Goal: Task Accomplishment & Management: Manage account settings

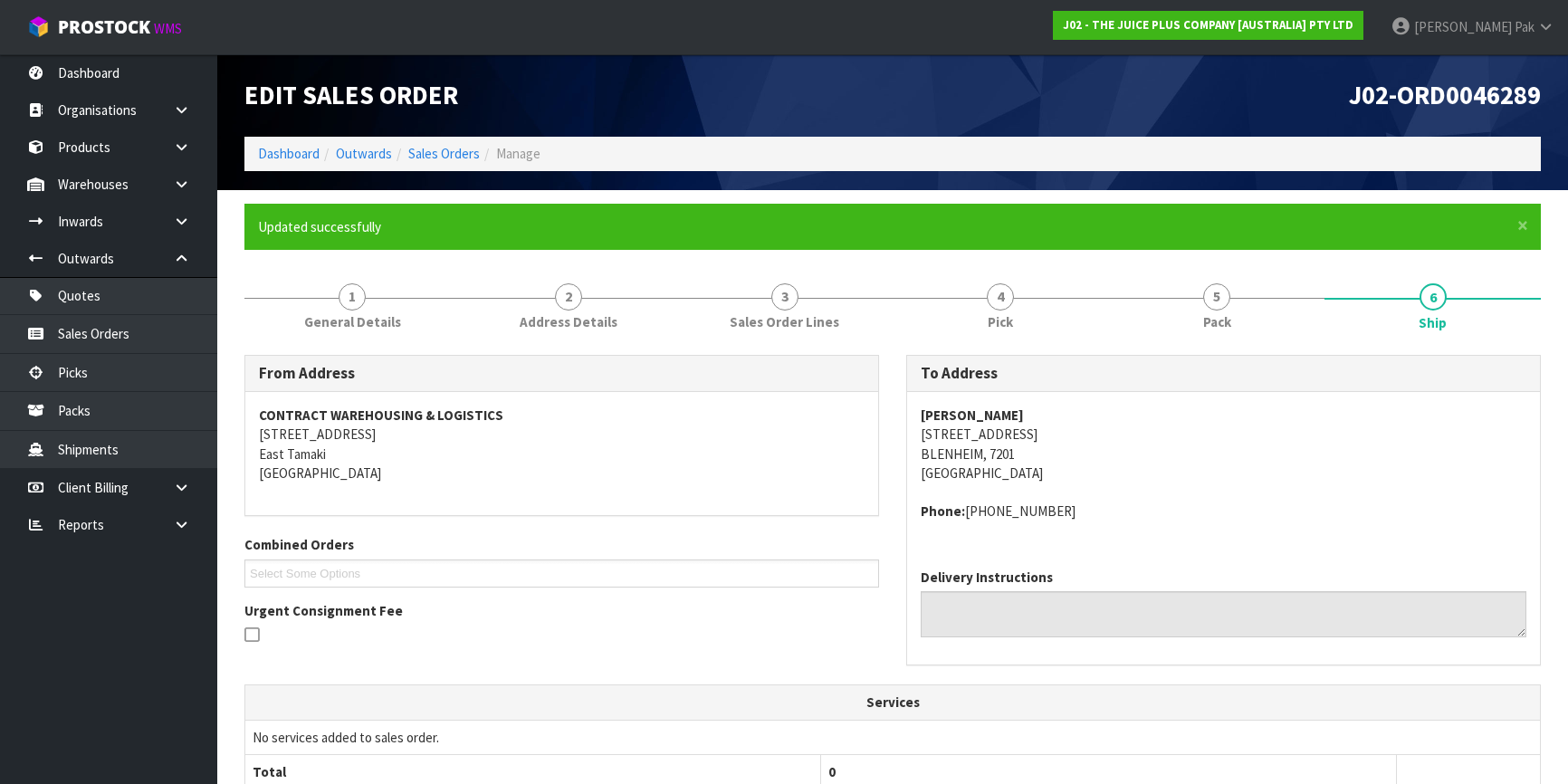
scroll to position [442, 0]
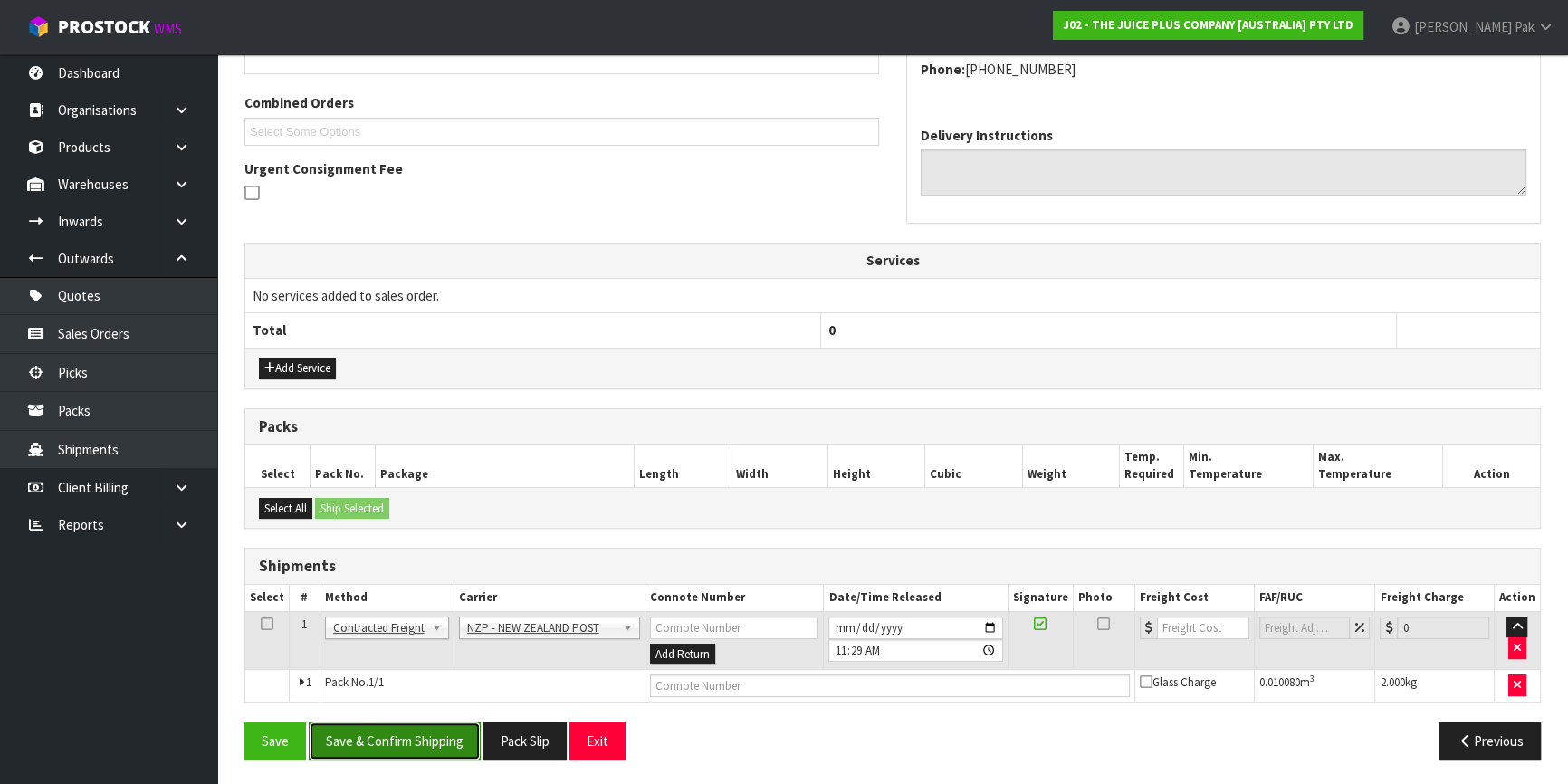
click at [354, 743] on button "Save & Confirm Shipping" at bounding box center [395, 741] width 172 height 39
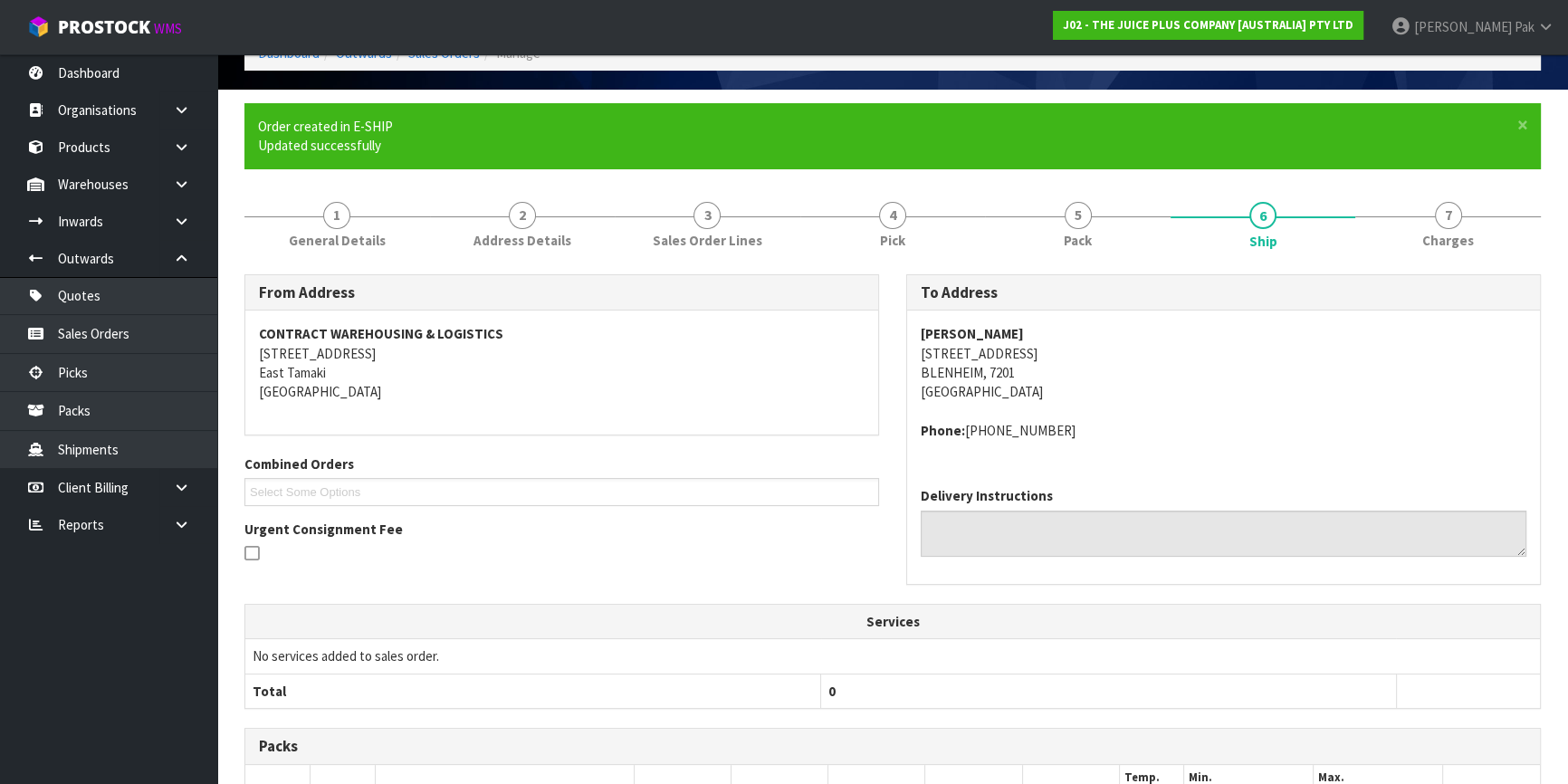
scroll to position [417, 0]
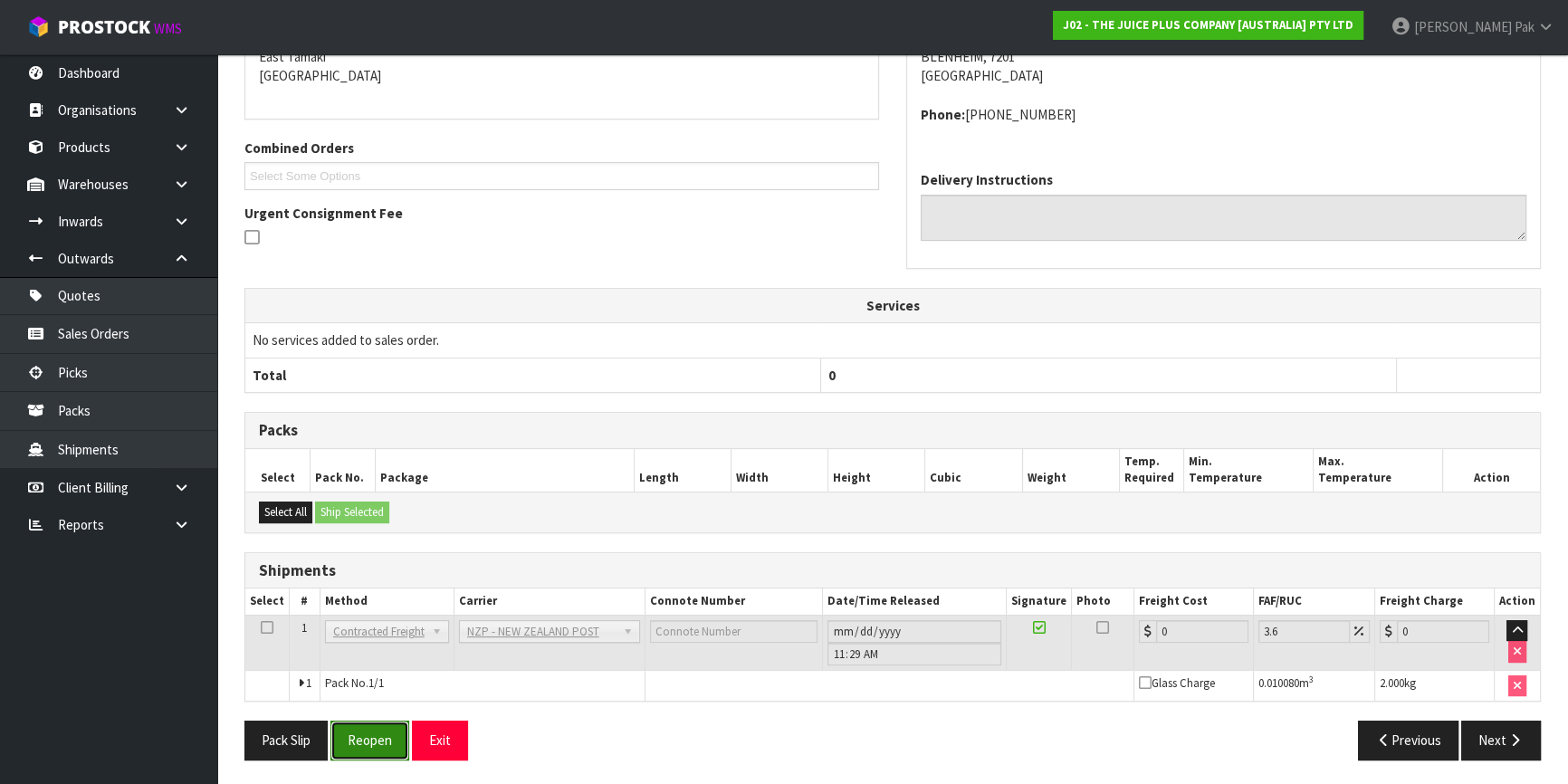
click at [371, 746] on button "Reopen" at bounding box center [370, 740] width 79 height 39
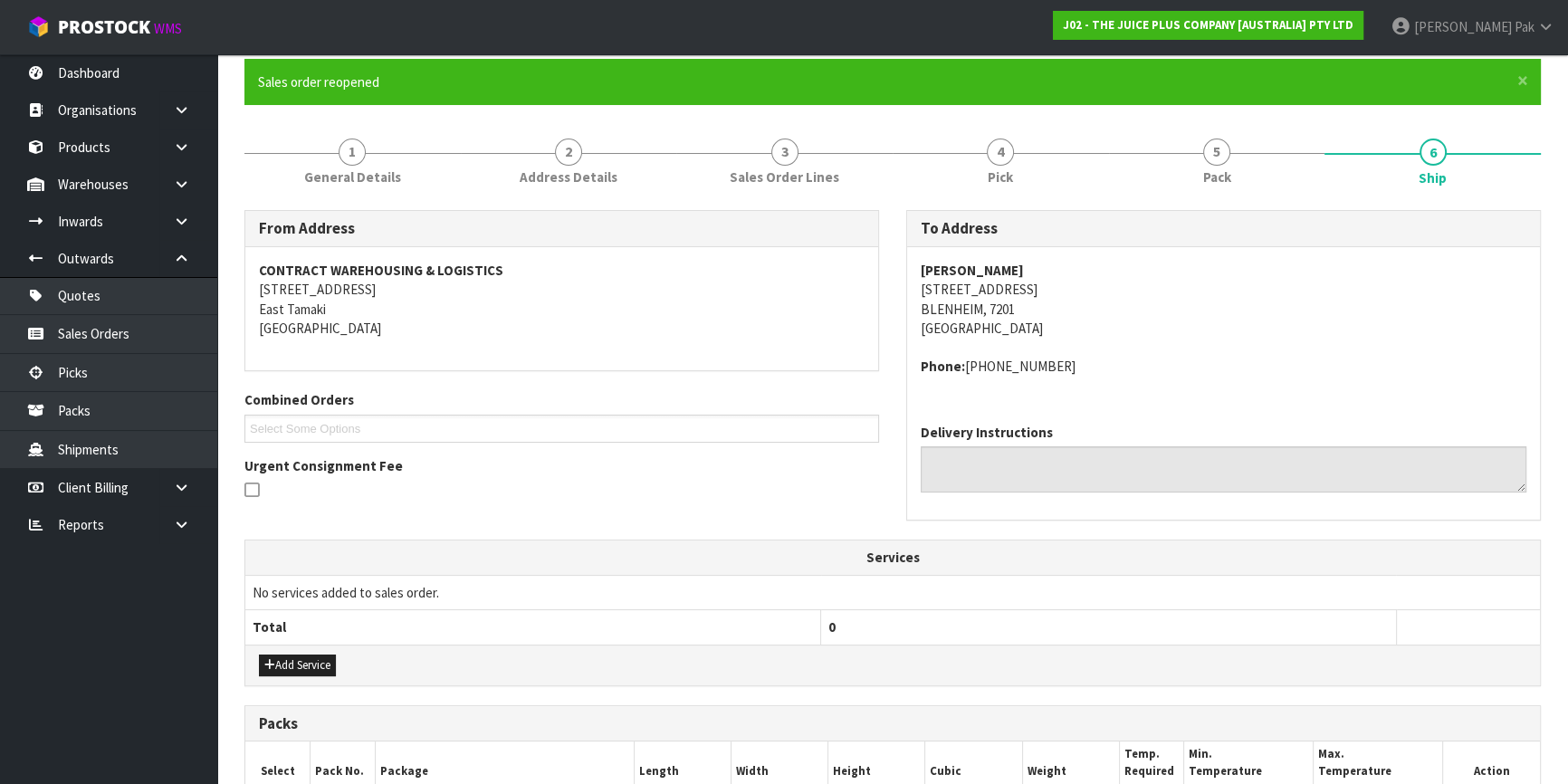
scroll to position [411, 0]
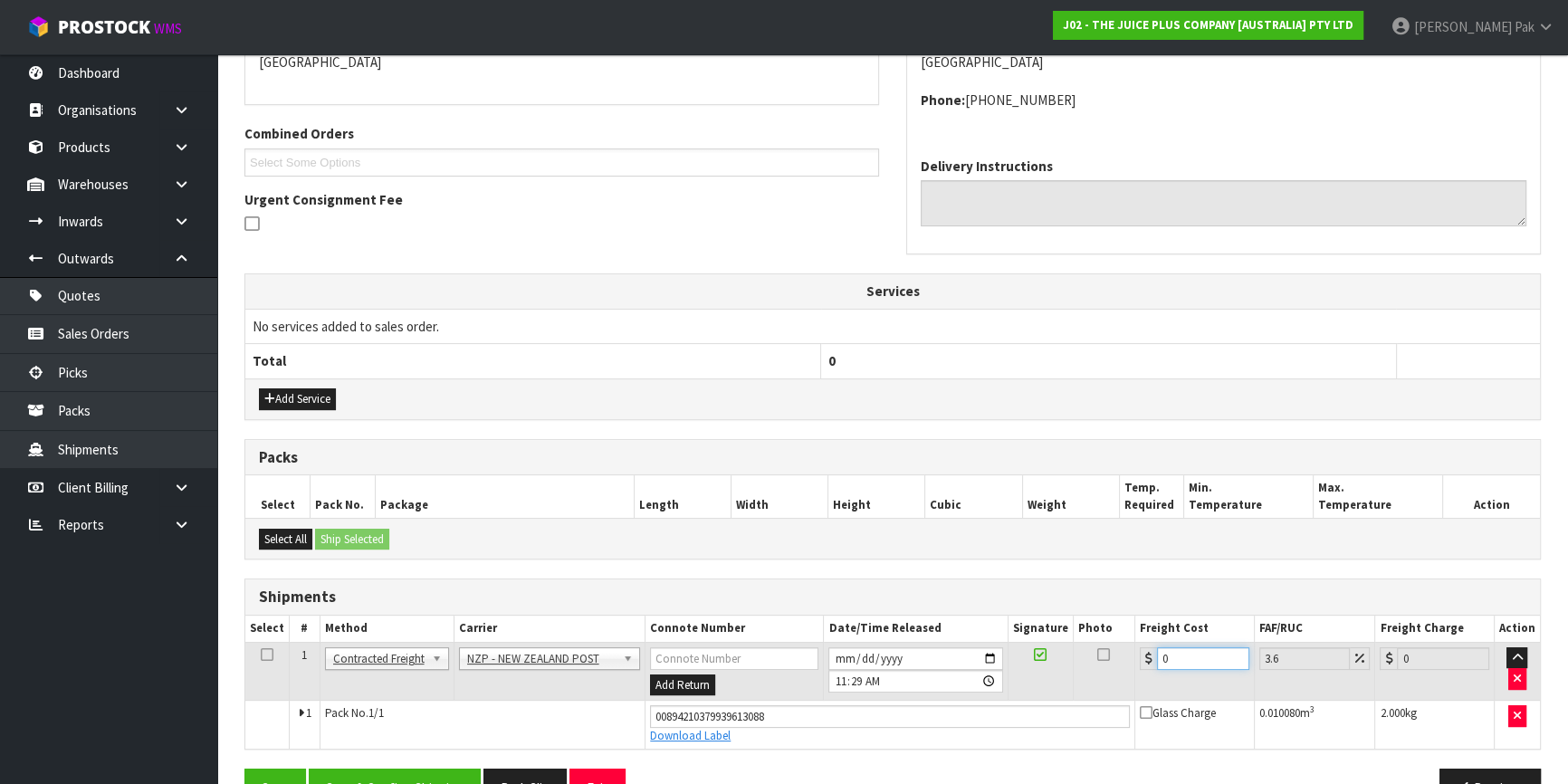
drag, startPoint x: 1172, startPoint y: 649, endPoint x: 1089, endPoint y: 649, distance: 83.0
click at [1112, 649] on tr "1 Client Local Pickup Customer Local Pickup Company Freight Contracted Freight …" at bounding box center [893, 672] width 1295 height 59
type input "1"
type input "1.04"
type input "11"
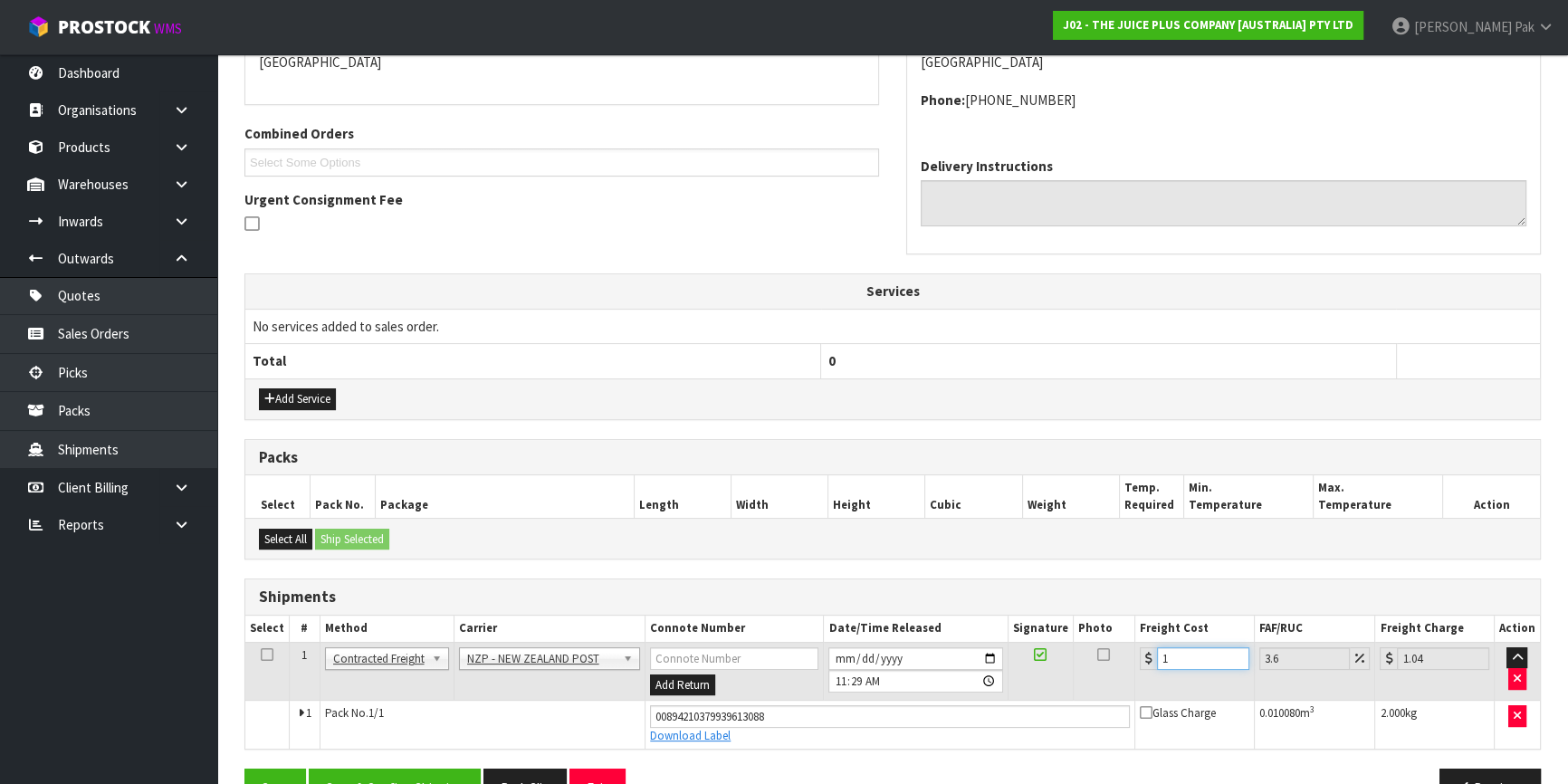
type input "11.4"
type input "11.6"
type input "12.02"
type input "11.61"
type input "12.03"
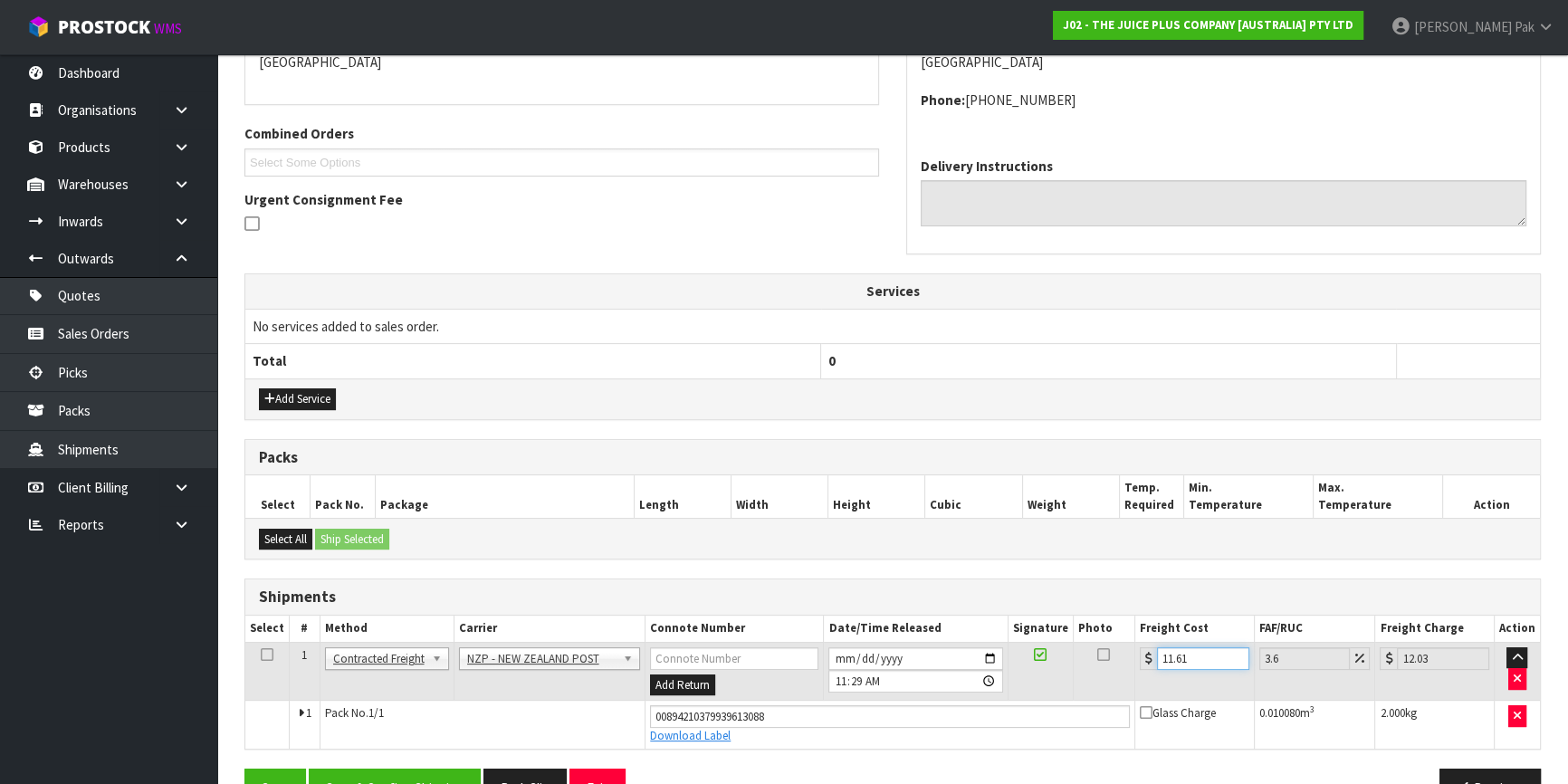
scroll to position [458, 0]
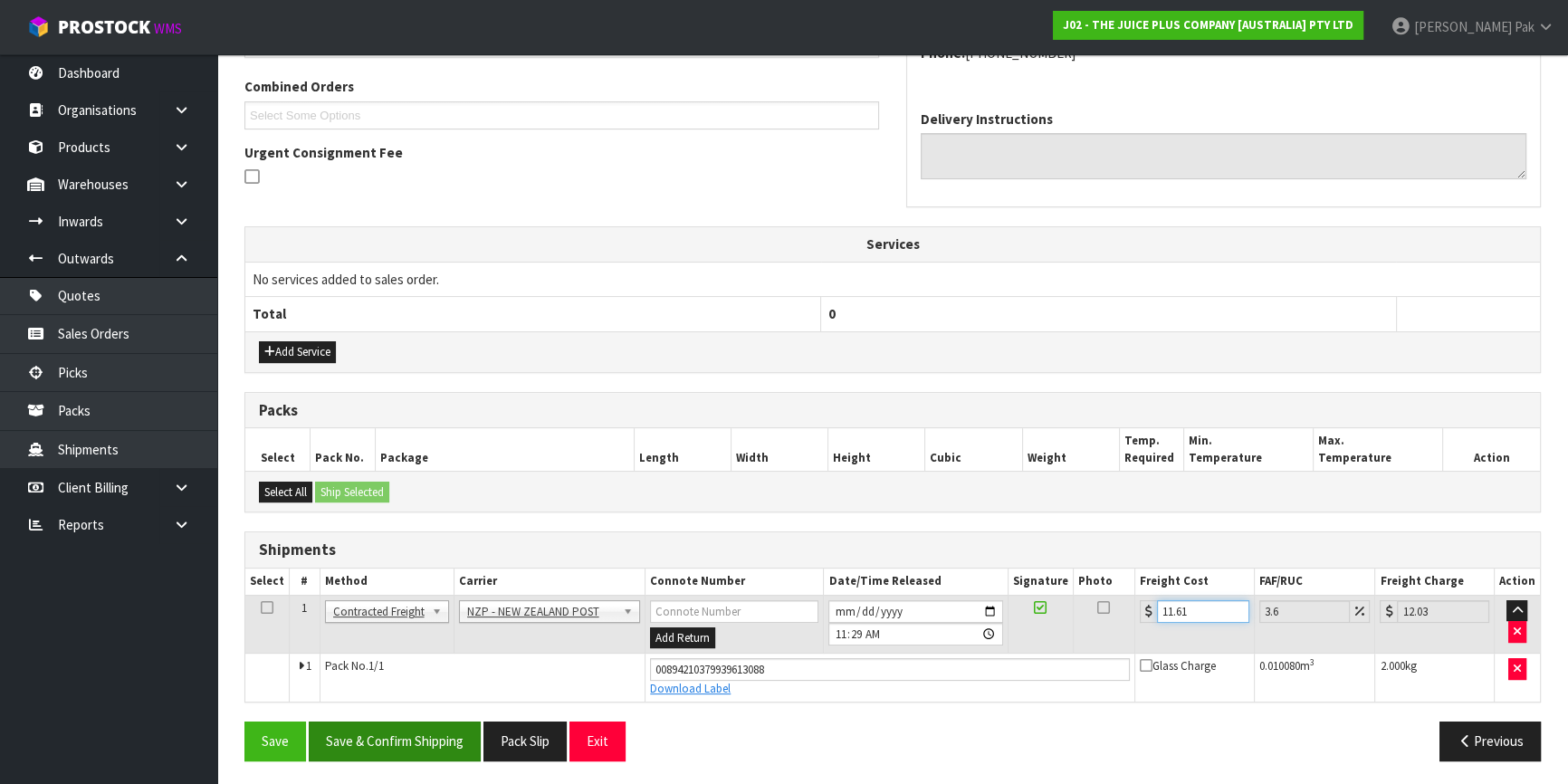
type input "11.61"
click at [370, 748] on button "Save & Confirm Shipping" at bounding box center [395, 741] width 172 height 39
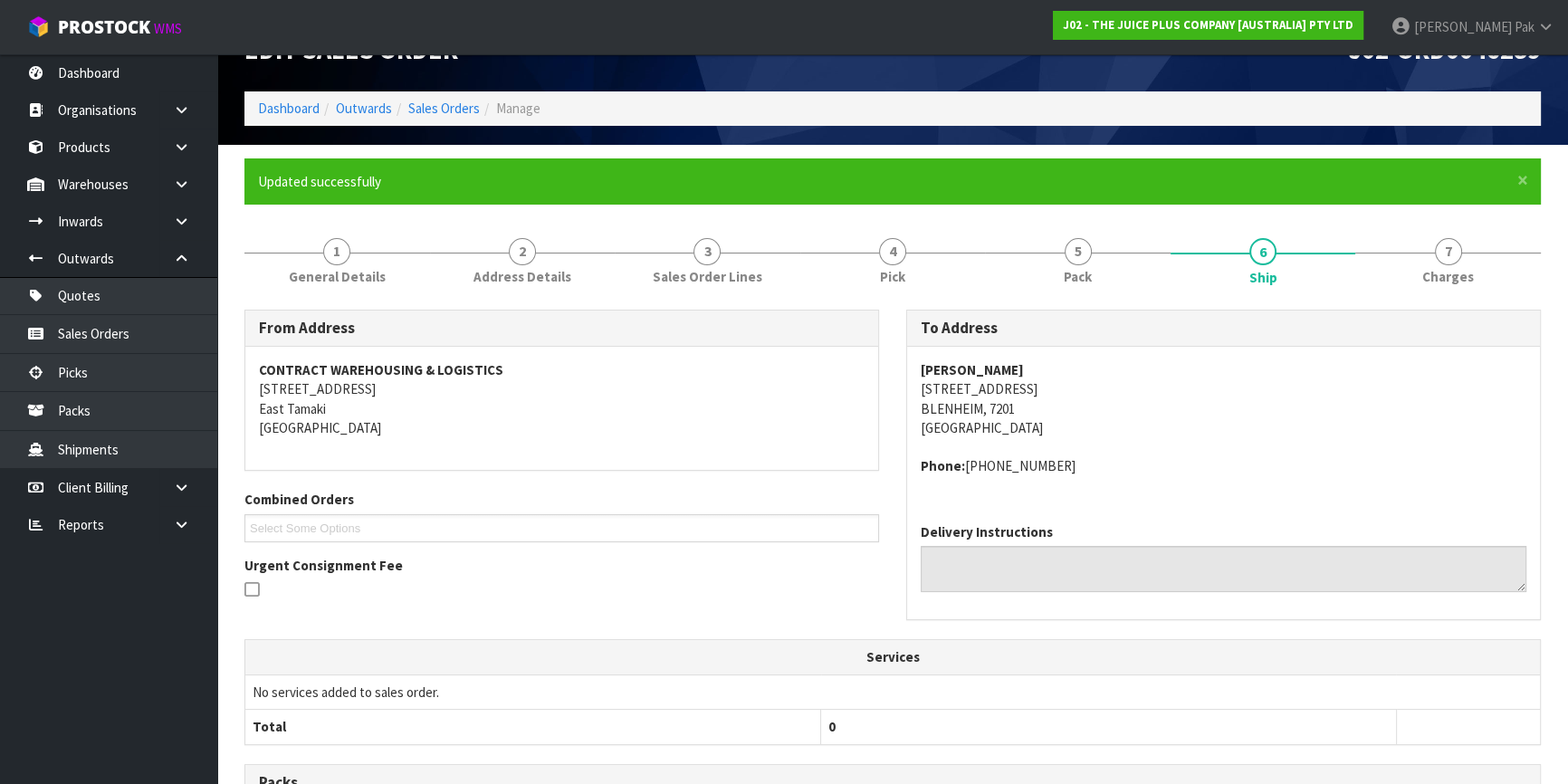
scroll to position [0, 0]
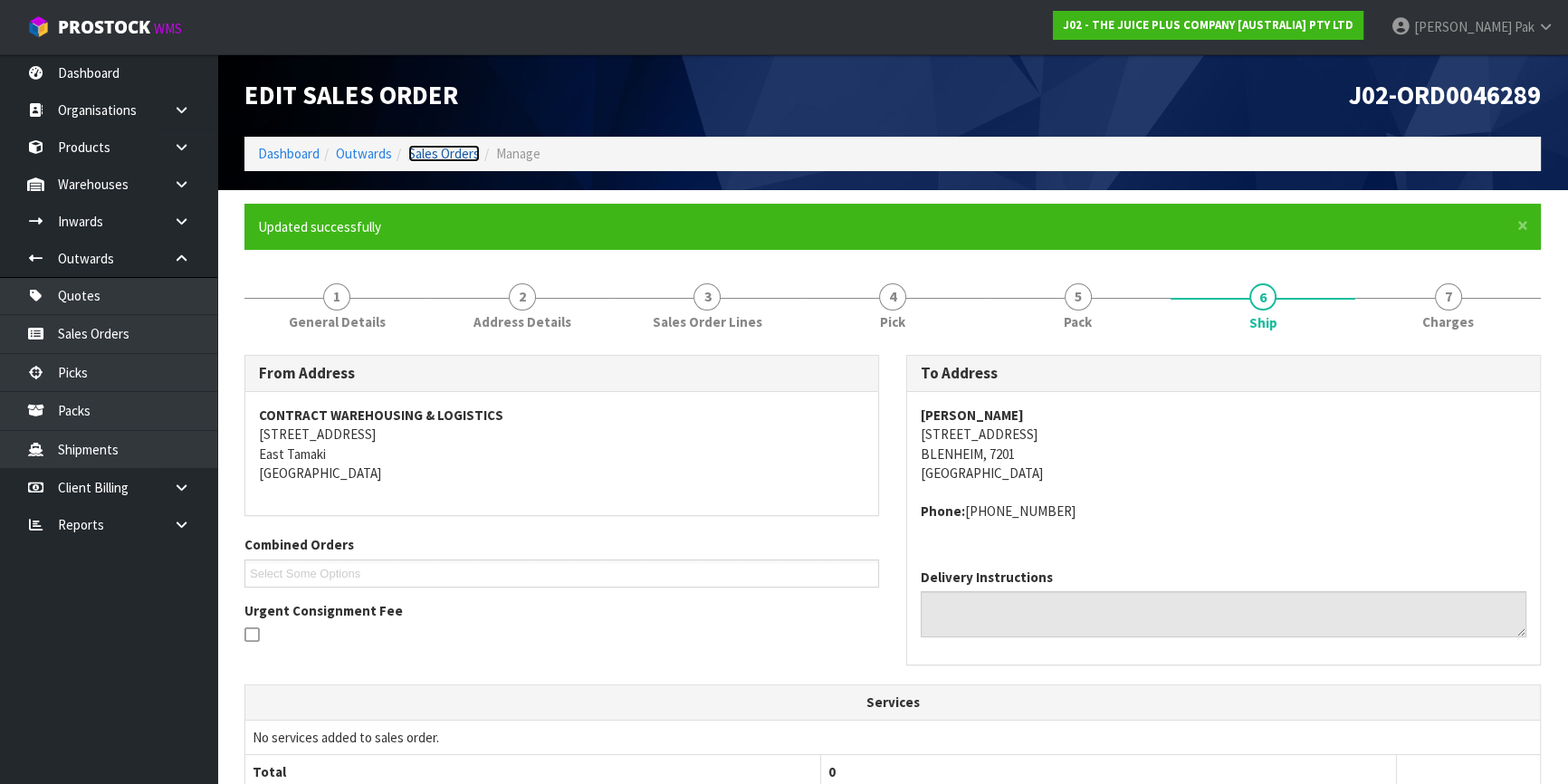
click at [452, 162] on link "Sales Orders" at bounding box center [444, 153] width 72 height 17
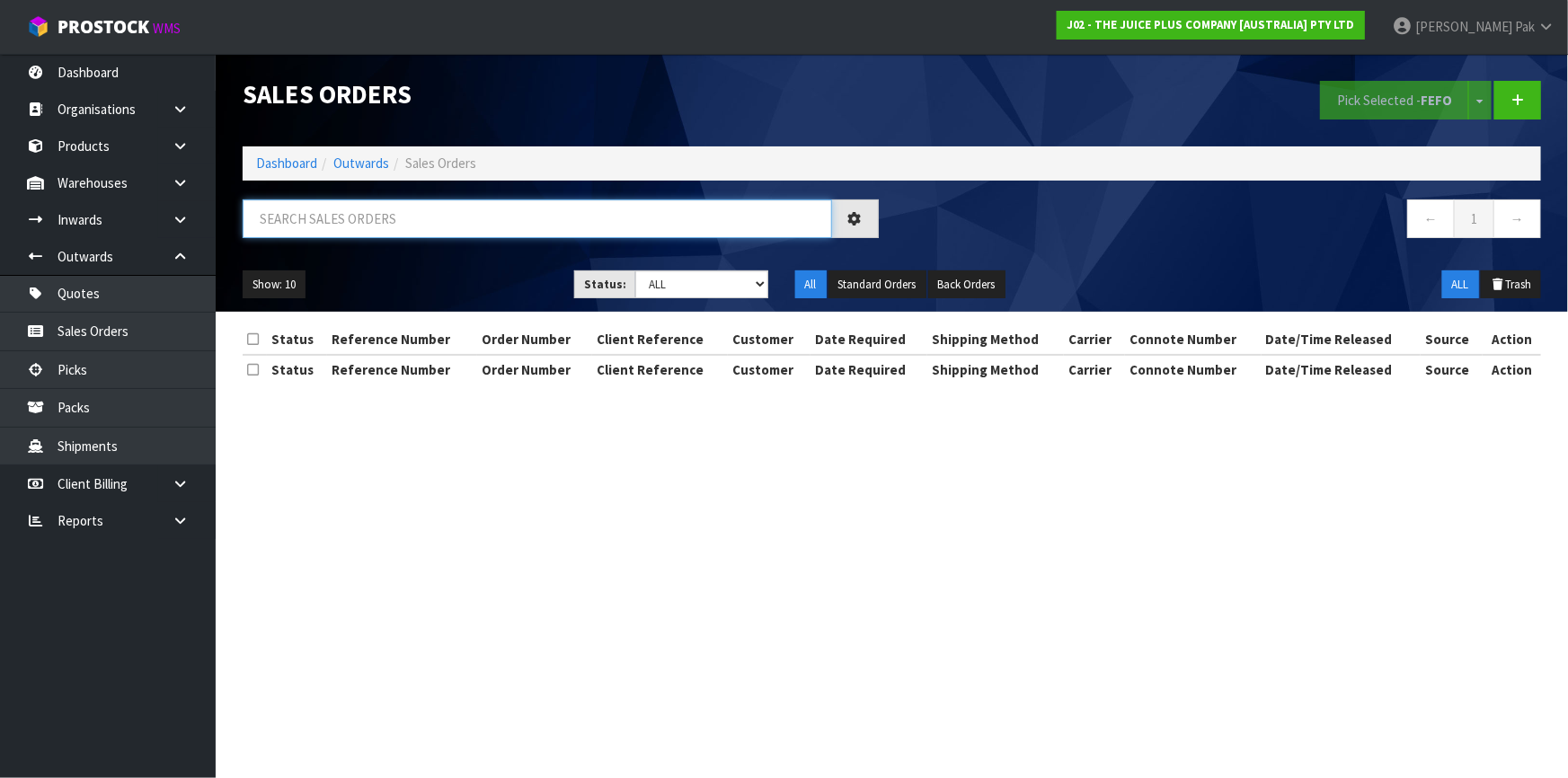
click at [482, 217] on input "text" at bounding box center [538, 218] width 590 height 38
type input "JOB-0407765"
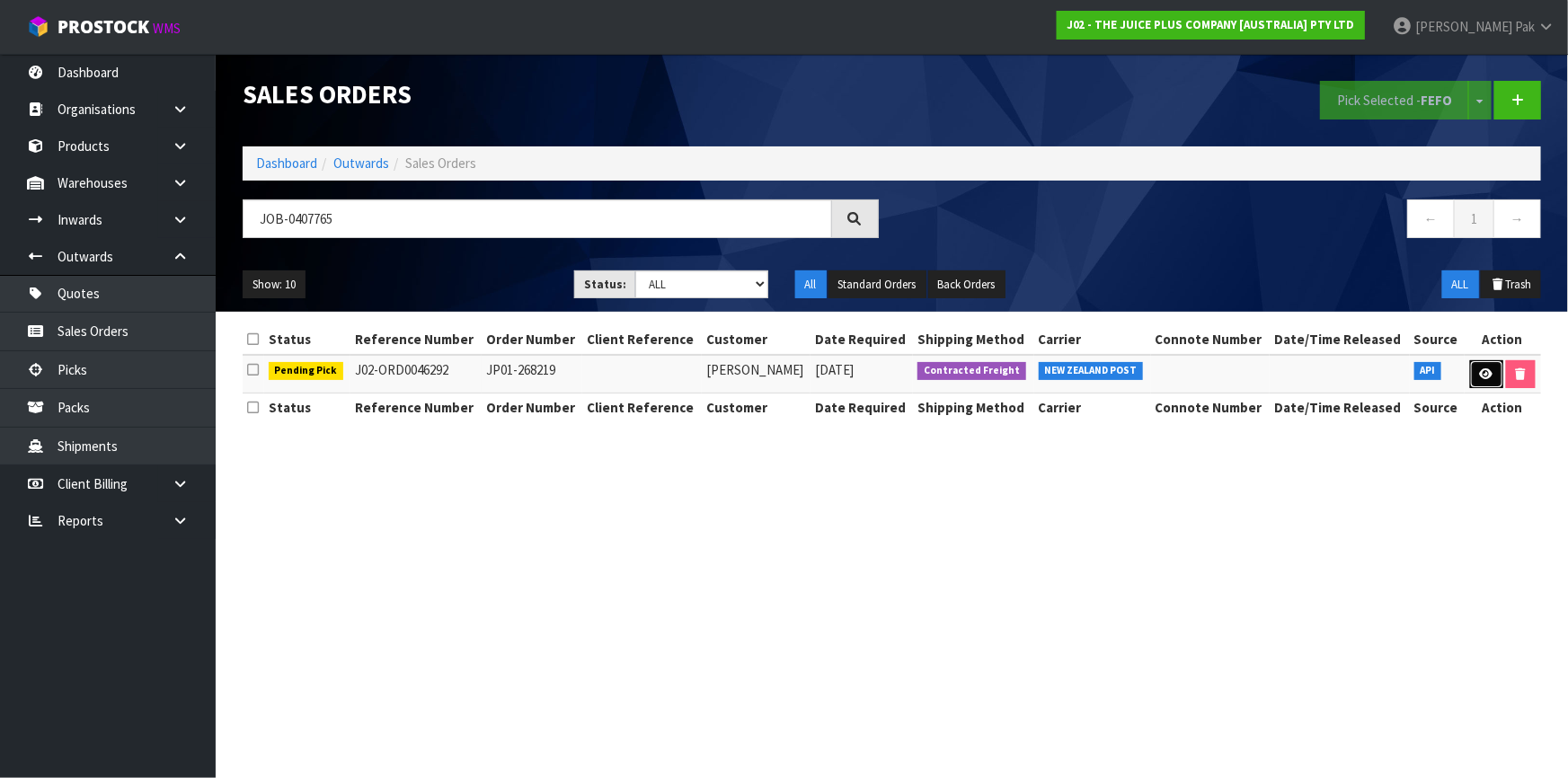
click at [1478, 378] on link at bounding box center [1487, 374] width 33 height 28
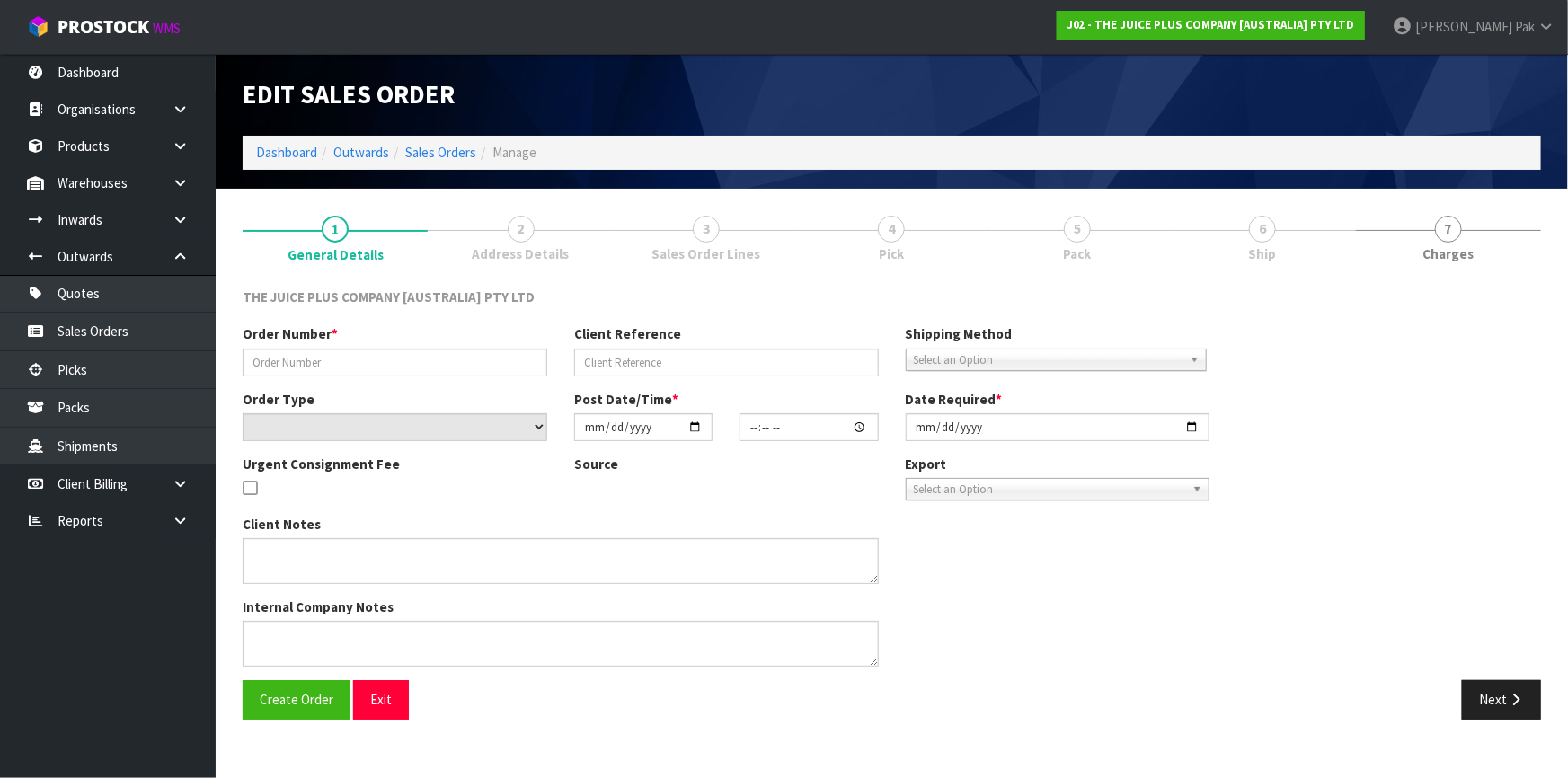
type input "JP01-268219"
select select "number:0"
type input "[DATE]"
type input "03:03:46.000"
type input "[DATE]"
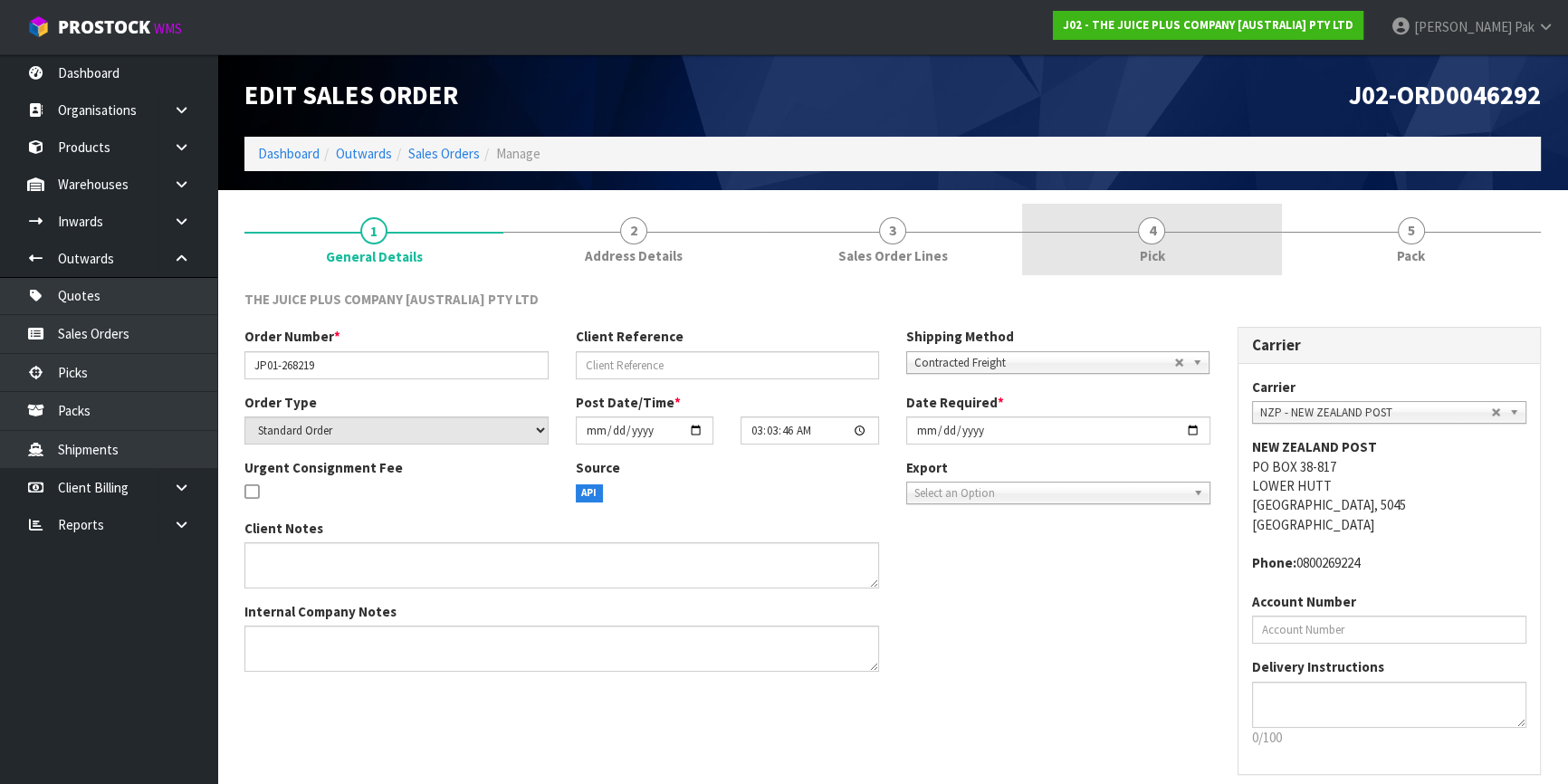
click at [1140, 248] on span "Pick" at bounding box center [1152, 256] width 26 height 19
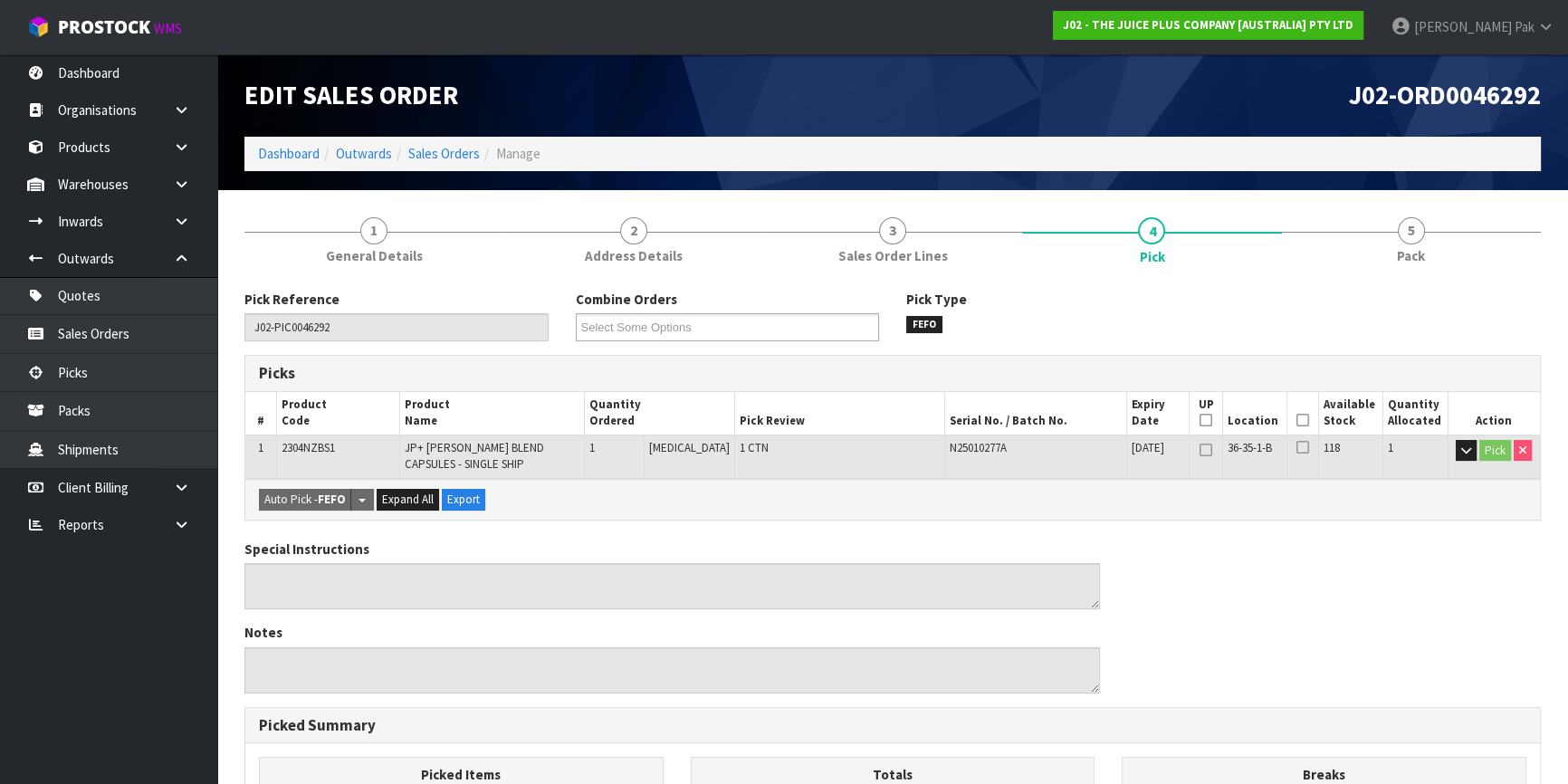
click at [1301, 421] on icon at bounding box center [1303, 421] width 13 height 1
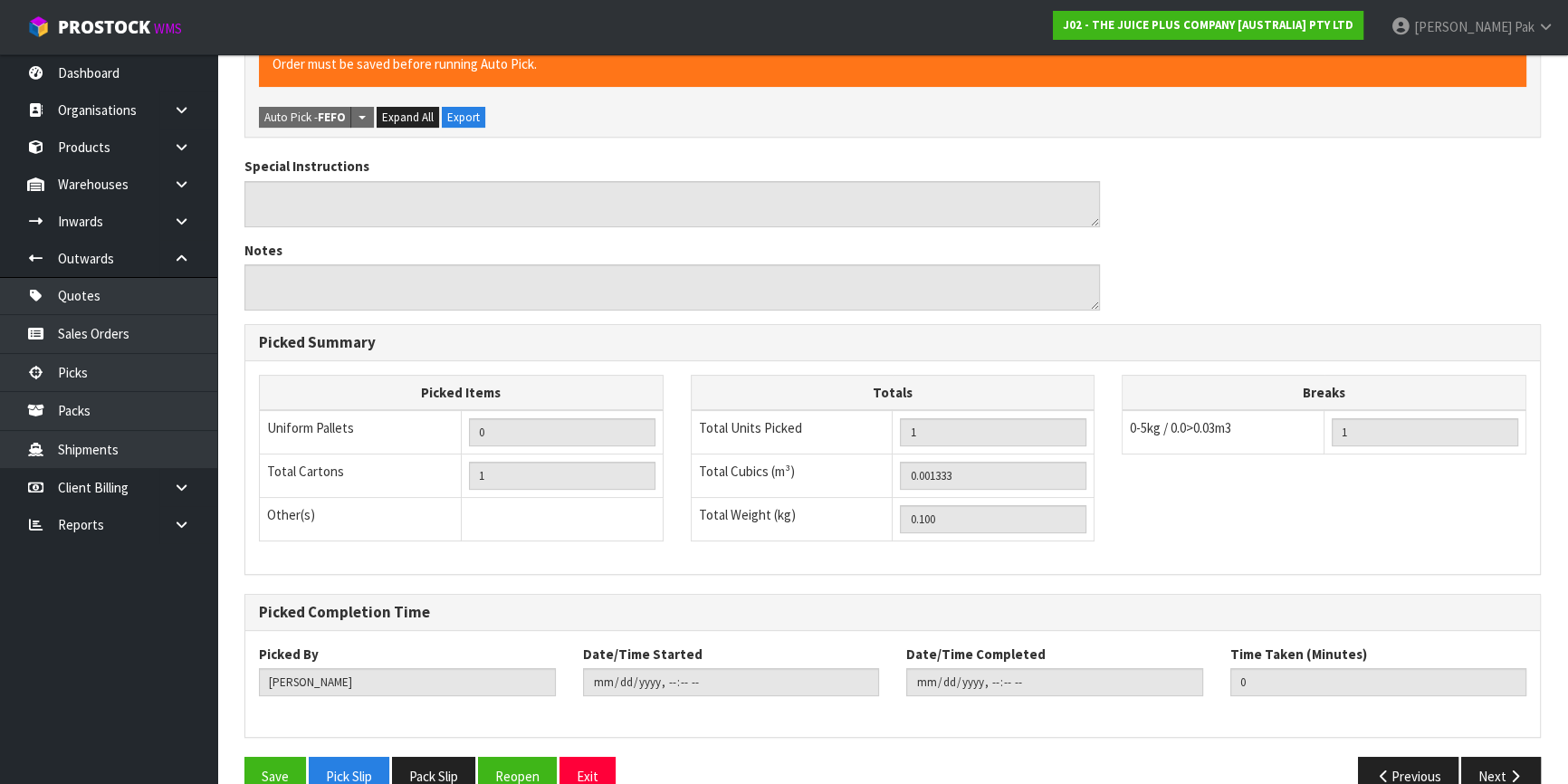
scroll to position [484, 0]
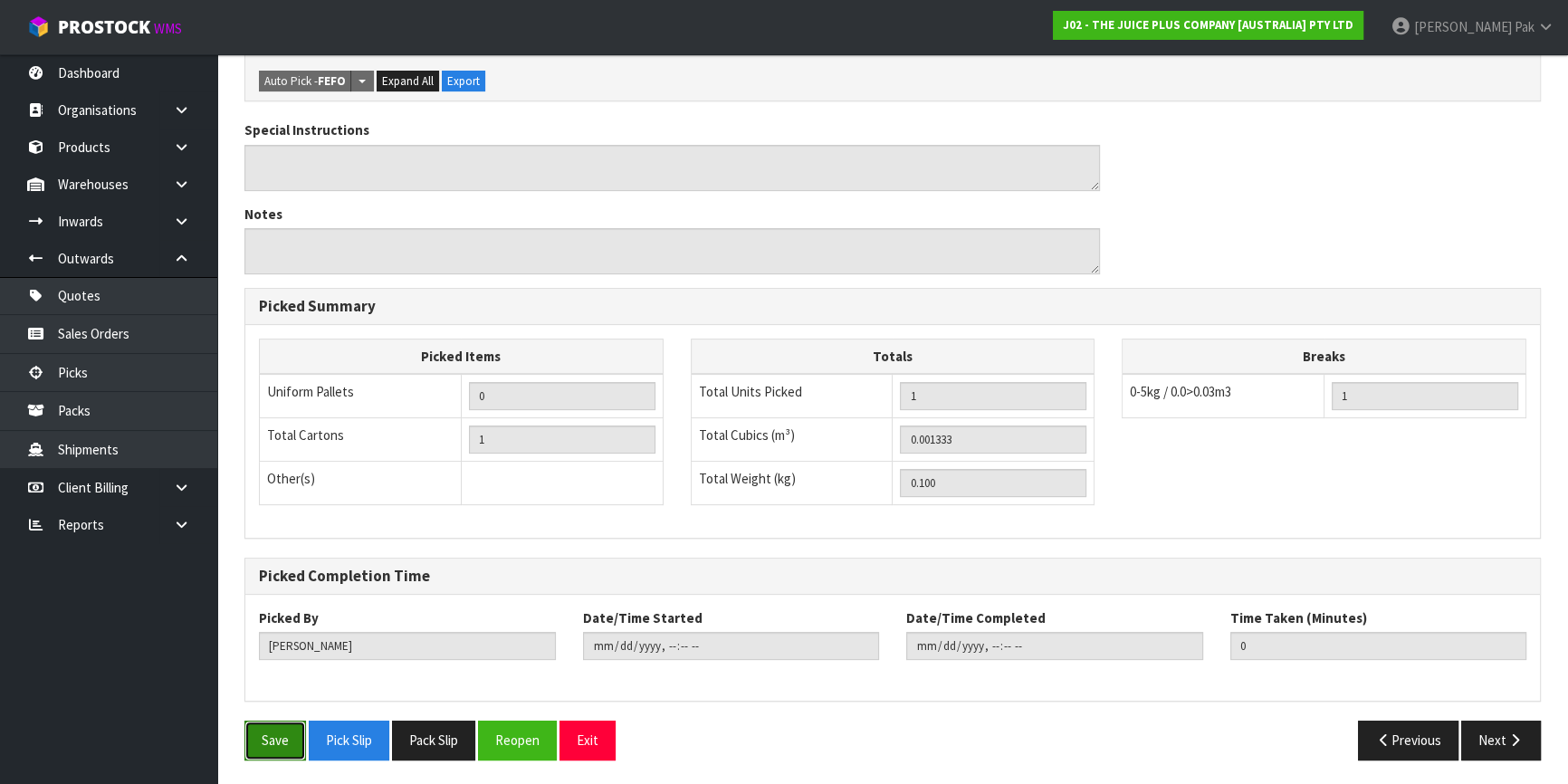
click at [256, 755] on button "Save" at bounding box center [275, 740] width 62 height 39
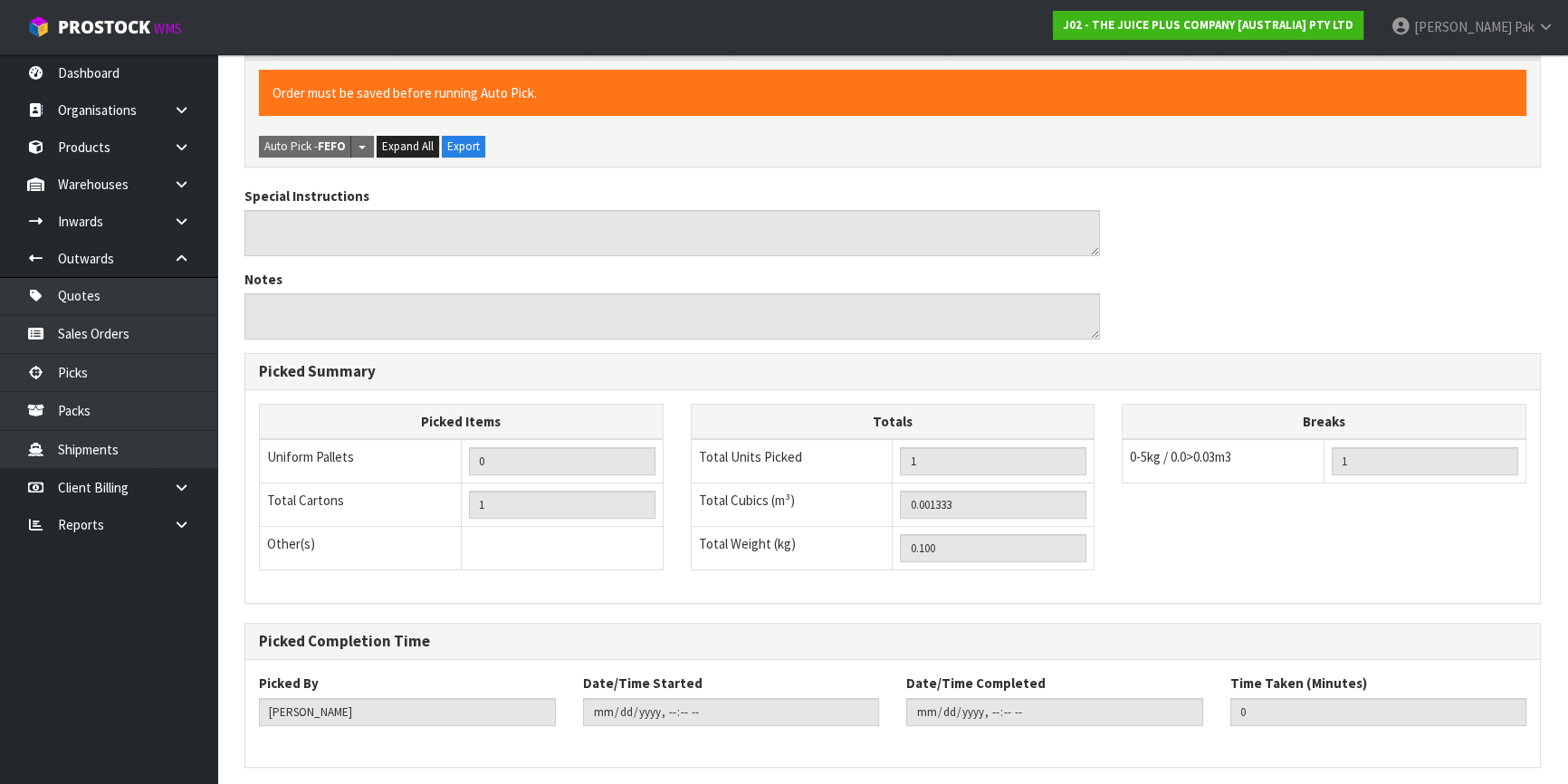
scroll to position [0, 0]
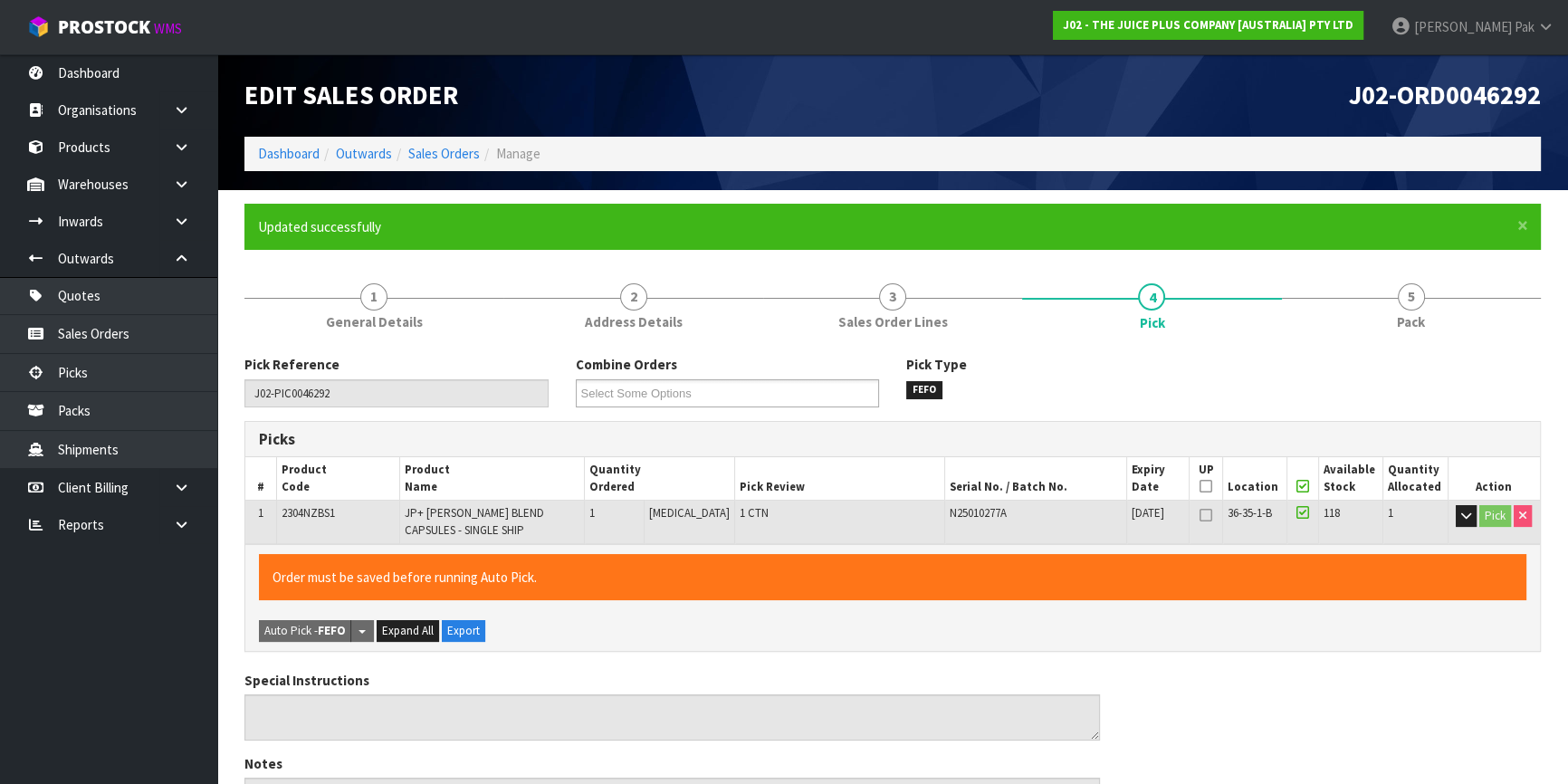
type input "[PERSON_NAME]"
type input "[DATE]T12:12:13"
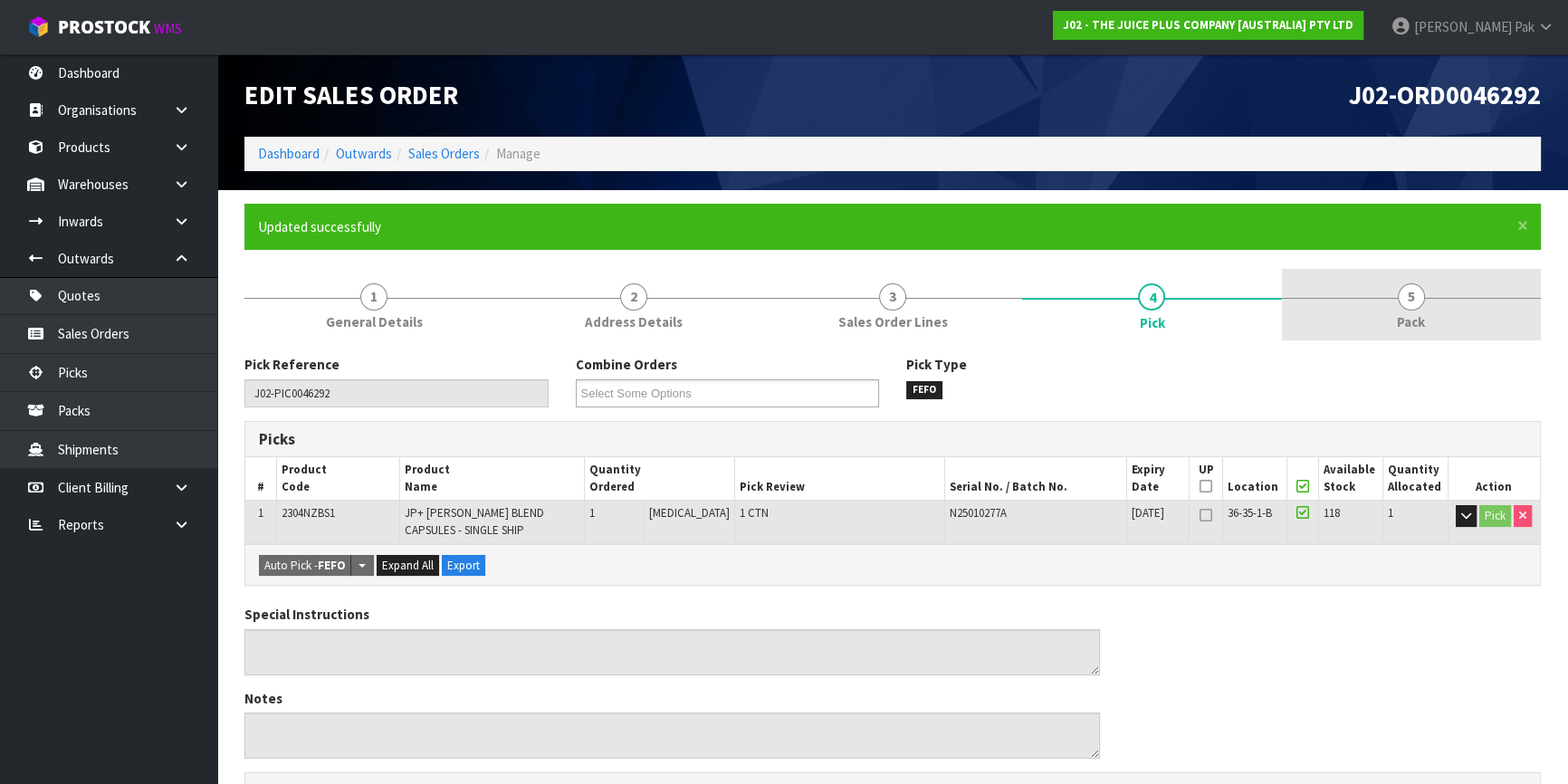
click at [1397, 313] on span "Pack" at bounding box center [1411, 322] width 29 height 19
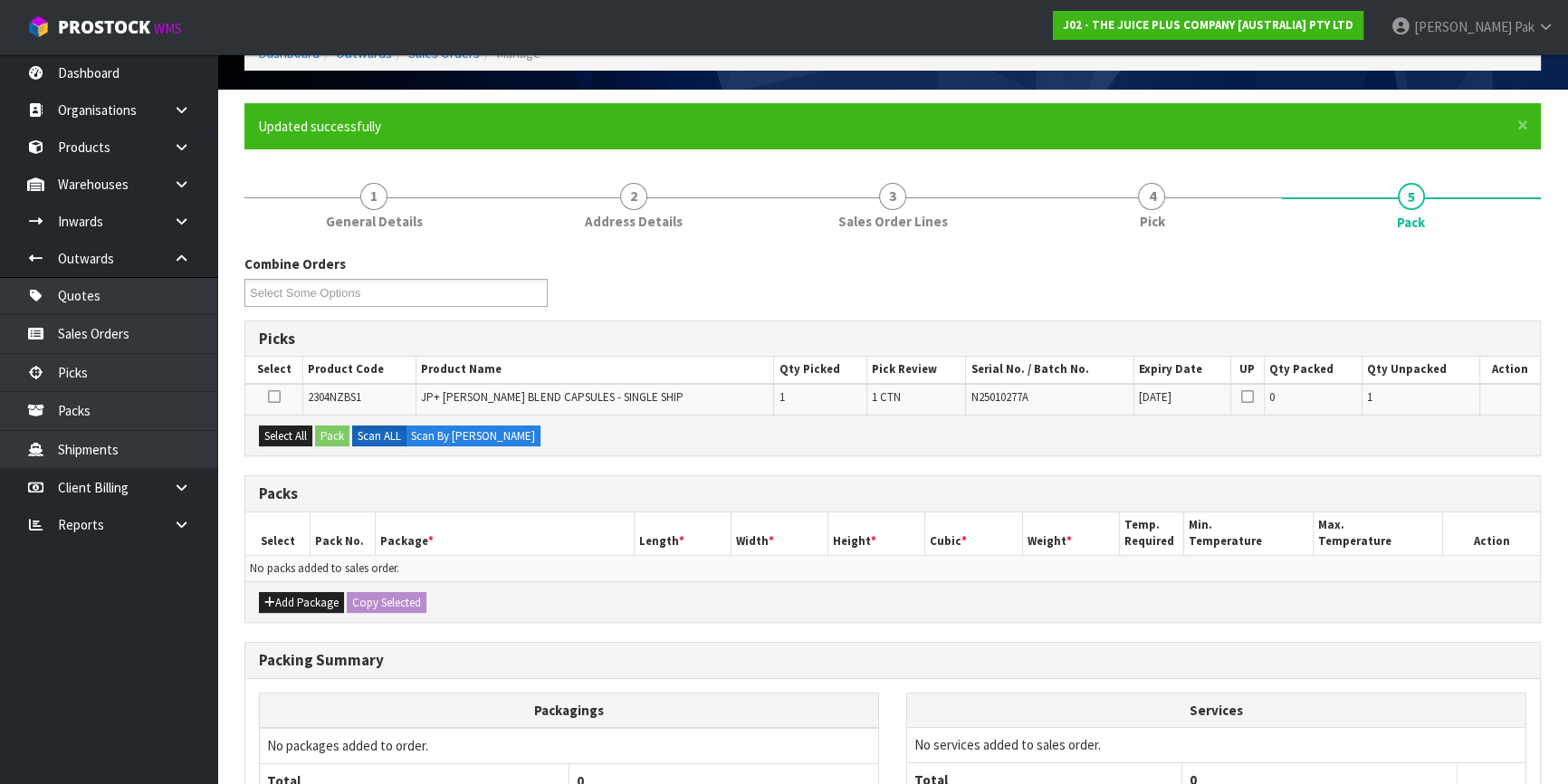
scroll to position [271, 0]
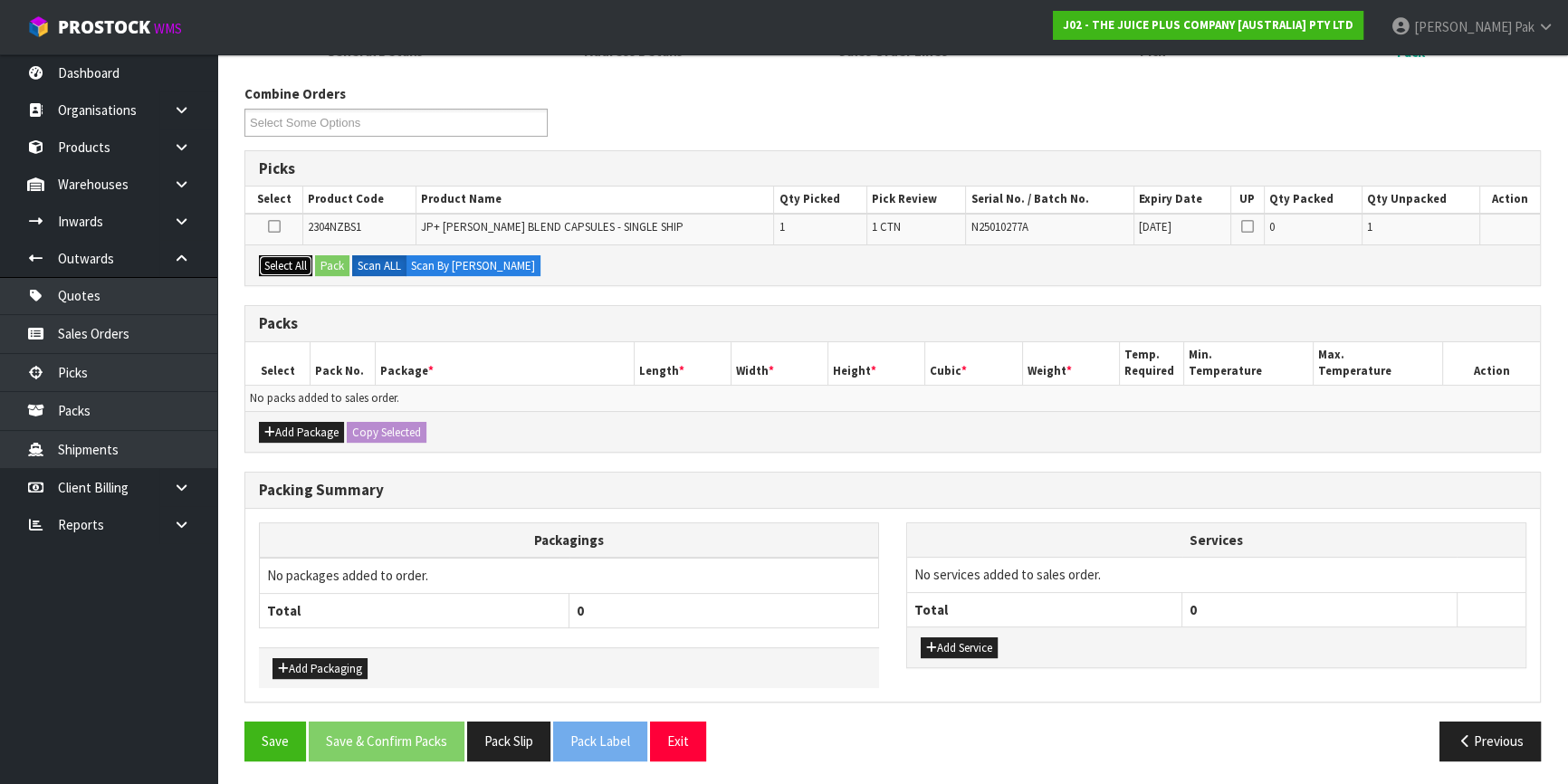
click at [306, 266] on button "Select All" at bounding box center [285, 267] width 53 height 22
click at [331, 262] on button "Pack" at bounding box center [331, 267] width 34 height 22
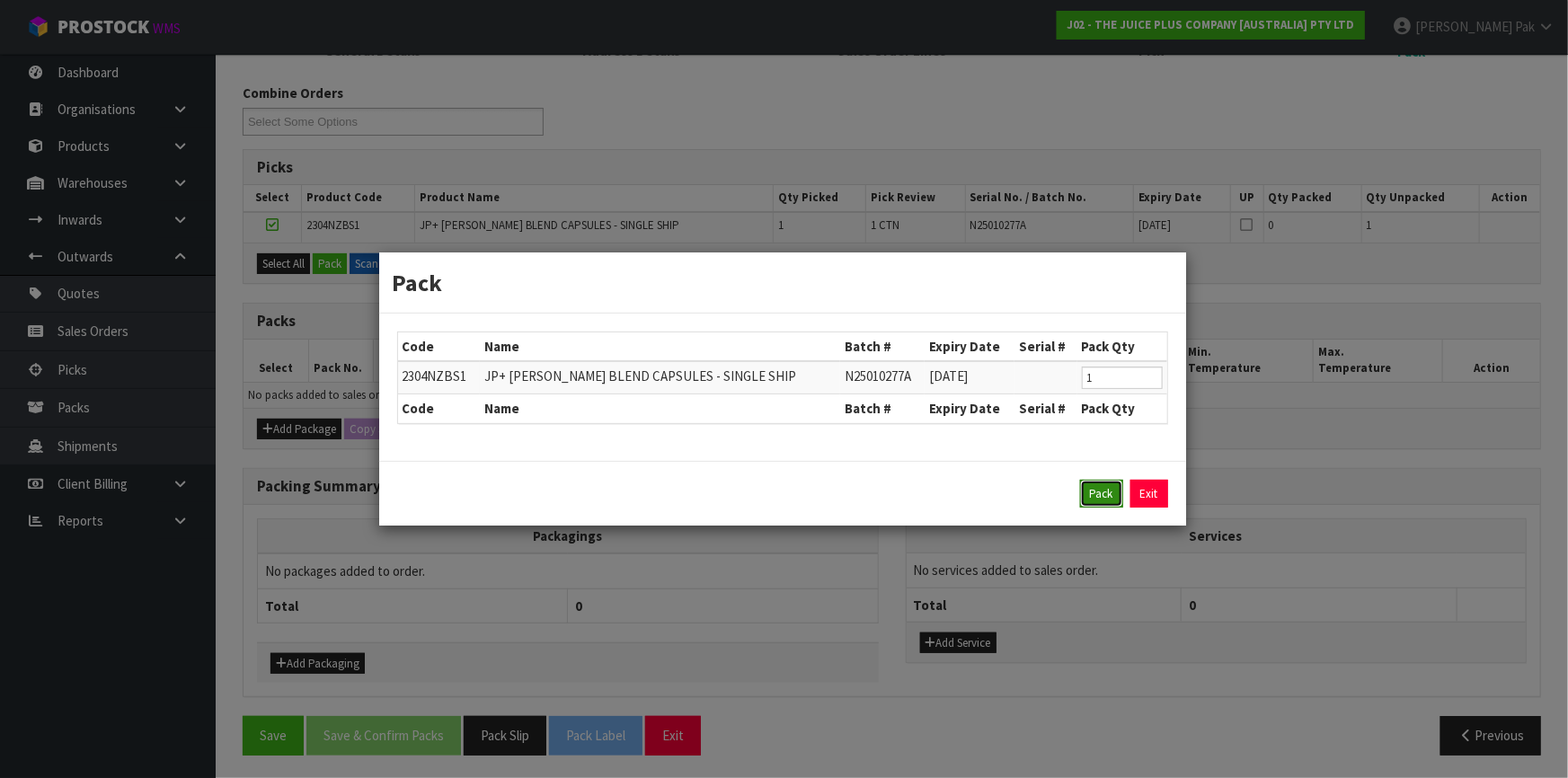
click at [1088, 487] on button "Pack" at bounding box center [1101, 494] width 43 height 28
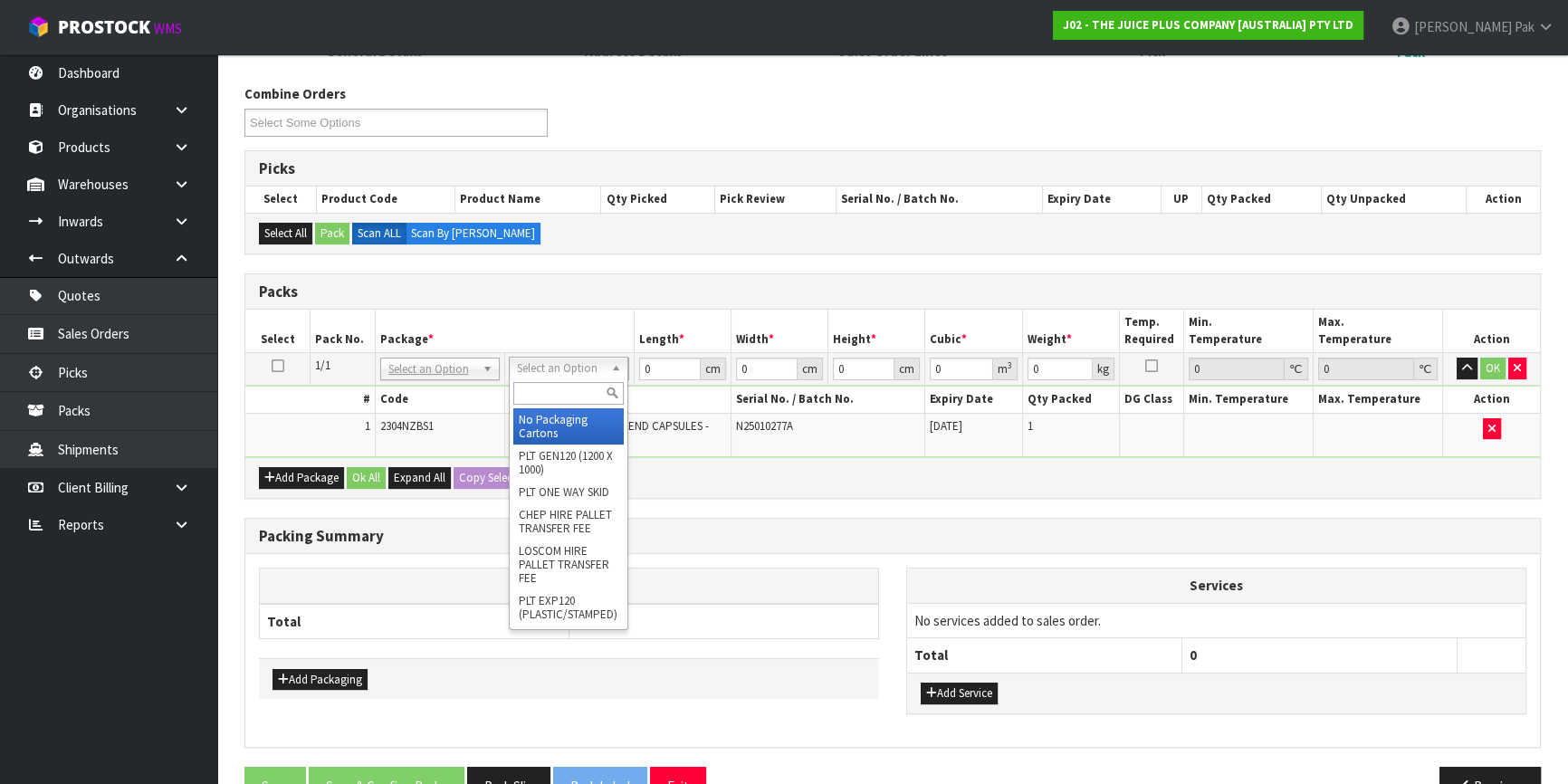
click at [585, 394] on input "text" at bounding box center [569, 393] width 110 height 23
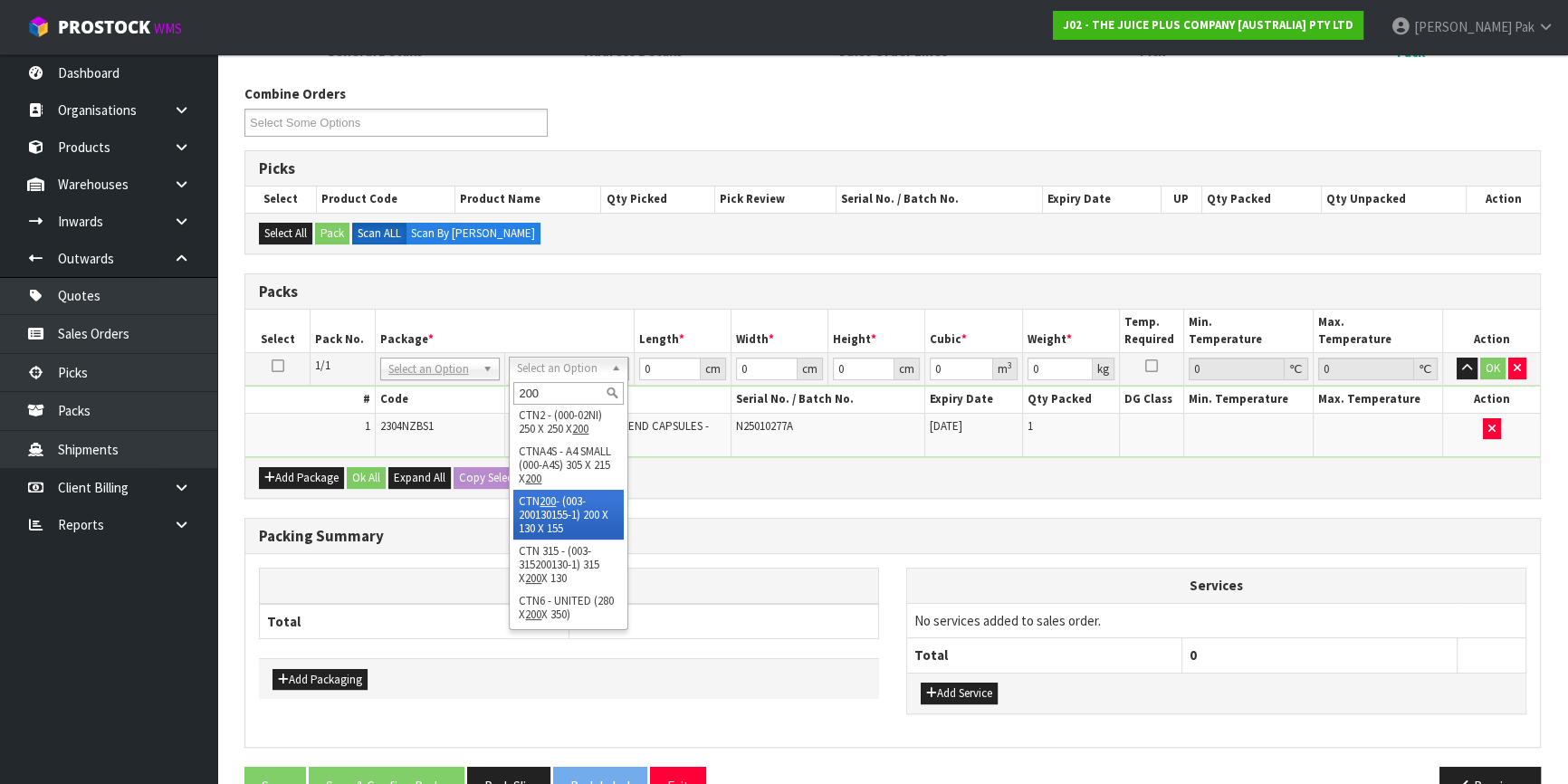
type input "200"
type input "20"
type input "13"
type input "15.5"
type input "0.00403"
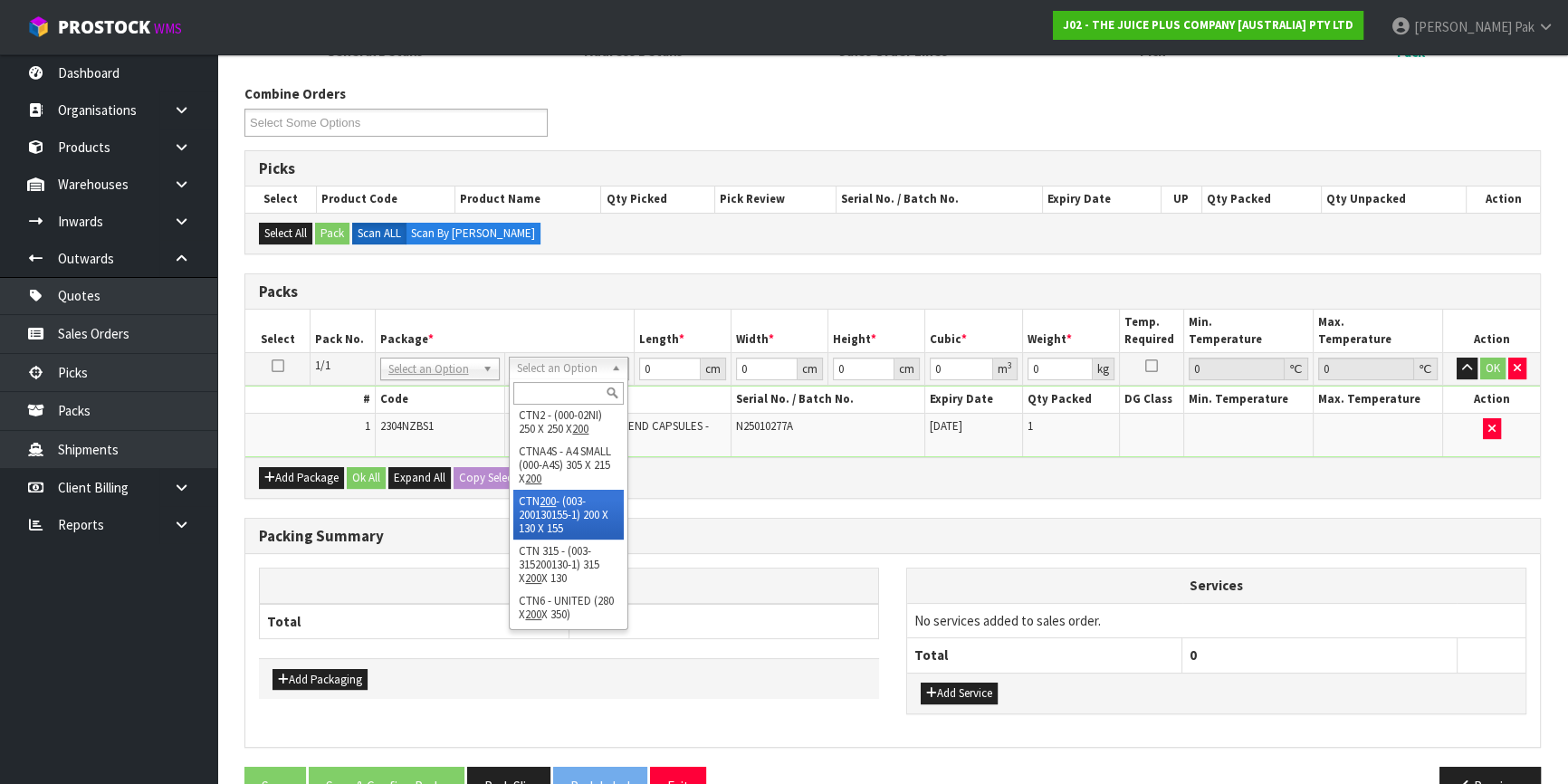
type input "0.3"
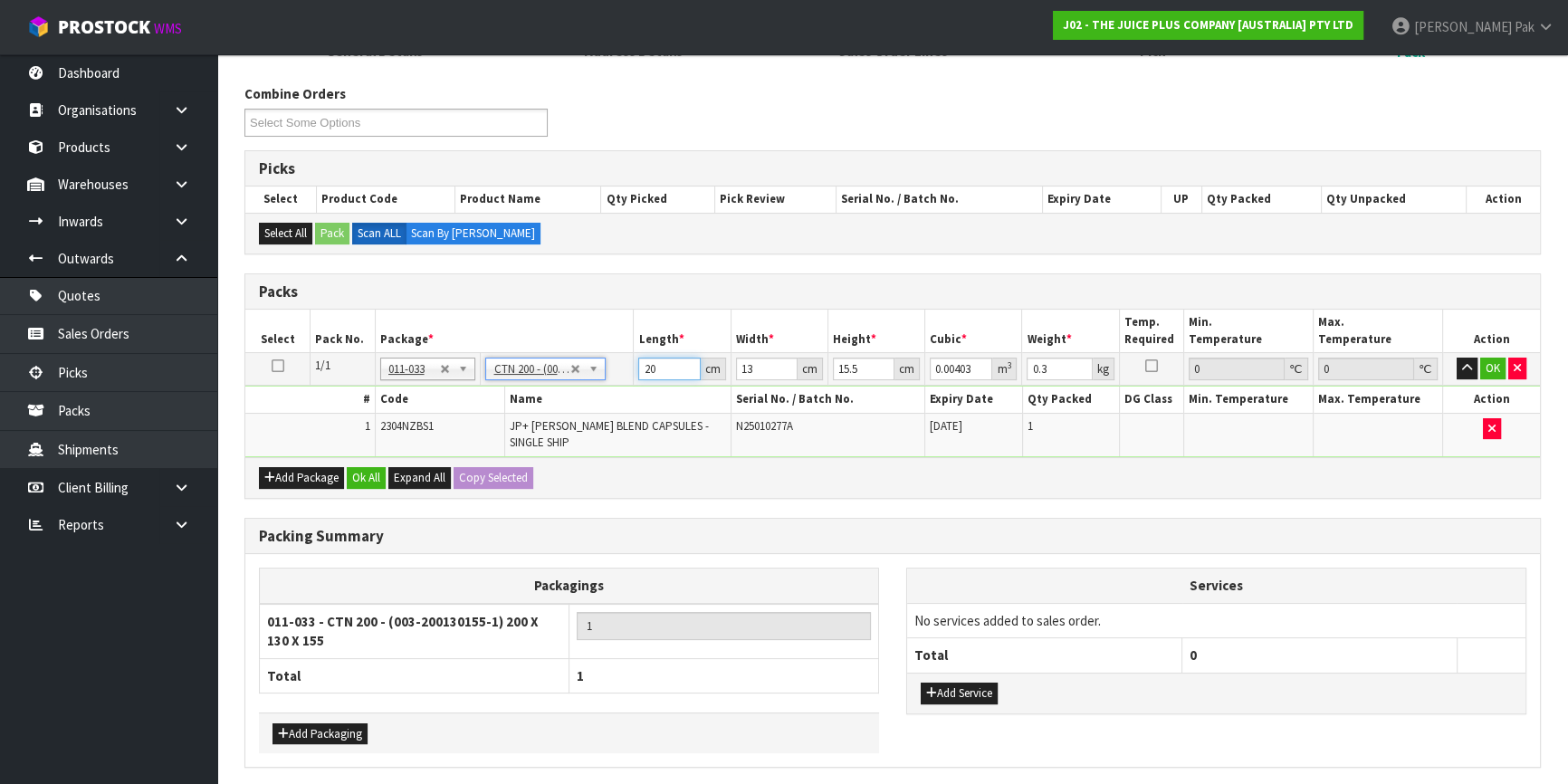
drag, startPoint x: 665, startPoint y: 370, endPoint x: 637, endPoint y: 371, distance: 28.0
click at [637, 371] on td "20 cm" at bounding box center [682, 369] width 97 height 32
type input "2"
type input "0.00062"
type input "21"
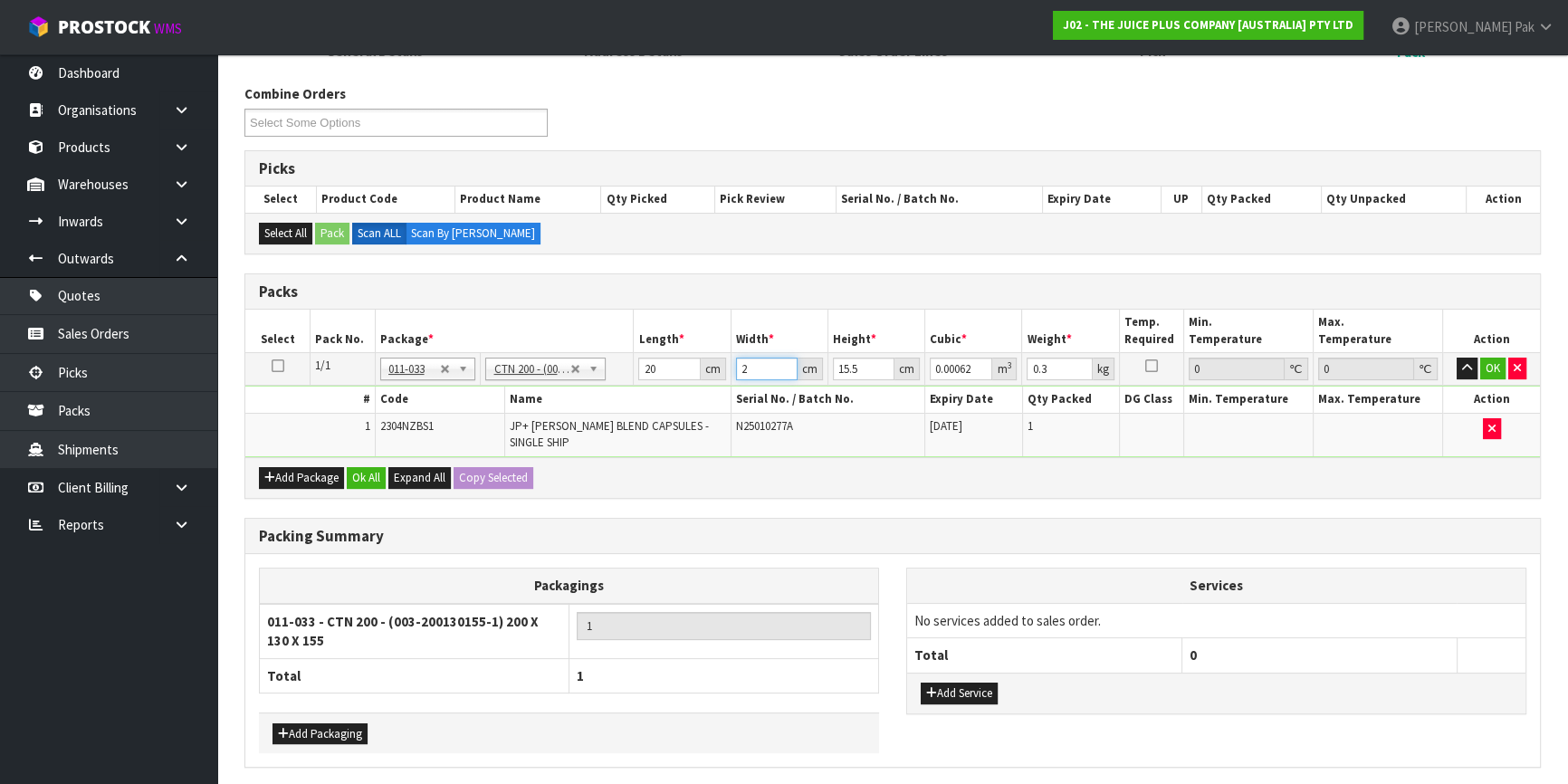
type input "0.00651"
type input "21"
type input "1"
type input "0.00042"
type input "17"
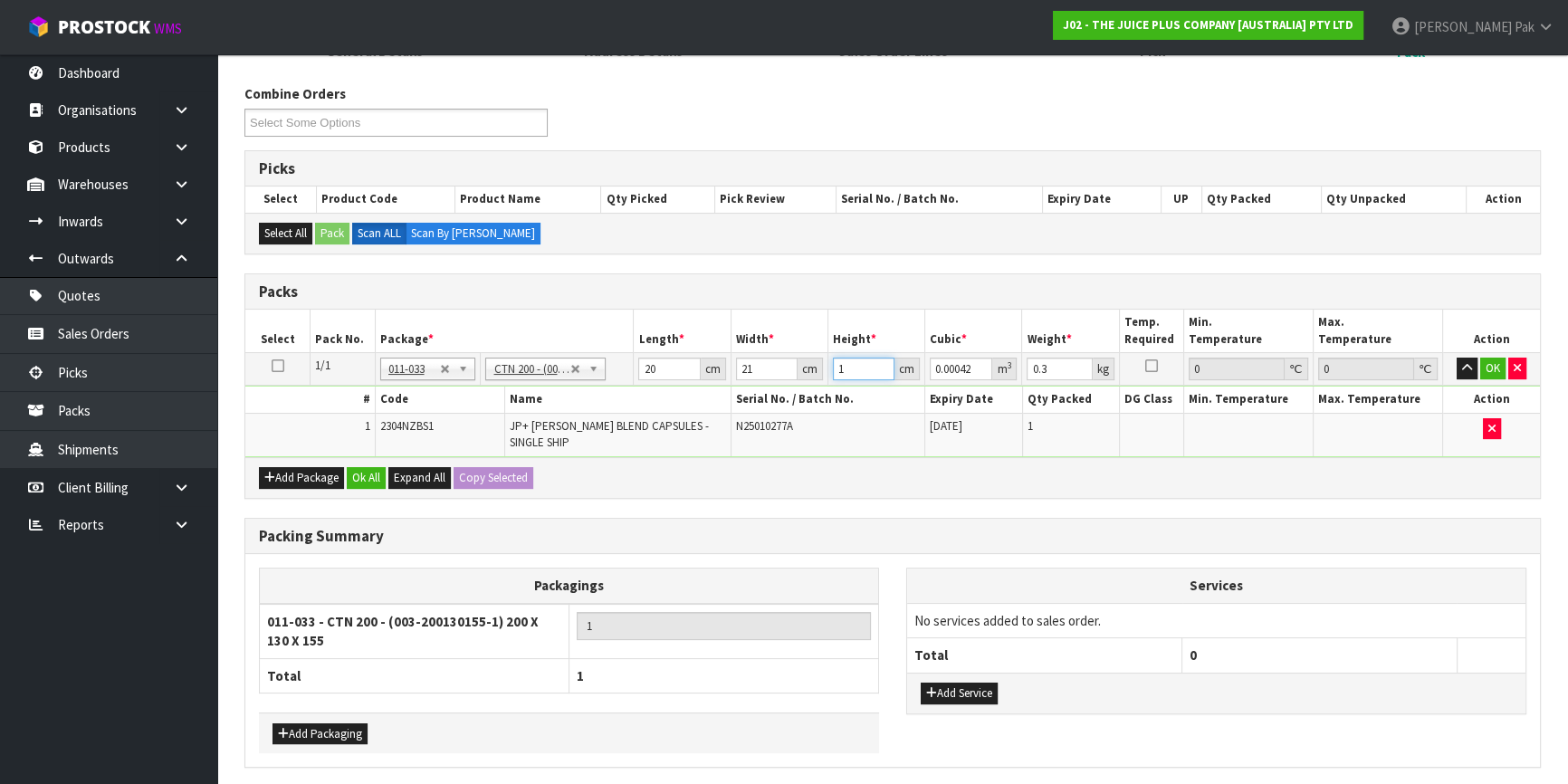
type input "0.00714"
type input "17"
type input "2"
type input "0.000714"
type input "21"
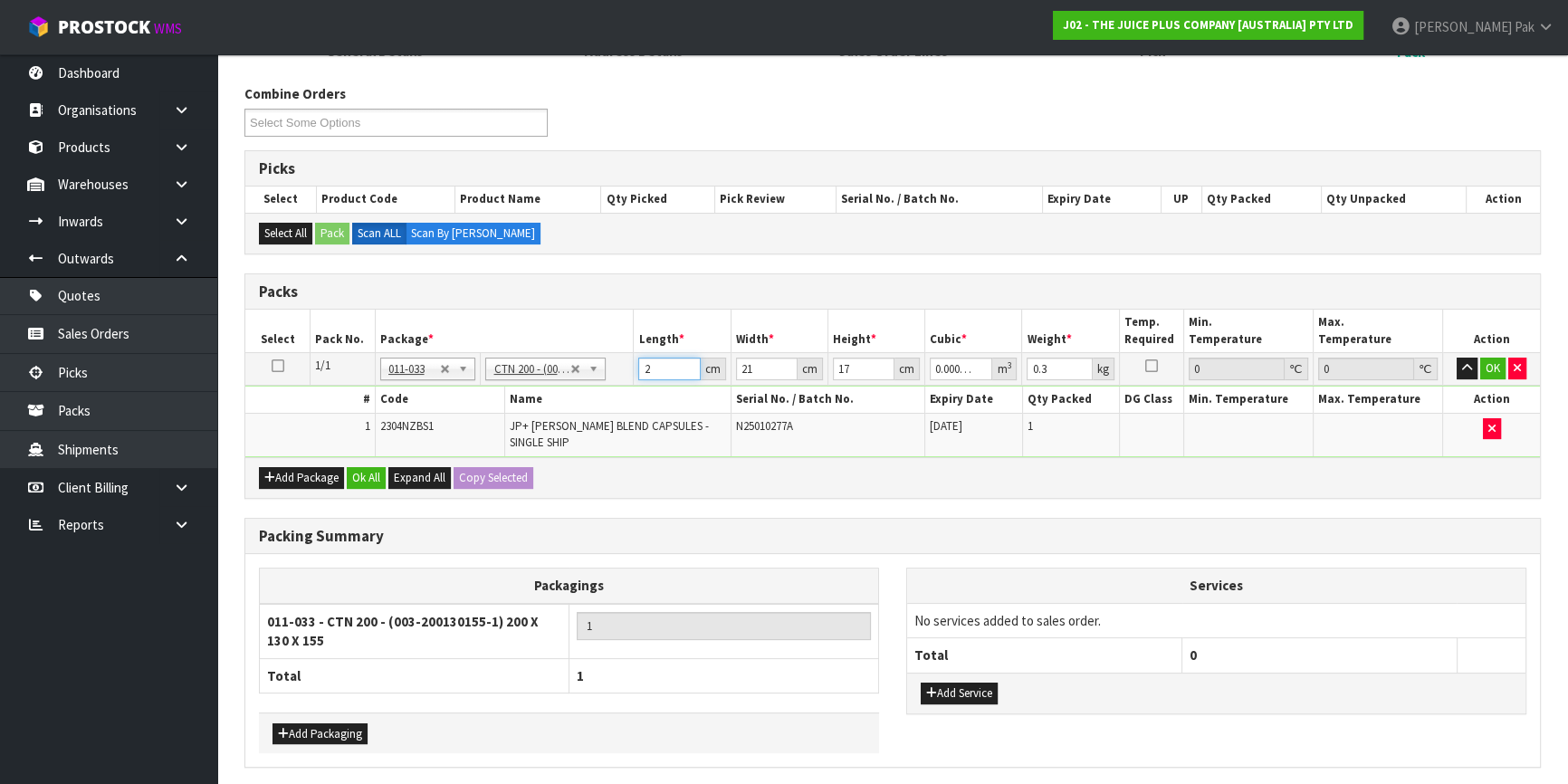
type input "0.007497"
type input "21"
type input "1"
type input "0.000357"
type input "14"
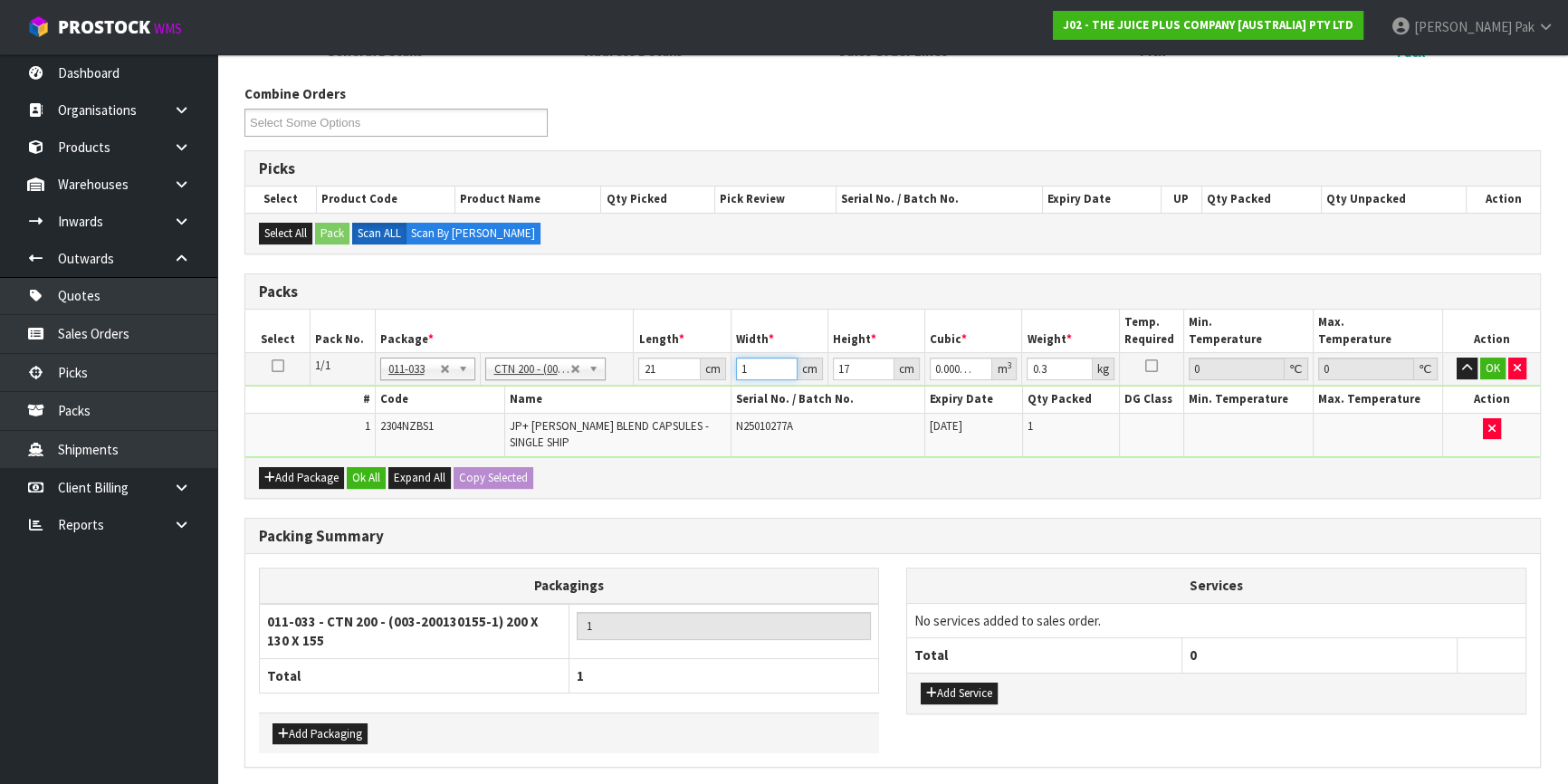
type input "0.004998"
type input "14"
type input "1"
type input "0.000294"
type input "17"
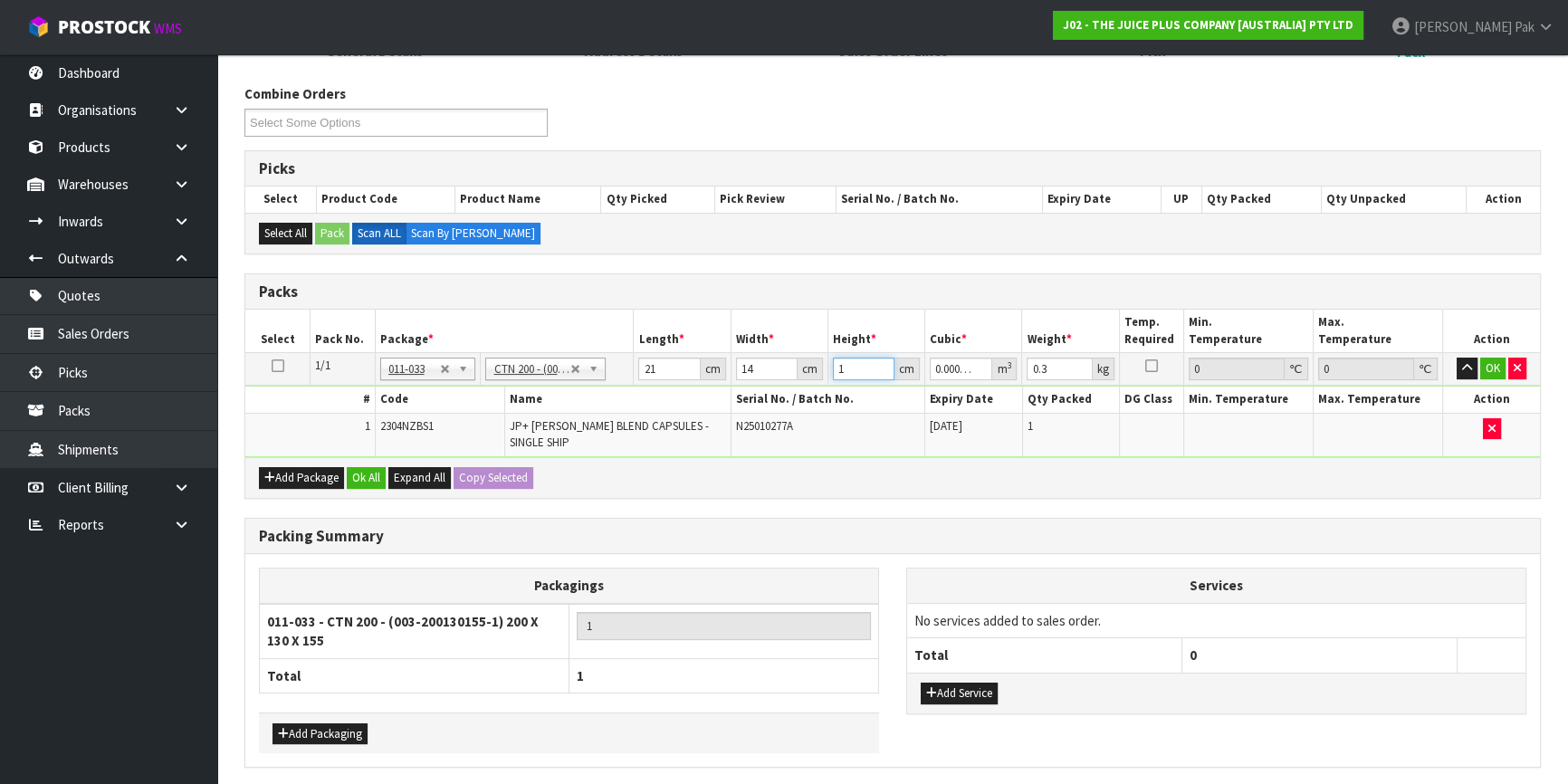
type input "0.004998"
type input "1"
click button "OK" at bounding box center [1493, 369] width 26 height 22
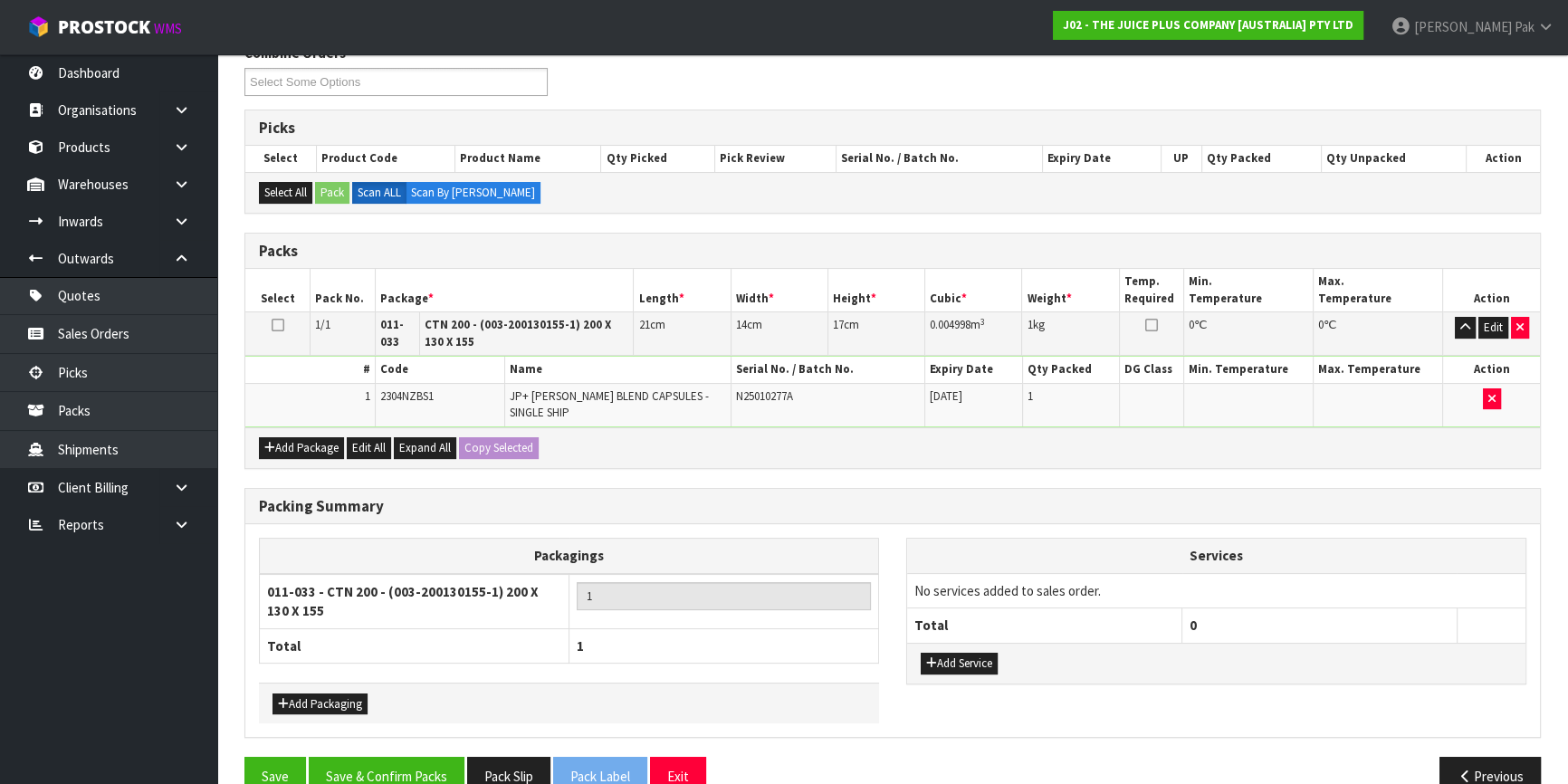
scroll to position [334, 0]
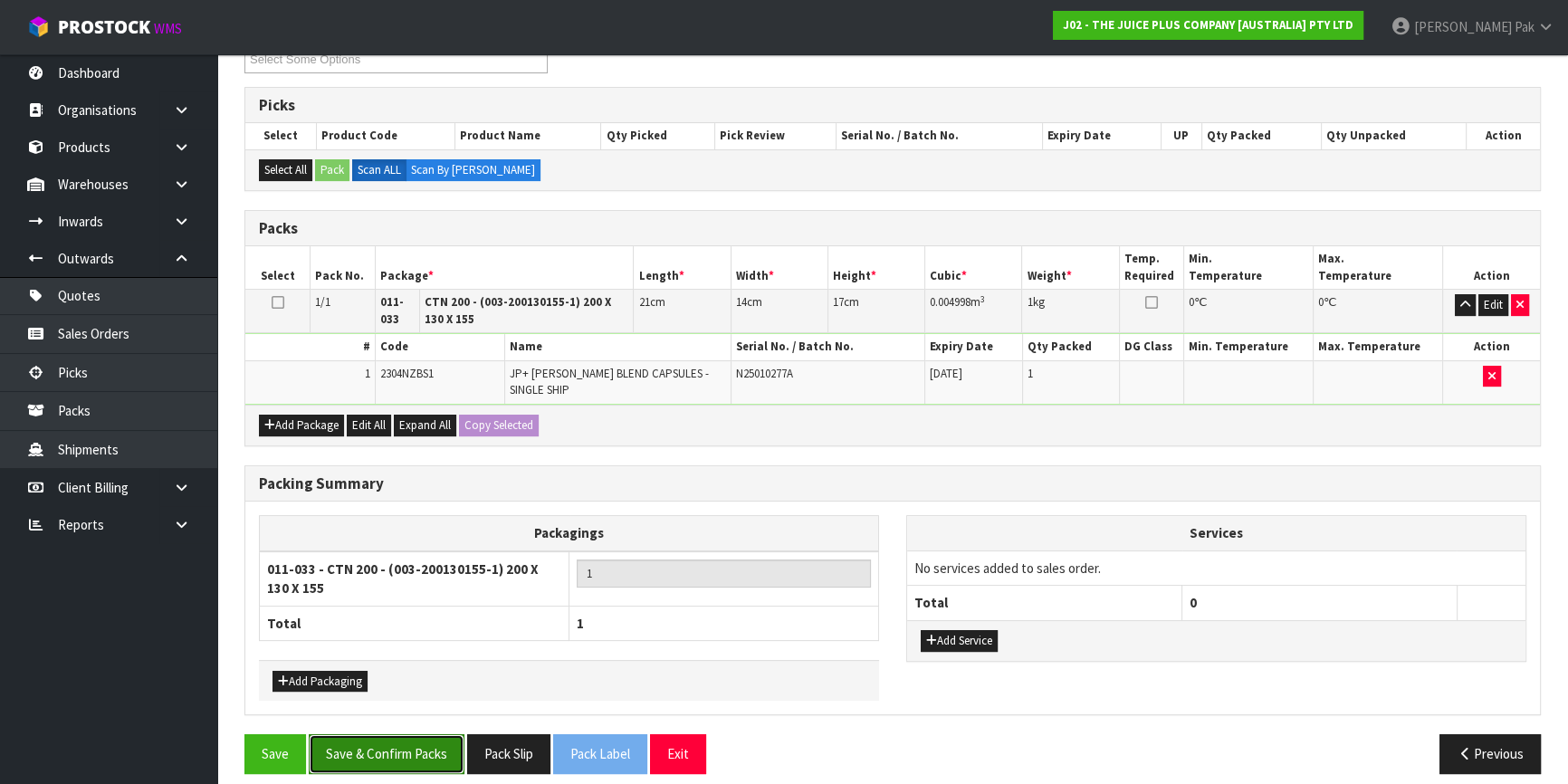
click at [423, 734] on button "Save & Confirm Packs" at bounding box center [386, 754] width 156 height 39
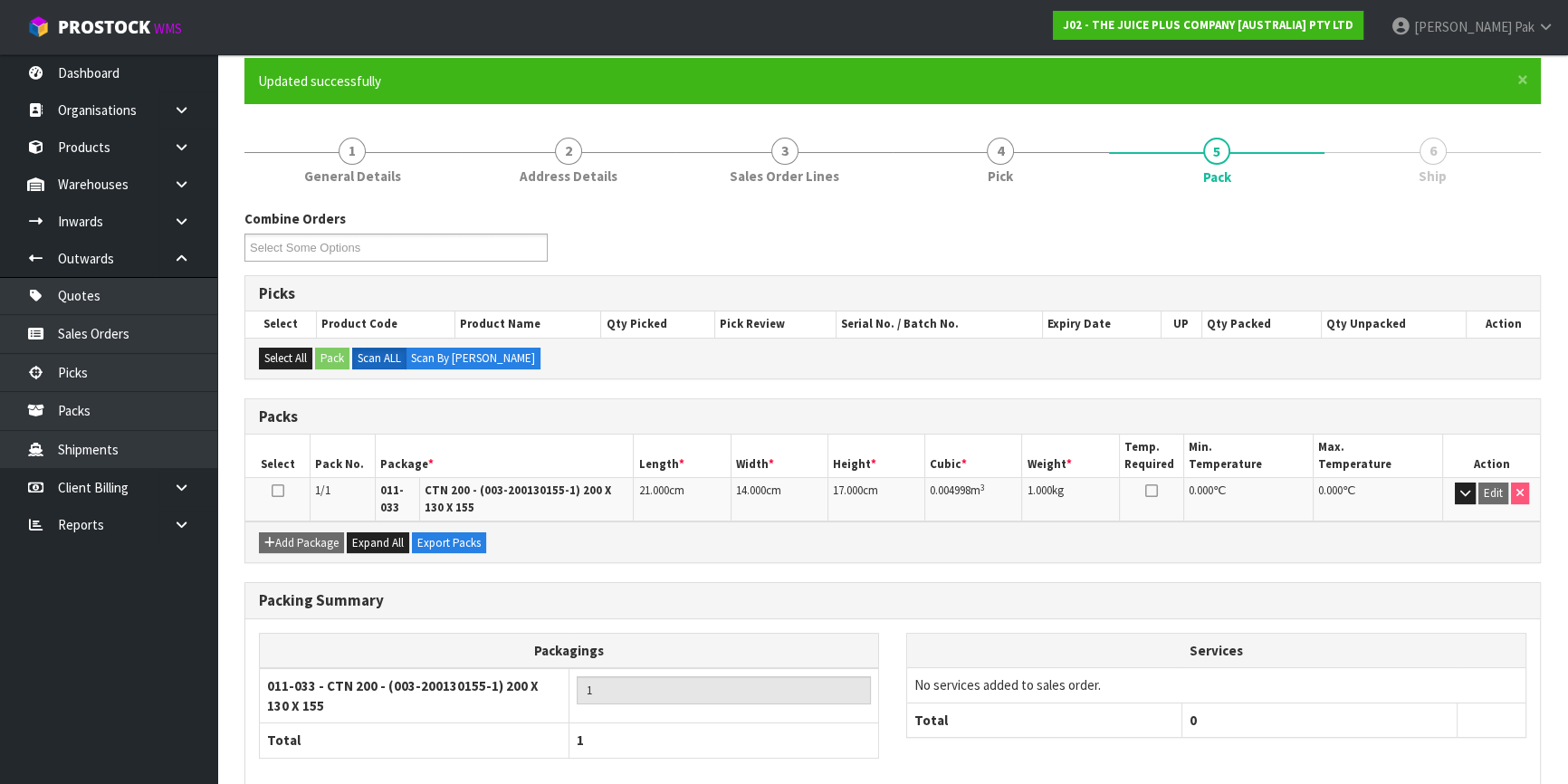
scroll to position [236, 0]
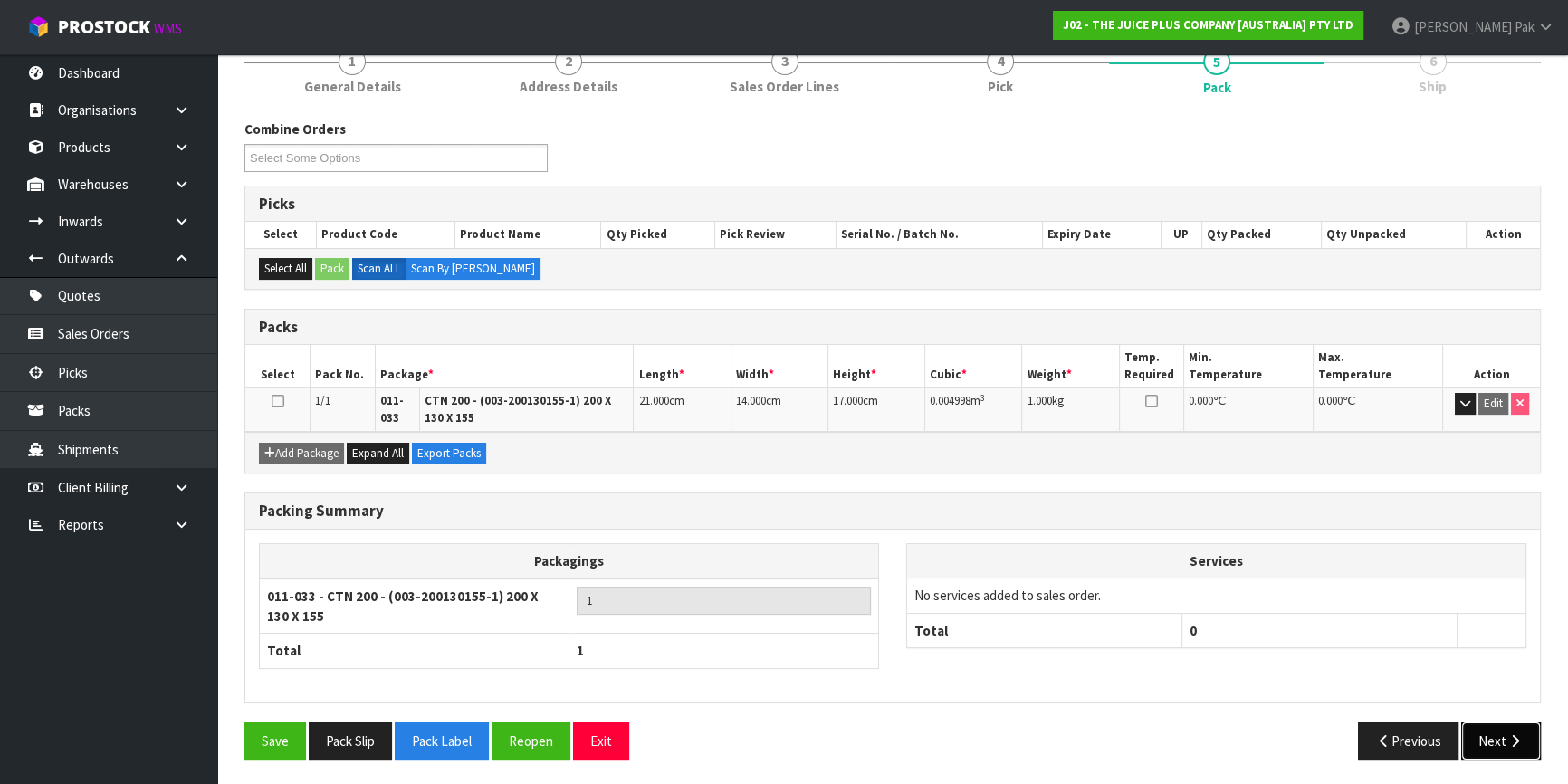
click at [1484, 743] on button "Next" at bounding box center [1501, 741] width 80 height 39
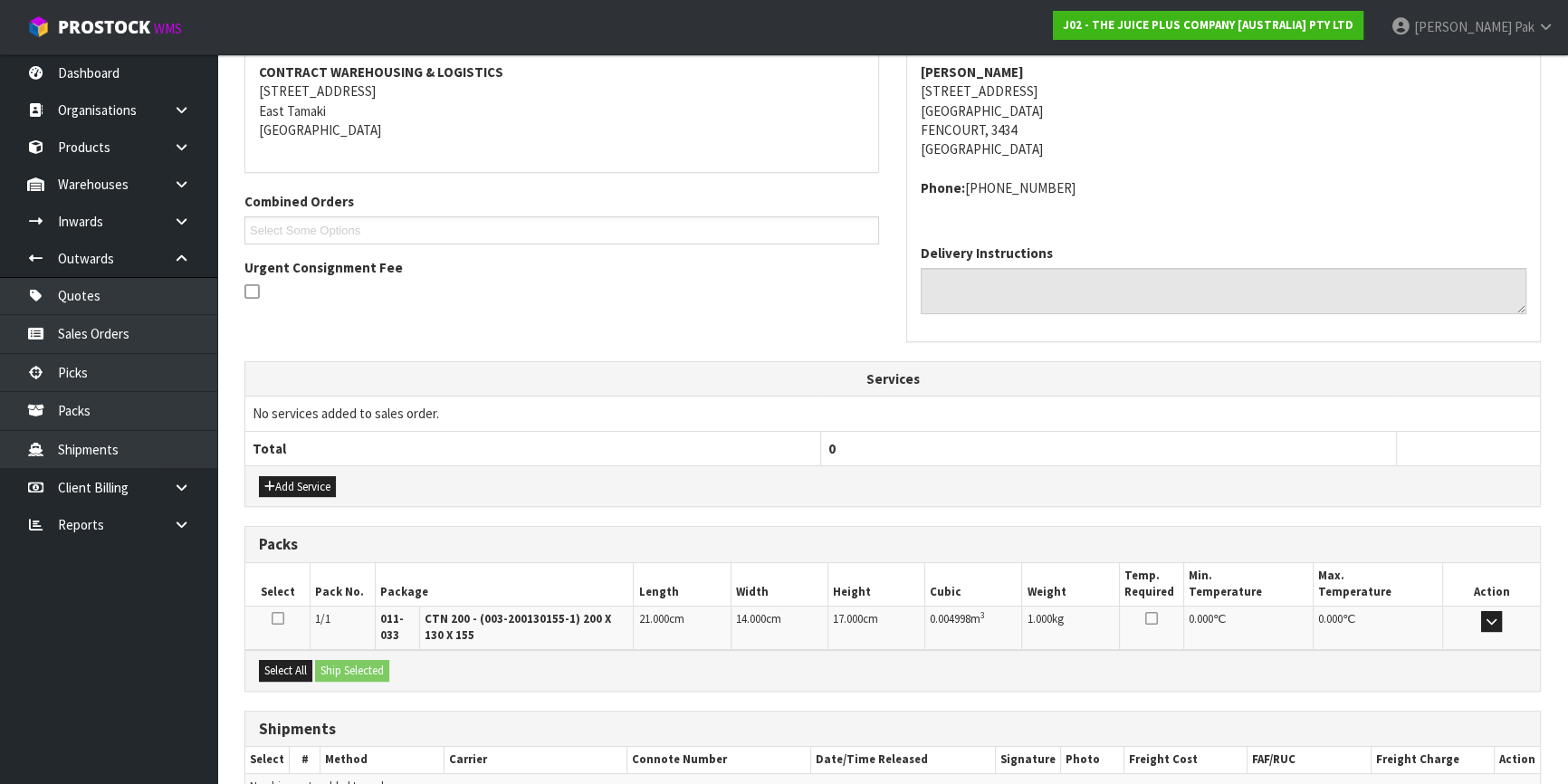
scroll to position [441, 0]
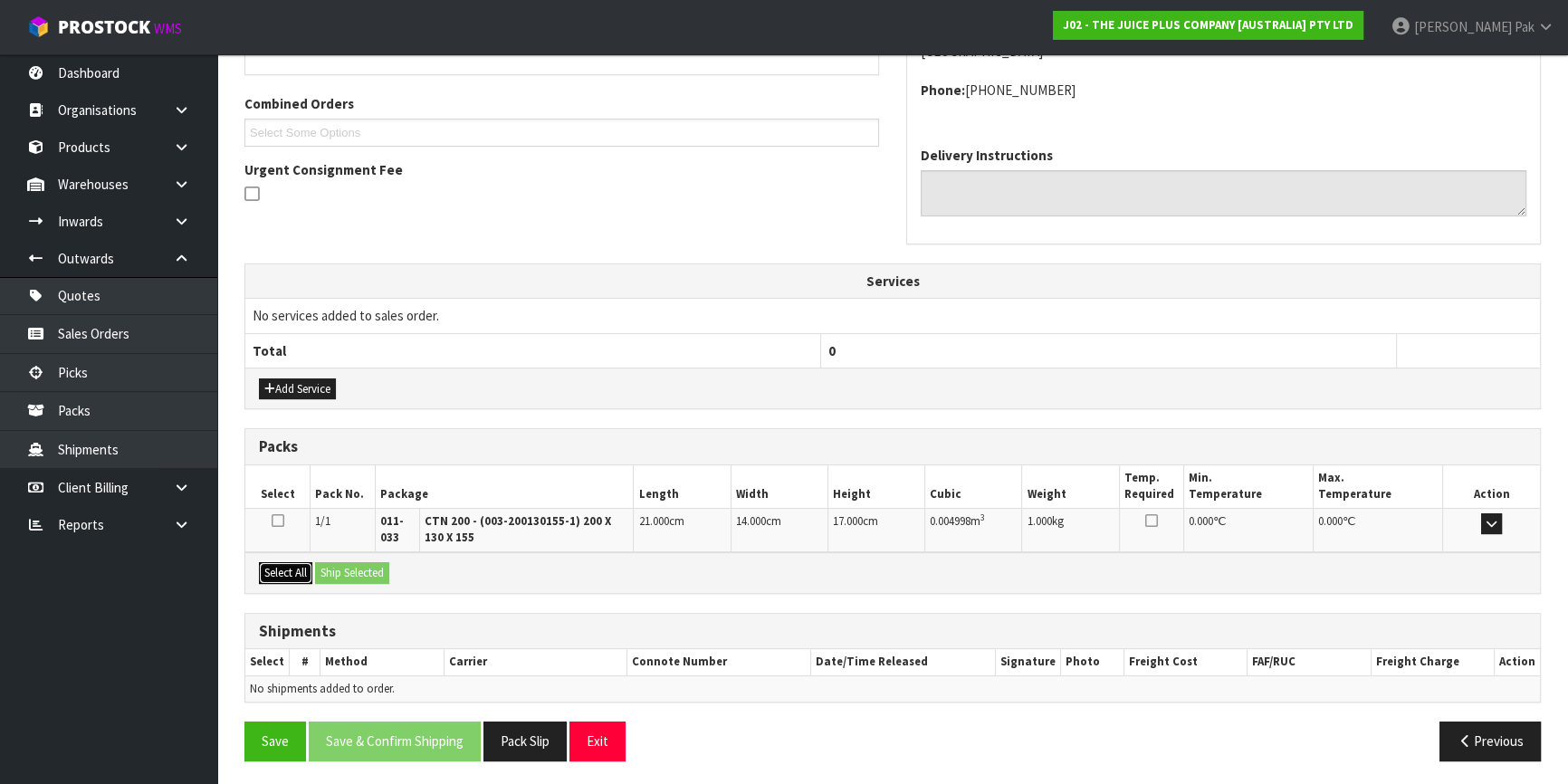
click at [300, 562] on button "Select All" at bounding box center [285, 573] width 53 height 22
click at [347, 562] on button "Ship Selected" at bounding box center [352, 573] width 75 height 22
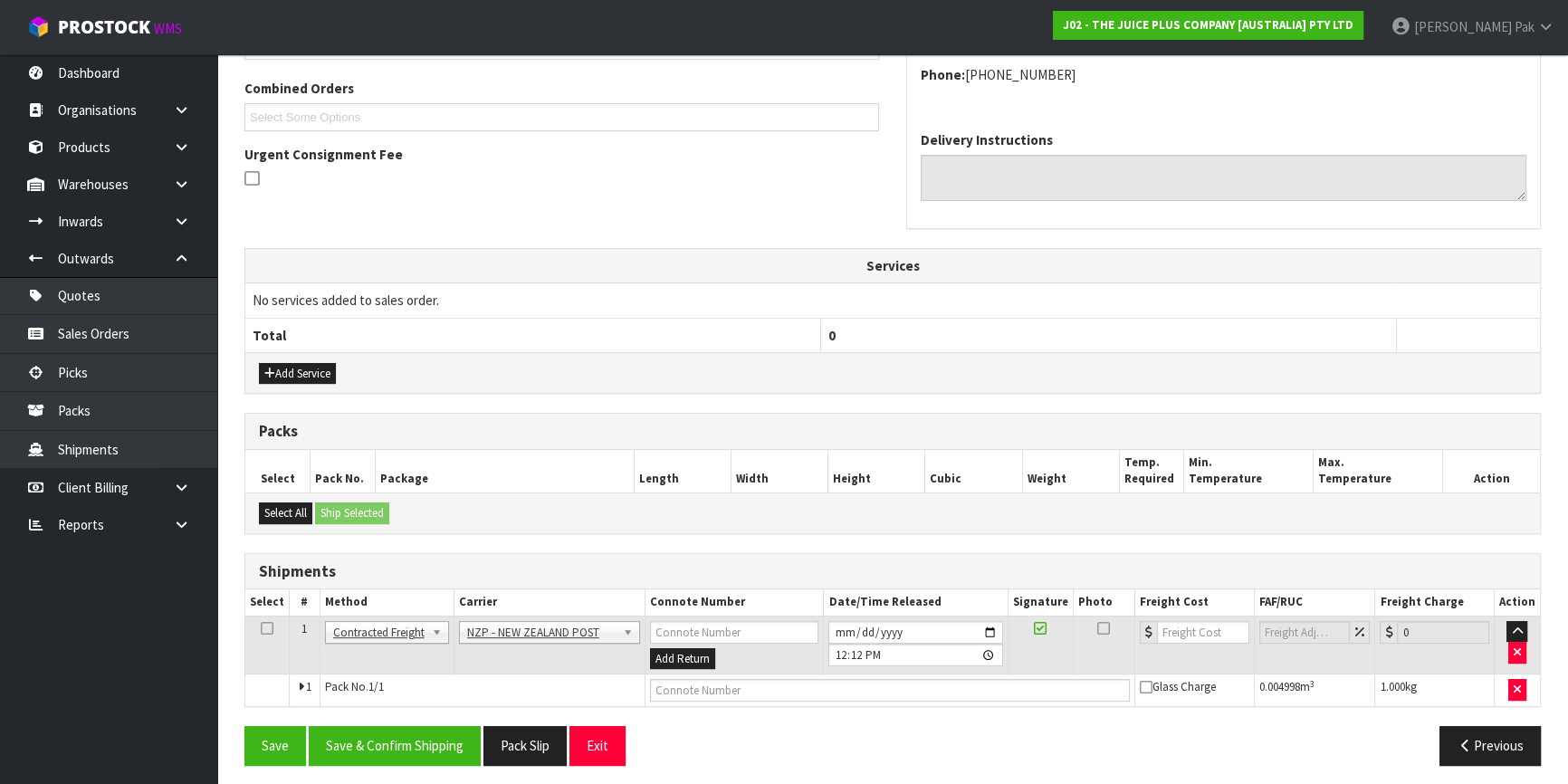
scroll to position [462, 0]
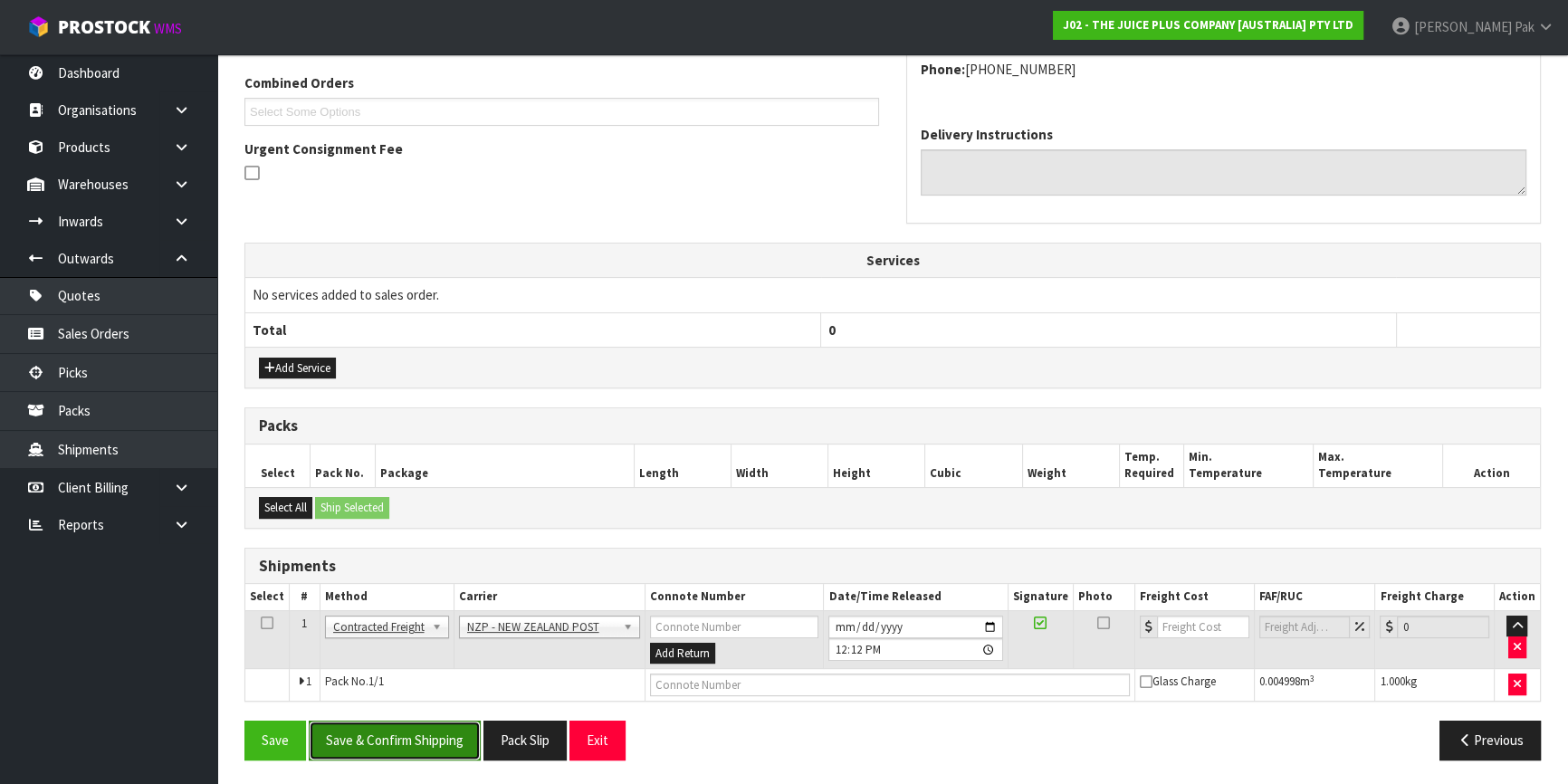
click at [385, 733] on button "Save & Confirm Shipping" at bounding box center [395, 740] width 172 height 39
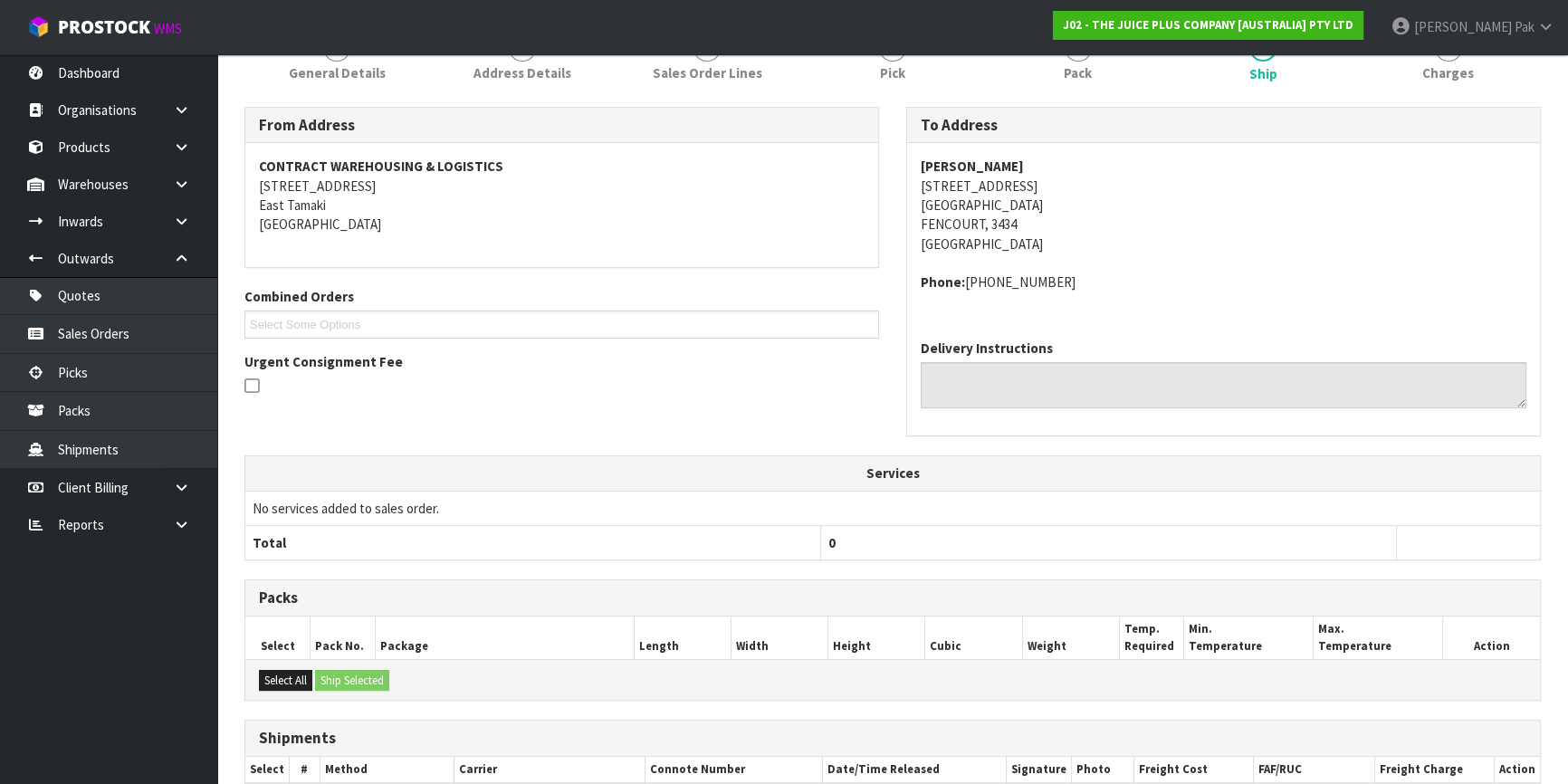
scroll to position [411, 0]
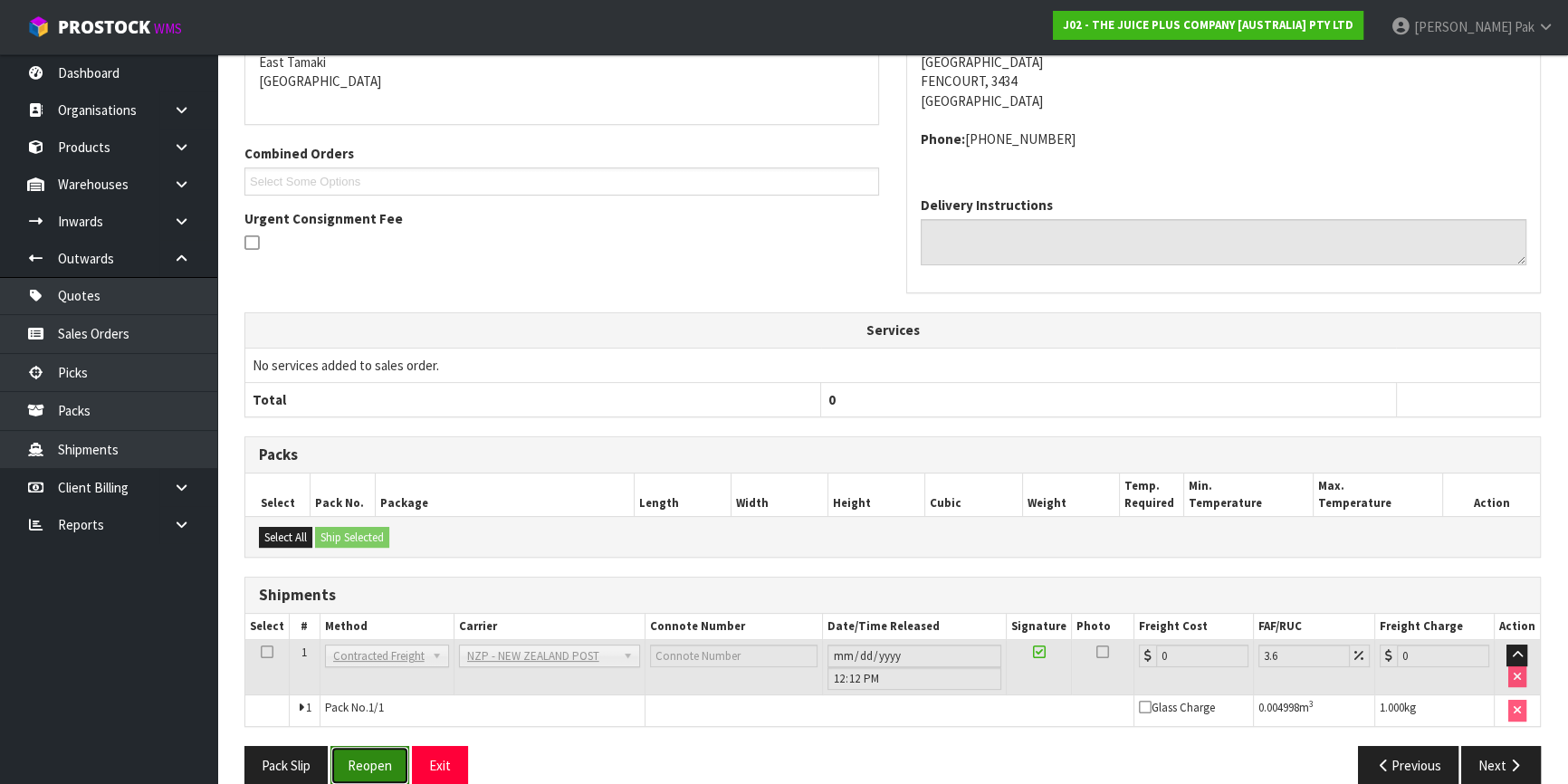
click at [335, 748] on button "Reopen" at bounding box center [370, 766] width 79 height 39
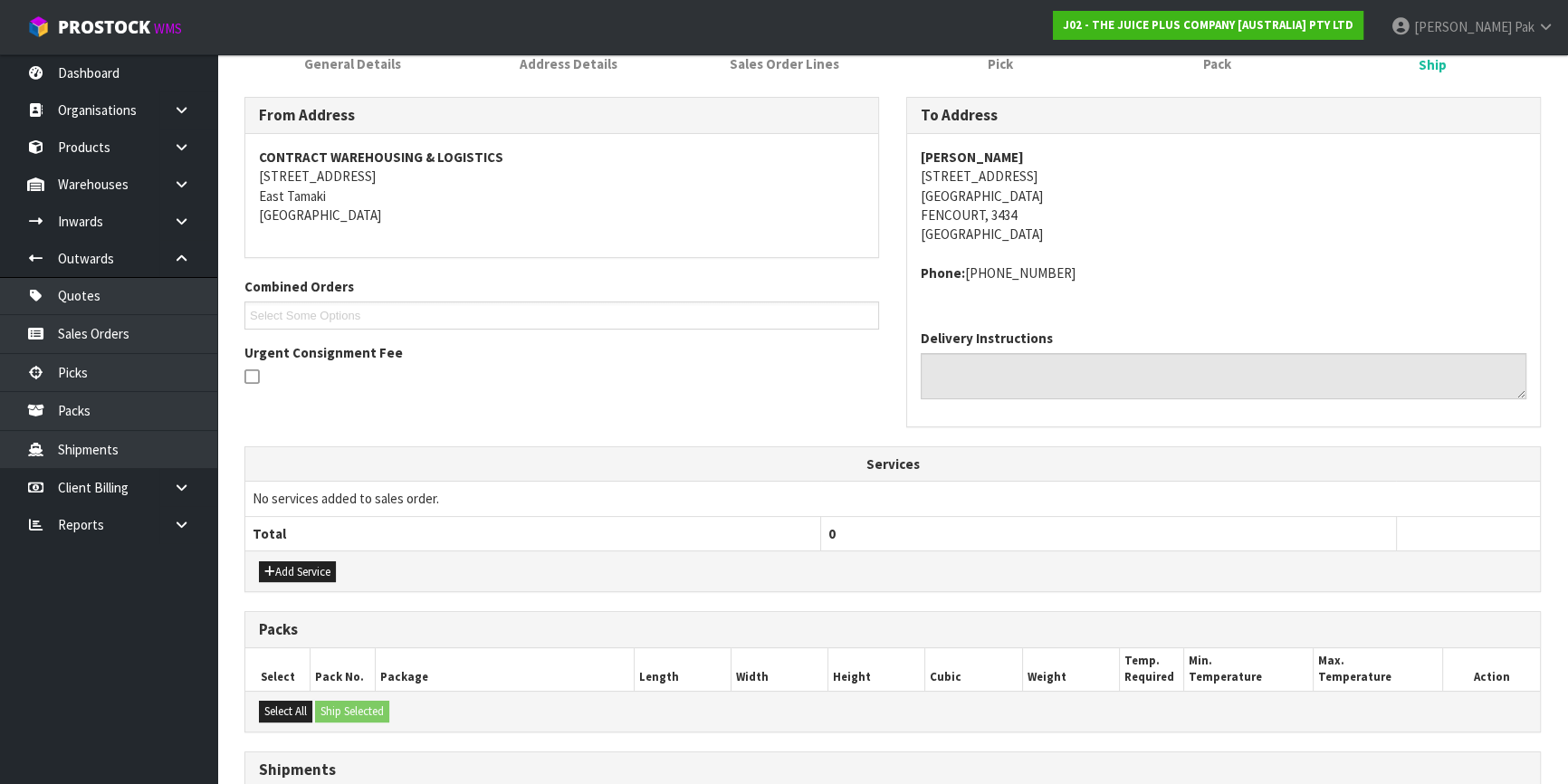
scroll to position [478, 0]
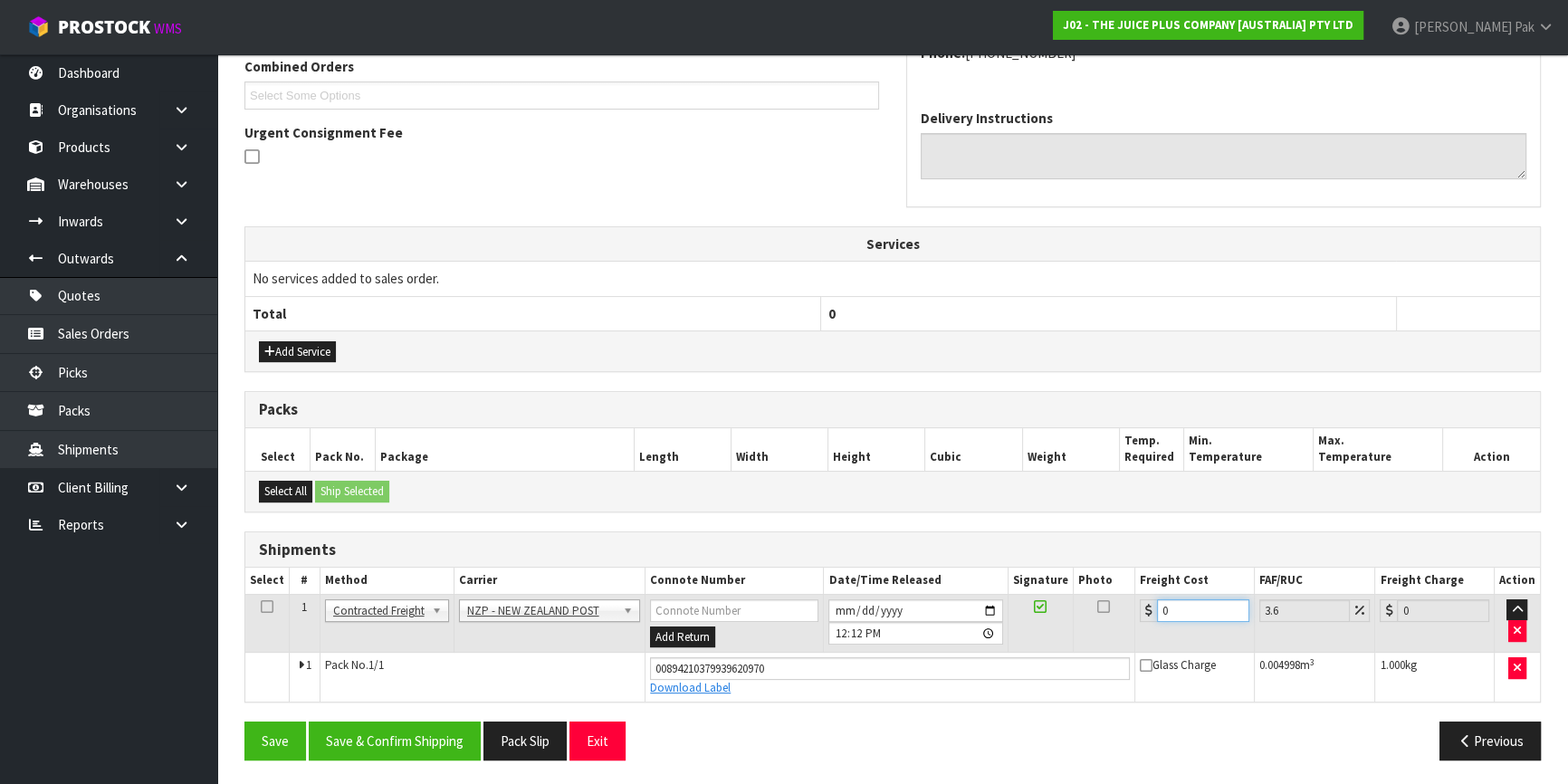
drag, startPoint x: 1165, startPoint y: 610, endPoint x: 1067, endPoint y: 609, distance: 98.0
click at [1067, 609] on tr "1 Client Local Pickup Customer Local Pickup Company Freight Contracted Freight …" at bounding box center [893, 624] width 1295 height 59
drag, startPoint x: 1190, startPoint y: 605, endPoint x: 986, endPoint y: 613, distance: 204.2
click at [986, 613] on tr "1 Client Local Pickup Customer Local Pickup Company Freight Contracted Freight …" at bounding box center [893, 624] width 1295 height 59
type input "7"
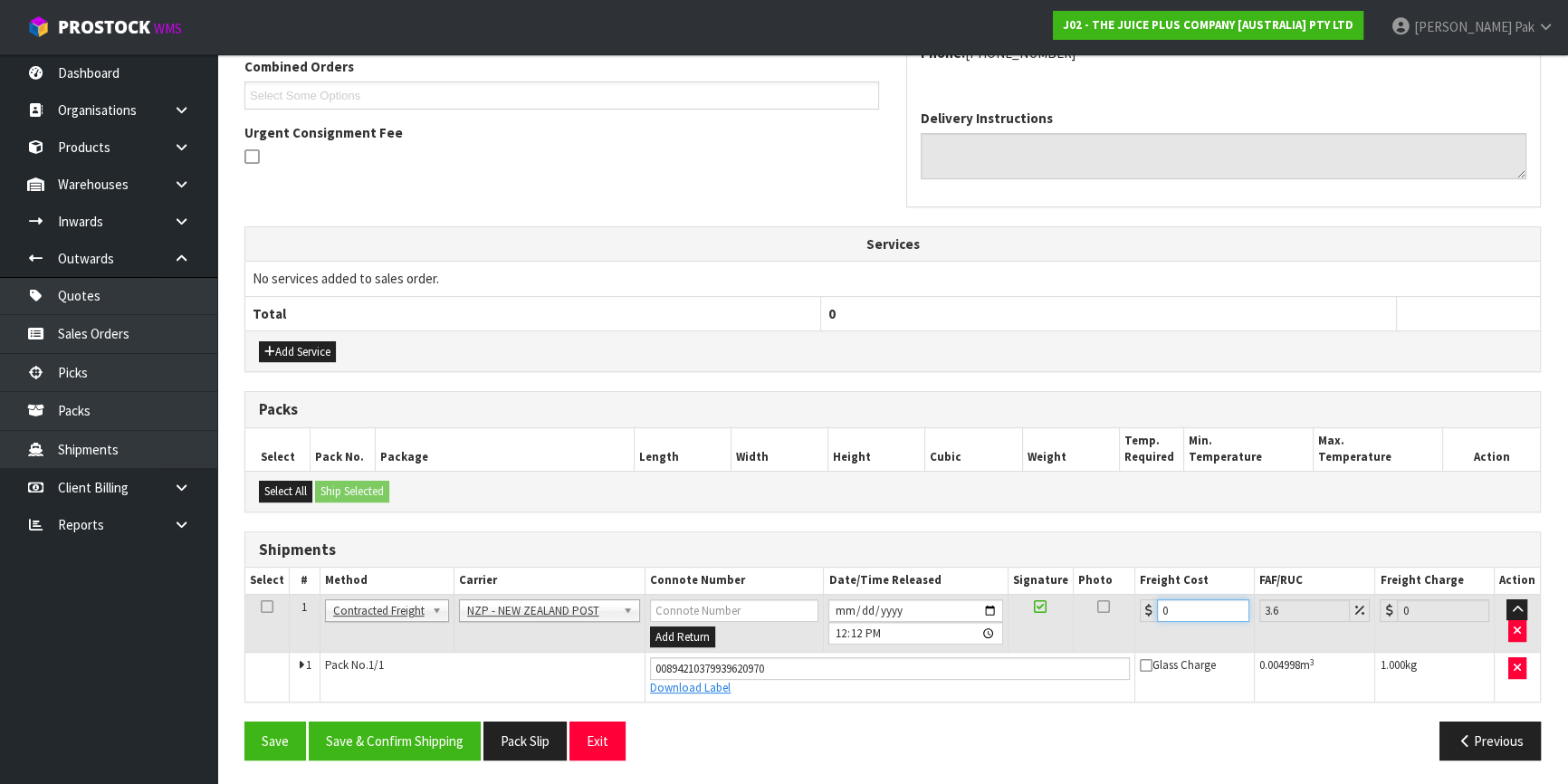
type input "7.25"
type input "7.3"
type input "7.56"
type input "7.321"
type input "7.58"
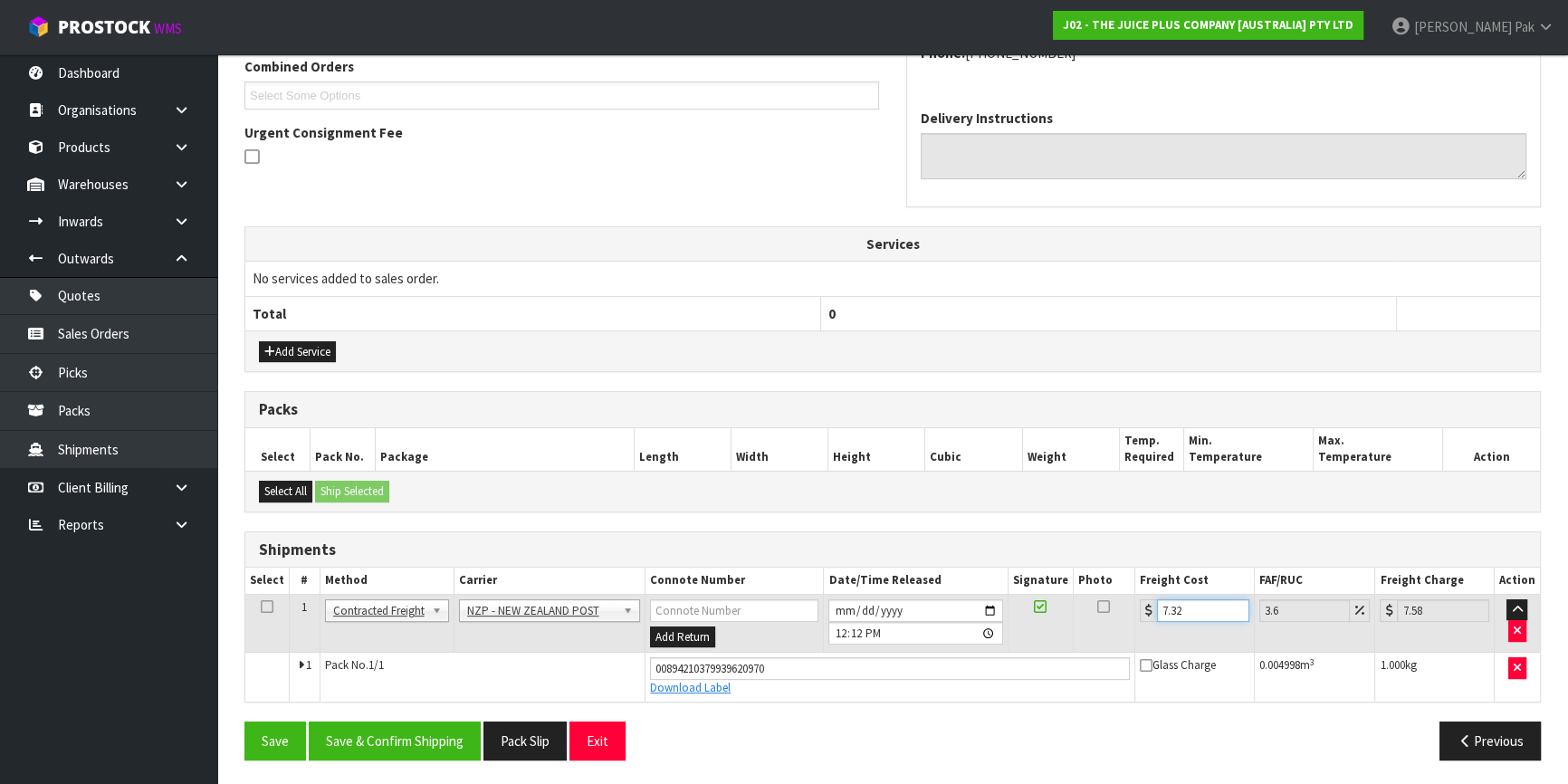
type input "7.3"
type input "7.56"
type input "7.31"
type input "7.57"
type input "7.31"
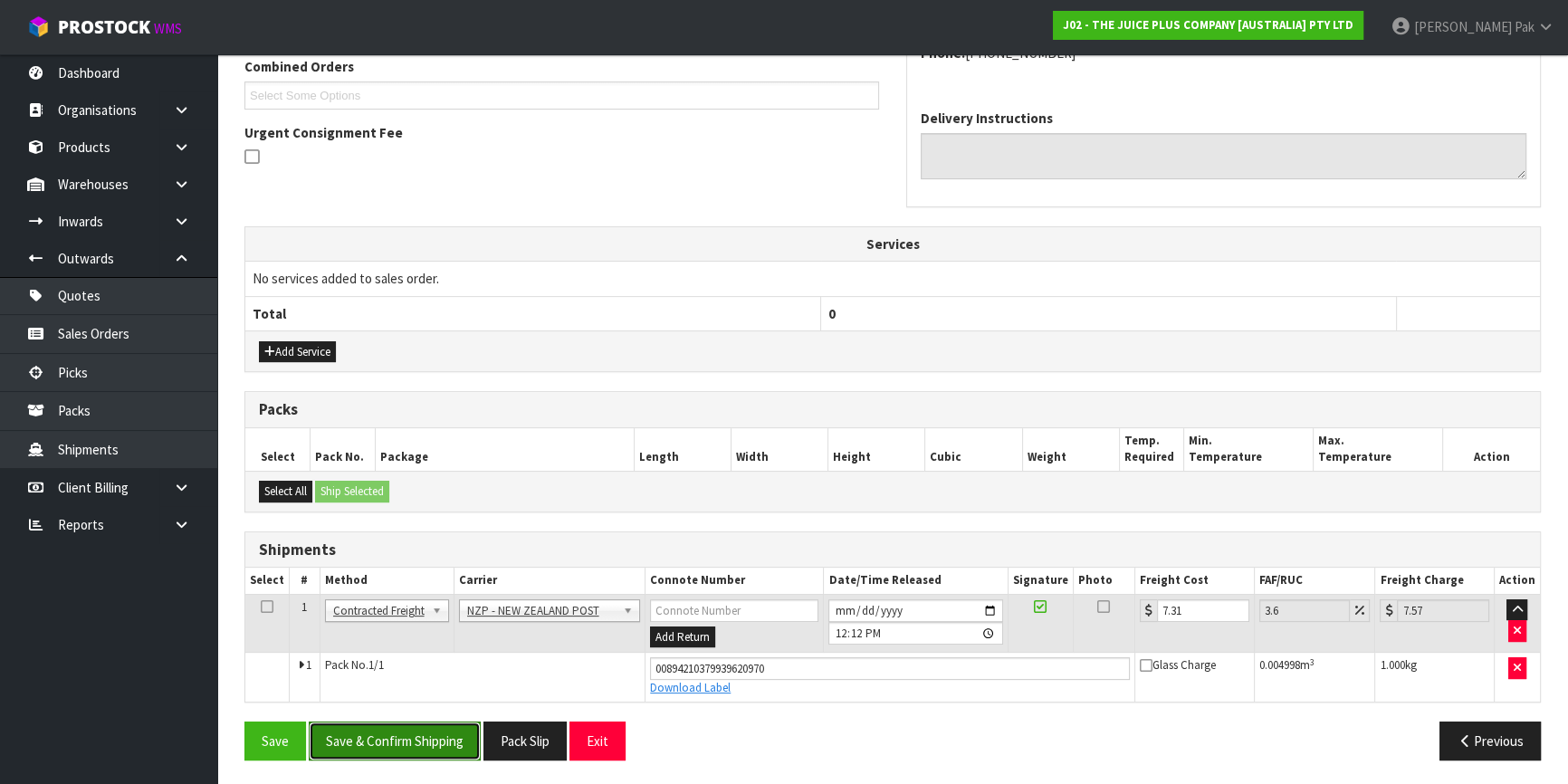
click at [354, 746] on button "Save & Confirm Shipping" at bounding box center [395, 741] width 172 height 39
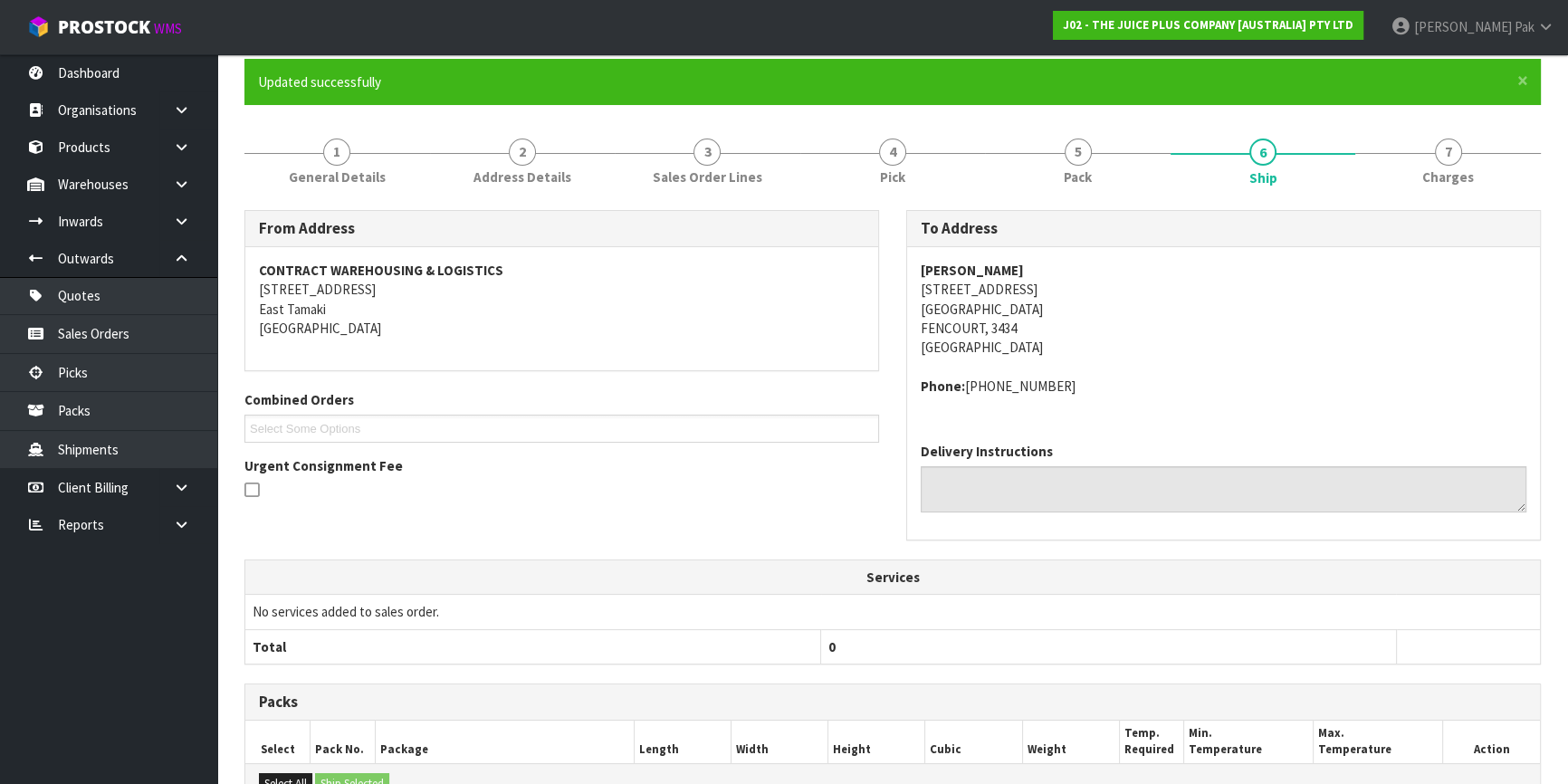
scroll to position [0, 0]
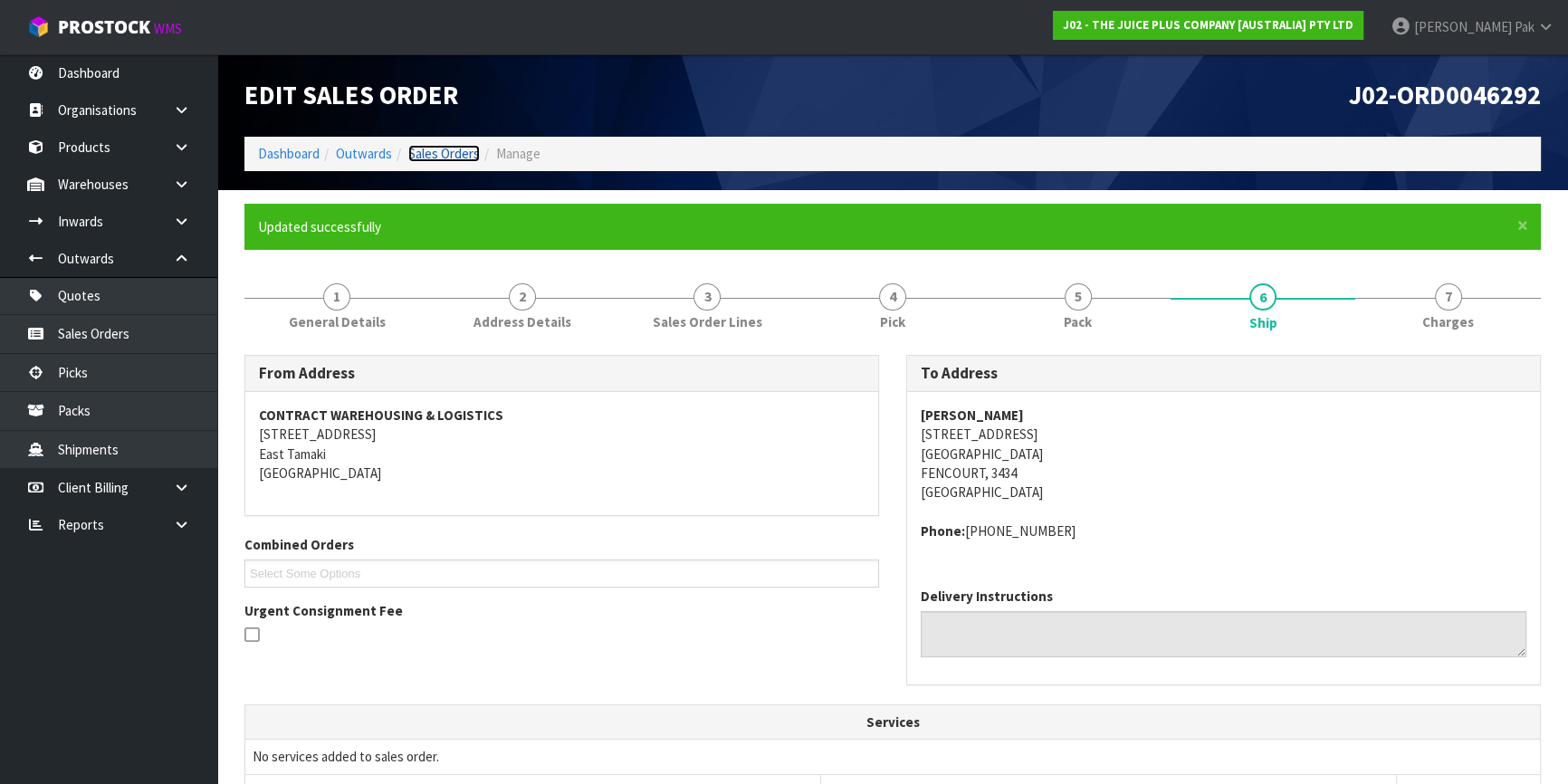
click at [444, 155] on link "Sales Orders" at bounding box center [444, 153] width 72 height 17
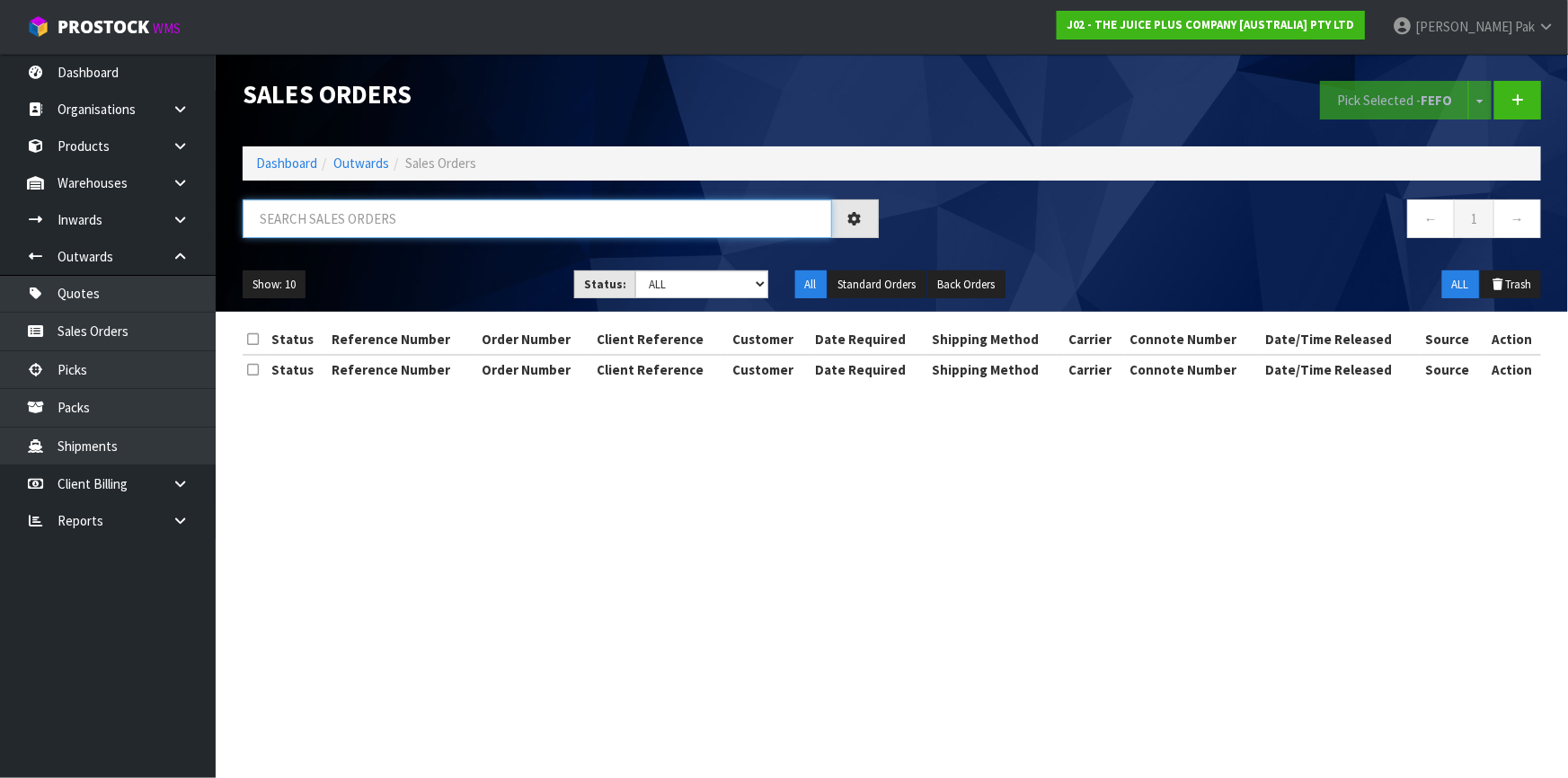
click at [448, 199] on input "text" at bounding box center [538, 218] width 590 height 38
type input "JOB-0407752"
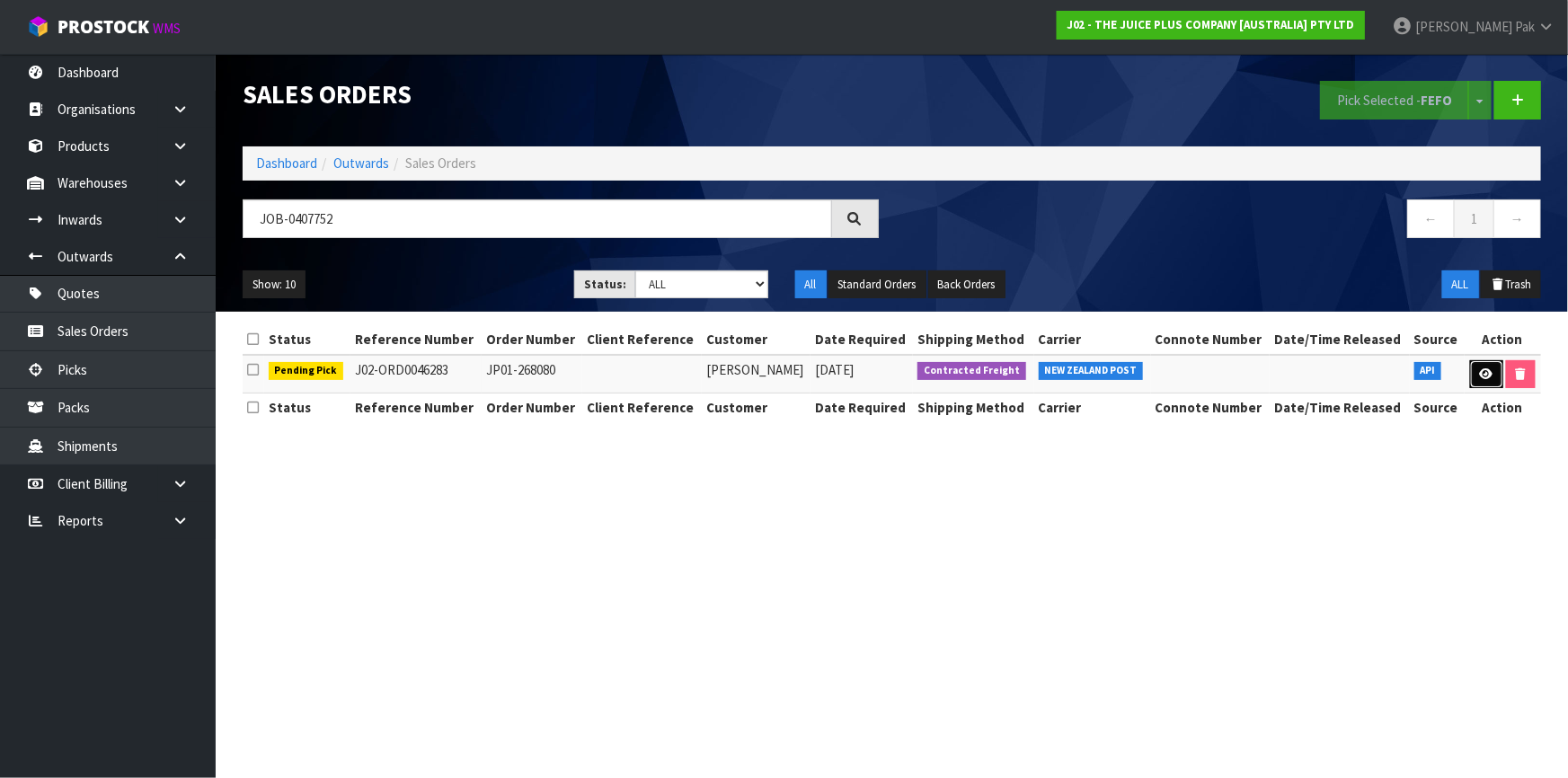
click at [1476, 377] on link at bounding box center [1487, 374] width 33 height 28
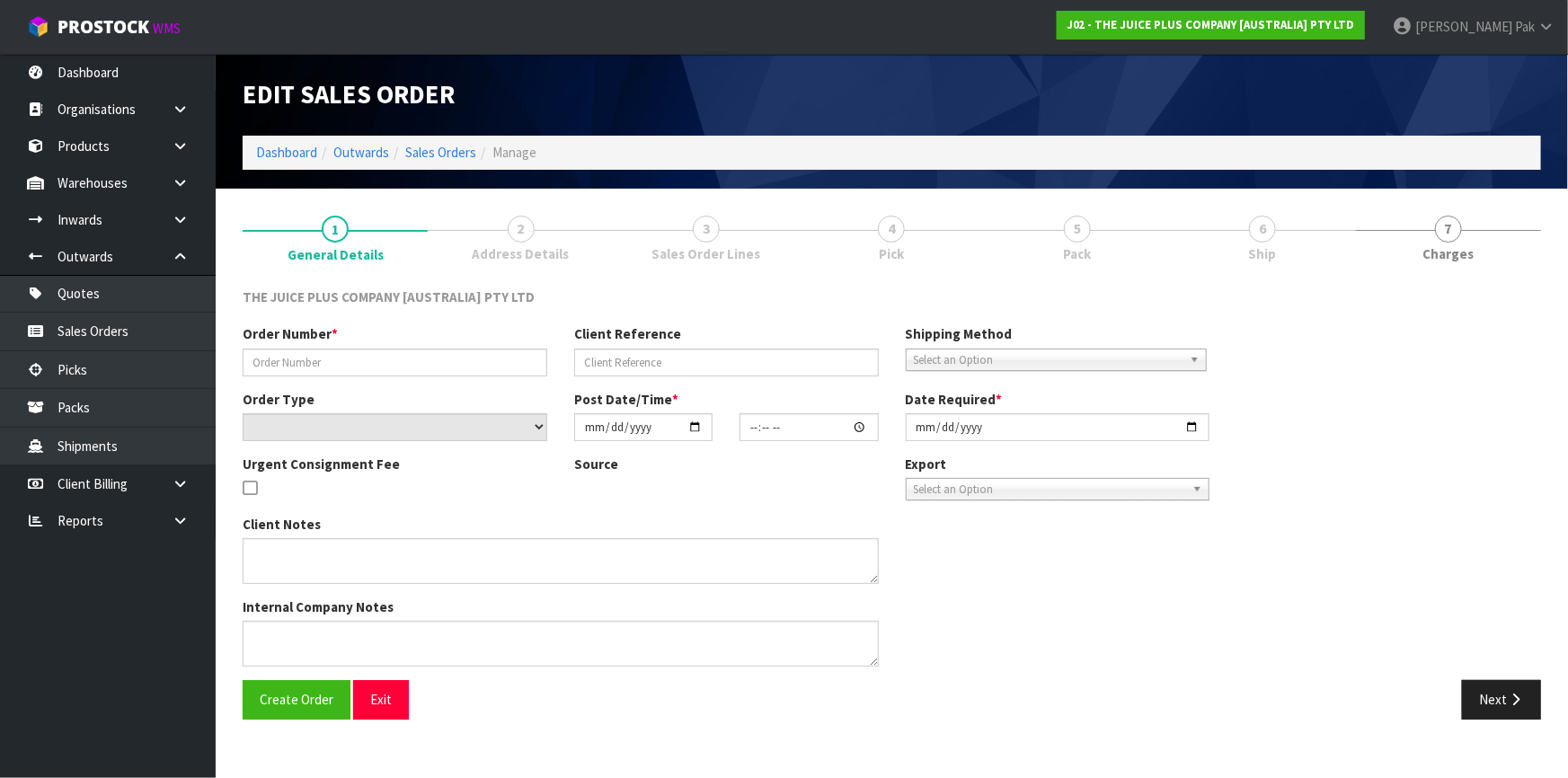
type input "JP01-268080"
select select "number:0"
type input "[DATE]"
type input "20:31:28.000"
type input "[DATE]"
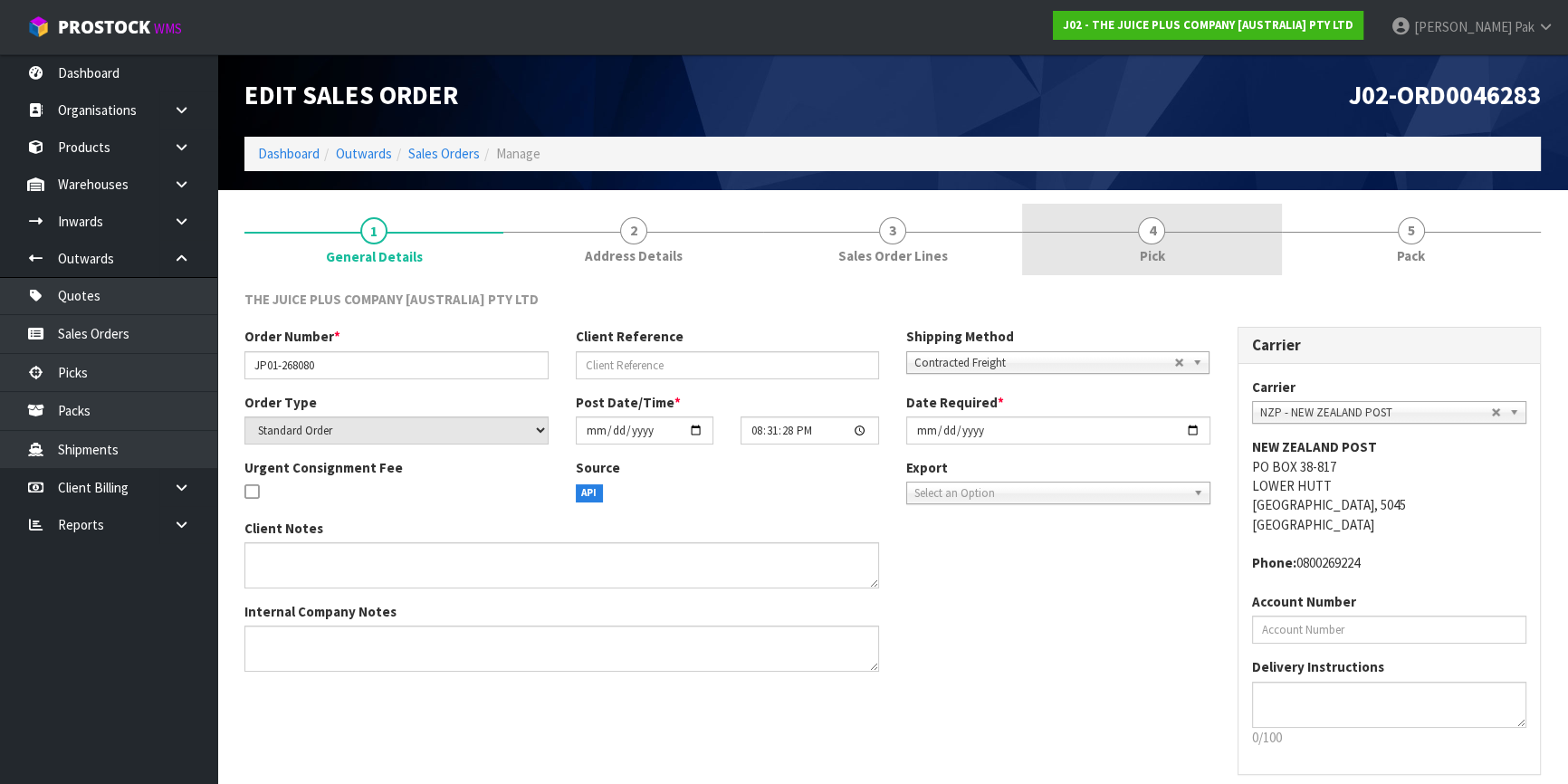
drag, startPoint x: 1119, startPoint y: 206, endPoint x: 1159, endPoint y: 230, distance: 46.6
click at [1132, 215] on link "4 Pick" at bounding box center [1151, 239] width 259 height 72
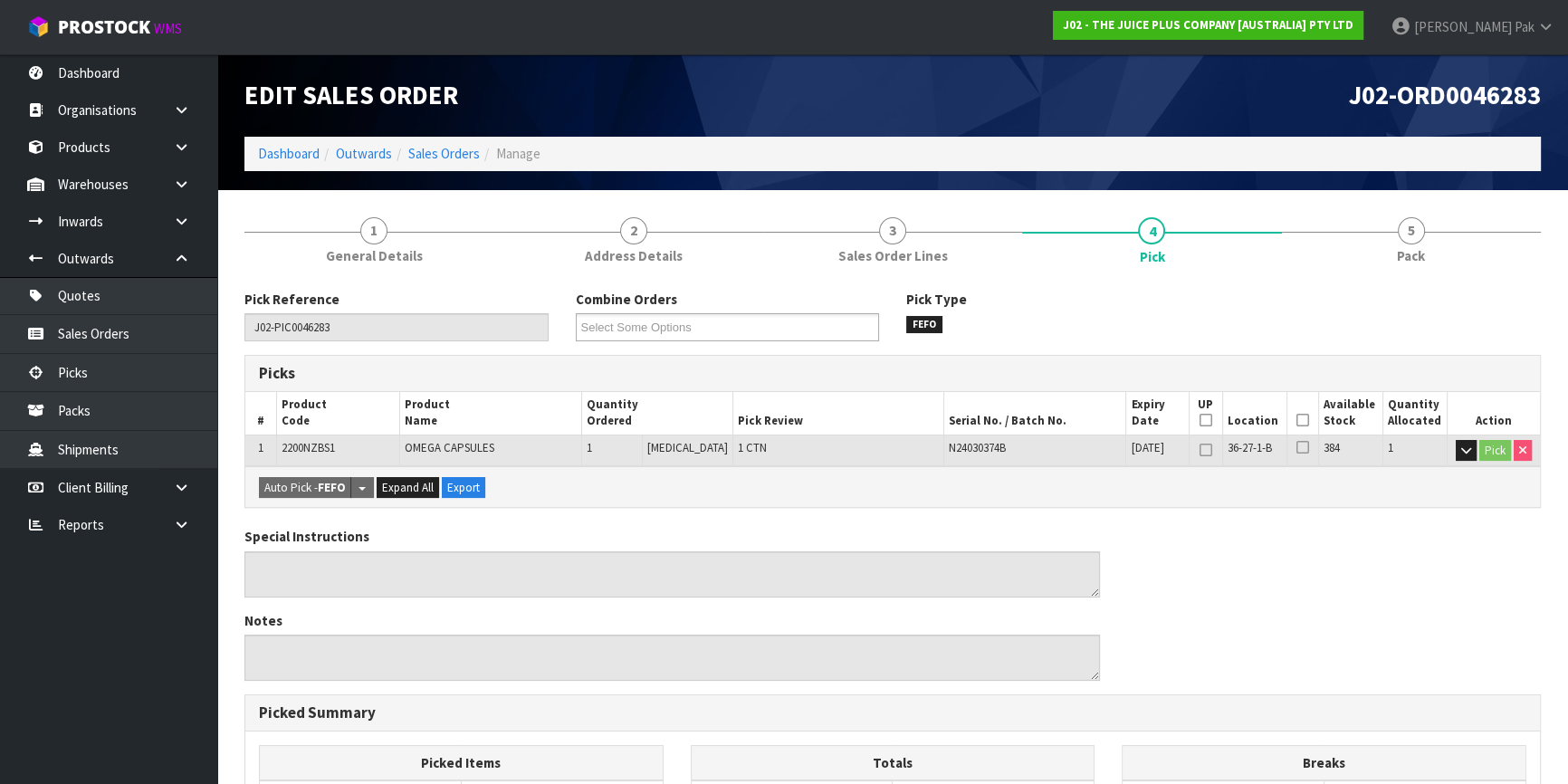
click at [1300, 412] on th "Picked" at bounding box center [1302, 413] width 31 height 42
click at [1302, 421] on icon at bounding box center [1303, 421] width 13 height 1
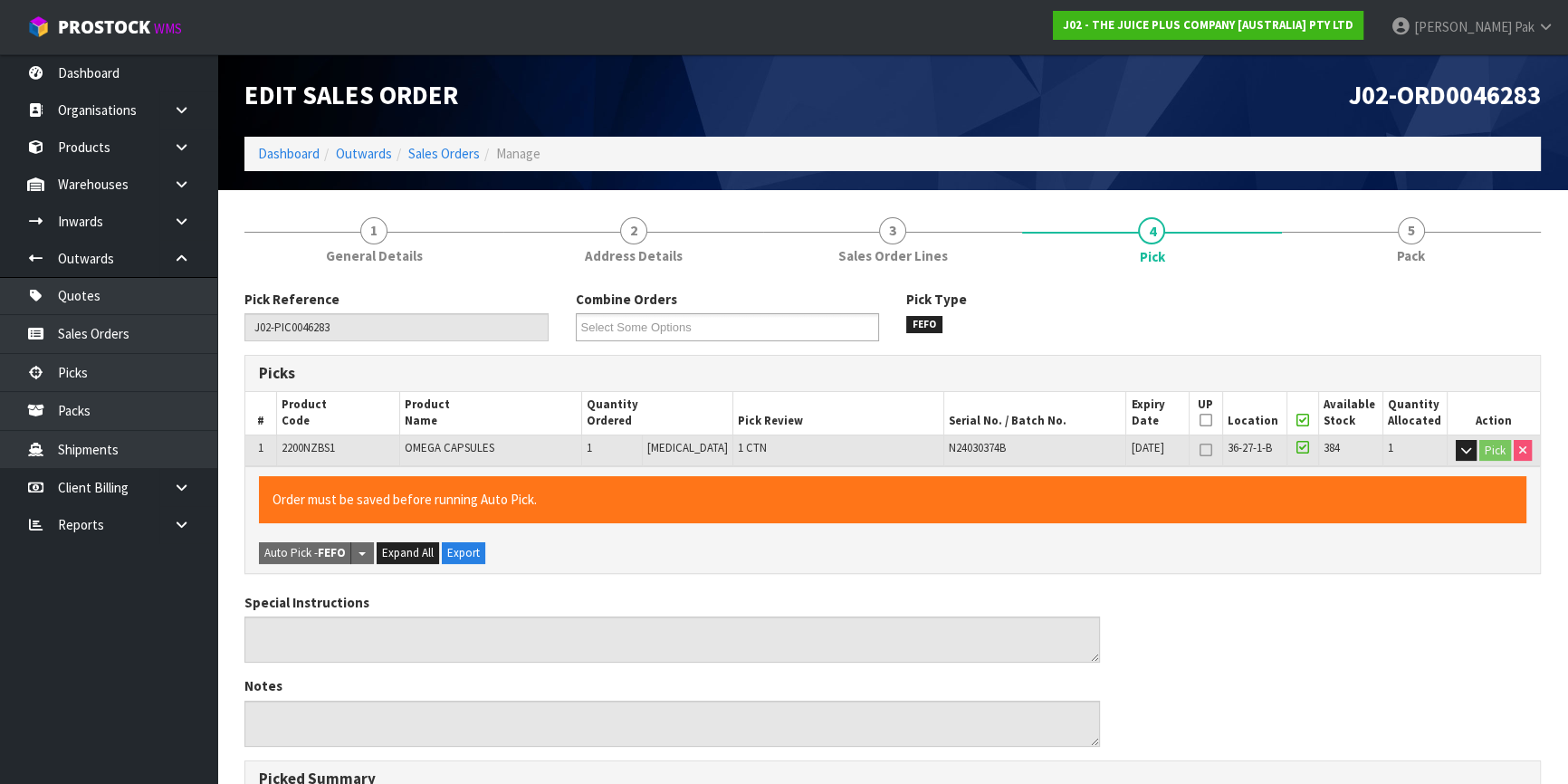
scroll to position [472, 0]
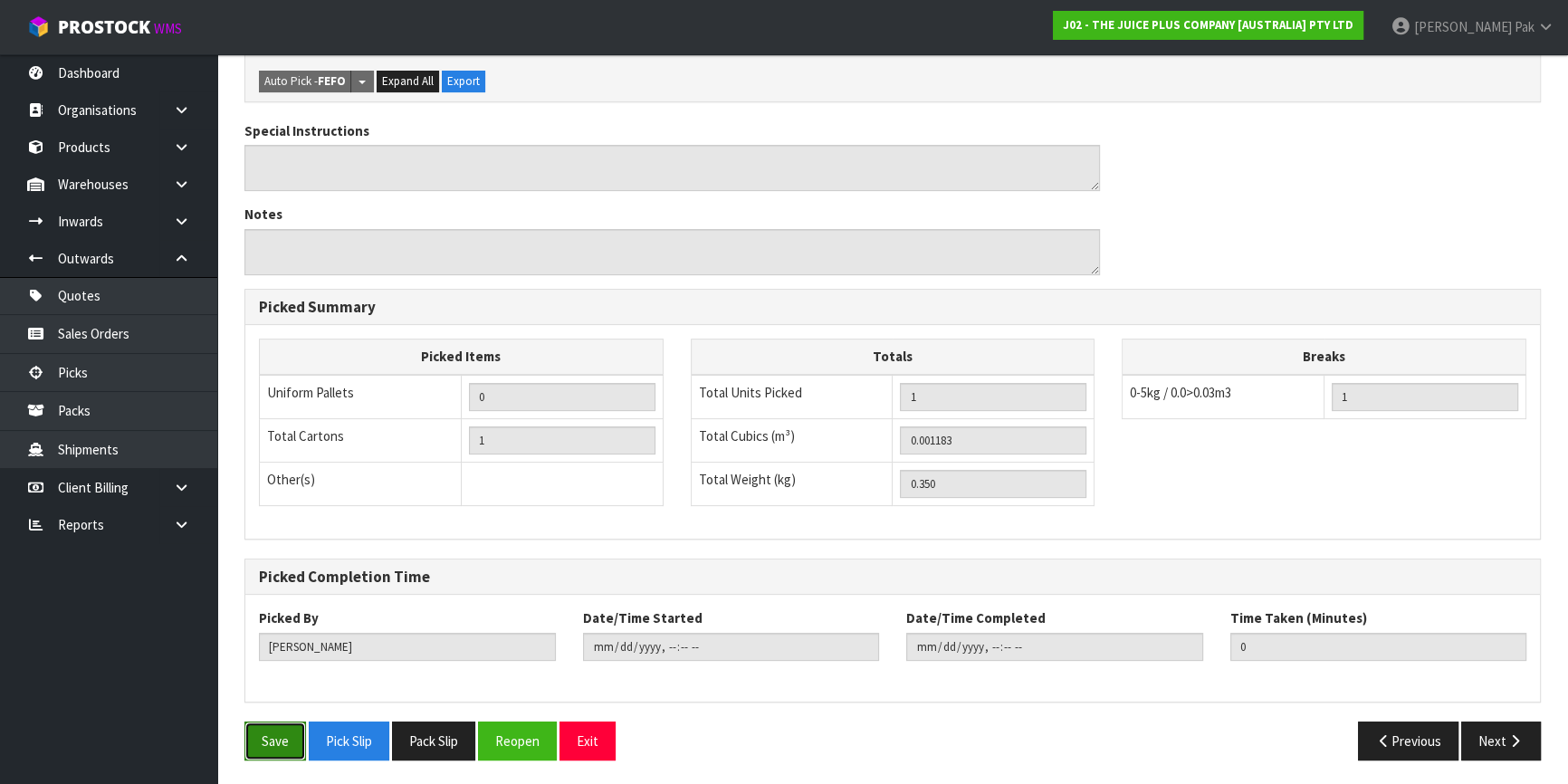
click at [258, 740] on button "Save" at bounding box center [275, 741] width 62 height 39
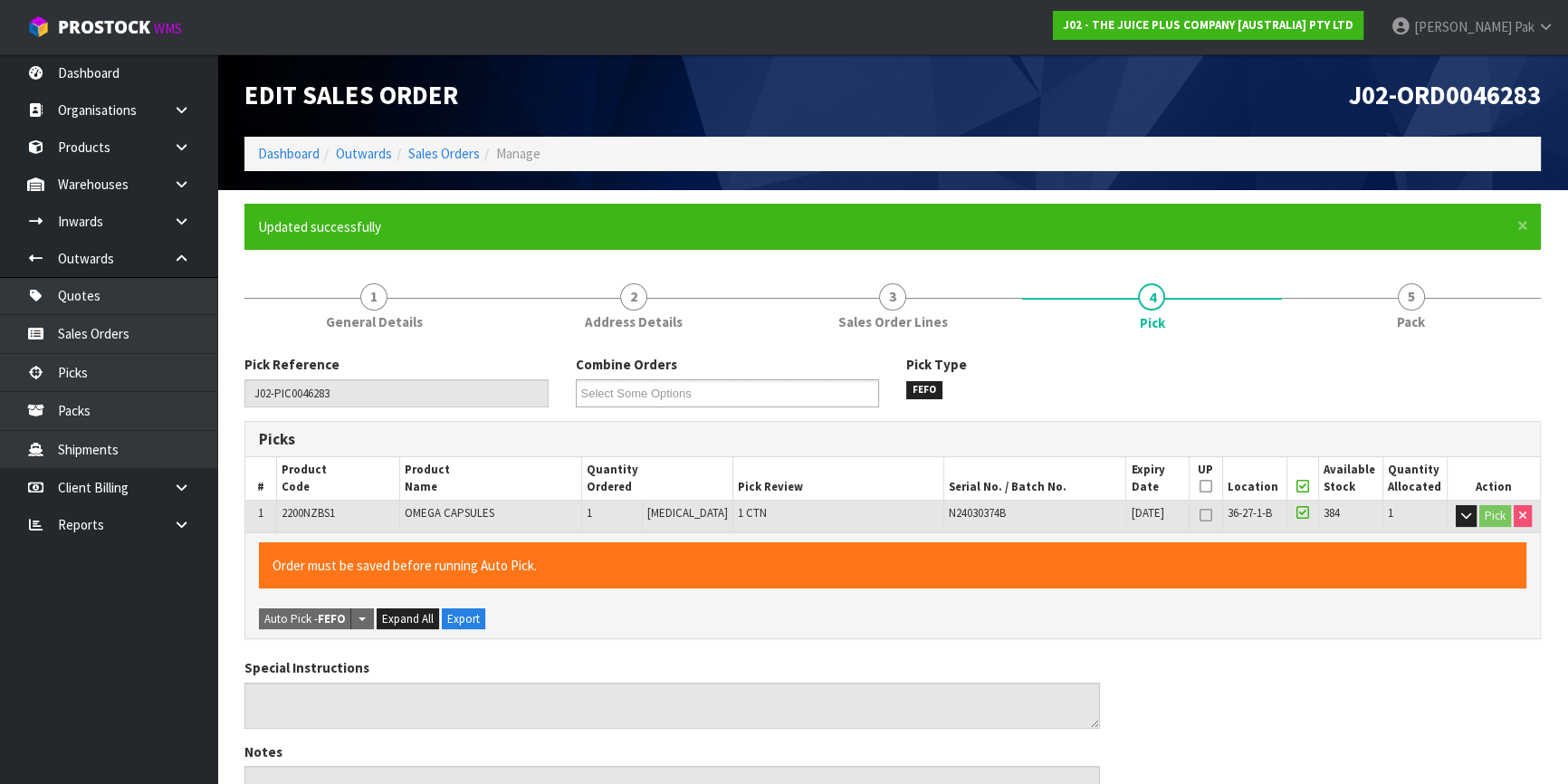
type input "[PERSON_NAME]"
type input "[DATE]T12:16:55"
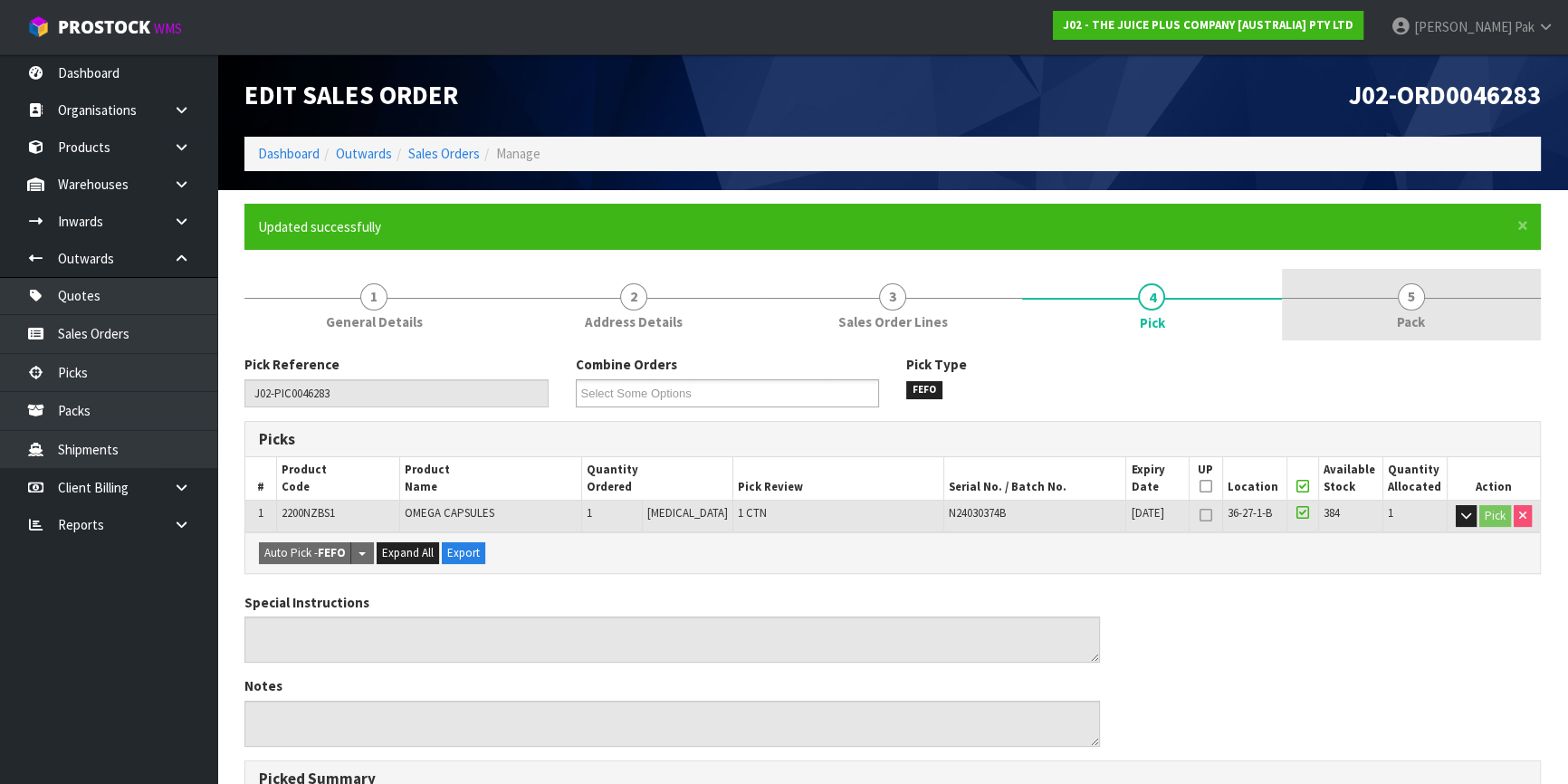
click at [1407, 303] on span "5" at bounding box center [1412, 297] width 28 height 28
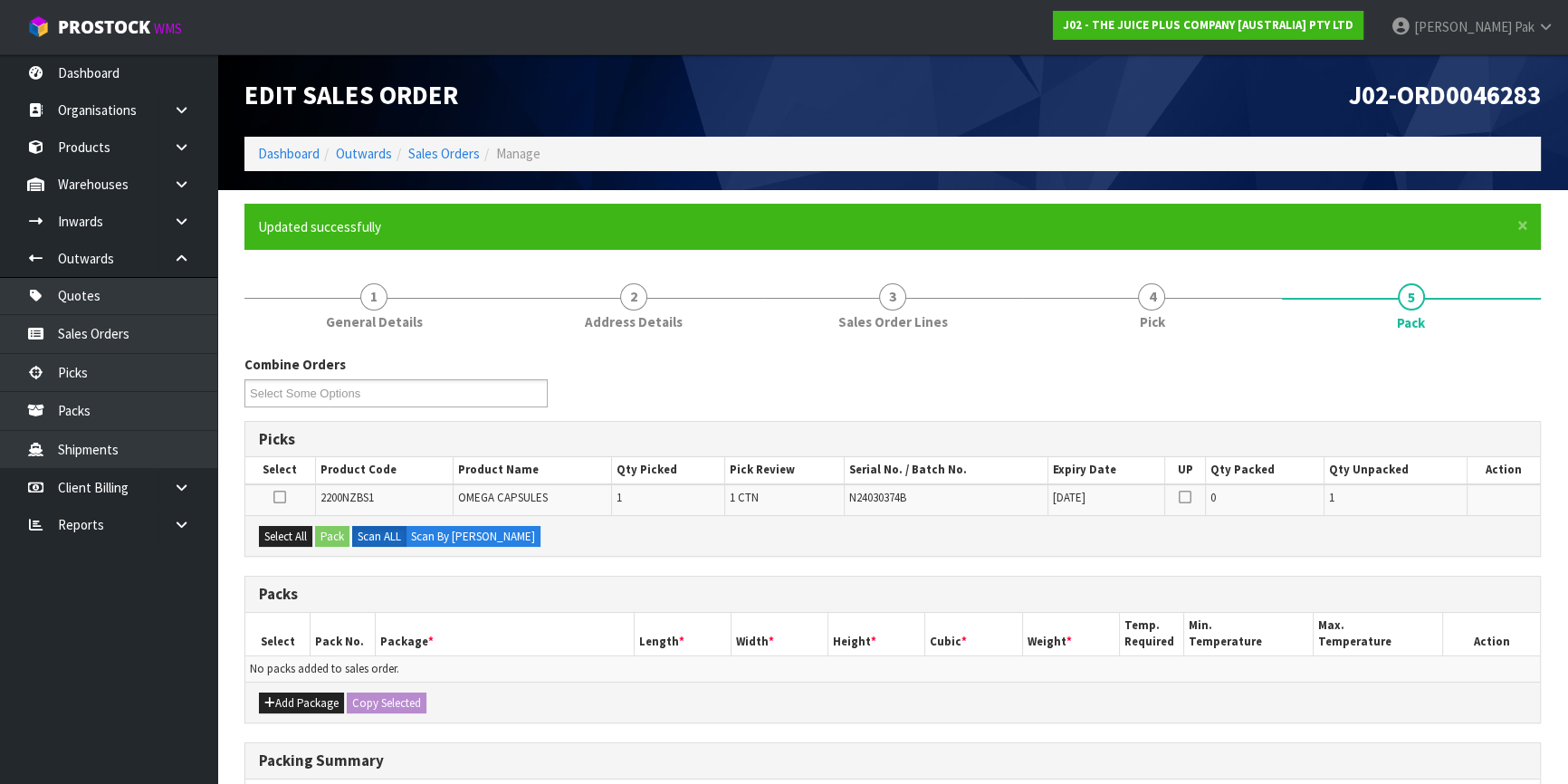
scroll to position [271, 0]
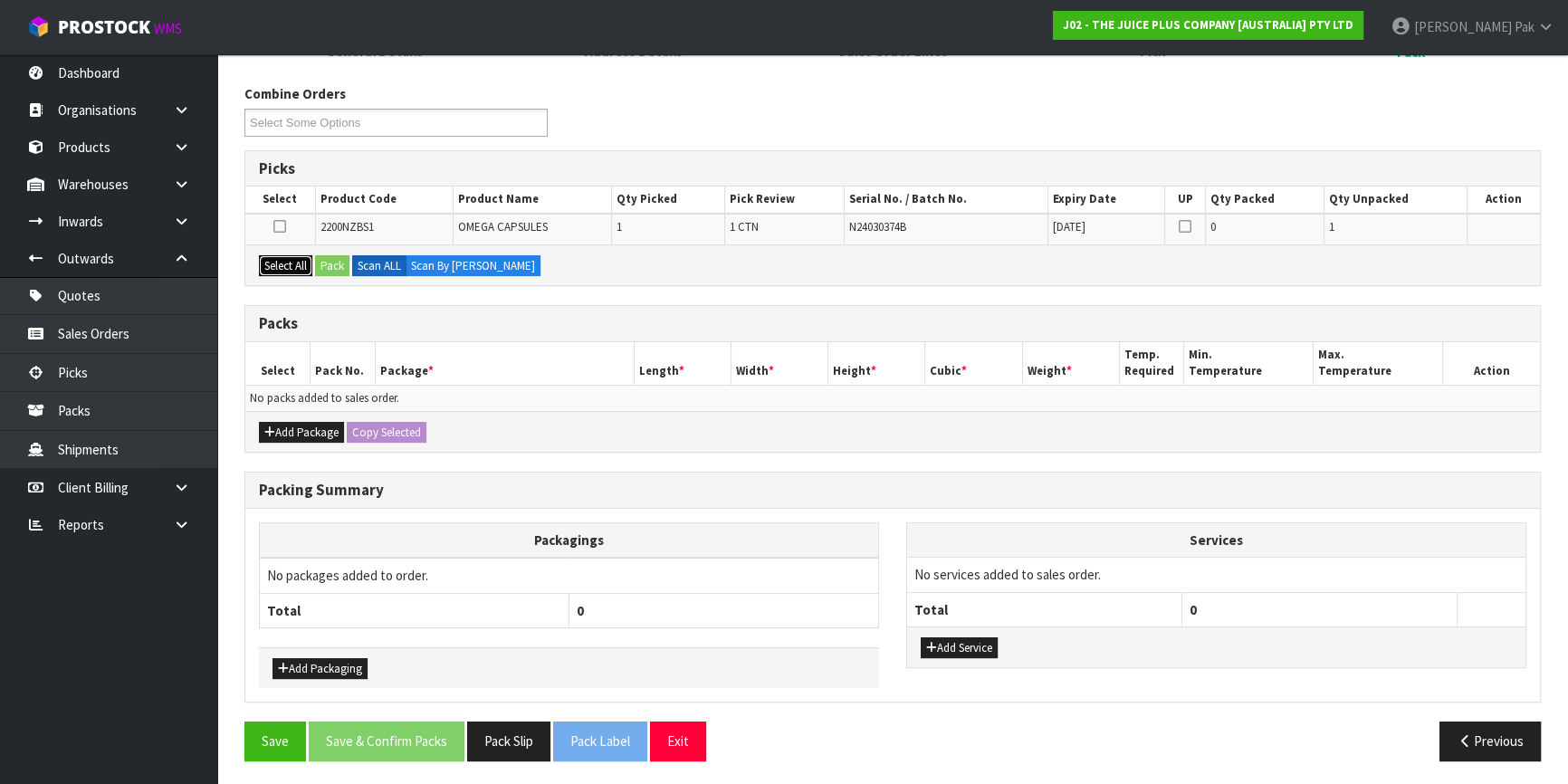
click at [281, 261] on button "Select All" at bounding box center [285, 267] width 53 height 22
click at [343, 265] on button "Pack" at bounding box center [331, 267] width 34 height 22
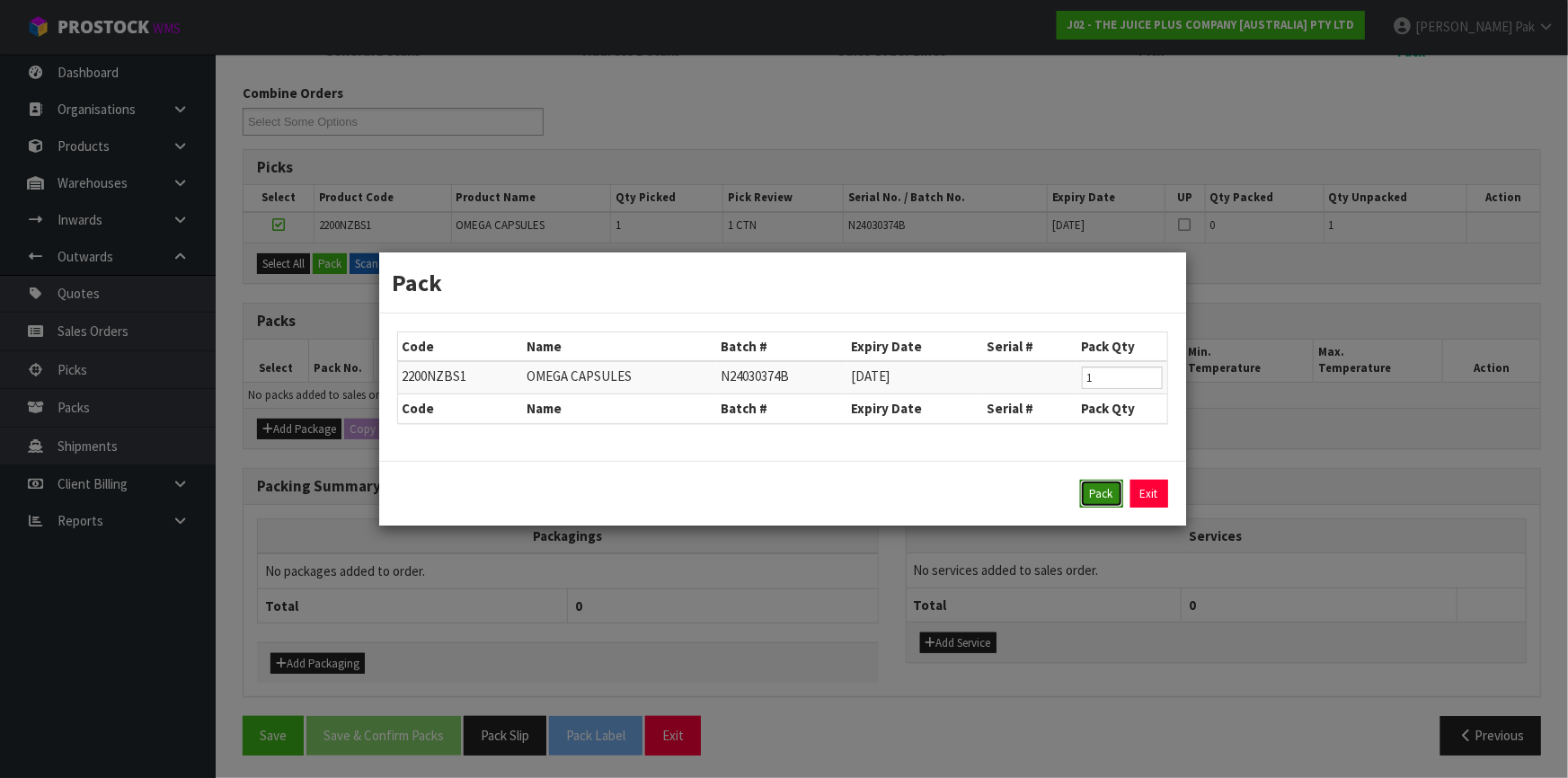
click at [1120, 503] on button "Pack" at bounding box center [1101, 494] width 43 height 28
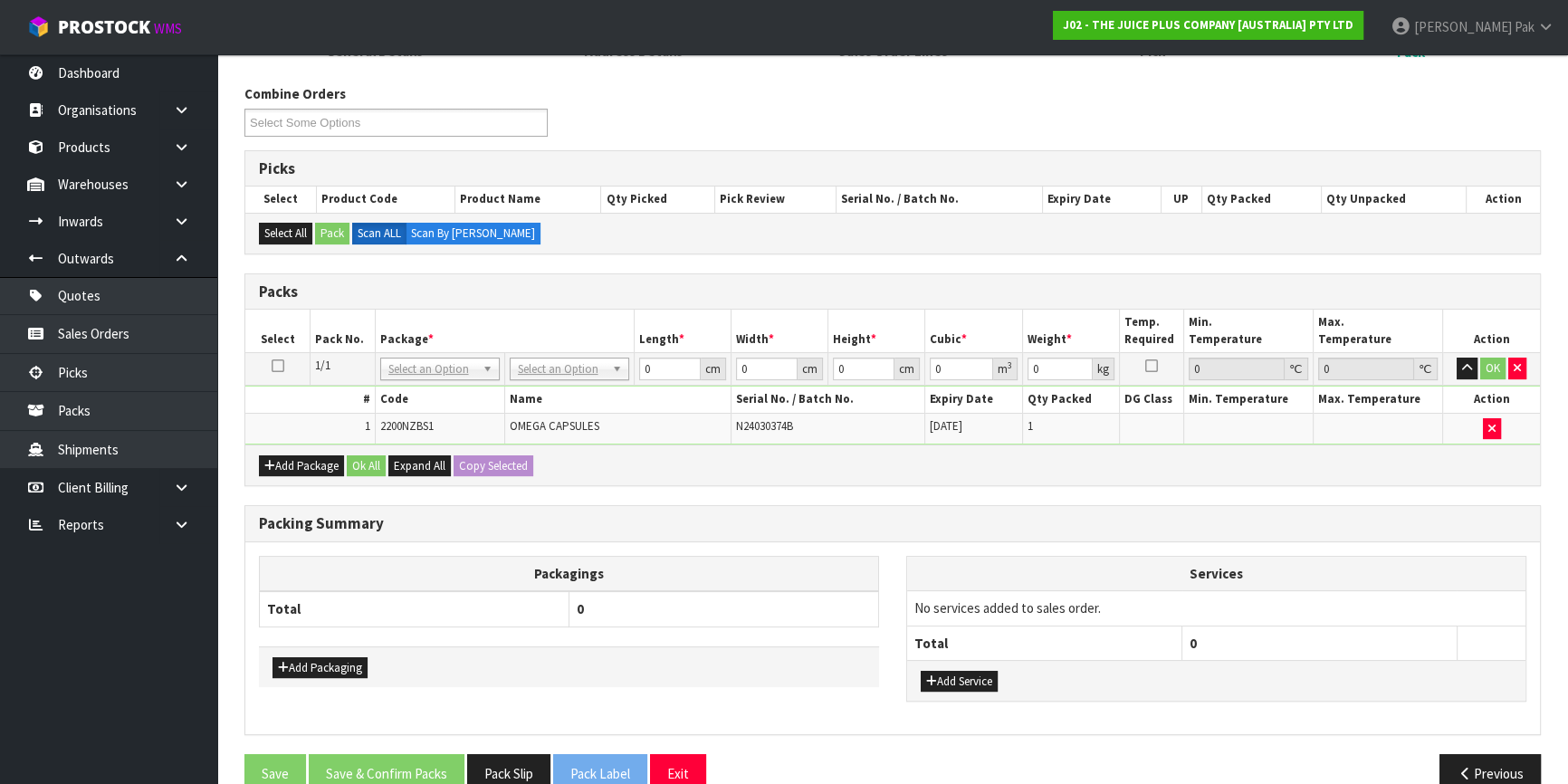
click at [548, 380] on td "No Packaging Cartons PLT GEN120 (1200 X 1000) PLT ONE WAY SKID CHEP HIRE PALLET…" at bounding box center [569, 369] width 130 height 32
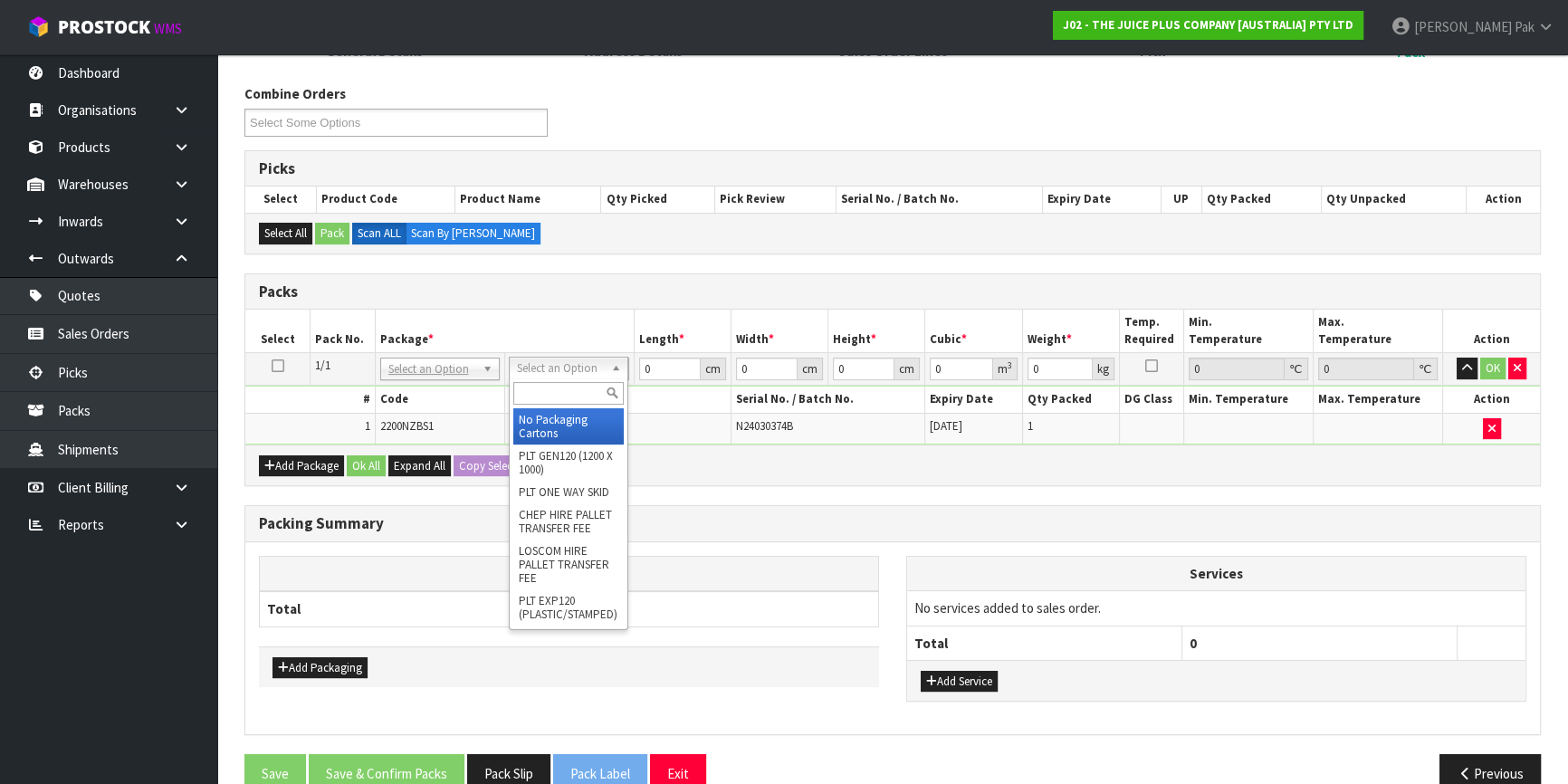
click at [564, 386] on input "text" at bounding box center [569, 393] width 110 height 23
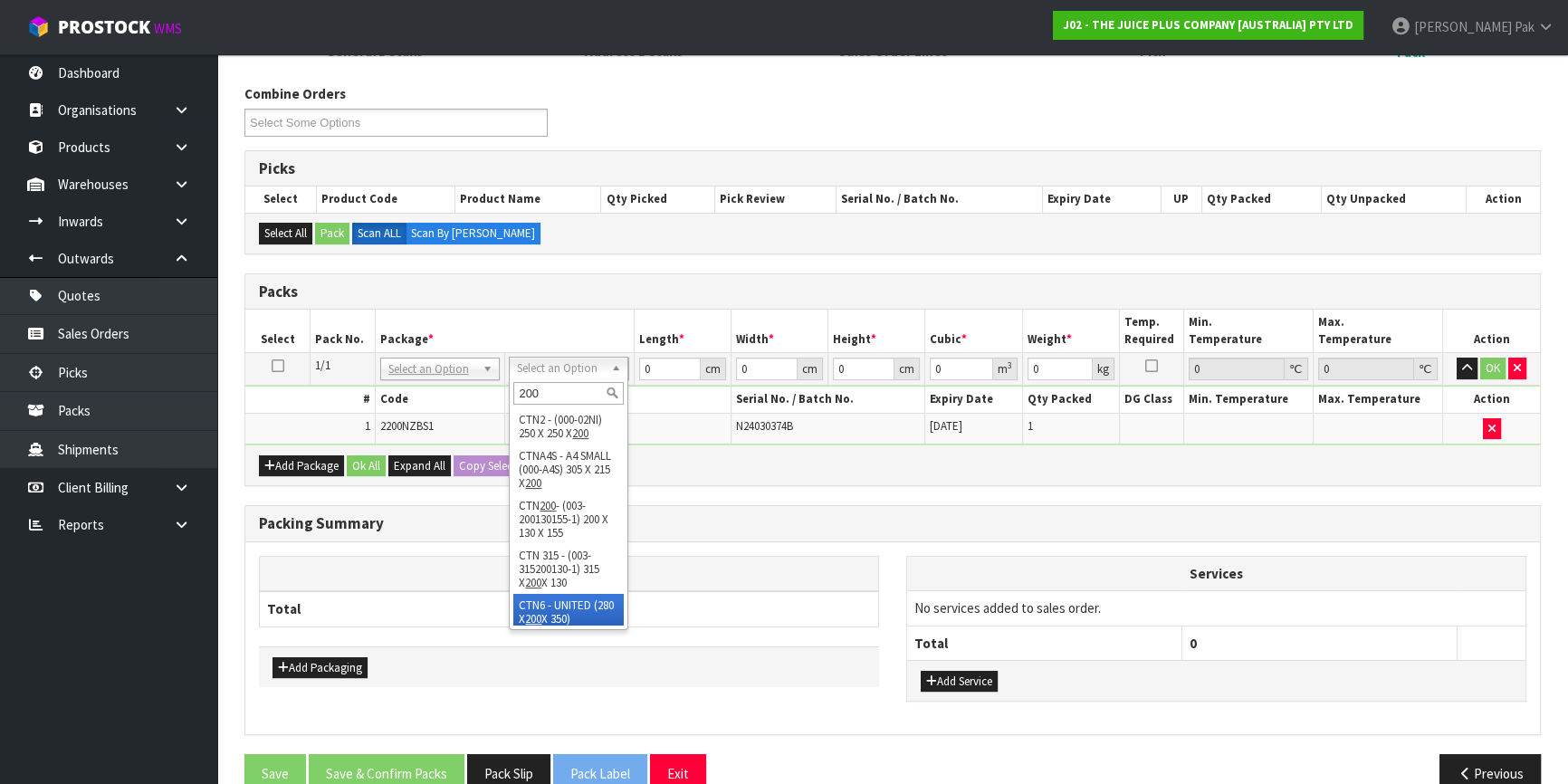
scroll to position [4, 0]
type input "200"
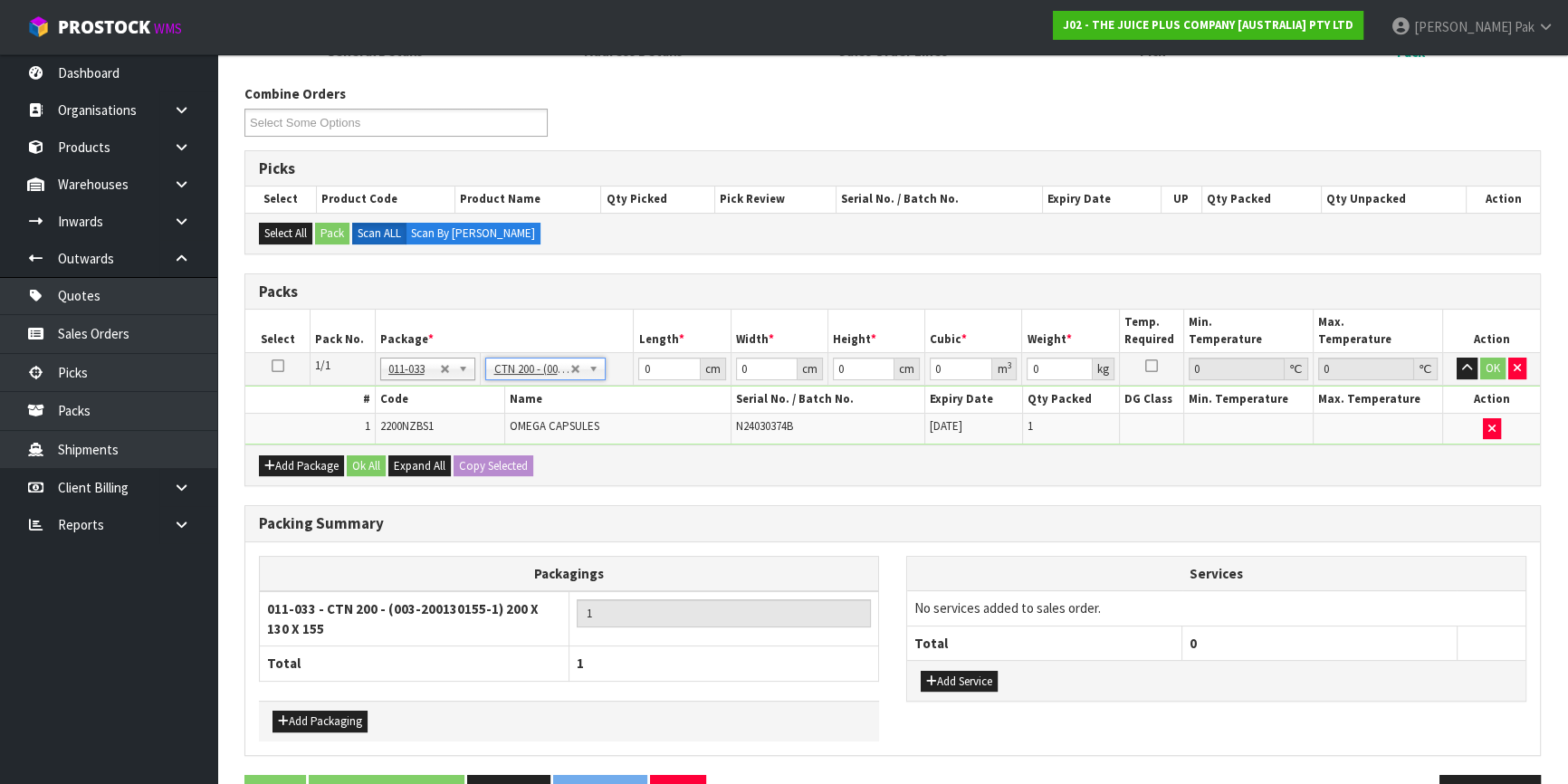
type input "20"
type input "13"
type input "15.5"
type input "0.00403"
type input "0.55"
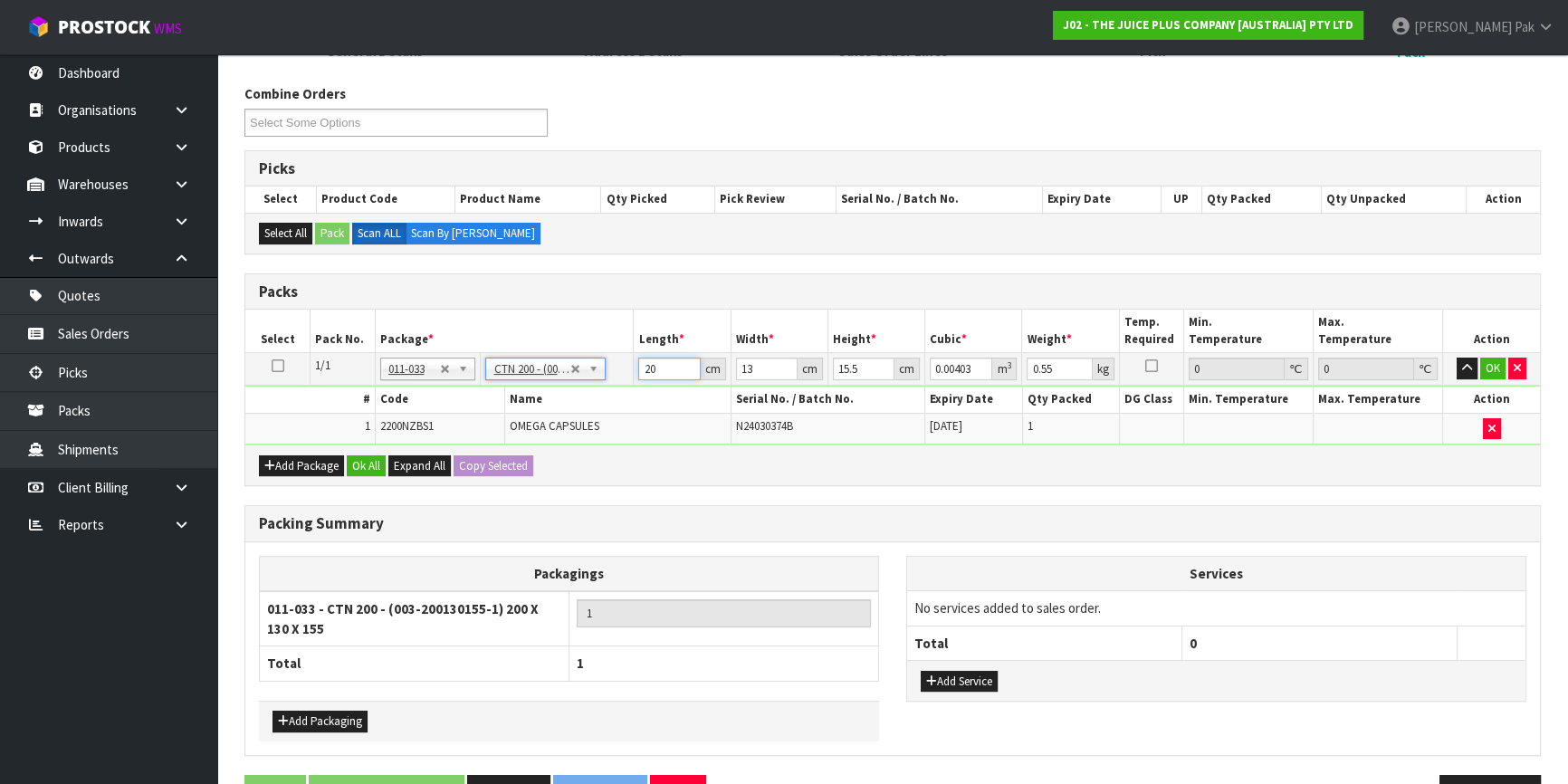
click at [661, 363] on input "20" at bounding box center [669, 369] width 62 height 23
drag, startPoint x: 661, startPoint y: 363, endPoint x: 557, endPoint y: 352, distance: 104.6
click at [557, 353] on tr "1/1 NONE 007-001 007-002 007-004 007-009 007-013 007-014 007-015 007-017 007-01…" at bounding box center [893, 369] width 1295 height 32
type input "2"
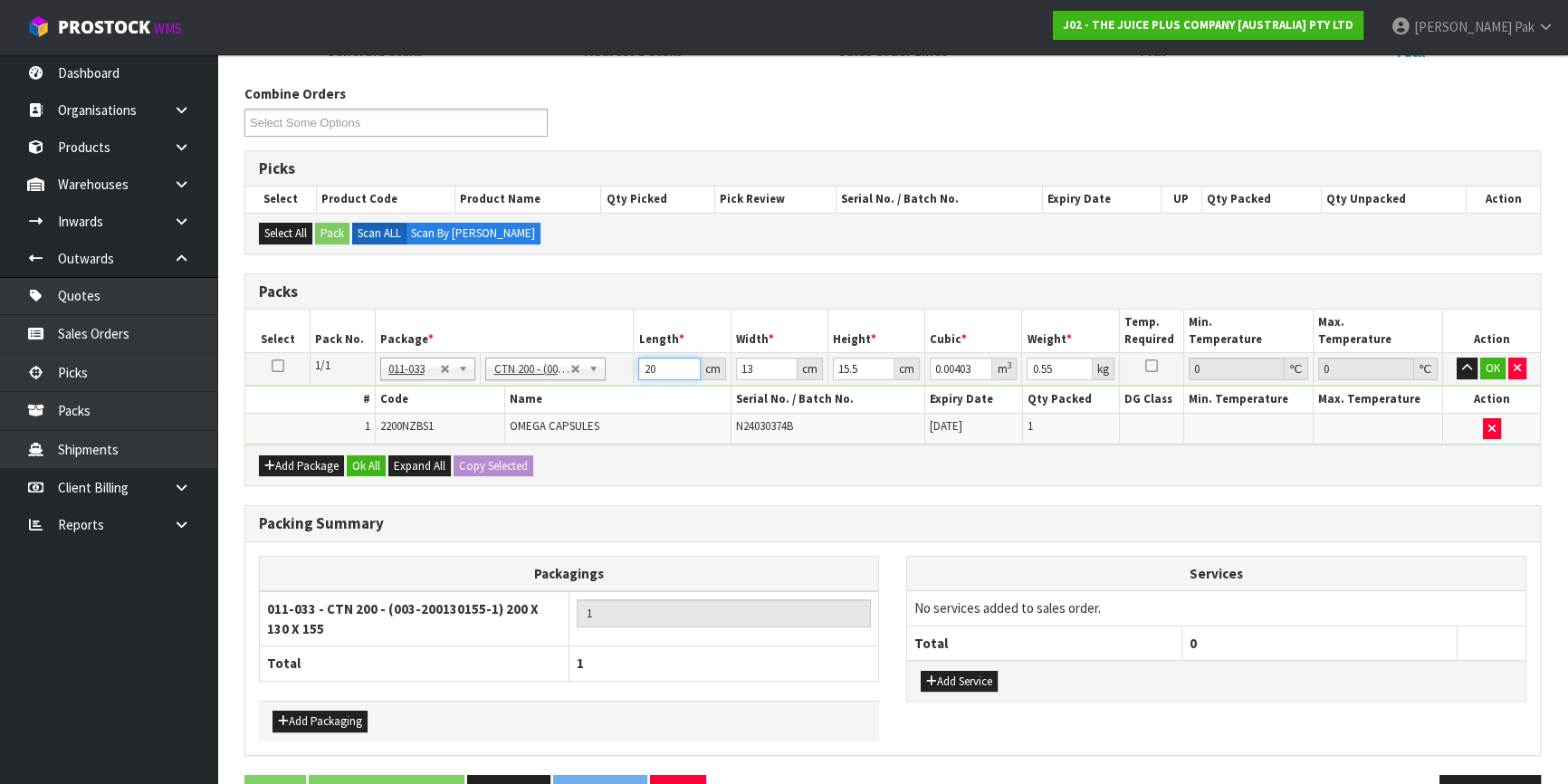
type input "0.000403"
type input "21"
type input "0.004232"
type input "21"
type input "1"
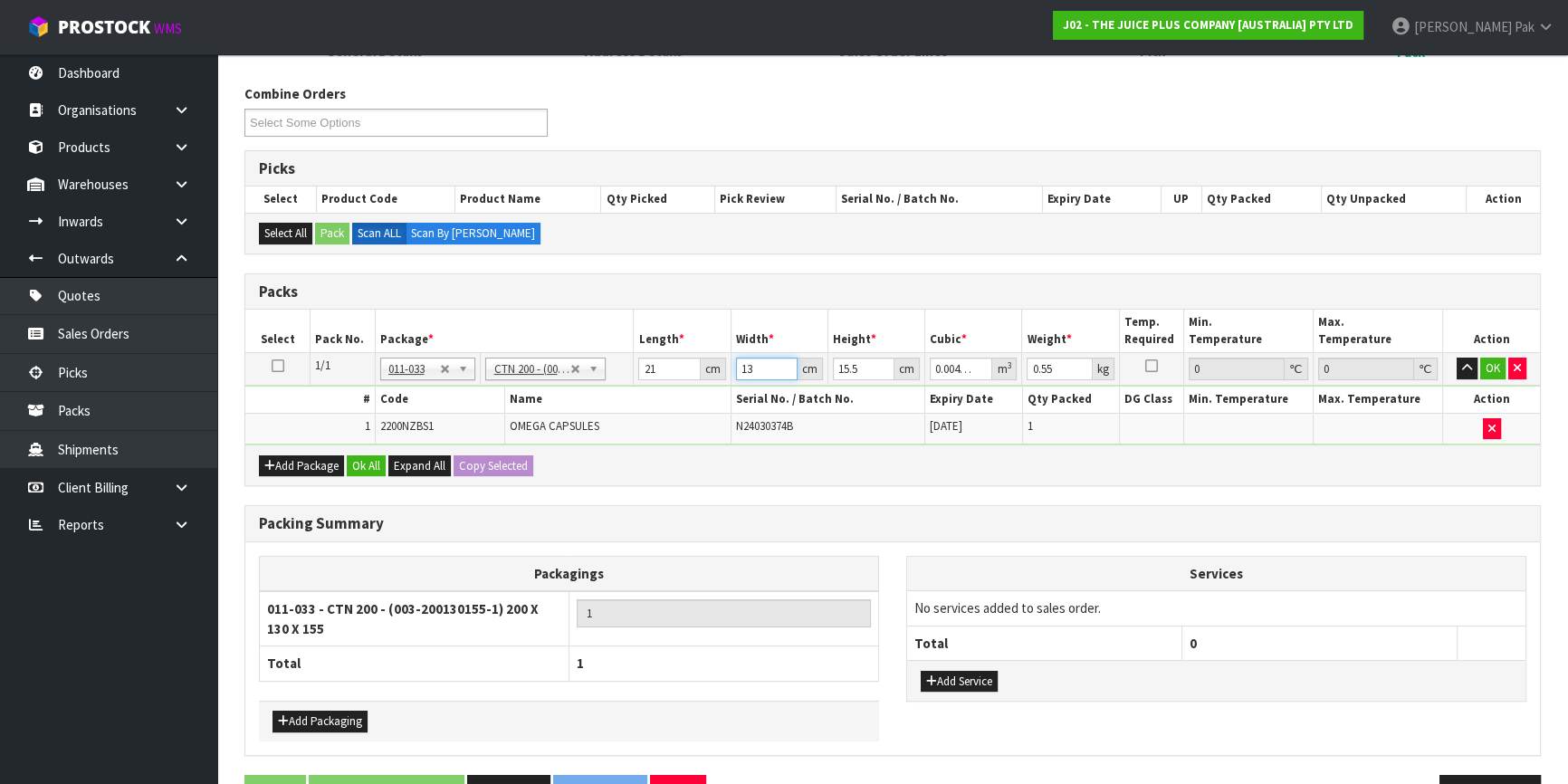
type input "0.000325"
type input "14"
type input "0.004557"
type input "14"
type input "1"
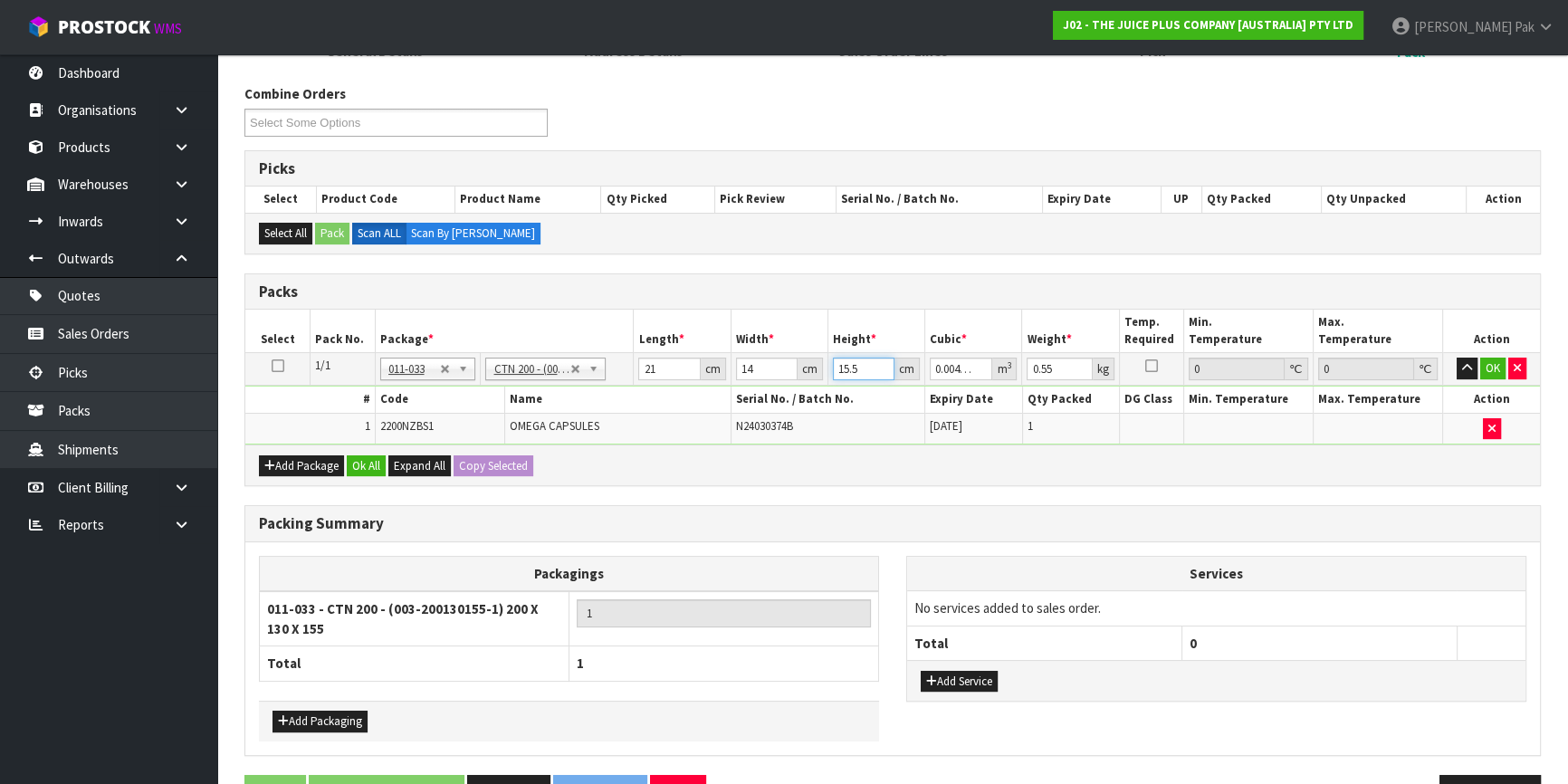
type input "0.000294"
type input "17"
type input "0.004998"
type input "17"
type input "1"
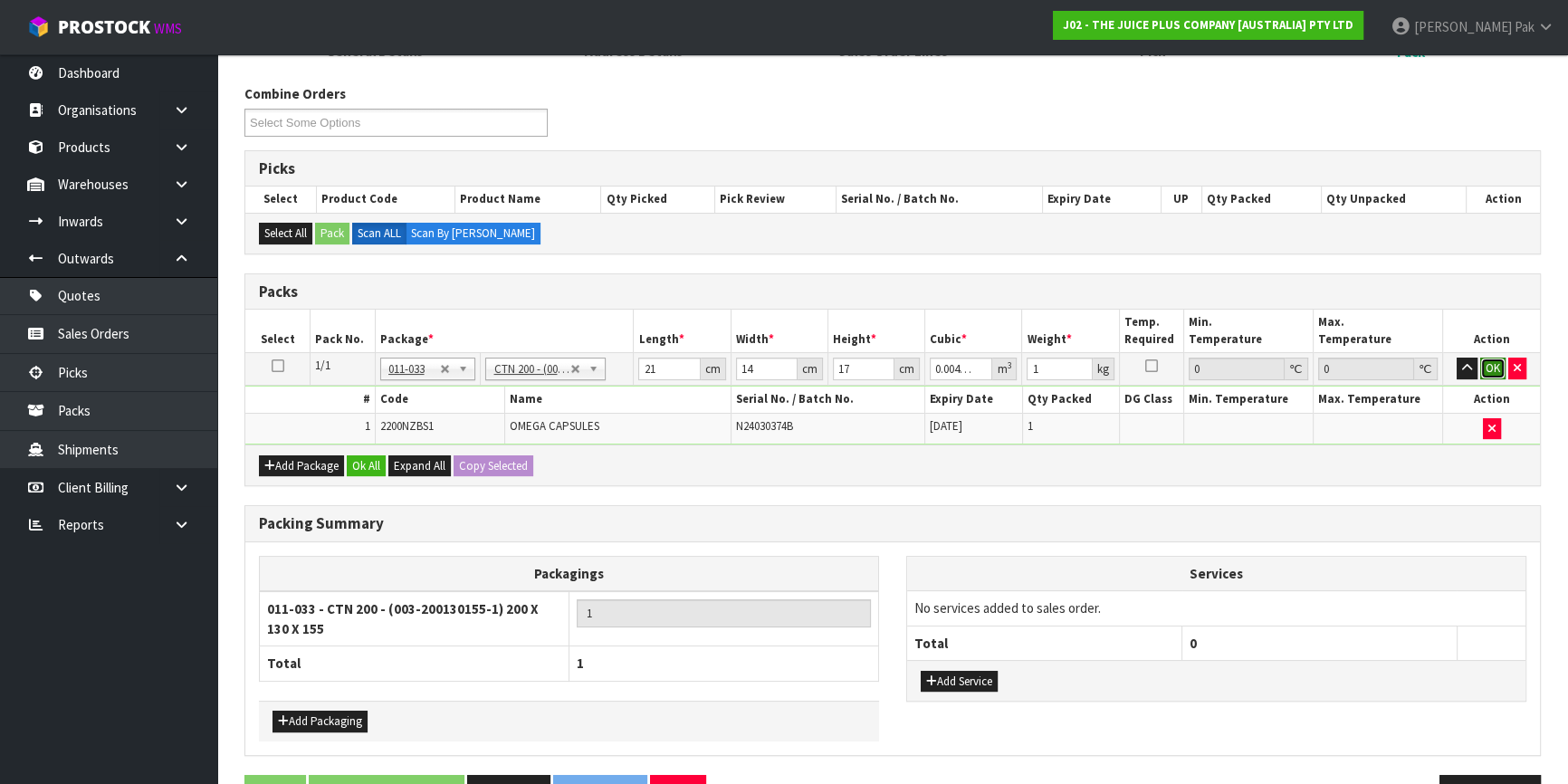
click at [1499, 365] on button "OK" at bounding box center [1493, 369] width 26 height 22
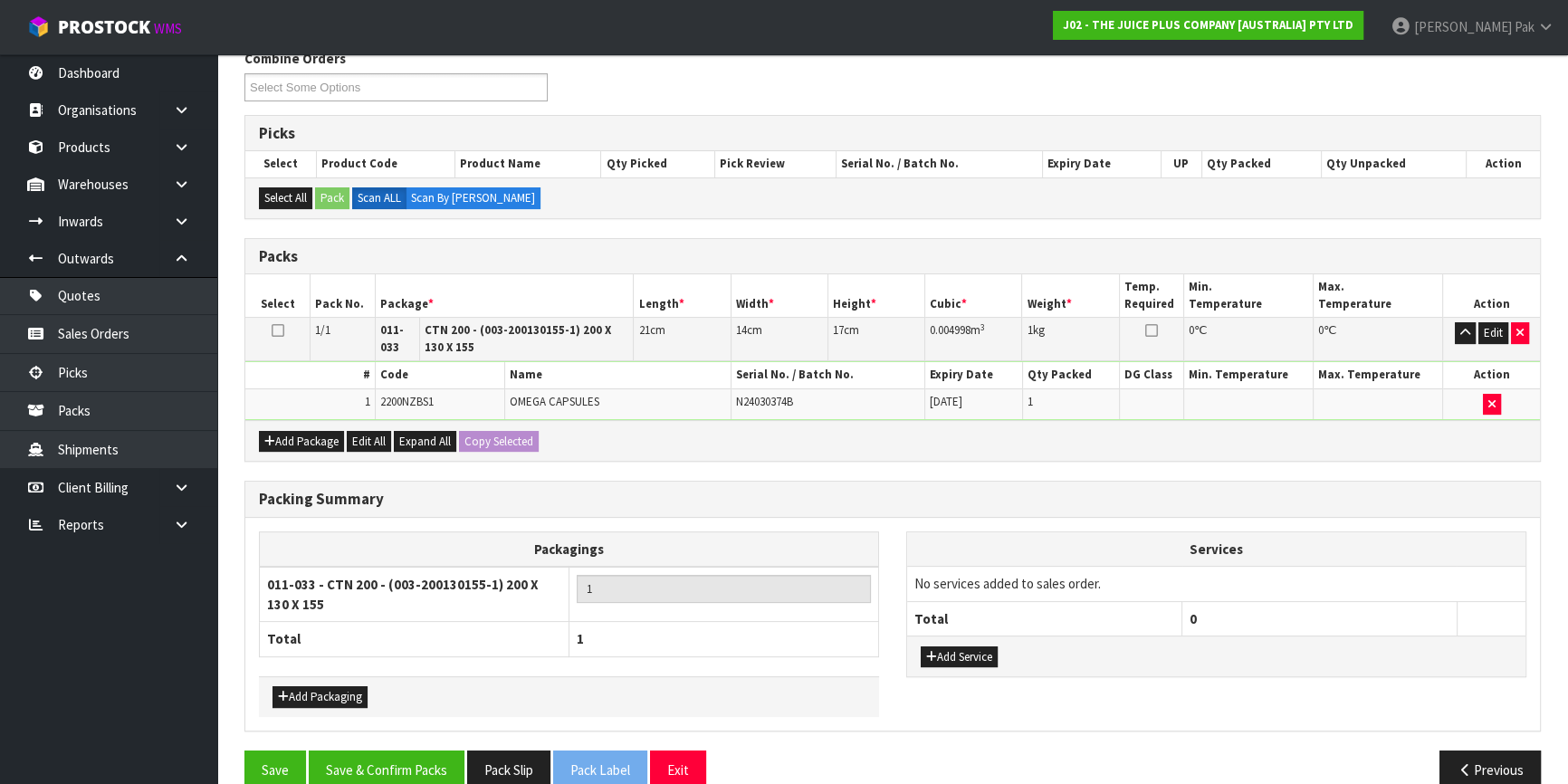
scroll to position [334, 0]
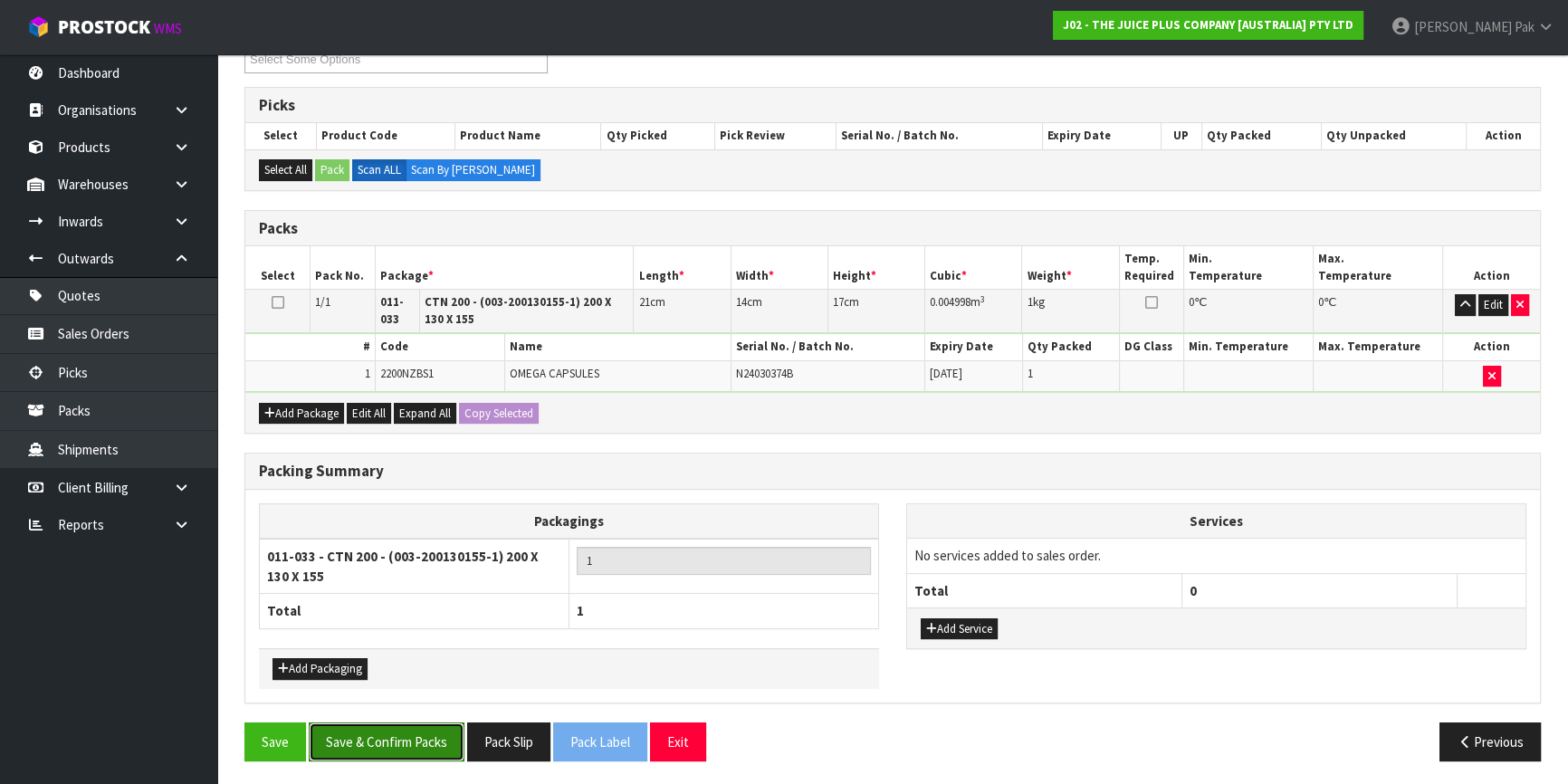
click at [408, 727] on button "Save & Confirm Packs" at bounding box center [386, 742] width 156 height 39
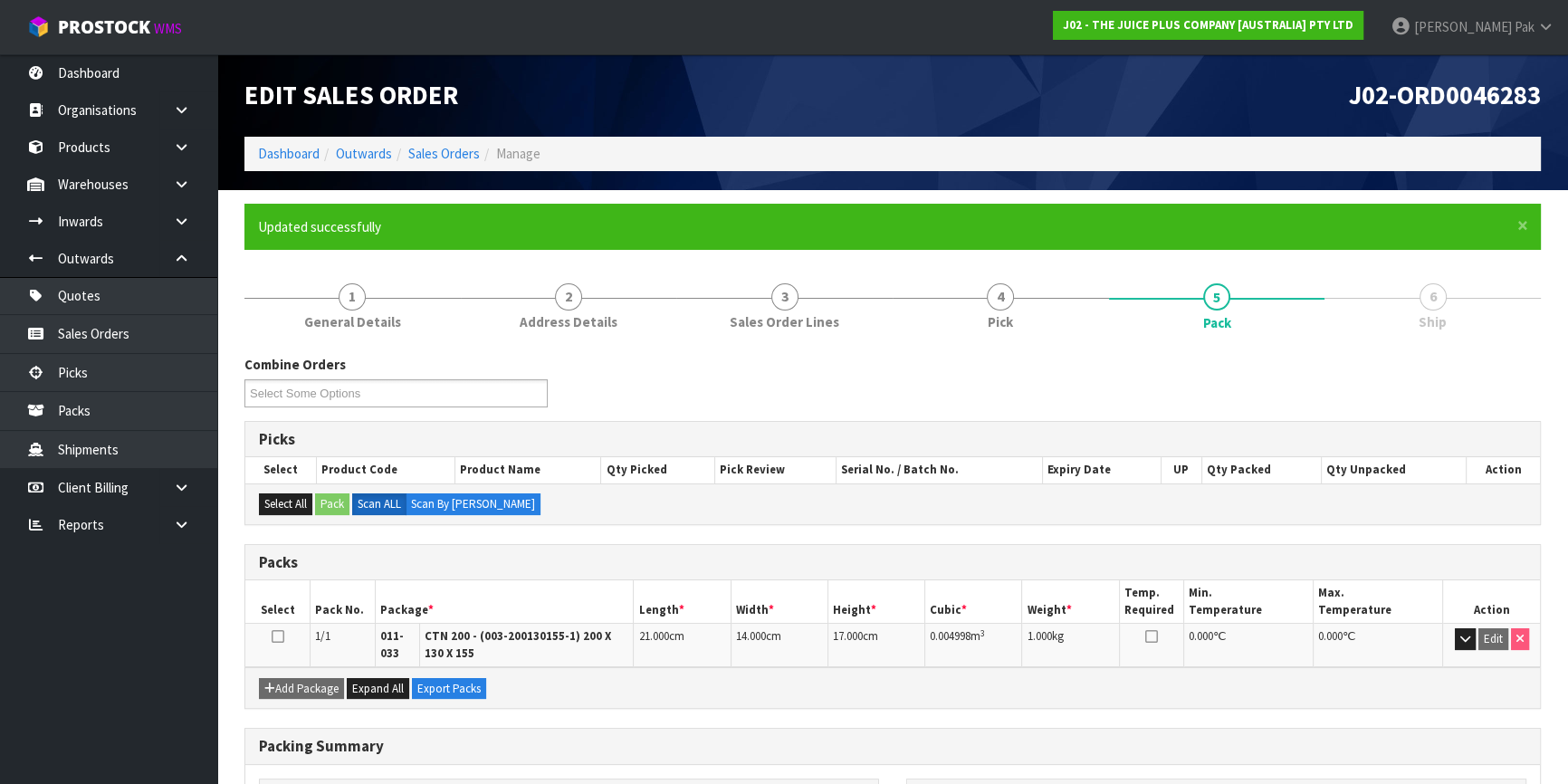
scroll to position [236, 0]
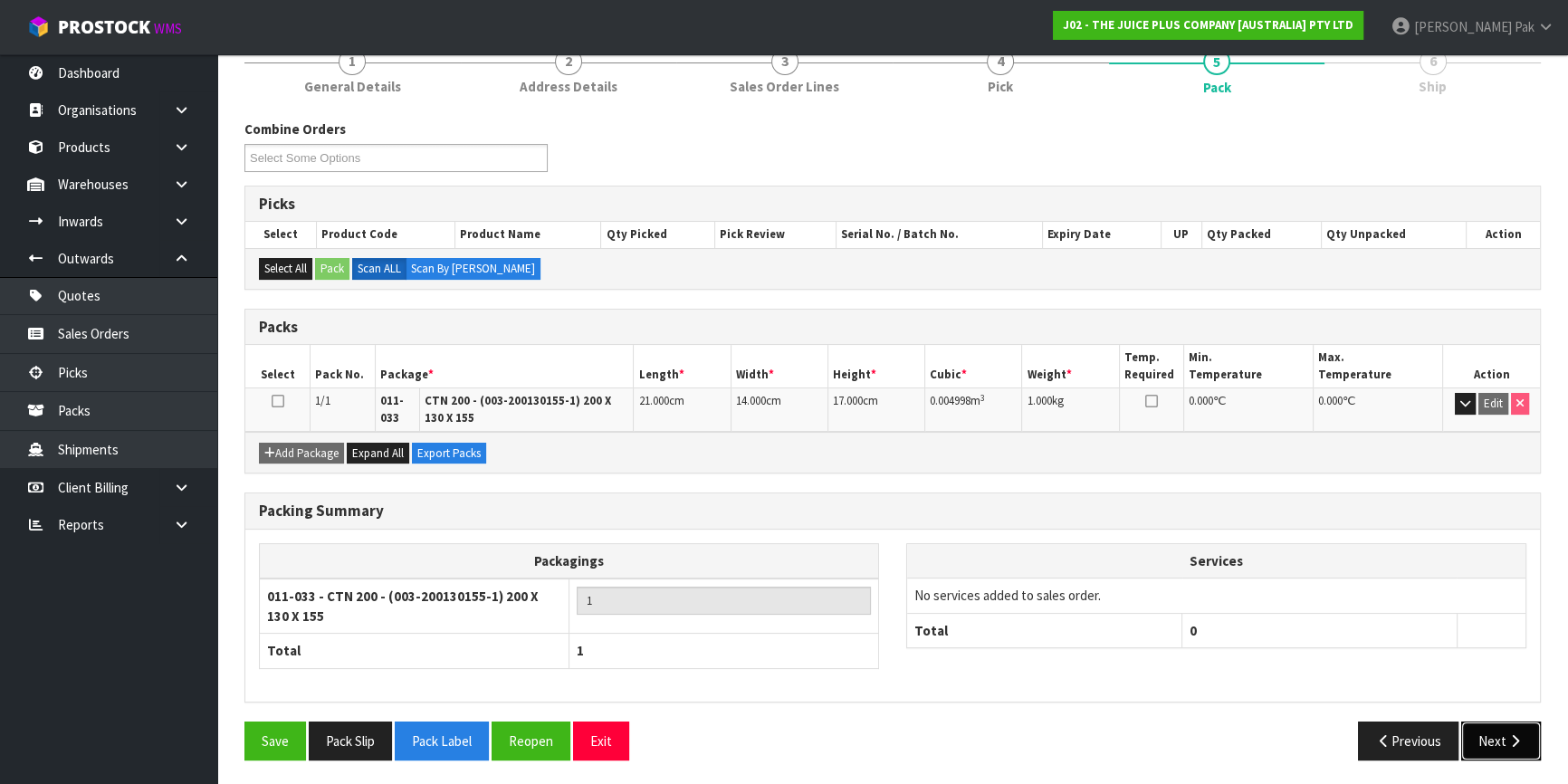
click at [1493, 741] on button "Next" at bounding box center [1501, 741] width 80 height 39
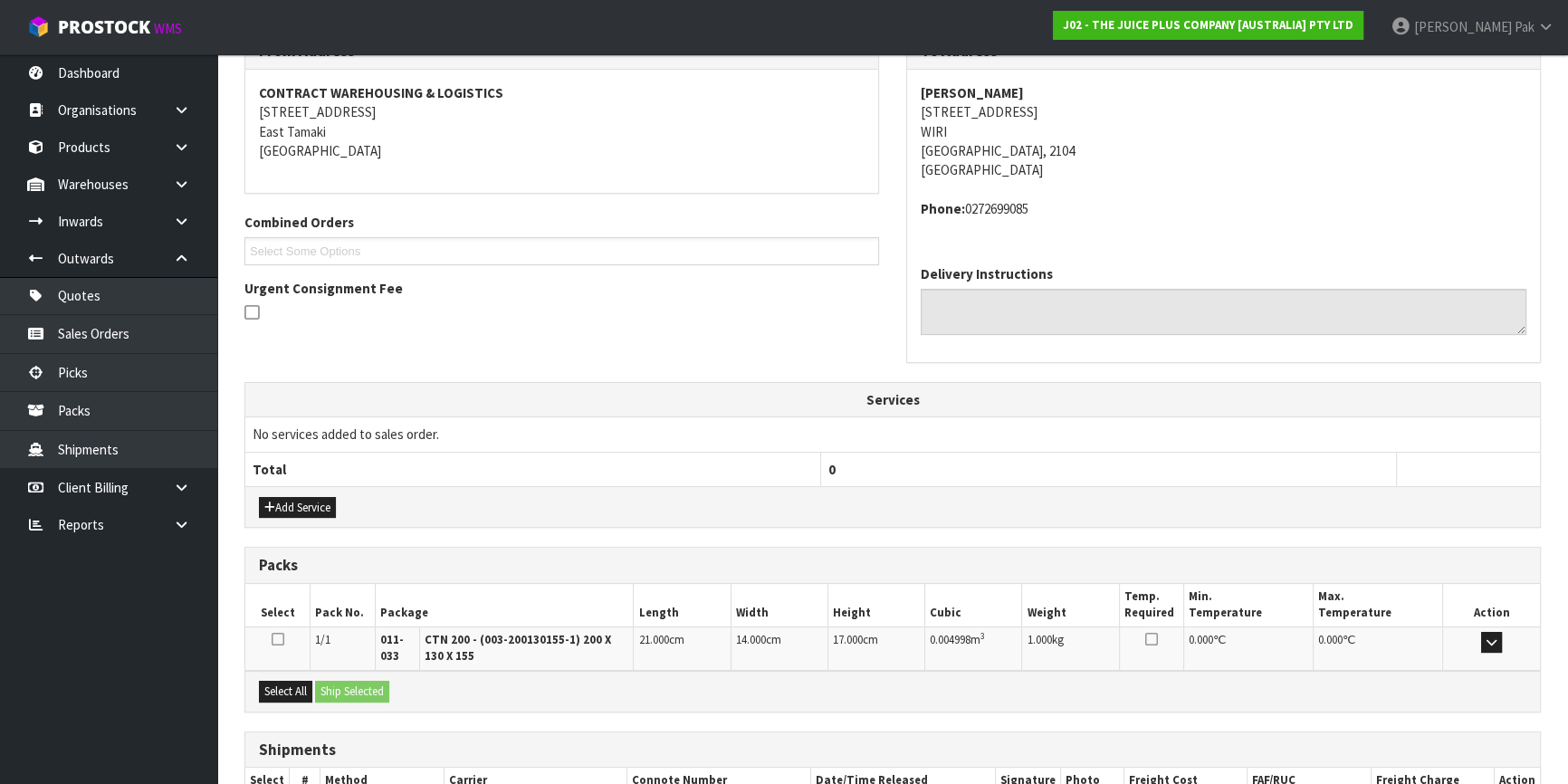
scroll to position [441, 0]
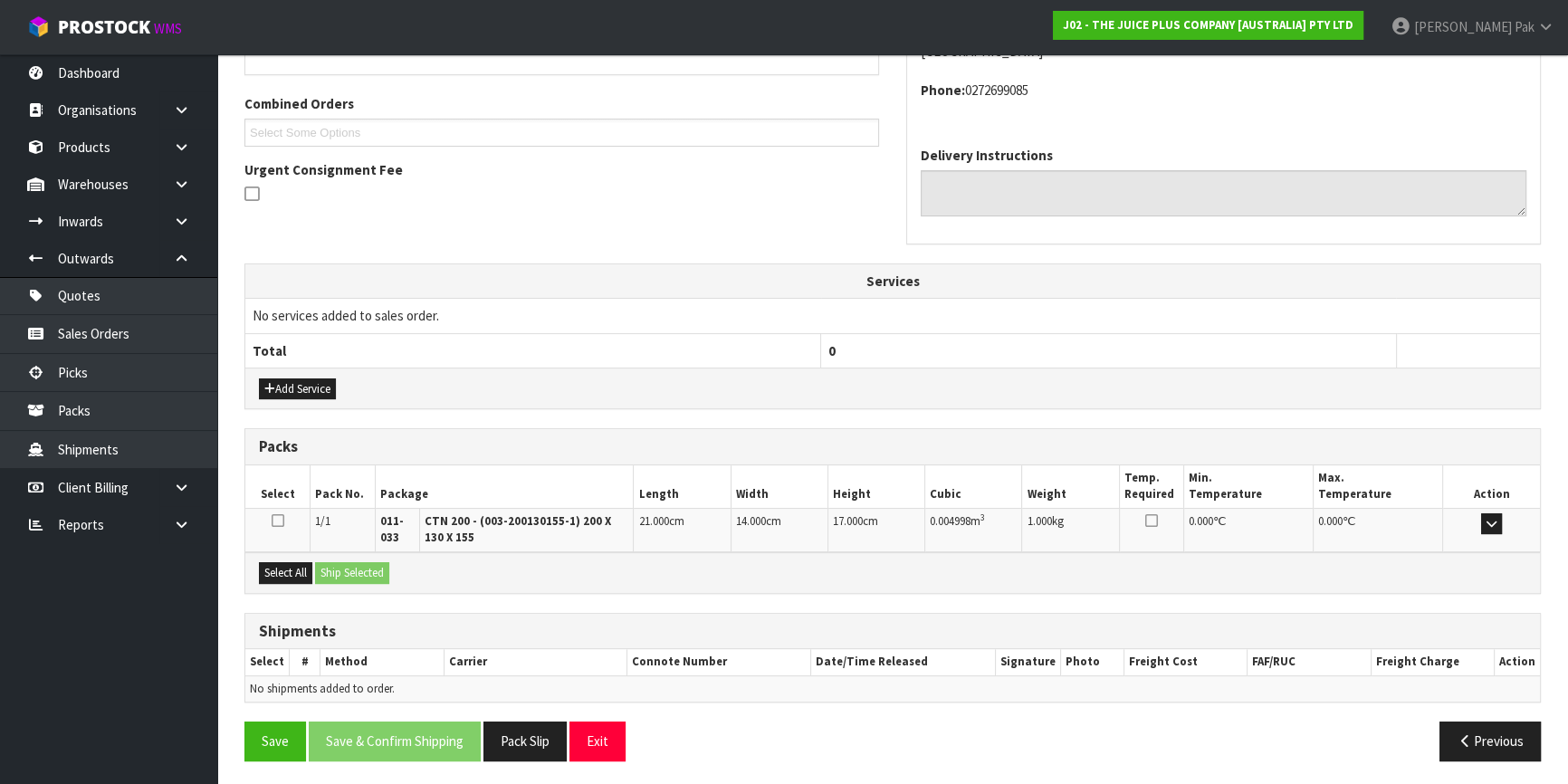
click at [306, 557] on div "Select All Ship Selected" at bounding box center [893, 572] width 1295 height 40
click at [285, 570] on button "Select All" at bounding box center [285, 573] width 53 height 22
click at [322, 571] on button "Ship Selected" at bounding box center [352, 573] width 75 height 22
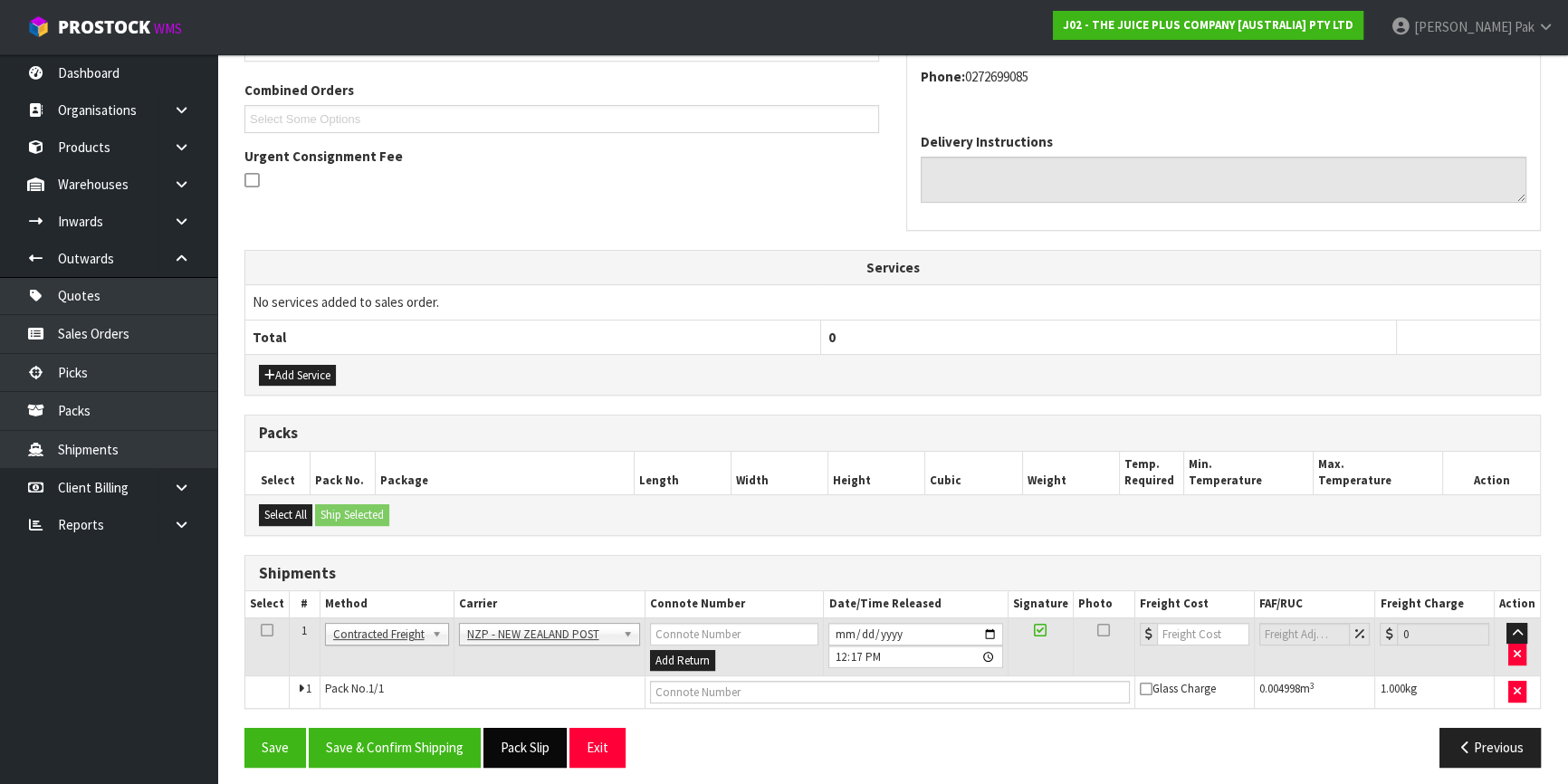
scroll to position [462, 0]
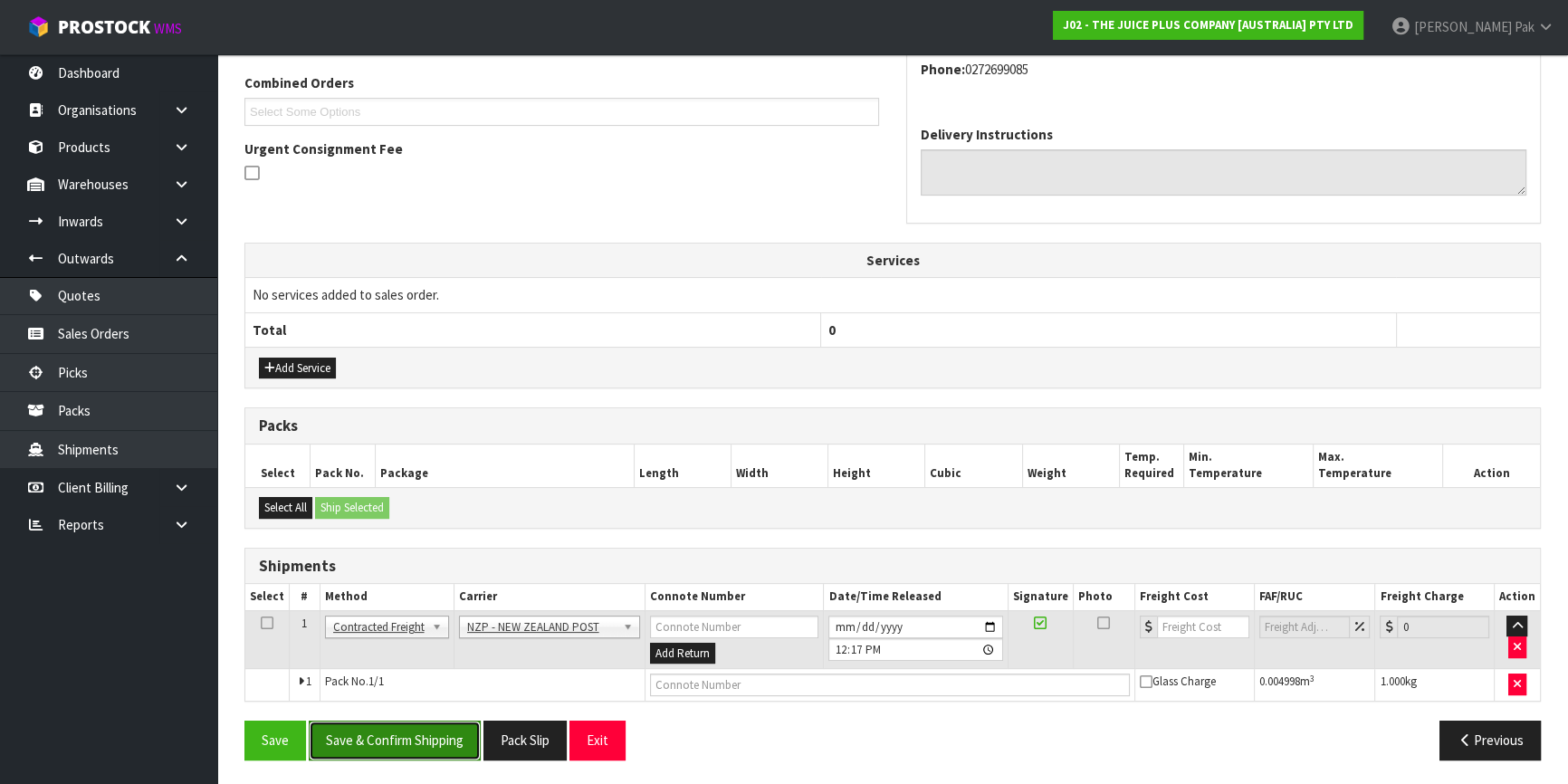
click at [460, 731] on button "Save & Confirm Shipping" at bounding box center [395, 740] width 172 height 39
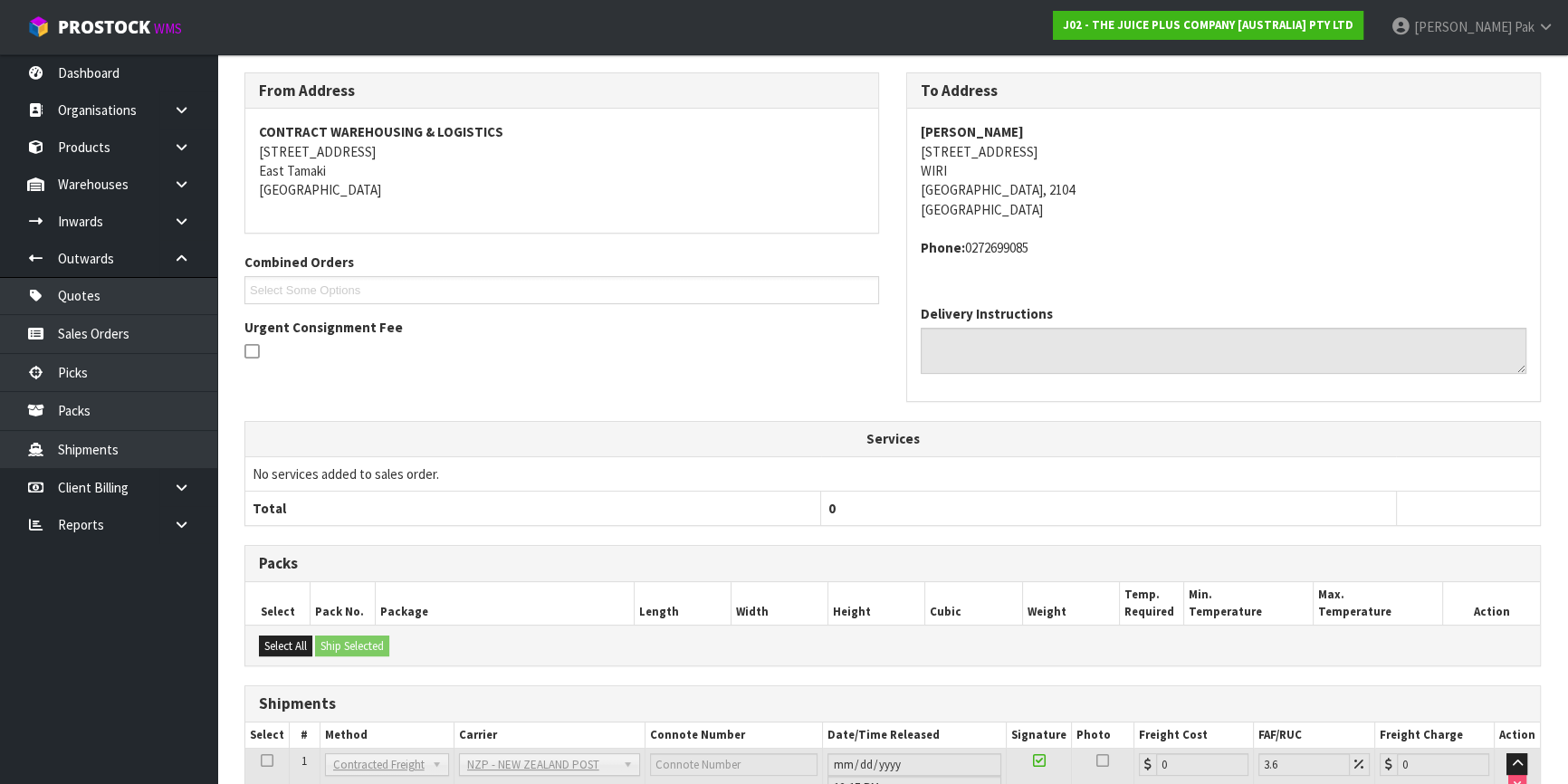
scroll to position [435, 0]
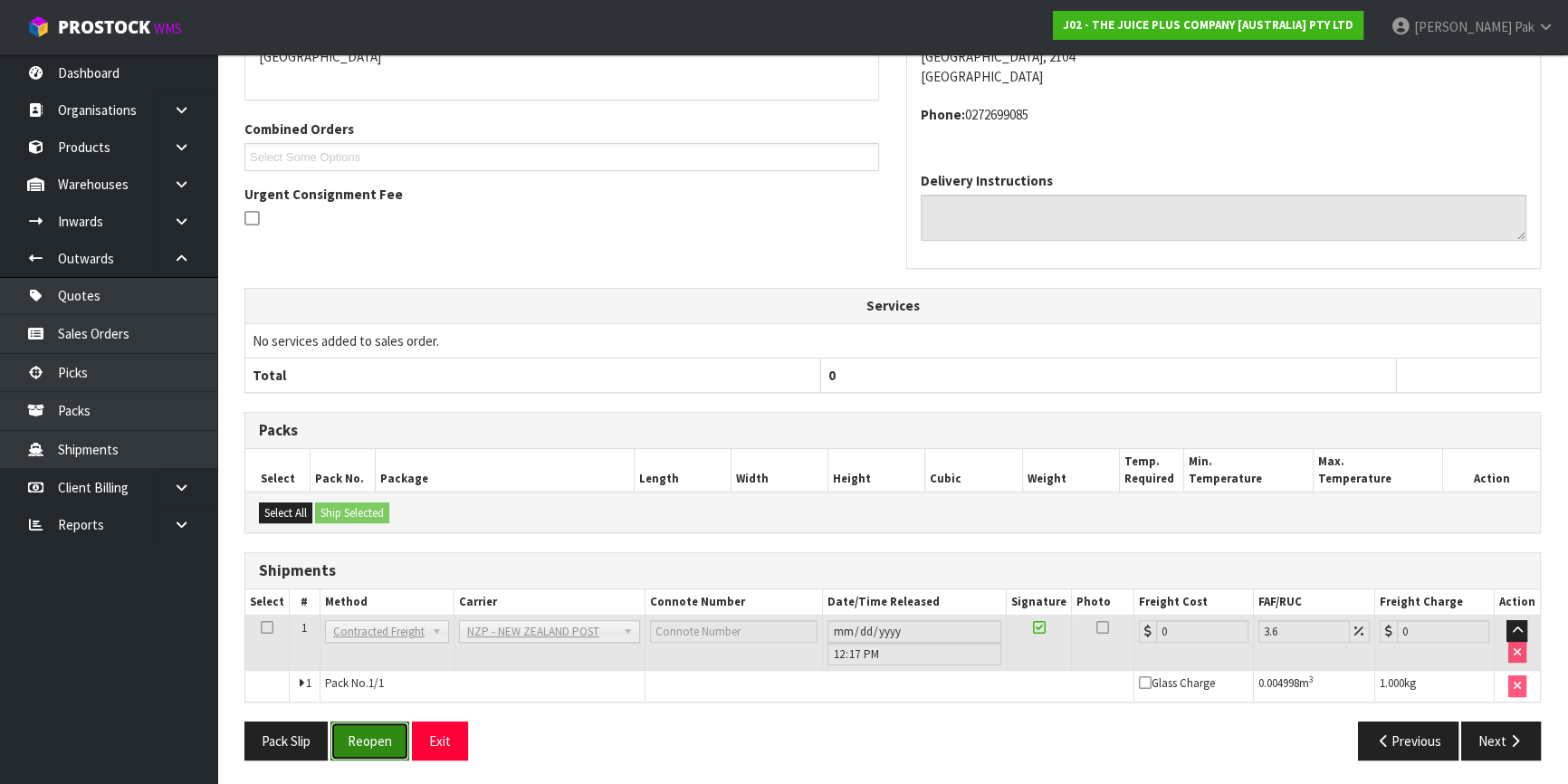
click at [344, 726] on button "Reopen" at bounding box center [370, 741] width 79 height 39
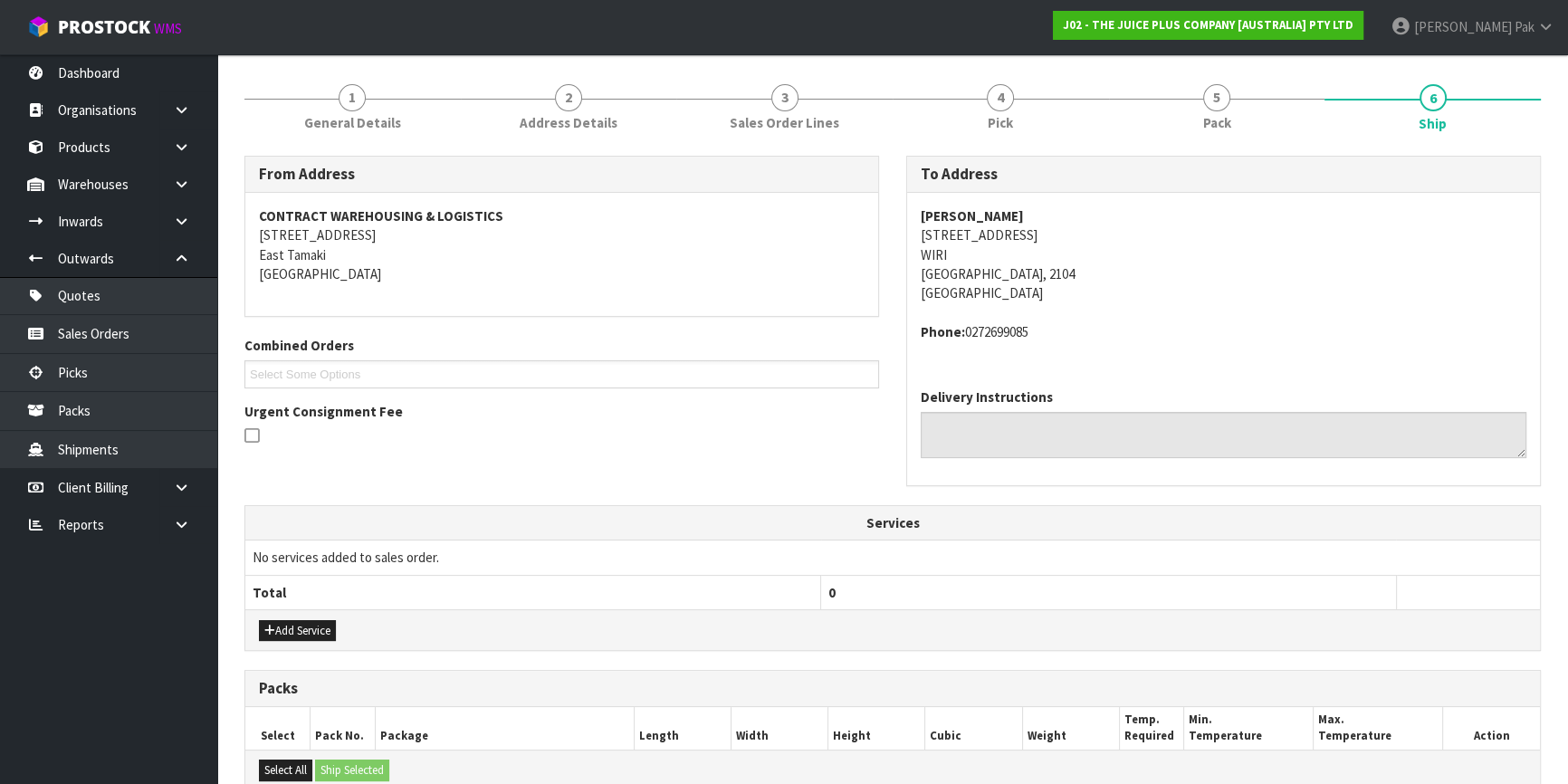
scroll to position [478, 0]
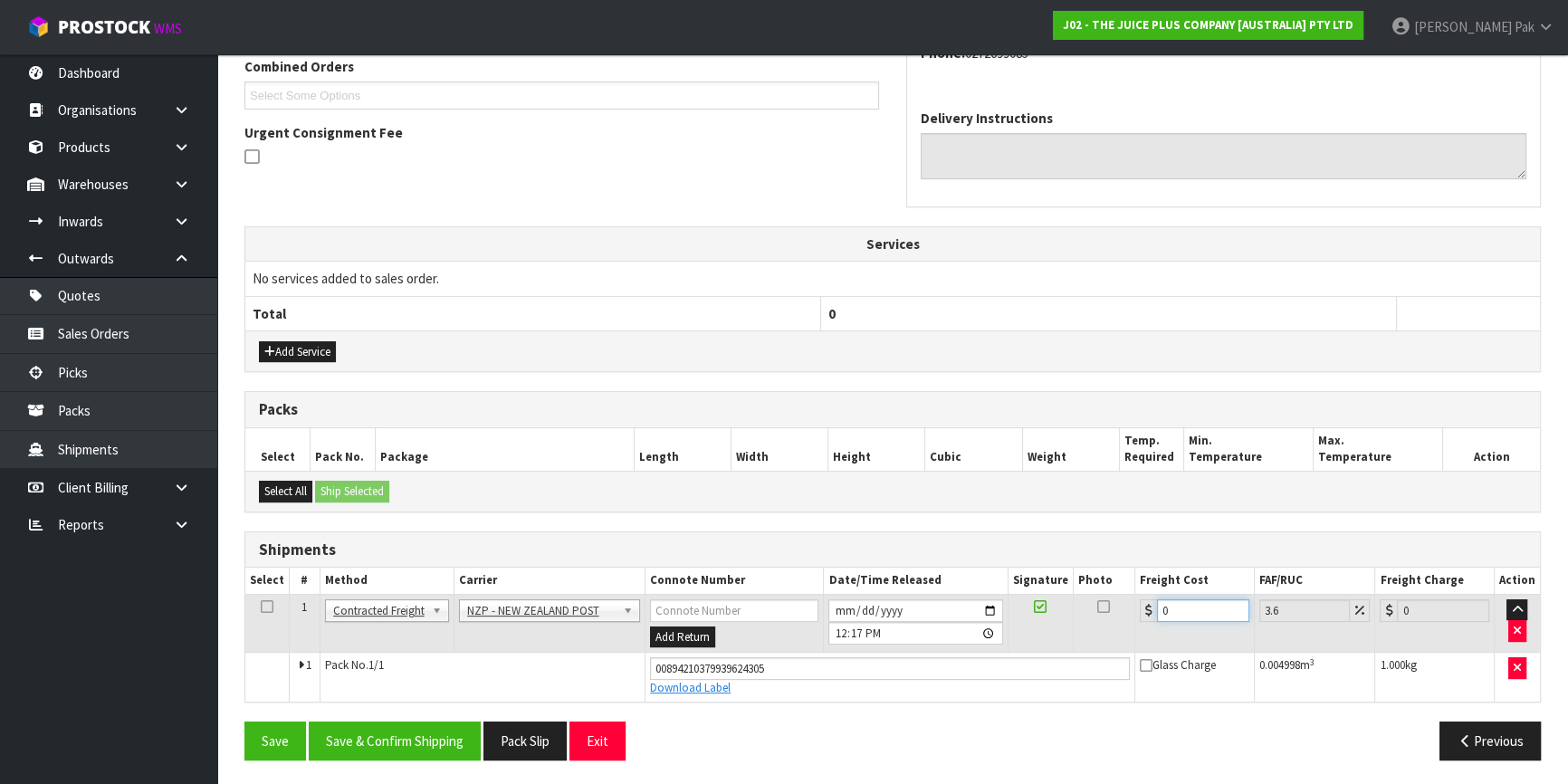
drag, startPoint x: 1198, startPoint y: 617, endPoint x: 987, endPoint y: 611, distance: 211.1
click at [987, 611] on tr "1 Client Local Pickup Customer Local Pickup Company Freight Contracted Freight …" at bounding box center [893, 624] width 1295 height 59
type input "4"
type input "4.14"
type input "4.3"
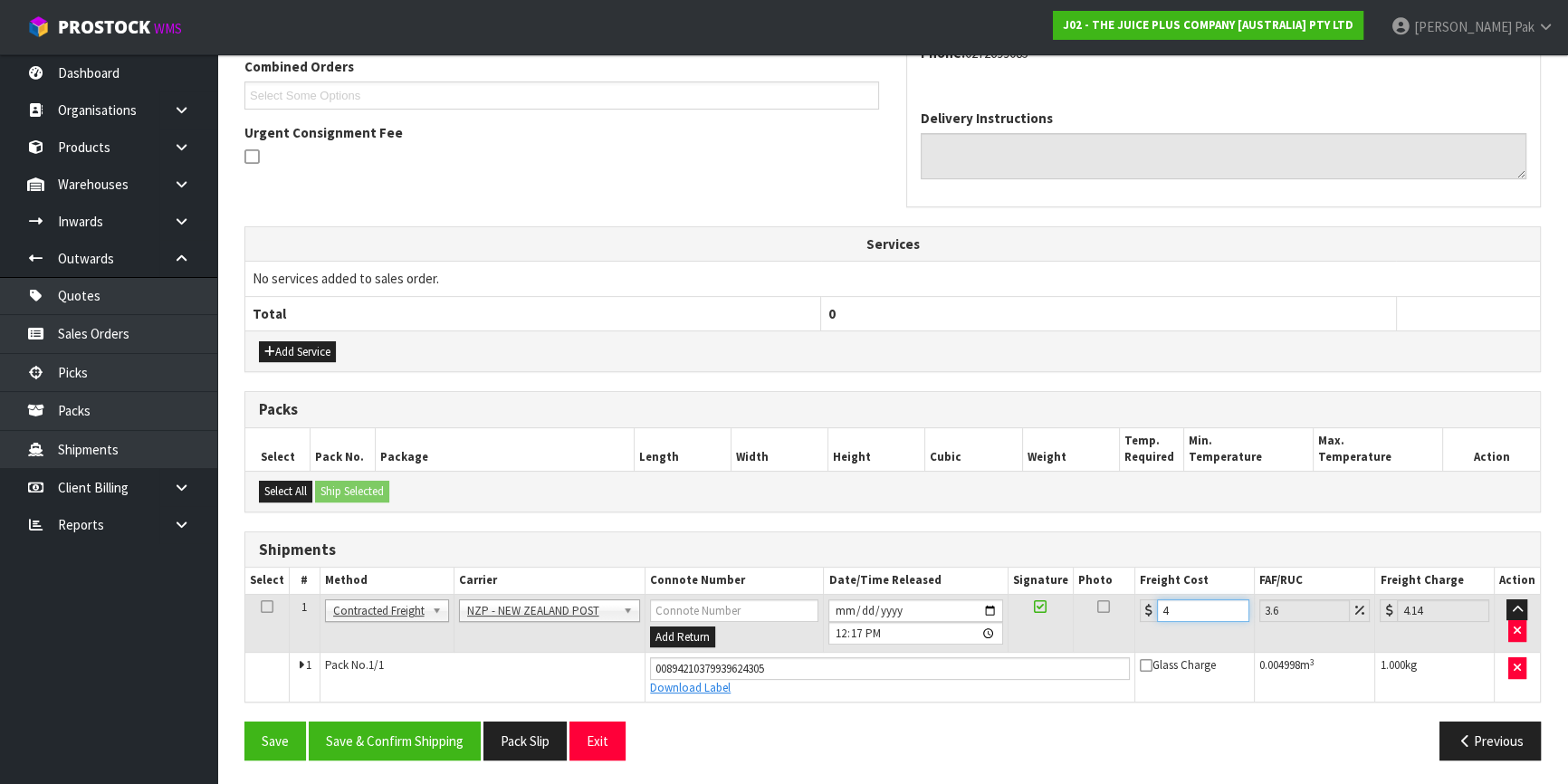
type input "4.45"
type input "4.33"
type input "4.49"
type input "4.33"
click at [425, 724] on button "Save & Confirm Shipping" at bounding box center [395, 741] width 172 height 39
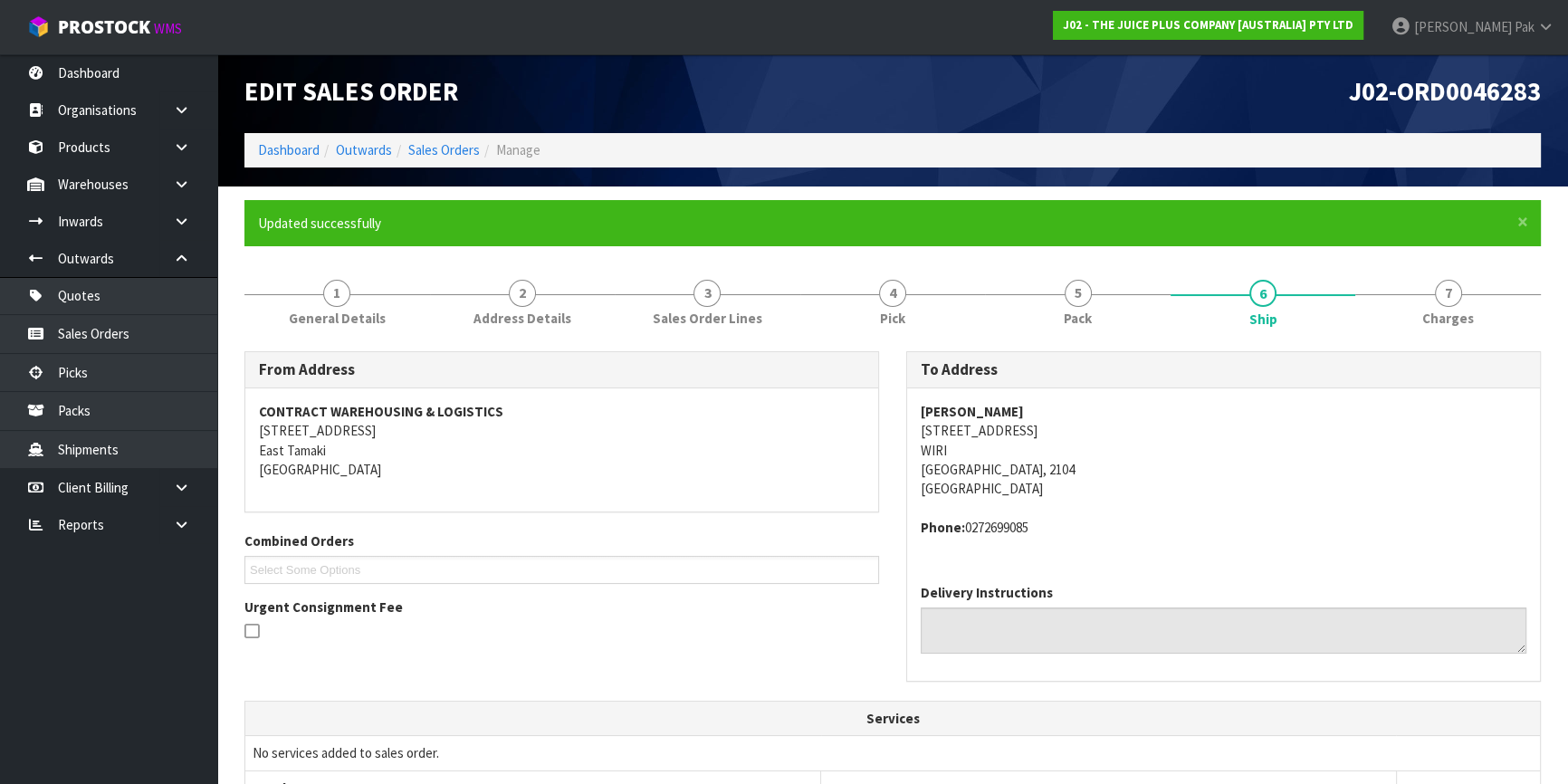
scroll to position [0, 0]
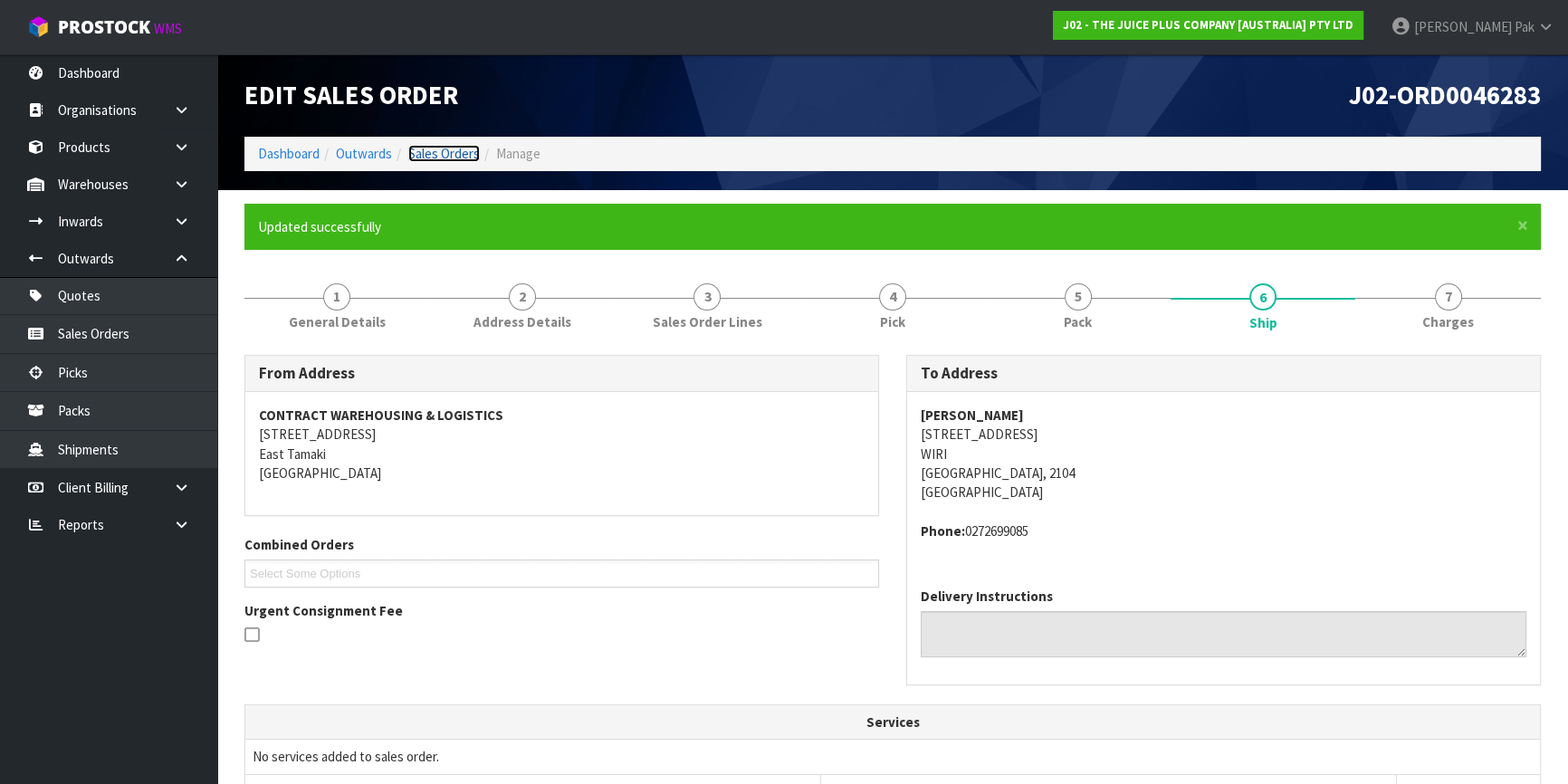
click at [432, 144] on link "Sales Orders" at bounding box center [444, 153] width 72 height 17
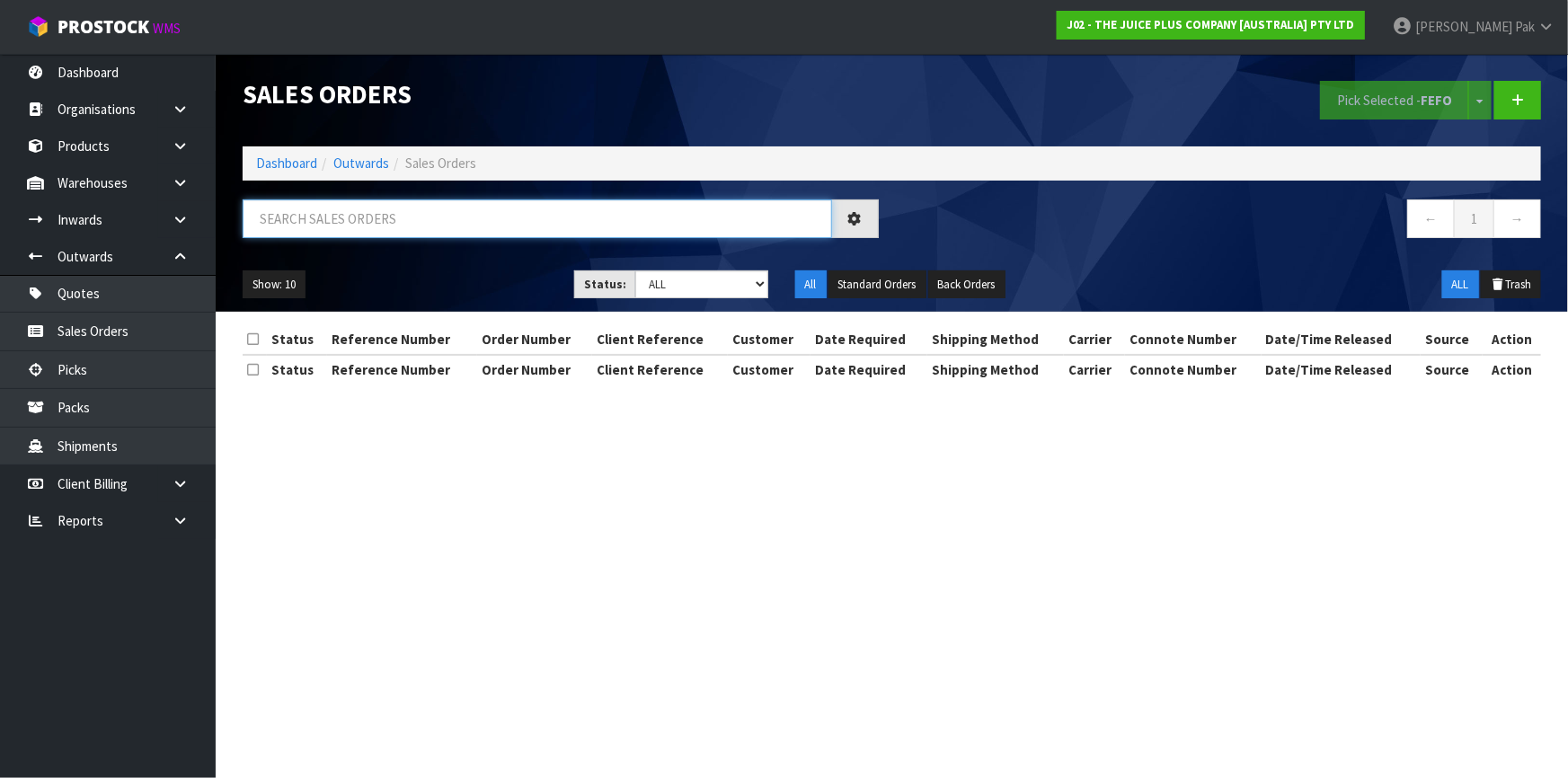
click at [576, 208] on input "text" at bounding box center [538, 218] width 590 height 38
type input "JOB-0407766"
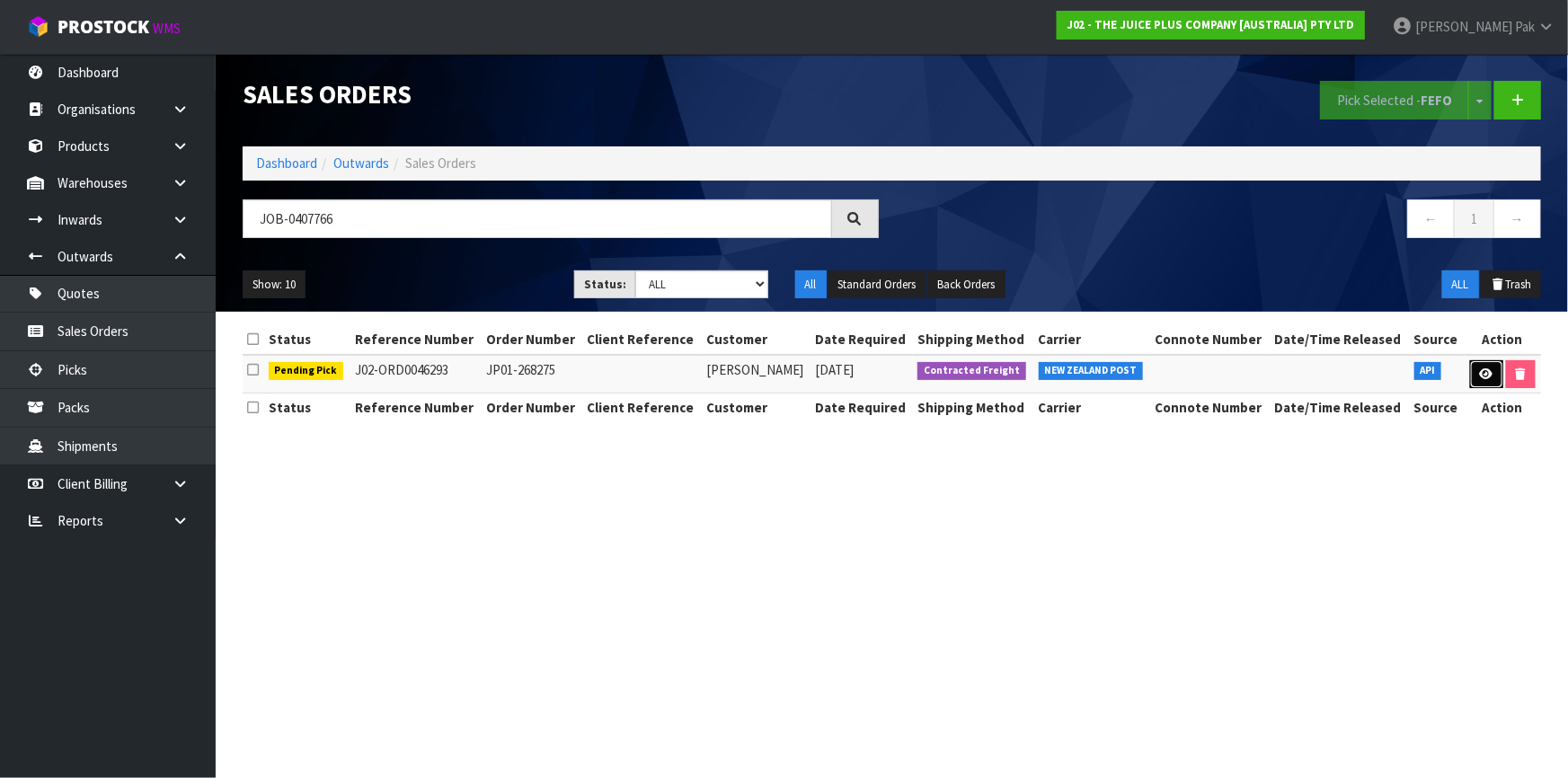
click at [1486, 378] on icon at bounding box center [1487, 373] width 14 height 12
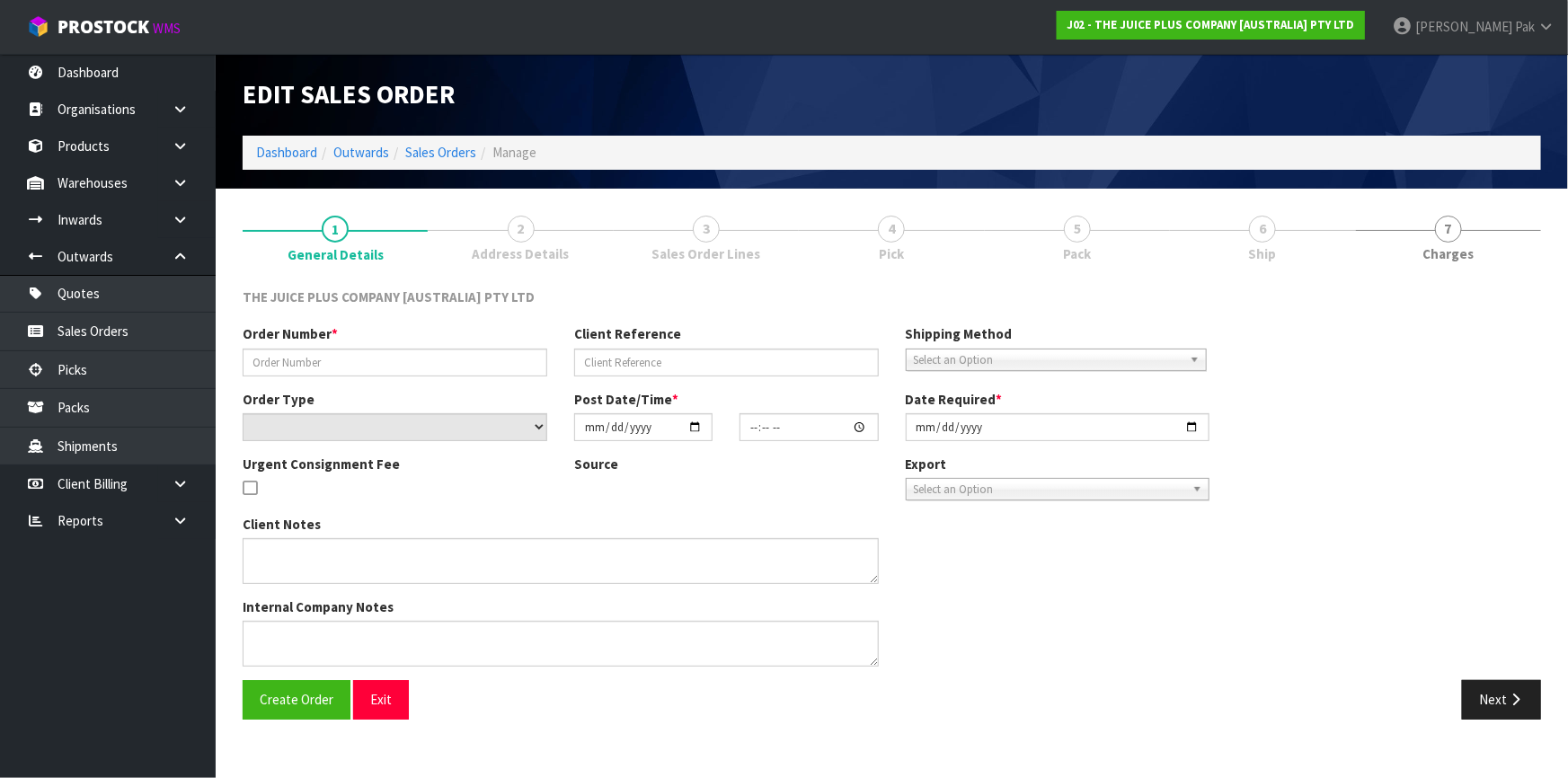
type input "JP01-268275"
select select "number:0"
type input "[DATE]"
type input "03:21:13.000"
type input "[DATE]"
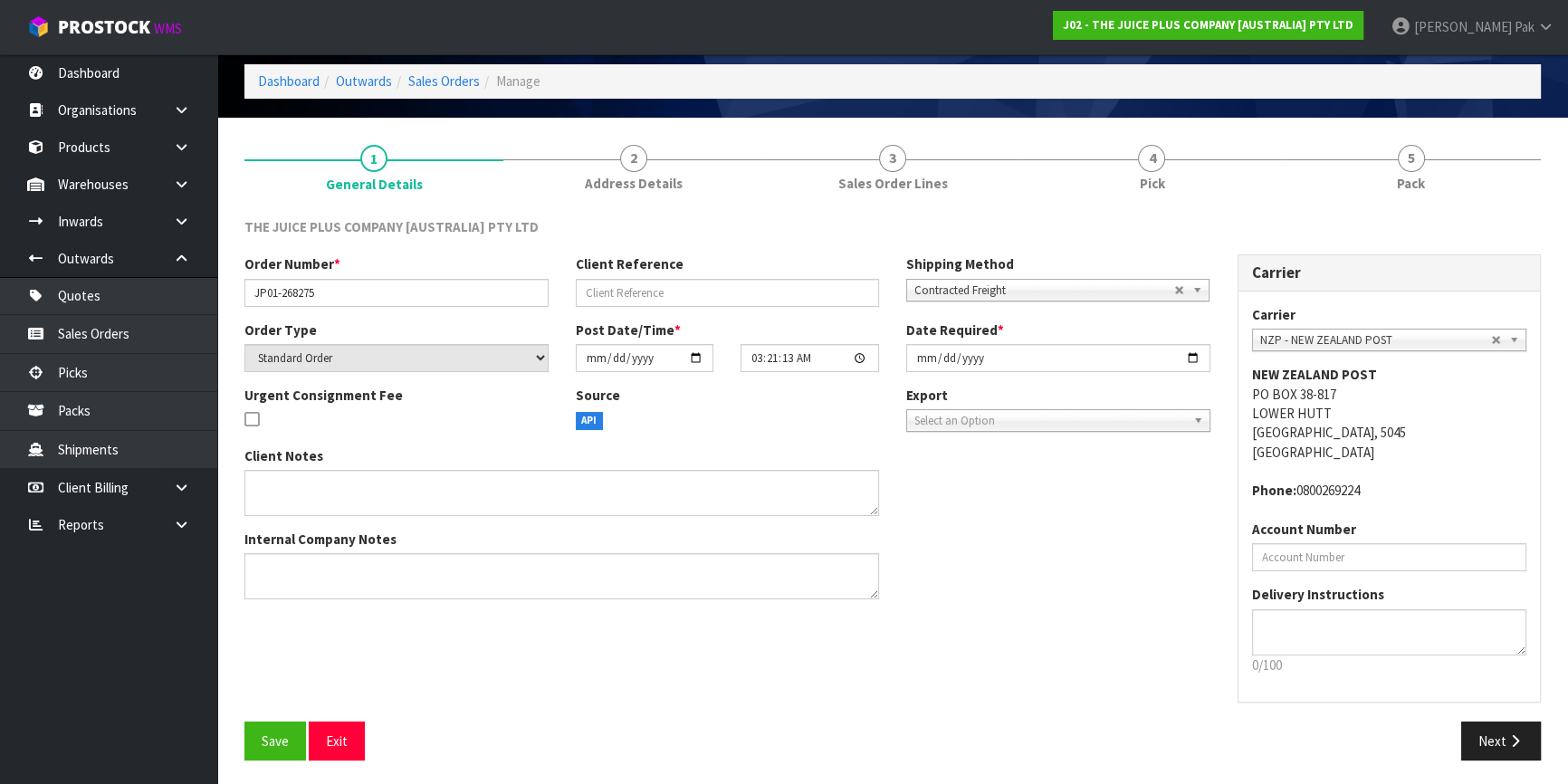
scroll to position [75, 0]
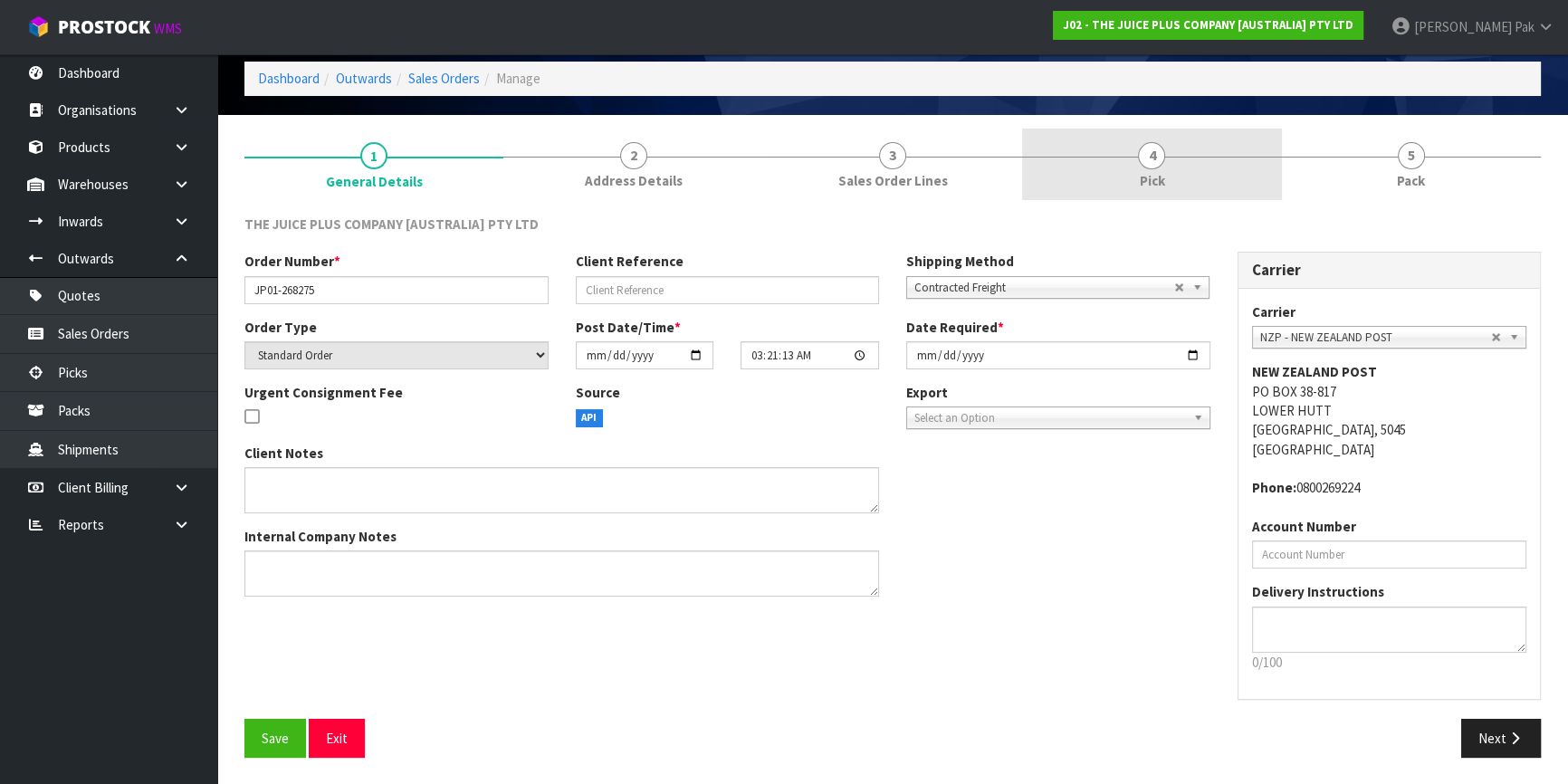
click at [1136, 156] on link "4 Pick" at bounding box center [1151, 165] width 259 height 72
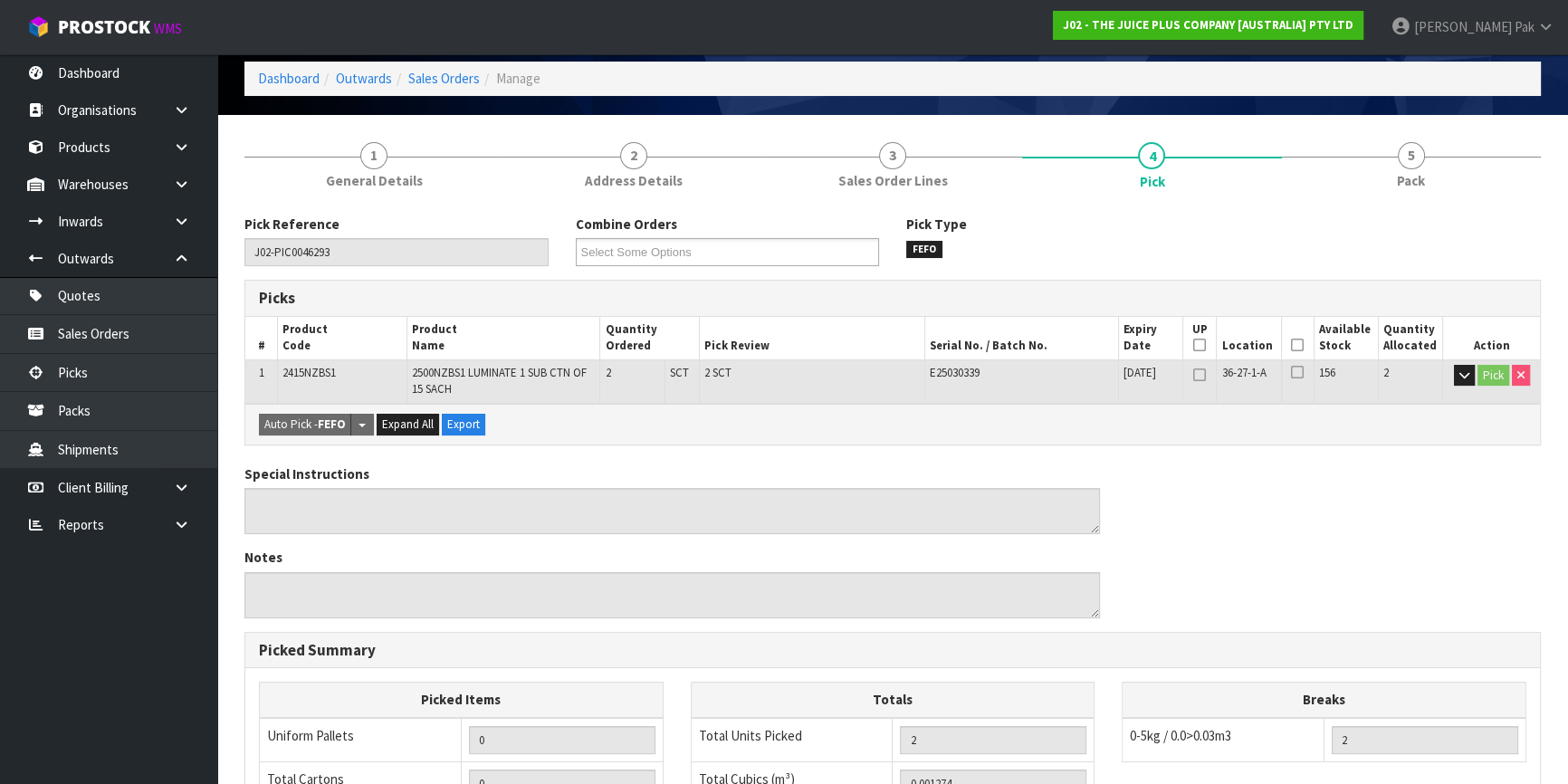
click at [1288, 343] on th "Picked" at bounding box center [1297, 338] width 32 height 42
click at [1297, 345] on icon at bounding box center [1297, 345] width 13 height 1
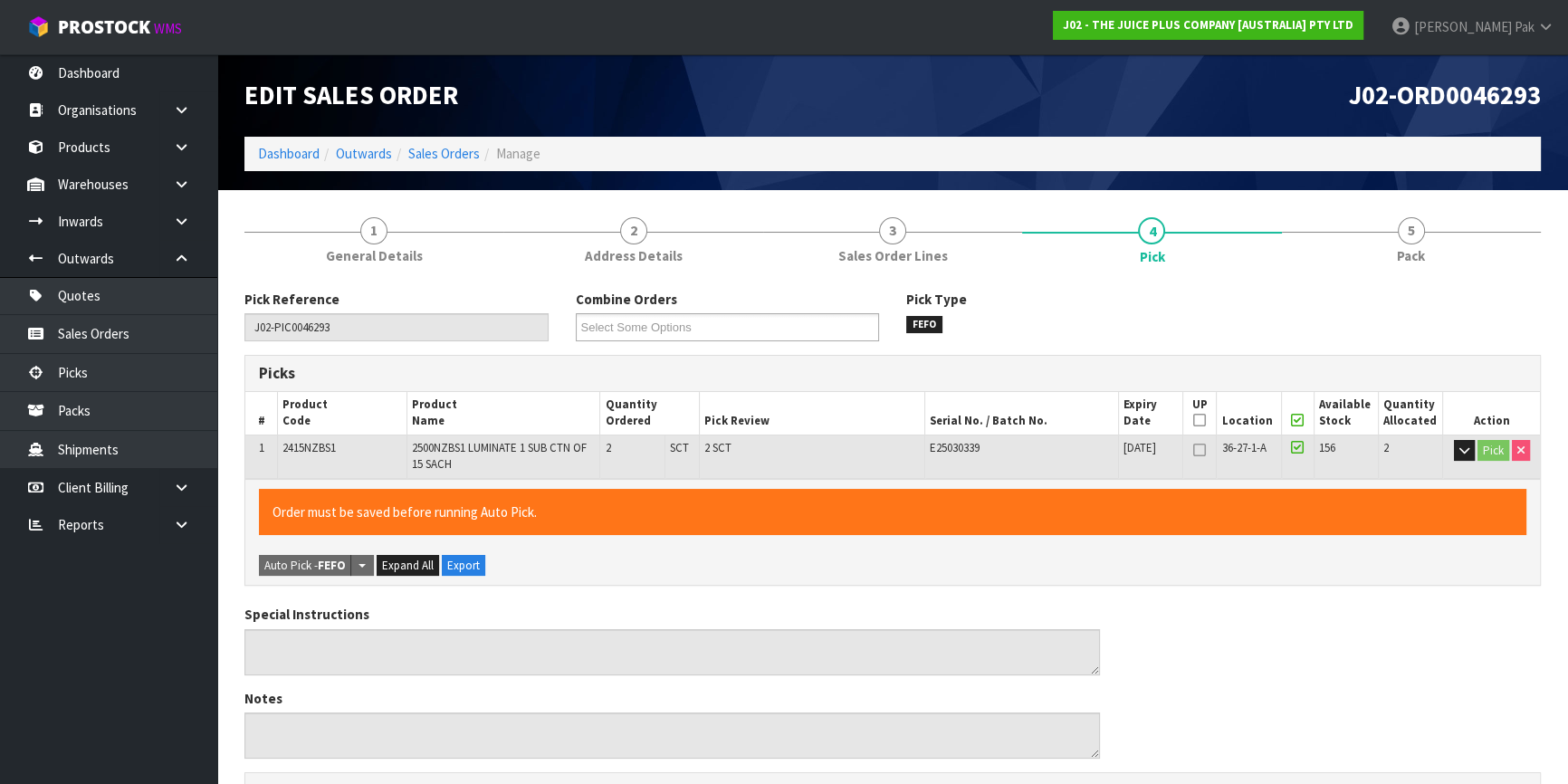
scroll to position [484, 0]
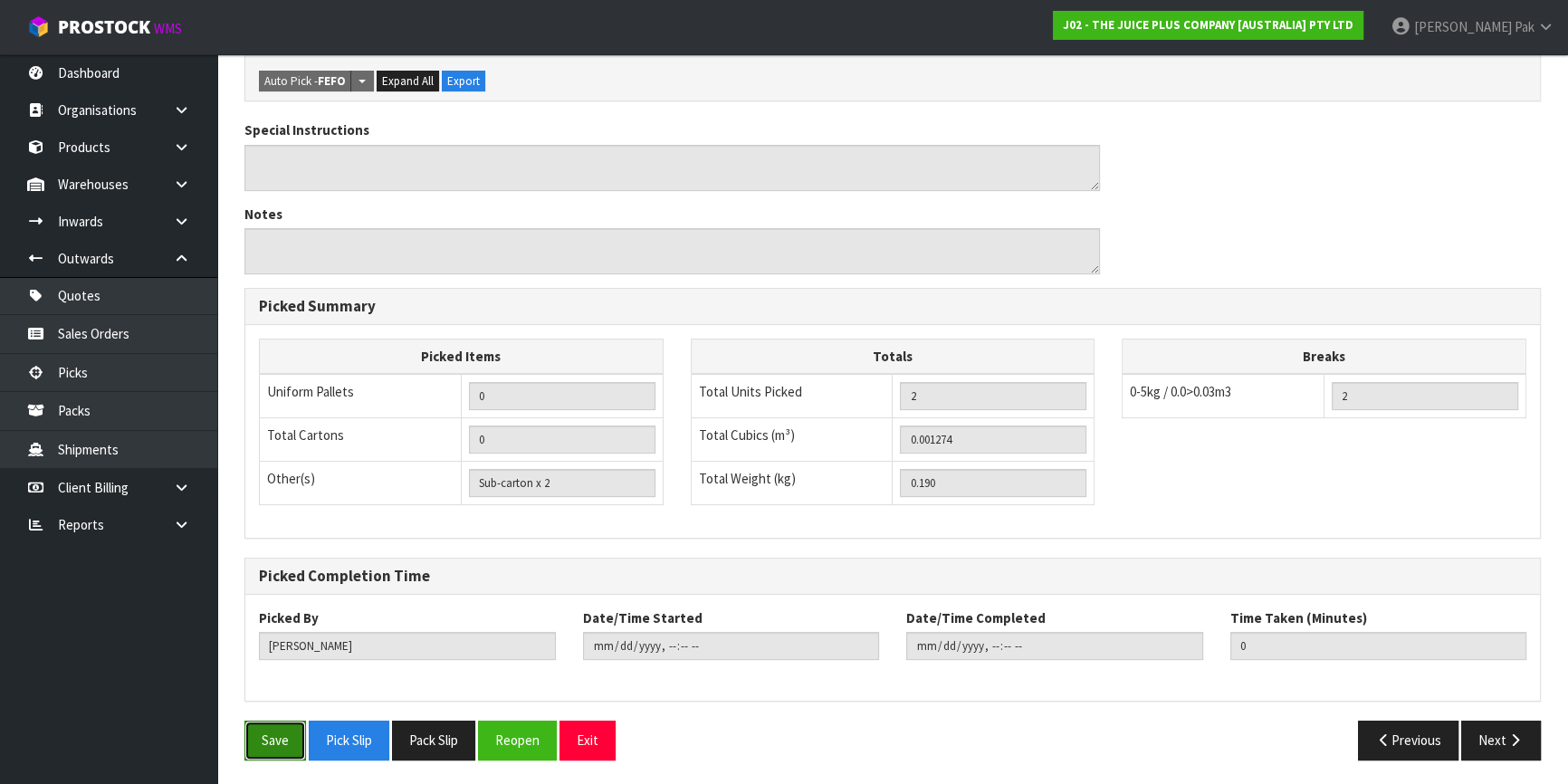
click at [282, 743] on button "Save" at bounding box center [275, 740] width 62 height 39
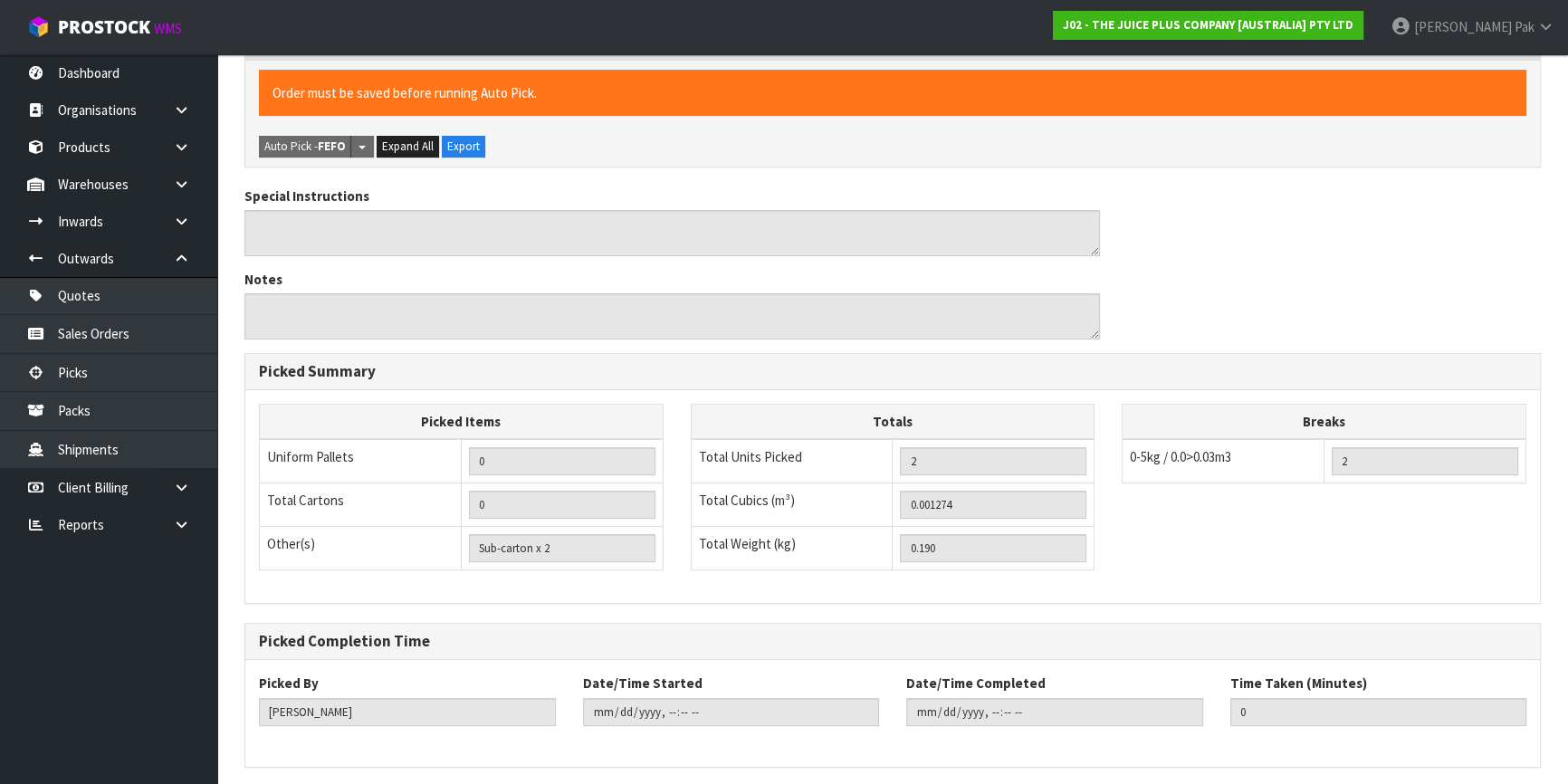
scroll to position [0, 0]
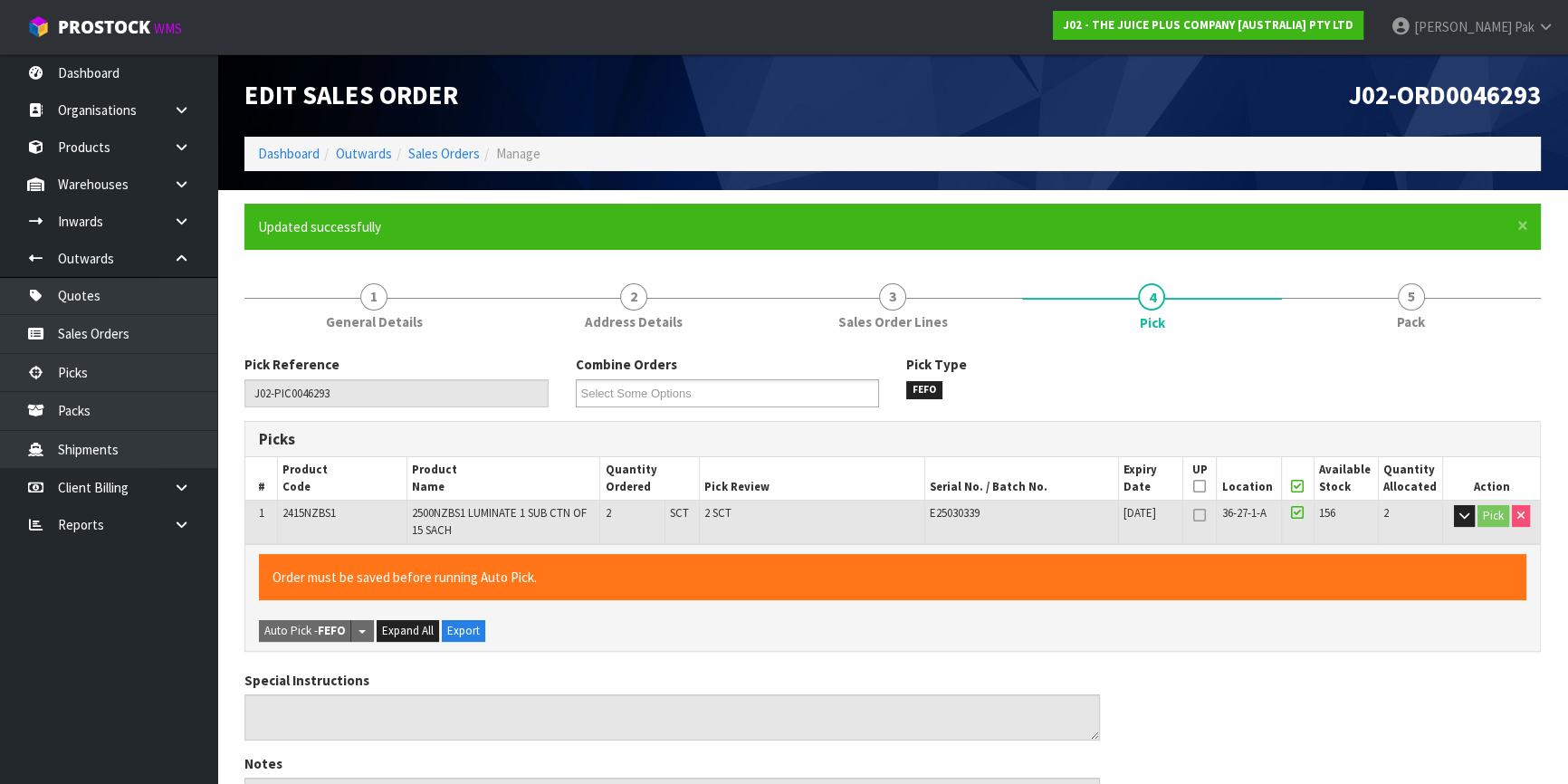
type input "[PERSON_NAME]"
type input "[DATE]T12:22"
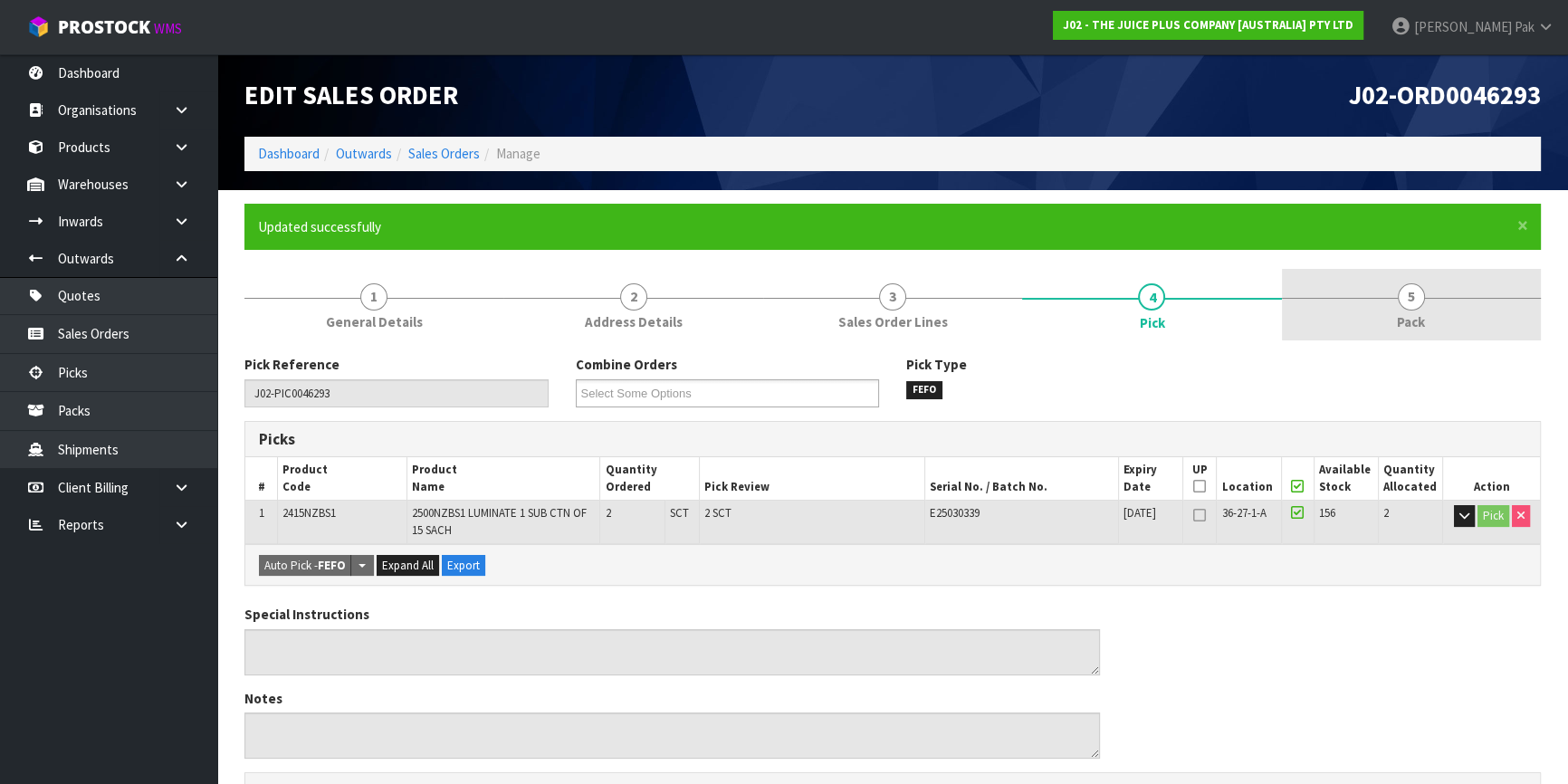
click at [1418, 317] on span "Pack" at bounding box center [1411, 322] width 29 height 19
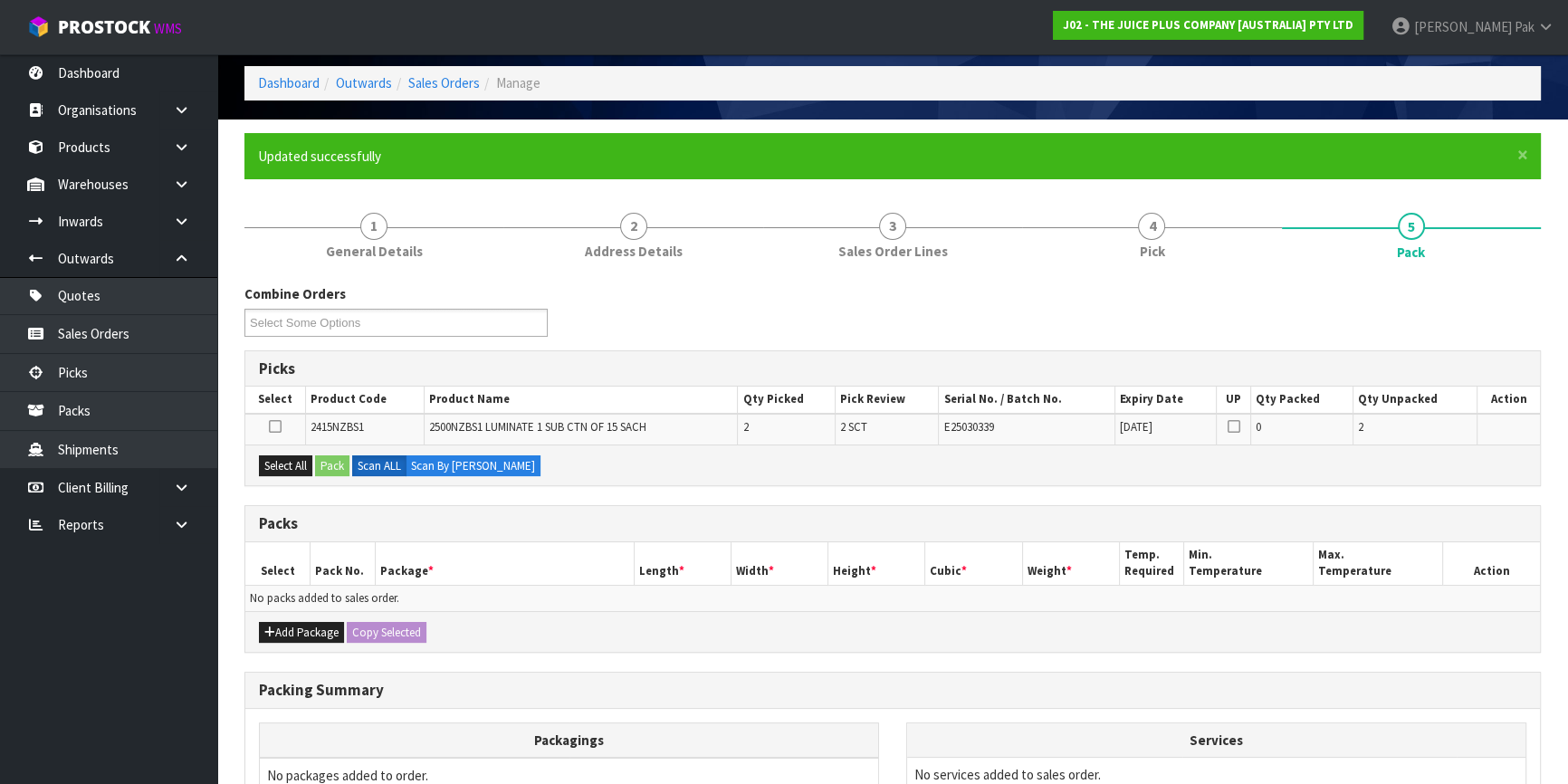
scroll to position [271, 0]
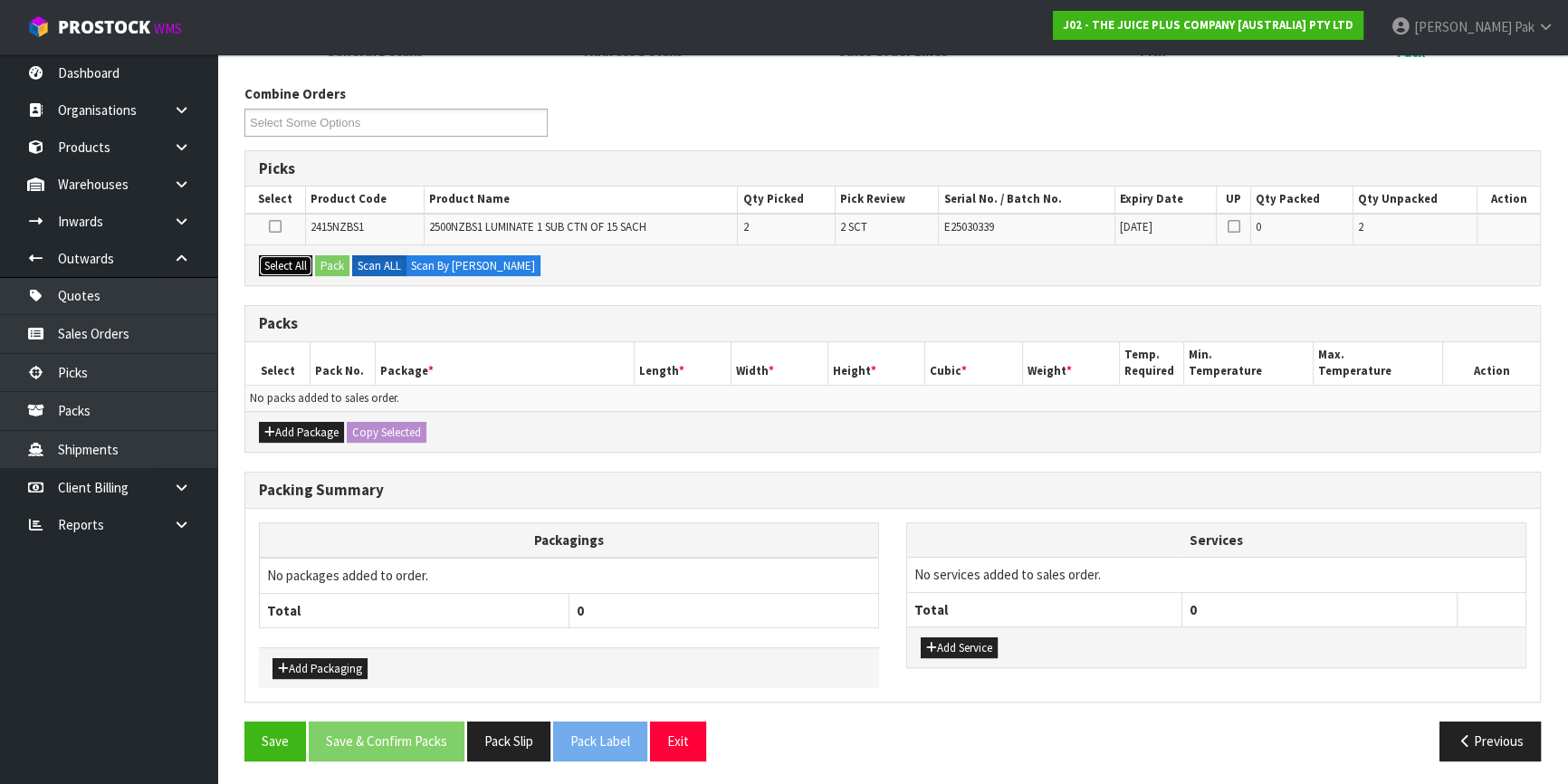
drag, startPoint x: 288, startPoint y: 265, endPoint x: 308, endPoint y: 262, distance: 20.2
click at [288, 264] on button "Select All" at bounding box center [285, 267] width 53 height 22
click at [316, 262] on div "Select All Pack Scan ALL Scan By [PERSON_NAME]" at bounding box center [893, 265] width 1295 height 40
click at [325, 262] on button "Pack" at bounding box center [331, 267] width 34 height 22
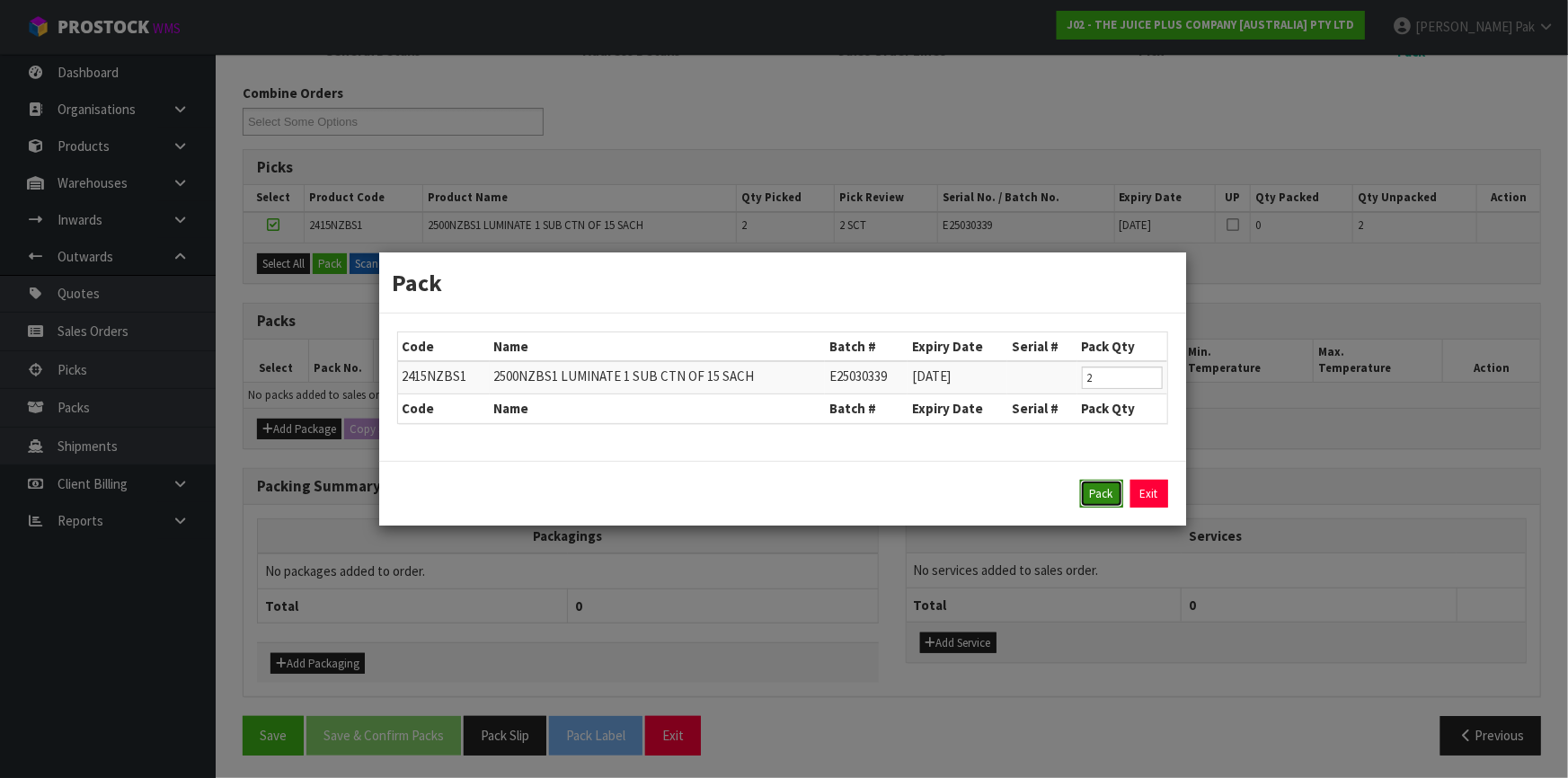
click at [1107, 501] on button "Pack" at bounding box center [1101, 494] width 43 height 28
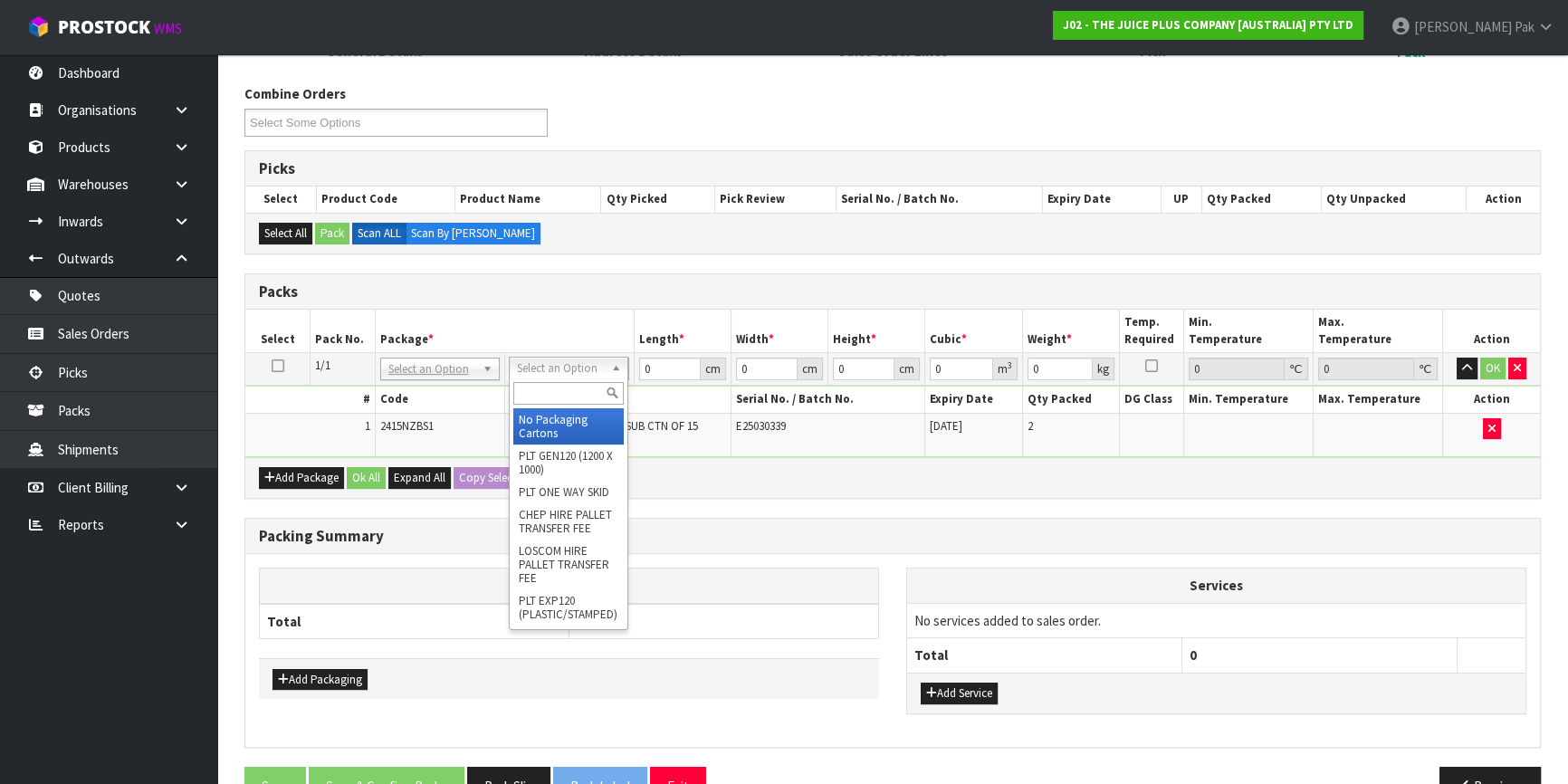
click at [553, 382] on input "text" at bounding box center [569, 393] width 110 height 23
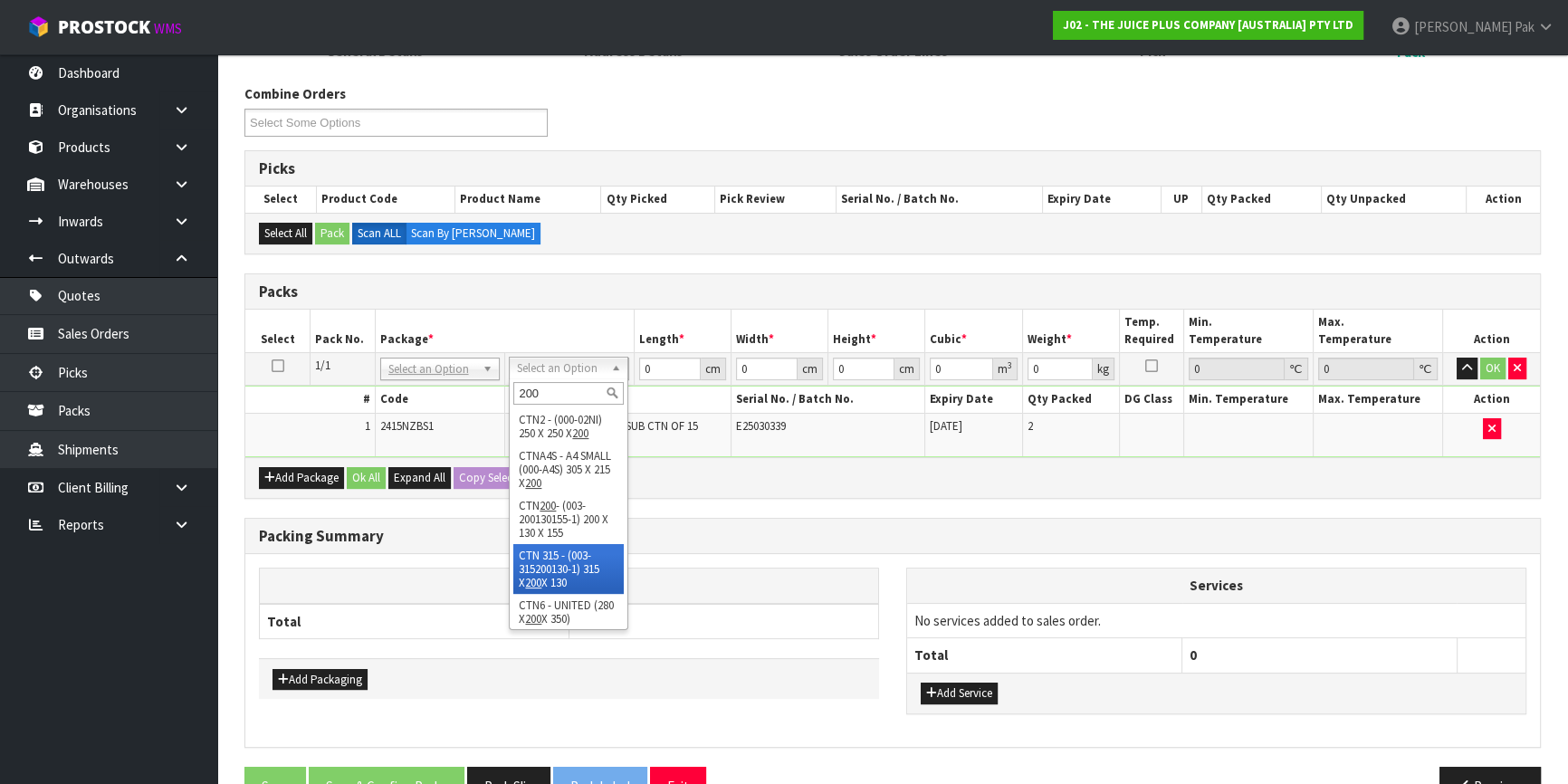
type input "200"
type input "20"
type input "13"
type input "15.5"
type input "0.00403"
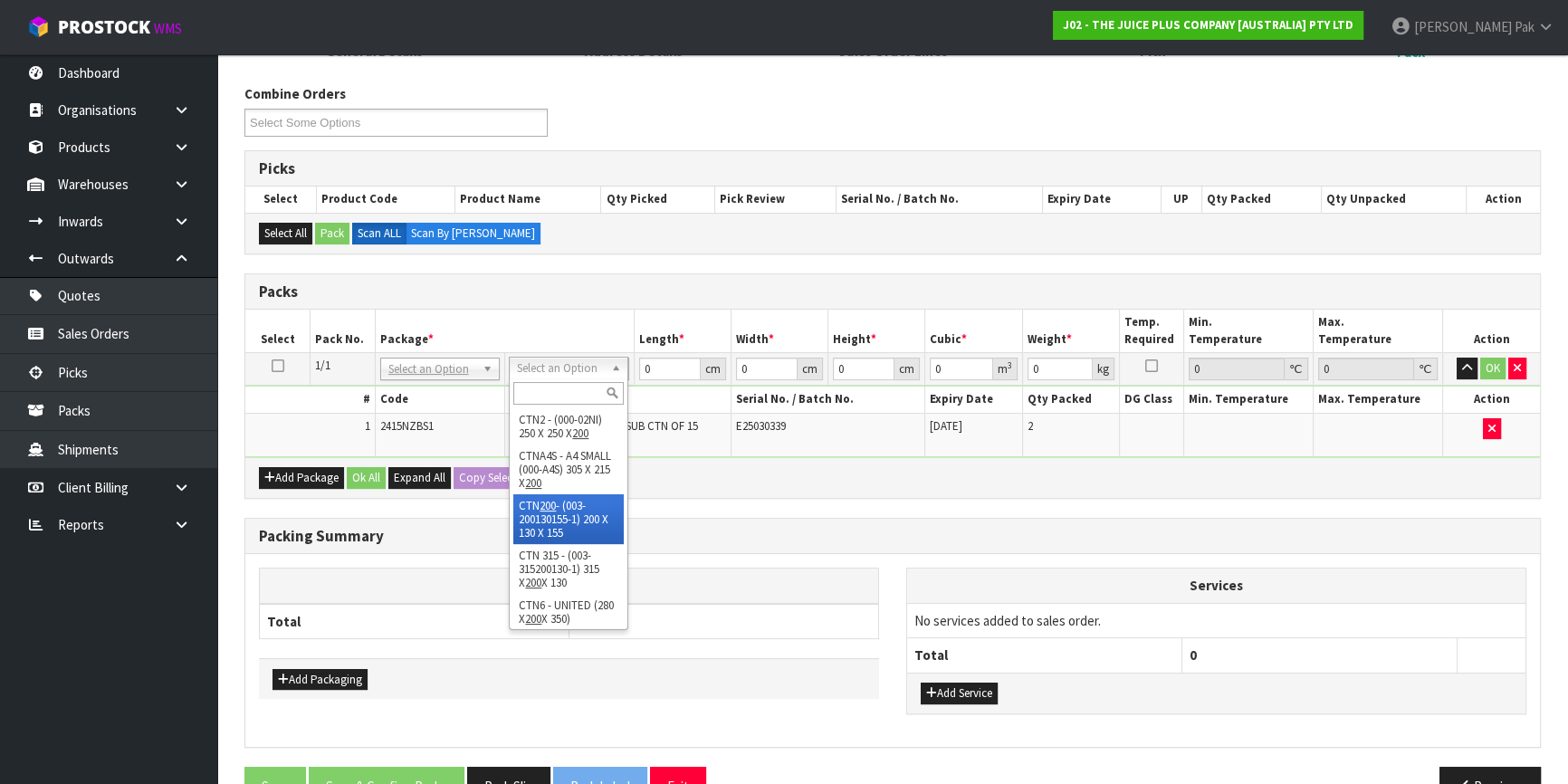
type input "0.39"
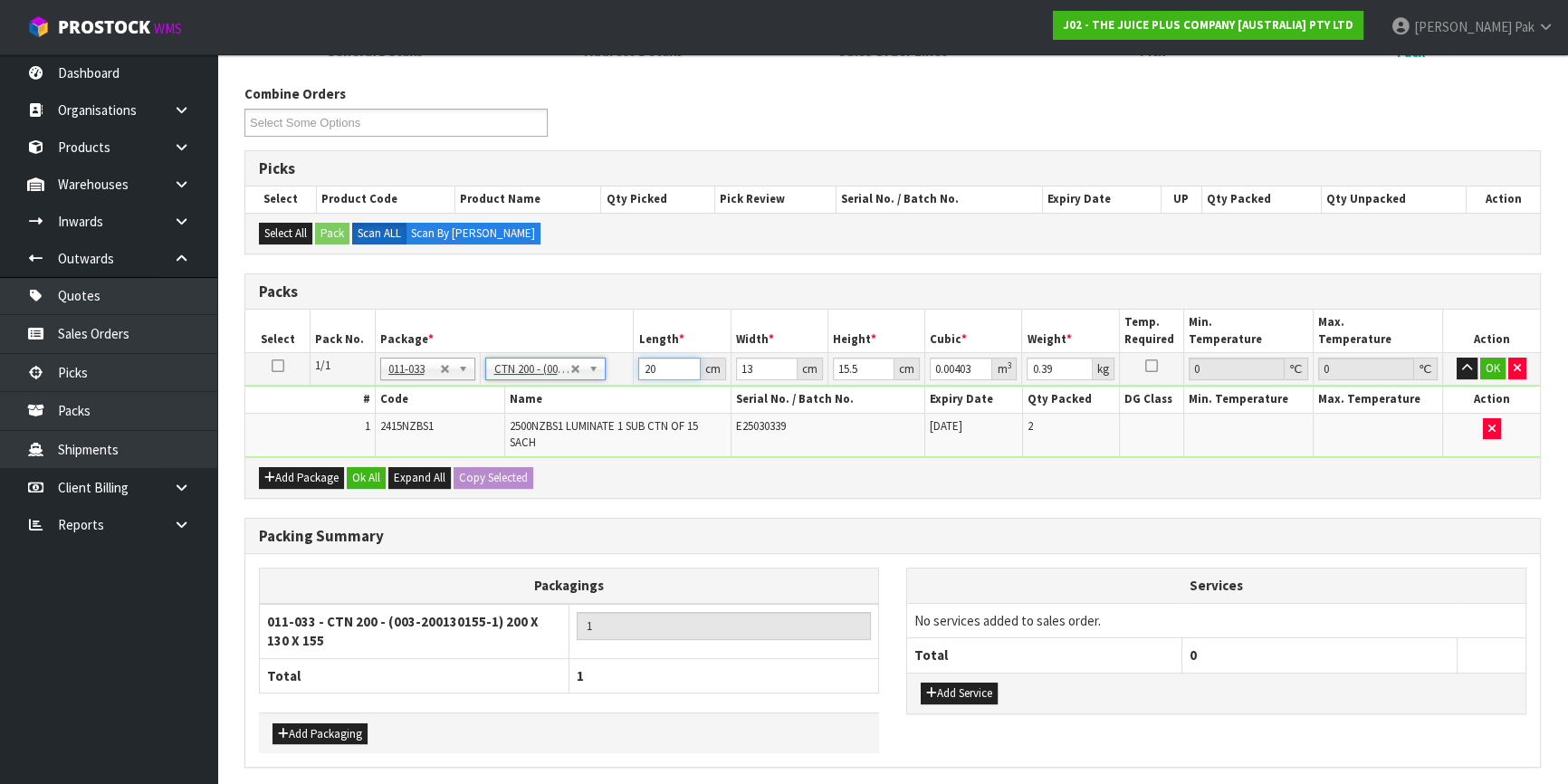
drag, startPoint x: 667, startPoint y: 365, endPoint x: 606, endPoint y: 356, distance: 61.7
click at [606, 356] on tr "1/1 NONE 007-001 007-002 007-004 007-009 007-013 007-014 007-015 007-017 007-01…" at bounding box center [893, 369] width 1295 height 32
type input "2"
type input "0.000403"
type input "21"
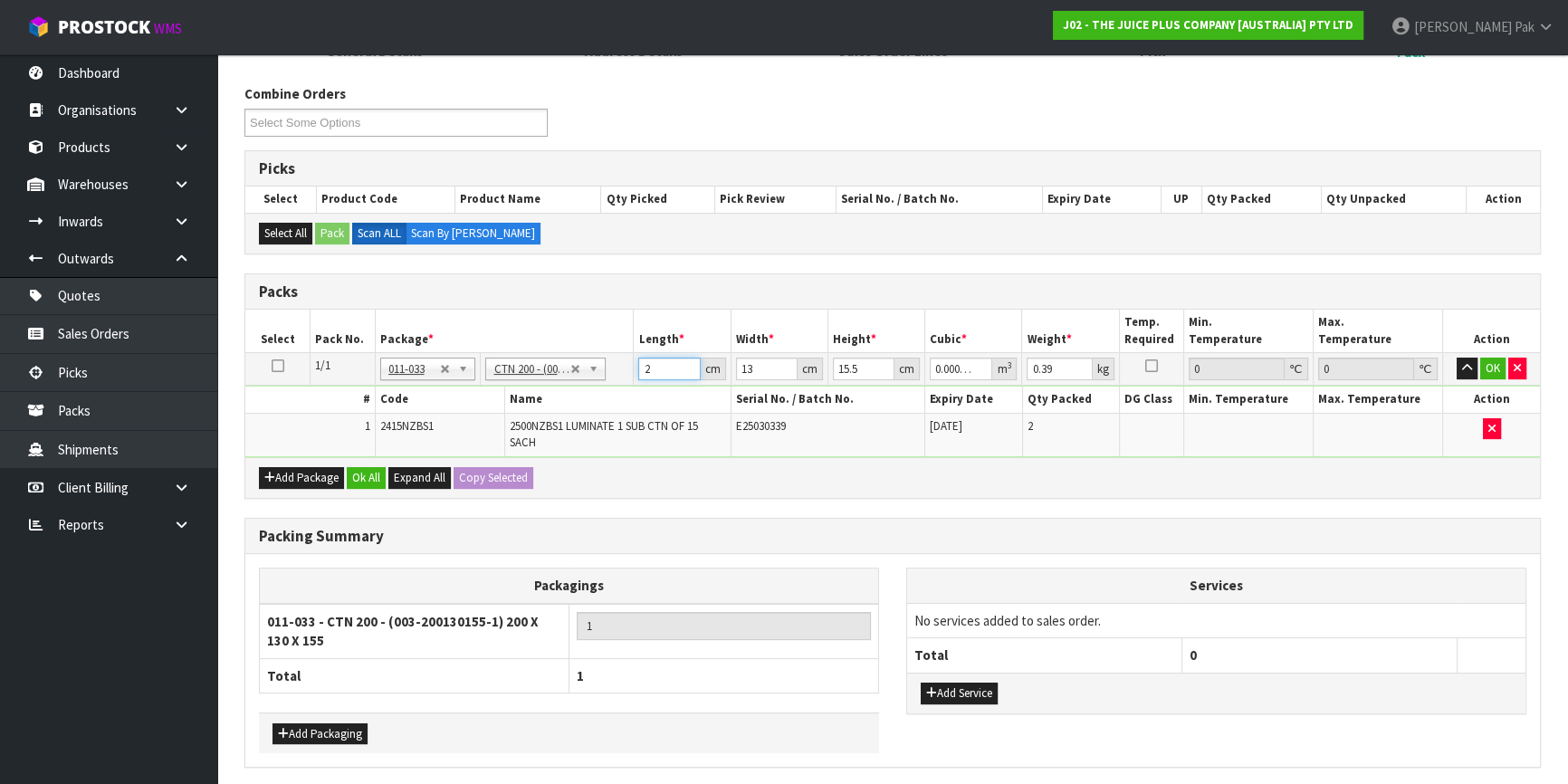
type input "0.004232"
type input "21"
type input "1"
type input "0.000325"
type input "14"
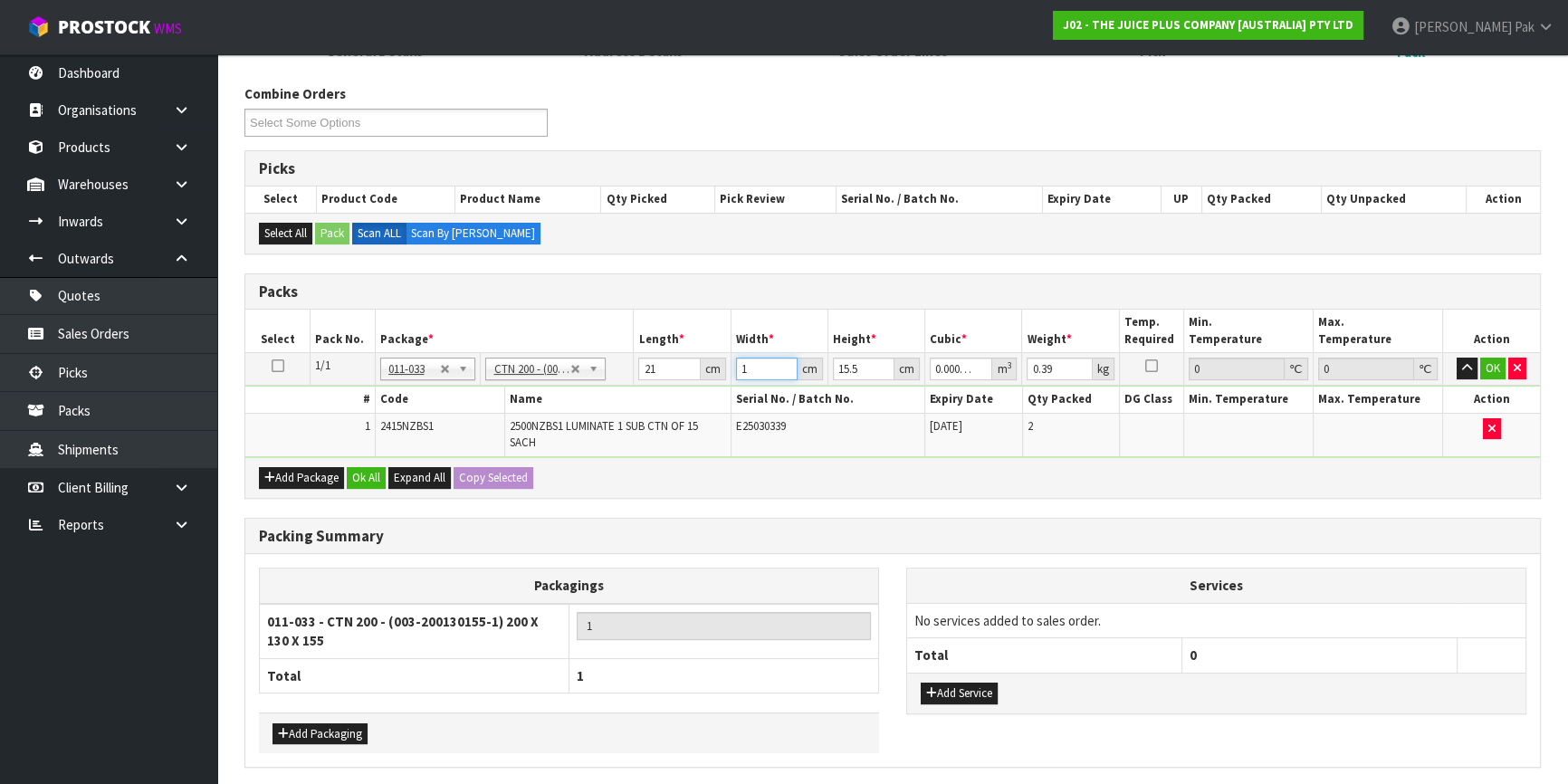
type input "0.004557"
type input "14"
type input "1"
type input "0.000294"
type input "17"
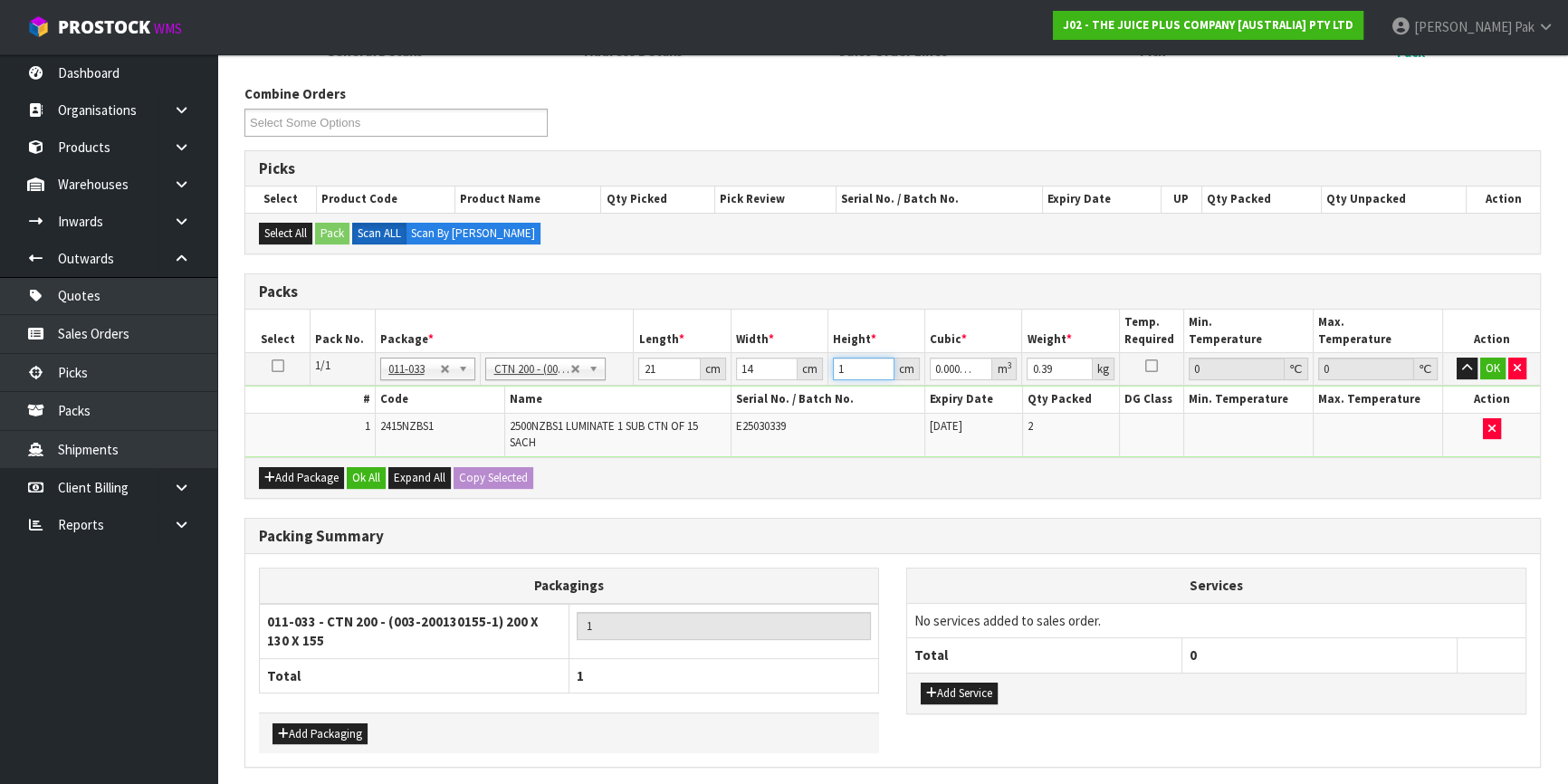
type input "0.004998"
type input "17"
type input "1"
click at [1489, 363] on button "OK" at bounding box center [1493, 369] width 26 height 22
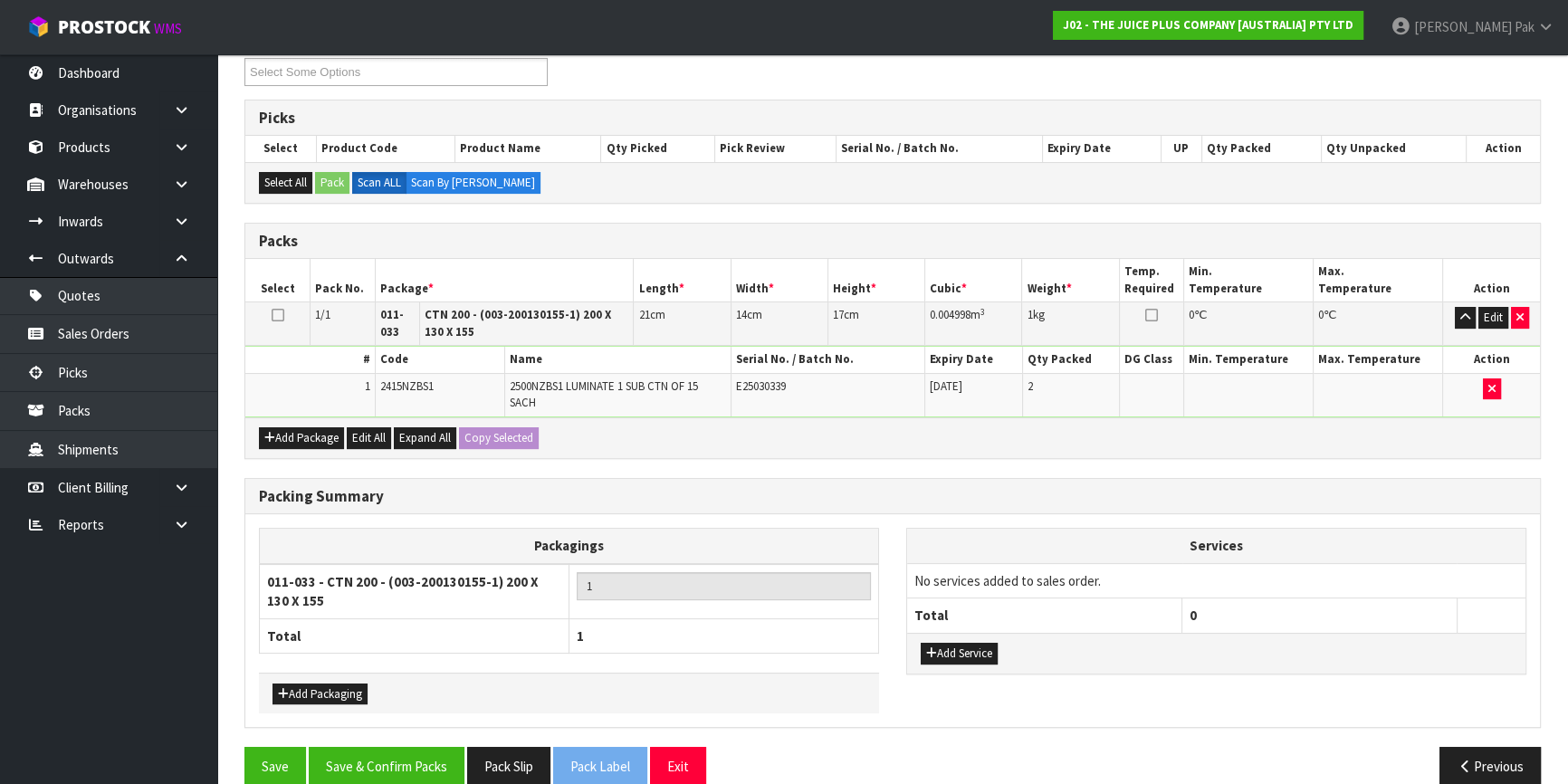
scroll to position [346, 0]
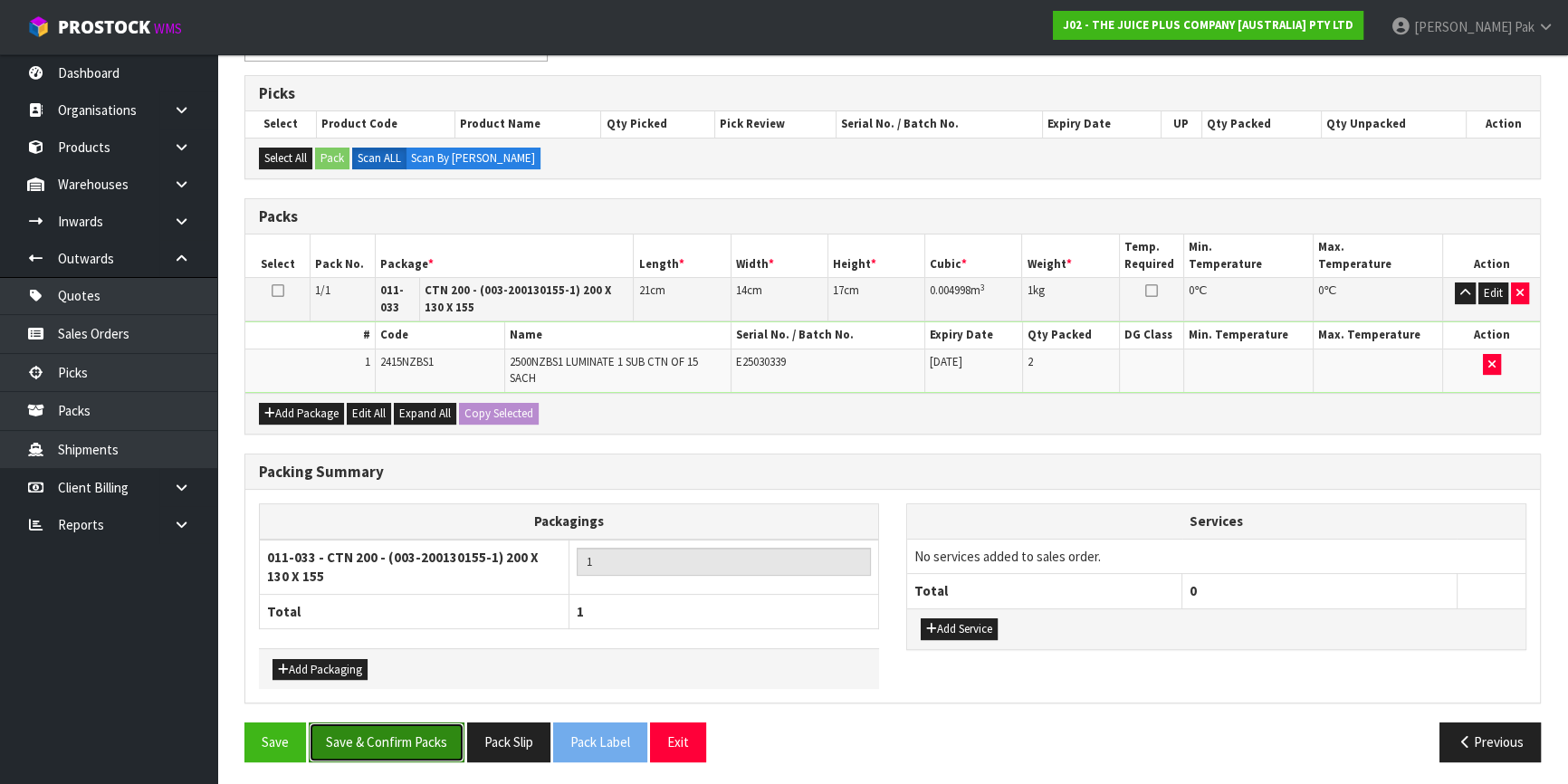
click at [398, 731] on button "Save & Confirm Packs" at bounding box center [386, 742] width 156 height 39
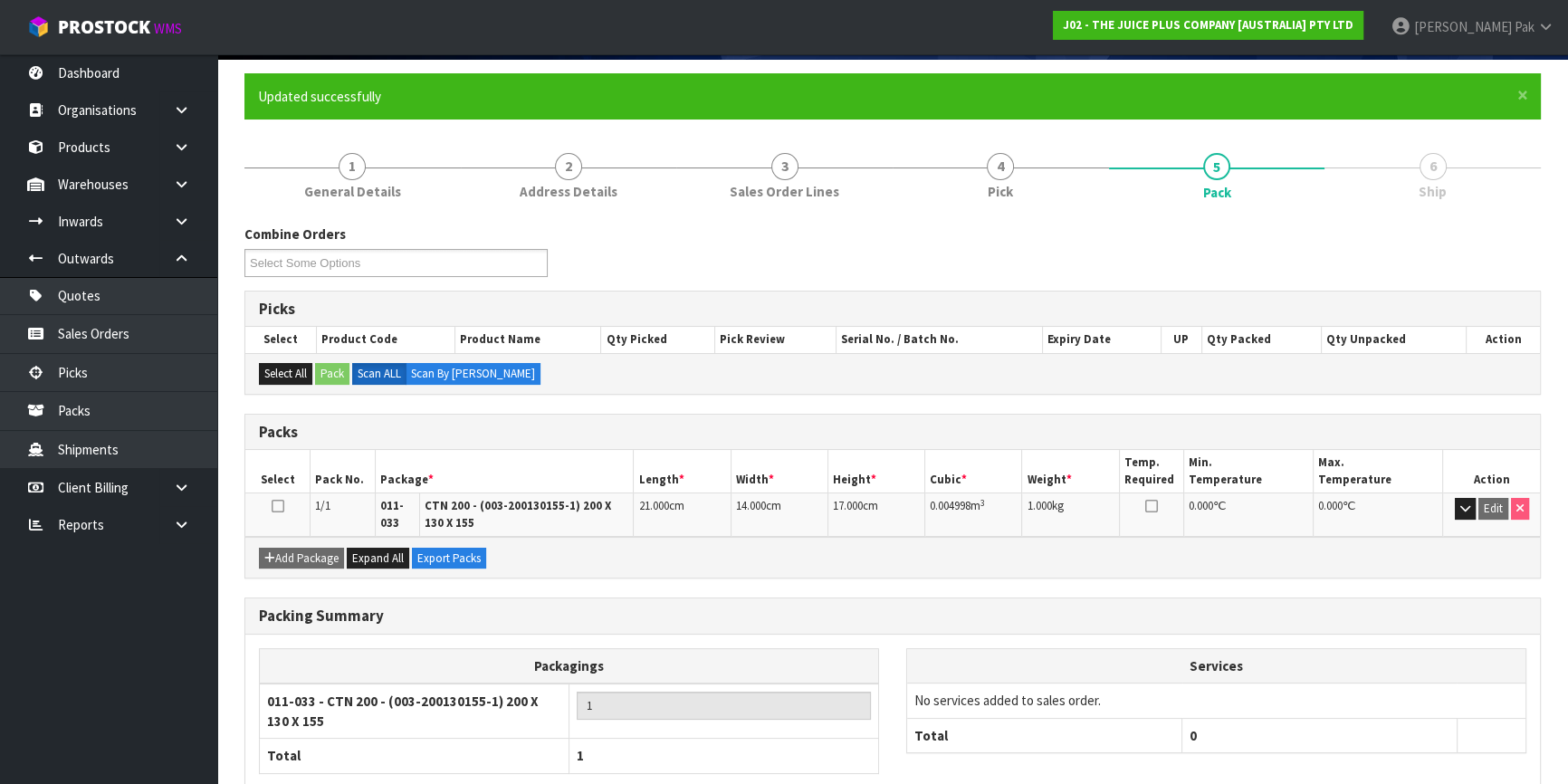
scroll to position [236, 0]
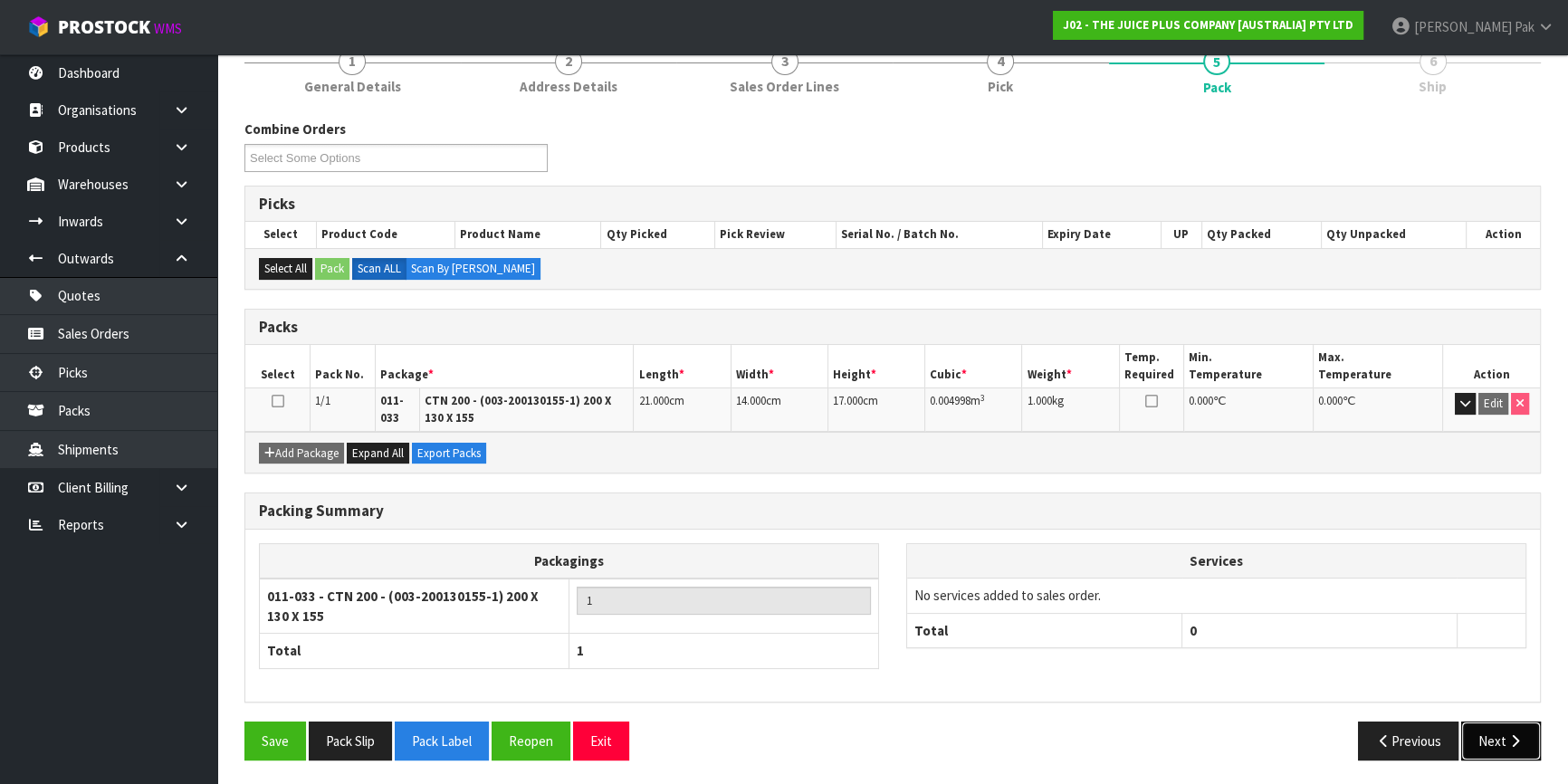
click at [1487, 727] on button "Next" at bounding box center [1501, 741] width 80 height 39
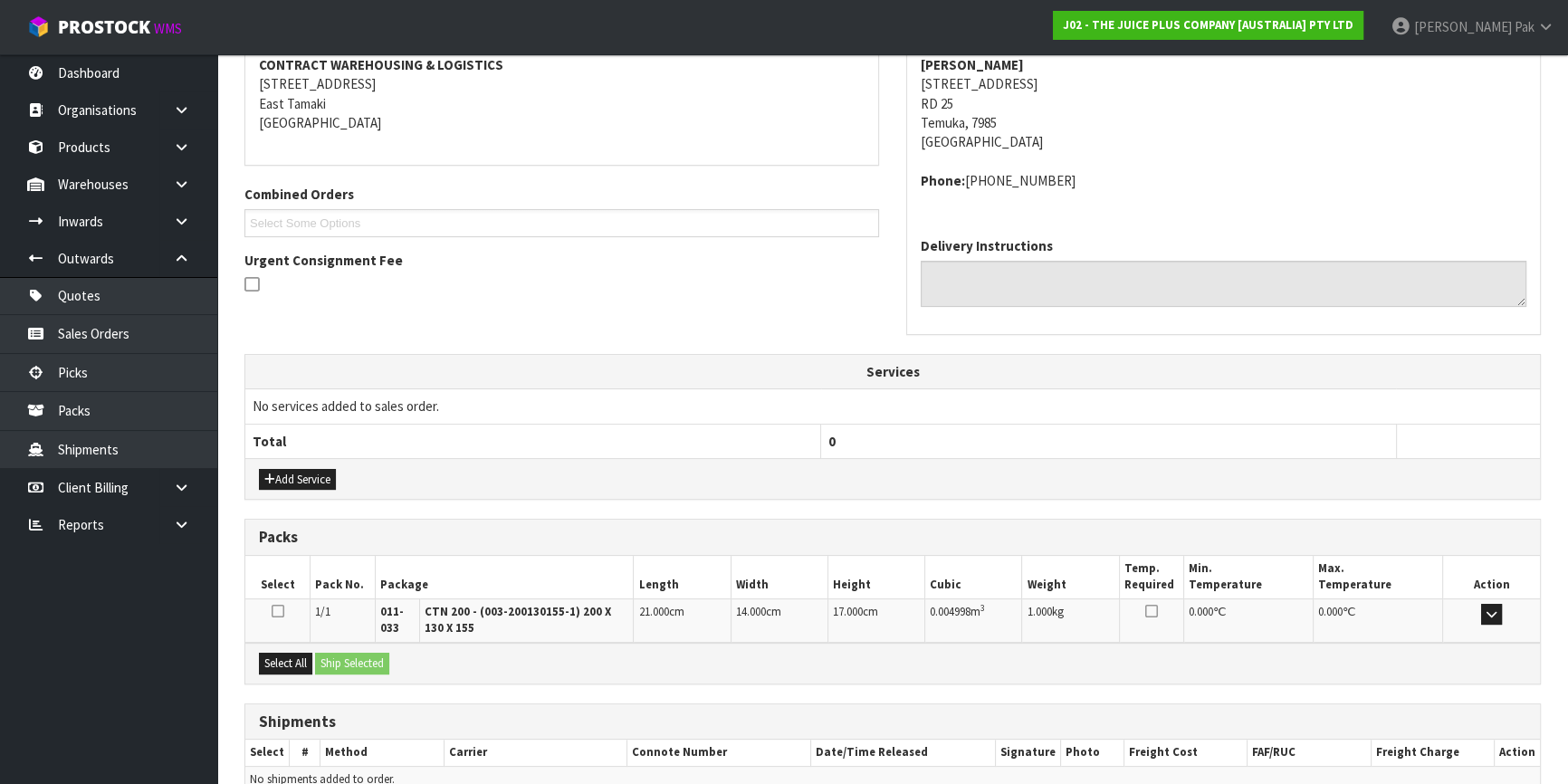
scroll to position [441, 0]
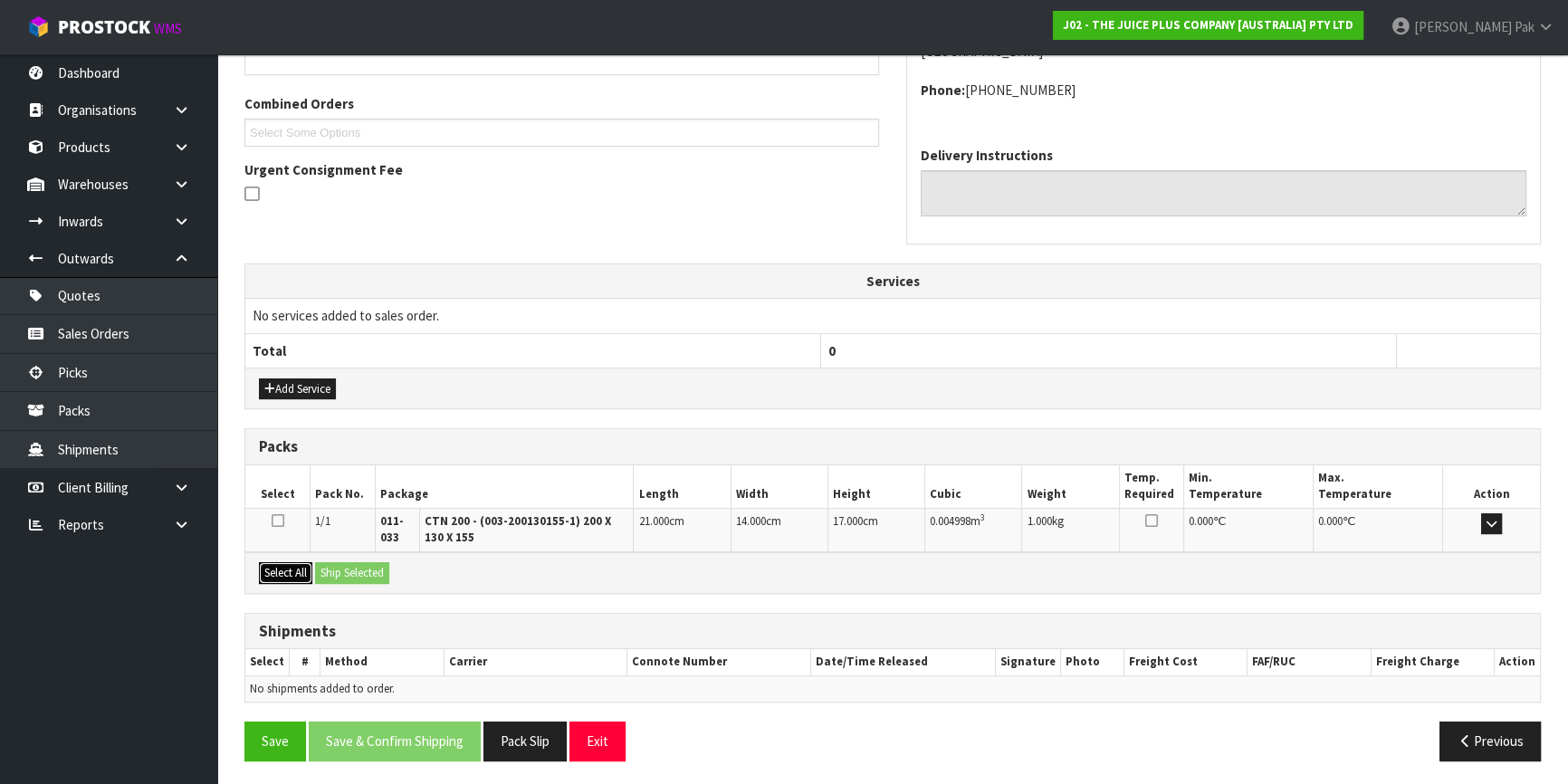
drag, startPoint x: 299, startPoint y: 572, endPoint x: 329, endPoint y: 571, distance: 30.0
click at [299, 571] on button "Select All" at bounding box center [285, 573] width 53 height 22
click at [329, 571] on button "Ship Selected" at bounding box center [352, 573] width 75 height 22
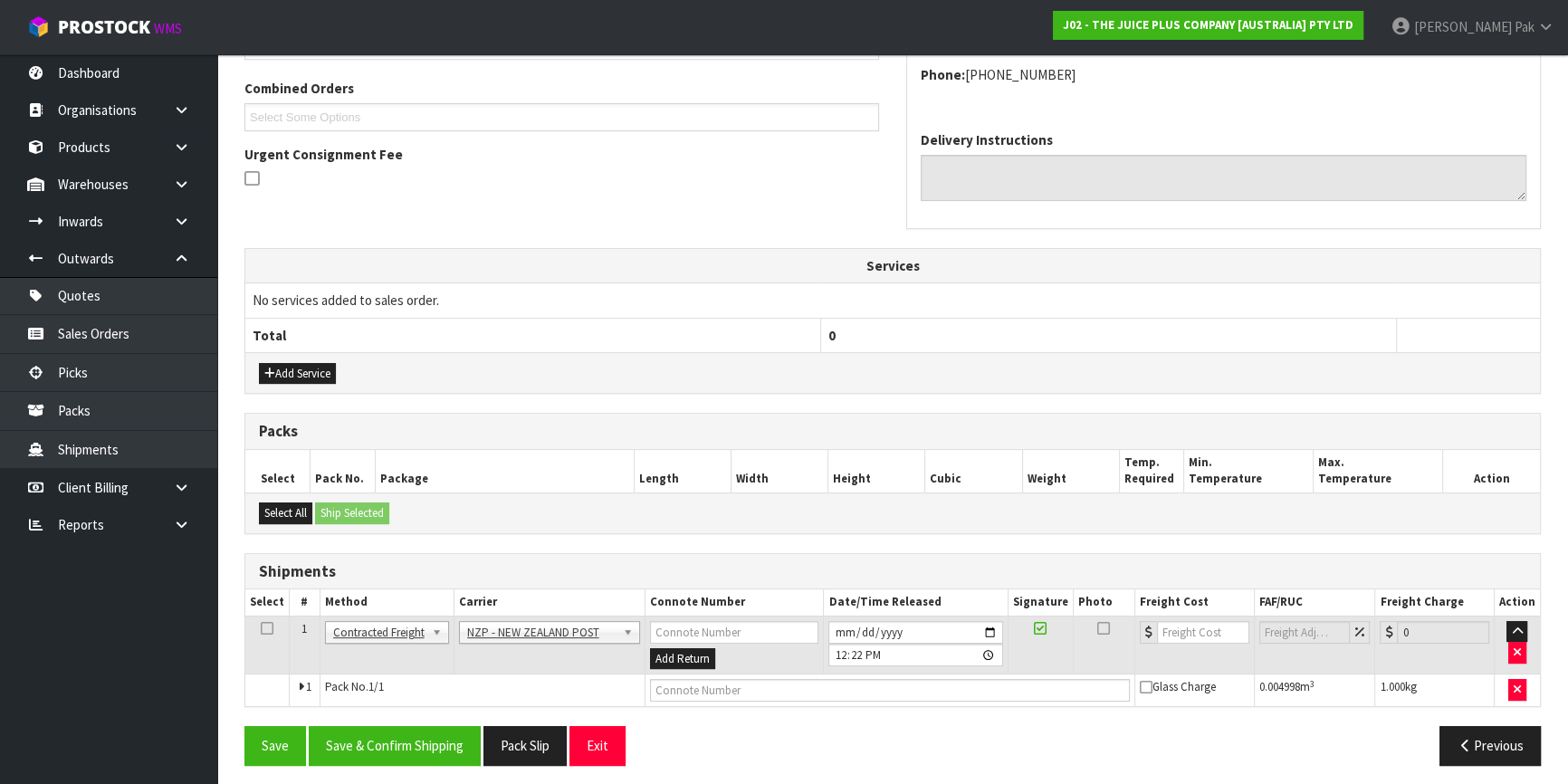
scroll to position [462, 0]
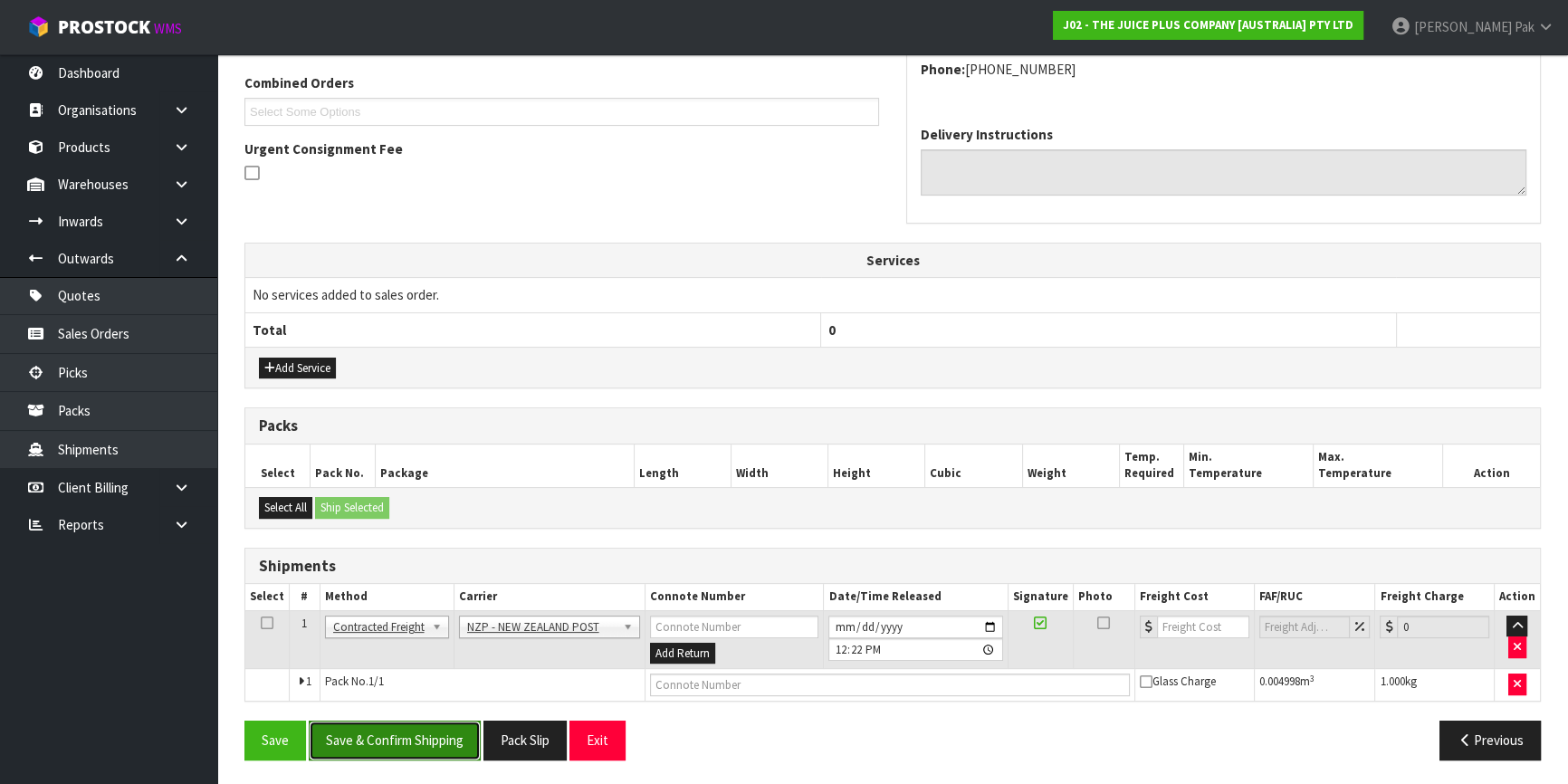
click at [439, 737] on button "Save & Confirm Shipping" at bounding box center [395, 740] width 172 height 39
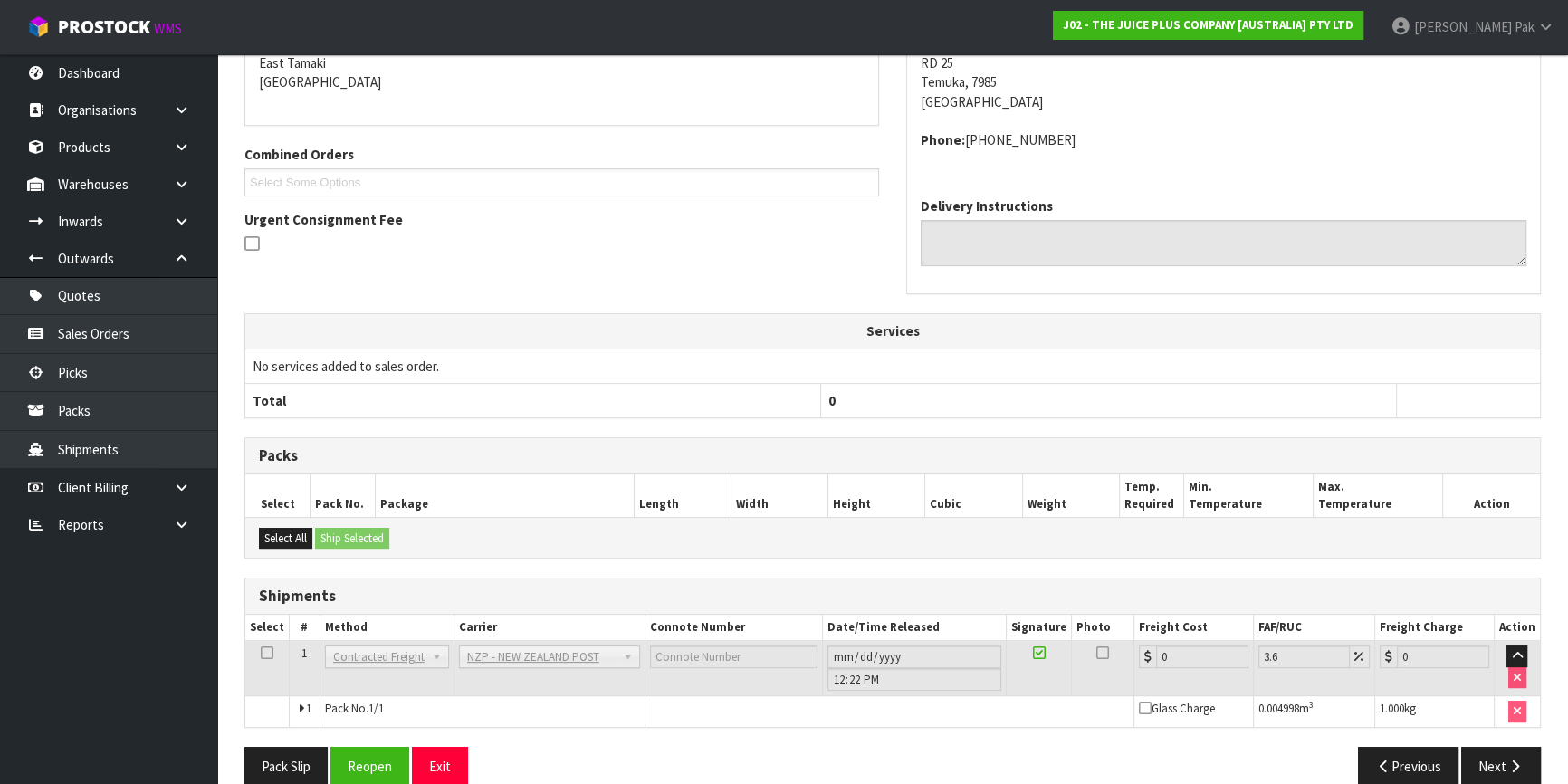
scroll to position [435, 0]
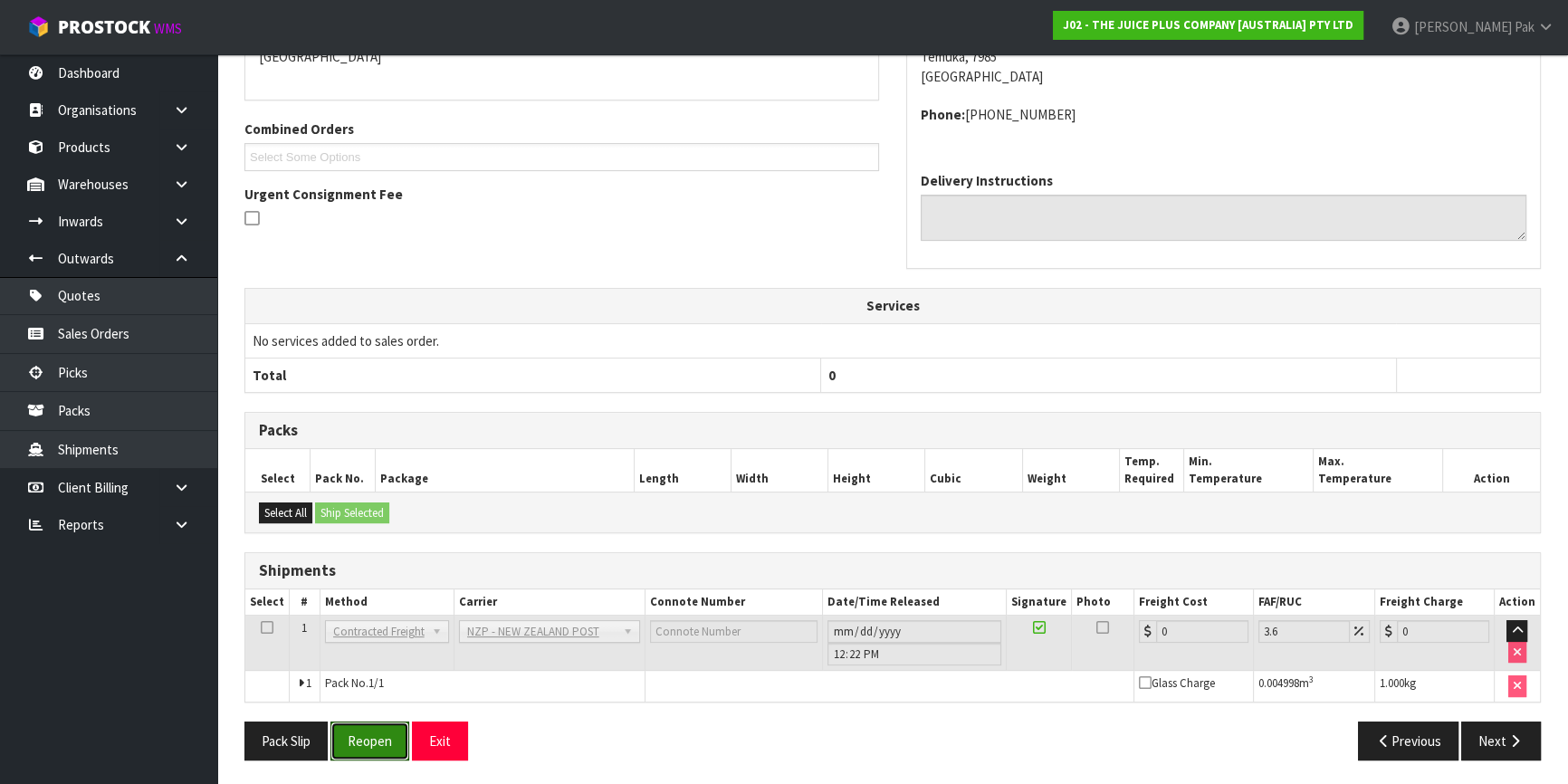
drag, startPoint x: 371, startPoint y: 726, endPoint x: 537, endPoint y: 726, distance: 166.0
click at [371, 726] on button "Reopen" at bounding box center [370, 741] width 79 height 39
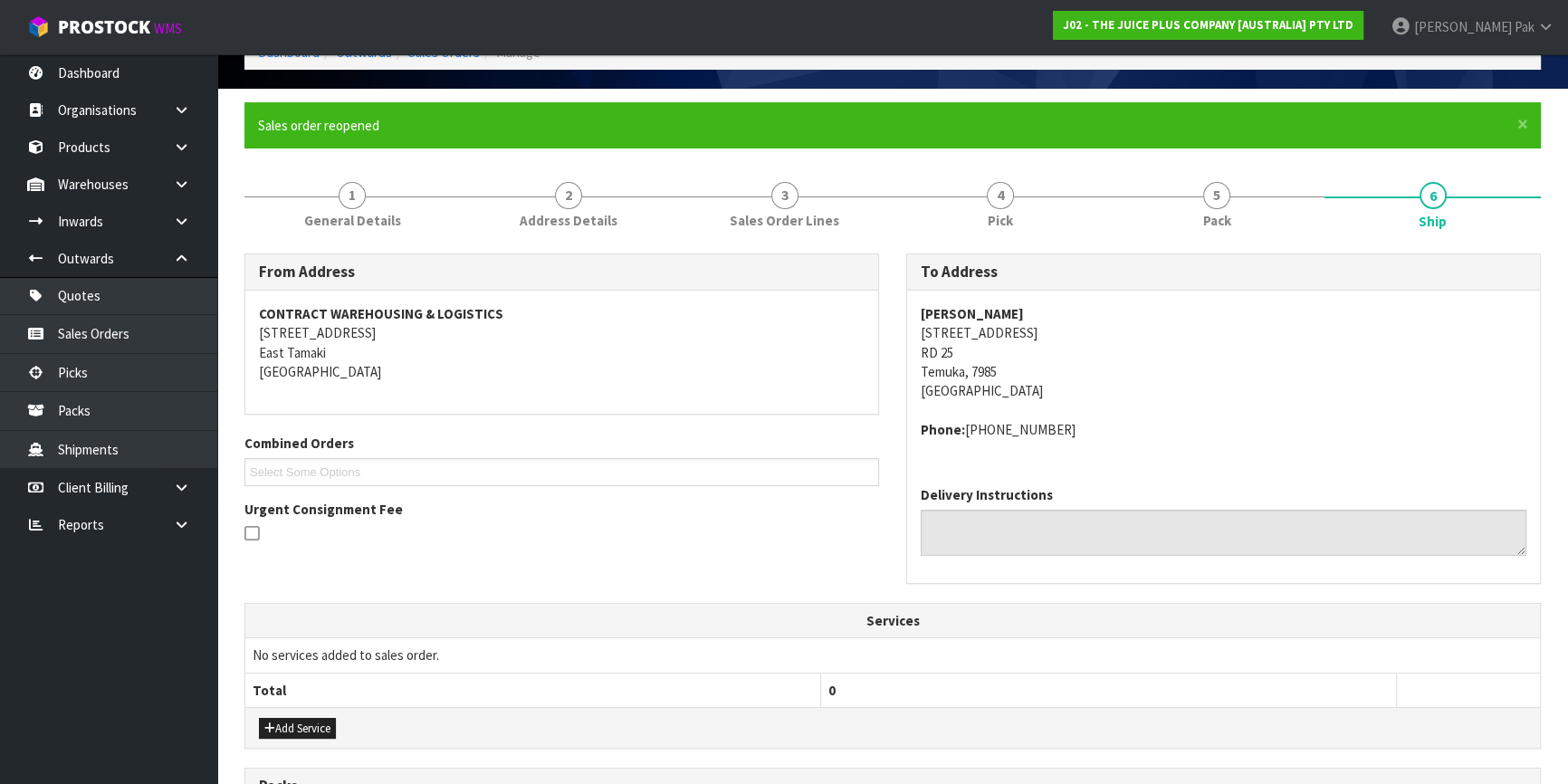
scroll to position [478, 0]
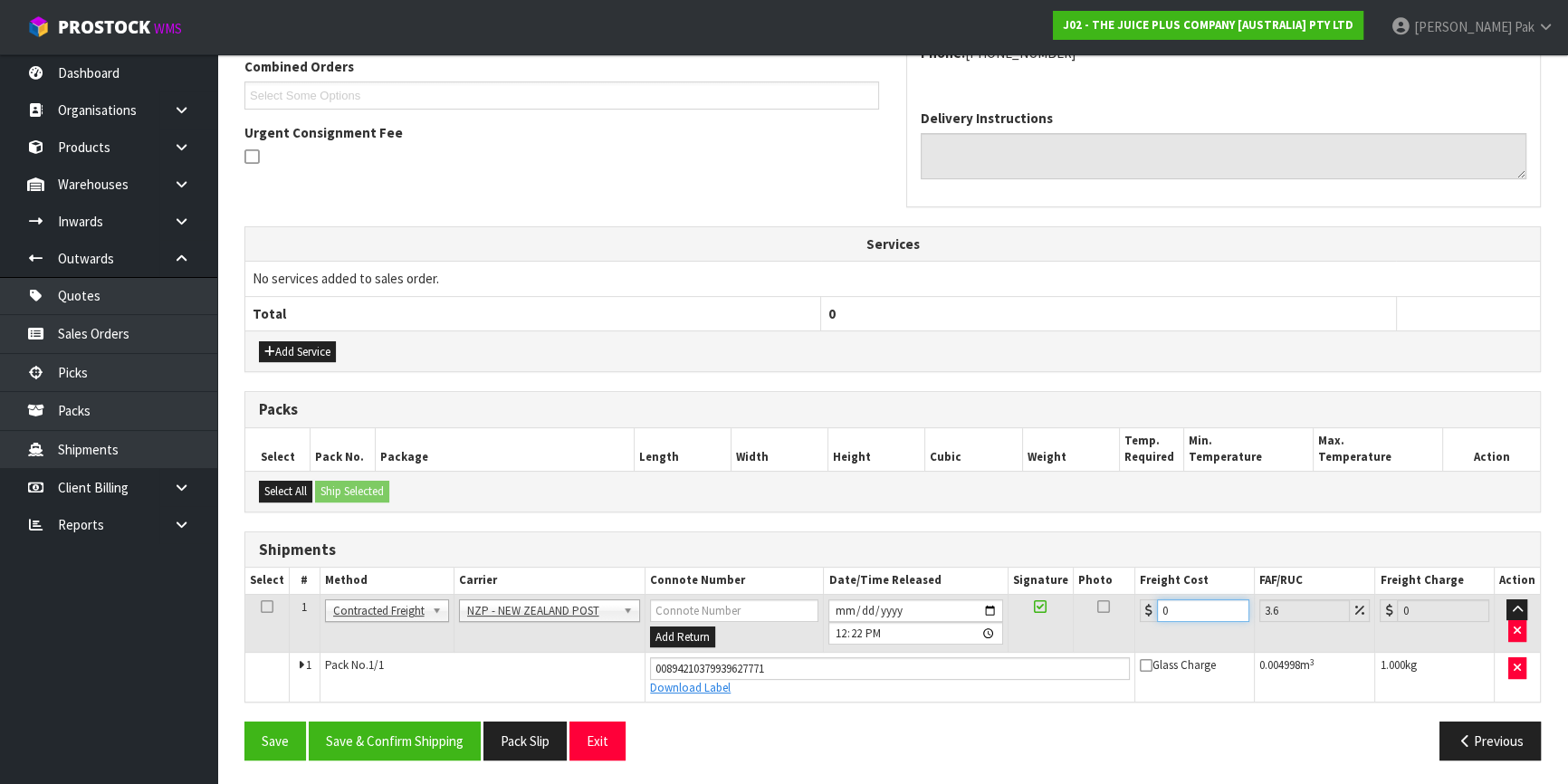
drag, startPoint x: 1190, startPoint y: 610, endPoint x: 1059, endPoint y: 608, distance: 131.0
click at [1062, 608] on tr "1 Client Local Pickup Customer Local Pickup Company Freight Contracted Freight …" at bounding box center [893, 624] width 1295 height 59
type input "1"
type input "1.04"
type input "16"
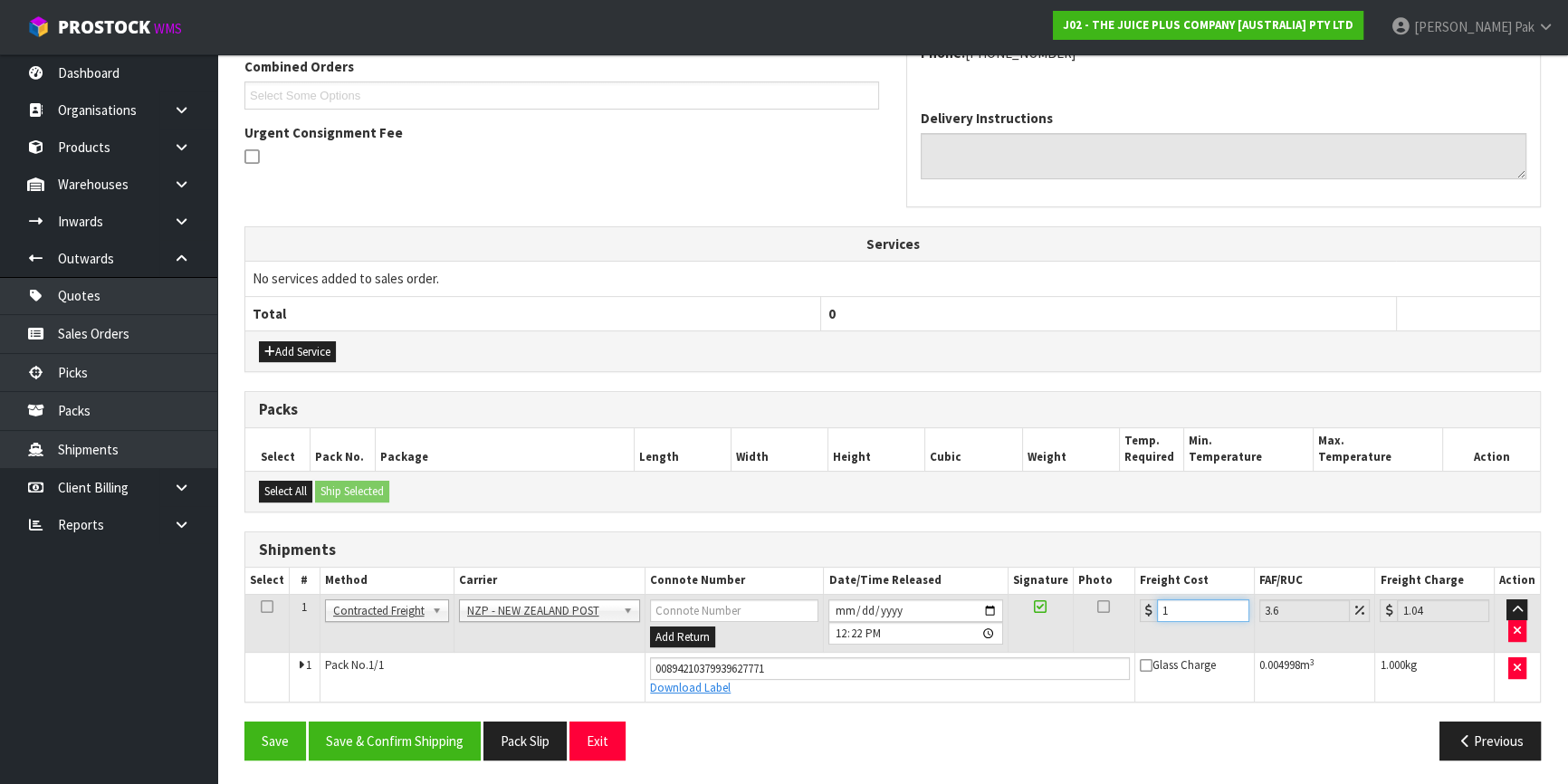
type input "16.58"
type input "16.2"
type input "16.78"
type input "16.2"
click at [415, 728] on button "Save & Confirm Shipping" at bounding box center [395, 741] width 172 height 39
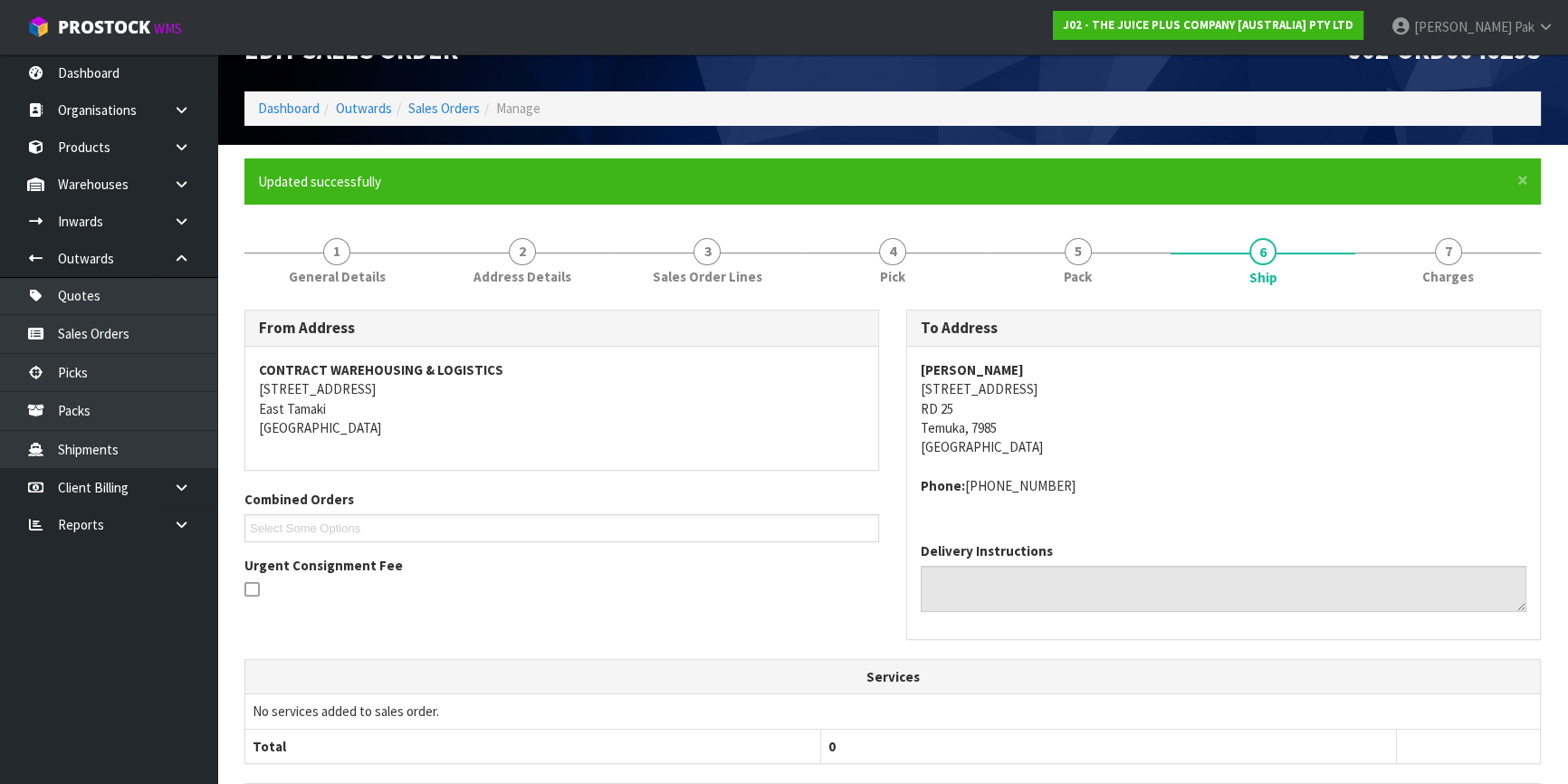
scroll to position [0, 0]
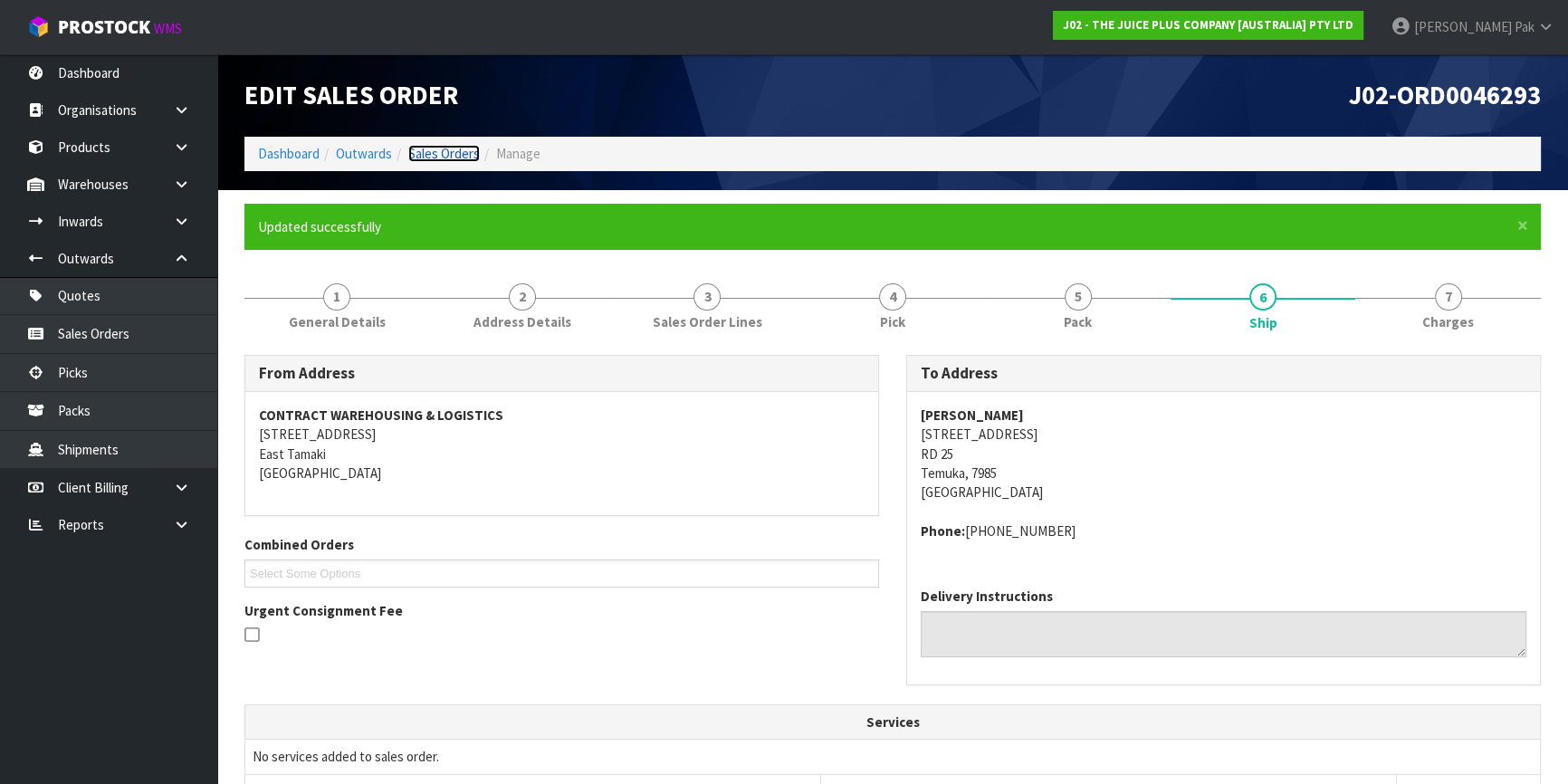
click at [450, 147] on link "Sales Orders" at bounding box center [444, 153] width 72 height 17
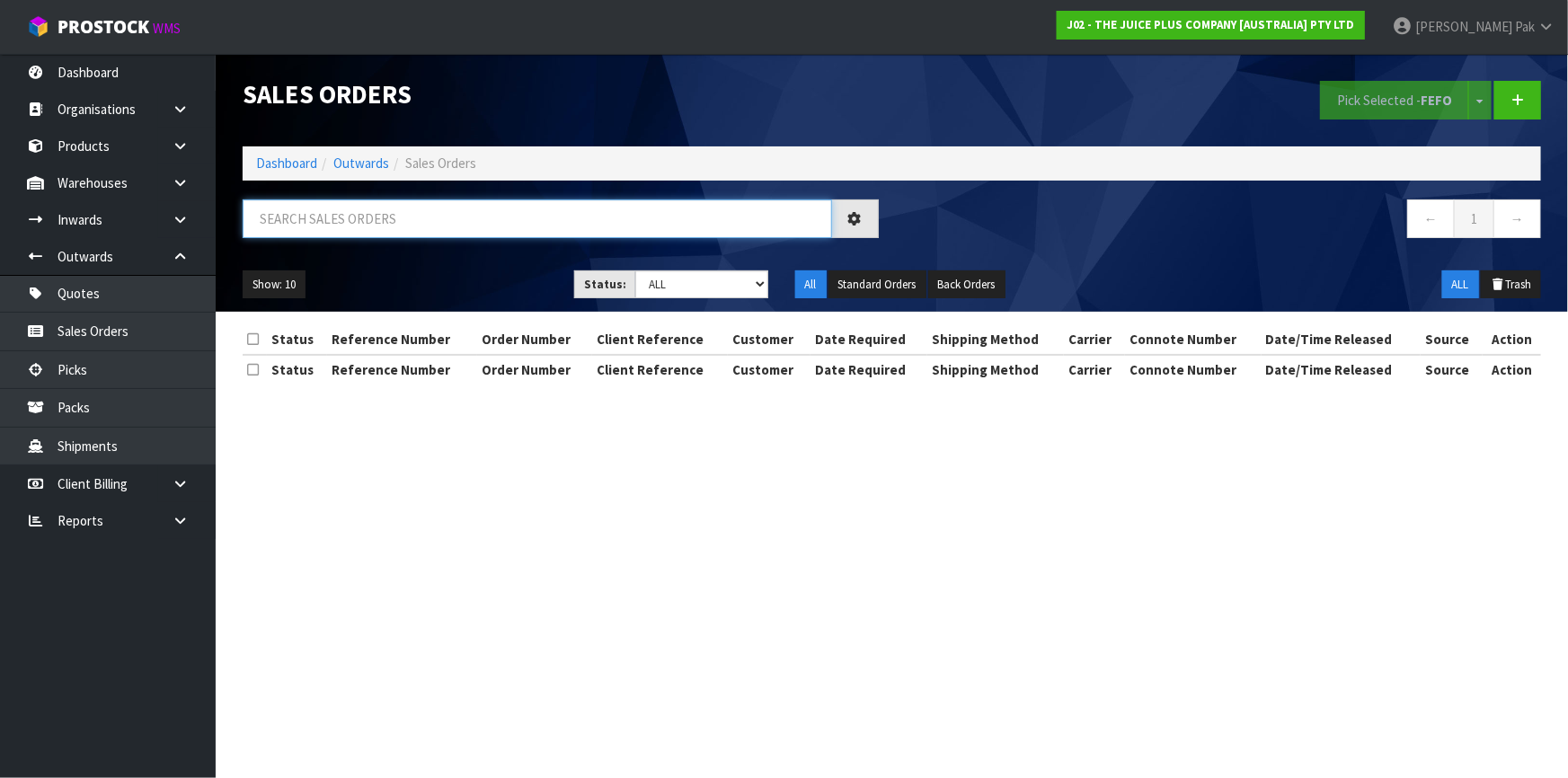
click at [564, 228] on input "text" at bounding box center [538, 218] width 590 height 38
type input "JOB-0407760"
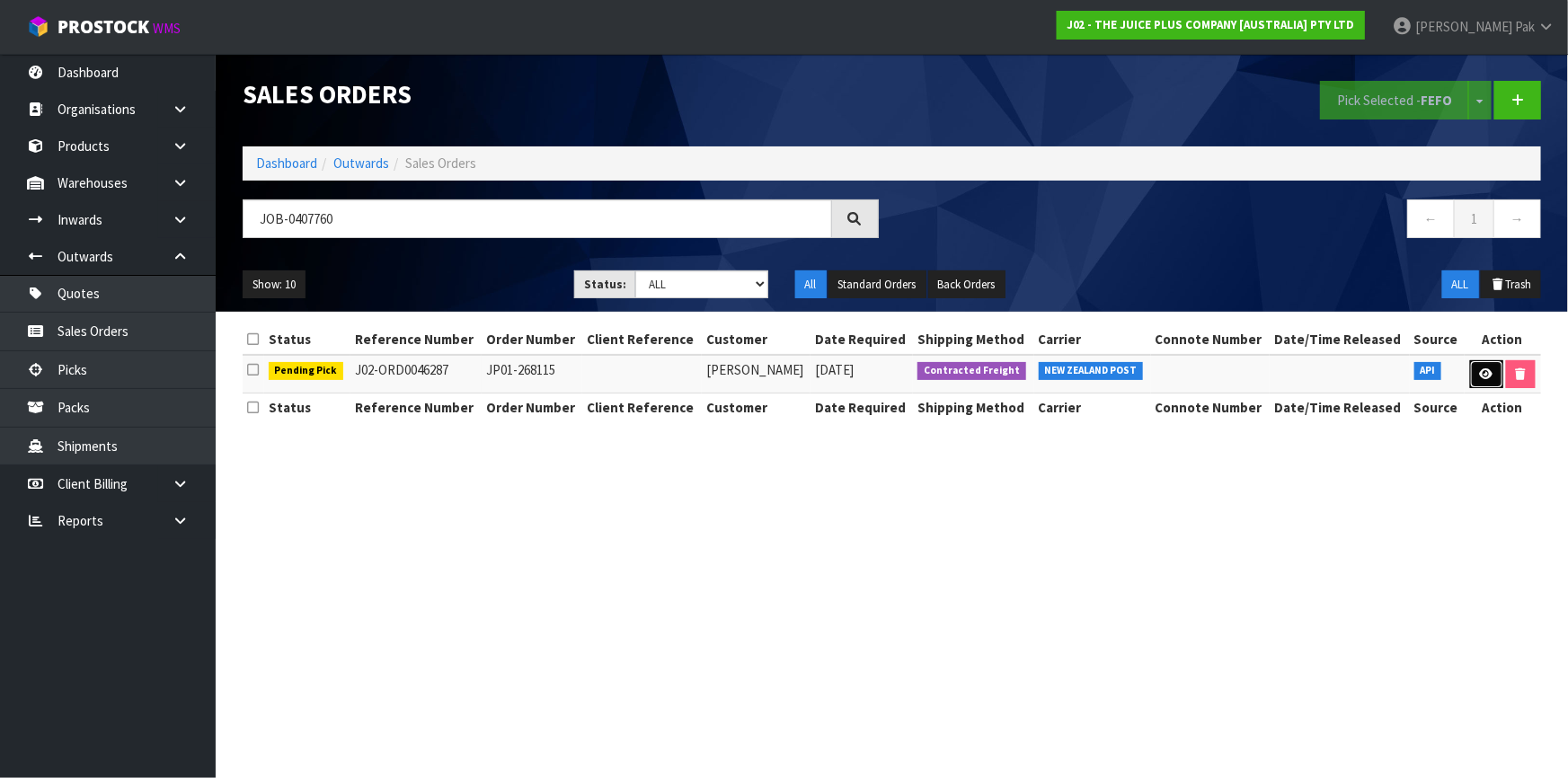
click at [1470, 374] on link at bounding box center [1487, 374] width 33 height 28
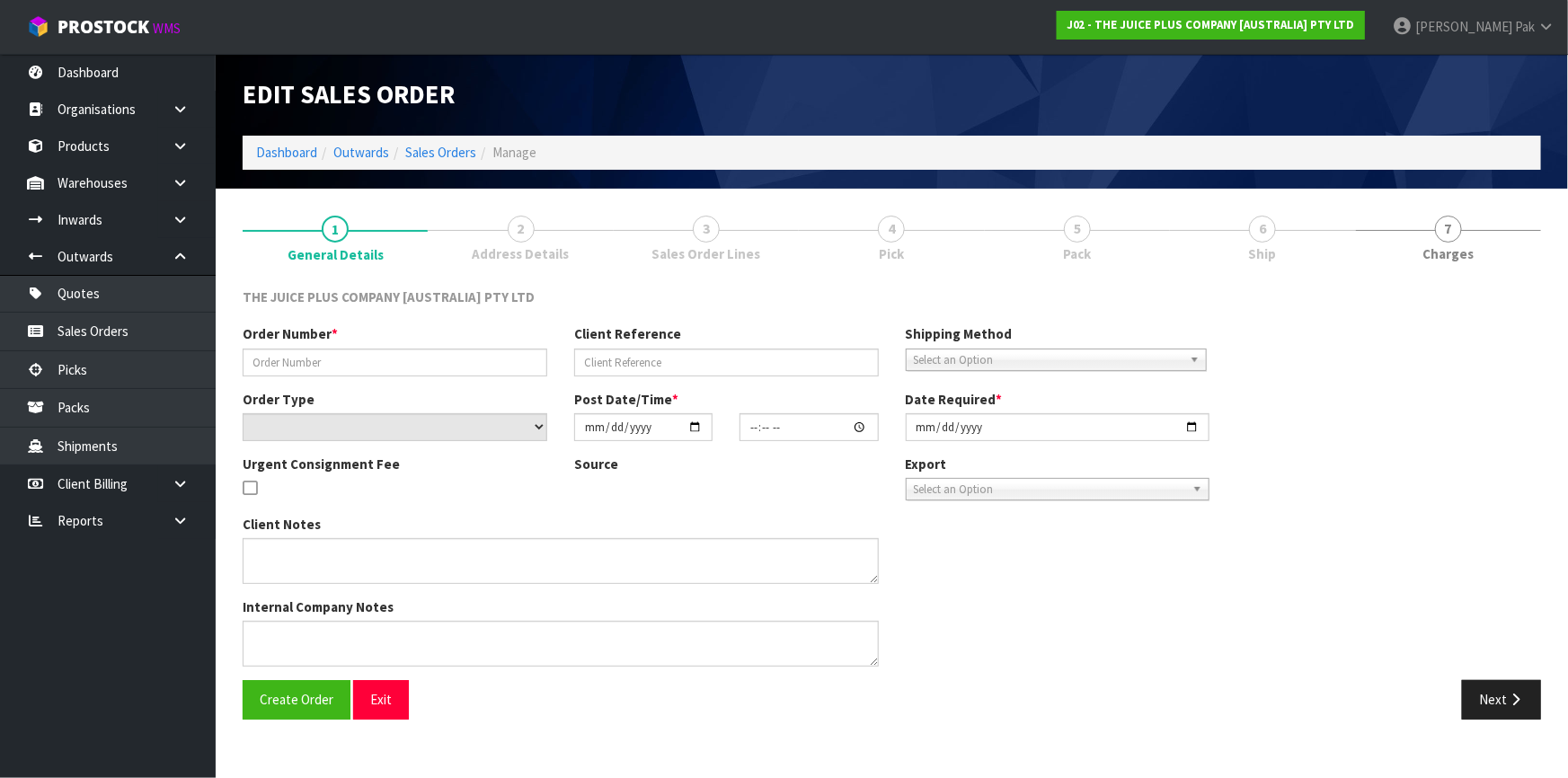
type input "JP01-268115"
select select "number:0"
type input "[DATE]"
type input "03:01:14.000"
type input "[DATE]"
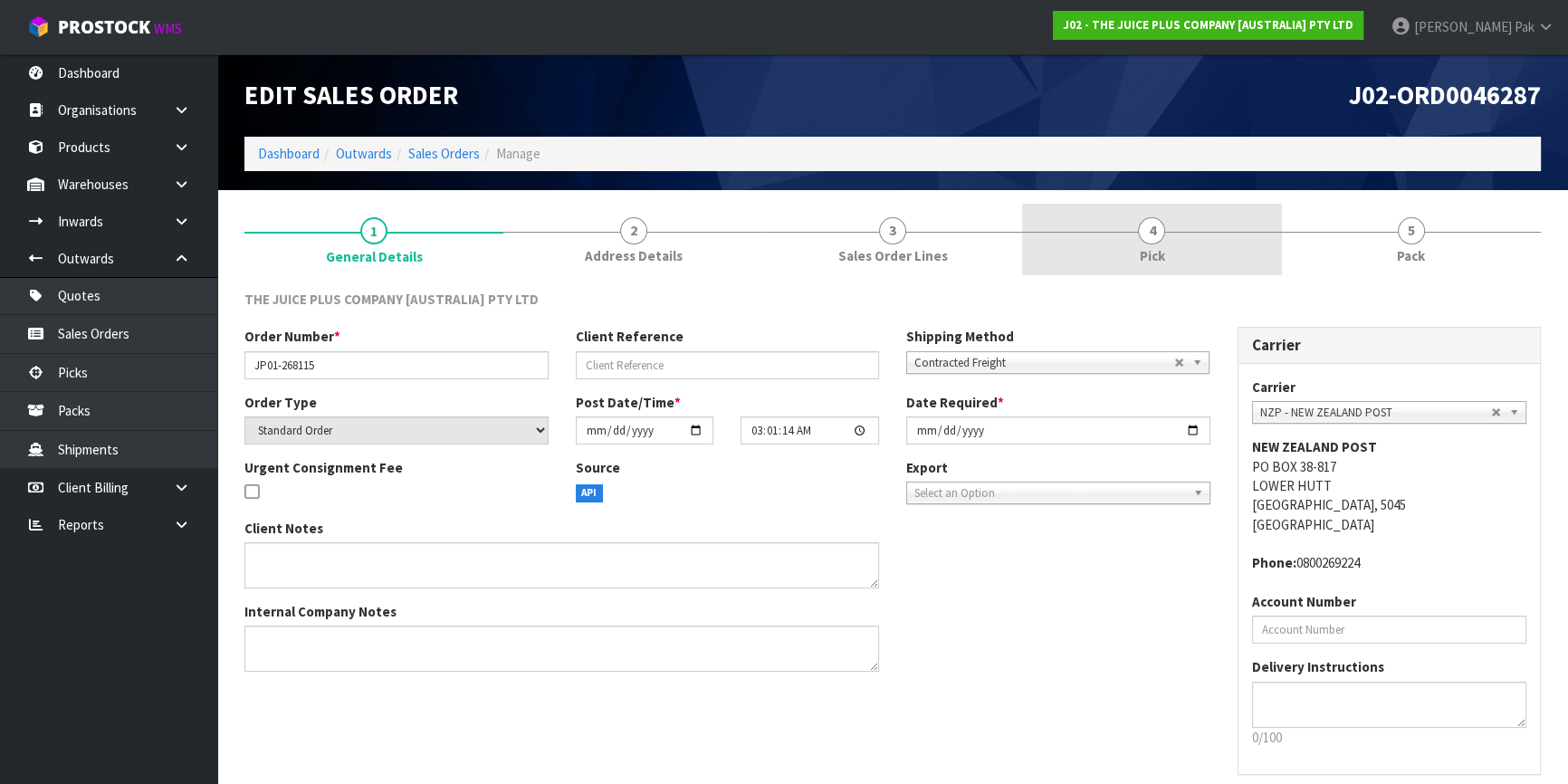
click at [1211, 244] on link "4 Pick" at bounding box center [1151, 239] width 259 height 72
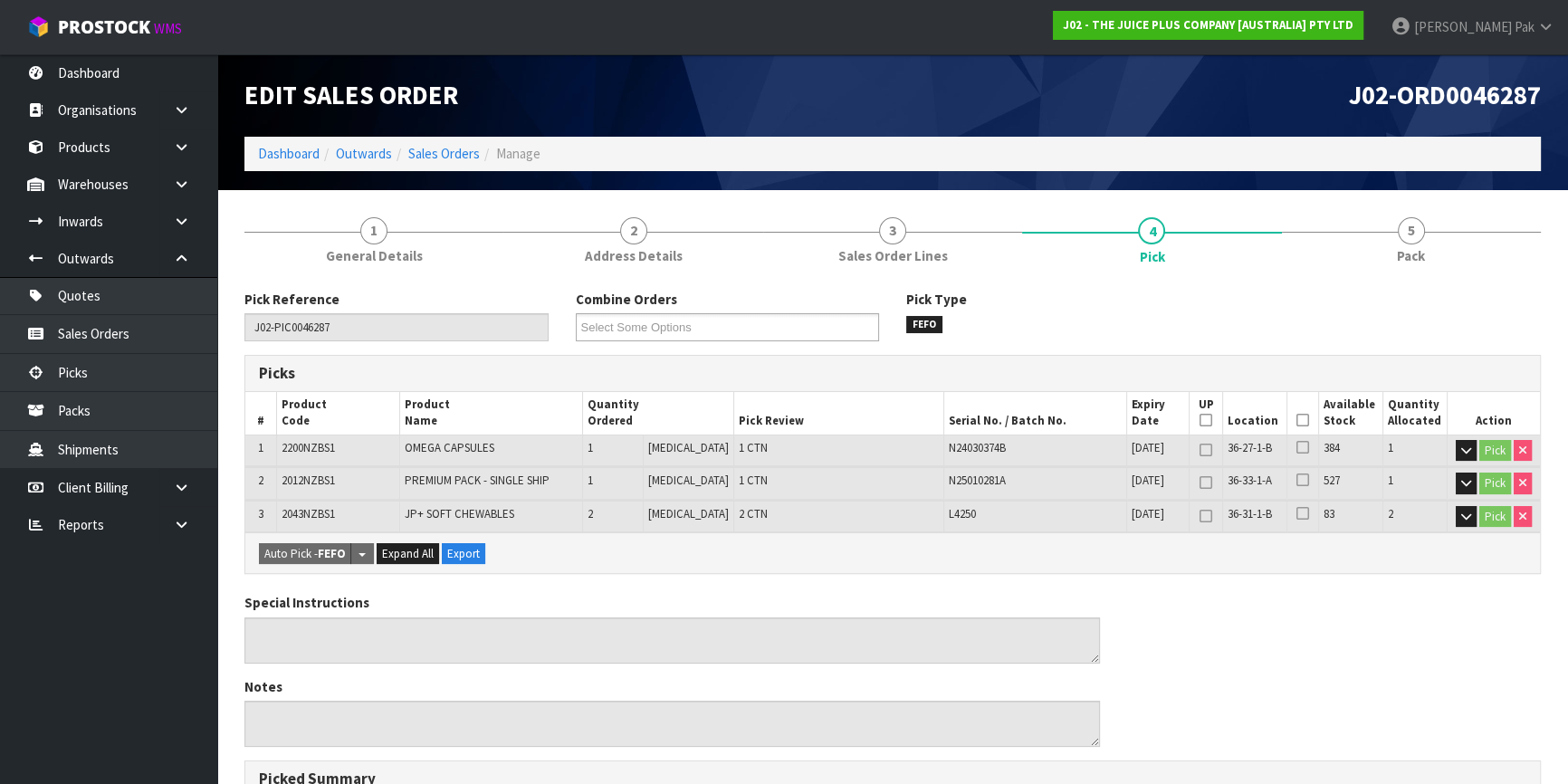
click at [1297, 421] on icon at bounding box center [1303, 421] width 13 height 1
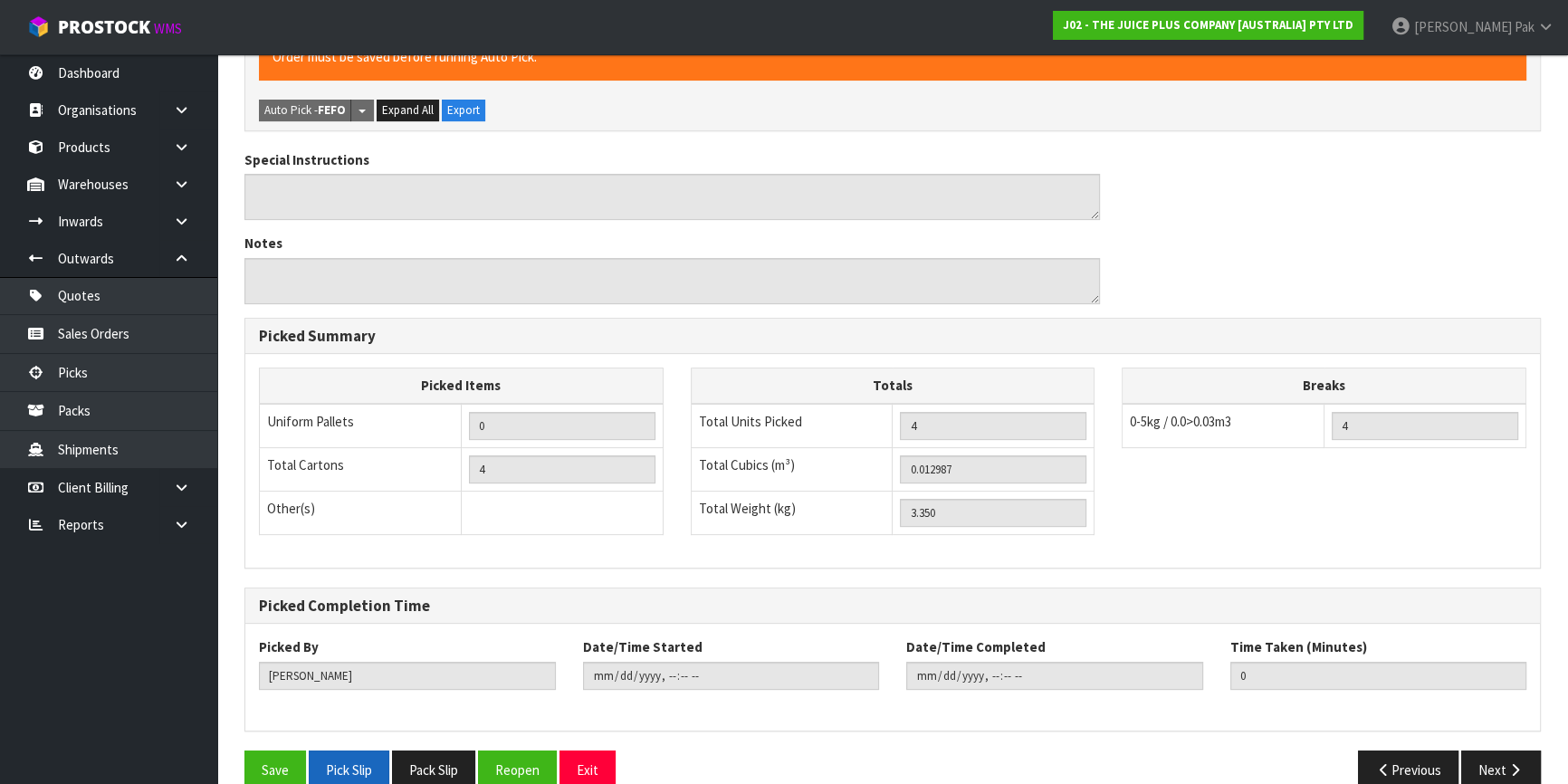
scroll to position [537, 0]
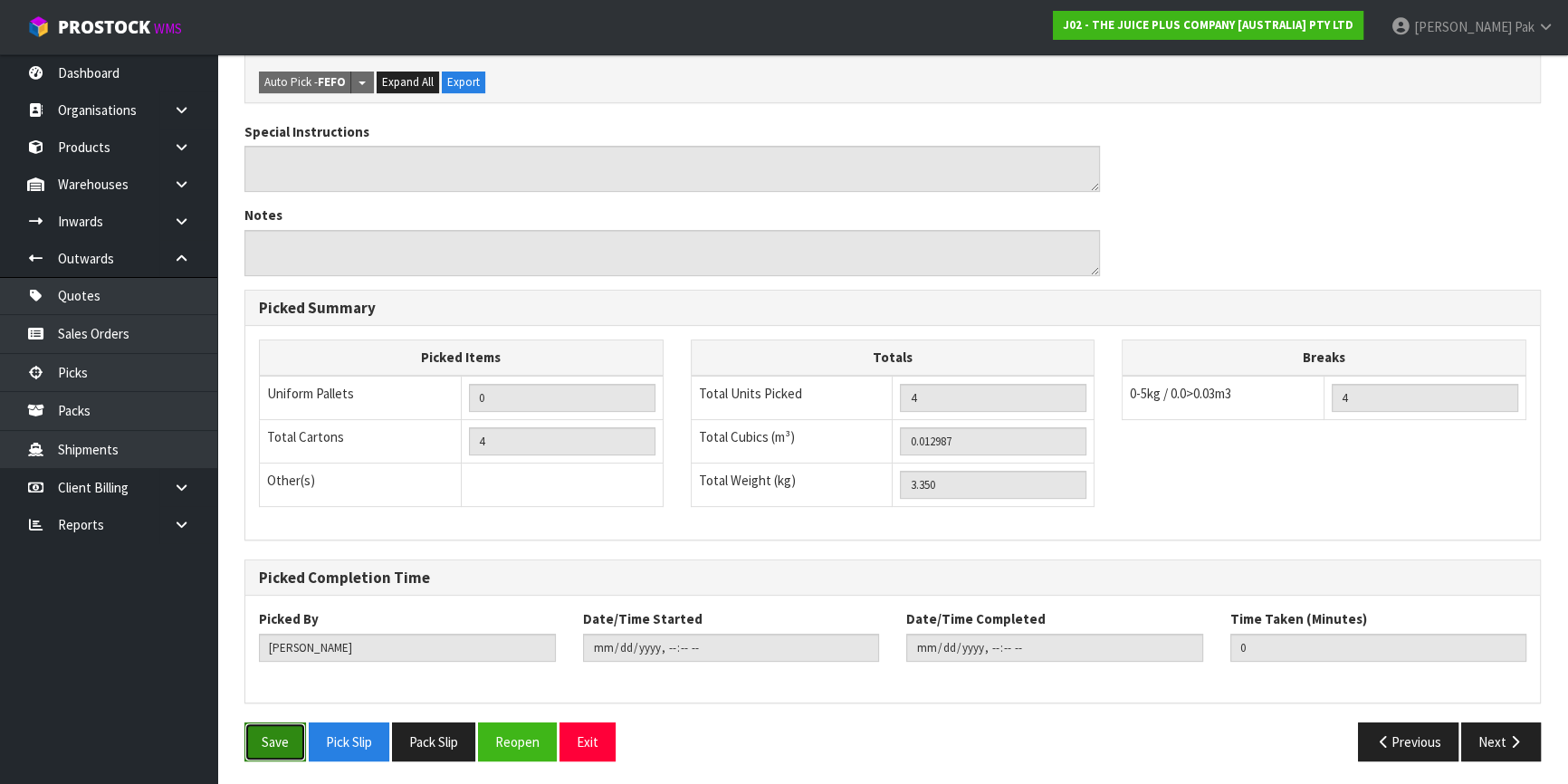
click at [270, 733] on button "Save" at bounding box center [275, 742] width 62 height 39
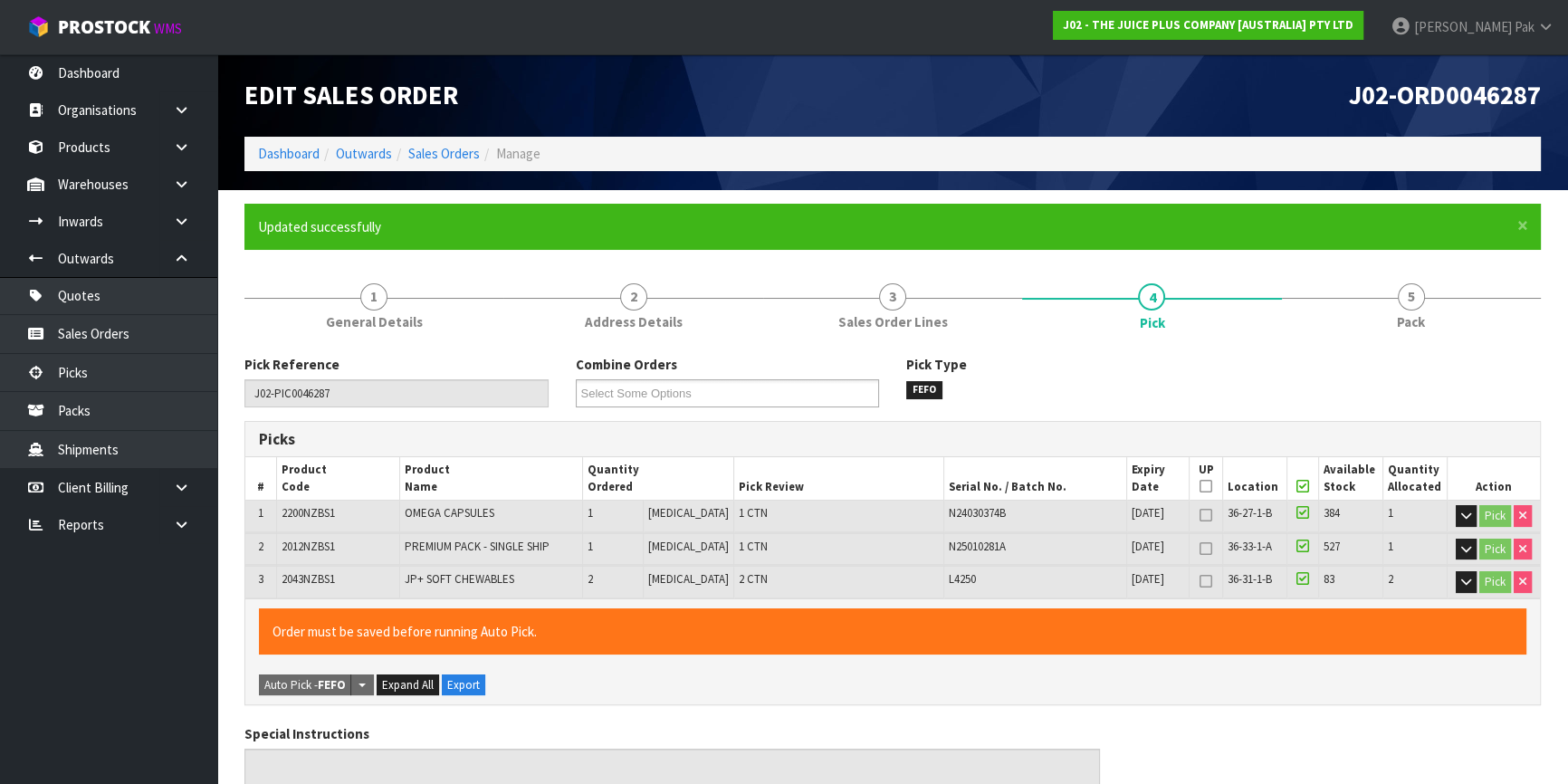
type input "[PERSON_NAME]"
type input "[DATE]T12:31:03"
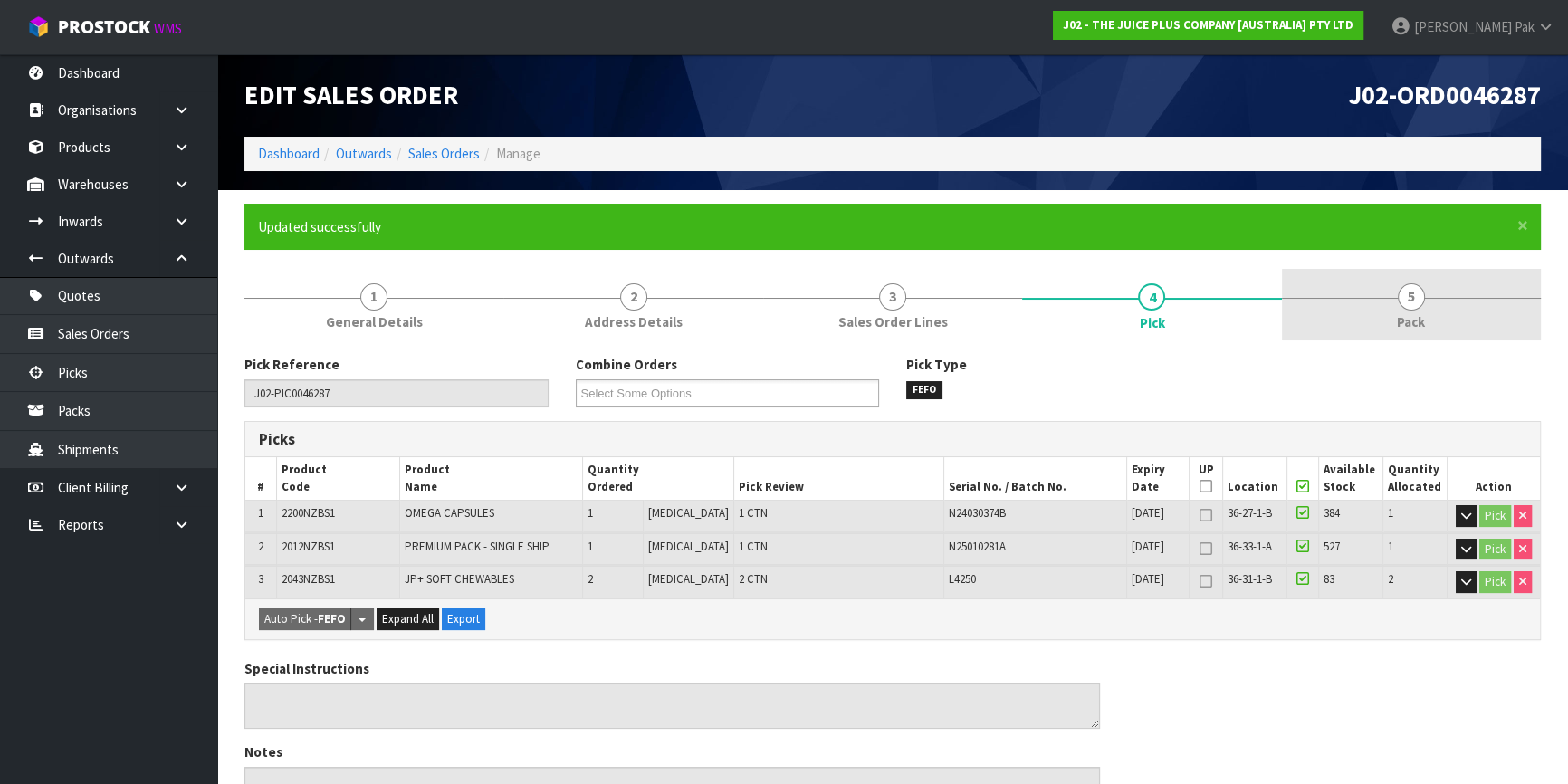
click at [1407, 324] on span "Pack" at bounding box center [1411, 322] width 29 height 19
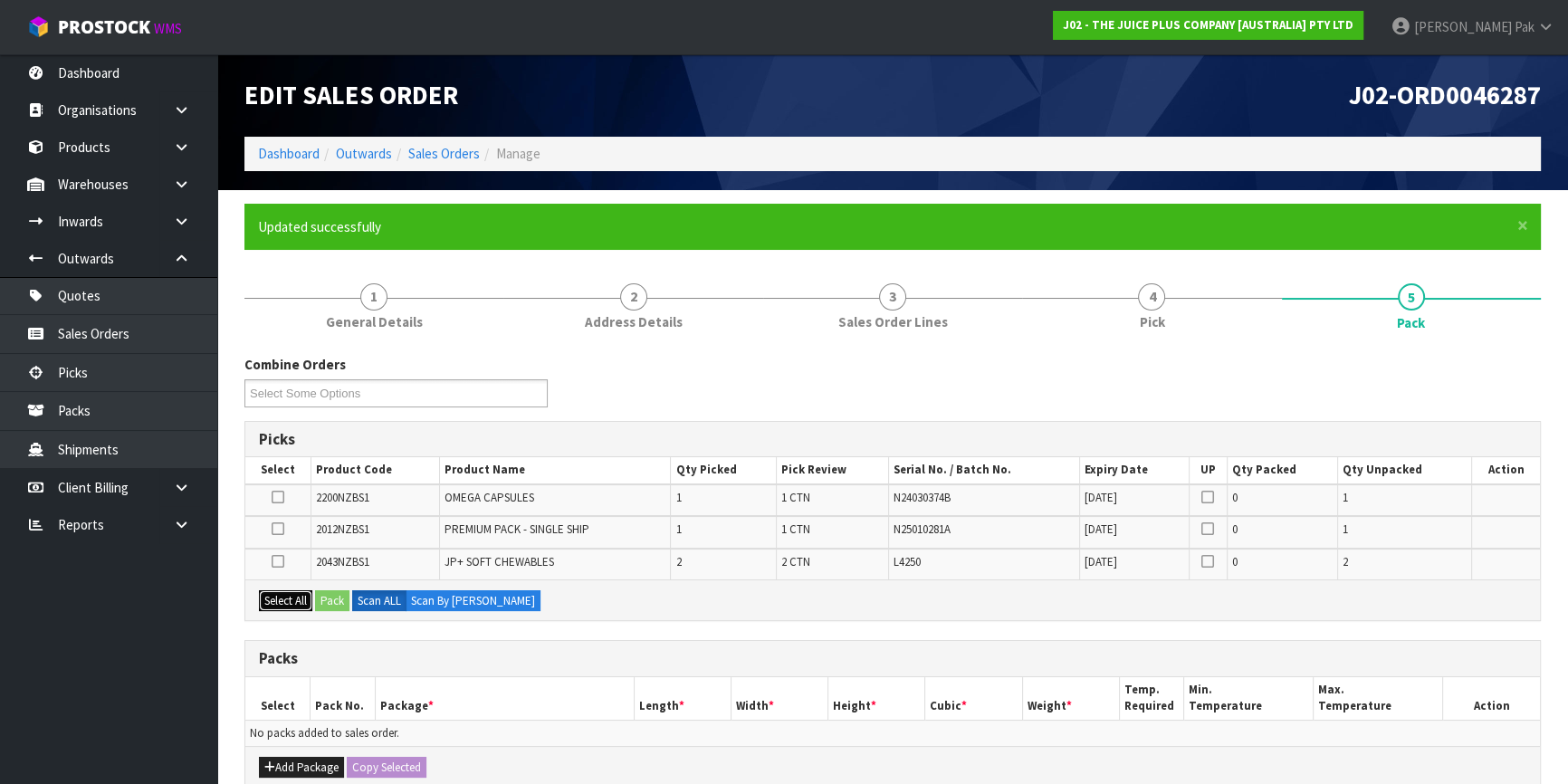
click at [282, 605] on button "Select All" at bounding box center [285, 602] width 53 height 22
click at [343, 603] on button "Pack" at bounding box center [331, 602] width 34 height 22
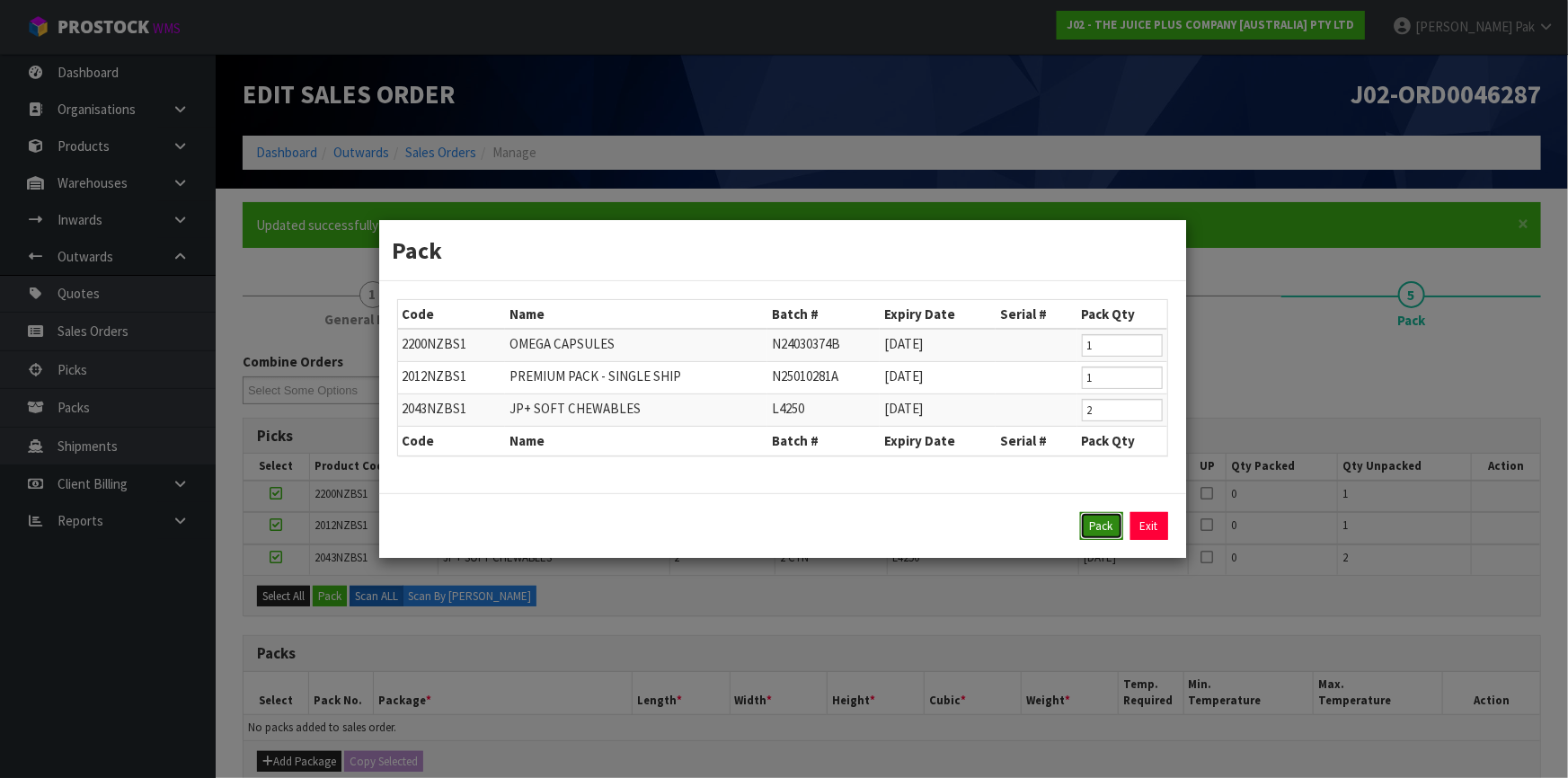
click at [1084, 529] on button "Pack" at bounding box center [1101, 526] width 43 height 28
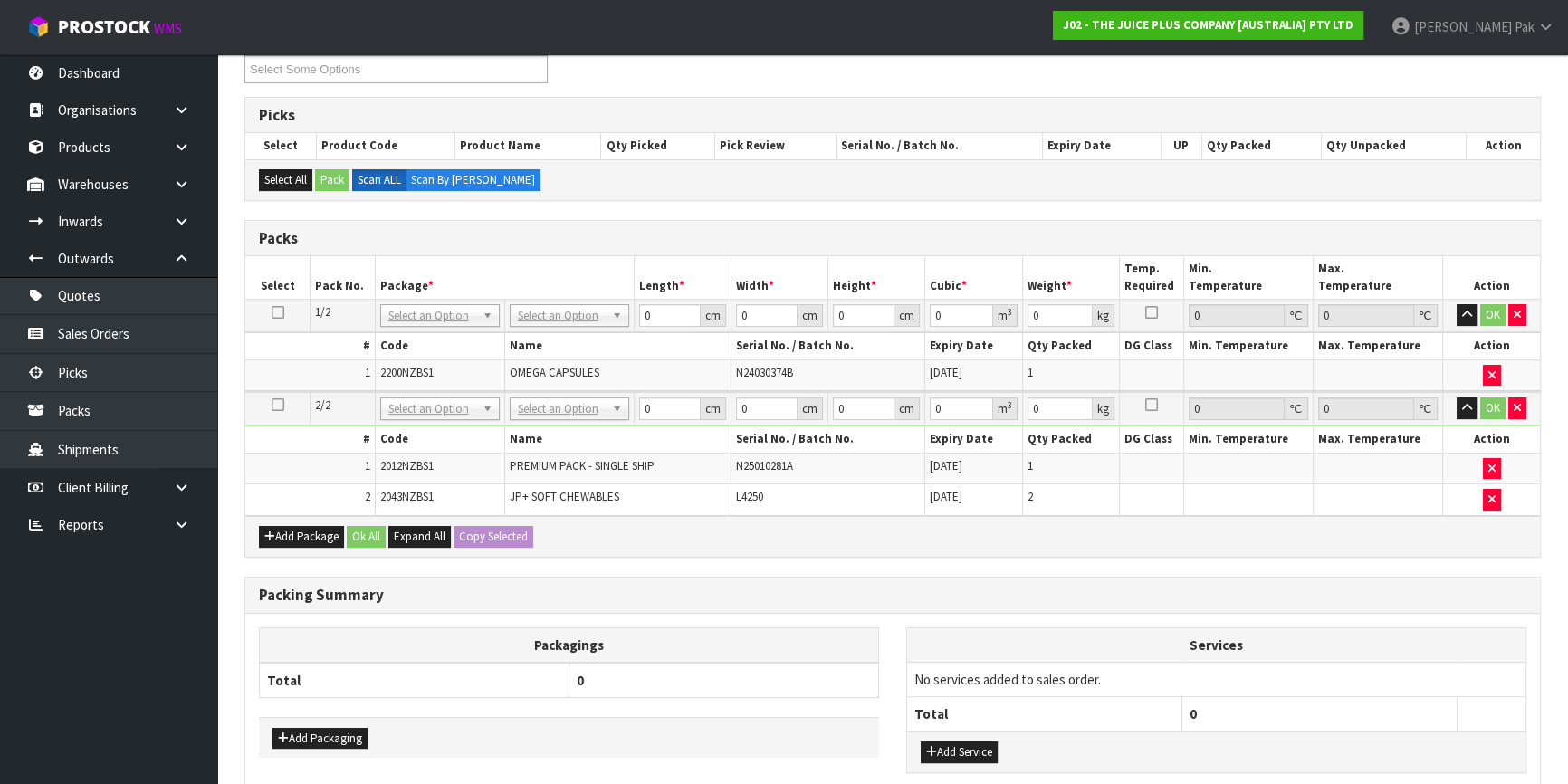
scroll to position [329, 0]
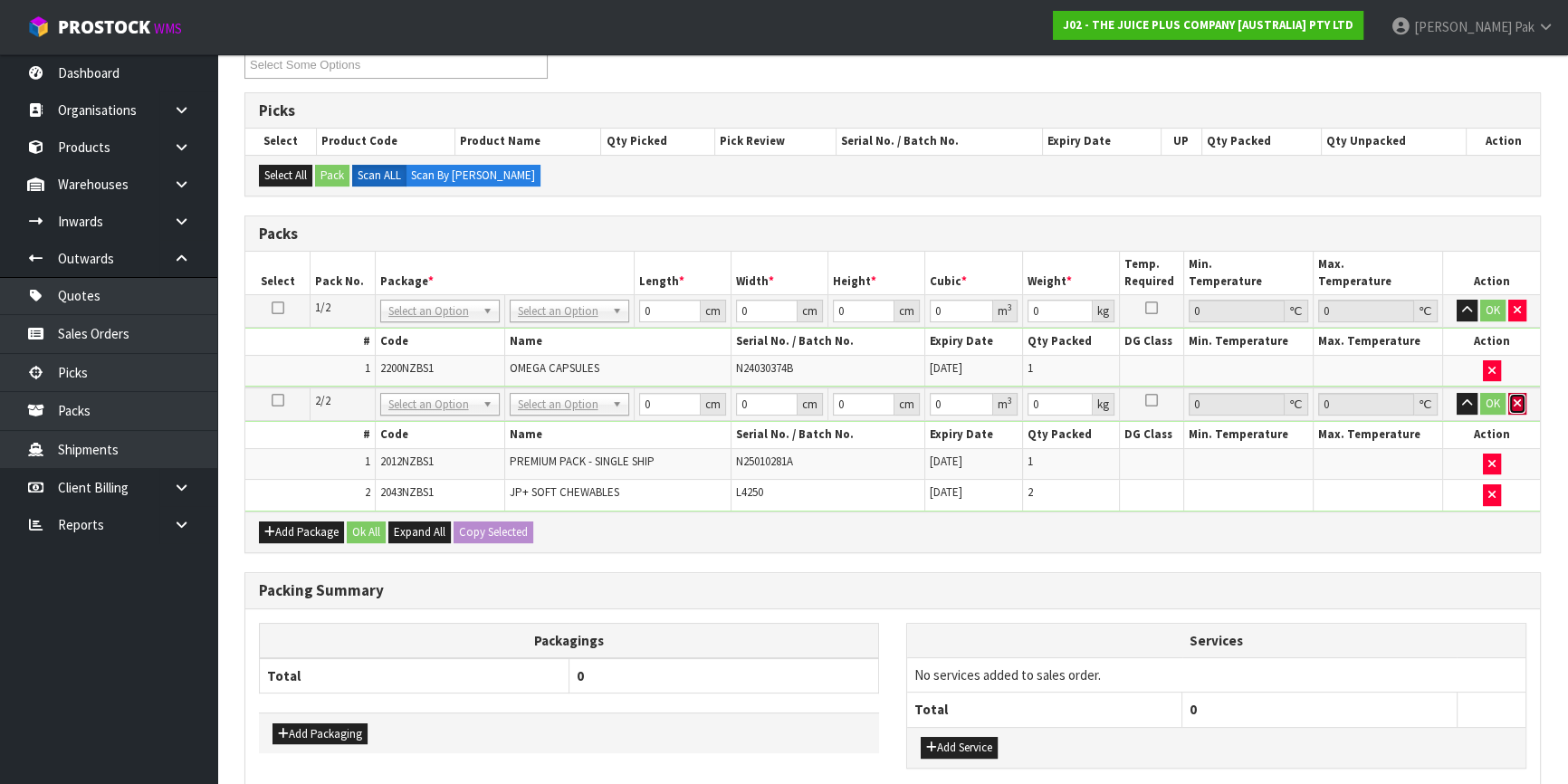
click at [1508, 402] on button "button" at bounding box center [1517, 404] width 18 height 22
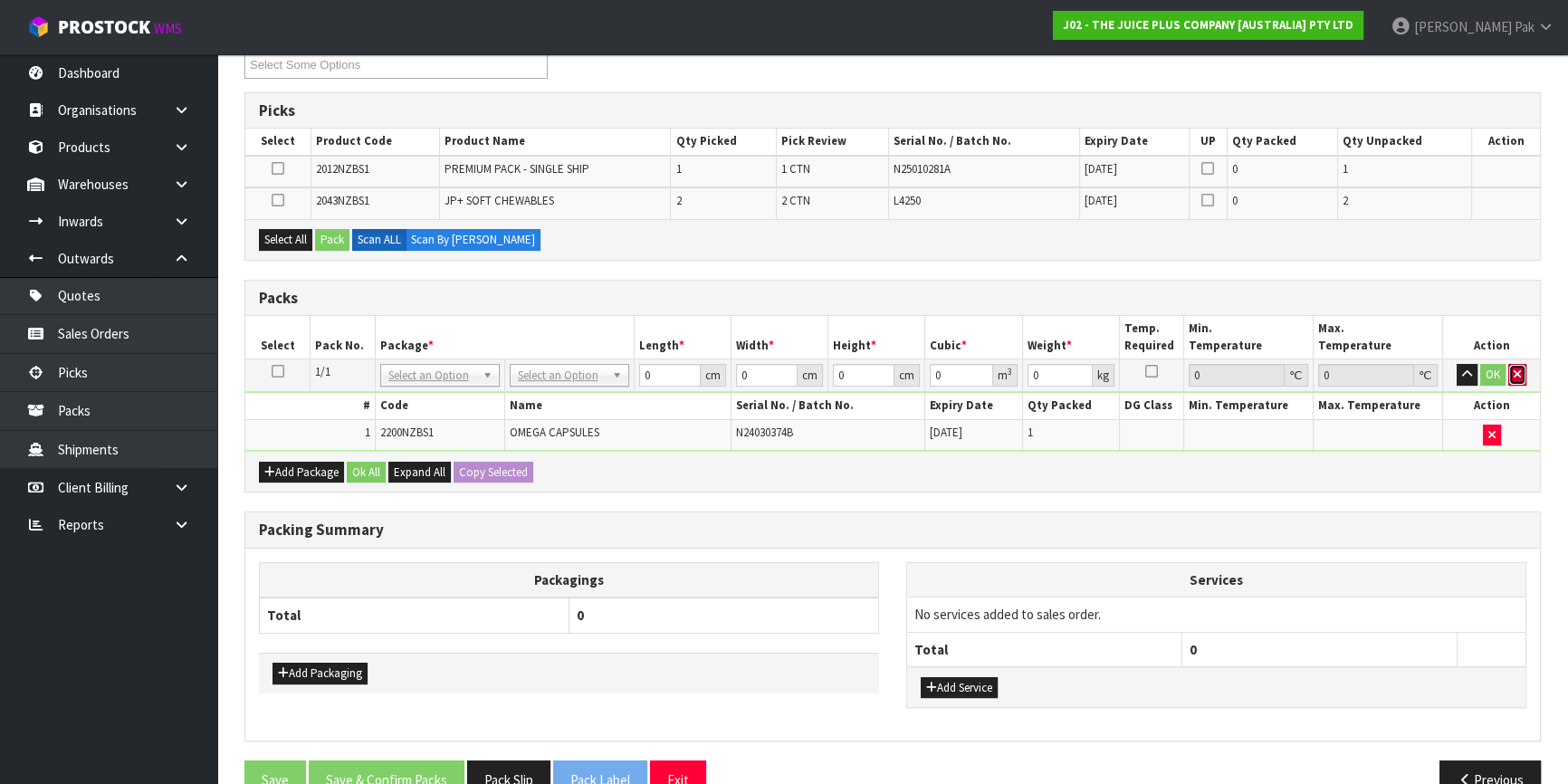
click at [1516, 374] on icon "button" at bounding box center [1517, 375] width 7 height 12
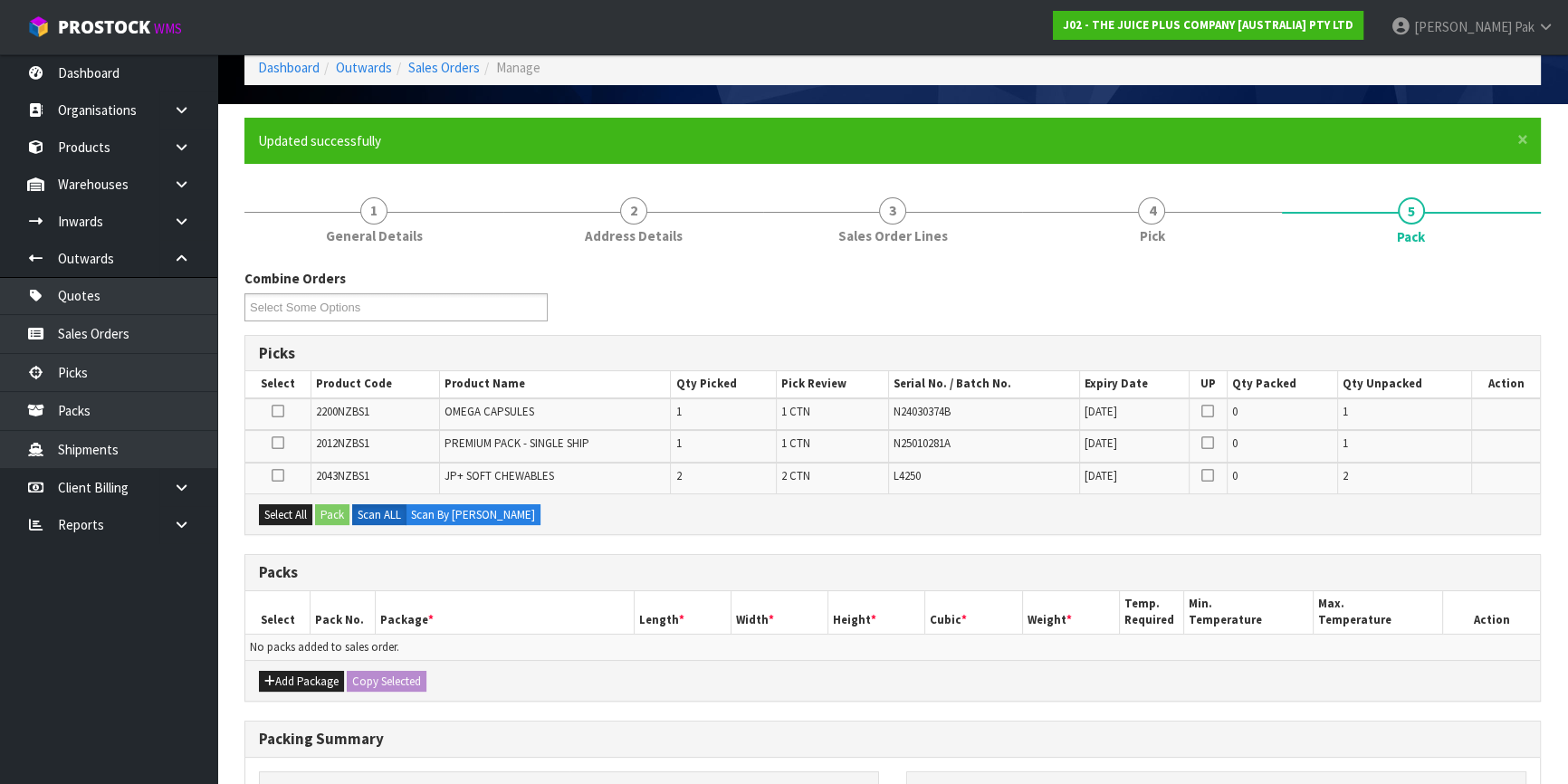
scroll to position [82, 0]
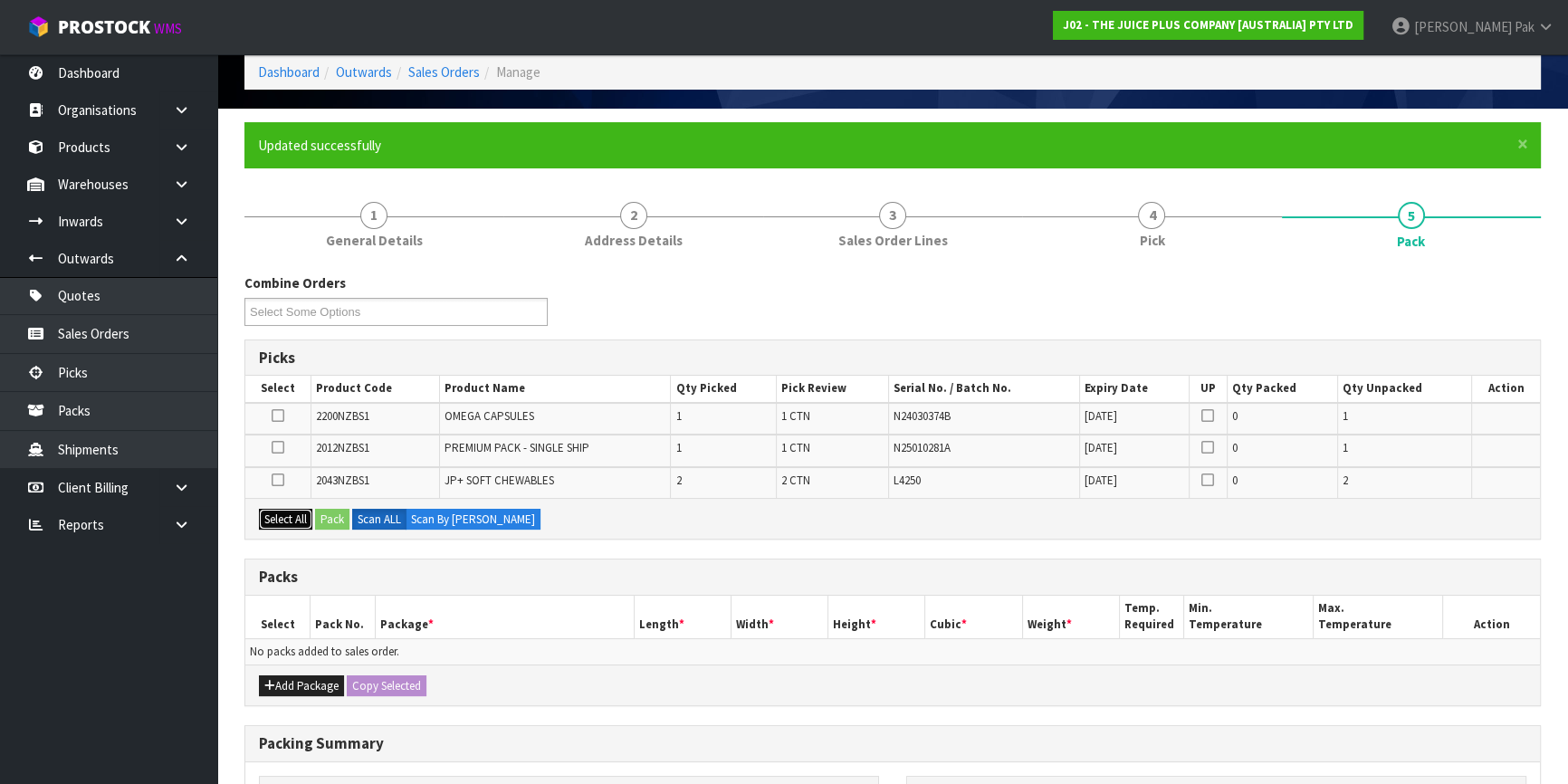
click at [283, 509] on button "Select All" at bounding box center [285, 520] width 53 height 22
click at [326, 509] on button "Pack" at bounding box center [331, 520] width 34 height 22
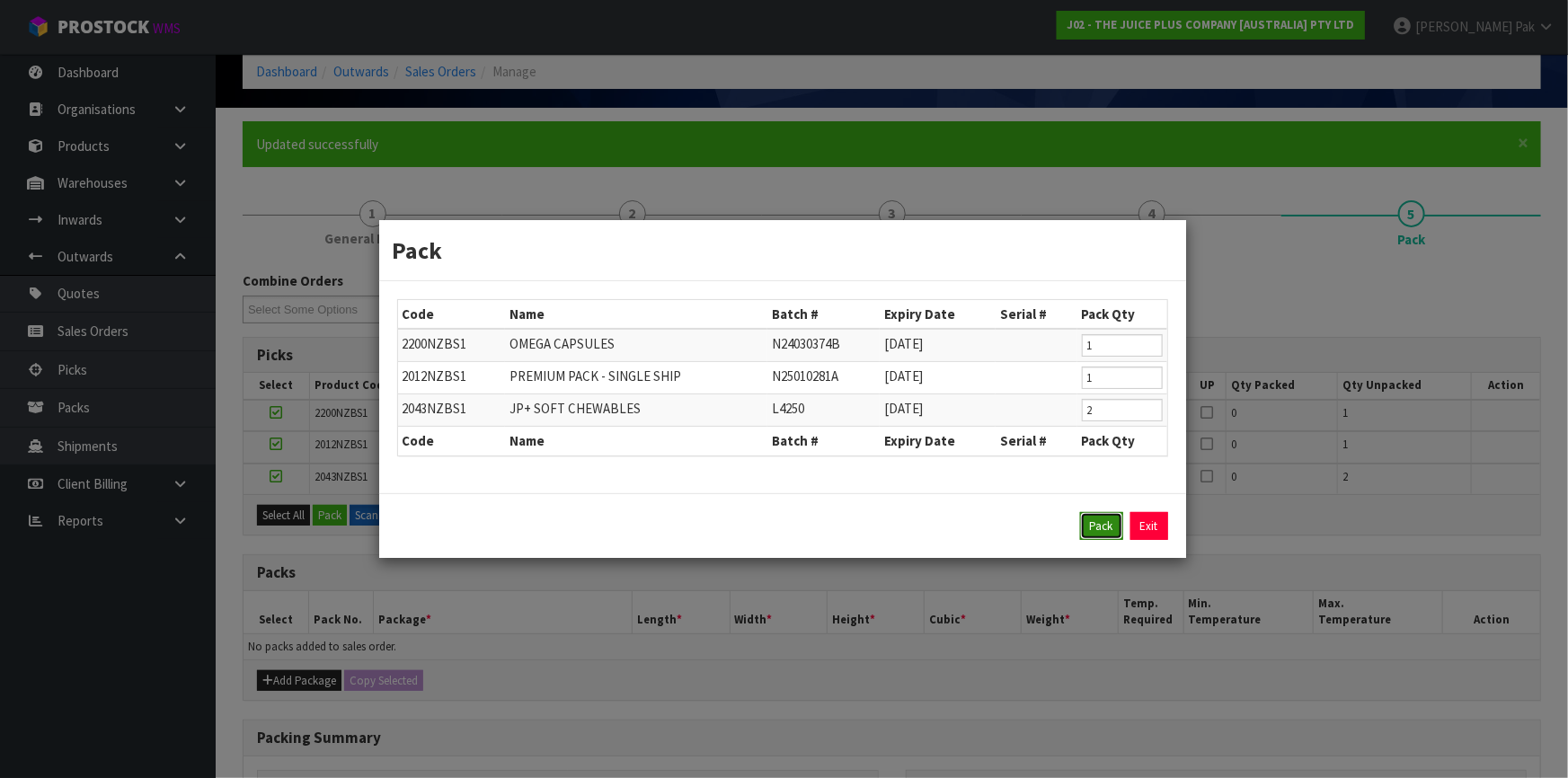
click at [1091, 524] on button "Pack" at bounding box center [1101, 526] width 43 height 28
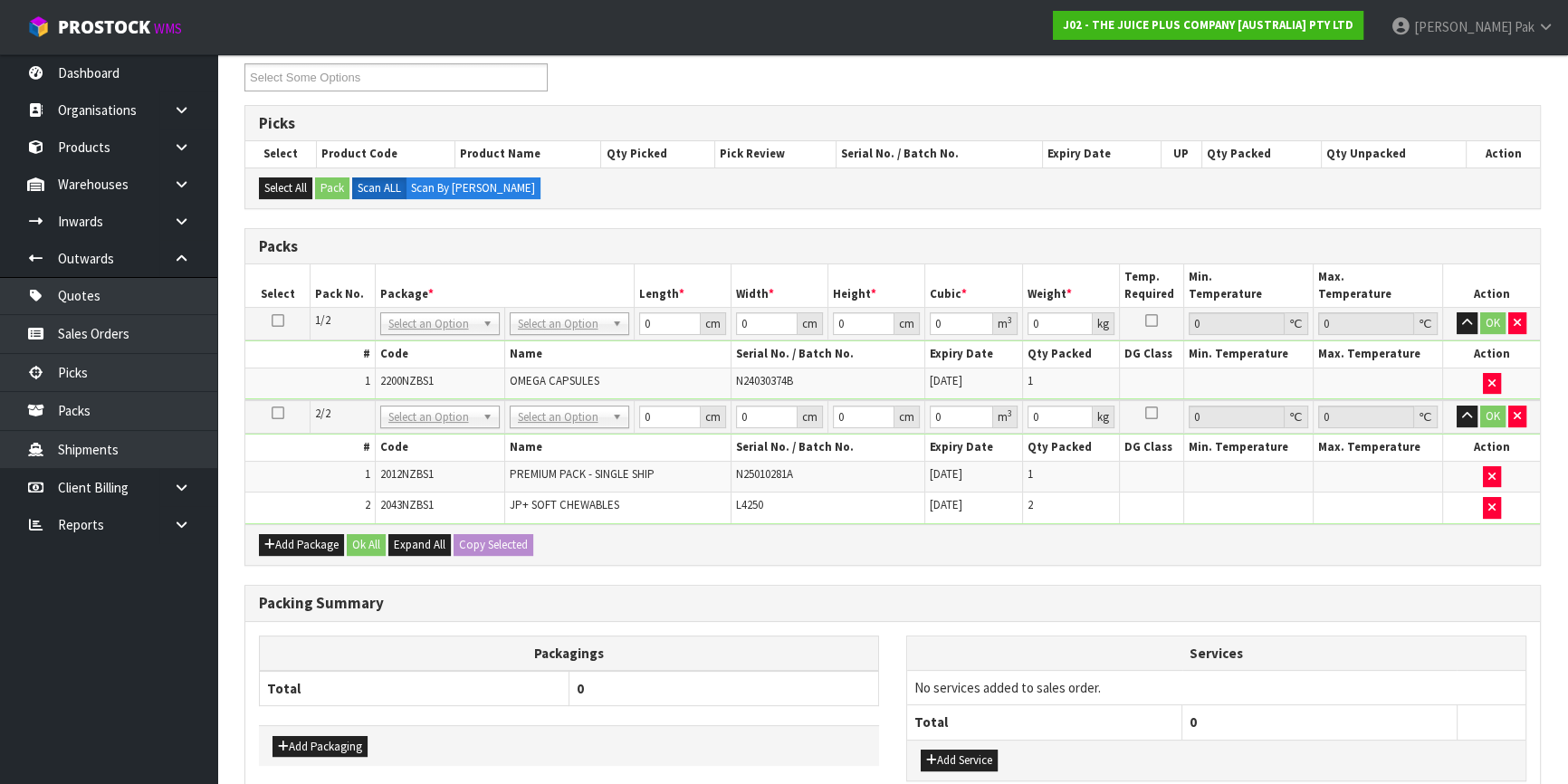
scroll to position [329, 0]
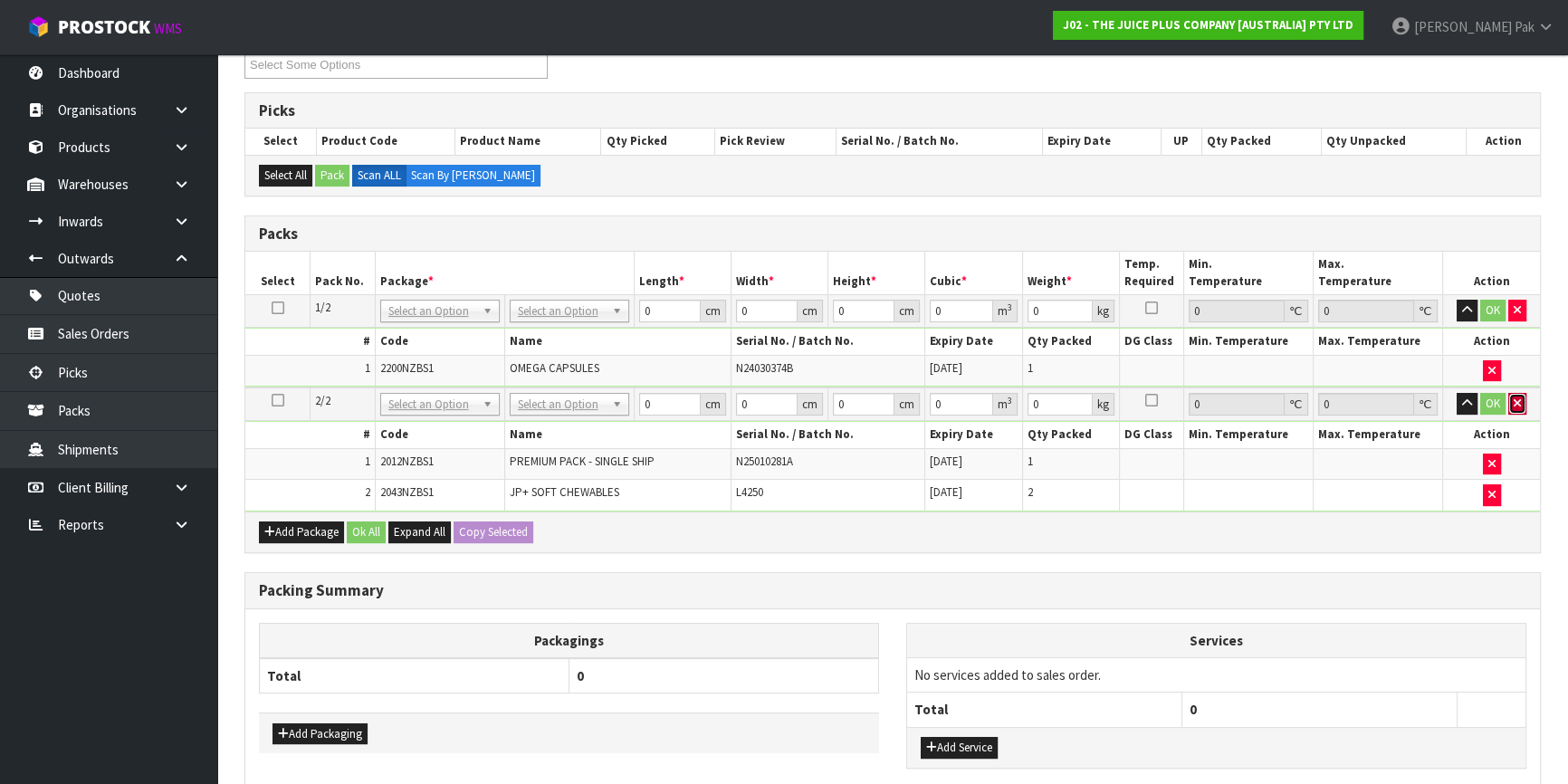
click at [1519, 399] on icon "button" at bounding box center [1517, 403] width 7 height 12
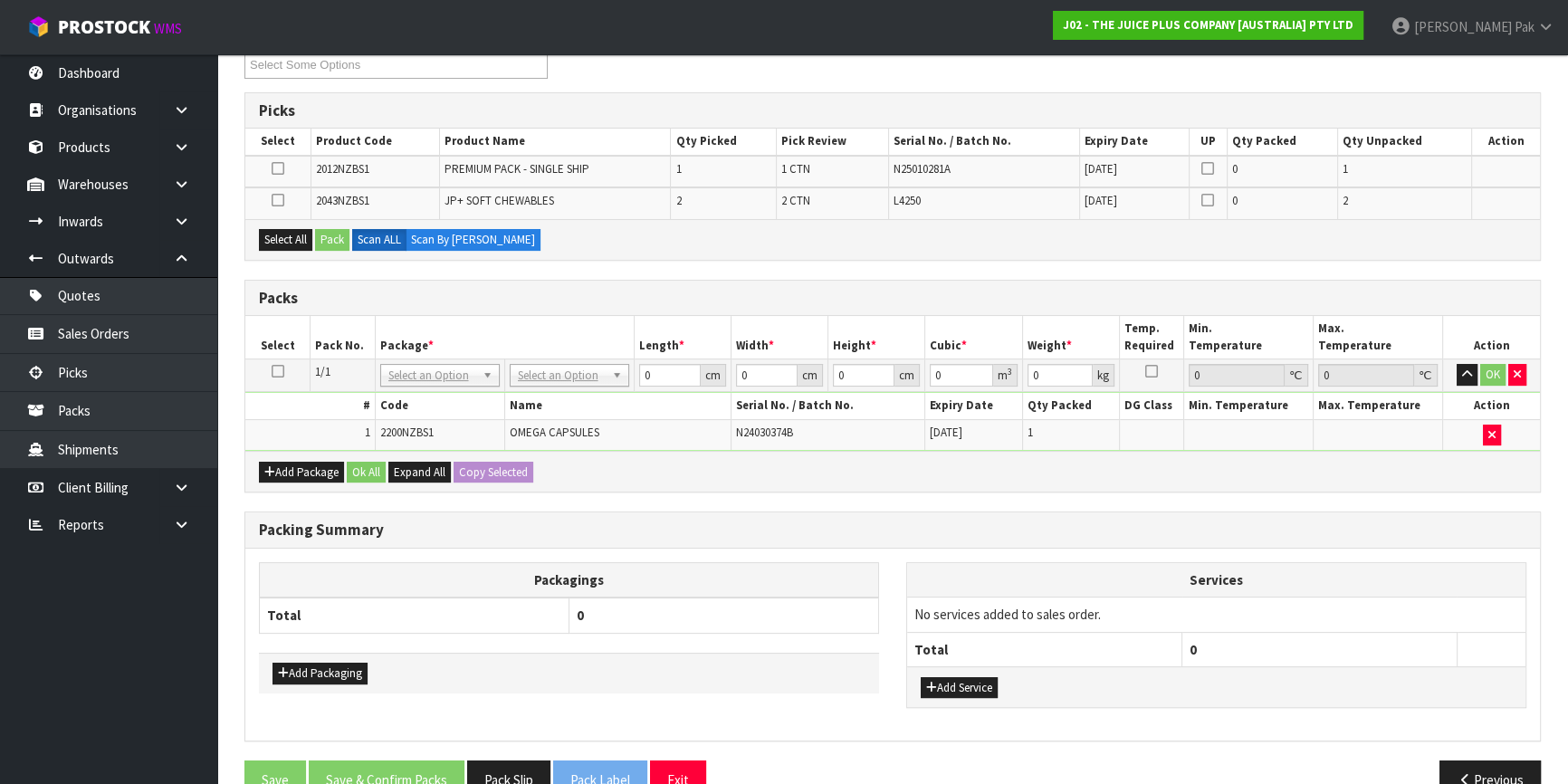
click at [283, 371] on td at bounding box center [278, 375] width 65 height 32
click at [281, 371] on icon at bounding box center [278, 371] width 13 height 1
click at [294, 242] on button "Select All" at bounding box center [285, 240] width 53 height 22
click at [343, 236] on button "Pack" at bounding box center [331, 240] width 34 height 22
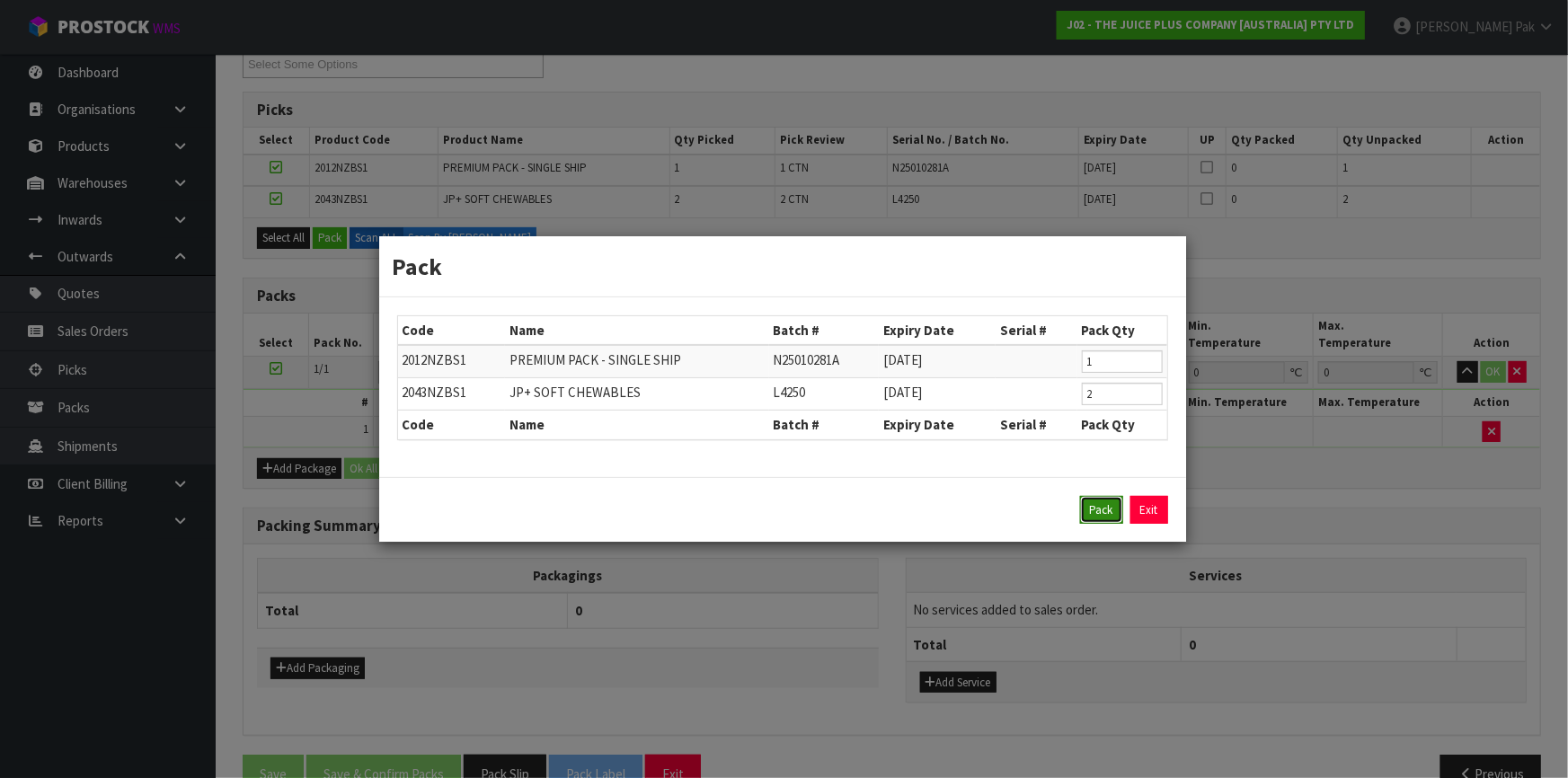
click at [1089, 503] on button "Pack" at bounding box center [1101, 510] width 43 height 28
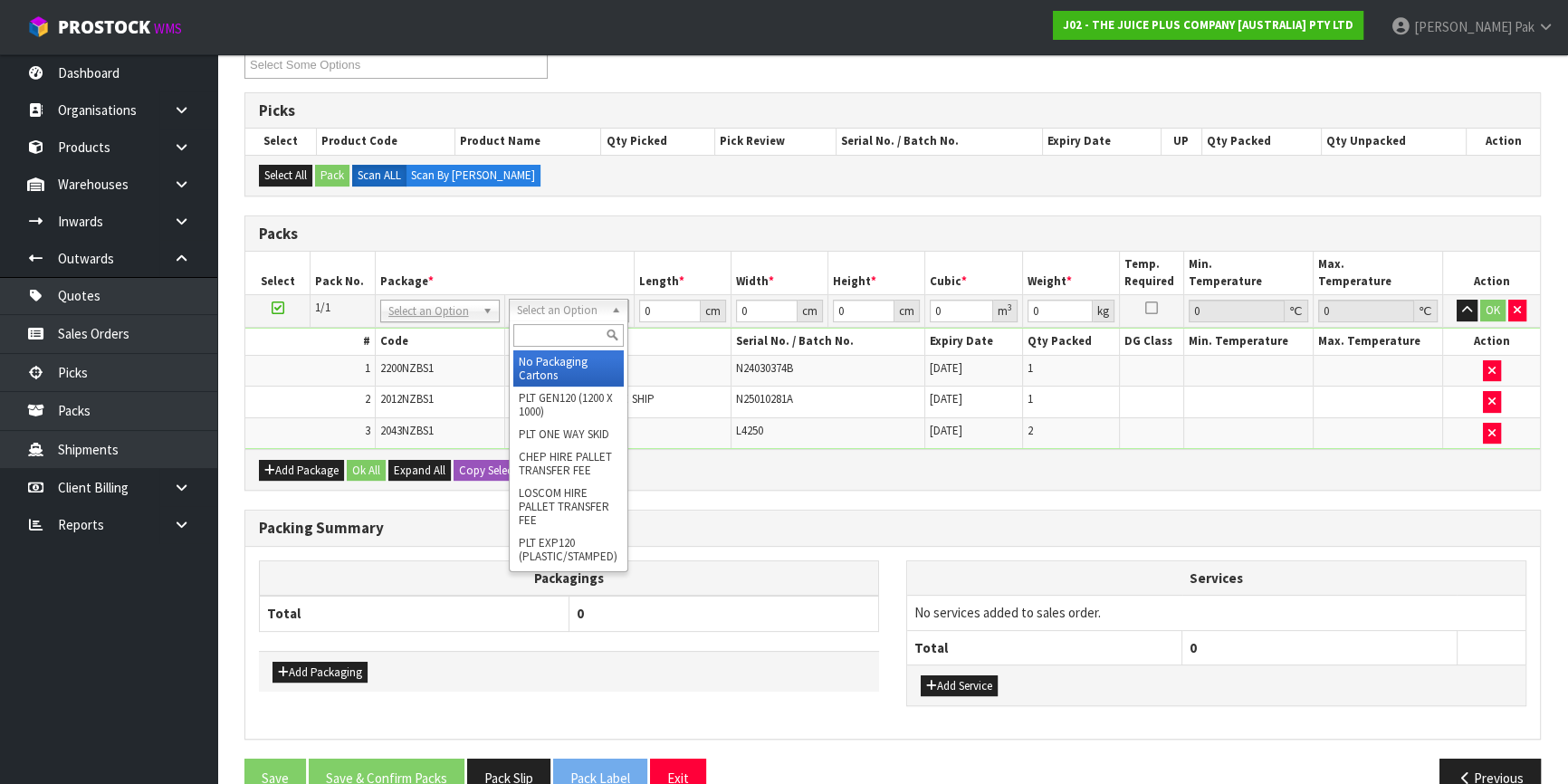
click at [571, 335] on input "text" at bounding box center [569, 335] width 110 height 23
type input "A4"
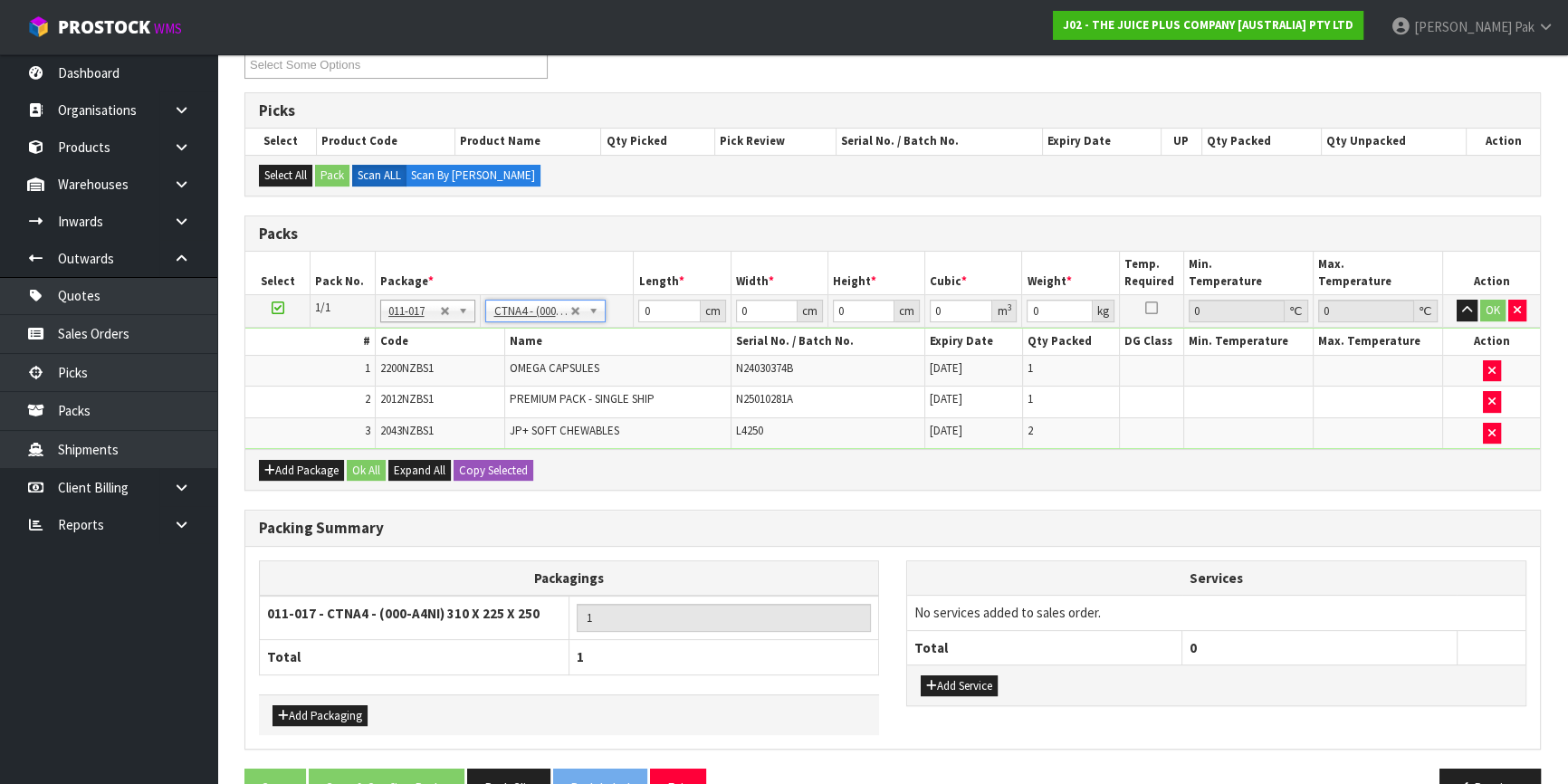
type input "31"
type input "22.5"
type input "25"
type input "0.017438"
type input "3.55"
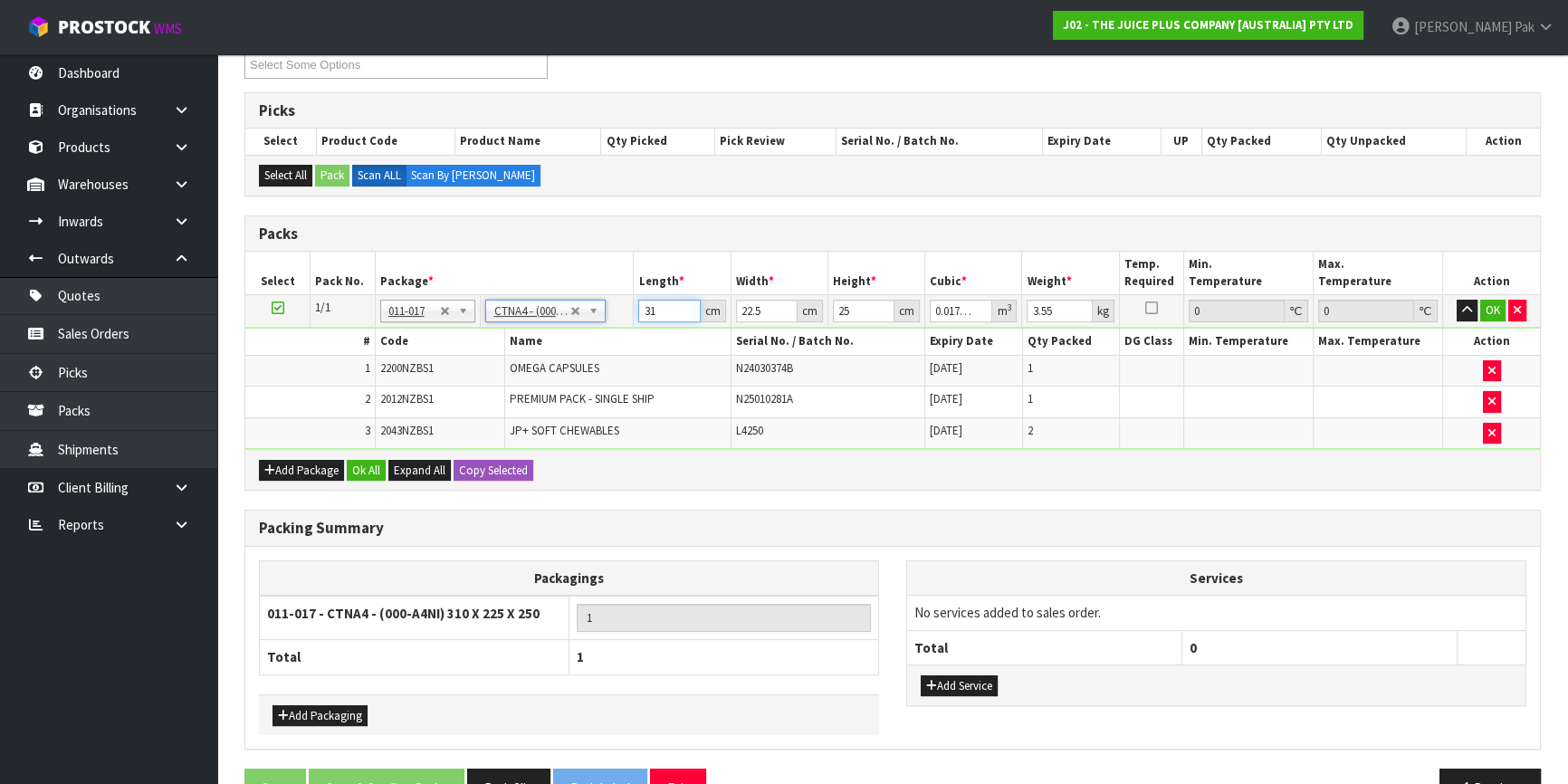
drag, startPoint x: 669, startPoint y: 302, endPoint x: 506, endPoint y: 307, distance: 163.1
click at [506, 307] on tr "1/1 NONE 007-001 007-002 007-004 007-009 007-013 007-014 007-015 007-017 007-01…" at bounding box center [893, 311] width 1295 height 32
type input "3"
type input "0.001687"
type input "32"
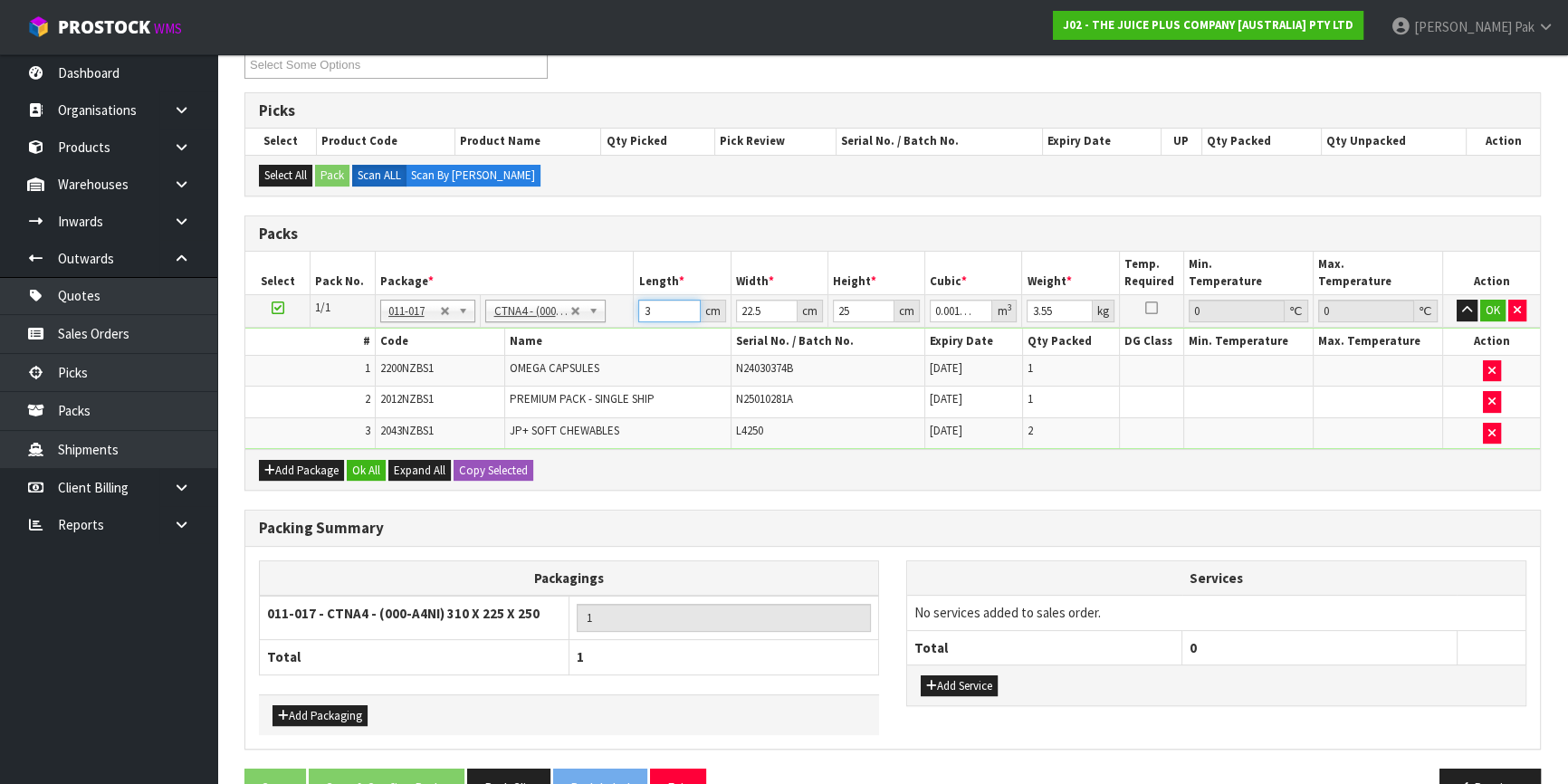
type input "0.018"
type input "32"
type input "2"
type input "0.0016"
type input "24"
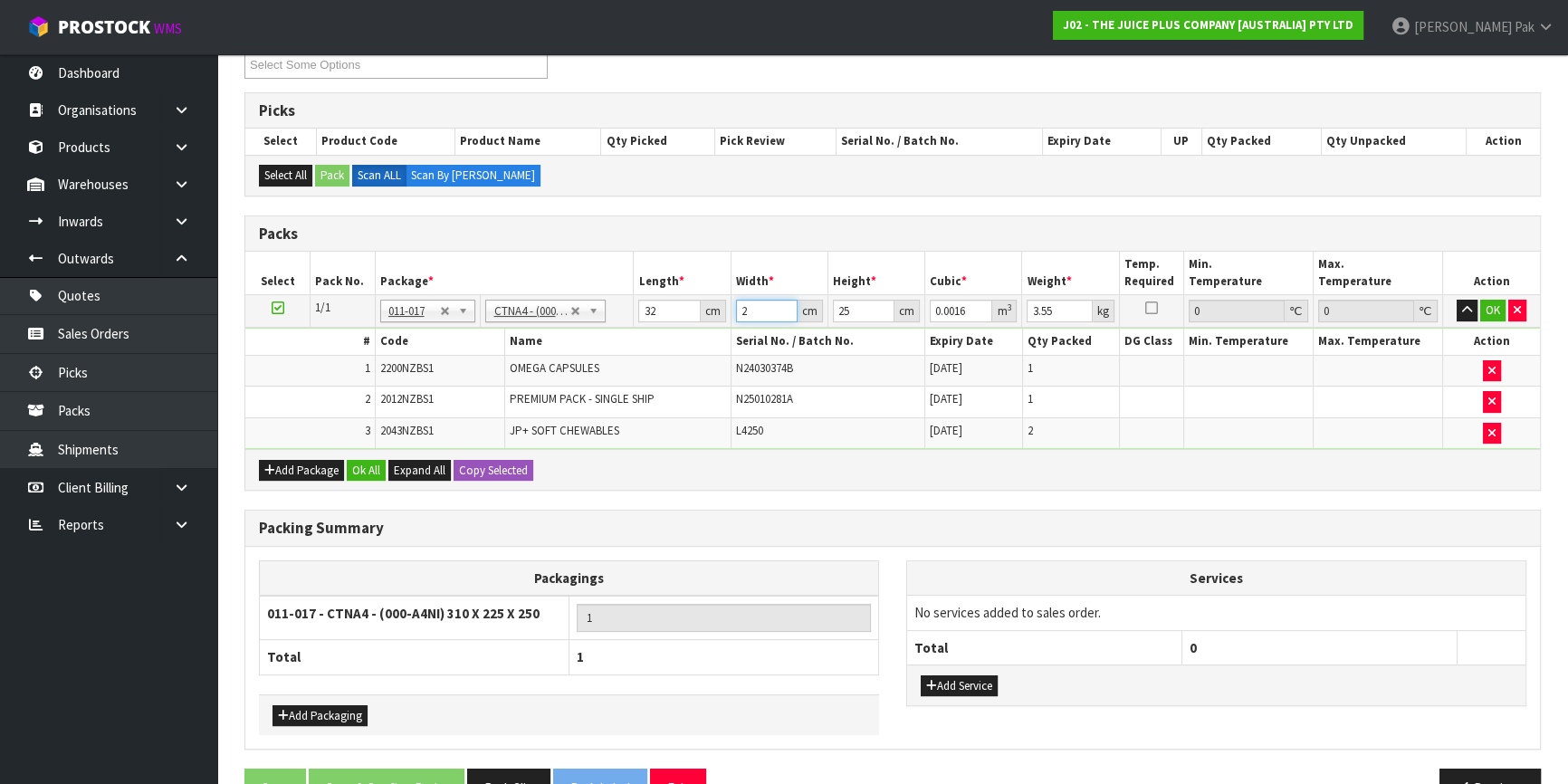
type input "0.0192"
type input "24"
type input "2"
type input "0.001536"
type input "27"
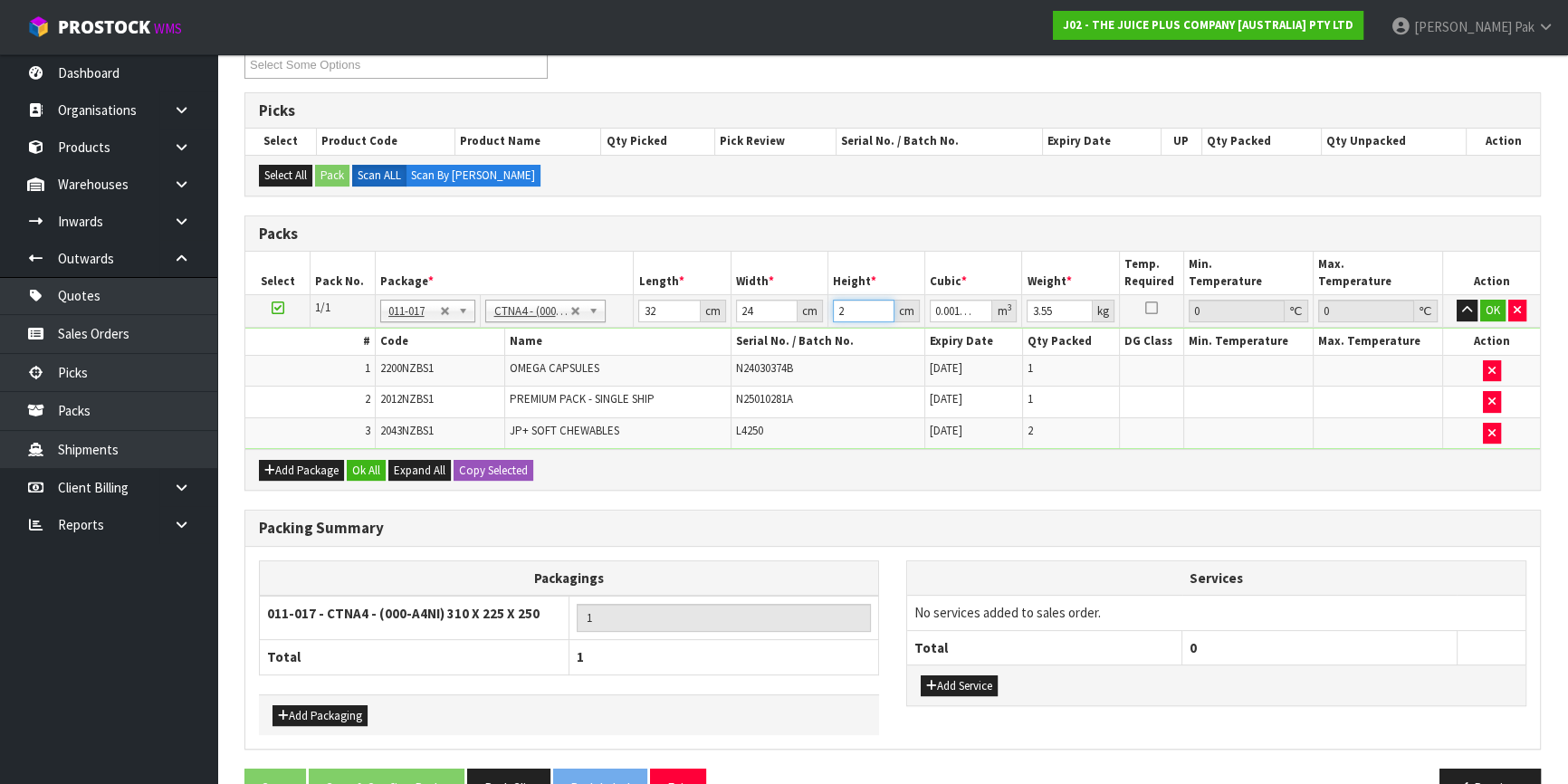
type input "0.020736"
type input "27"
type input "5"
click at [1485, 300] on button "OK" at bounding box center [1493, 311] width 26 height 22
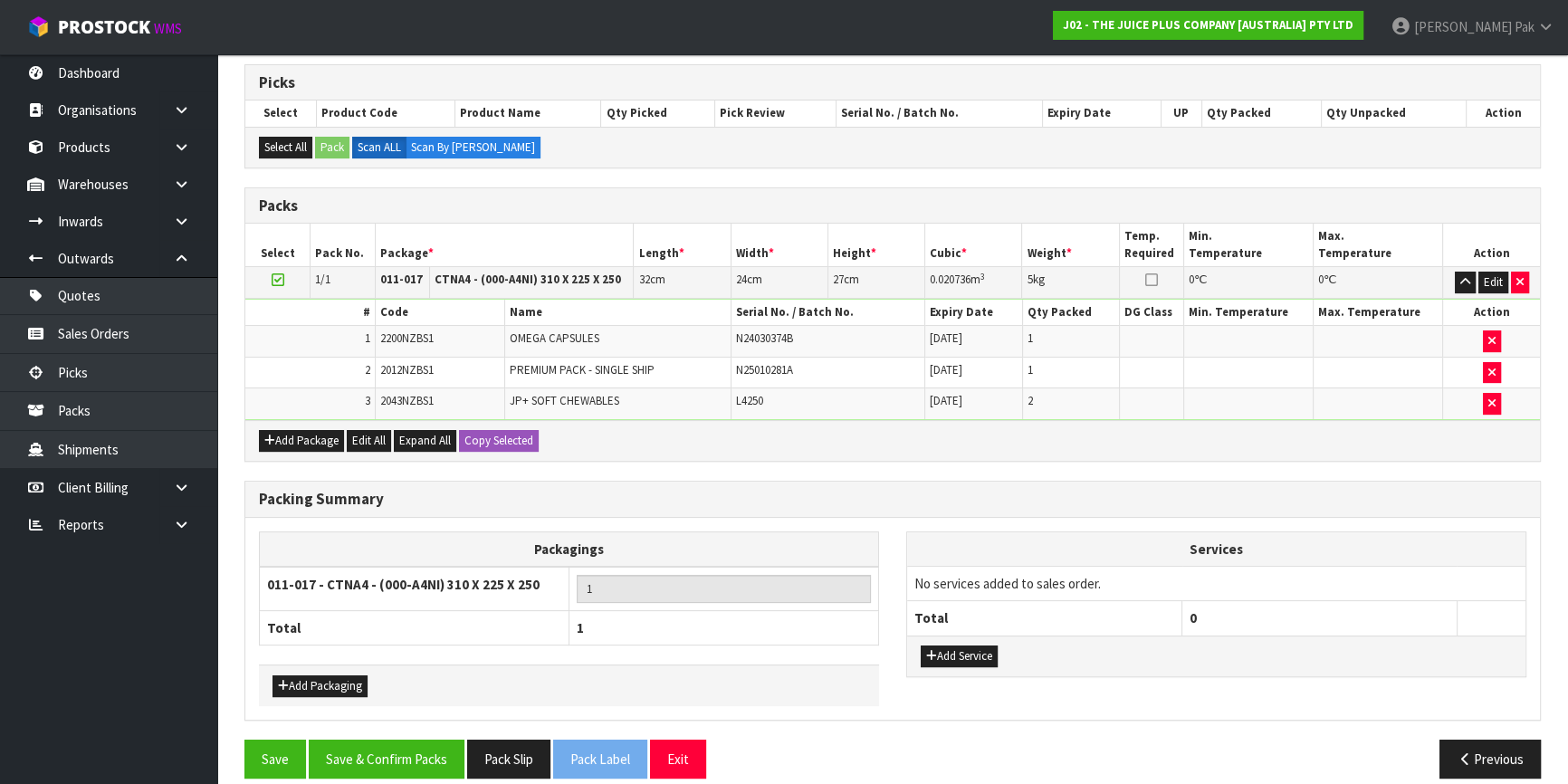
scroll to position [372, 0]
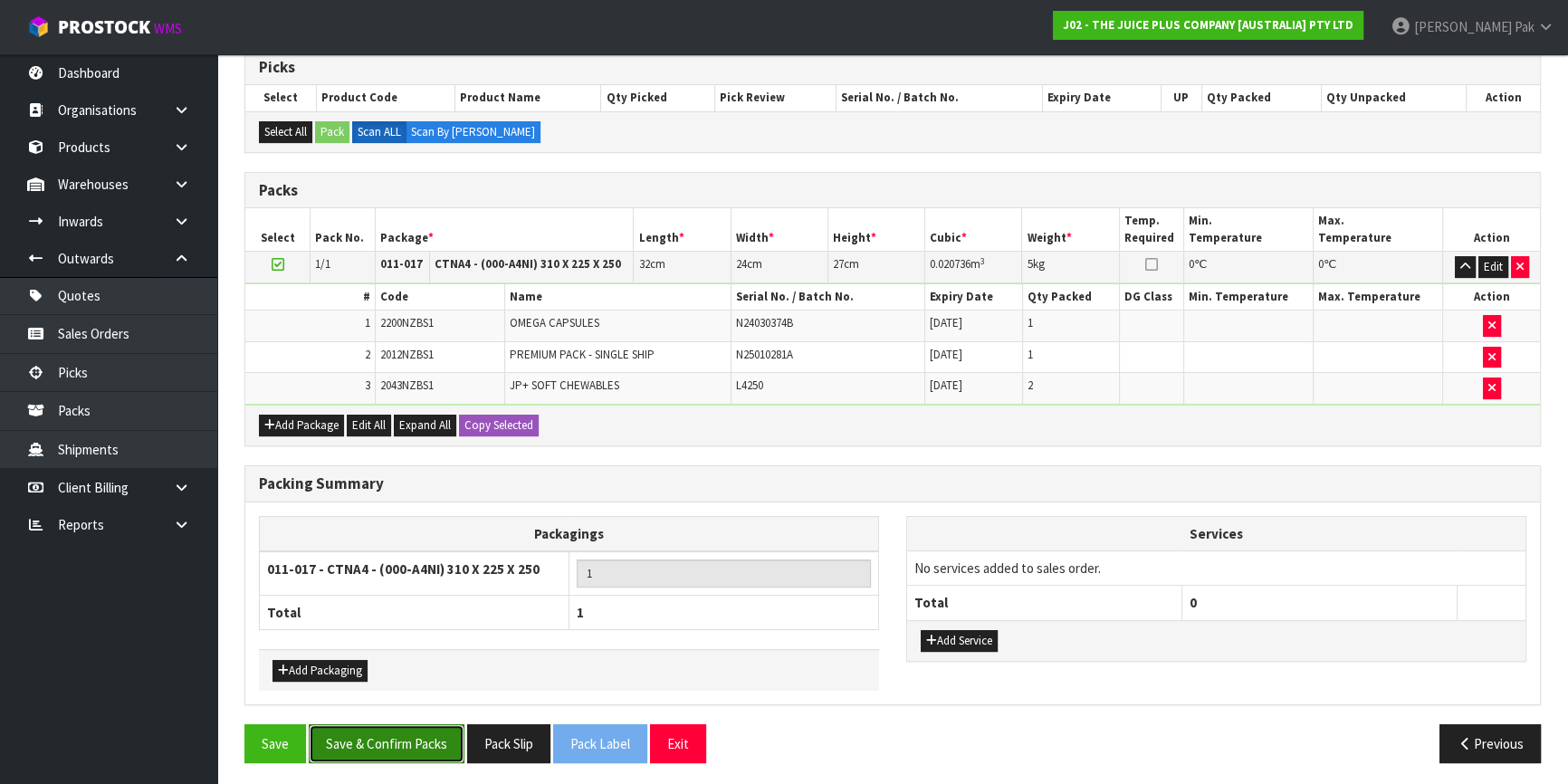
click at [440, 743] on button "Save & Confirm Packs" at bounding box center [386, 744] width 156 height 39
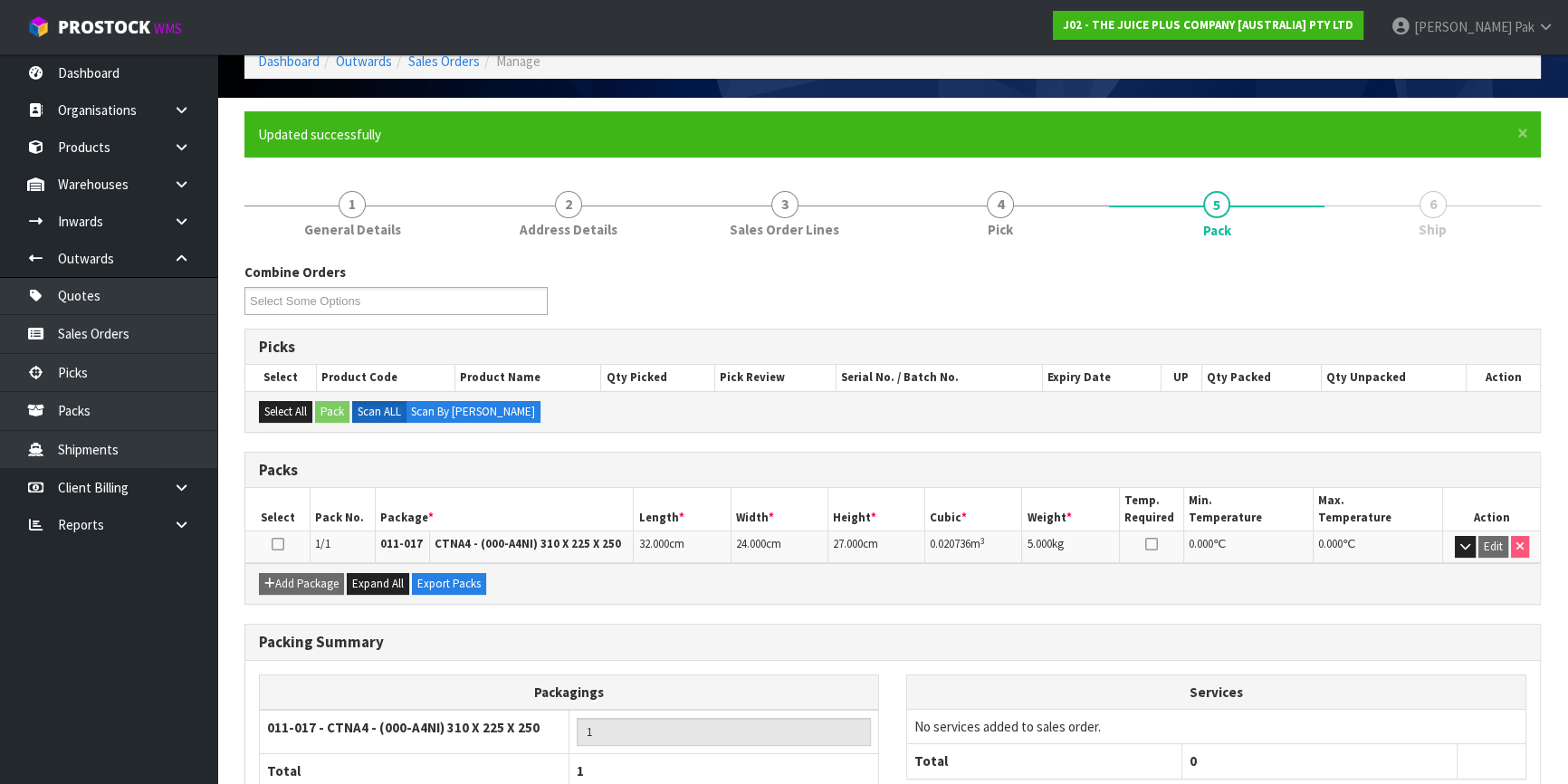
scroll to position [212, 0]
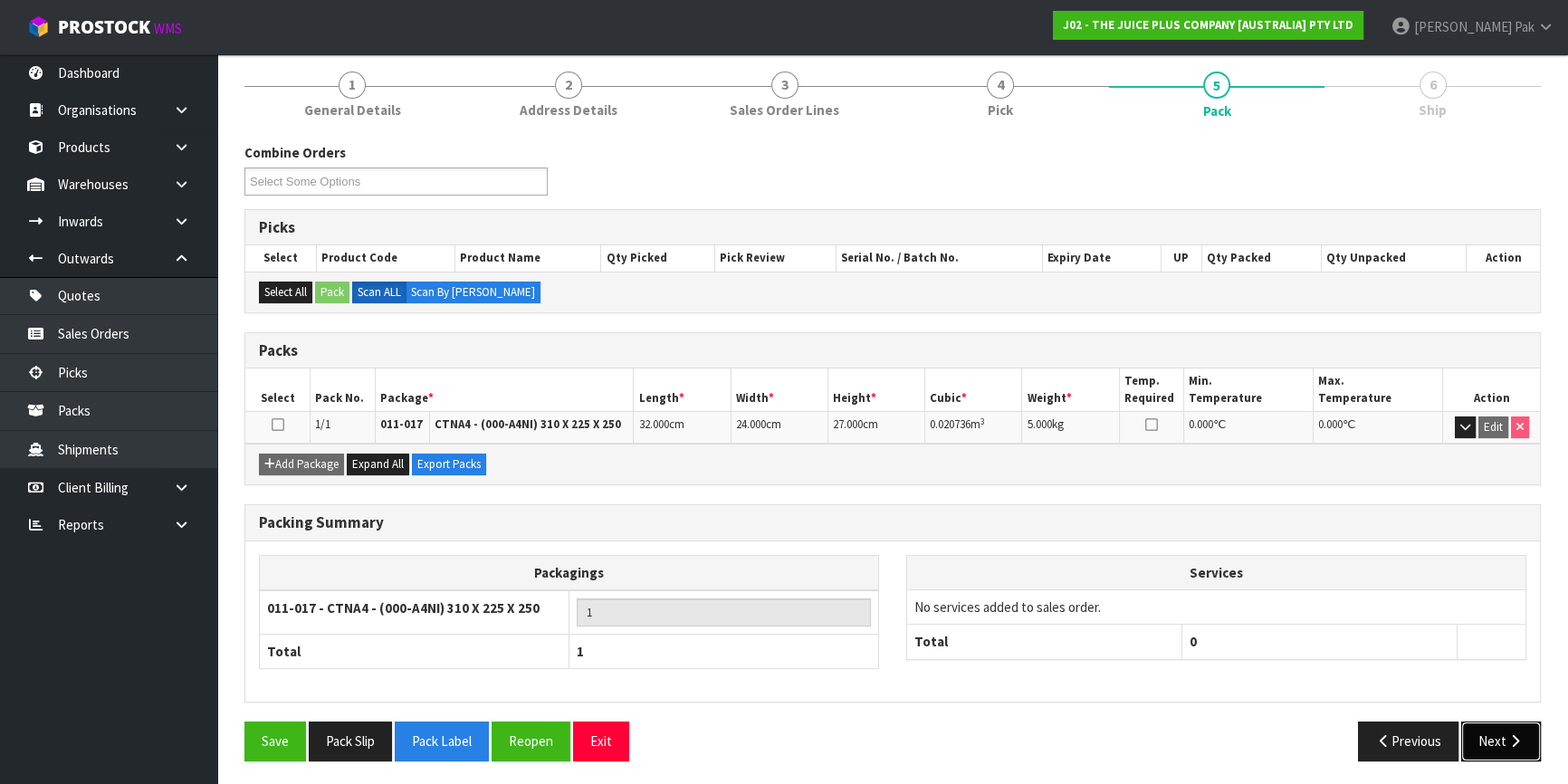
click at [1487, 741] on button "Next" at bounding box center [1501, 741] width 80 height 39
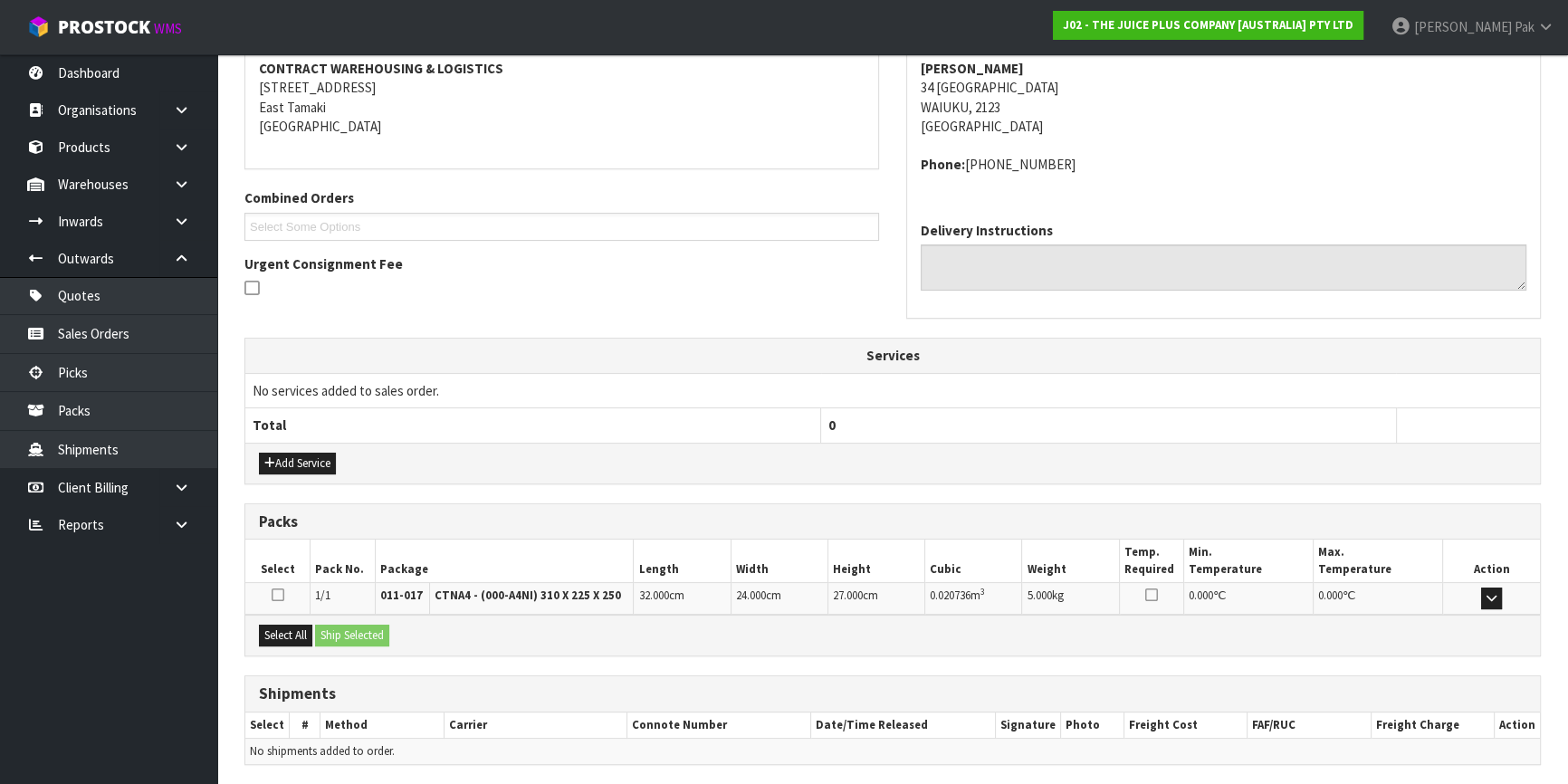
scroll to position [409, 0]
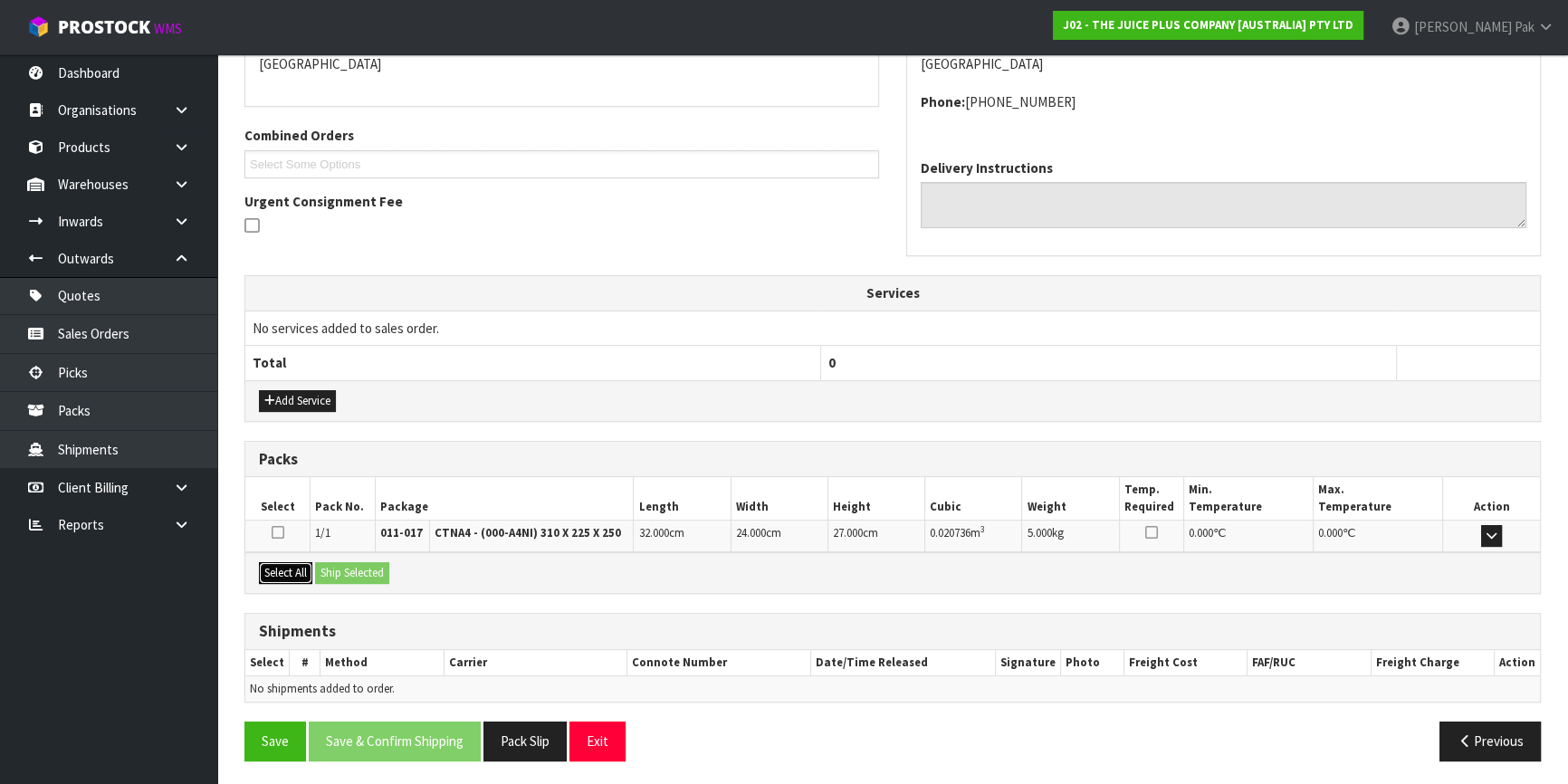
click at [264, 572] on button "Select All" at bounding box center [285, 573] width 53 height 22
click at [353, 567] on button "Ship Selected" at bounding box center [352, 573] width 75 height 22
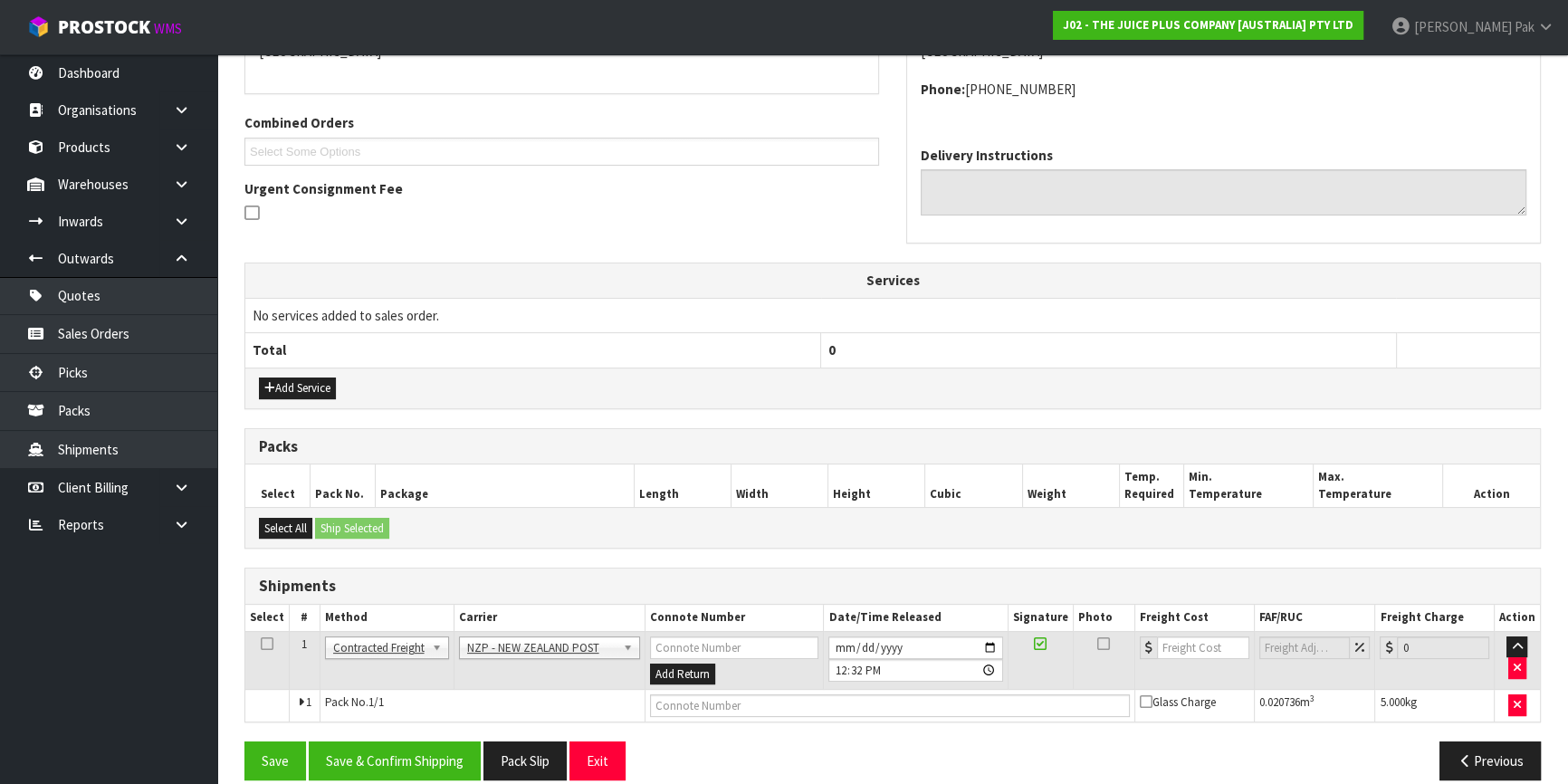
scroll to position [442, 0]
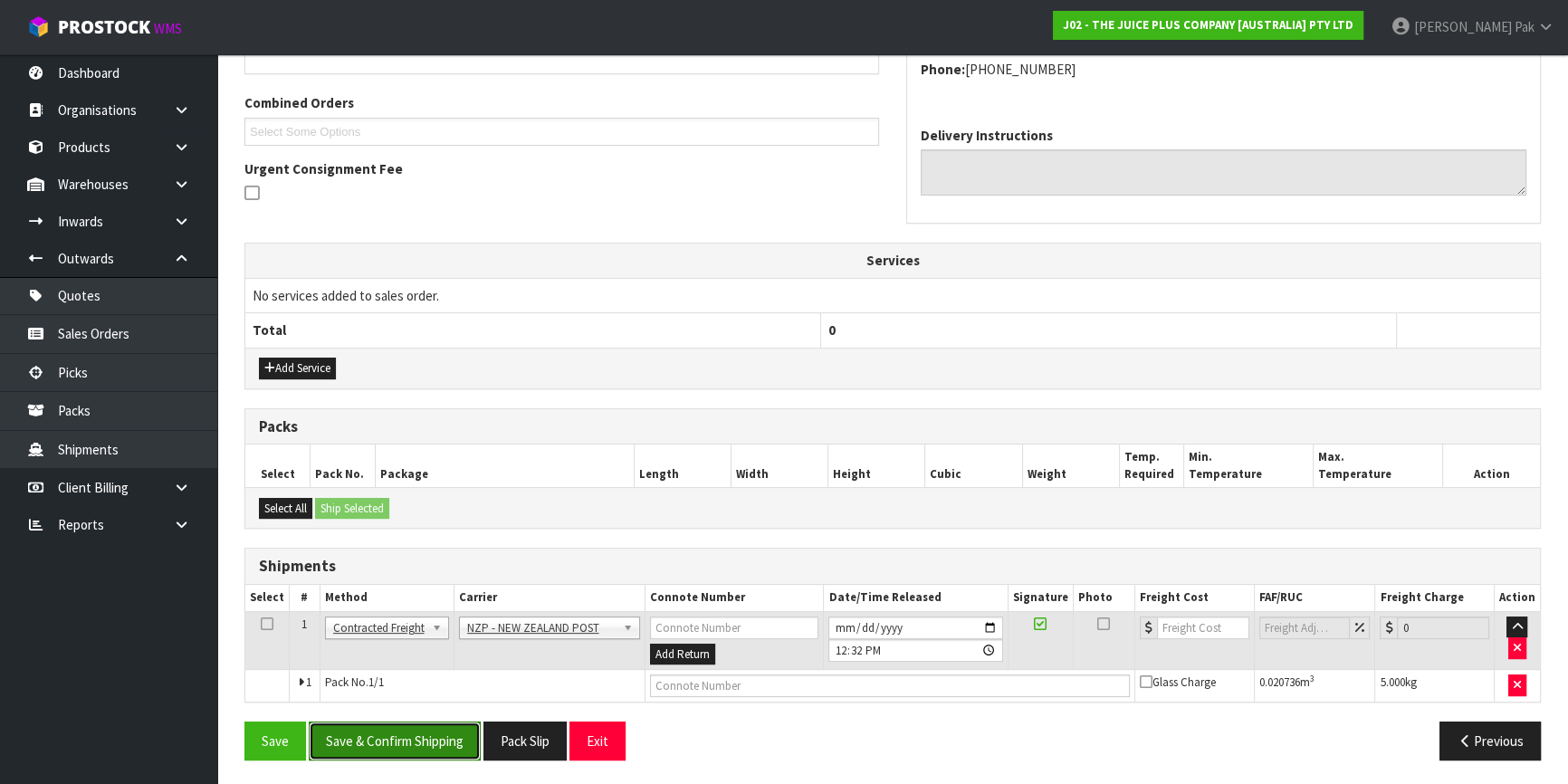
click at [409, 725] on button "Save & Confirm Shipping" at bounding box center [395, 741] width 172 height 39
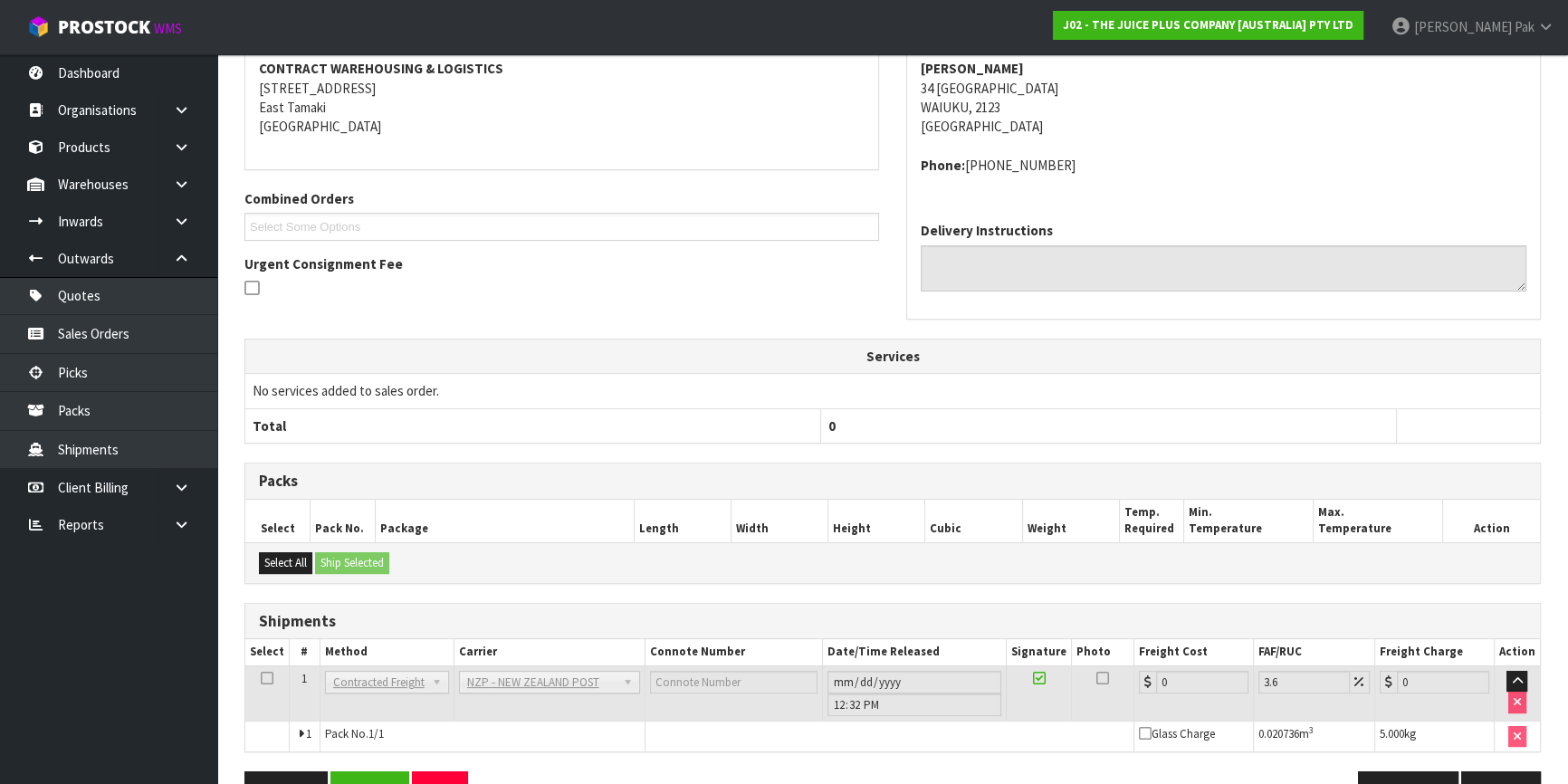
scroll to position [417, 0]
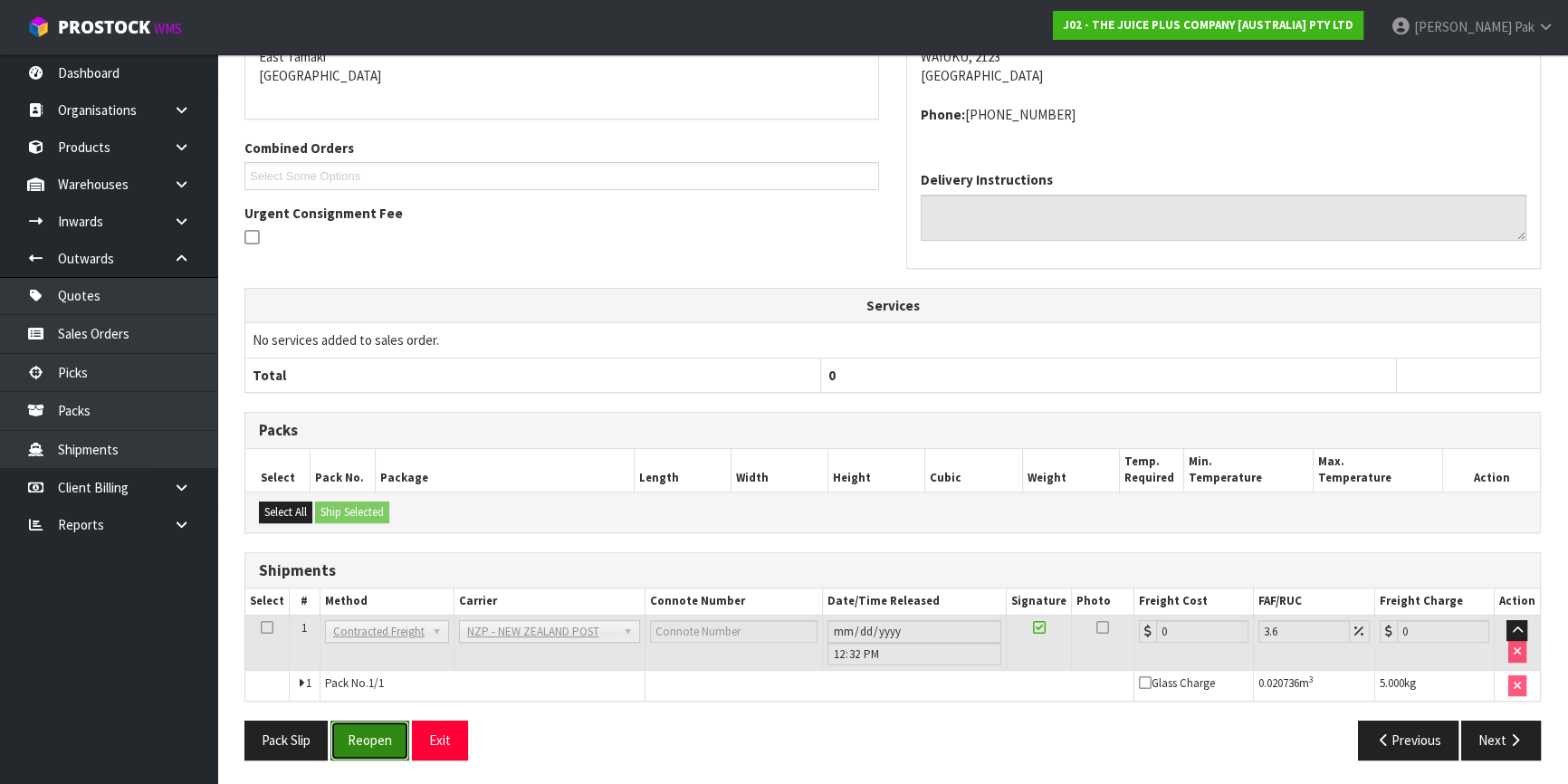
click at [371, 743] on button "Reopen" at bounding box center [370, 740] width 79 height 39
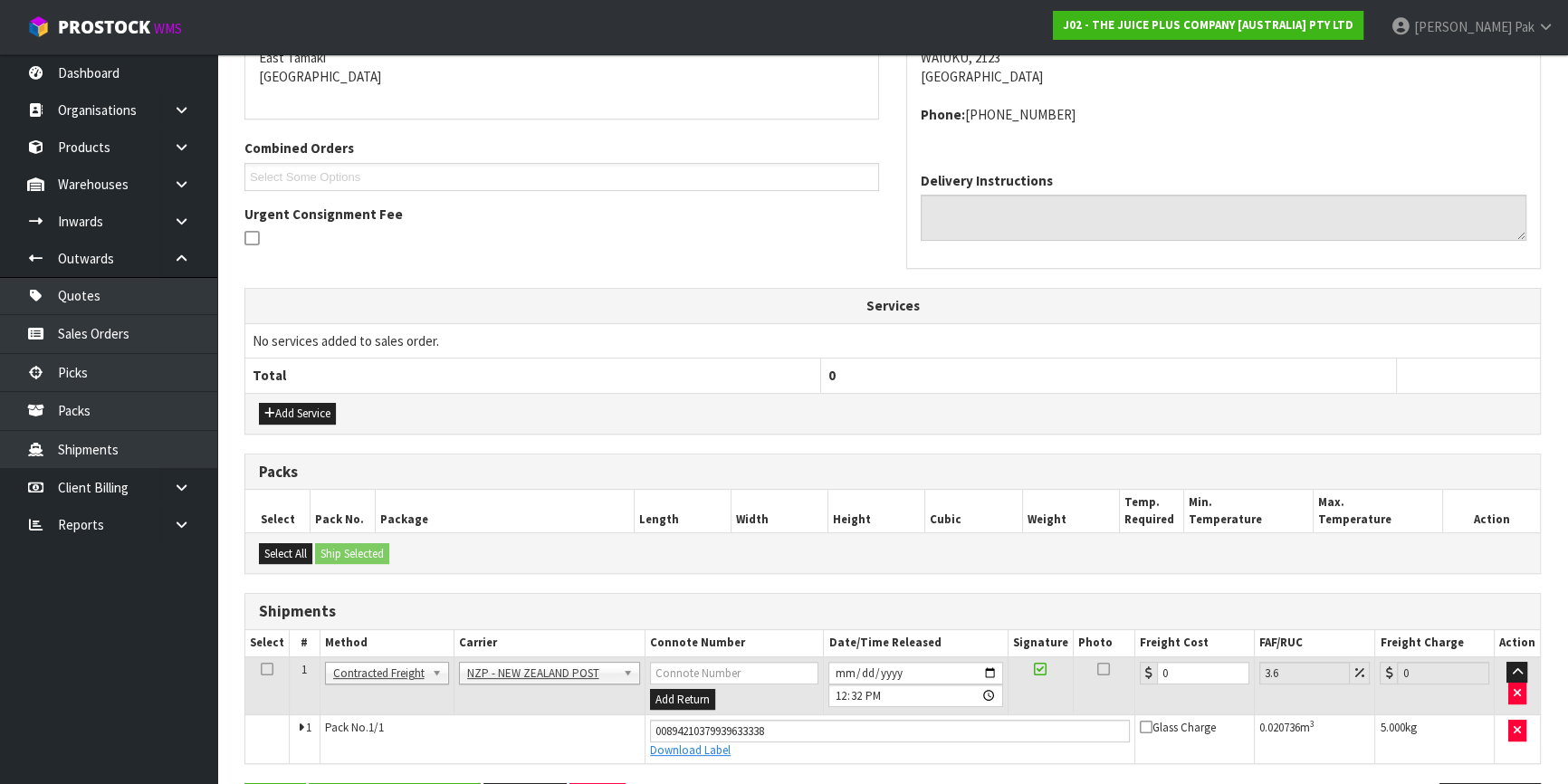
scroll to position [458, 0]
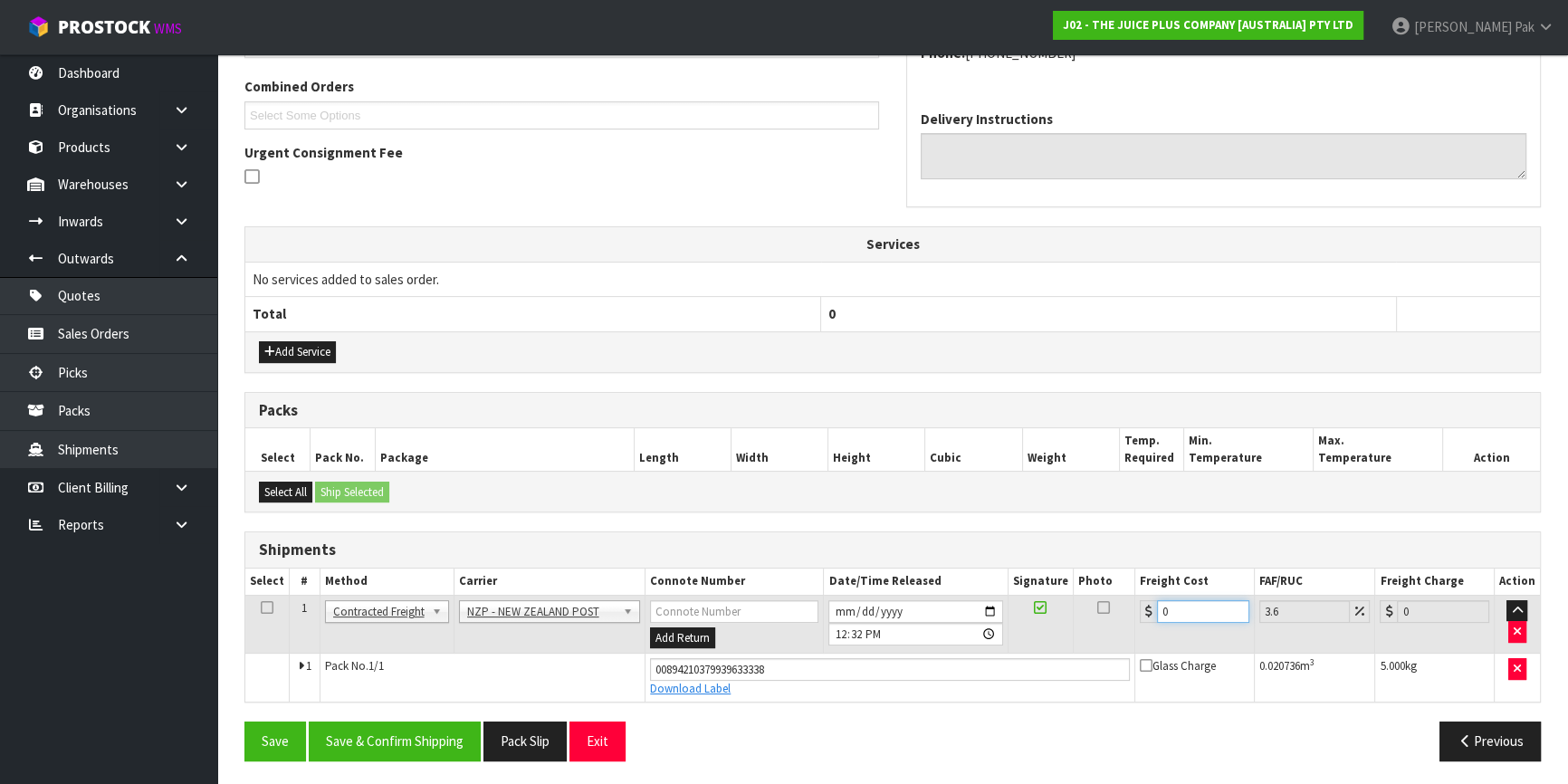
drag, startPoint x: 1159, startPoint y: 609, endPoint x: 1051, endPoint y: 606, distance: 108.0
click at [1051, 606] on tr "1 Client Local Pickup Customer Local Pickup Company Freight Contracted Freight …" at bounding box center [893, 625] width 1295 height 59
type input "4"
type input "4.14"
type input "4.3"
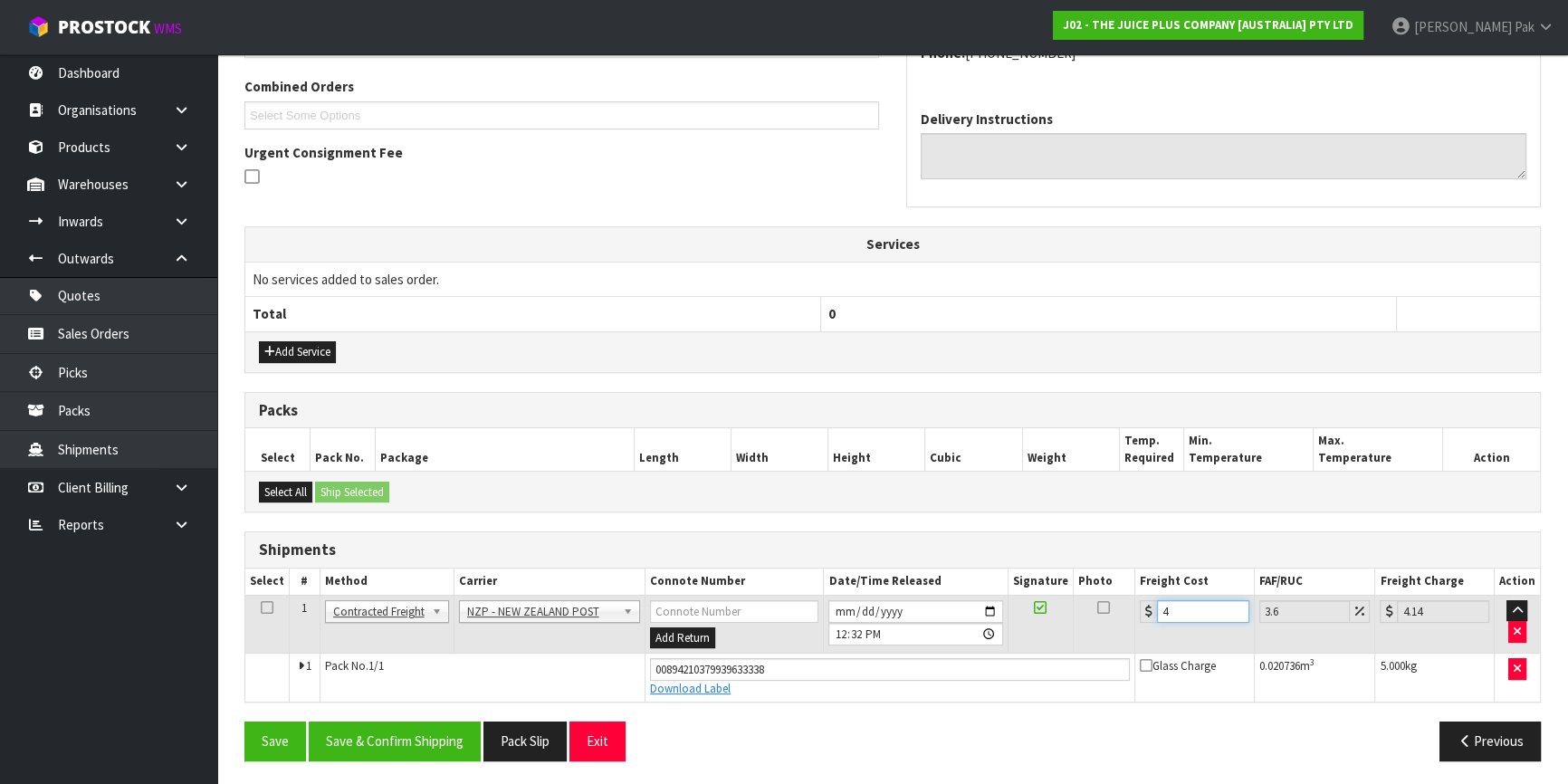
type input "4.45"
type input "4.33"
type input "4.49"
type input "4.33"
click at [356, 740] on button "Save & Confirm Shipping" at bounding box center [395, 741] width 172 height 39
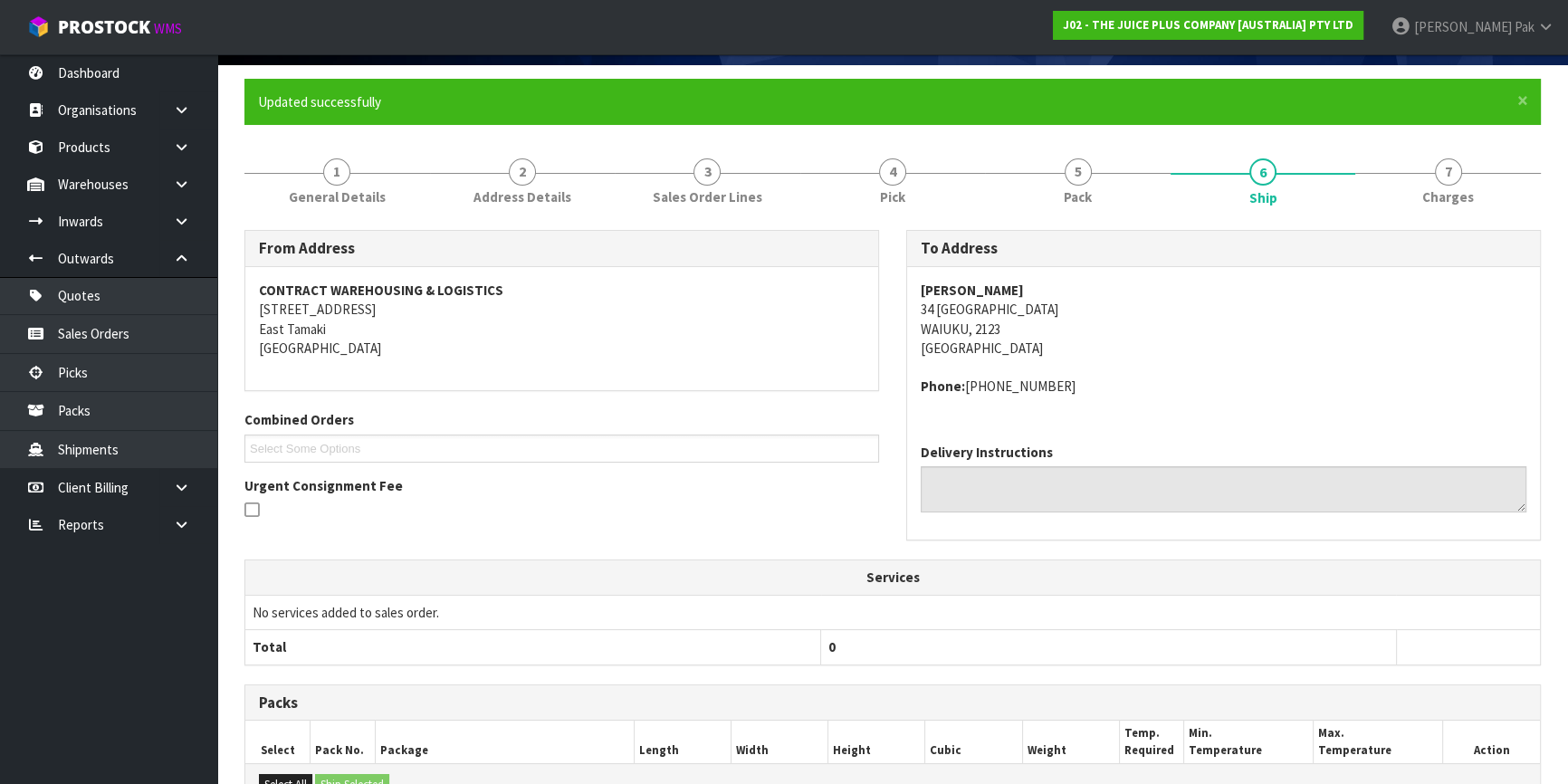
scroll to position [0, 0]
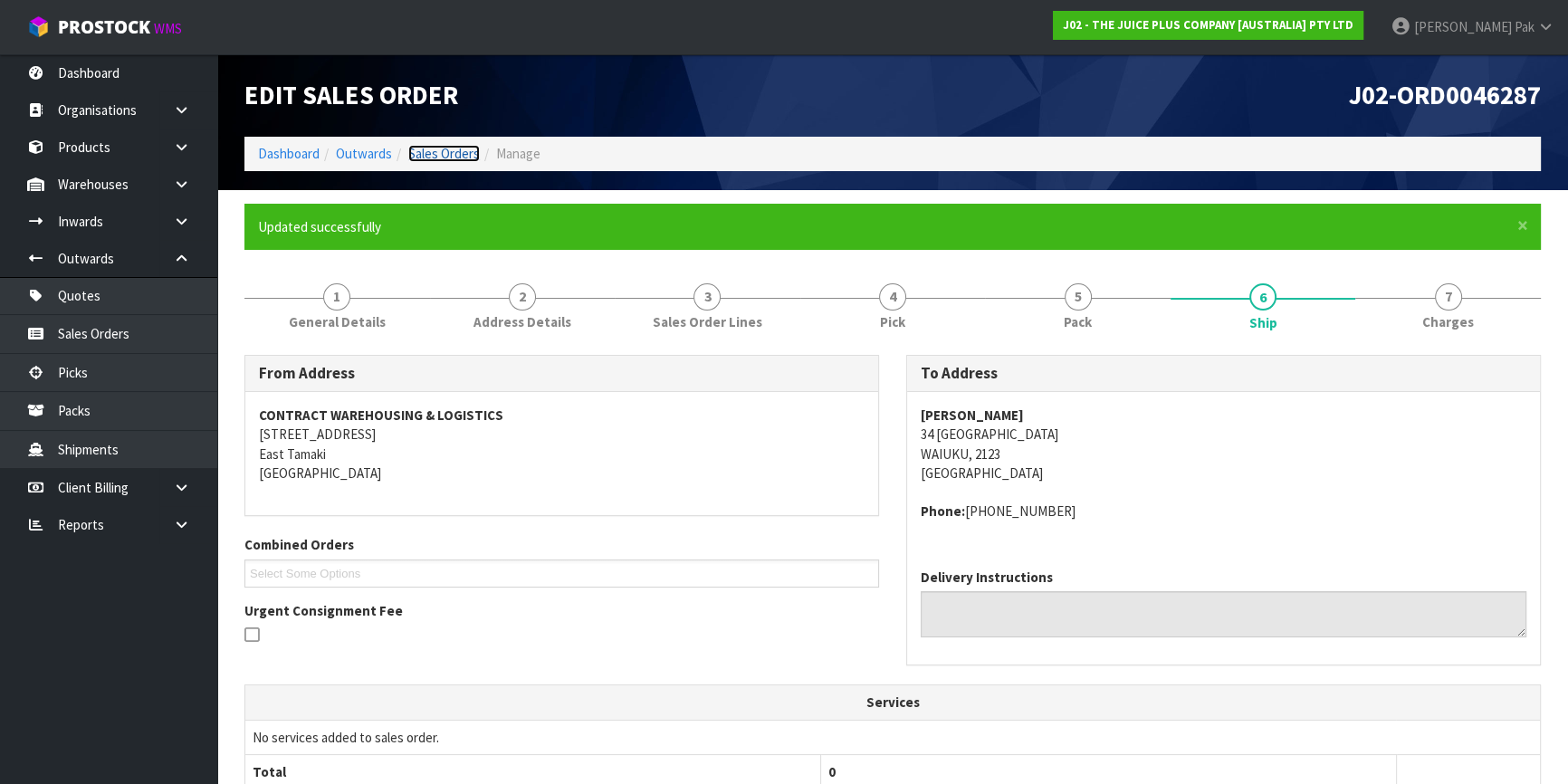
click at [451, 154] on link "Sales Orders" at bounding box center [444, 153] width 72 height 17
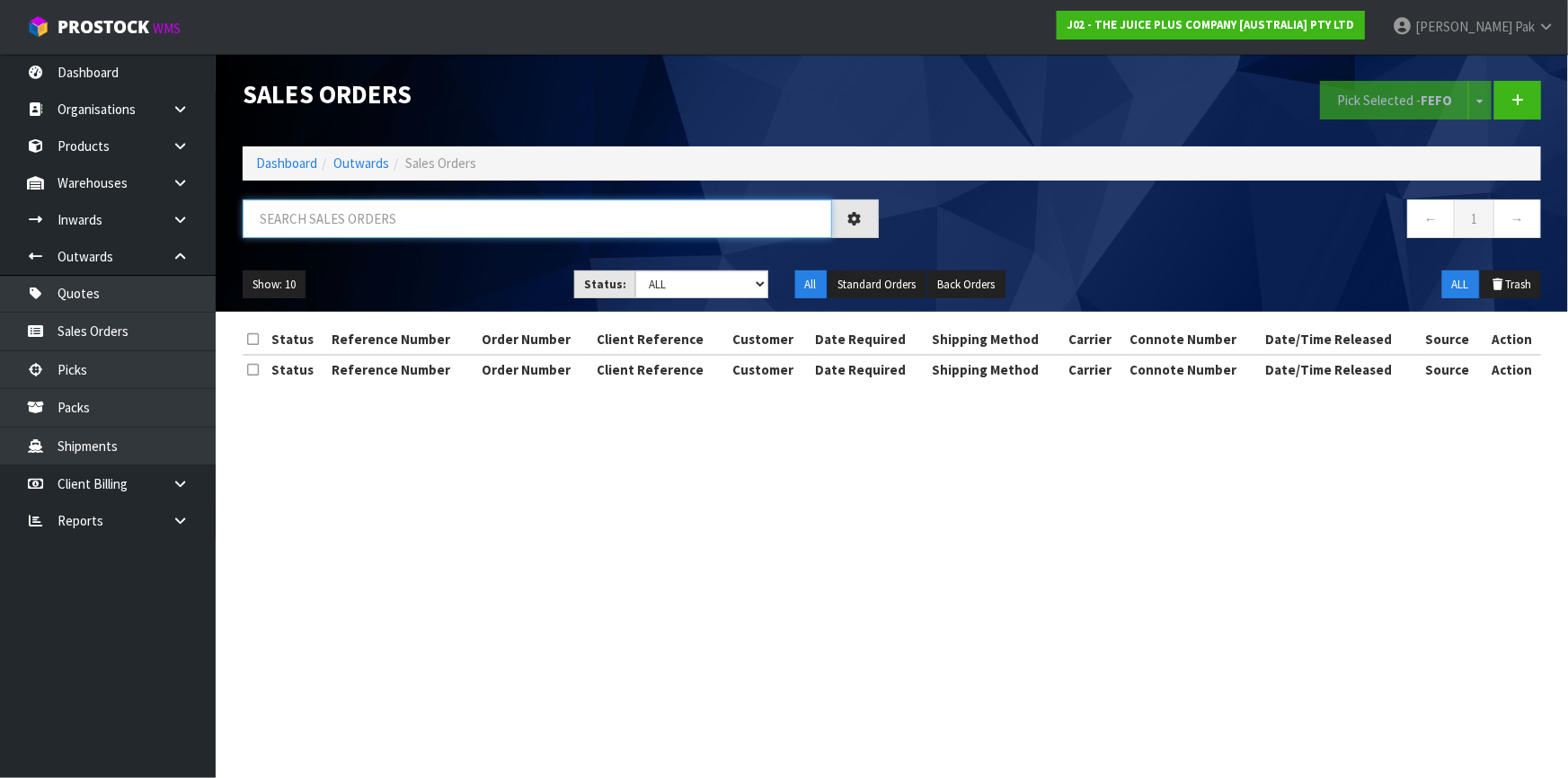
click at [563, 228] on input "text" at bounding box center [538, 218] width 590 height 38
type input "JOB-0407761"
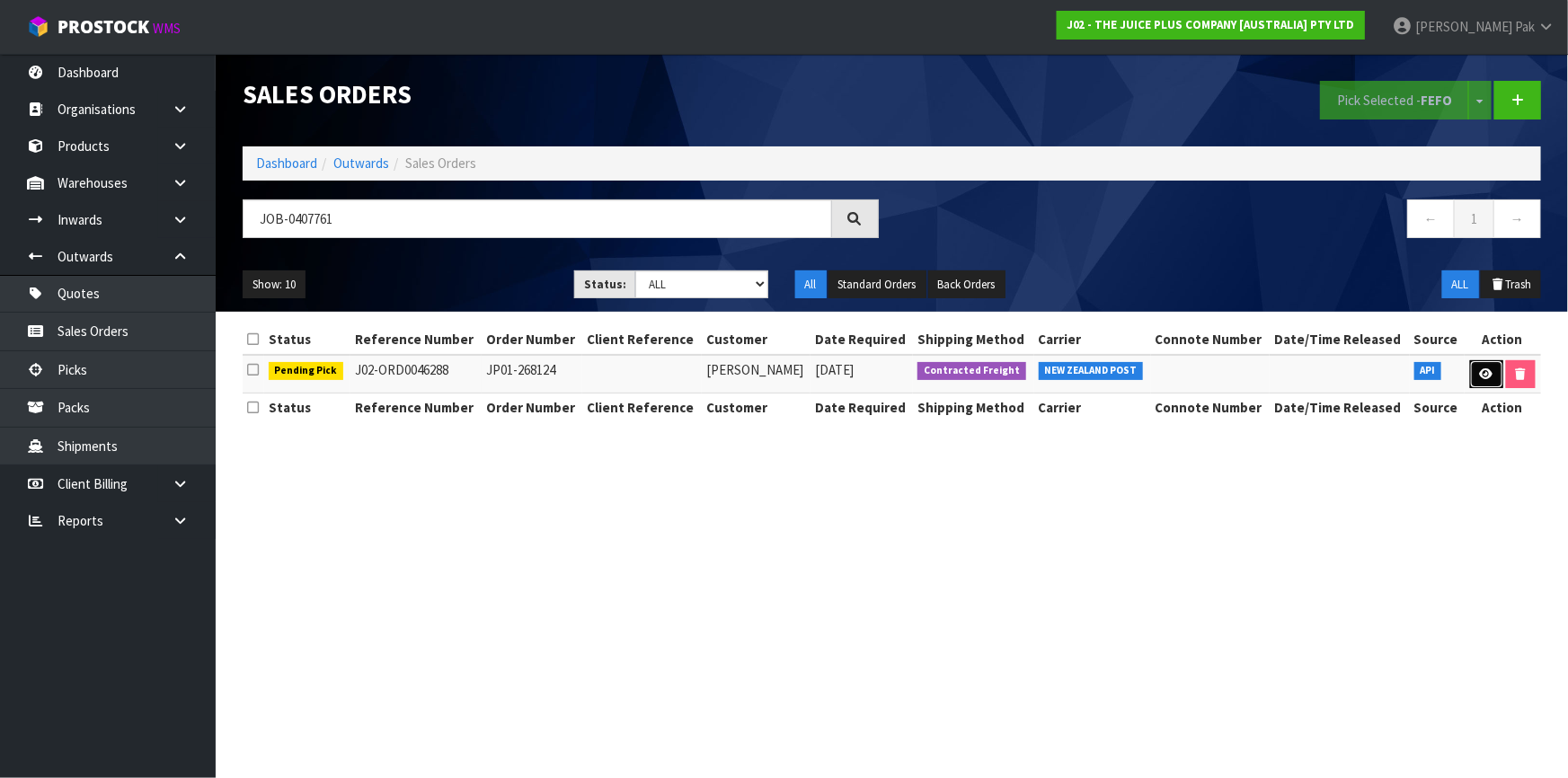
click at [1474, 363] on link at bounding box center [1487, 374] width 33 height 28
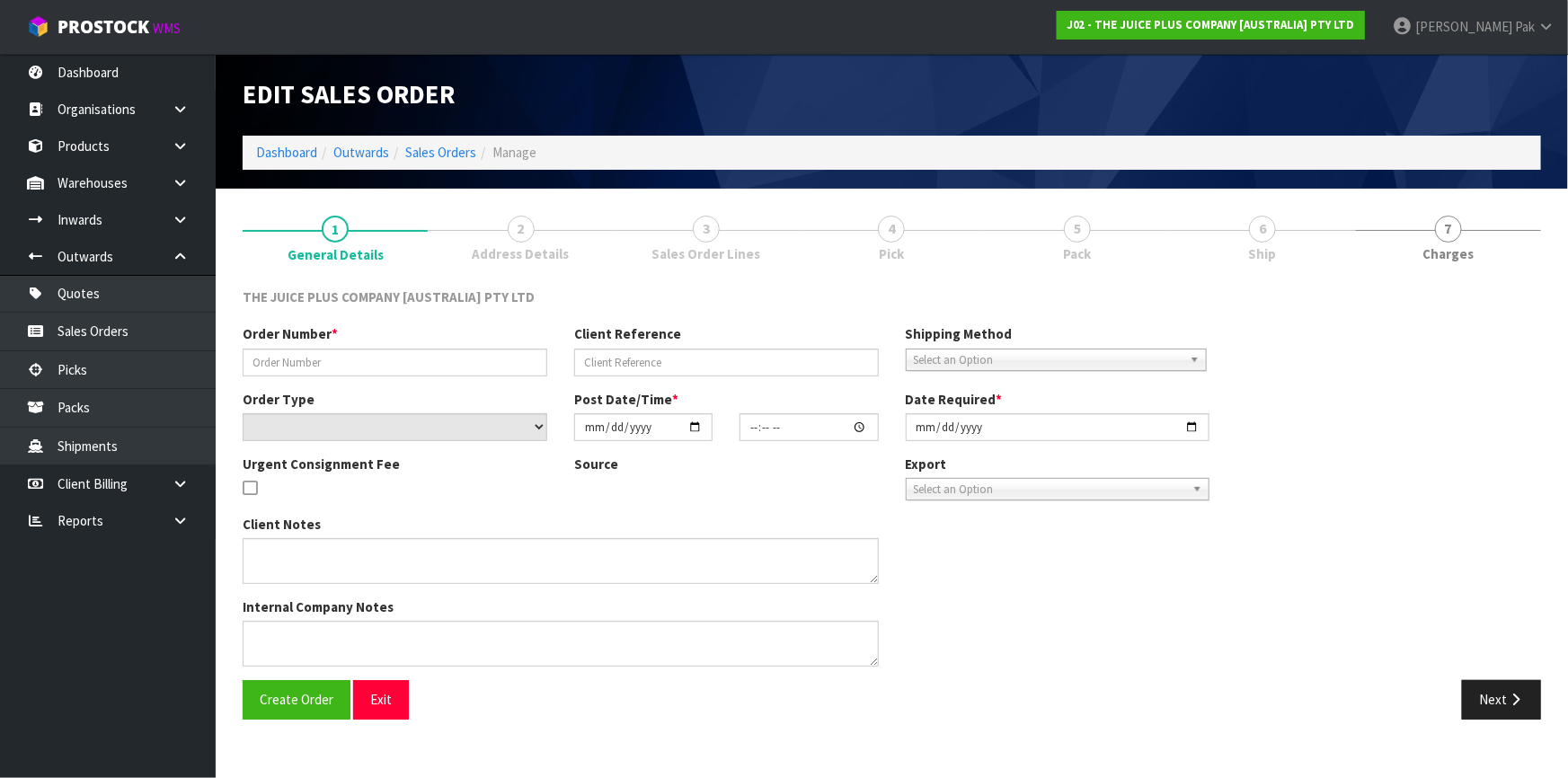
type input "JP01-268124"
select select "number:0"
type input "[DATE]"
type input "03:01:38.000"
type input "[DATE]"
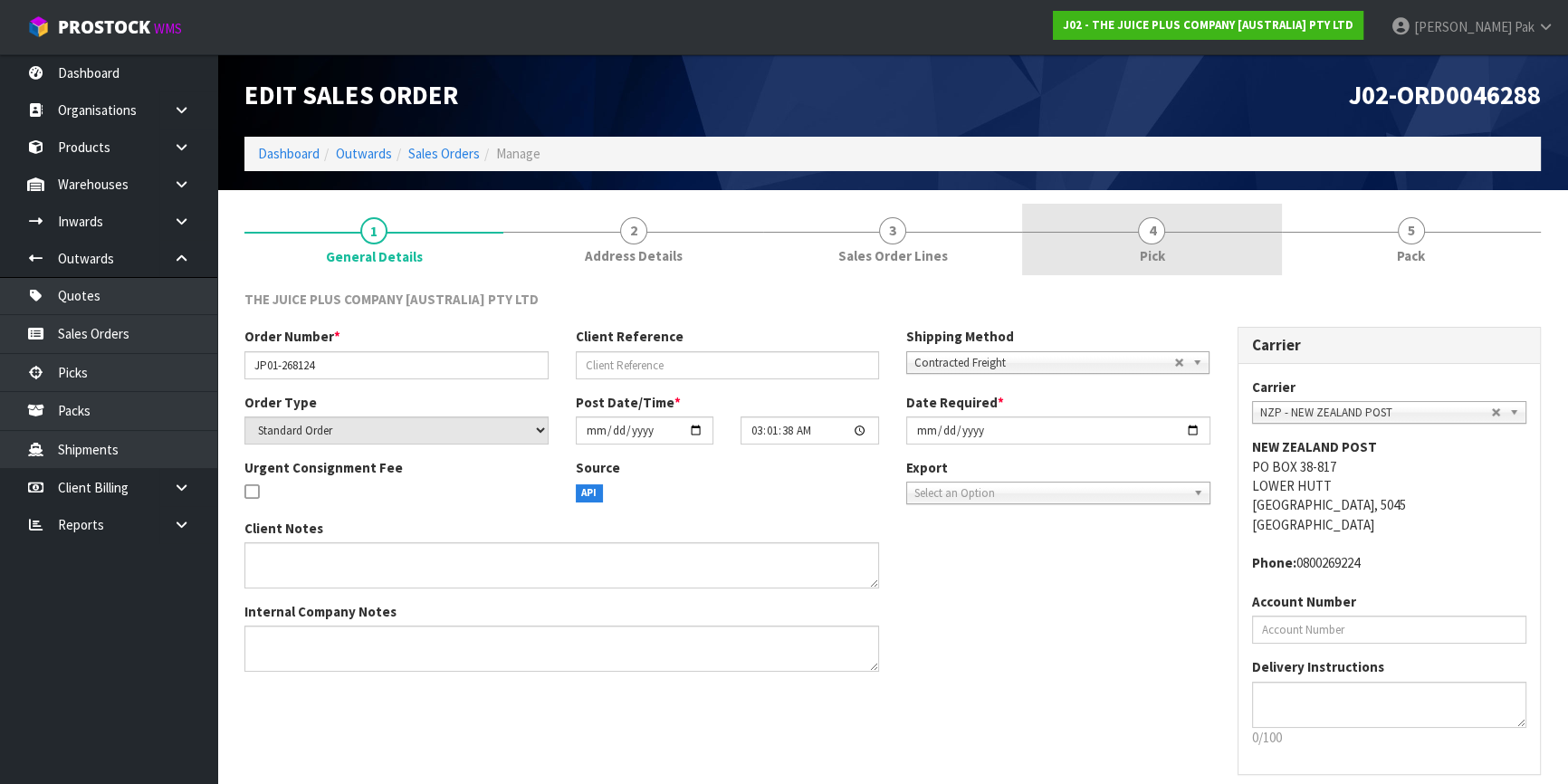
click at [1122, 236] on link "4 Pick" at bounding box center [1151, 239] width 259 height 72
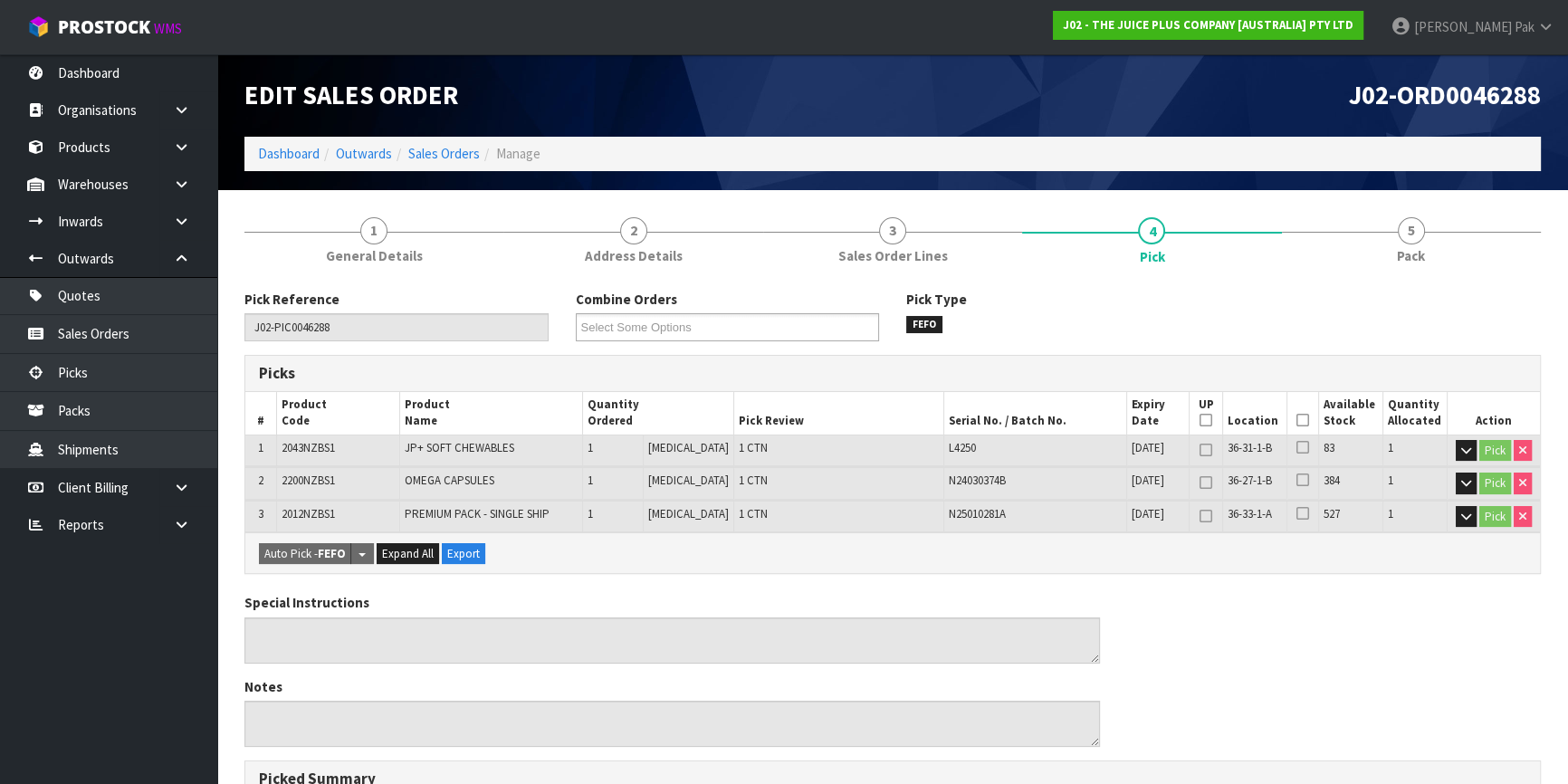
click at [1297, 421] on icon at bounding box center [1303, 421] width 13 height 1
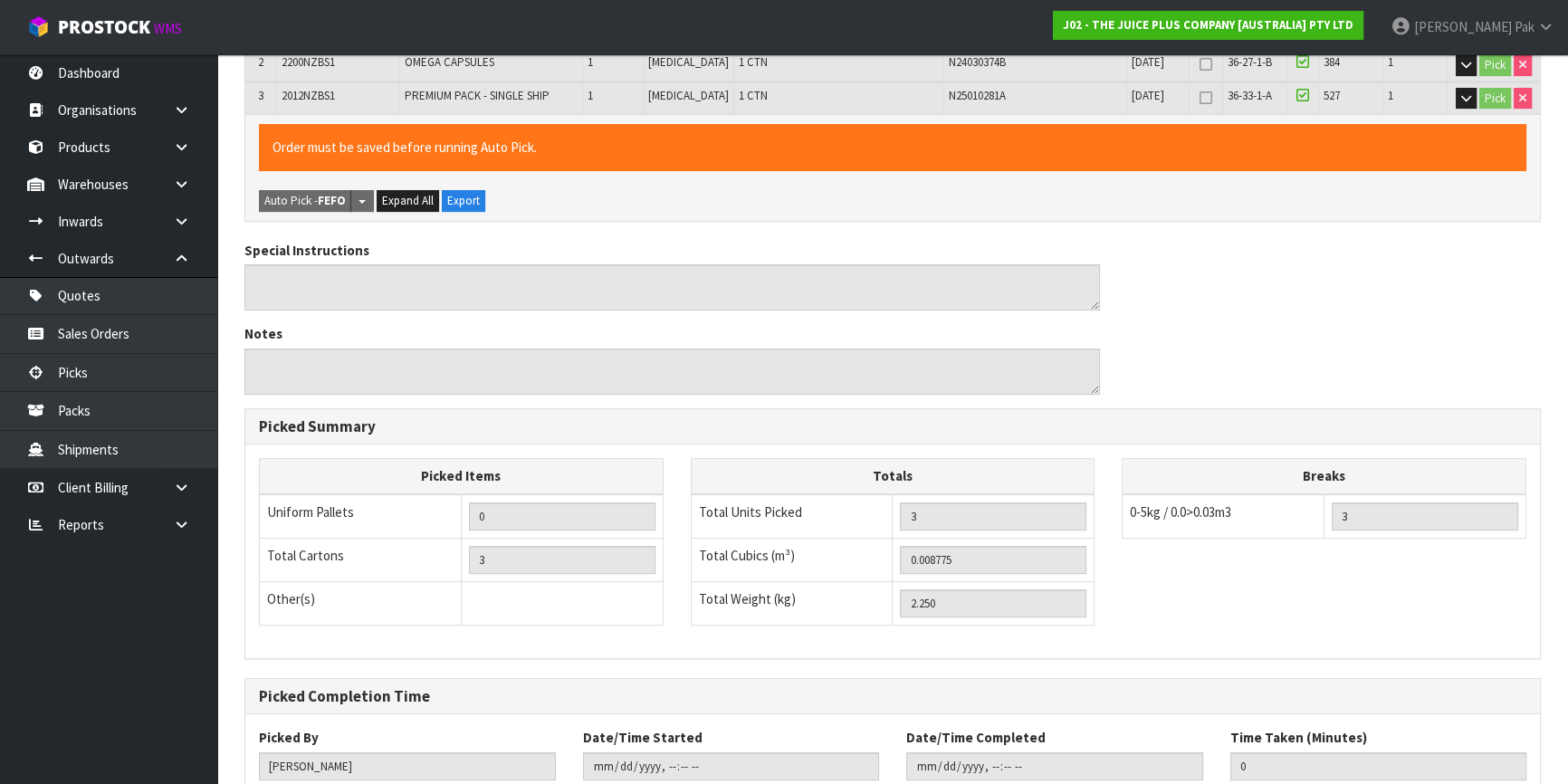
scroll to position [537, 0]
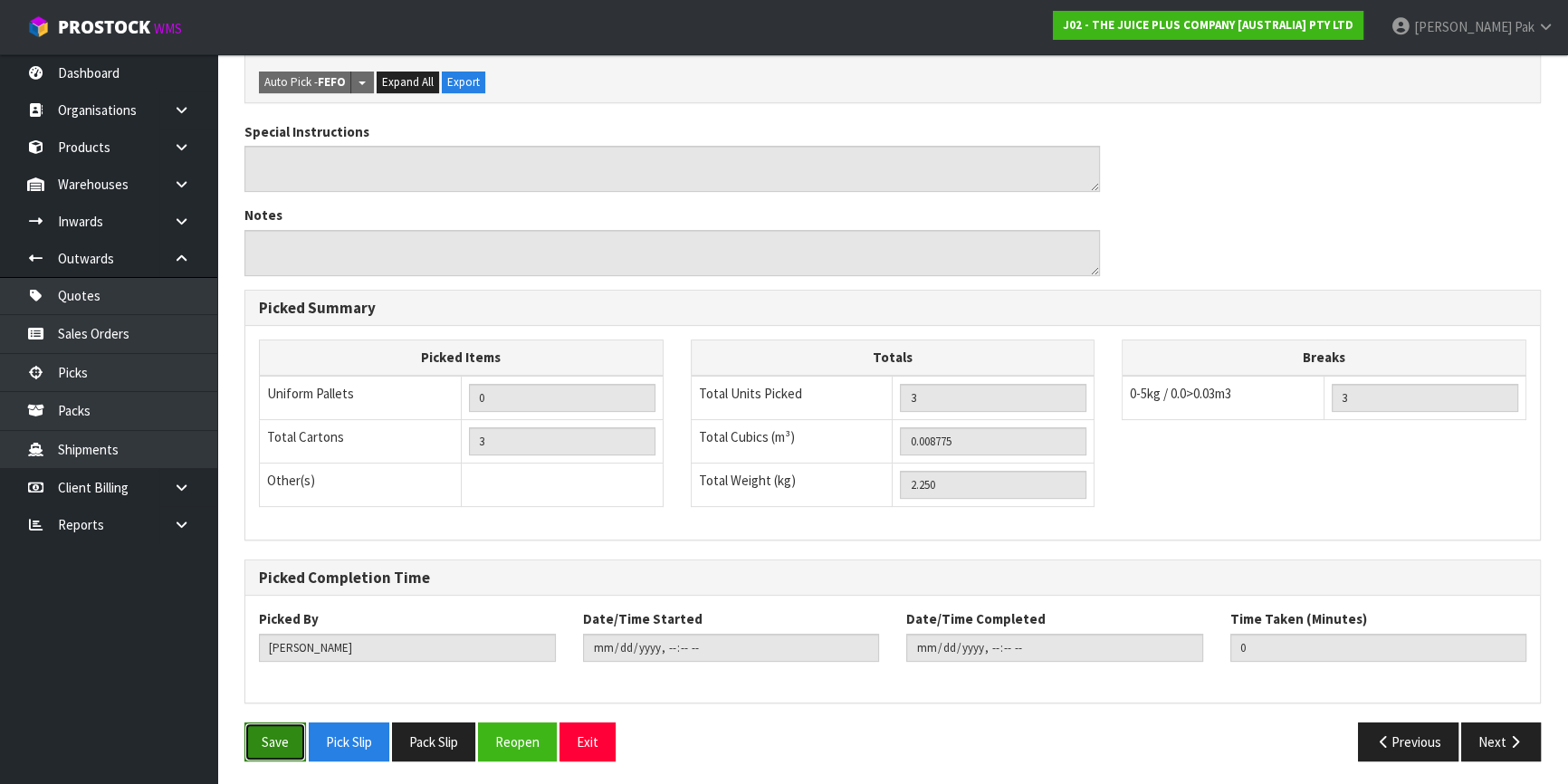
click at [294, 728] on button "Save" at bounding box center [275, 742] width 62 height 39
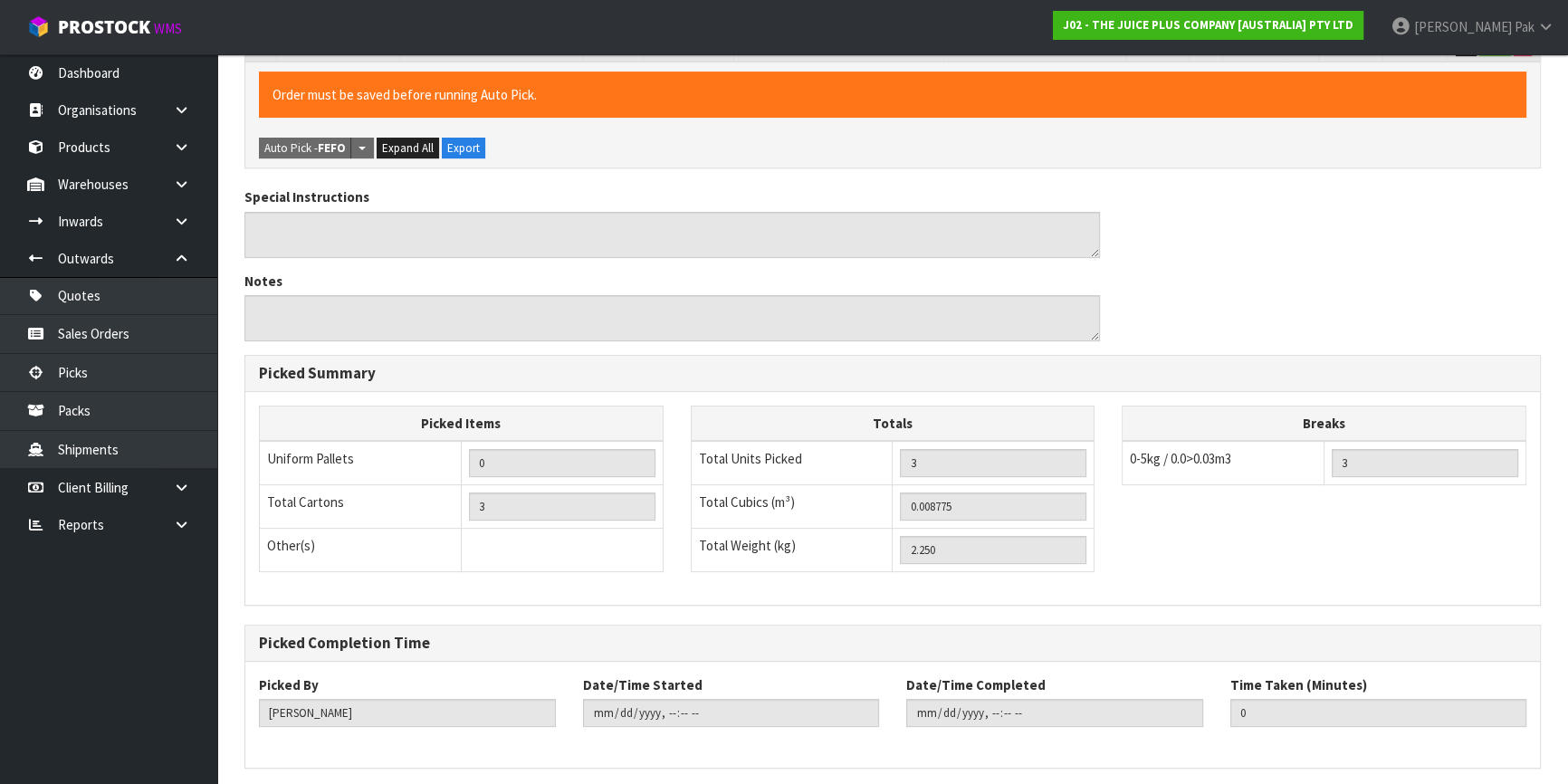
scroll to position [0, 0]
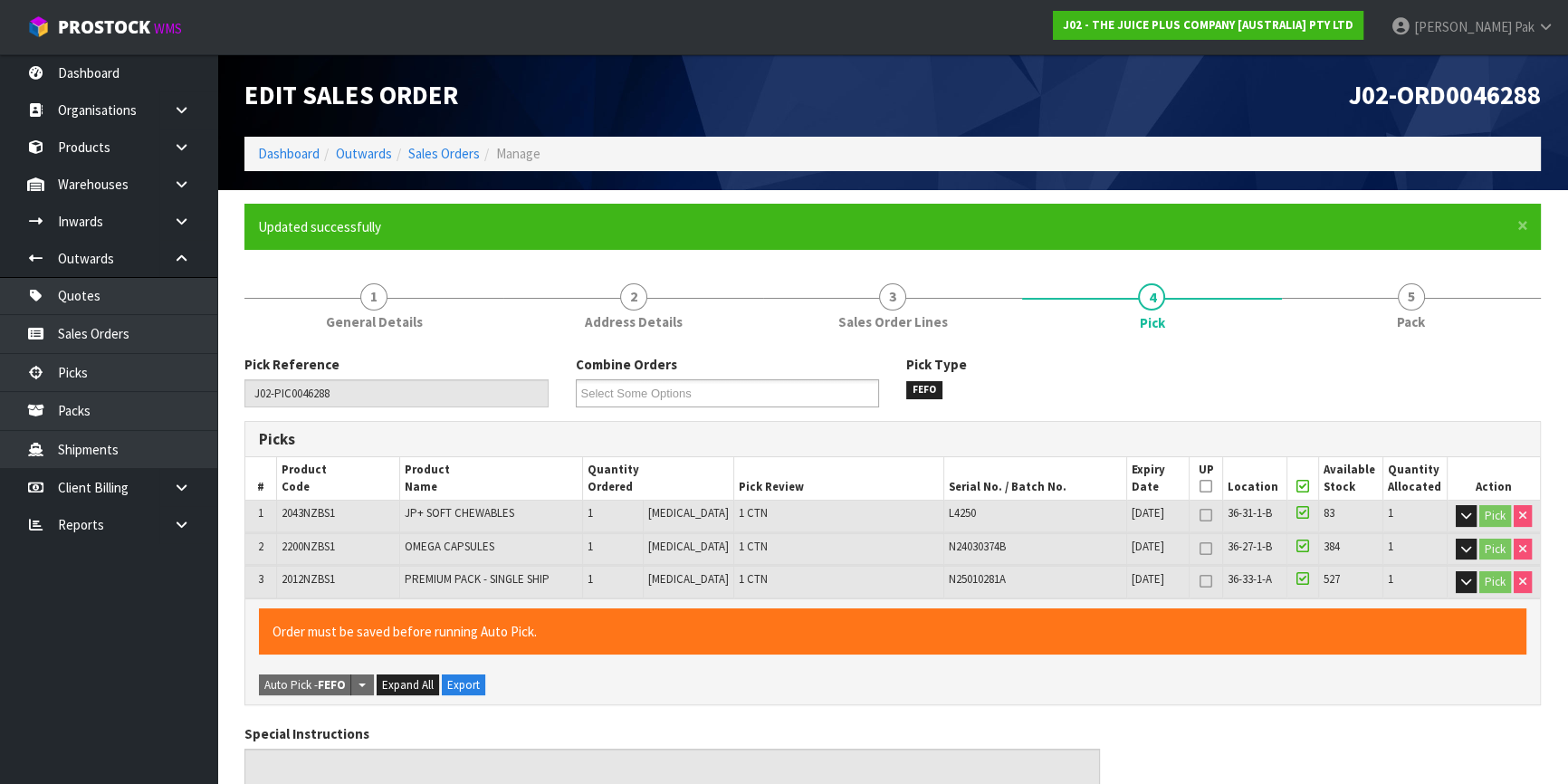
type input "[PERSON_NAME]"
type input "[DATE]T12:43:22"
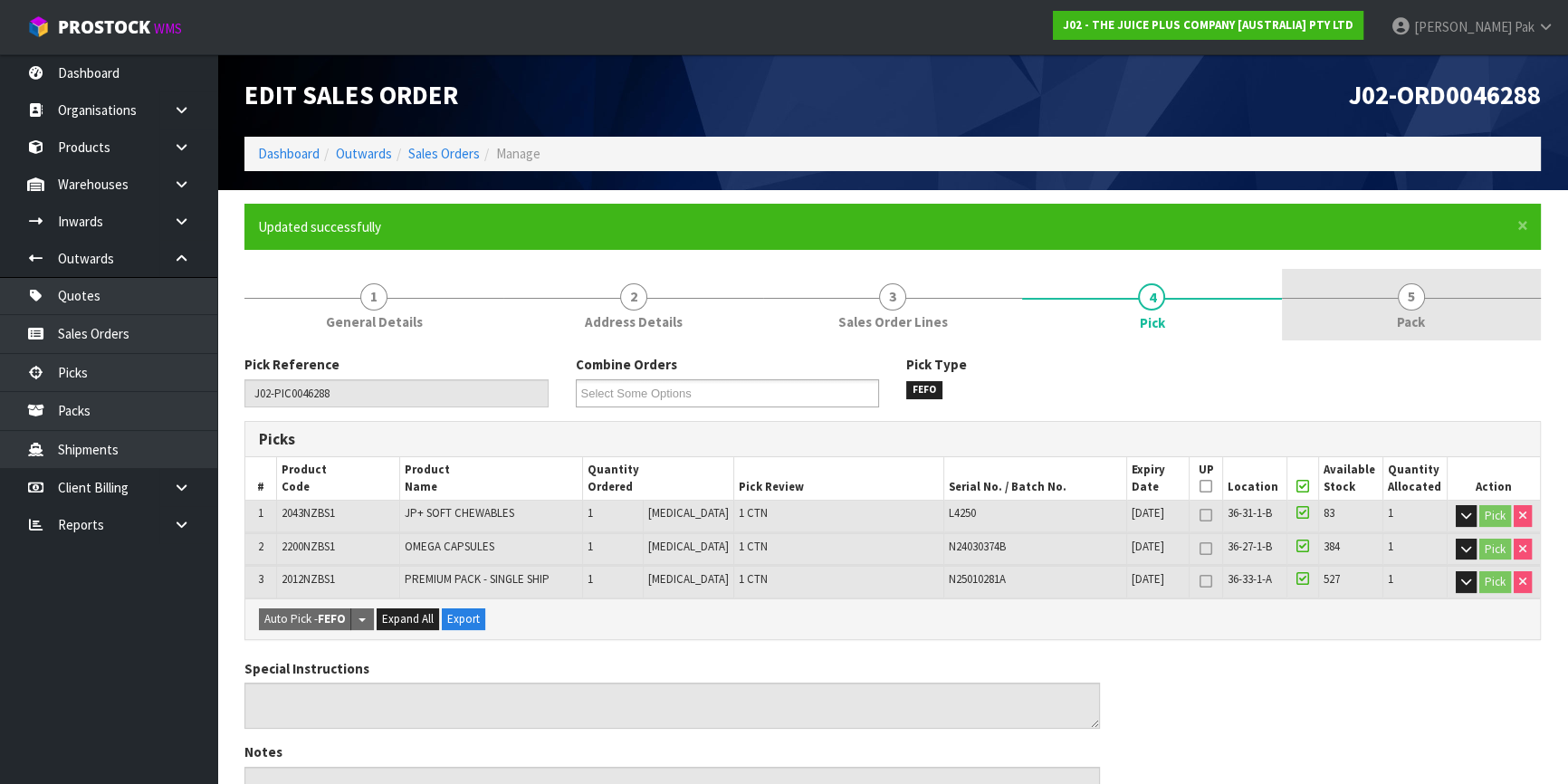
click at [1431, 312] on link "5 Pack" at bounding box center [1411, 305] width 259 height 72
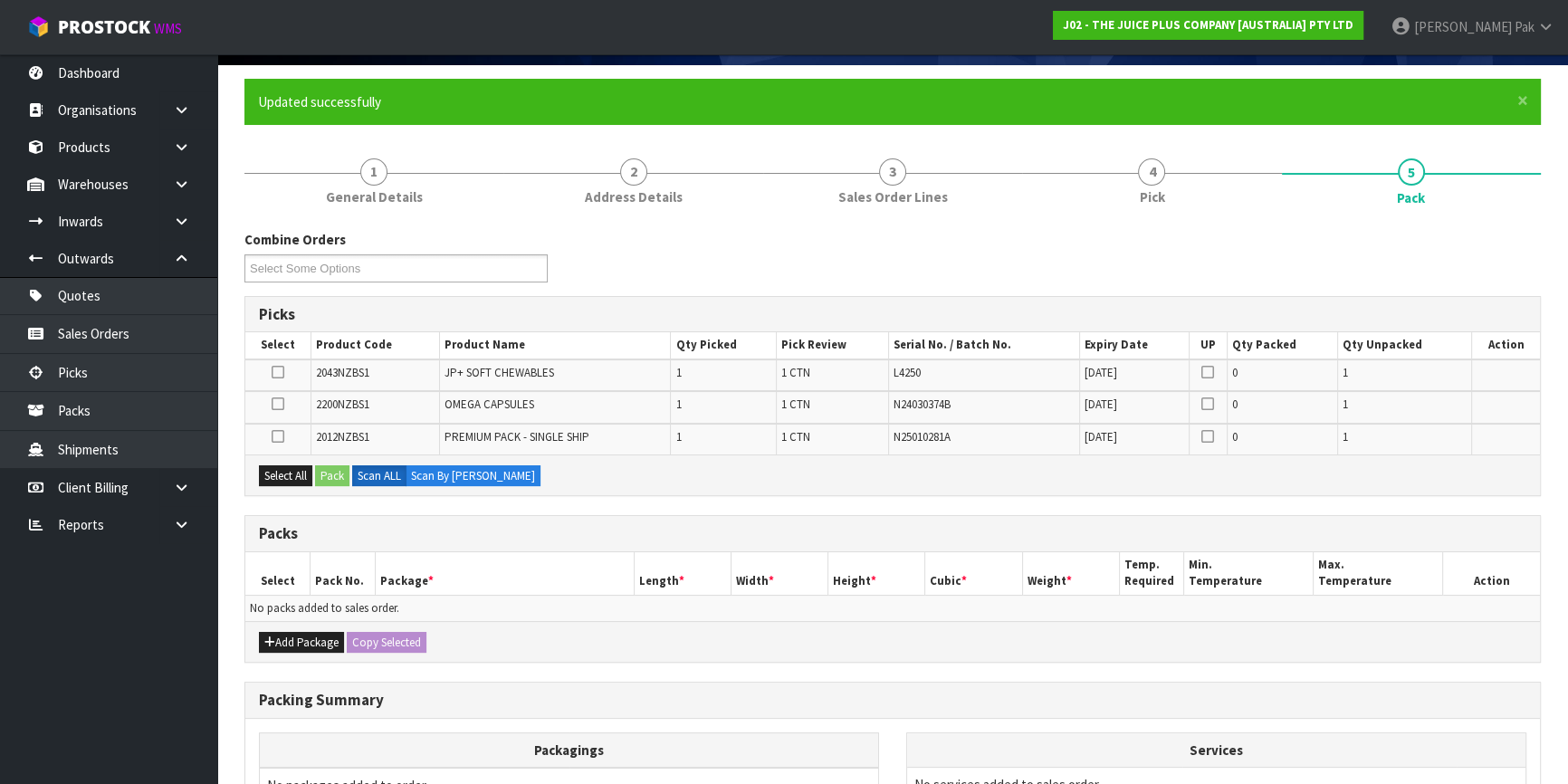
scroll to position [329, 0]
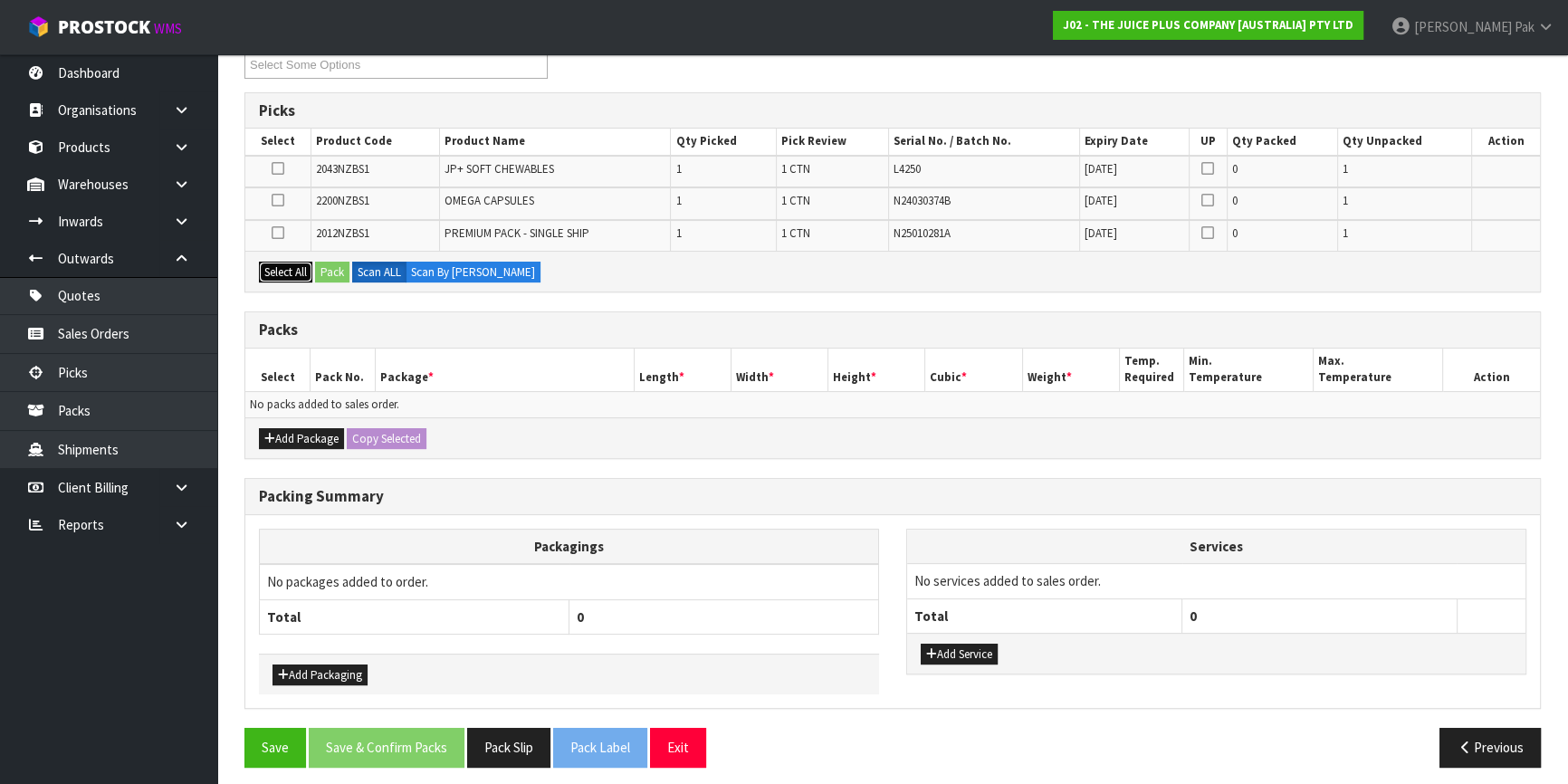
click at [262, 270] on button "Select All" at bounding box center [285, 272] width 53 height 22
click at [328, 266] on button "Pack" at bounding box center [331, 272] width 34 height 22
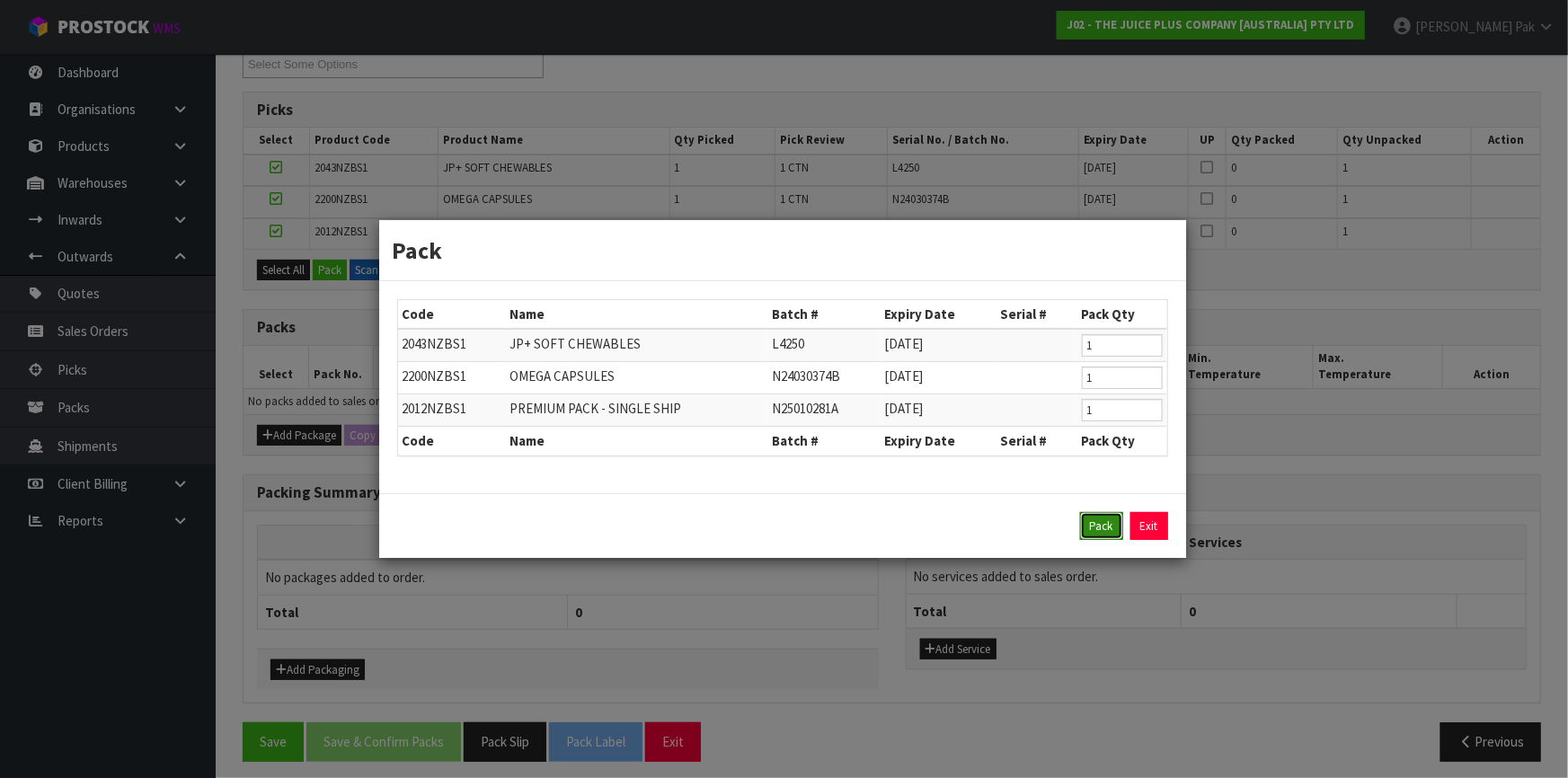
click at [1098, 530] on button "Pack" at bounding box center [1101, 526] width 43 height 28
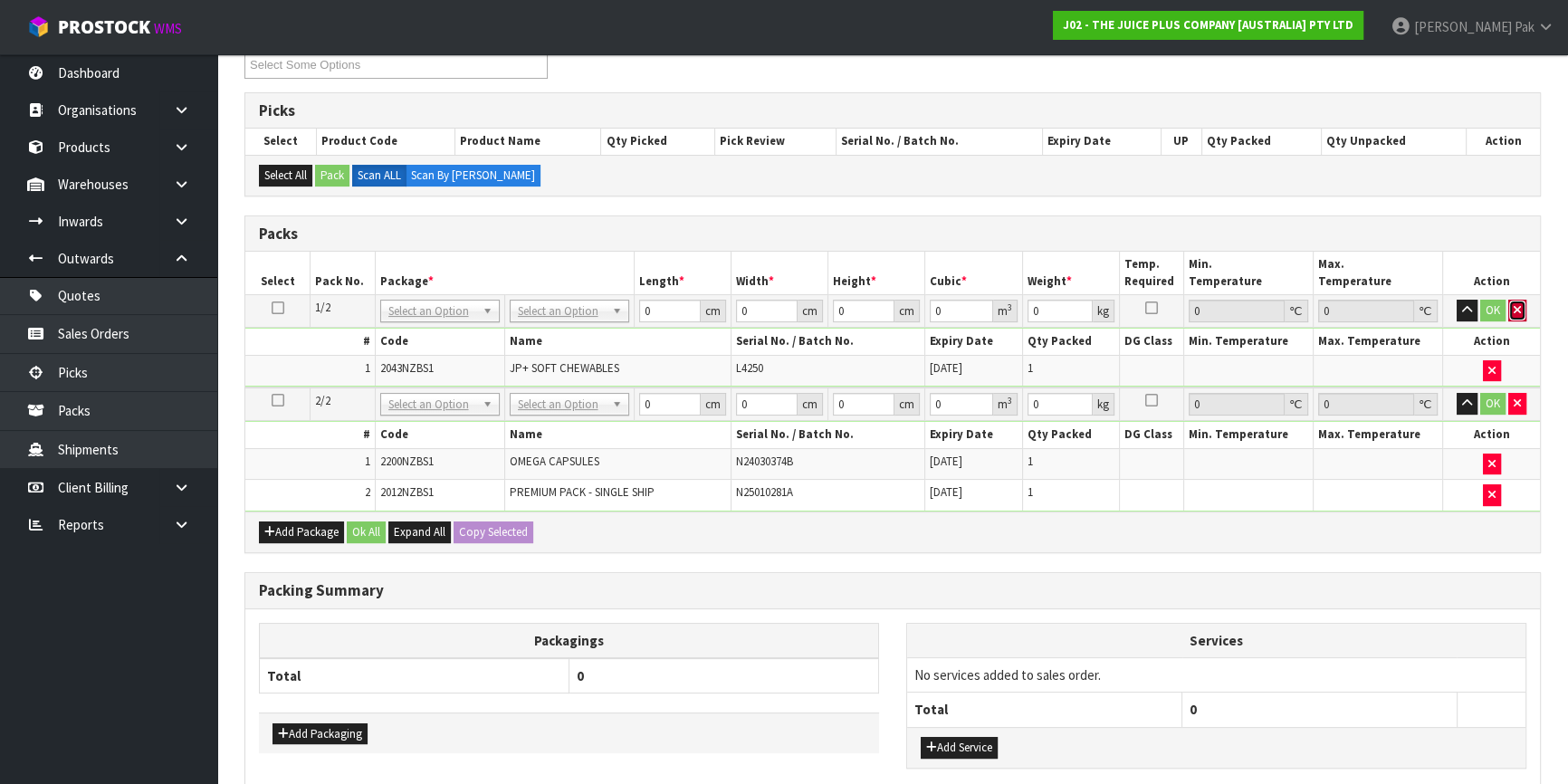
click at [1511, 308] on button "button" at bounding box center [1517, 311] width 18 height 22
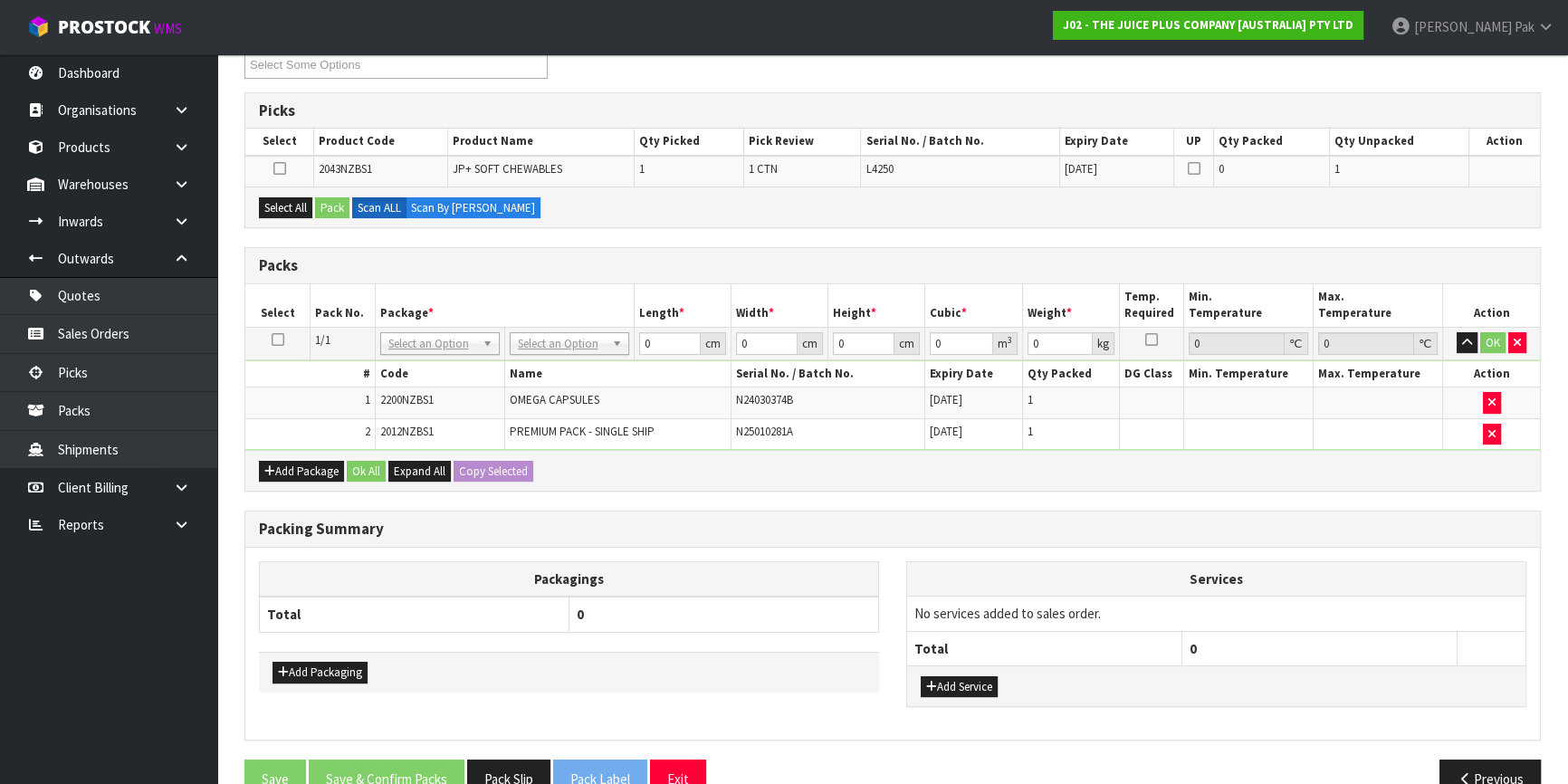
click at [282, 168] on icon at bounding box center [280, 168] width 13 height 1
click at [0, 0] on input "checkbox" at bounding box center [0, 0] width 0 height 0
click at [329, 198] on button "Pack" at bounding box center [331, 209] width 34 height 22
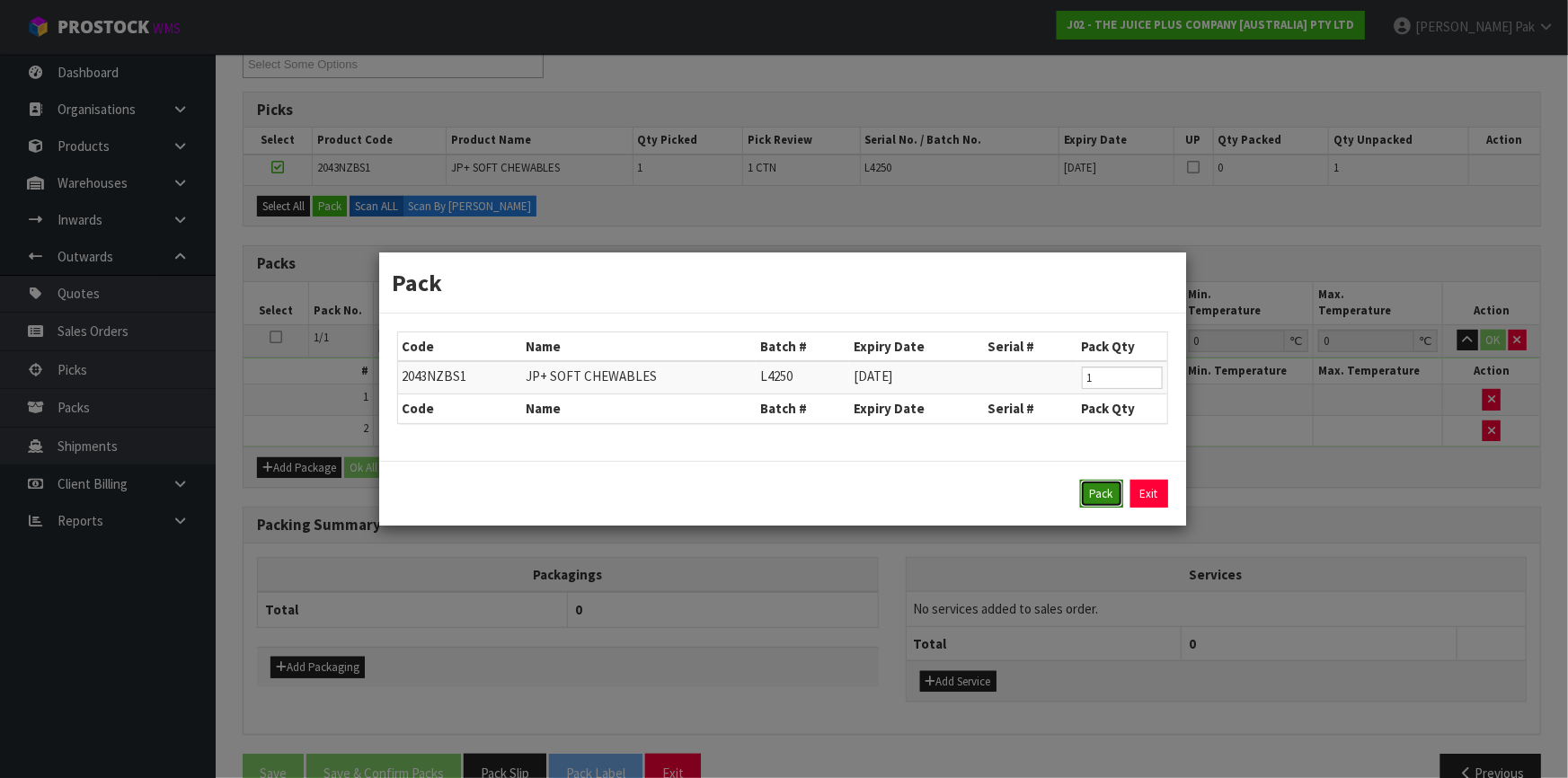
click at [1106, 489] on button "Pack" at bounding box center [1101, 494] width 43 height 28
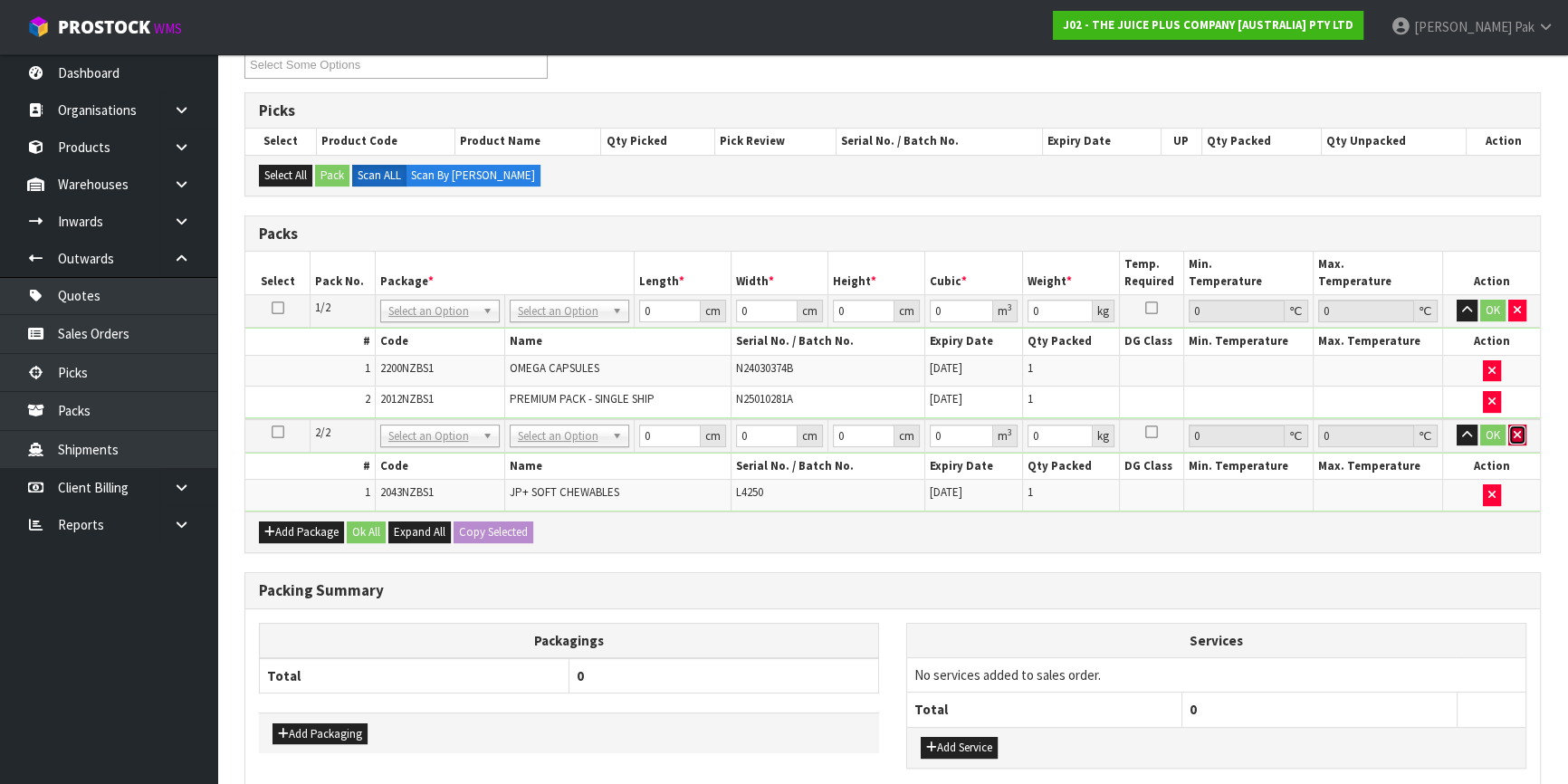
click at [1522, 427] on button "button" at bounding box center [1517, 436] width 18 height 22
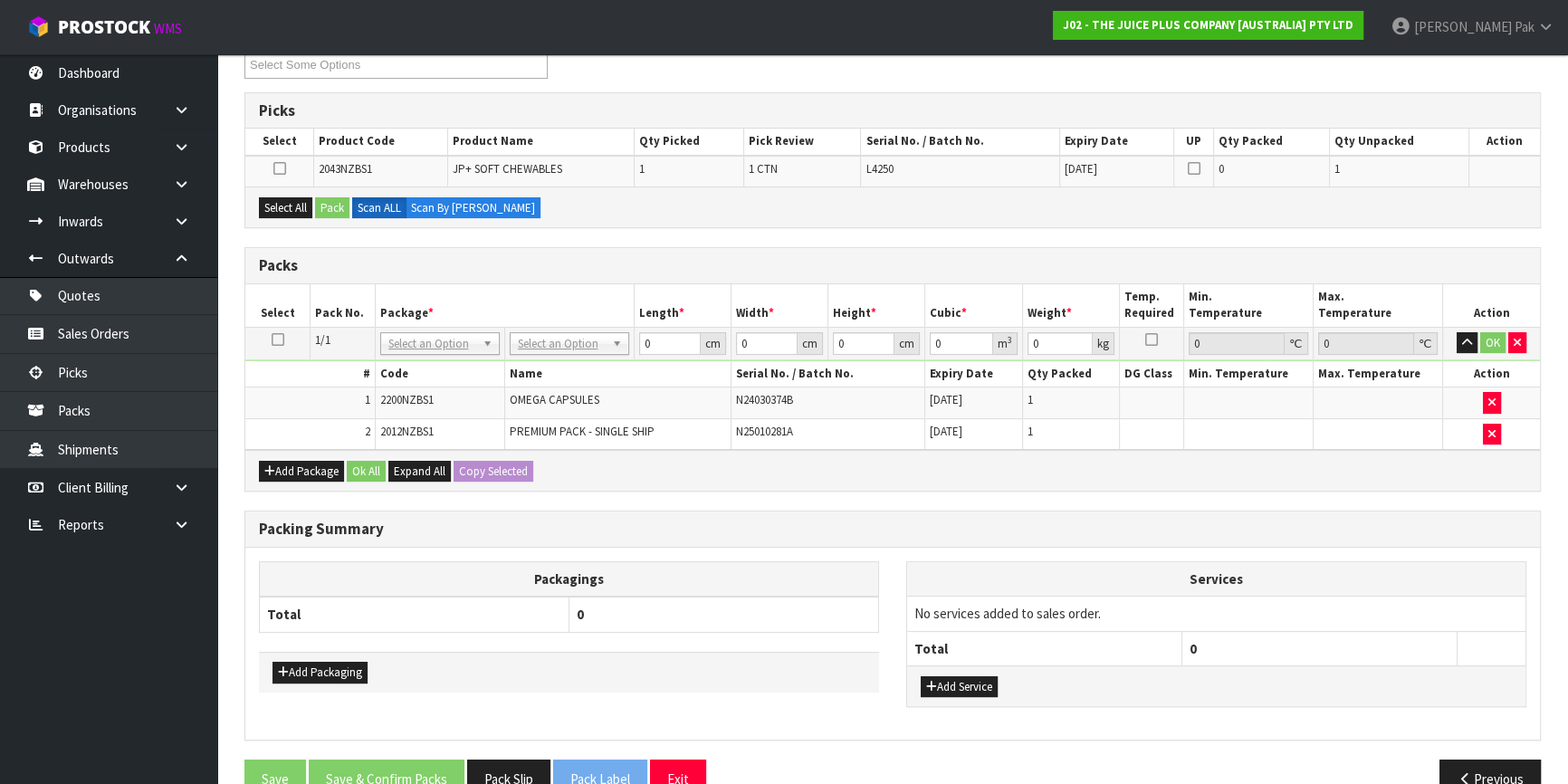
click at [280, 344] on link at bounding box center [278, 340] width 13 height 16
click at [297, 204] on button "Select All" at bounding box center [285, 209] width 53 height 22
click at [335, 202] on button "Pack" at bounding box center [331, 209] width 34 height 22
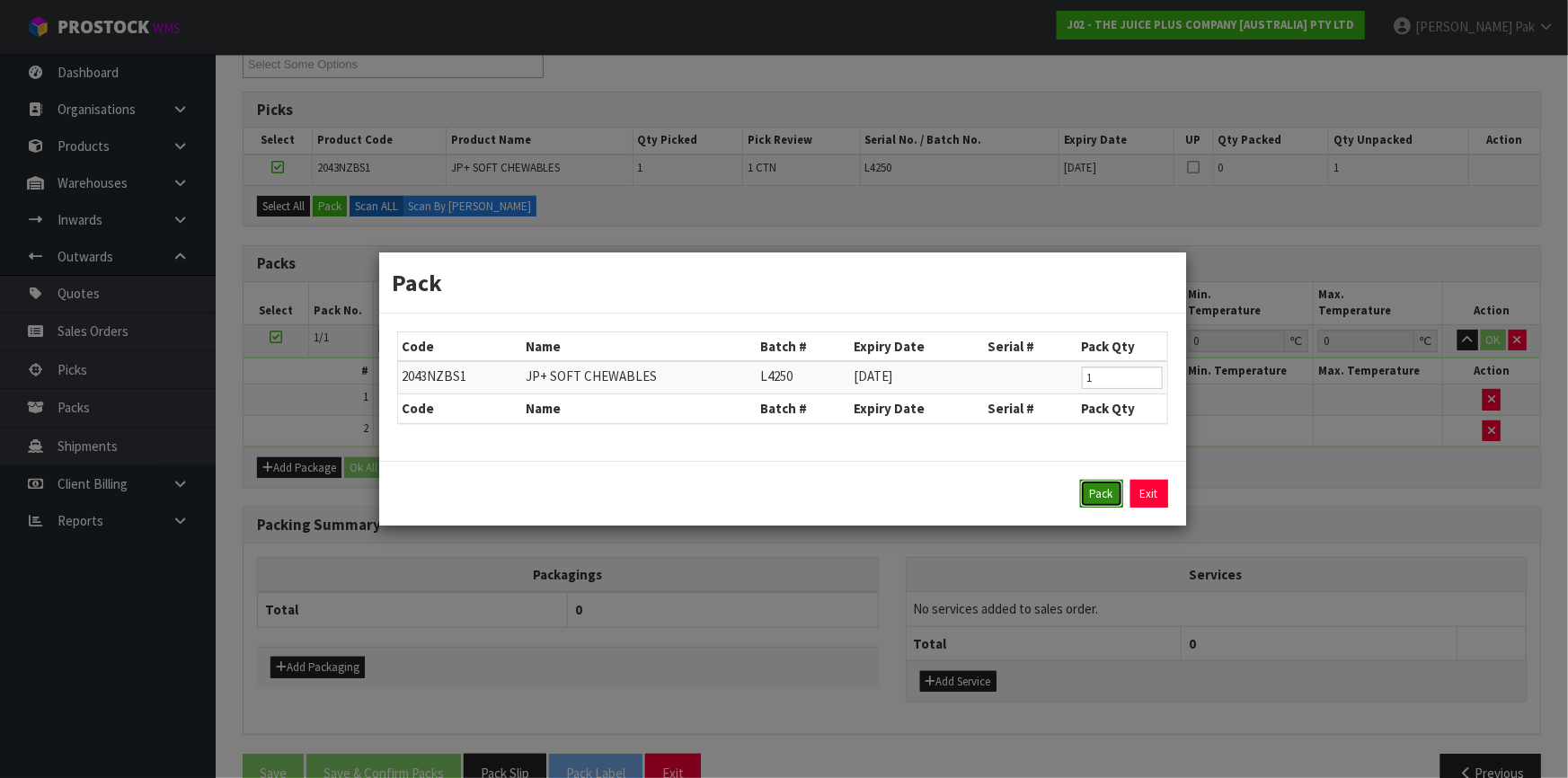
click at [1084, 486] on button "Pack" at bounding box center [1101, 494] width 43 height 28
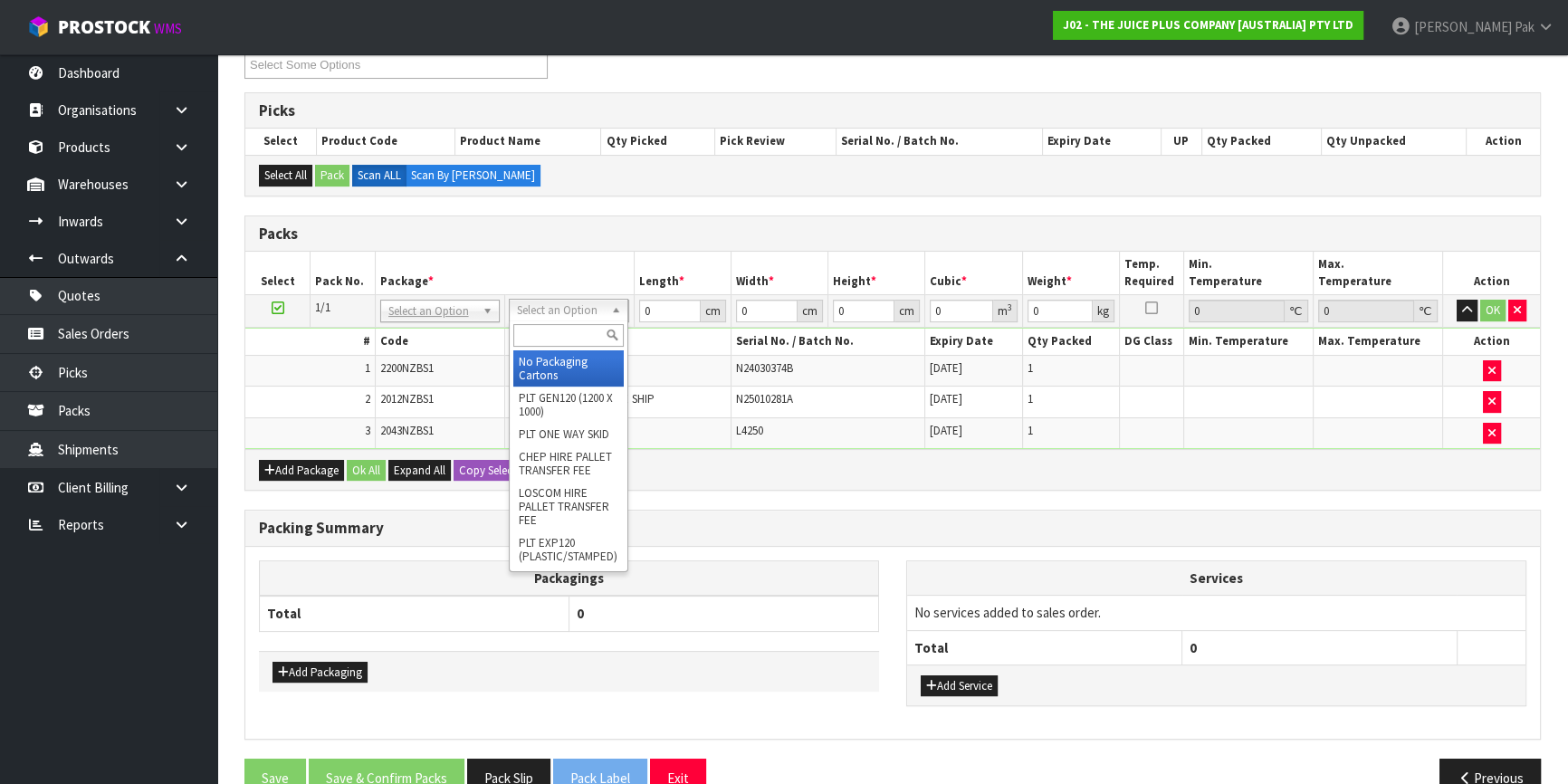
click at [602, 340] on input "text" at bounding box center [569, 335] width 110 height 23
type input "A4"
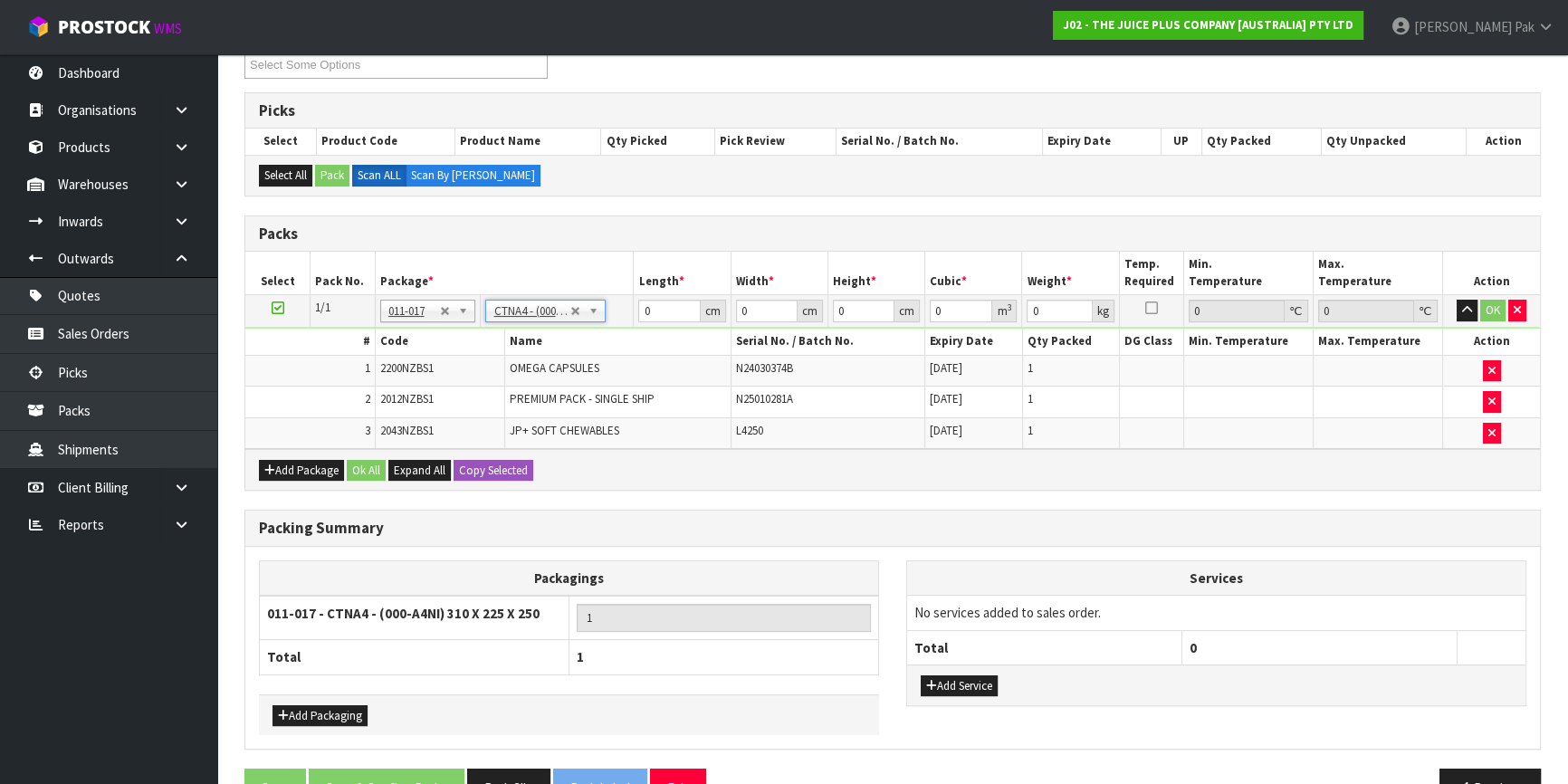
type input "31"
type input "22.5"
type input "25"
type input "0.017438"
type input "2.45"
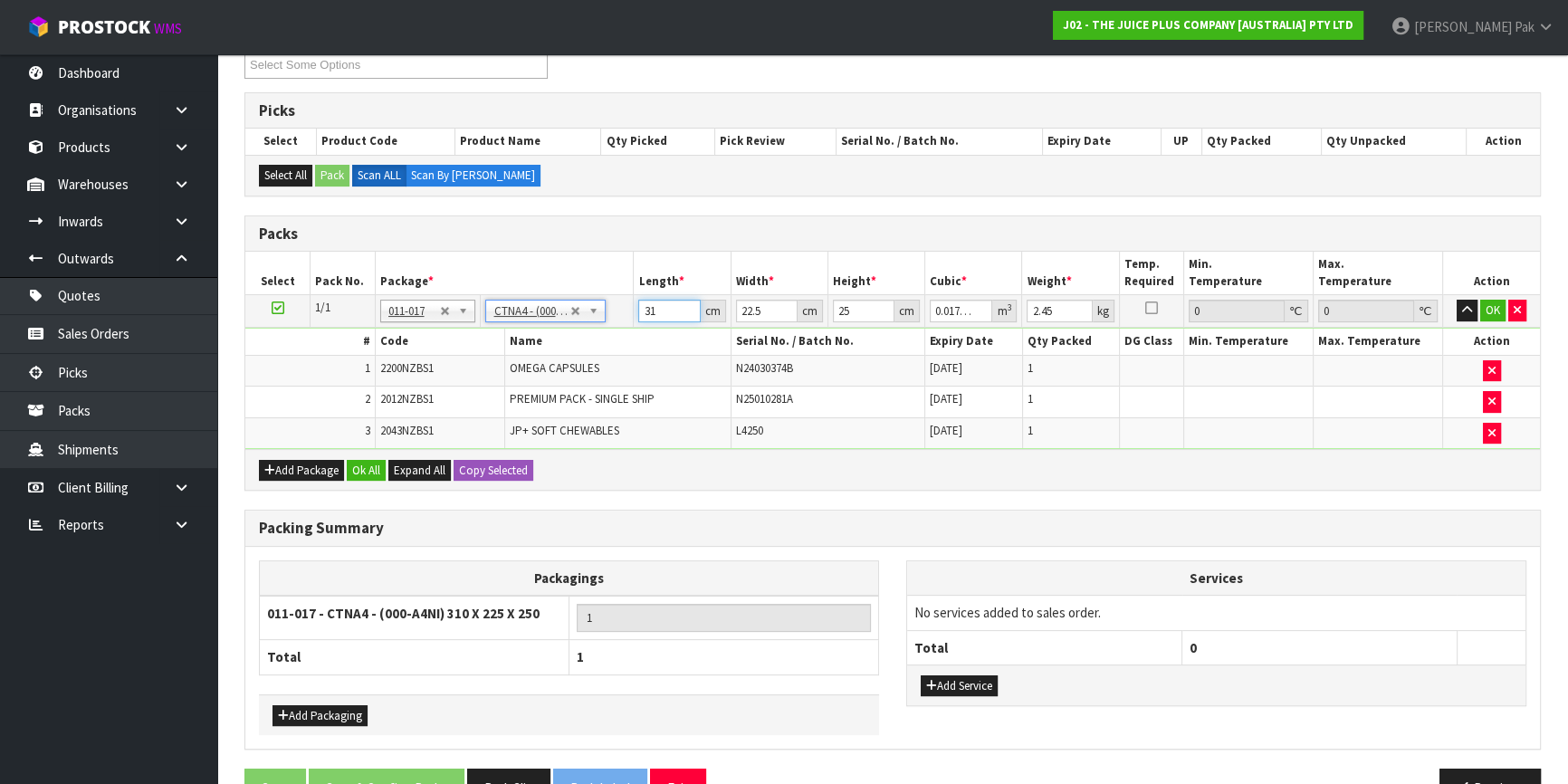
drag, startPoint x: 668, startPoint y: 314, endPoint x: 561, endPoint y: 308, distance: 107.2
click at [561, 308] on tr "1/1 NONE 007-001 007-002 007-004 007-009 007-013 007-014 007-015 007-017 007-01…" at bounding box center [893, 311] width 1295 height 32
type input "3"
type input "0.001687"
type input "32"
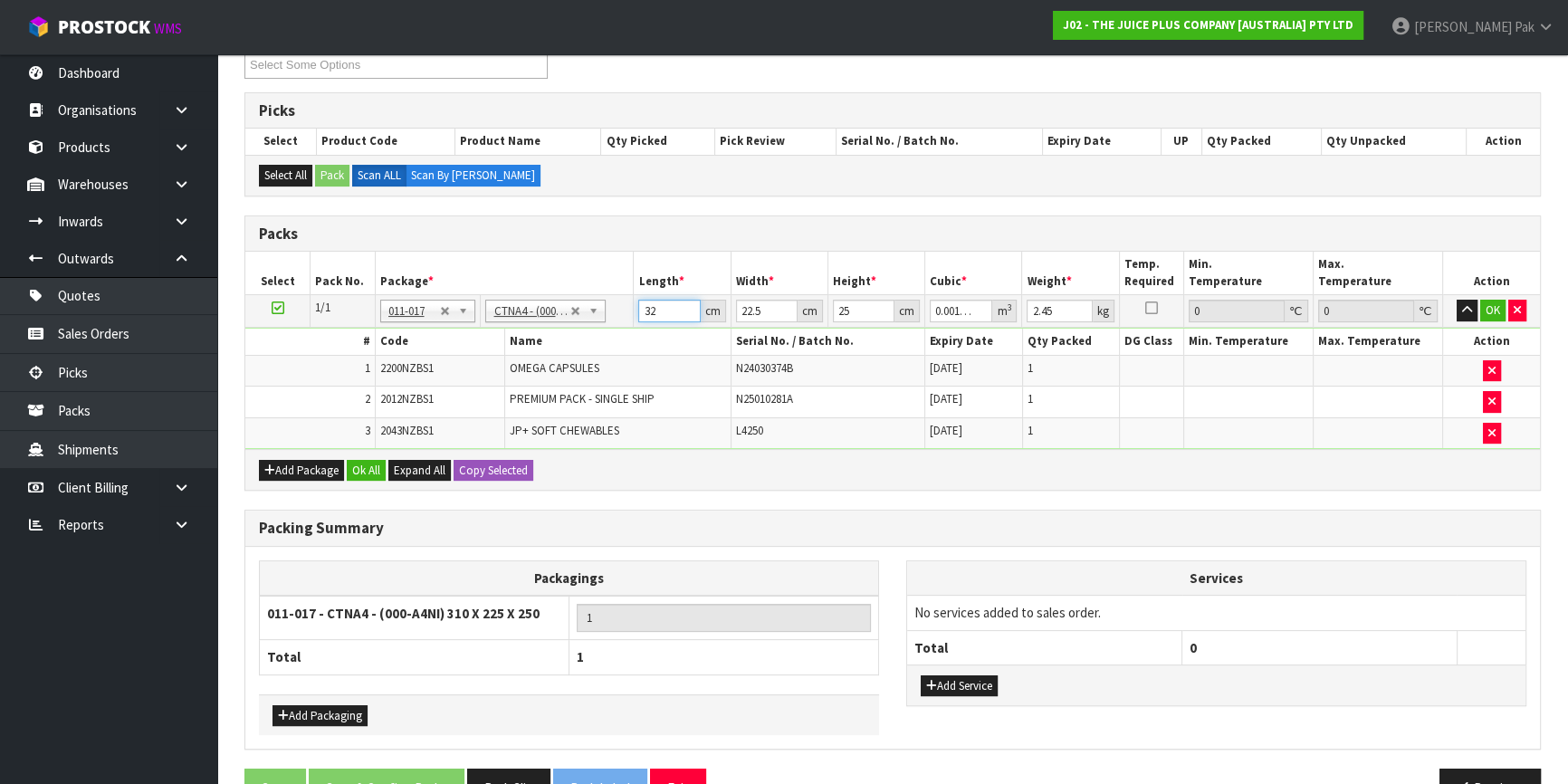
type input "0.018"
type input "32"
type input "2"
type input "0.0016"
type input "24"
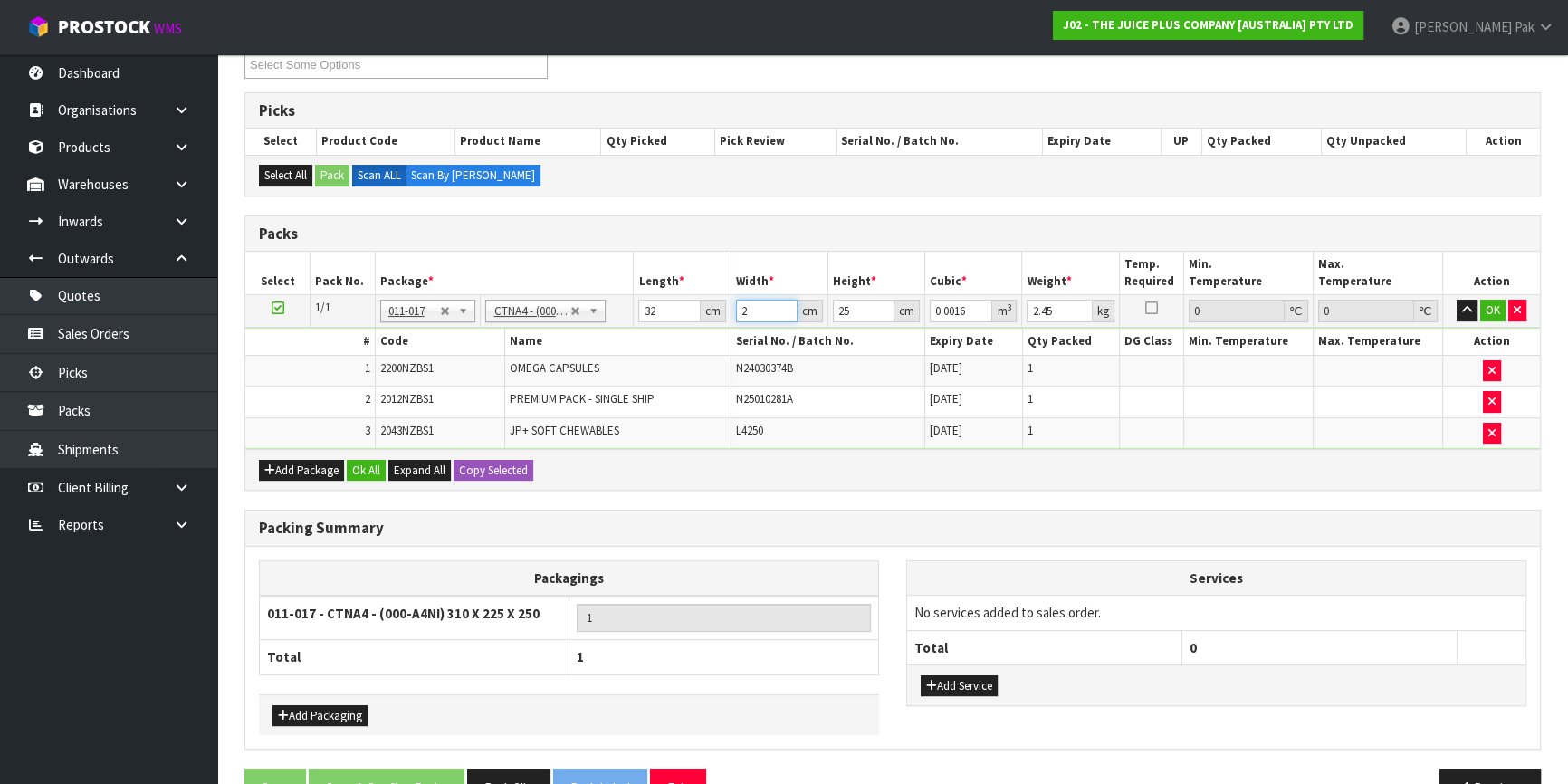
type input "0.0192"
type input "24"
type input "2"
type input "0.001536"
type input "21"
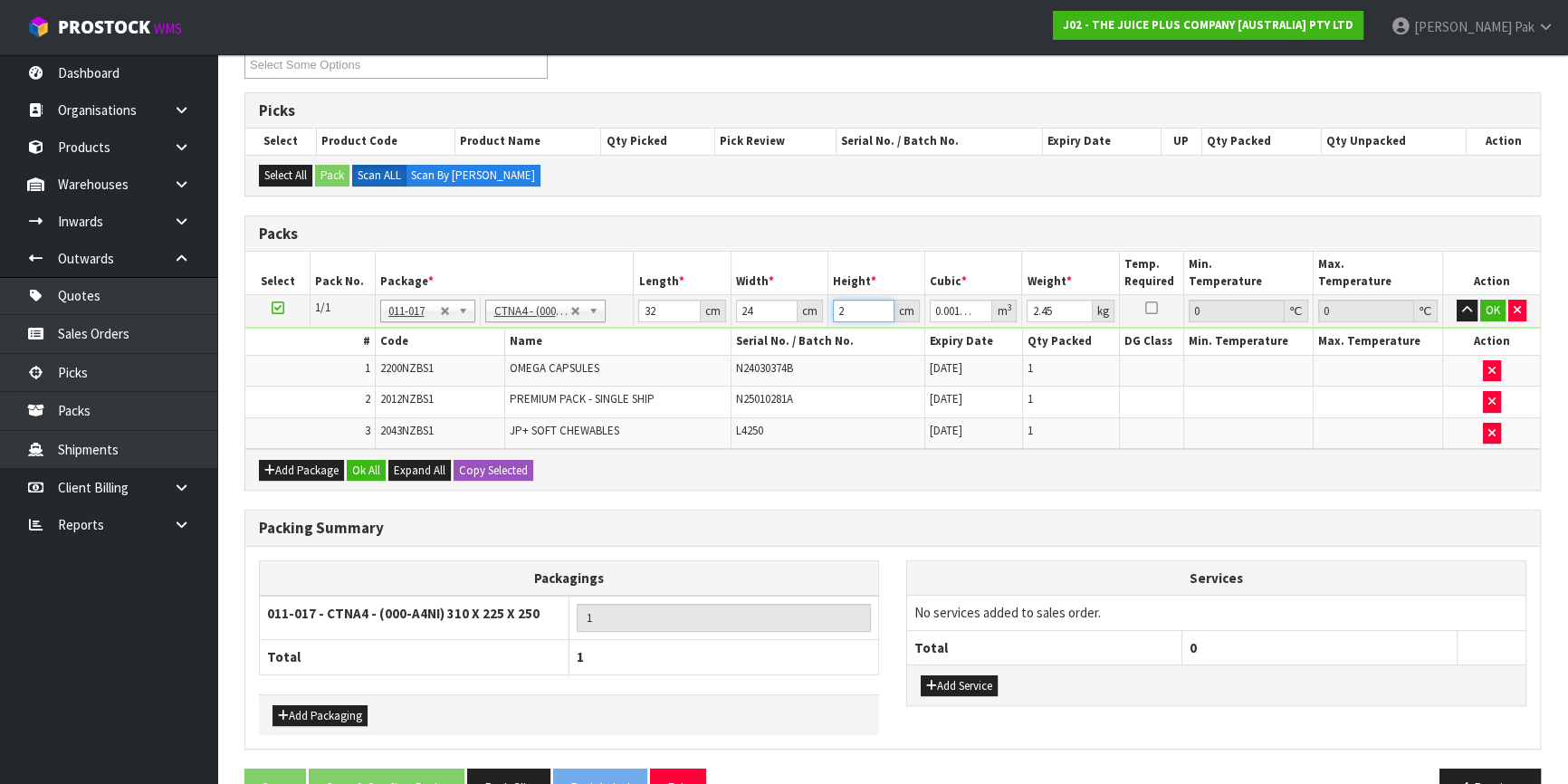
type input "0.016128"
click at [1489, 300] on button "OK" at bounding box center [1493, 311] width 26 height 22
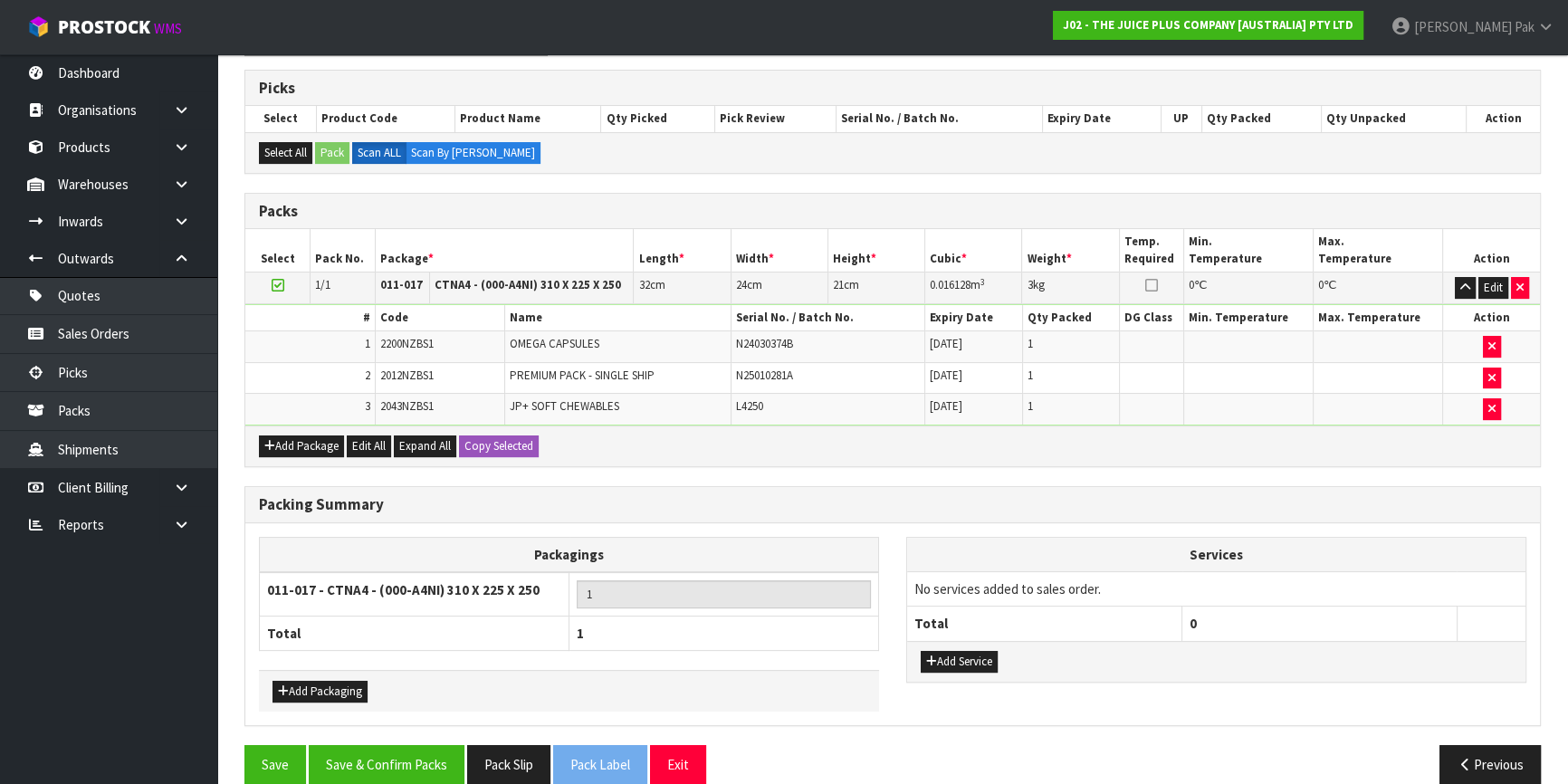
scroll to position [372, 0]
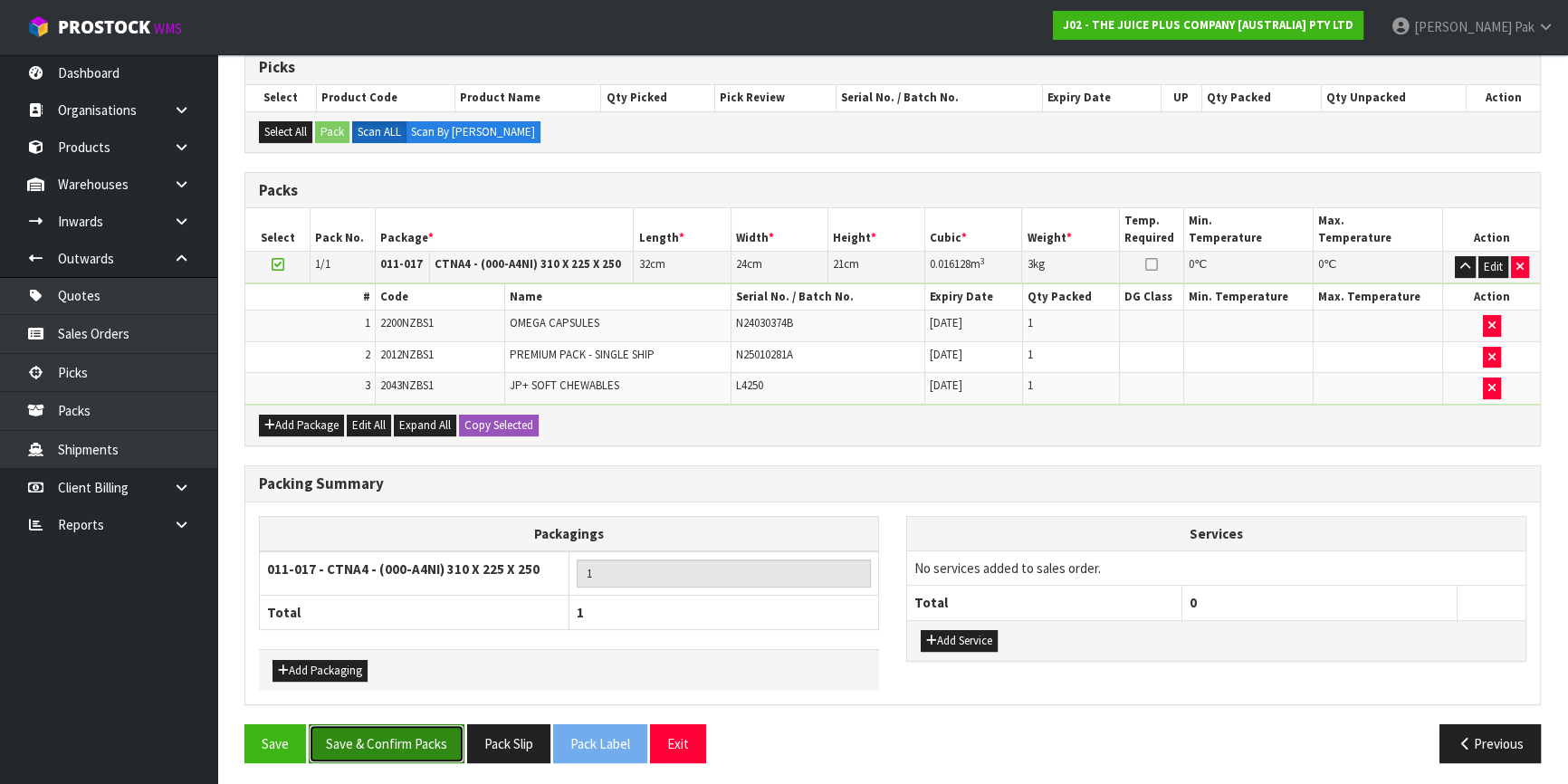
click at [351, 740] on button "Save & Confirm Packs" at bounding box center [386, 744] width 156 height 39
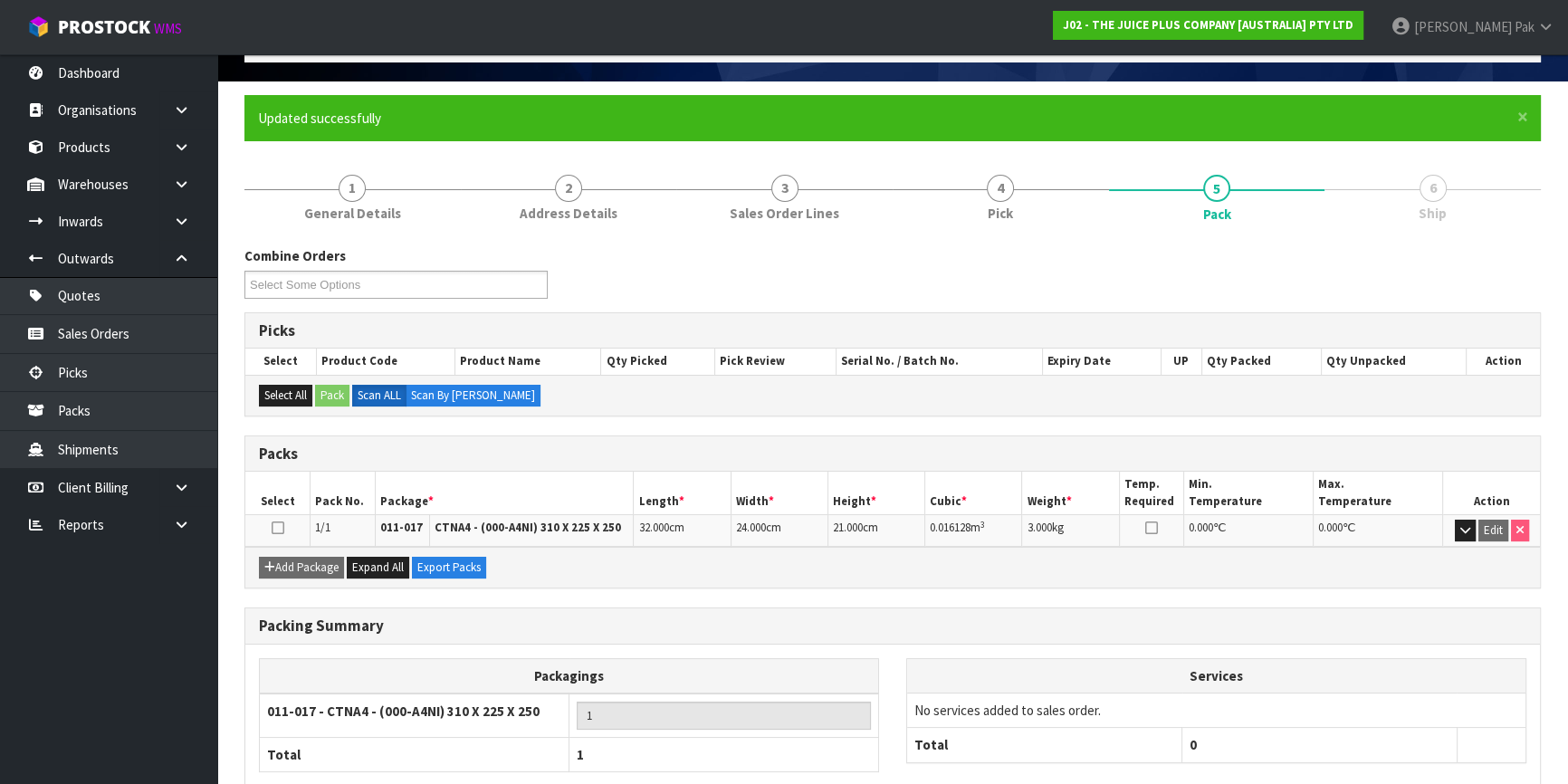
scroll to position [212, 0]
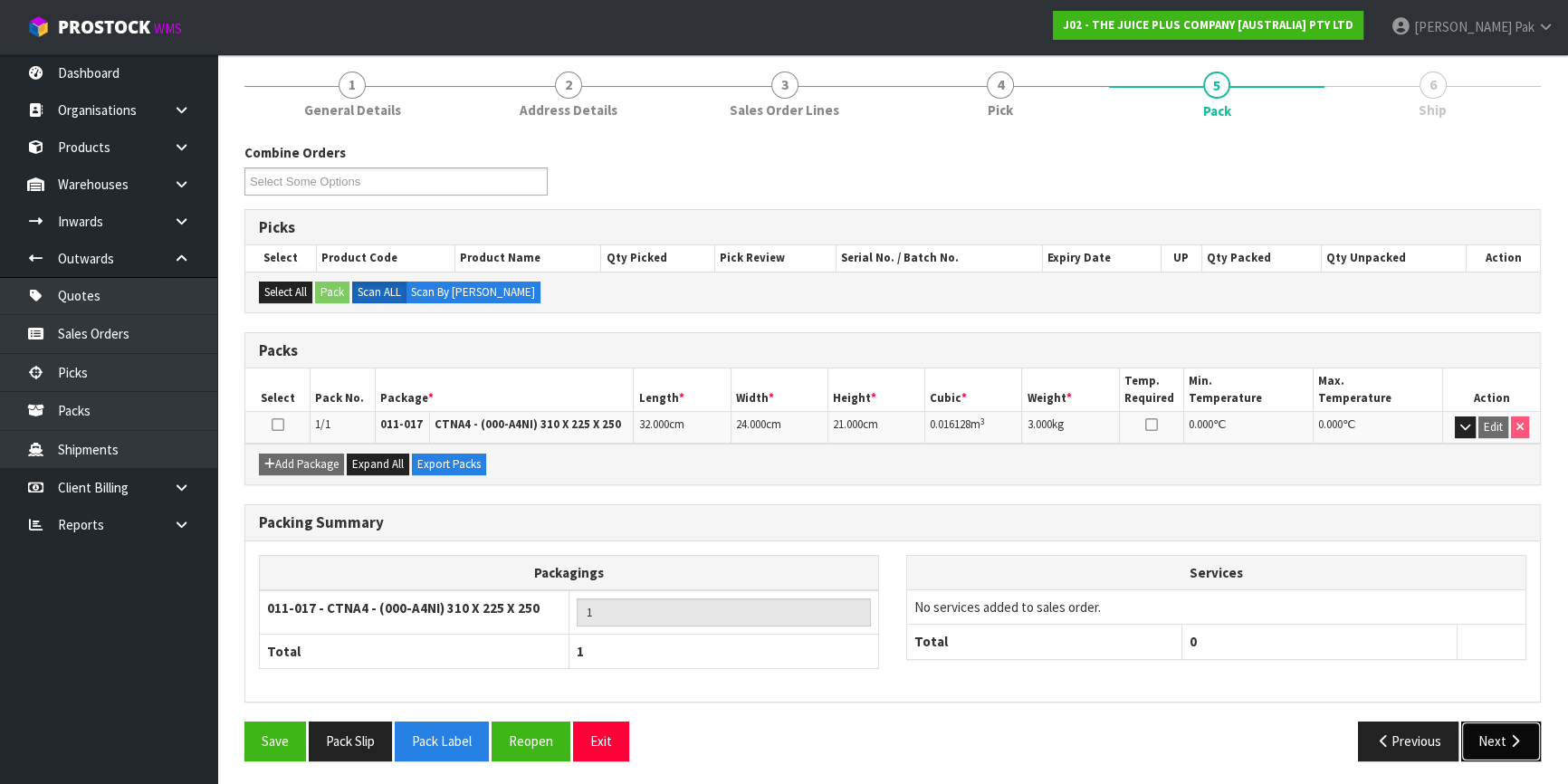
click at [1478, 740] on button "Next" at bounding box center [1501, 741] width 80 height 39
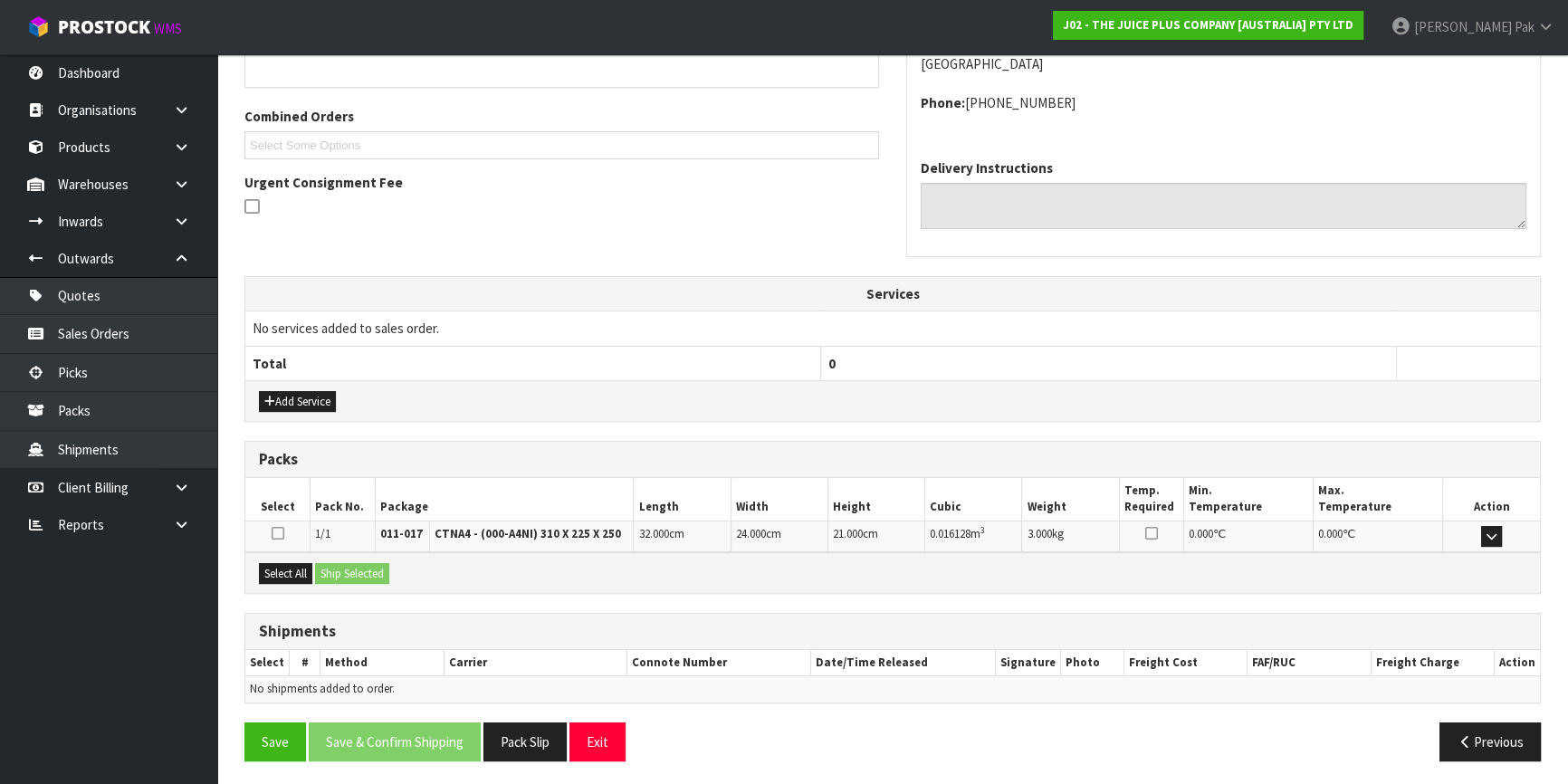
scroll to position [429, 0]
click at [276, 566] on button "Select All" at bounding box center [285, 573] width 53 height 22
click at [354, 567] on button "Ship Selected" at bounding box center [352, 573] width 75 height 22
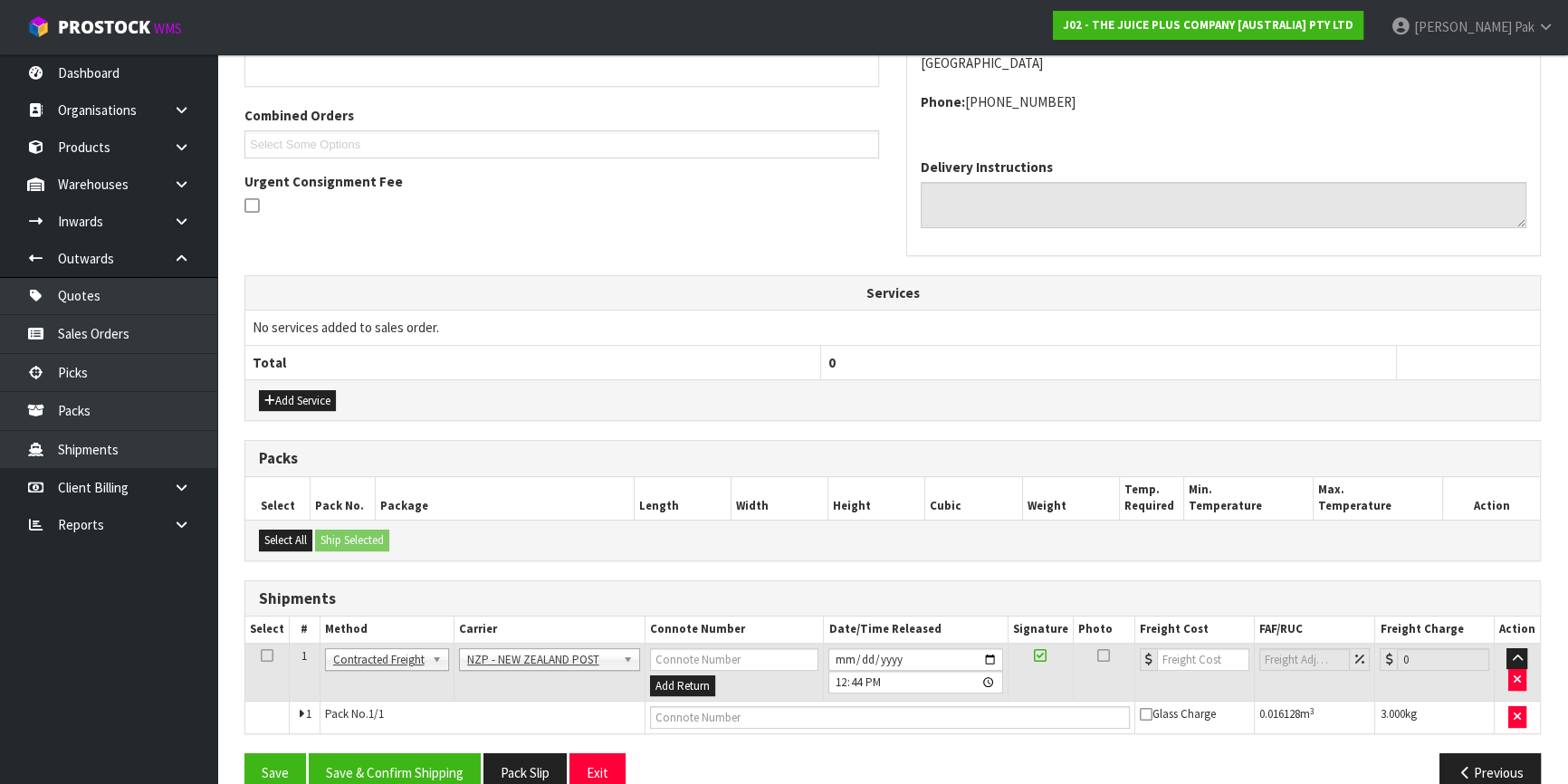
scroll to position [462, 0]
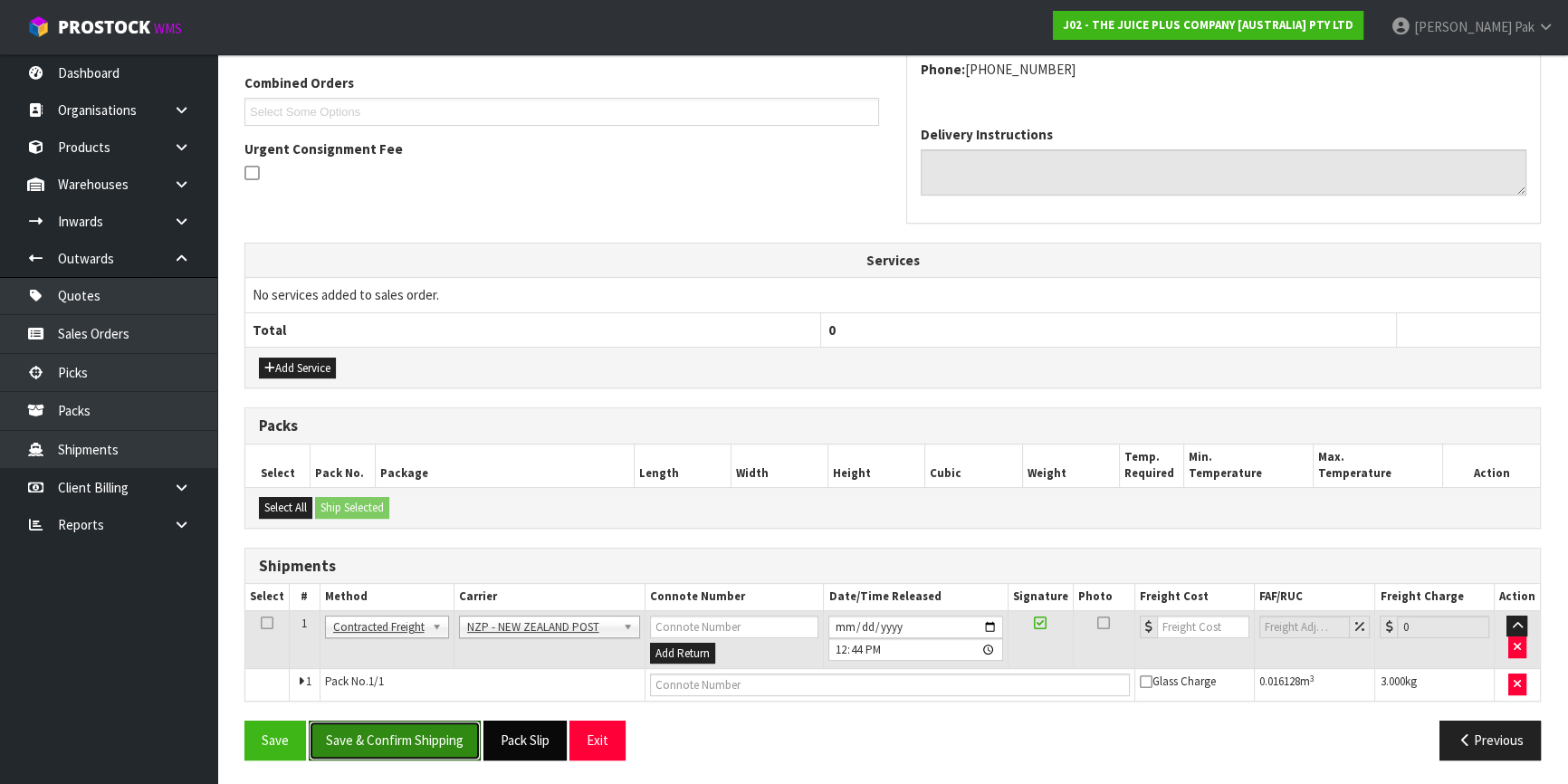
drag, startPoint x: 416, startPoint y: 737, endPoint x: 524, endPoint y: 737, distance: 108.0
click at [416, 737] on button "Save & Confirm Shipping" at bounding box center [395, 740] width 172 height 39
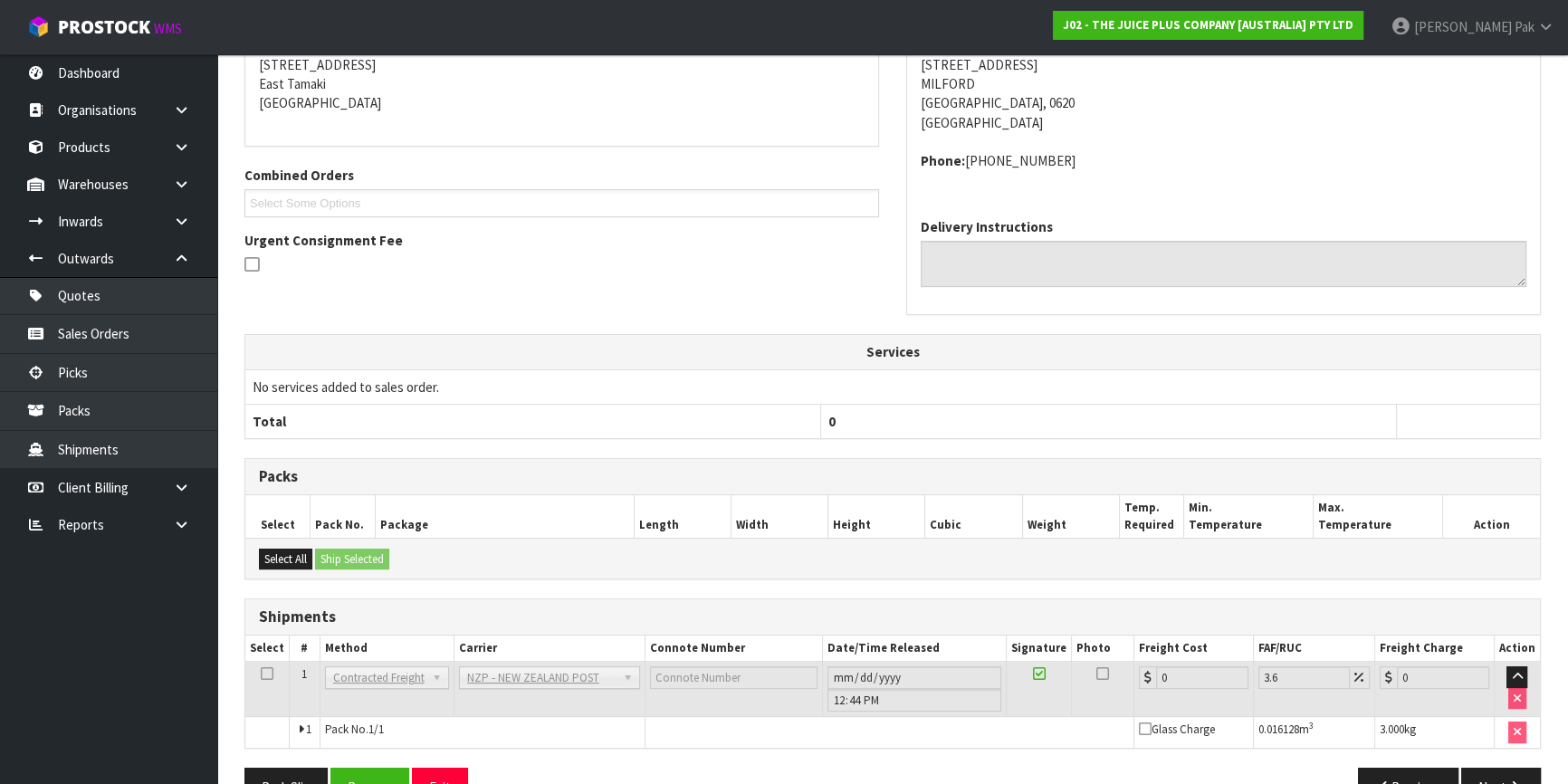
scroll to position [435, 0]
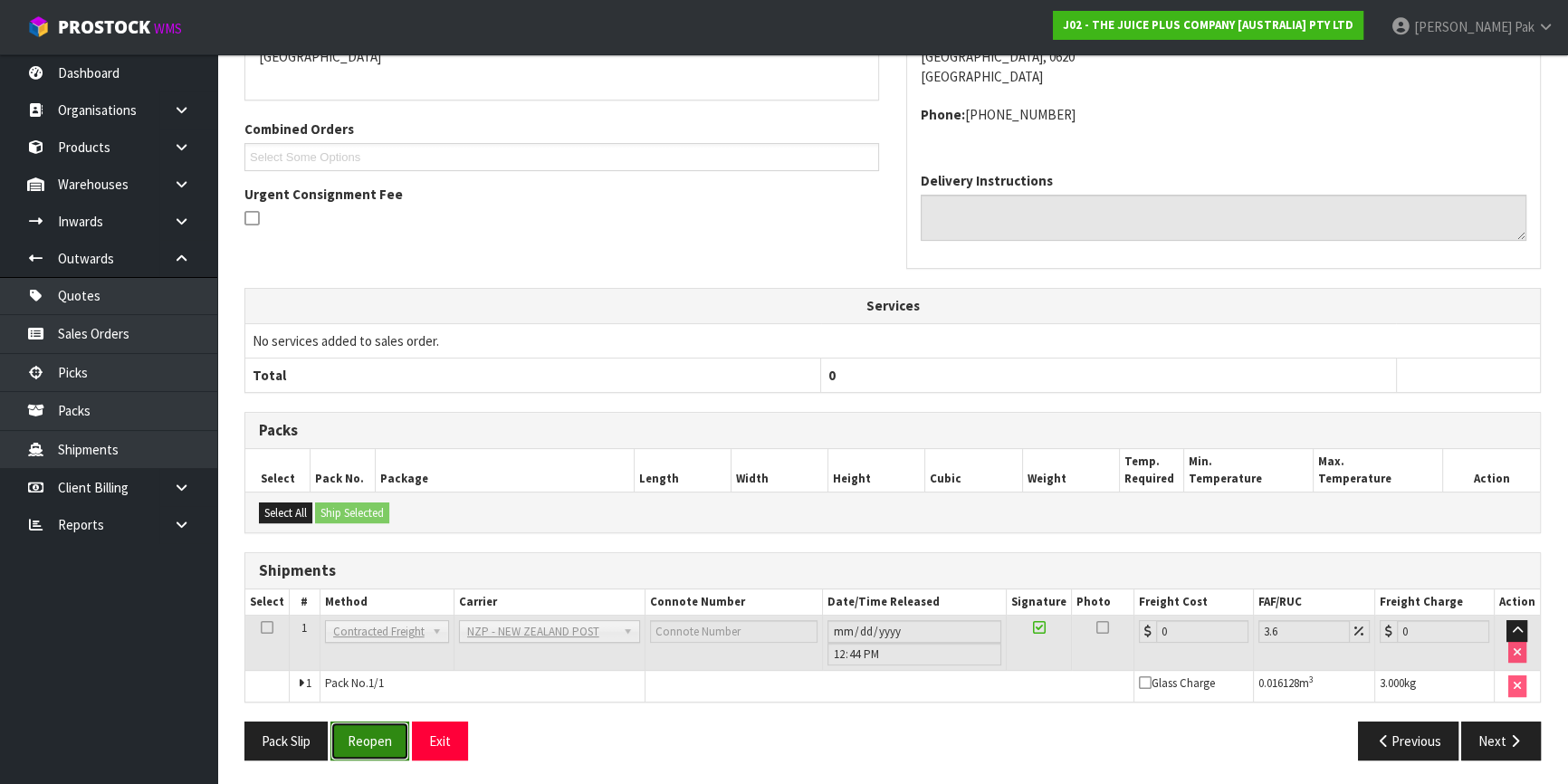
click at [347, 732] on button "Reopen" at bounding box center [370, 741] width 79 height 39
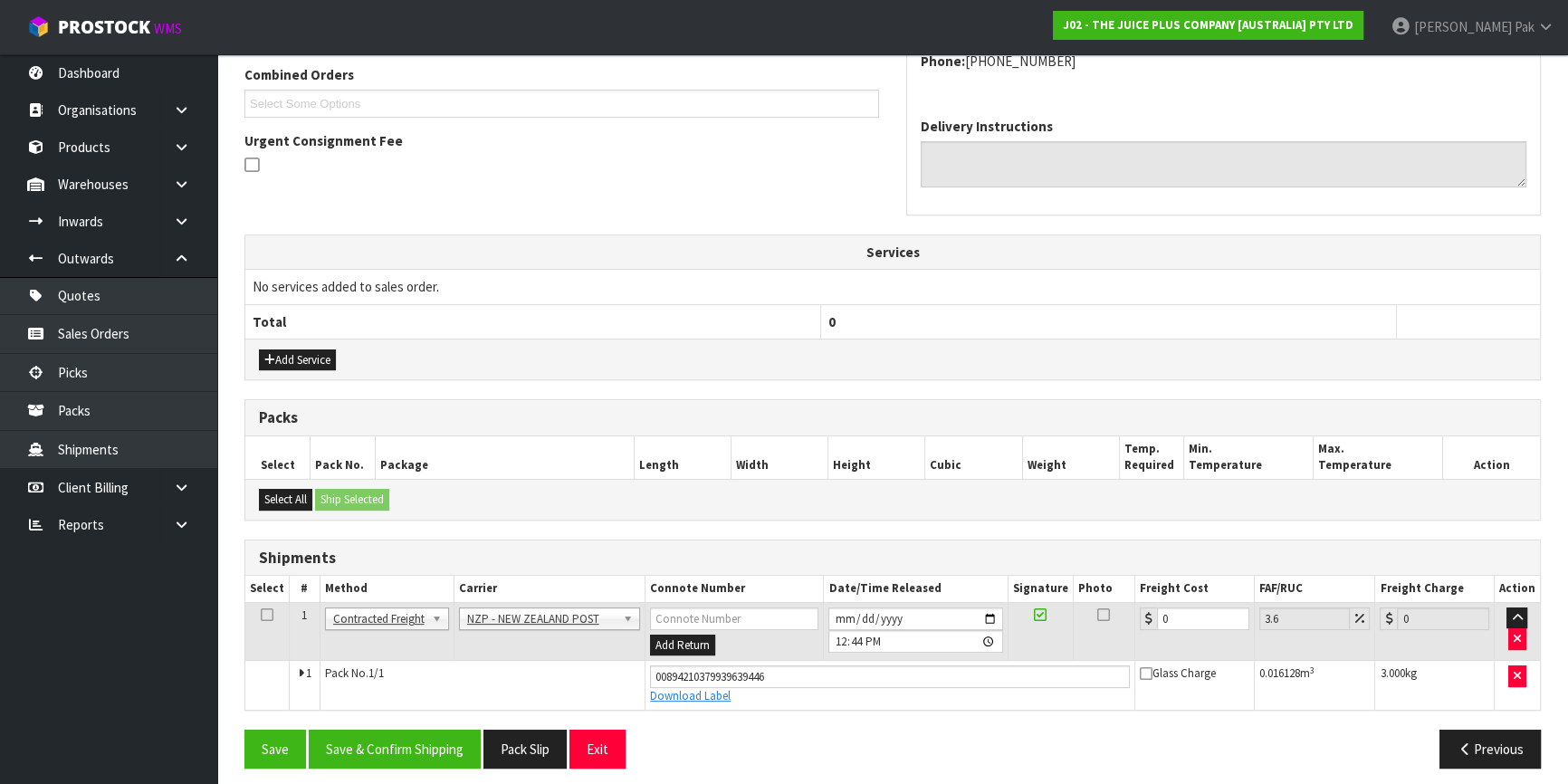
scroll to position [478, 0]
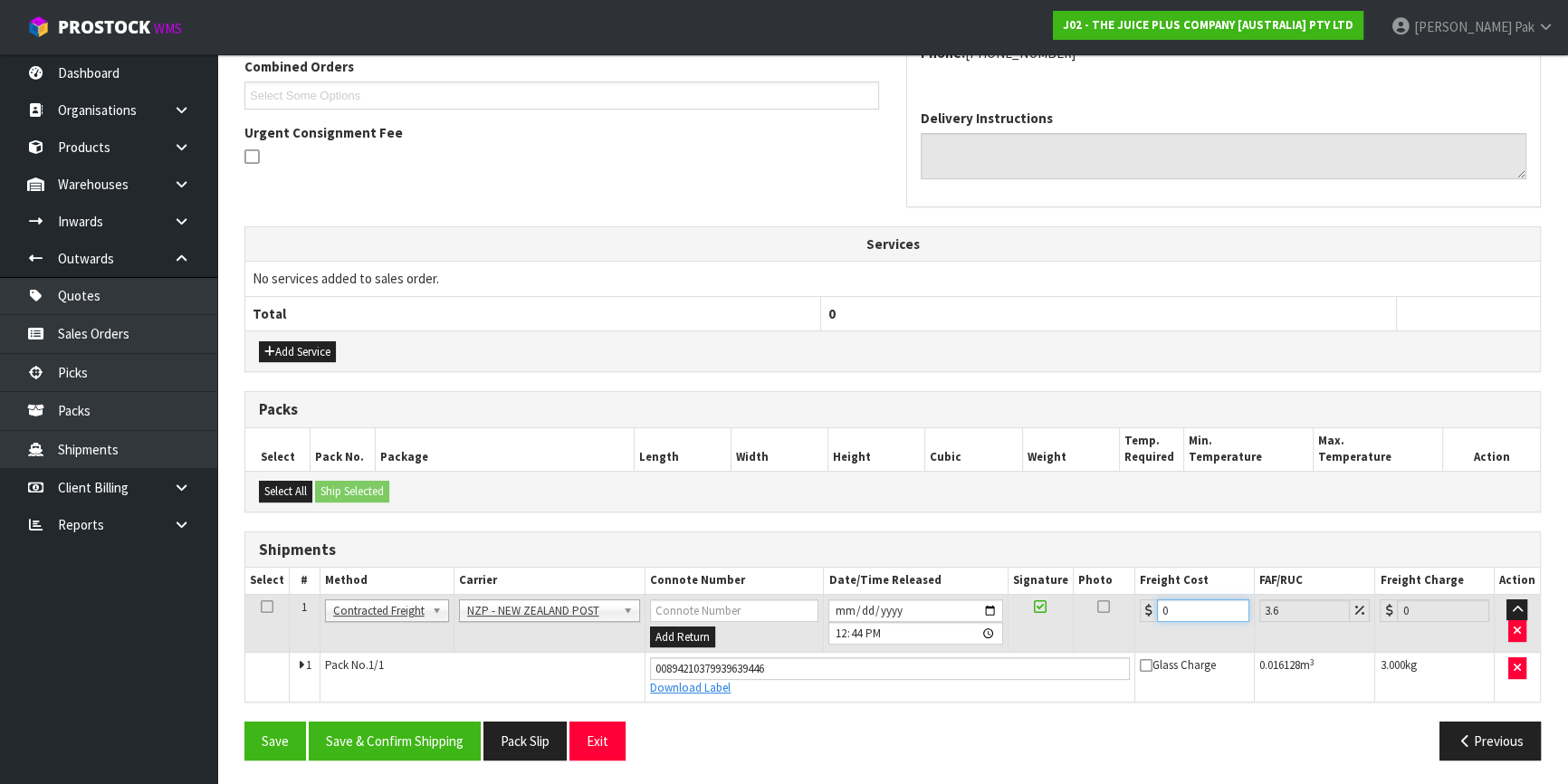
drag, startPoint x: 1176, startPoint y: 608, endPoint x: 1083, endPoint y: 608, distance: 93.0
click at [1091, 608] on tr "1 Client Local Pickup Customer Local Pickup Company Freight Contracted Freight …" at bounding box center [893, 624] width 1295 height 59
click at [363, 741] on button "Save & Confirm Shipping" at bounding box center [395, 741] width 172 height 39
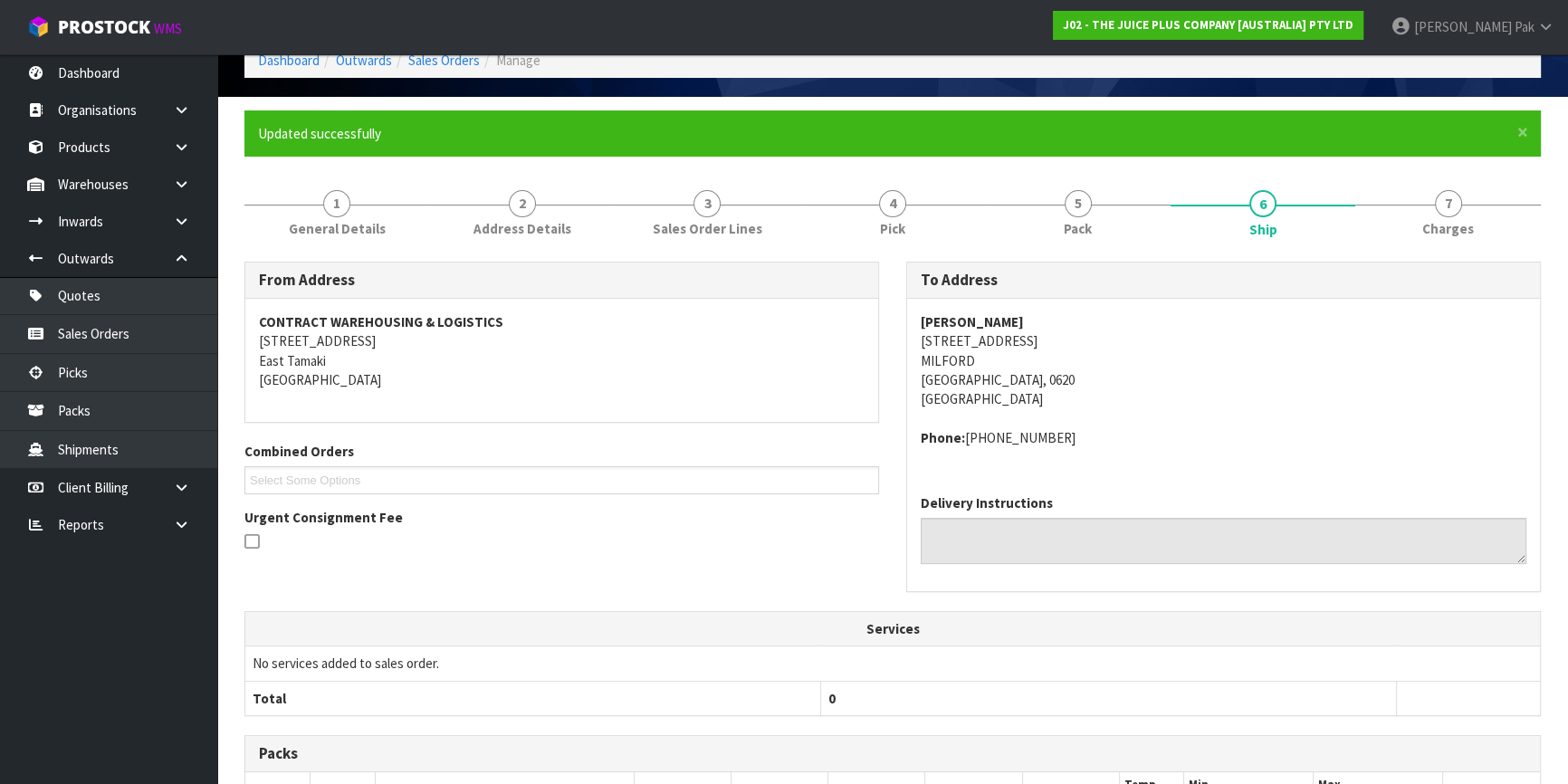
scroll to position [0, 0]
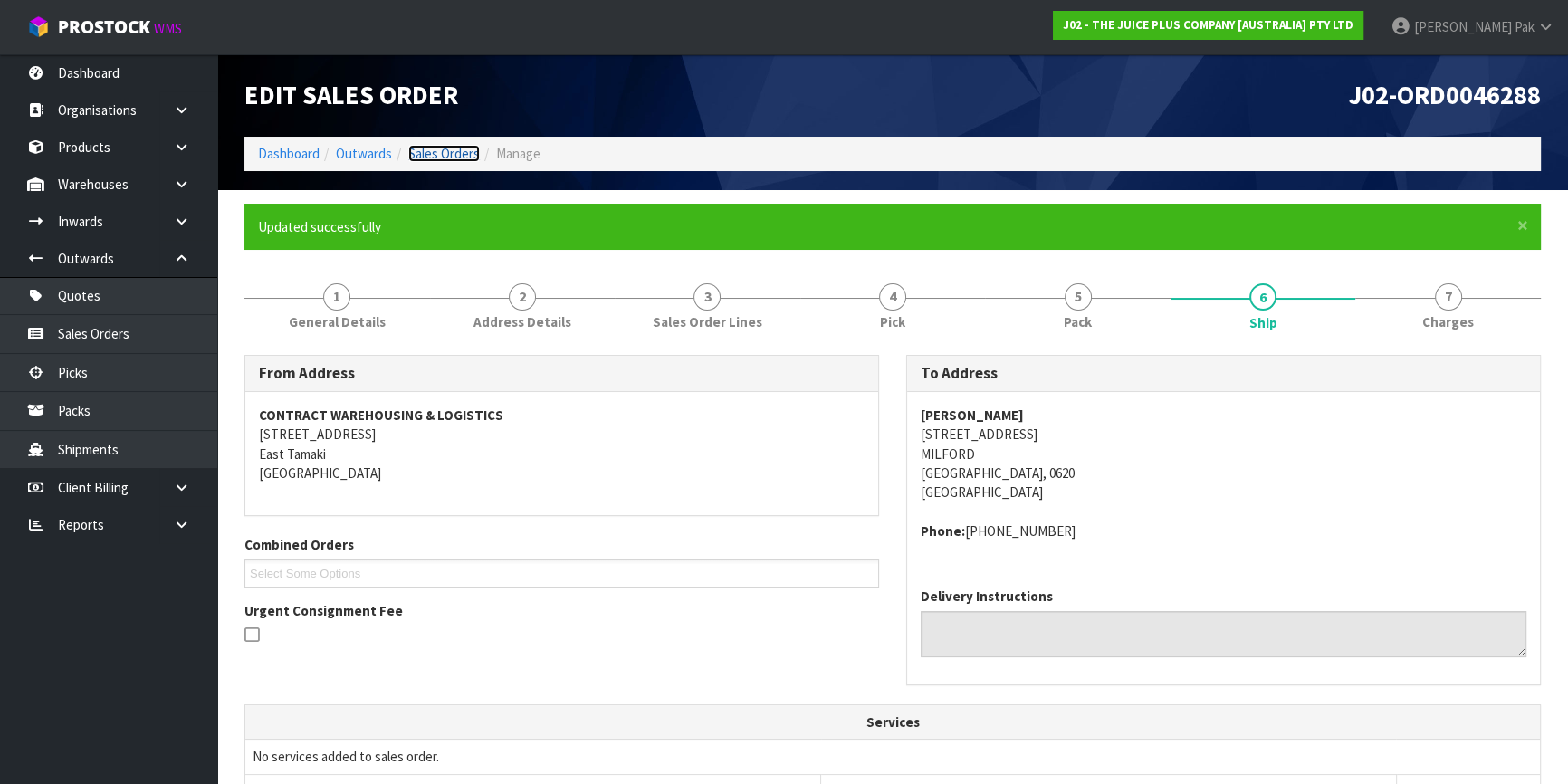
click at [452, 146] on link "Sales Orders" at bounding box center [444, 153] width 72 height 17
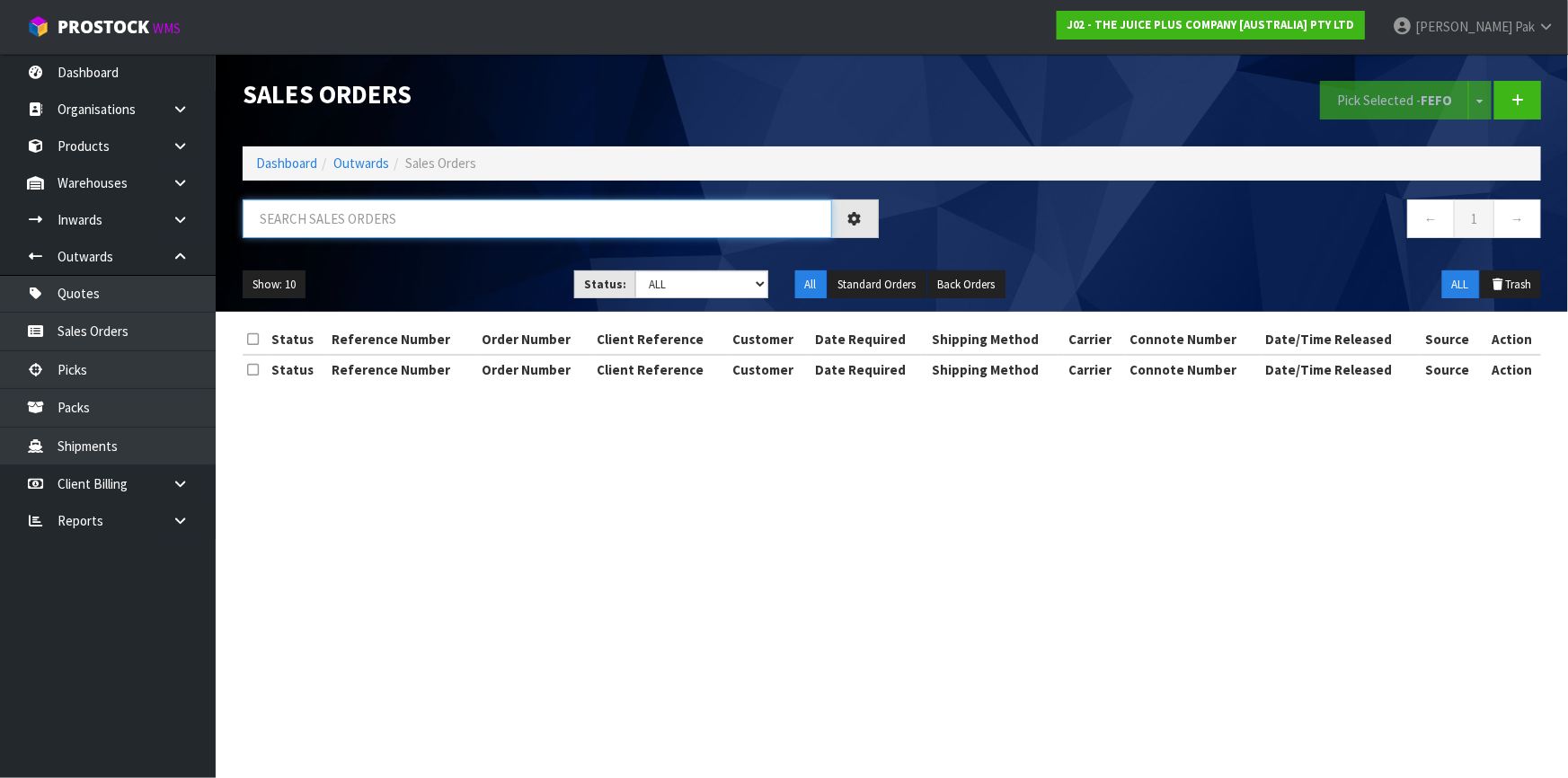
click at [377, 226] on input "text" at bounding box center [538, 218] width 590 height 38
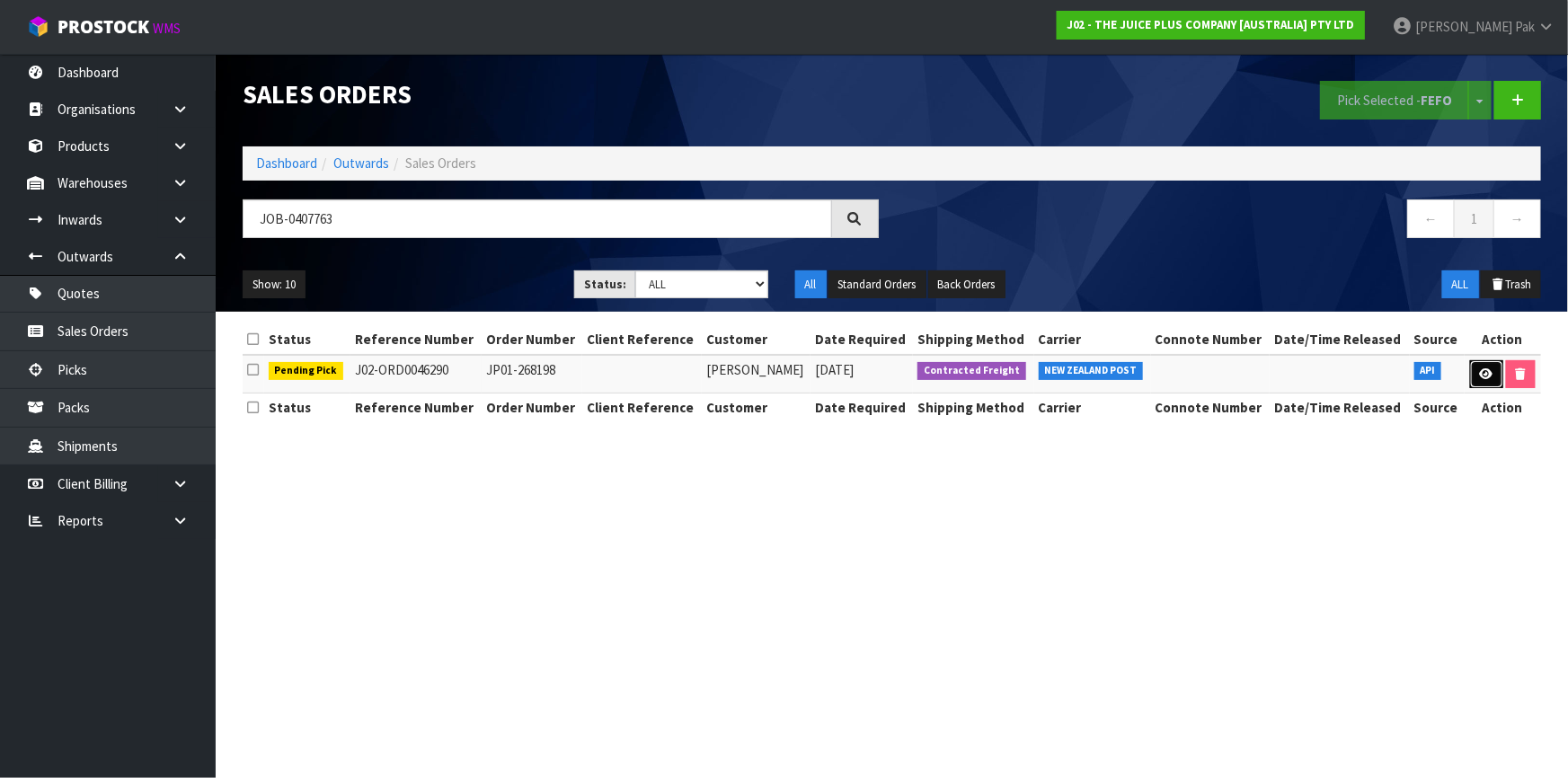
click at [1484, 368] on icon at bounding box center [1487, 373] width 14 height 12
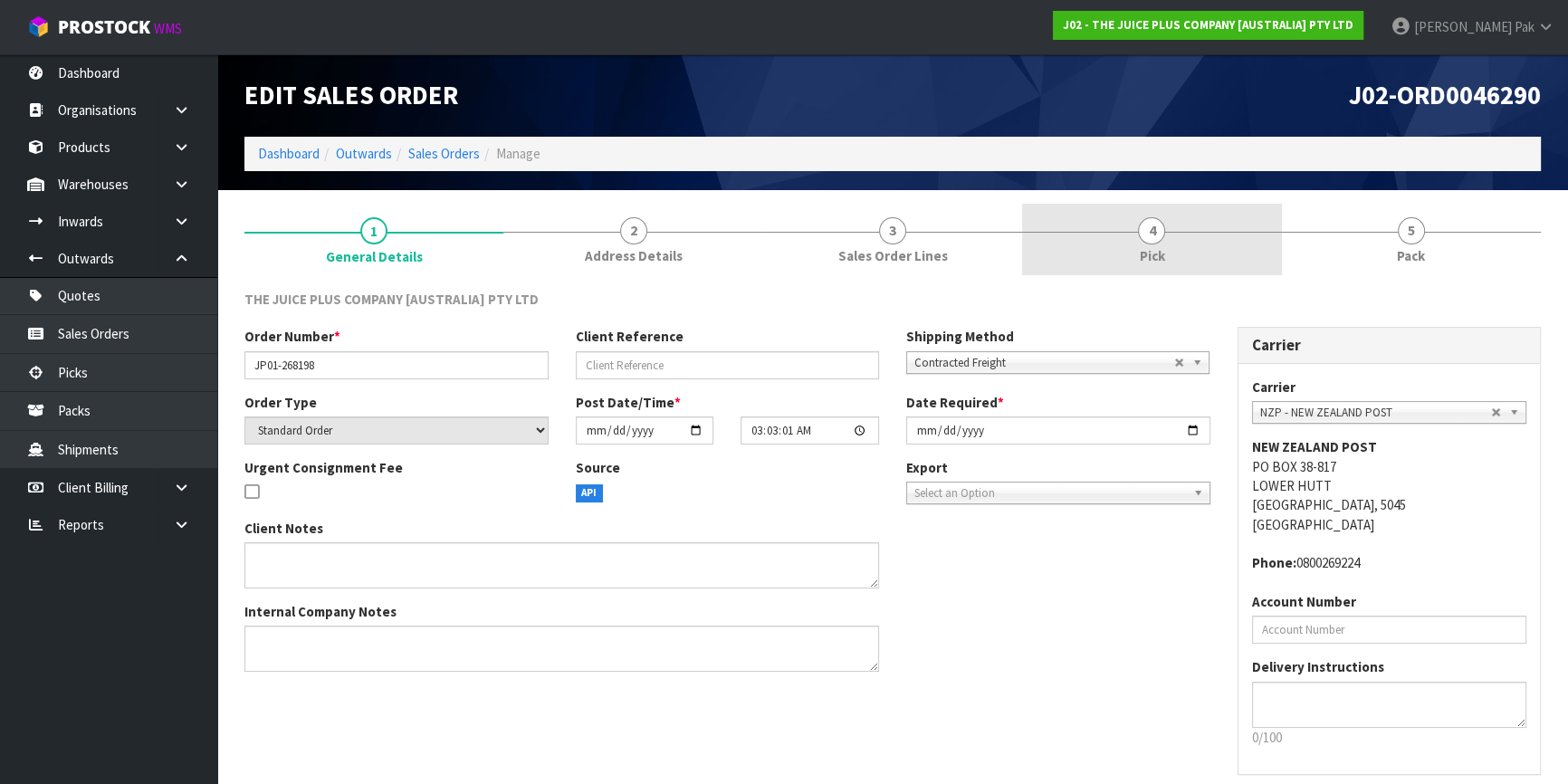
click at [1153, 236] on span "4" at bounding box center [1152, 231] width 28 height 28
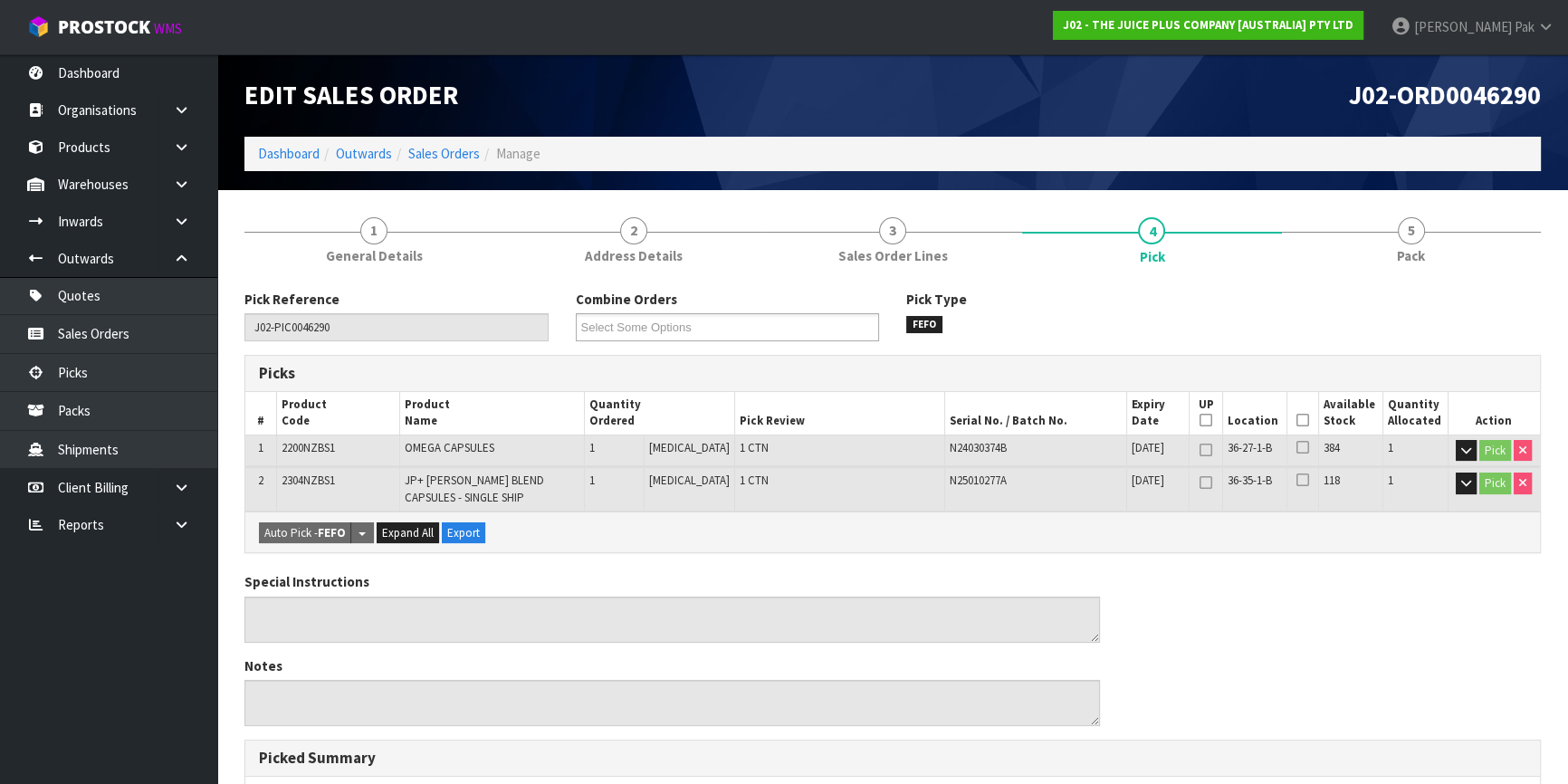
click at [1303, 421] on icon at bounding box center [1303, 421] width 13 height 1
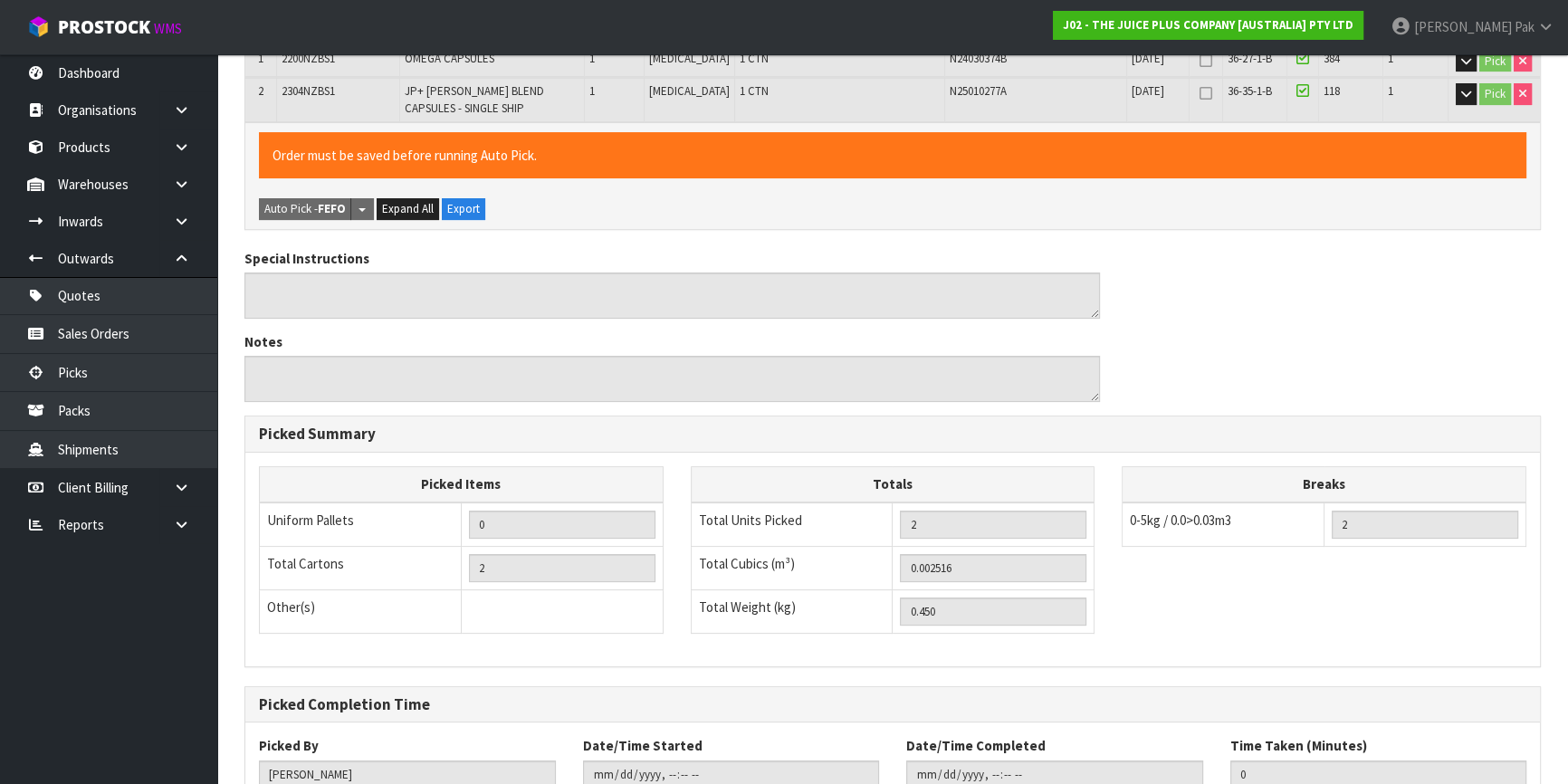
scroll to position [516, 0]
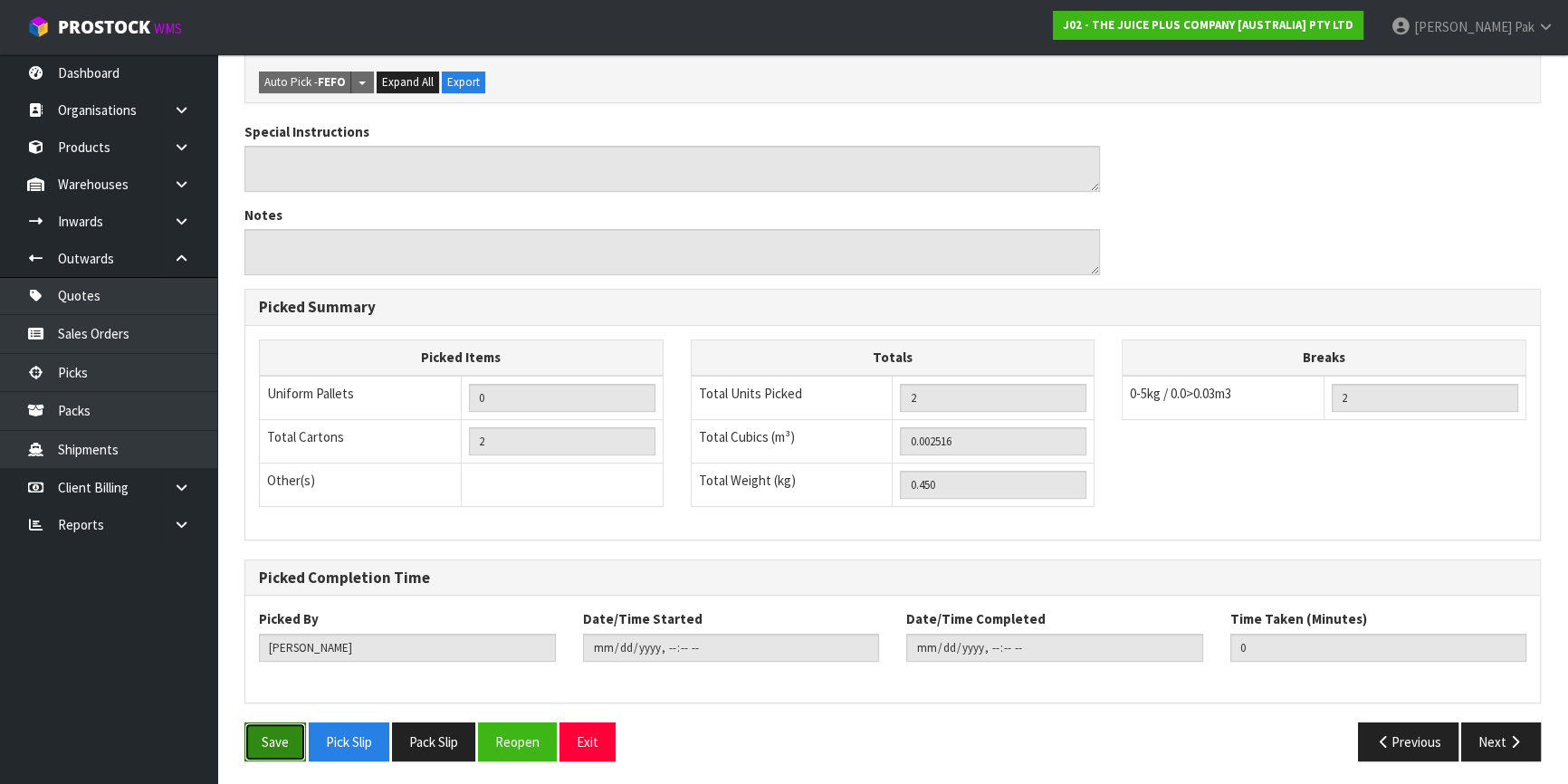
click at [269, 727] on button "Save" at bounding box center [275, 742] width 62 height 39
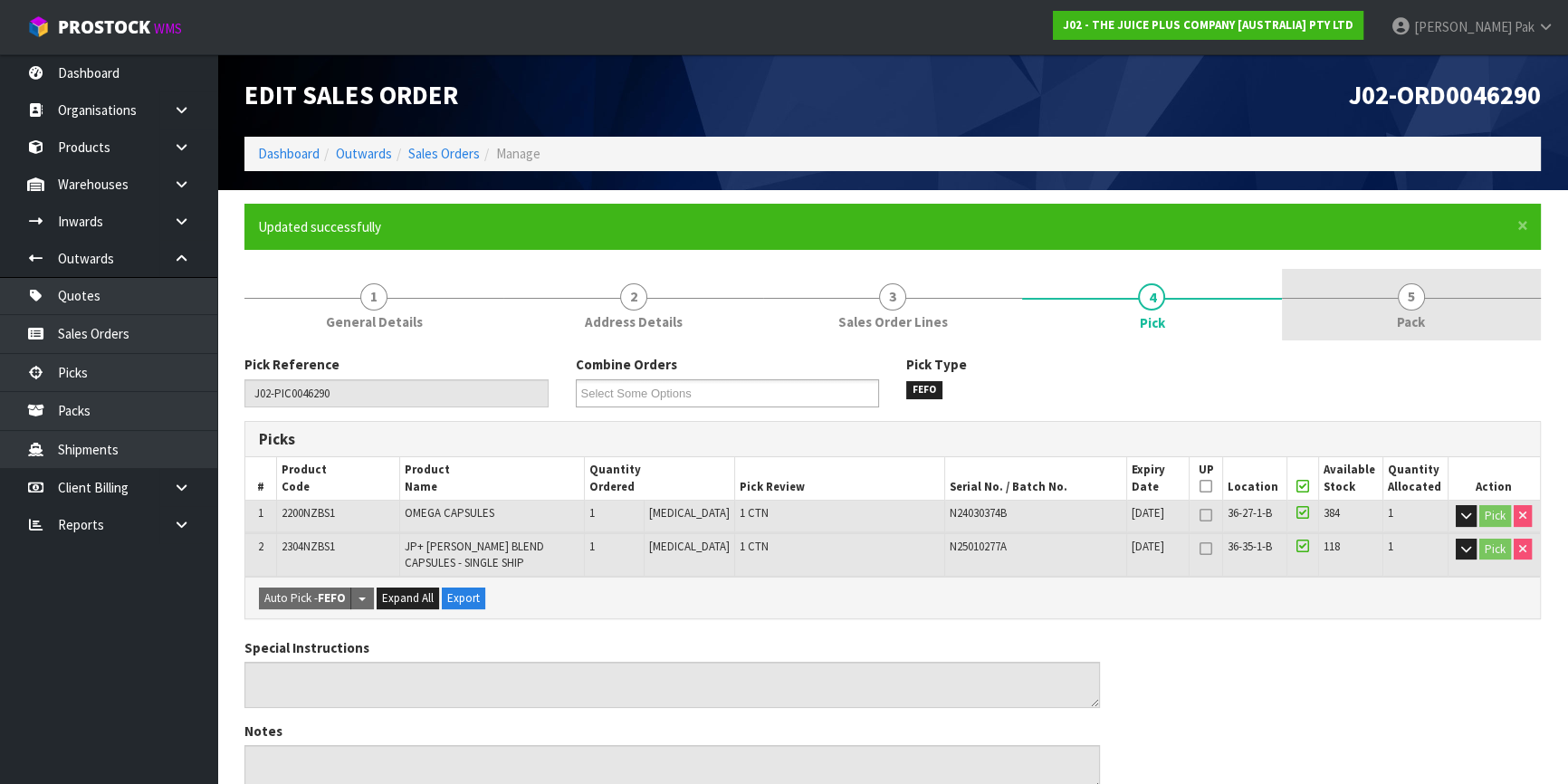
click at [1422, 301] on span "5" at bounding box center [1412, 297] width 28 height 28
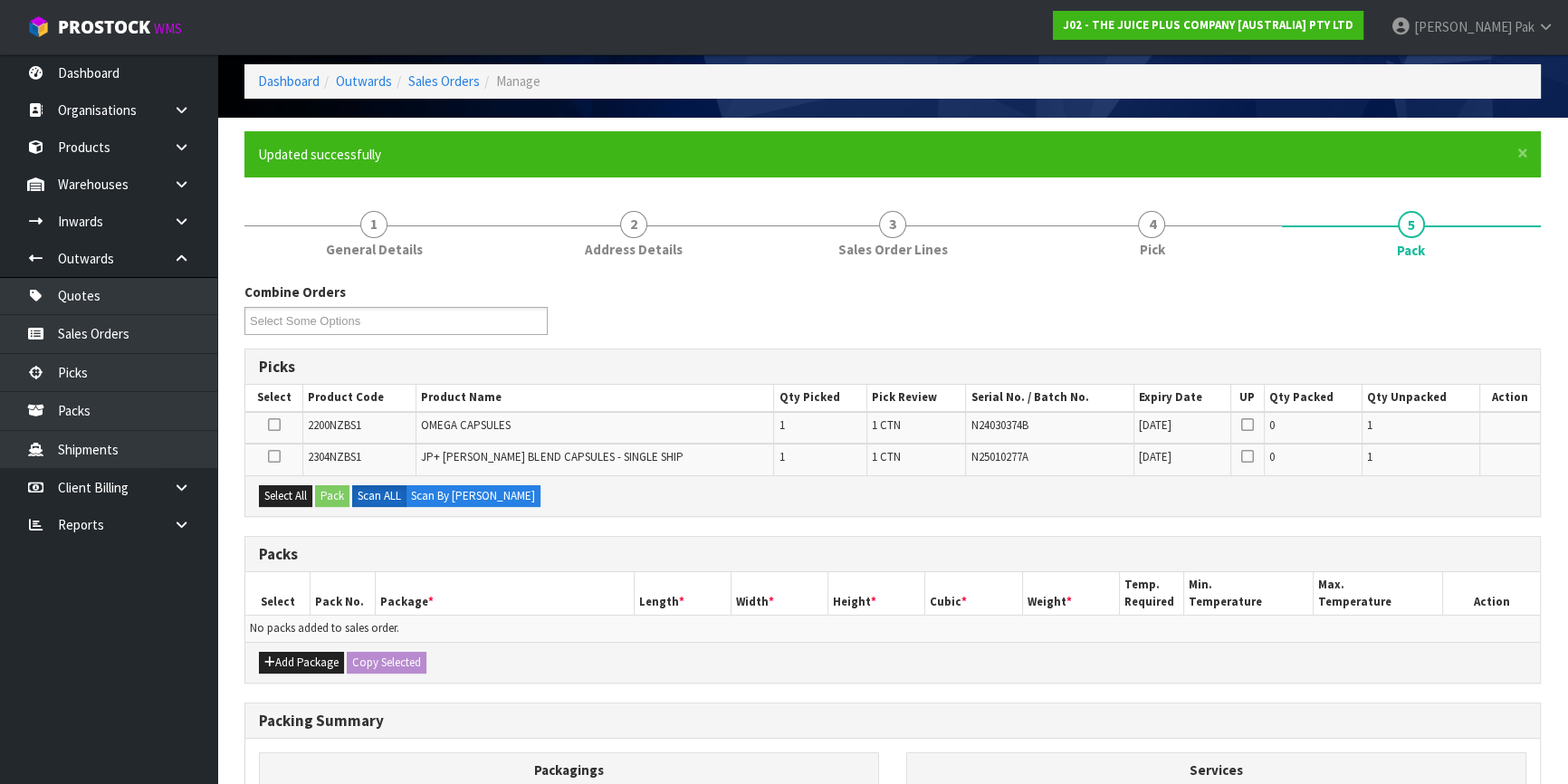
scroll to position [303, 0]
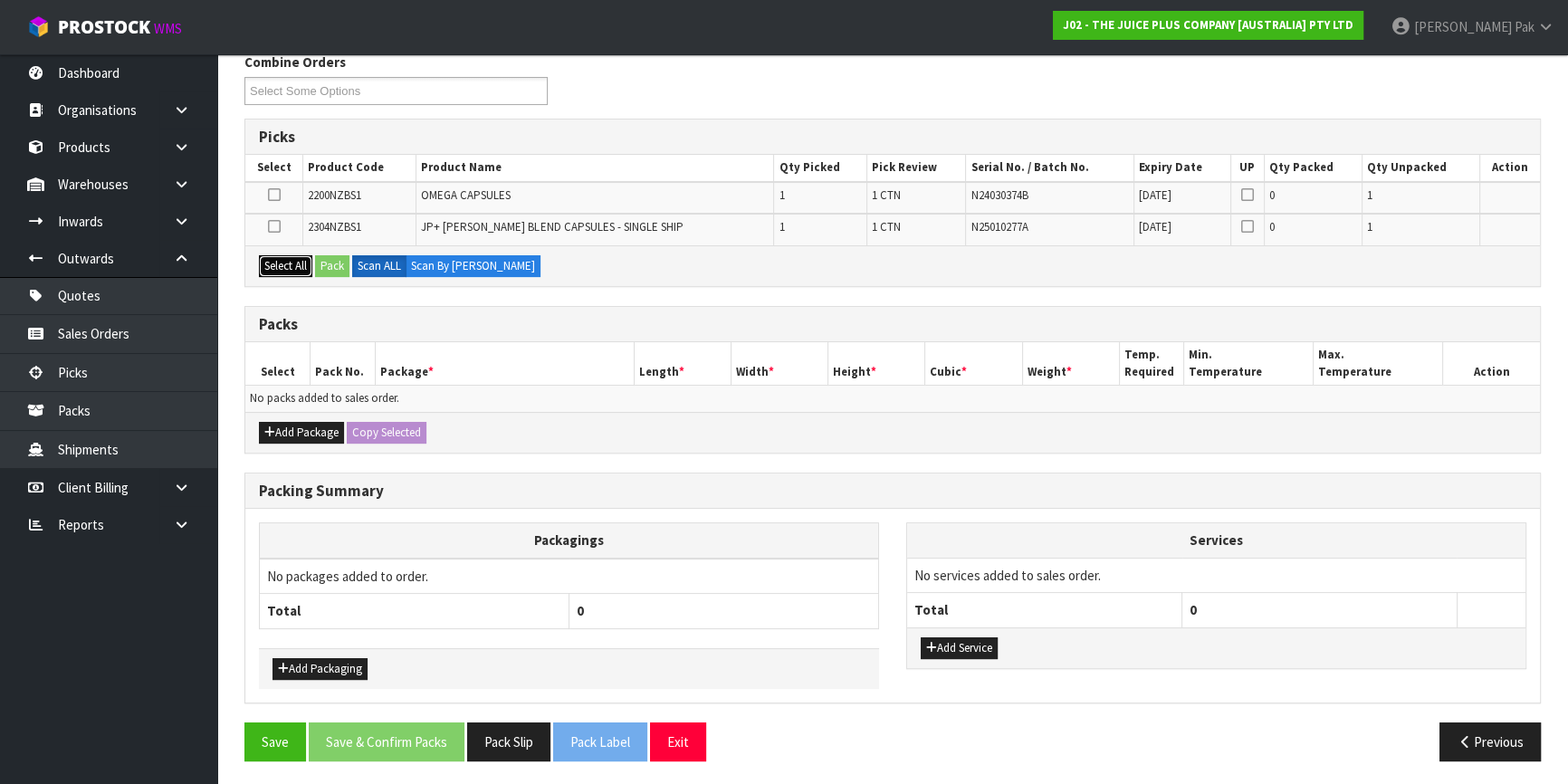
click at [290, 259] on button "Select All" at bounding box center [285, 267] width 53 height 22
click at [326, 259] on button "Pack" at bounding box center [331, 267] width 34 height 22
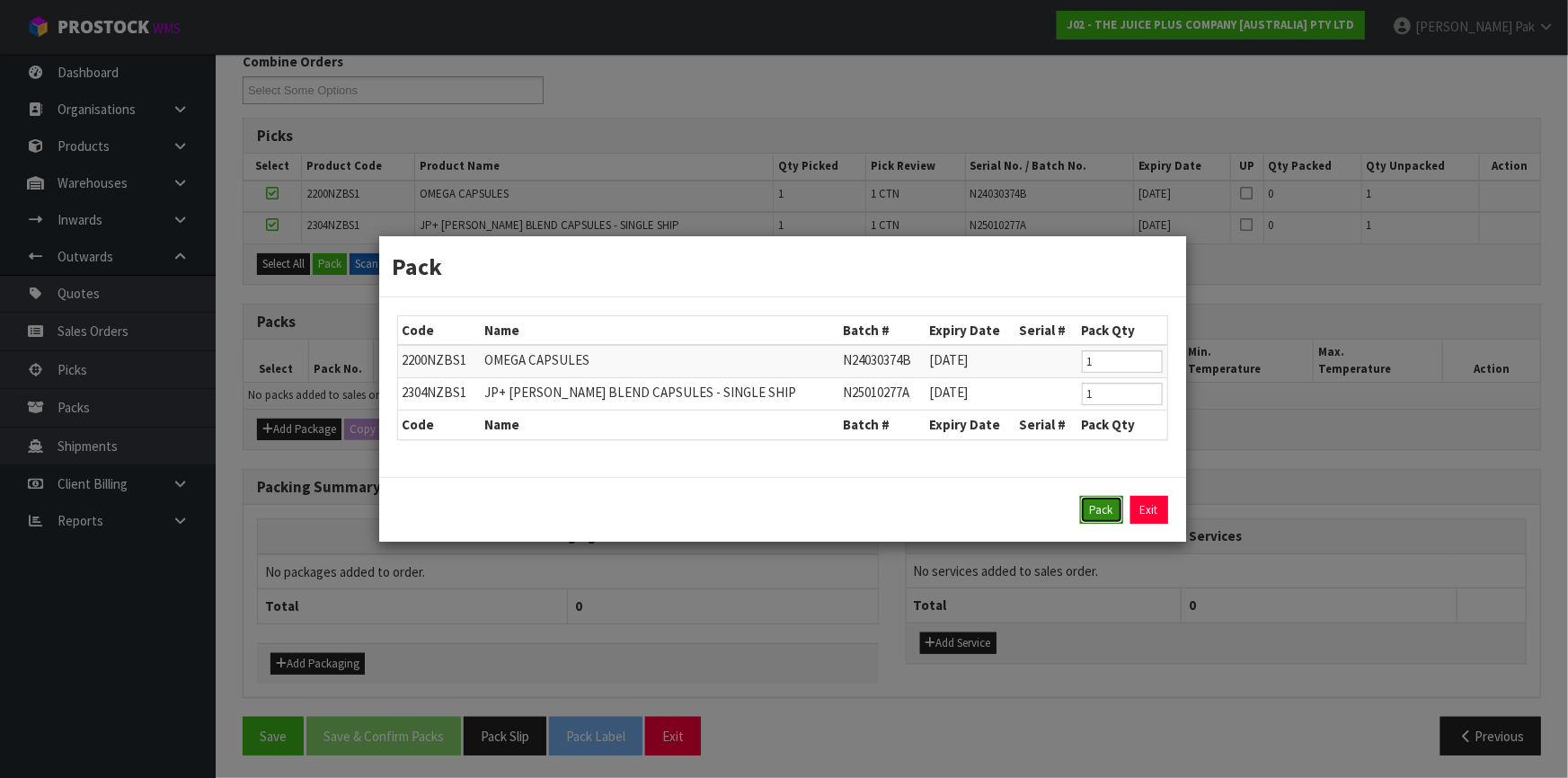
click at [1087, 508] on button "Pack" at bounding box center [1101, 510] width 43 height 28
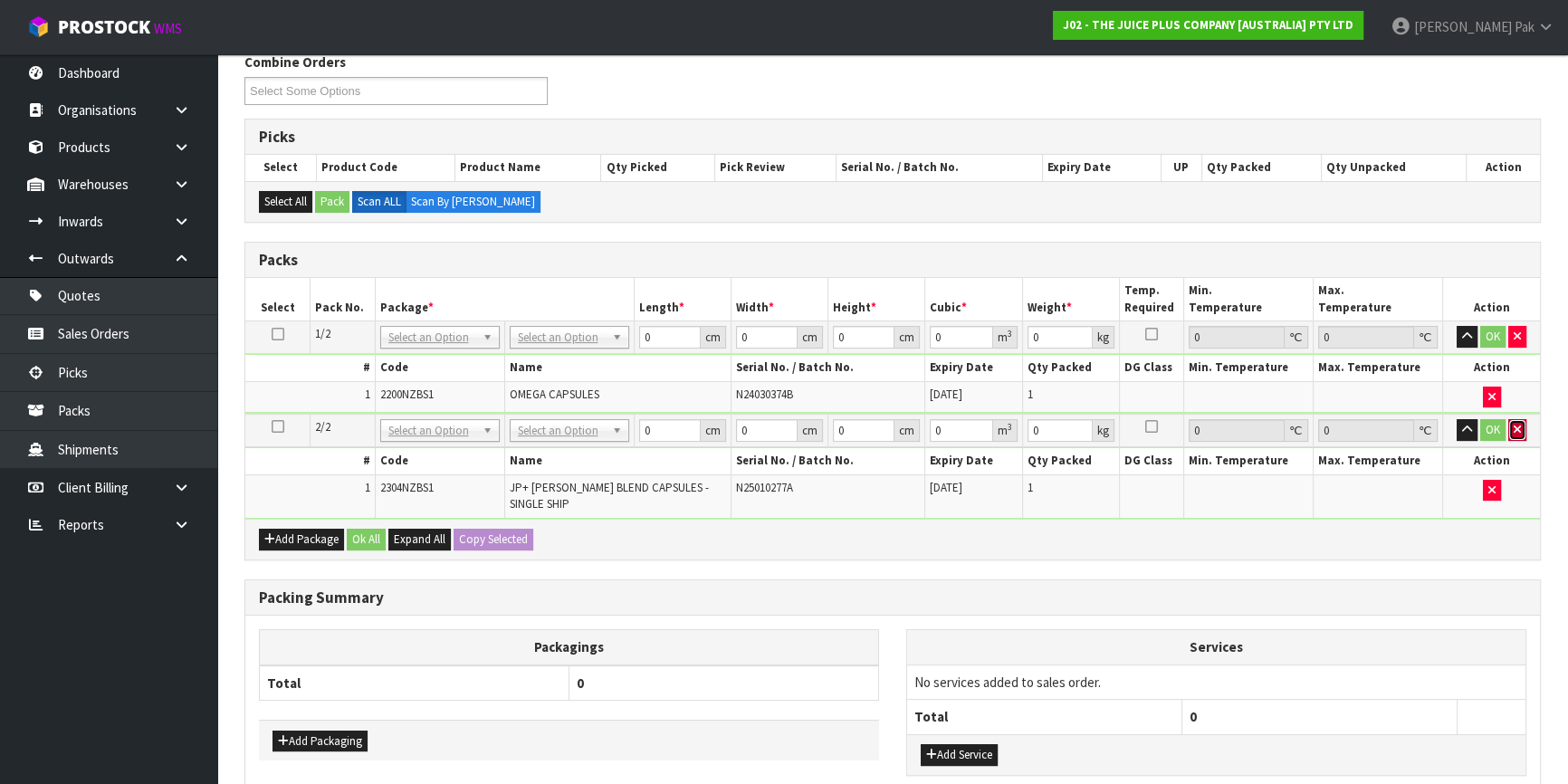
click at [1516, 425] on icon "button" at bounding box center [1517, 430] width 7 height 12
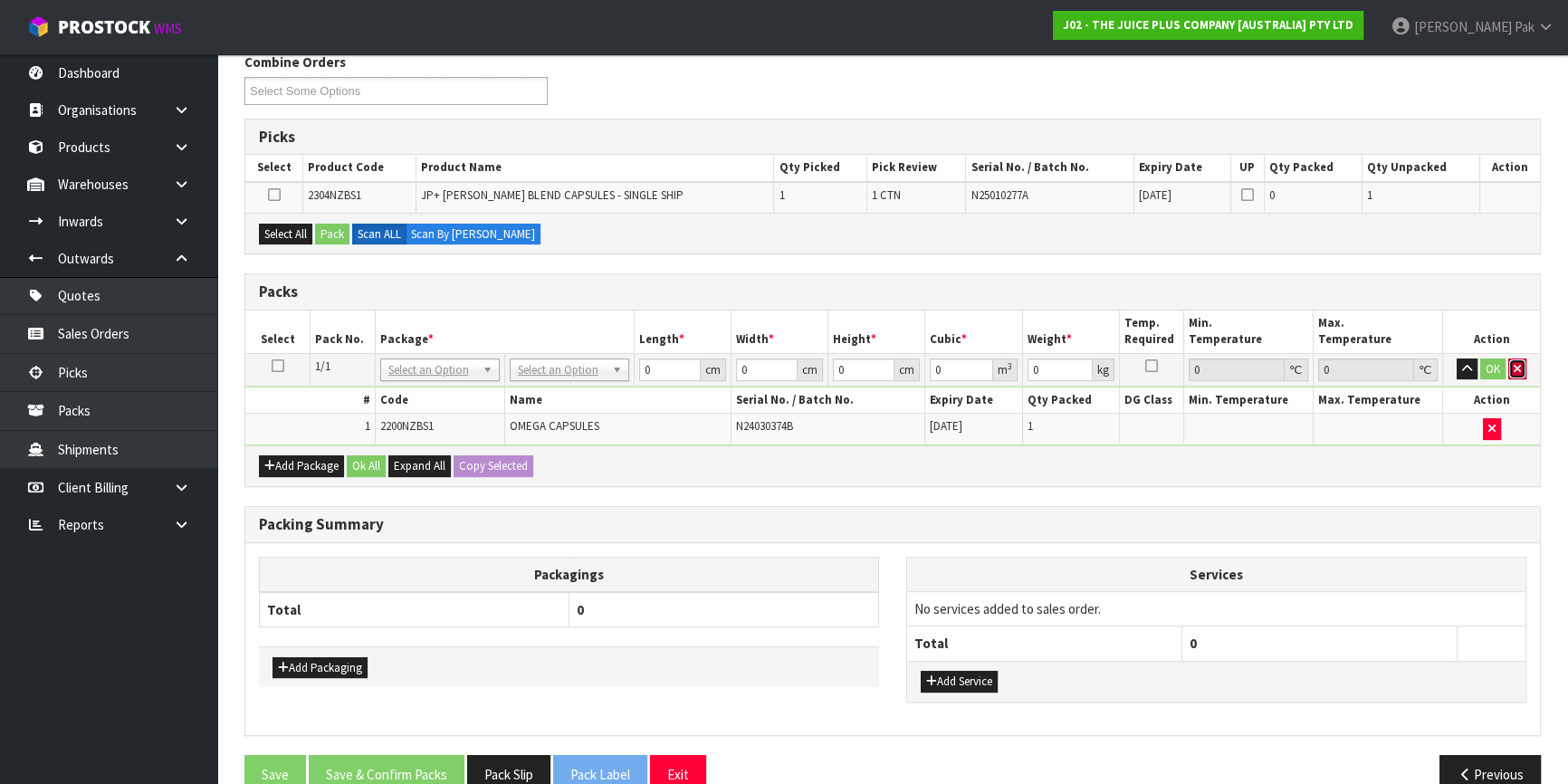
click at [1511, 365] on button "button" at bounding box center [1517, 370] width 18 height 22
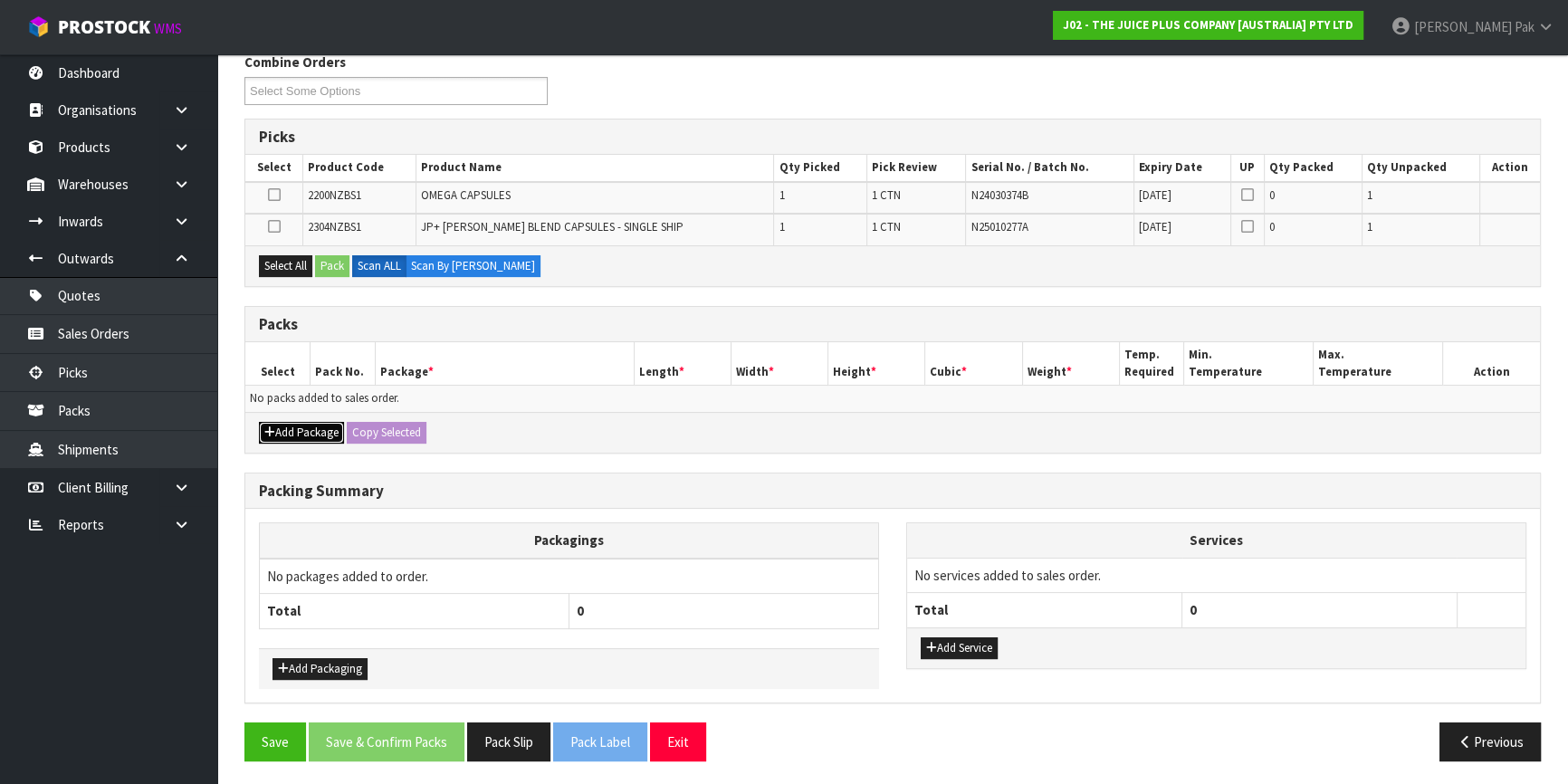
click at [292, 422] on button "Add Package" at bounding box center [301, 433] width 86 height 22
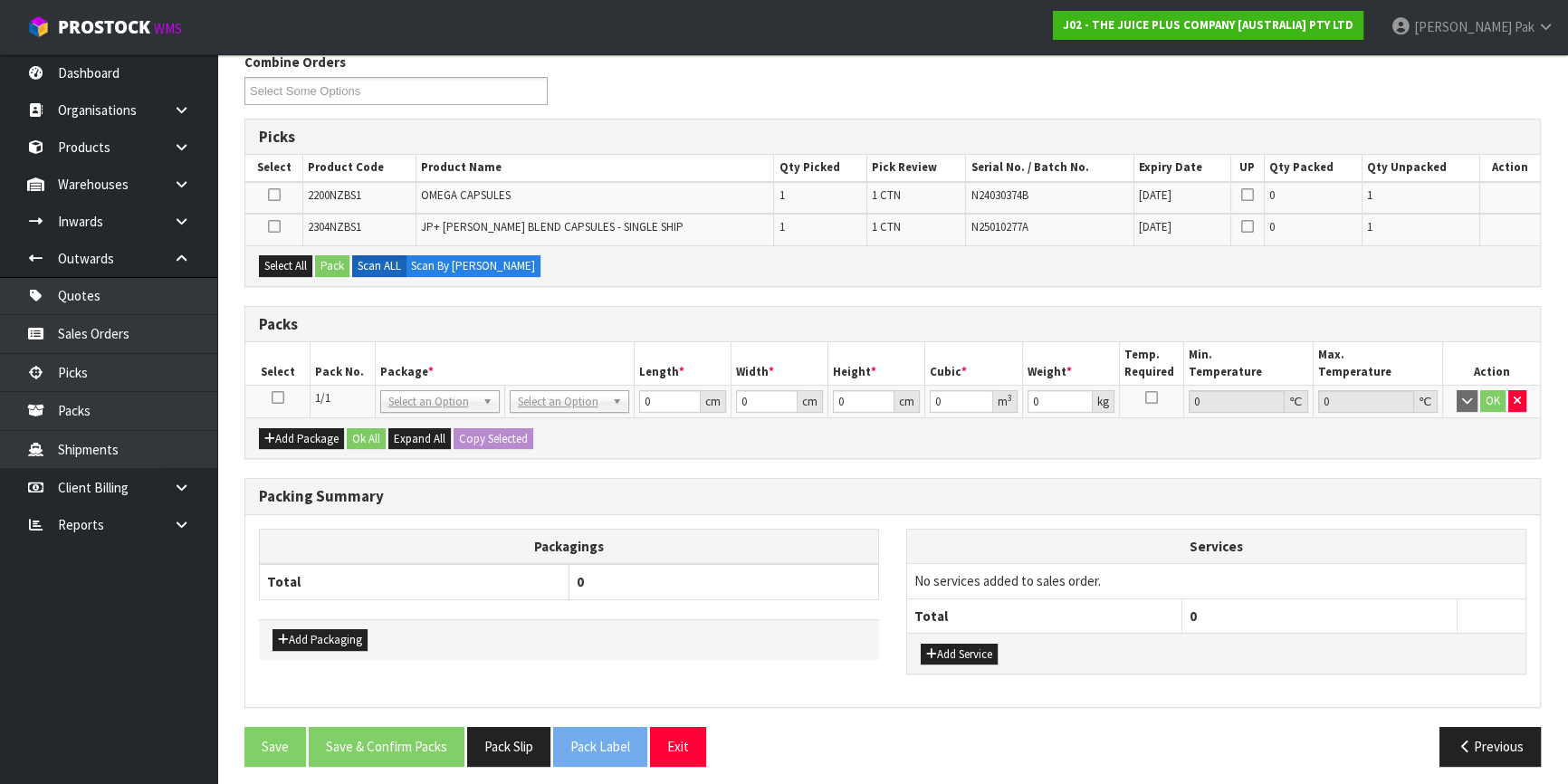
click at [269, 396] on td at bounding box center [278, 401] width 65 height 32
click at [279, 398] on icon at bounding box center [278, 398] width 13 height 1
click at [283, 271] on button "Select All" at bounding box center [285, 267] width 53 height 22
click at [320, 260] on button "Pack" at bounding box center [331, 267] width 34 height 22
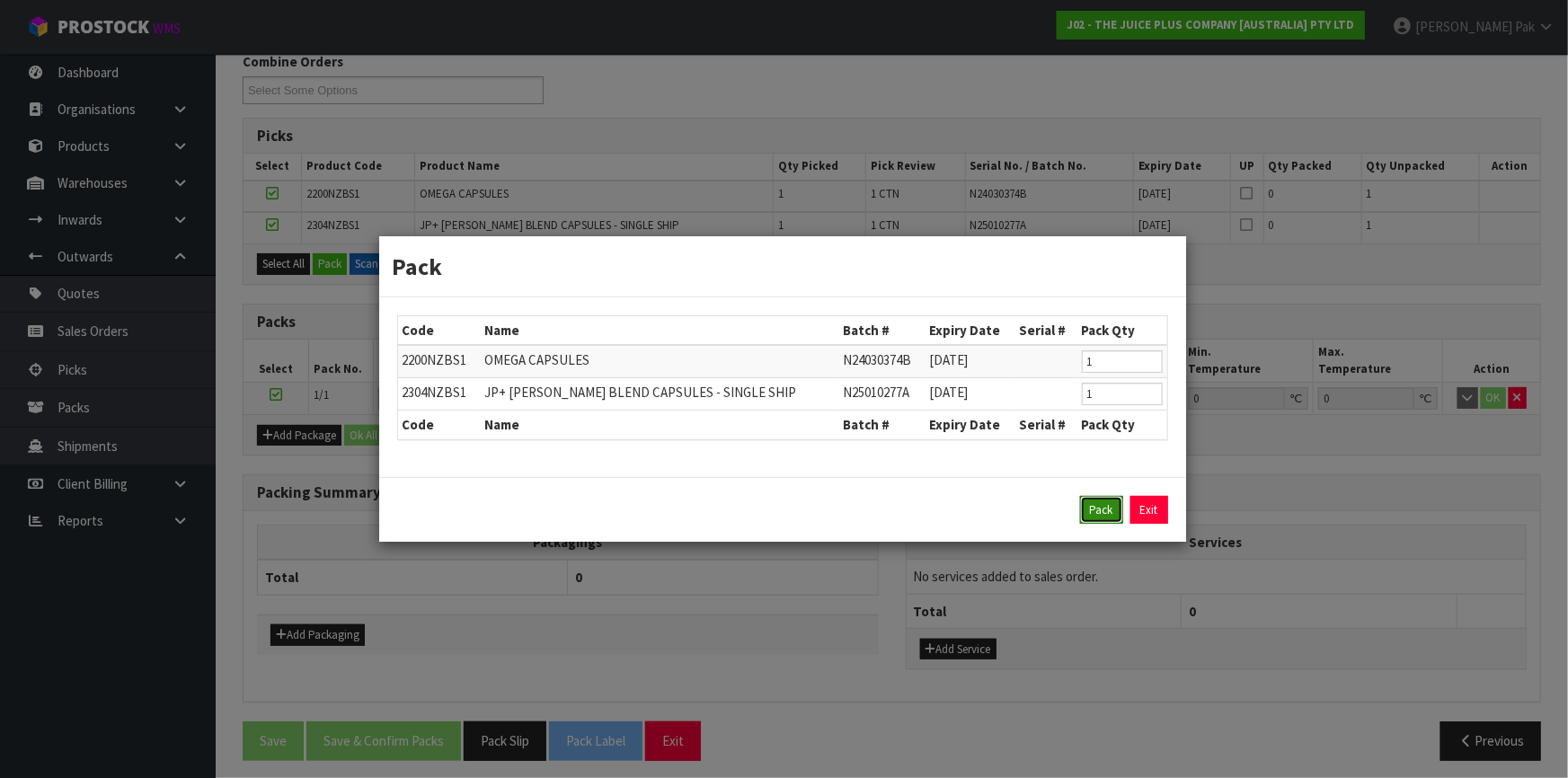
click at [1102, 507] on button "Pack" at bounding box center [1101, 510] width 43 height 28
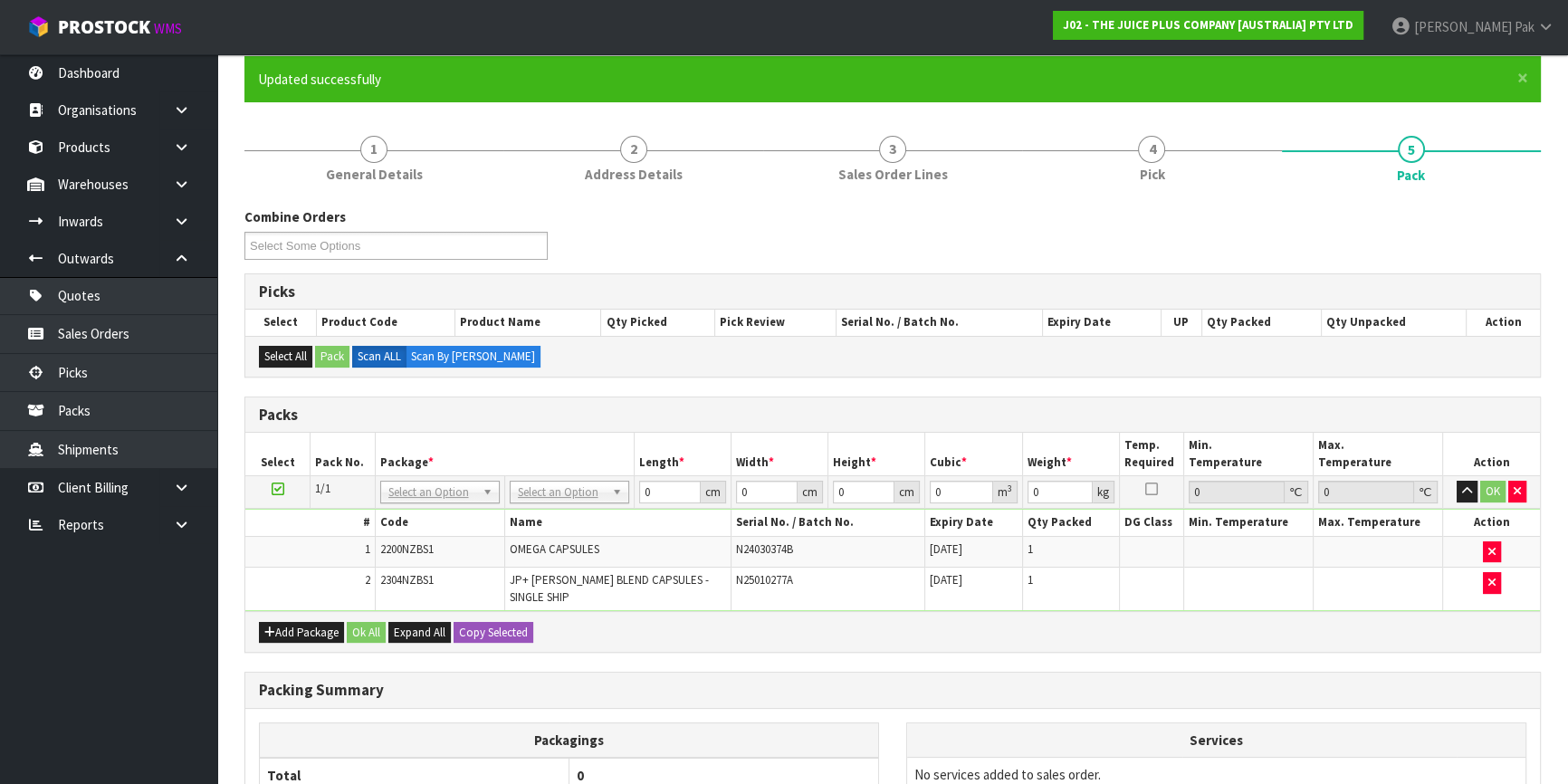
scroll to position [334, 0]
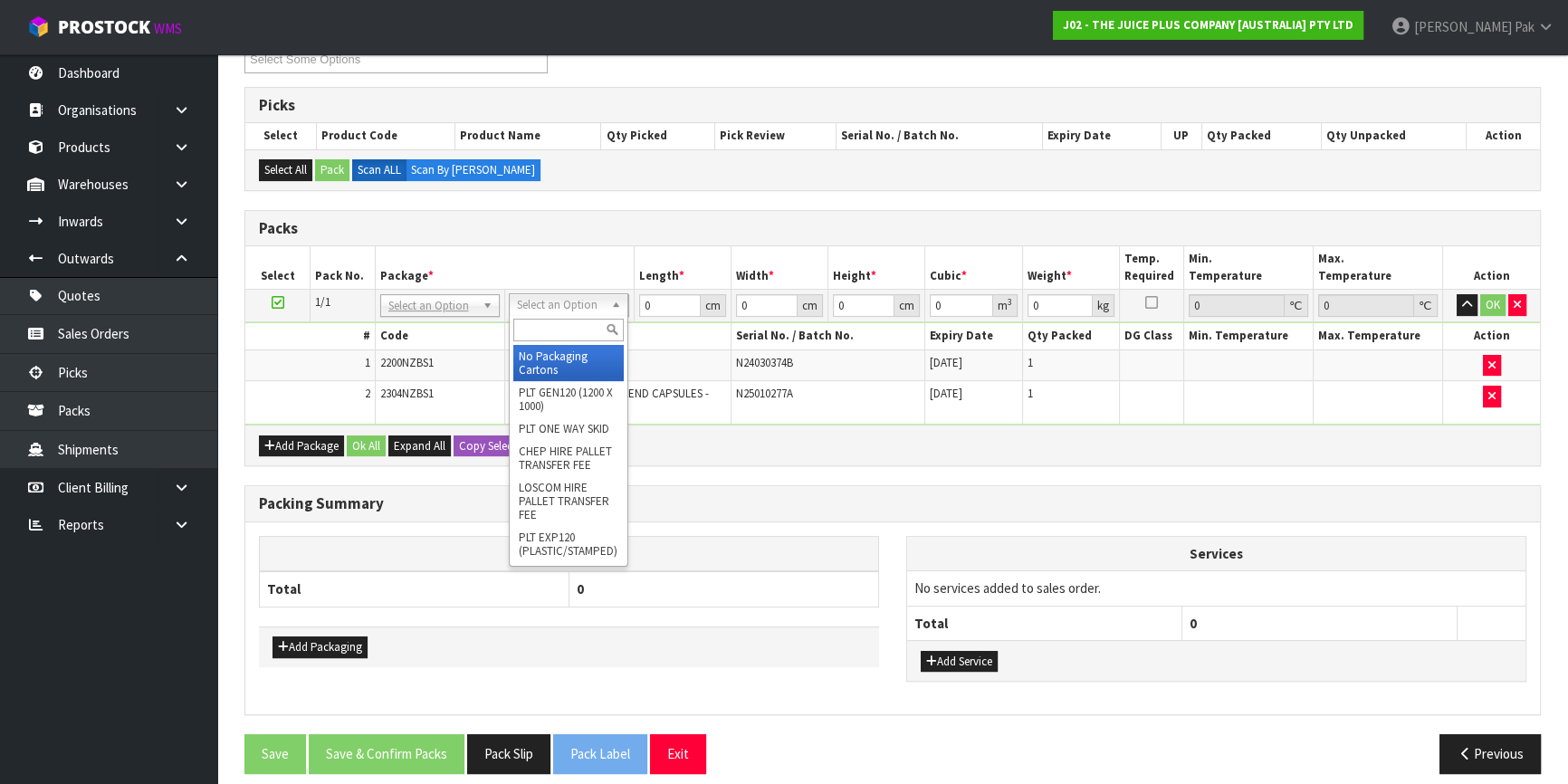
click at [547, 315] on div at bounding box center [569, 329] width 118 height 29
click at [540, 330] on input "text" at bounding box center [569, 329] width 110 height 23
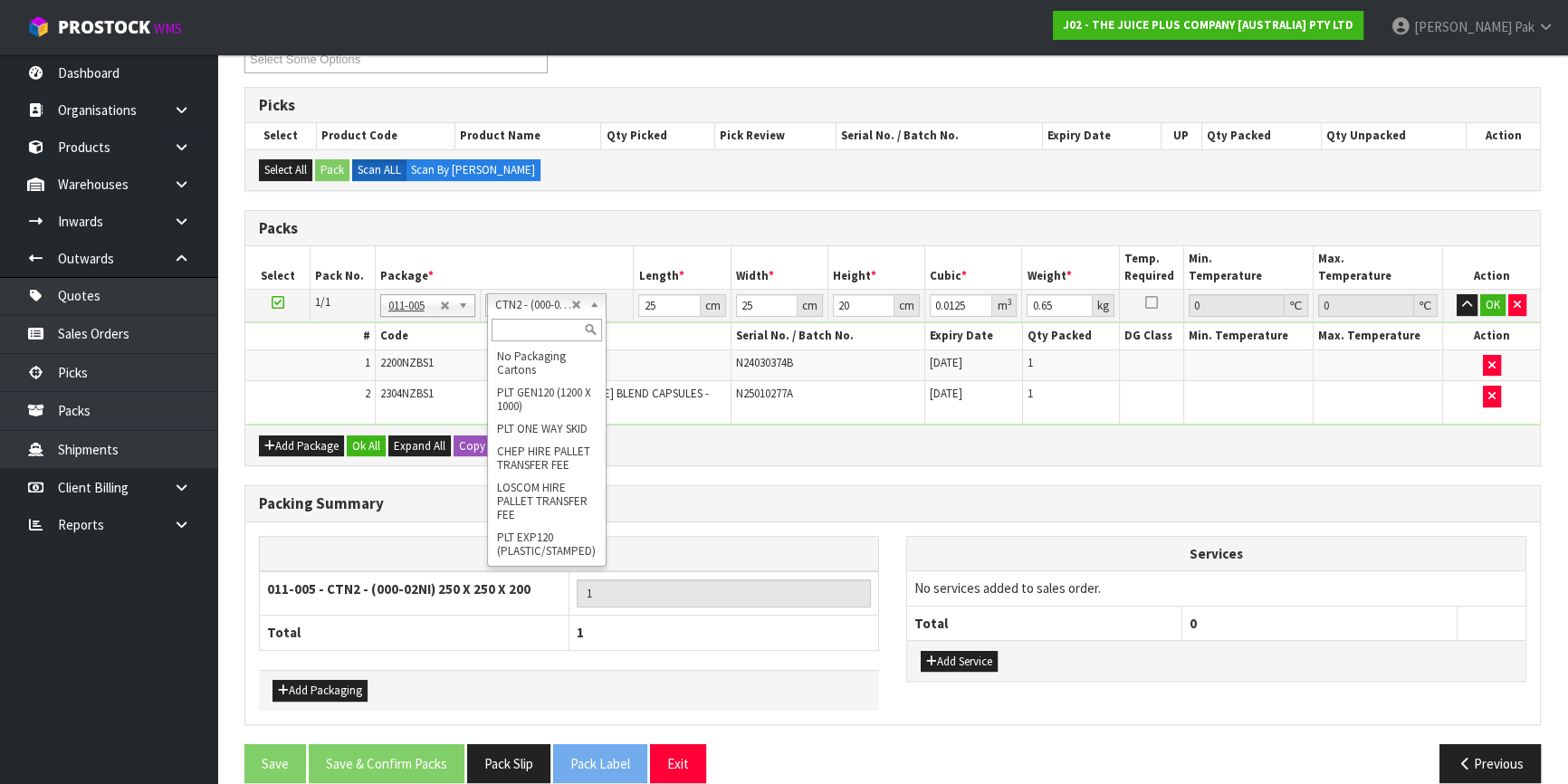
click at [517, 337] on input "text" at bounding box center [547, 329] width 110 height 23
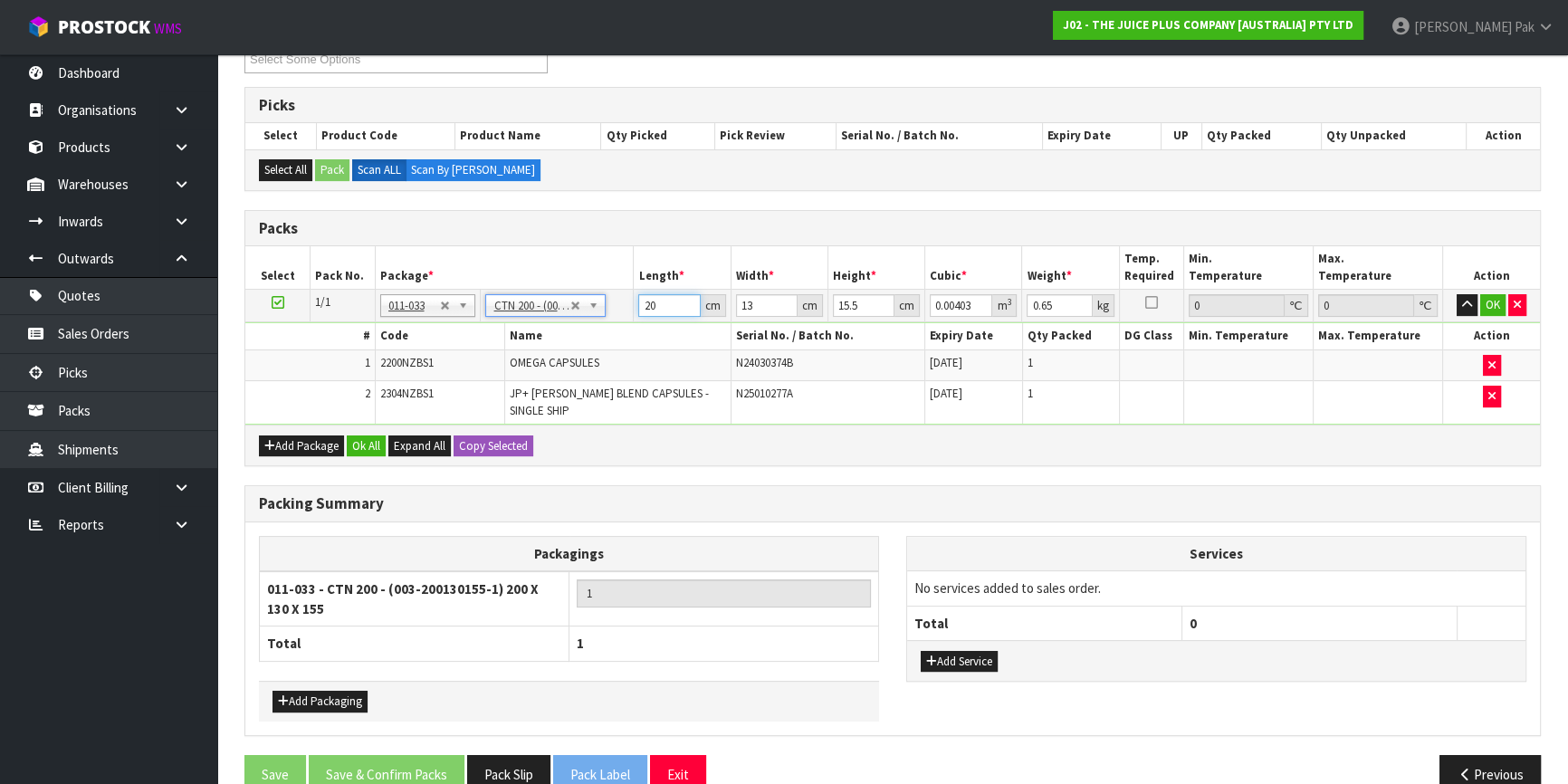
drag, startPoint x: 673, startPoint y: 309, endPoint x: 461, endPoint y: 281, distance: 213.8
click at [461, 281] on table "Select Pack No. Package * Length * Width * Height * Cubic * Weight * Temp. Requ…" at bounding box center [893, 336] width 1295 height 179
click at [1491, 294] on button "OK" at bounding box center [1493, 306] width 26 height 22
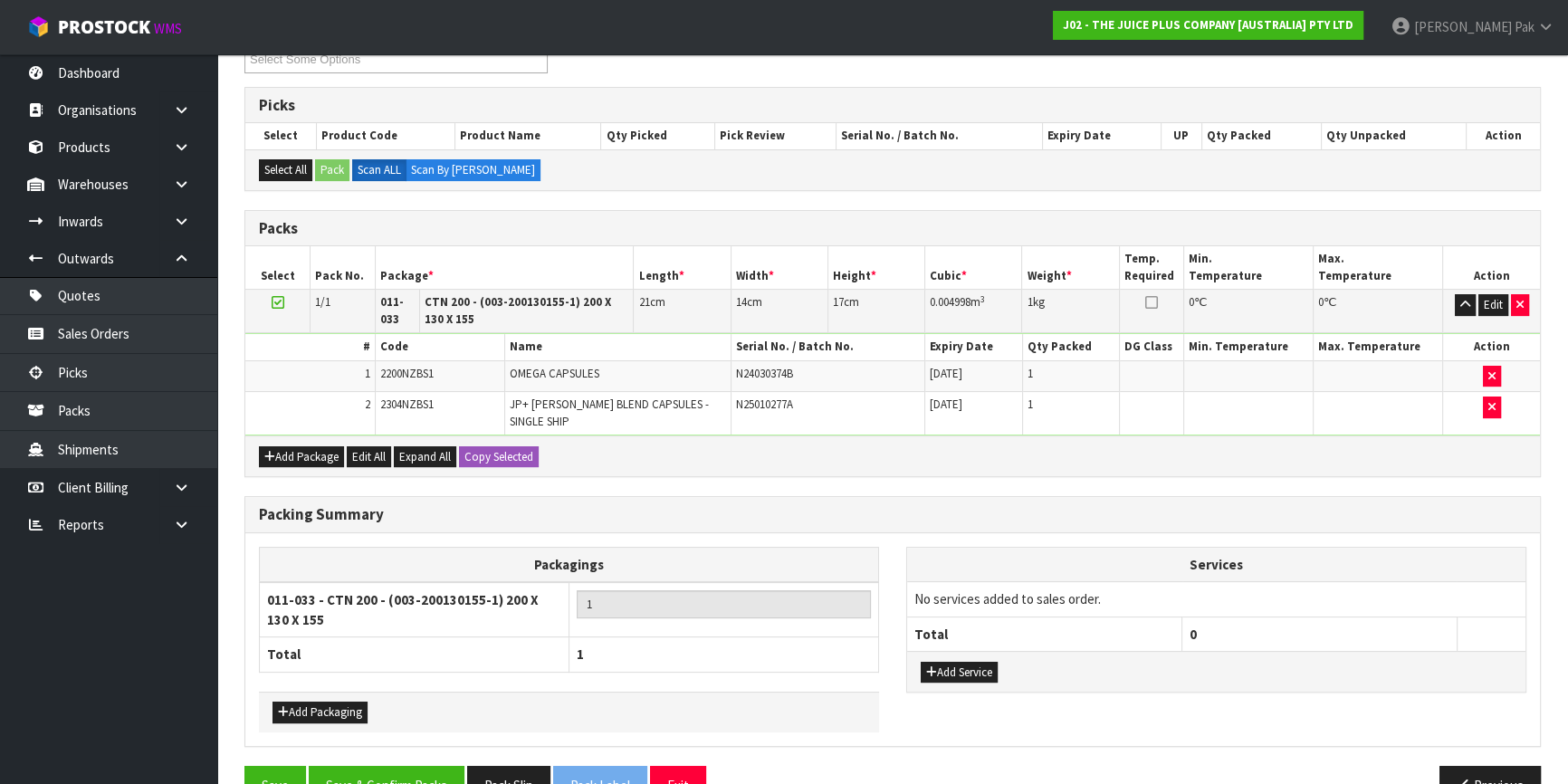
scroll to position [364, 0]
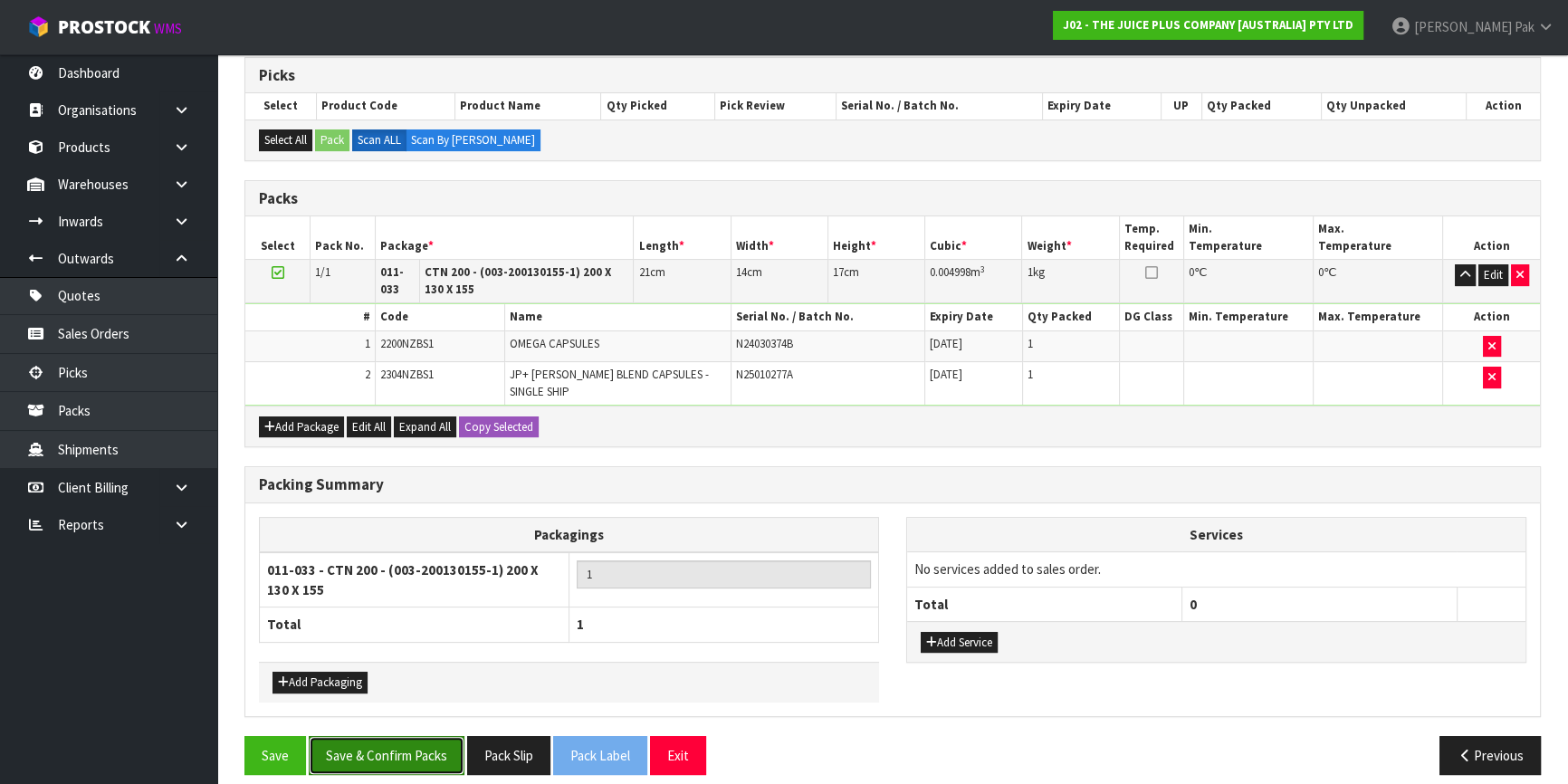
click at [436, 743] on button "Save & Confirm Packs" at bounding box center [386, 755] width 156 height 39
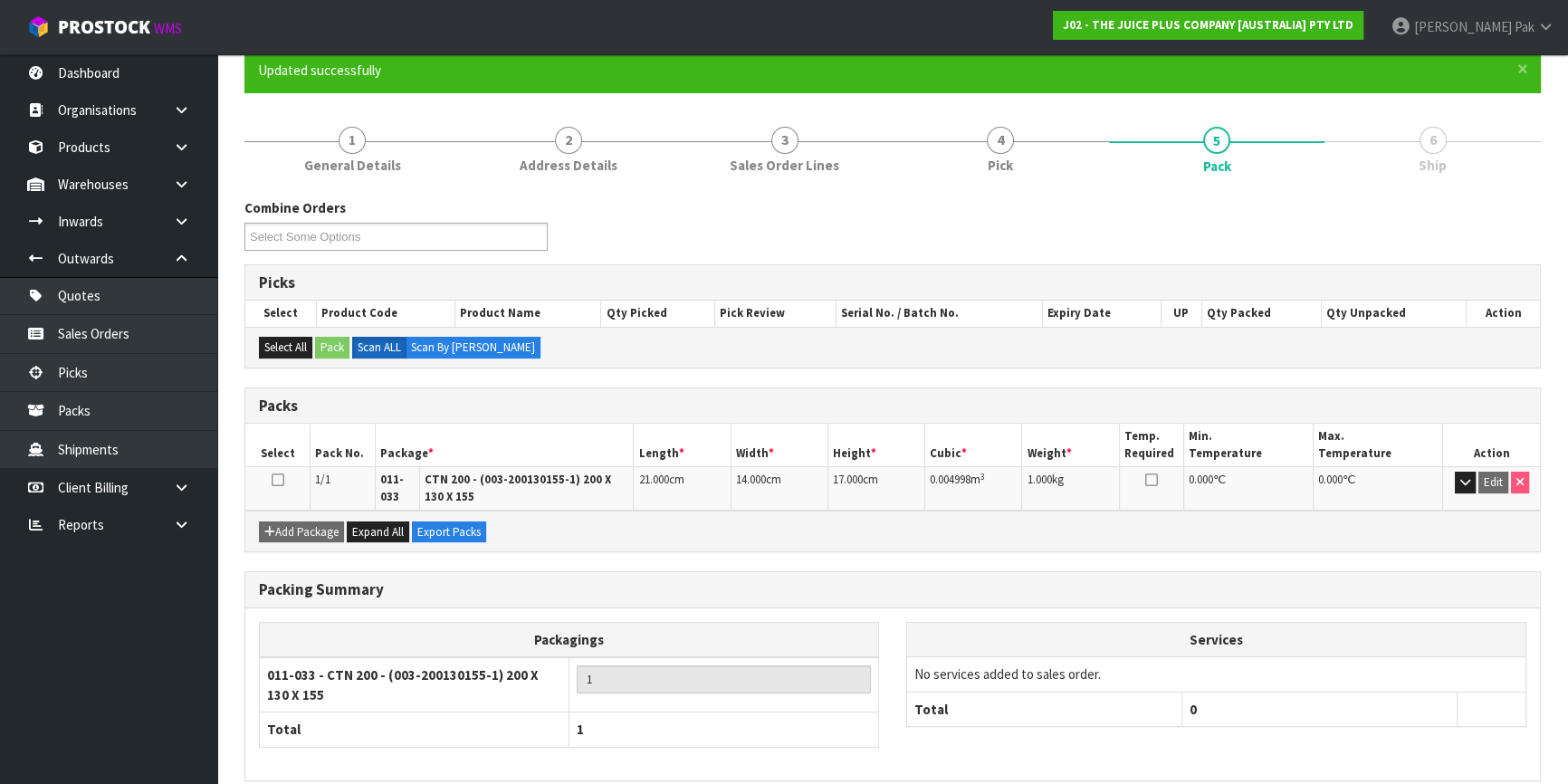
scroll to position [236, 0]
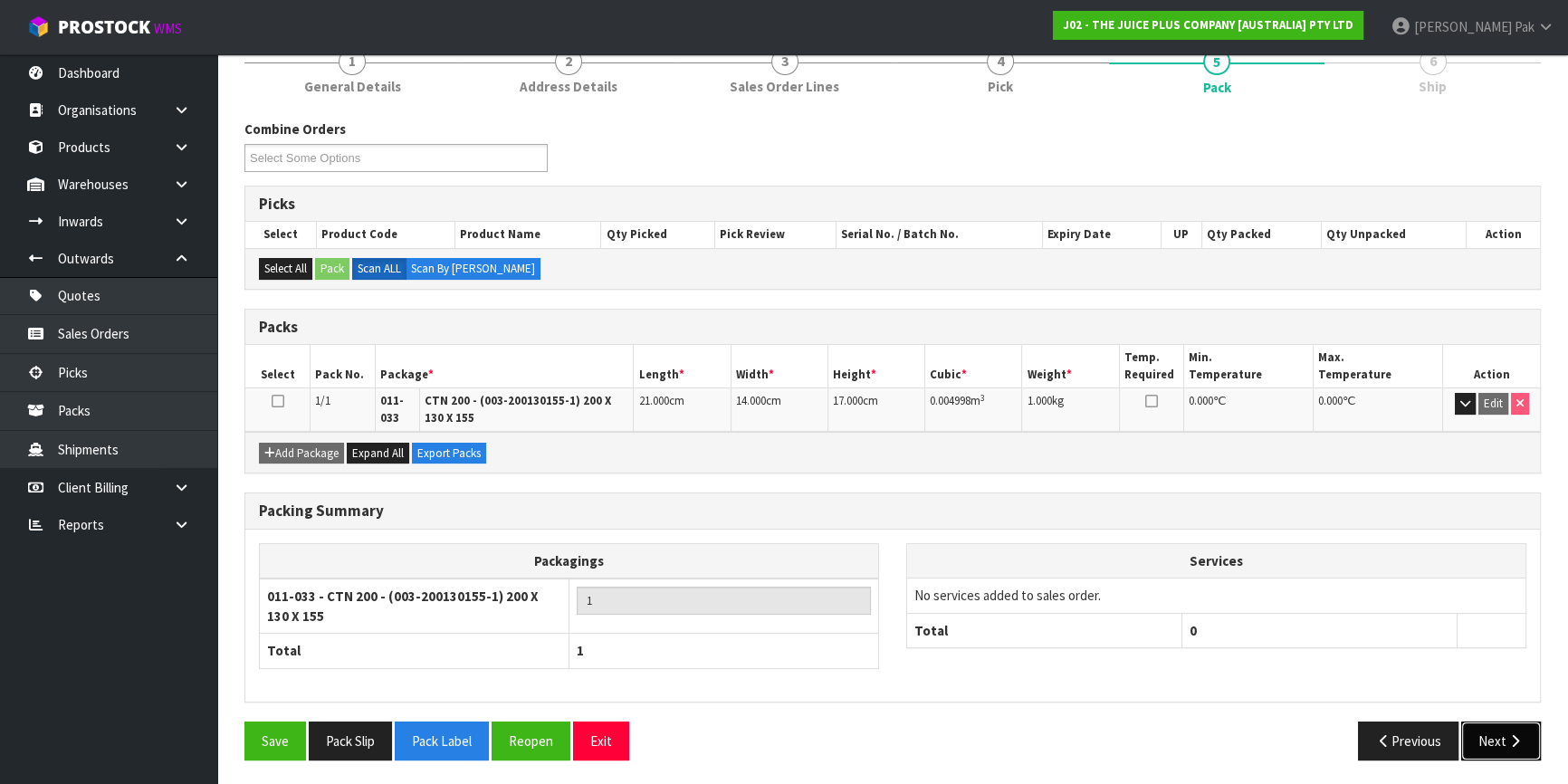
click at [1495, 737] on button "Next" at bounding box center [1501, 741] width 80 height 39
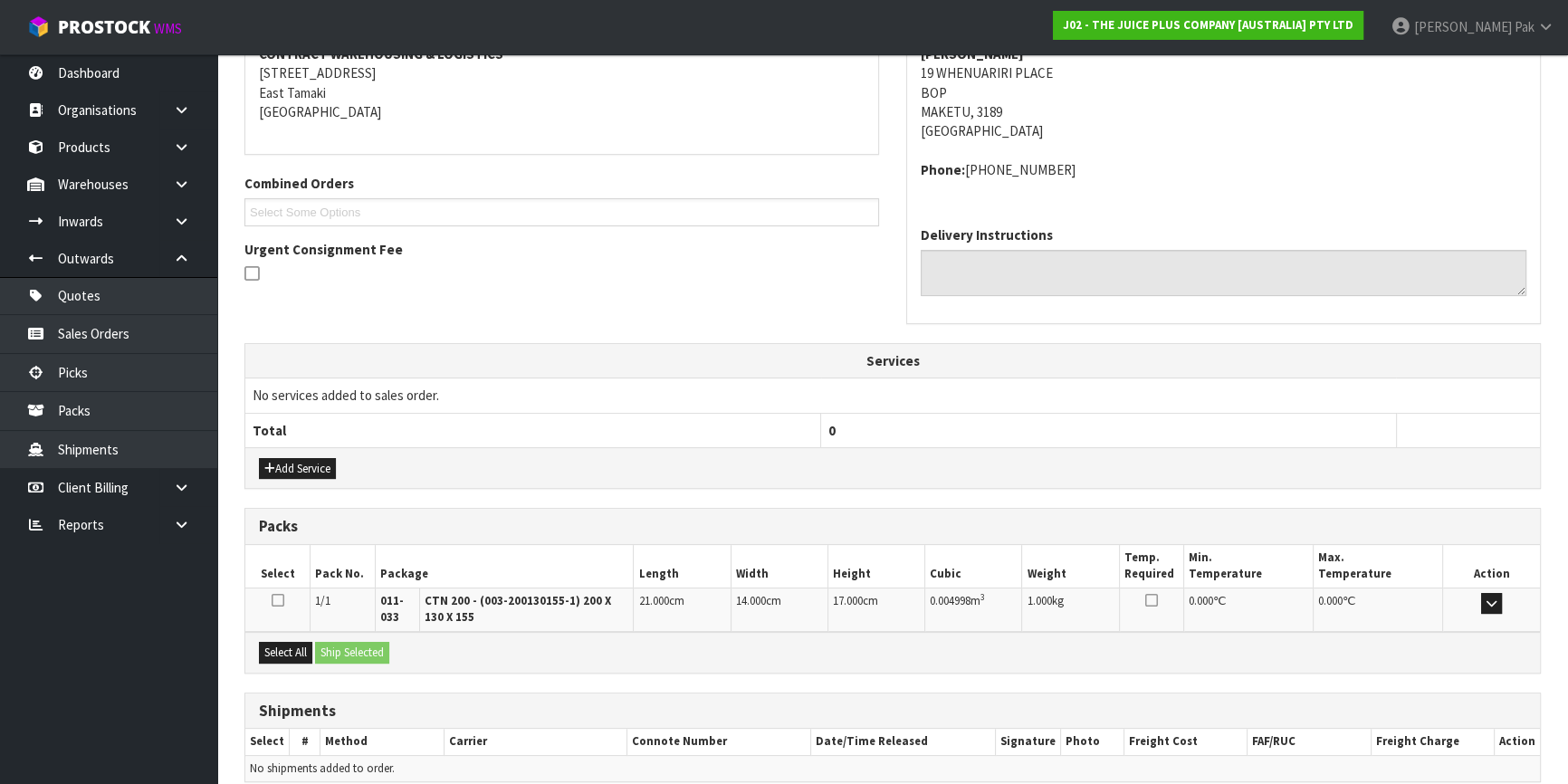
scroll to position [441, 0]
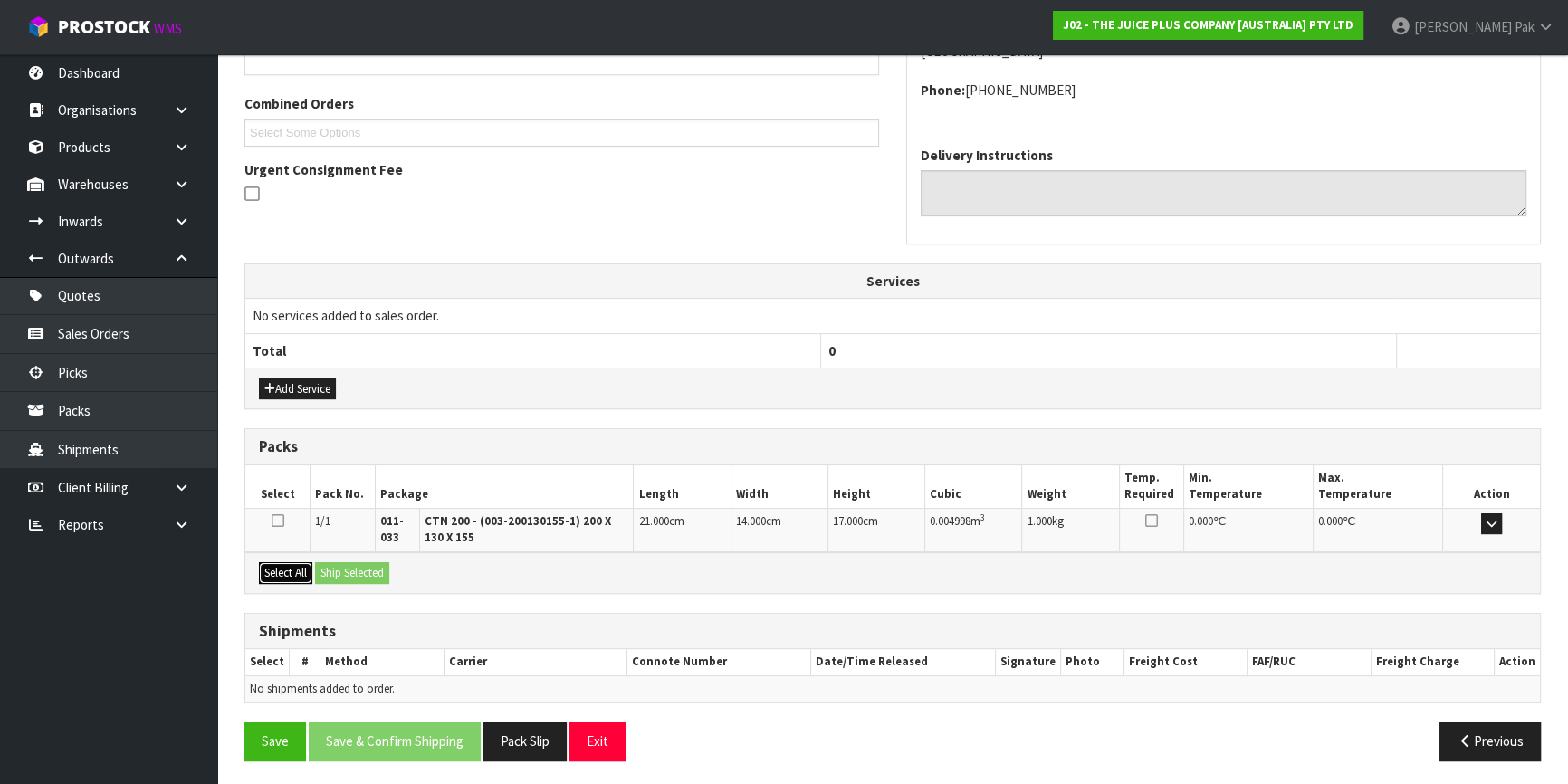
click at [294, 572] on button "Select All" at bounding box center [285, 573] width 53 height 22
click at [409, 570] on div "Select All Ship Selected" at bounding box center [893, 572] width 1295 height 40
drag, startPoint x: 371, startPoint y: 565, endPoint x: 597, endPoint y: 620, distance: 232.6
click at [372, 565] on button "Ship Selected" at bounding box center [352, 573] width 75 height 22
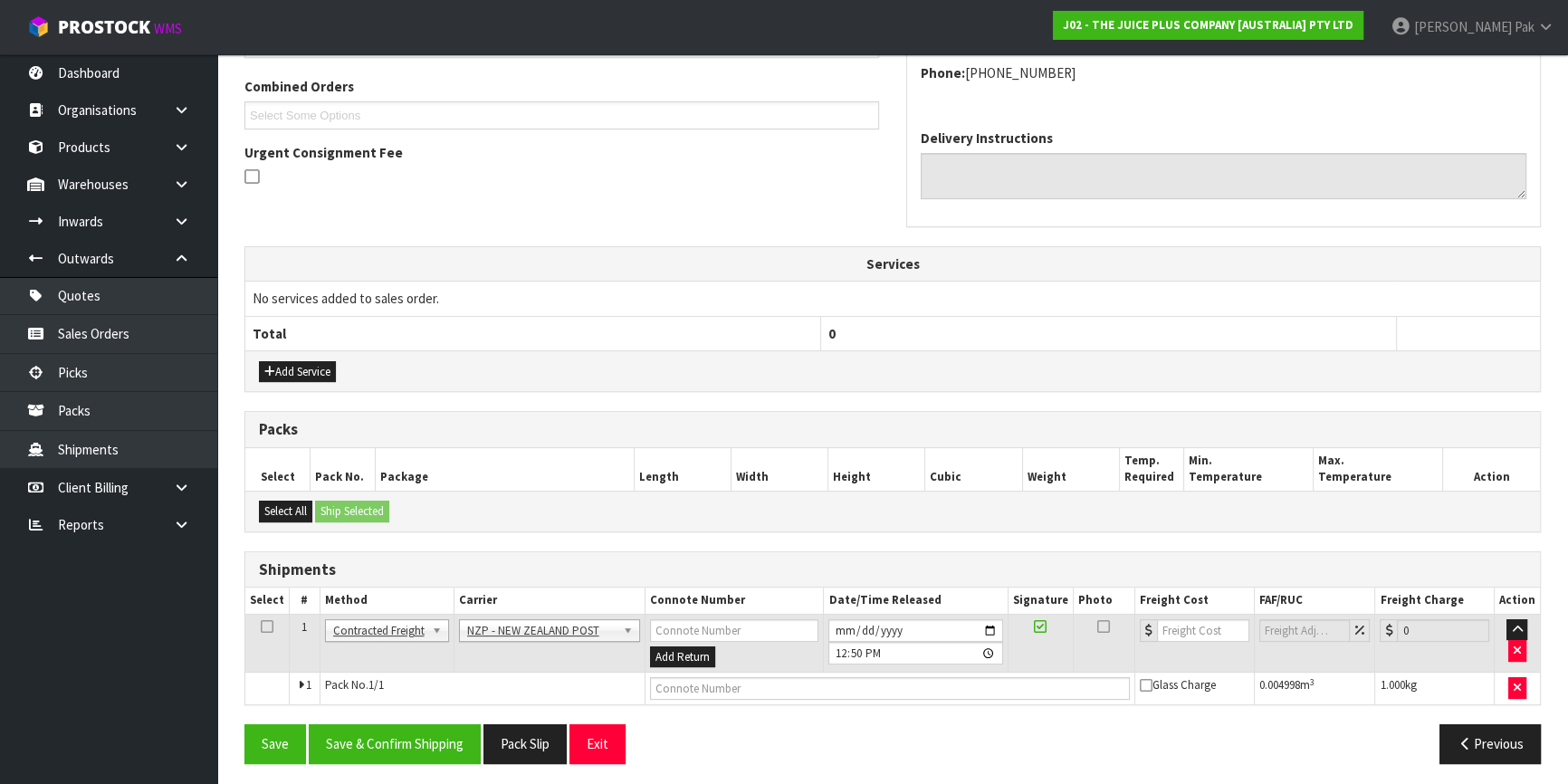
scroll to position [462, 0]
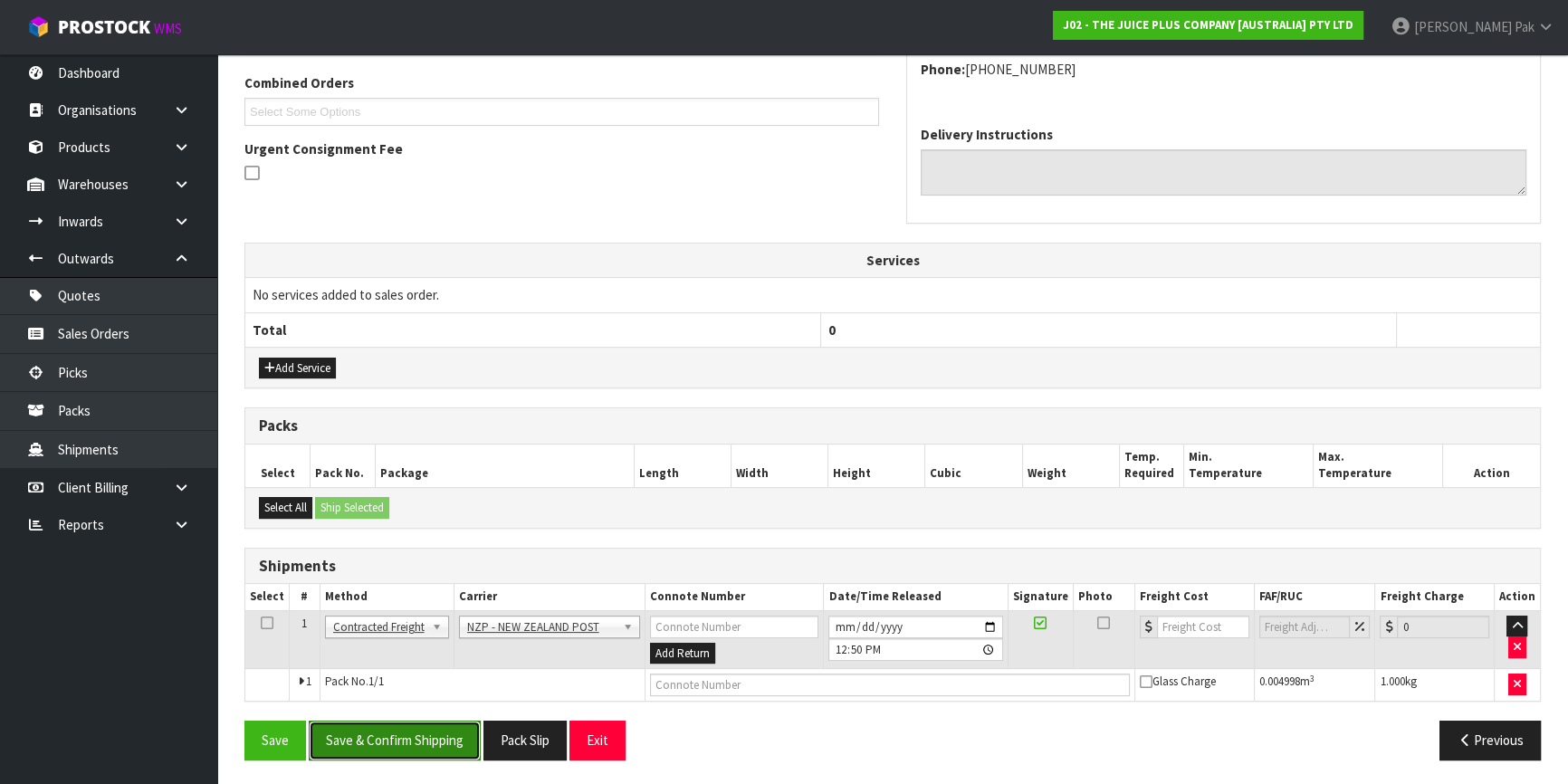
click at [398, 724] on button "Save & Confirm Shipping" at bounding box center [395, 740] width 172 height 39
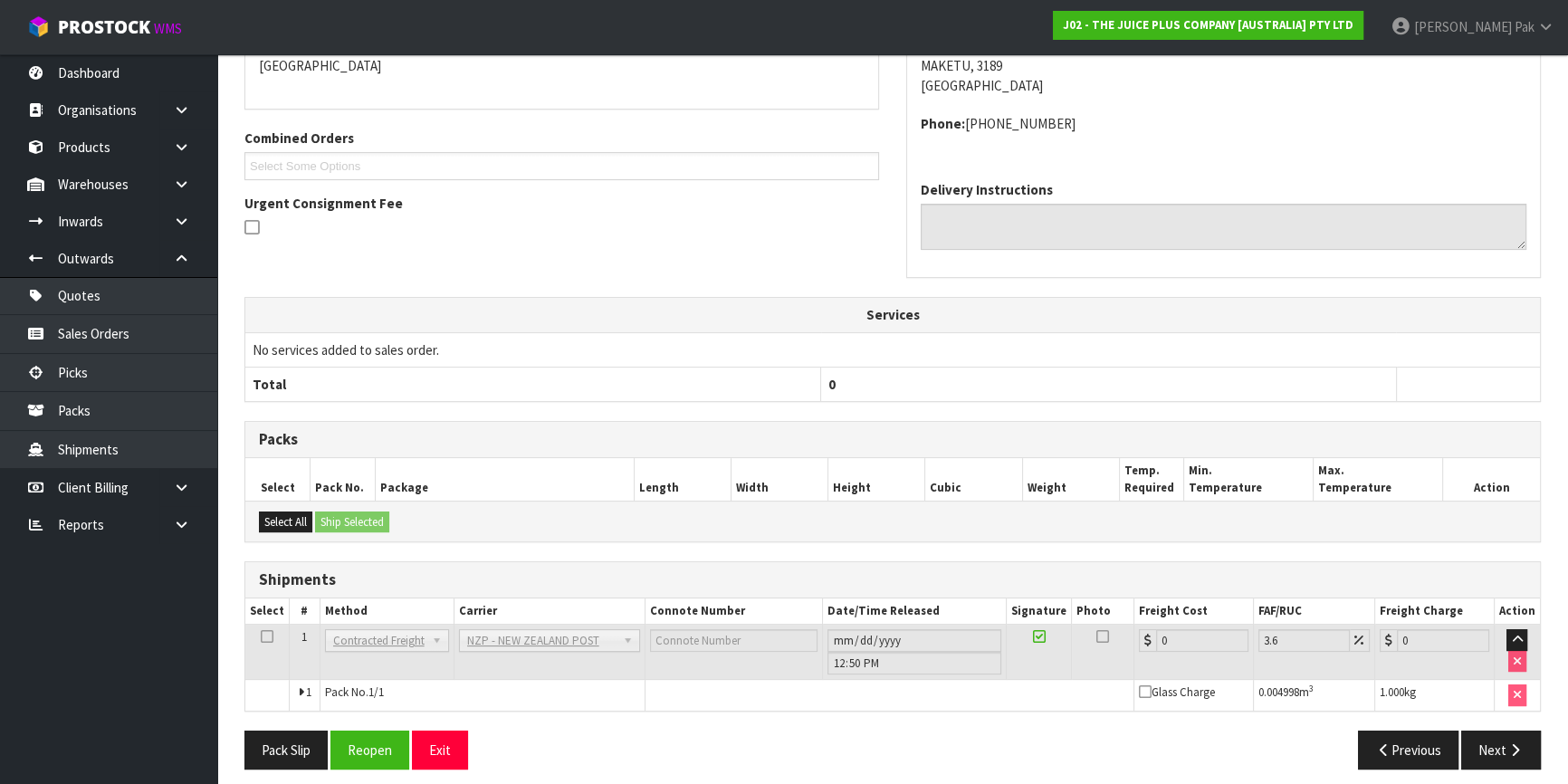
scroll to position [435, 0]
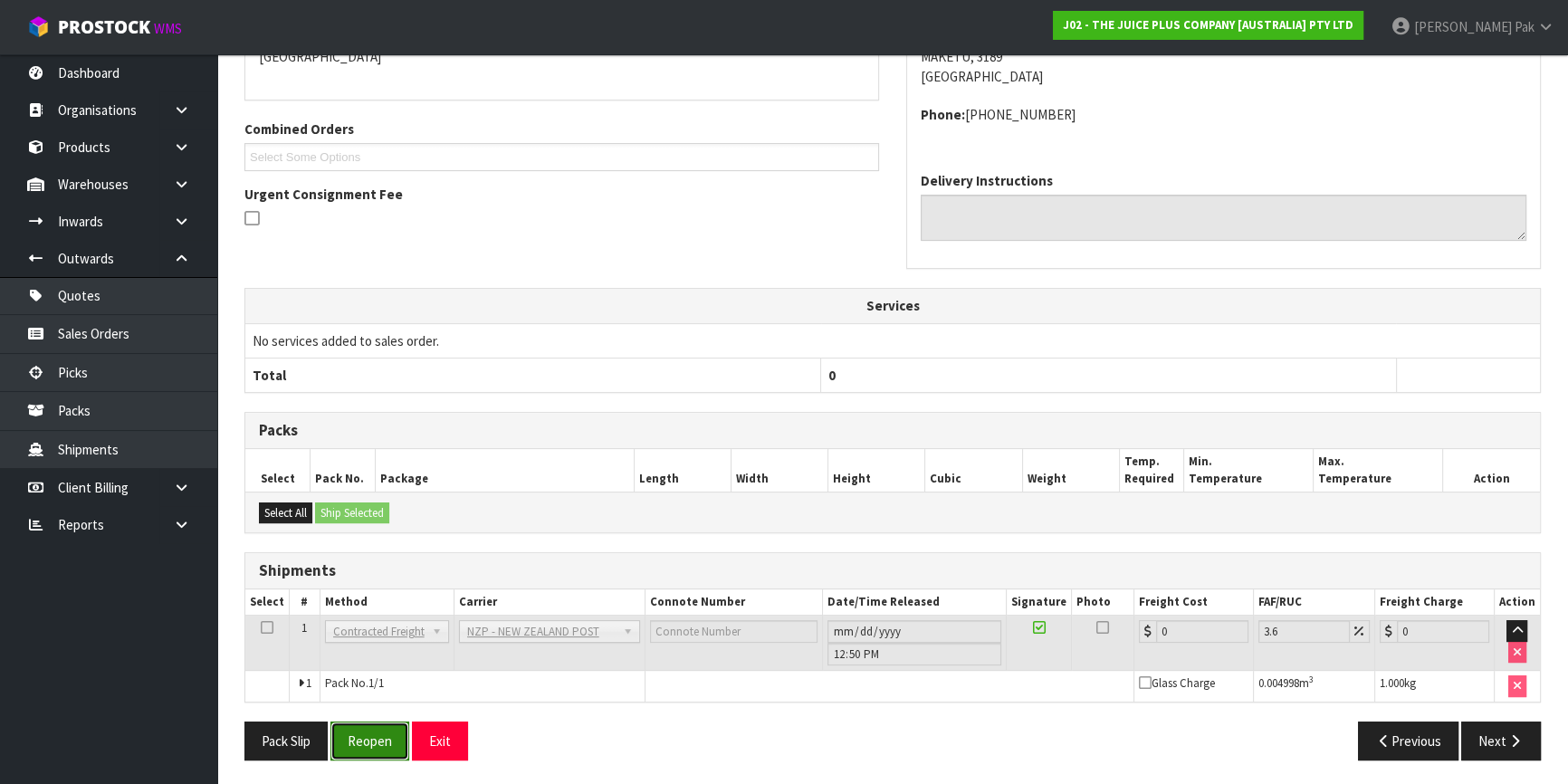
drag, startPoint x: 378, startPoint y: 733, endPoint x: 409, endPoint y: 747, distance: 34.0
click at [378, 733] on button "Reopen" at bounding box center [370, 741] width 79 height 39
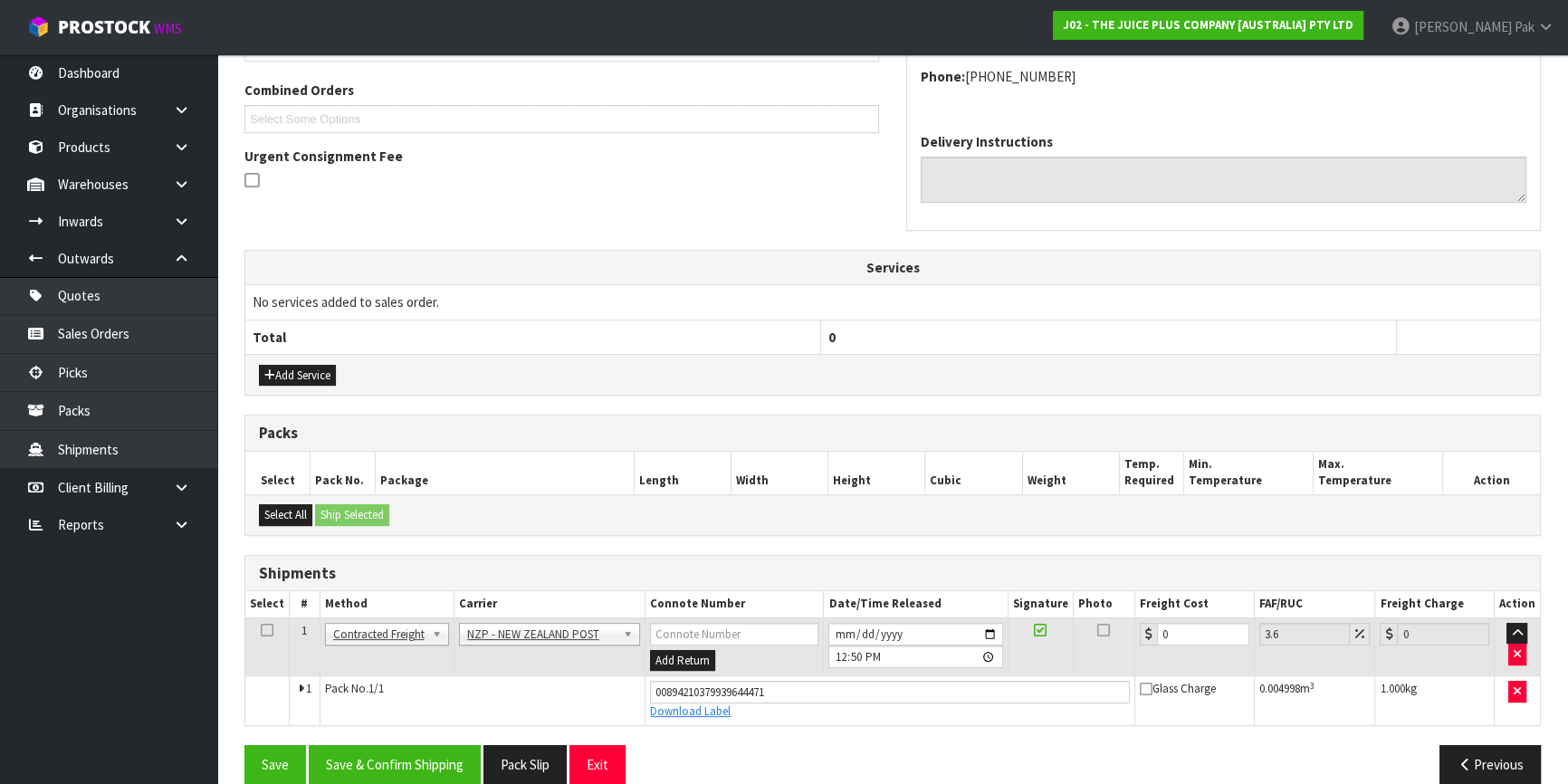
scroll to position [478, 0]
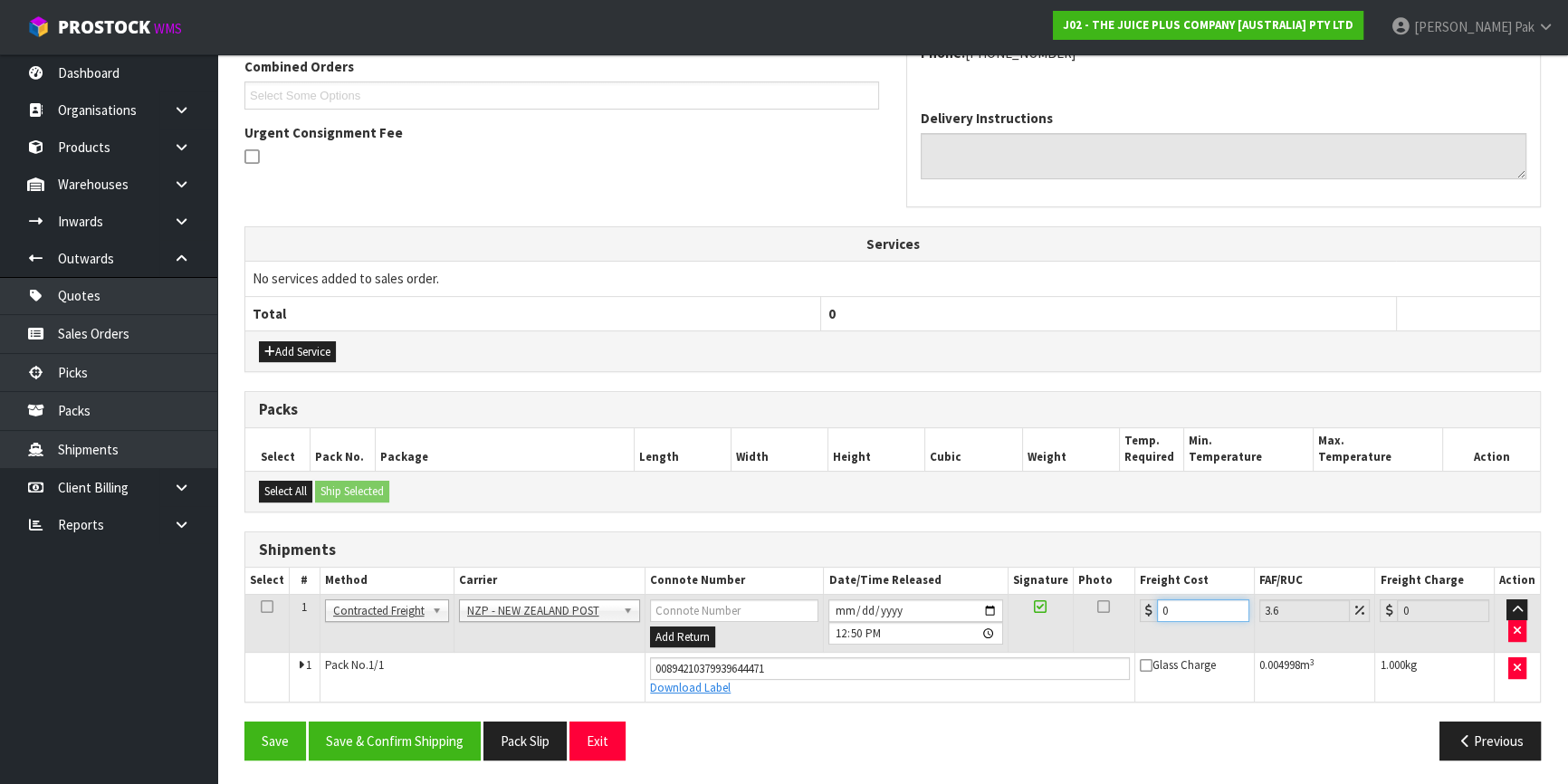
drag, startPoint x: 1171, startPoint y: 609, endPoint x: 1044, endPoint y: 584, distance: 129.4
click at [1044, 584] on table "Select # Method Carrier Connote Number Date/Time Released Signature Photo Freig…" at bounding box center [893, 634] width 1295 height 133
click at [348, 724] on button "Save & Confirm Shipping" at bounding box center [395, 741] width 172 height 39
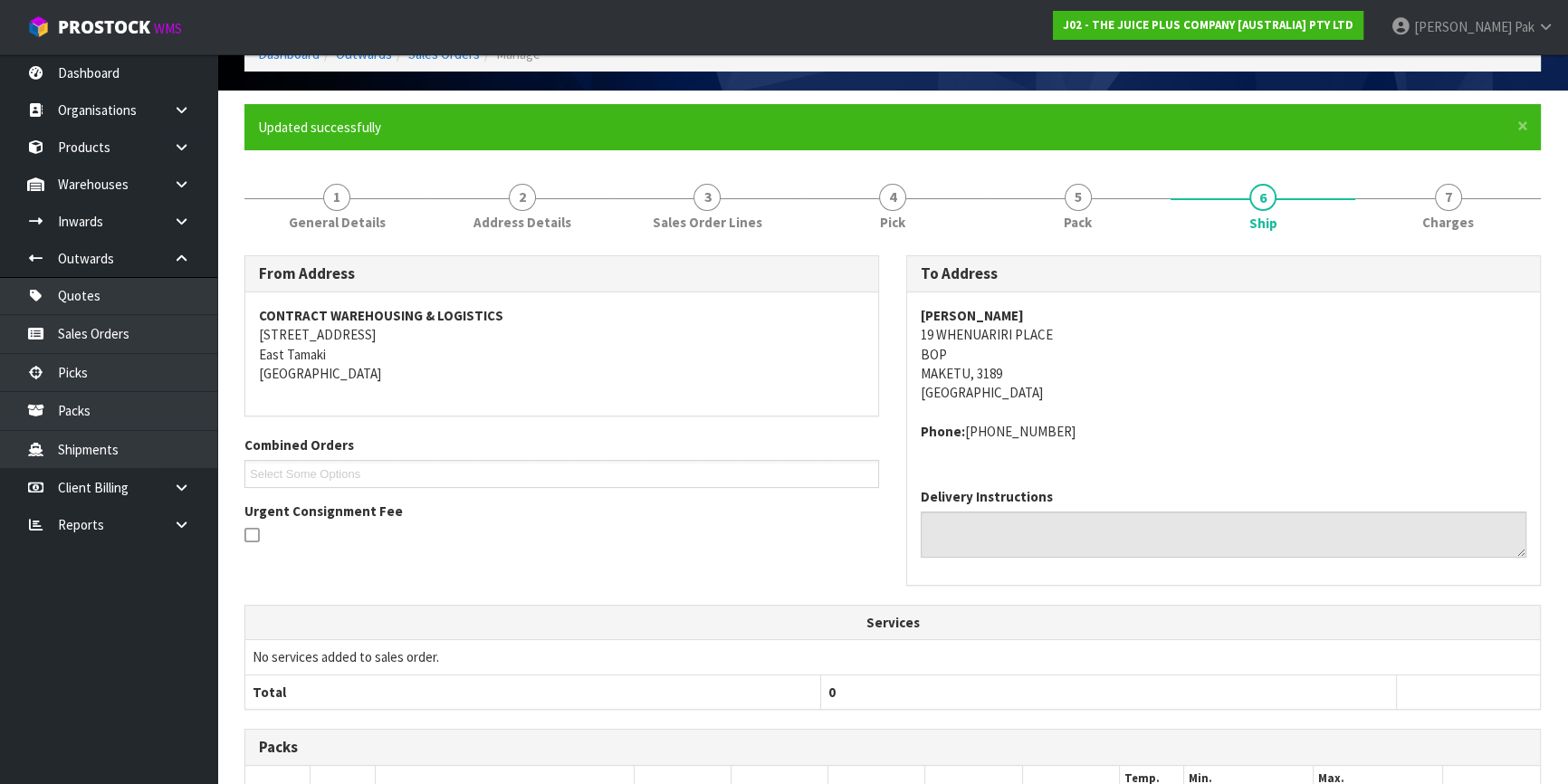
scroll to position [0, 0]
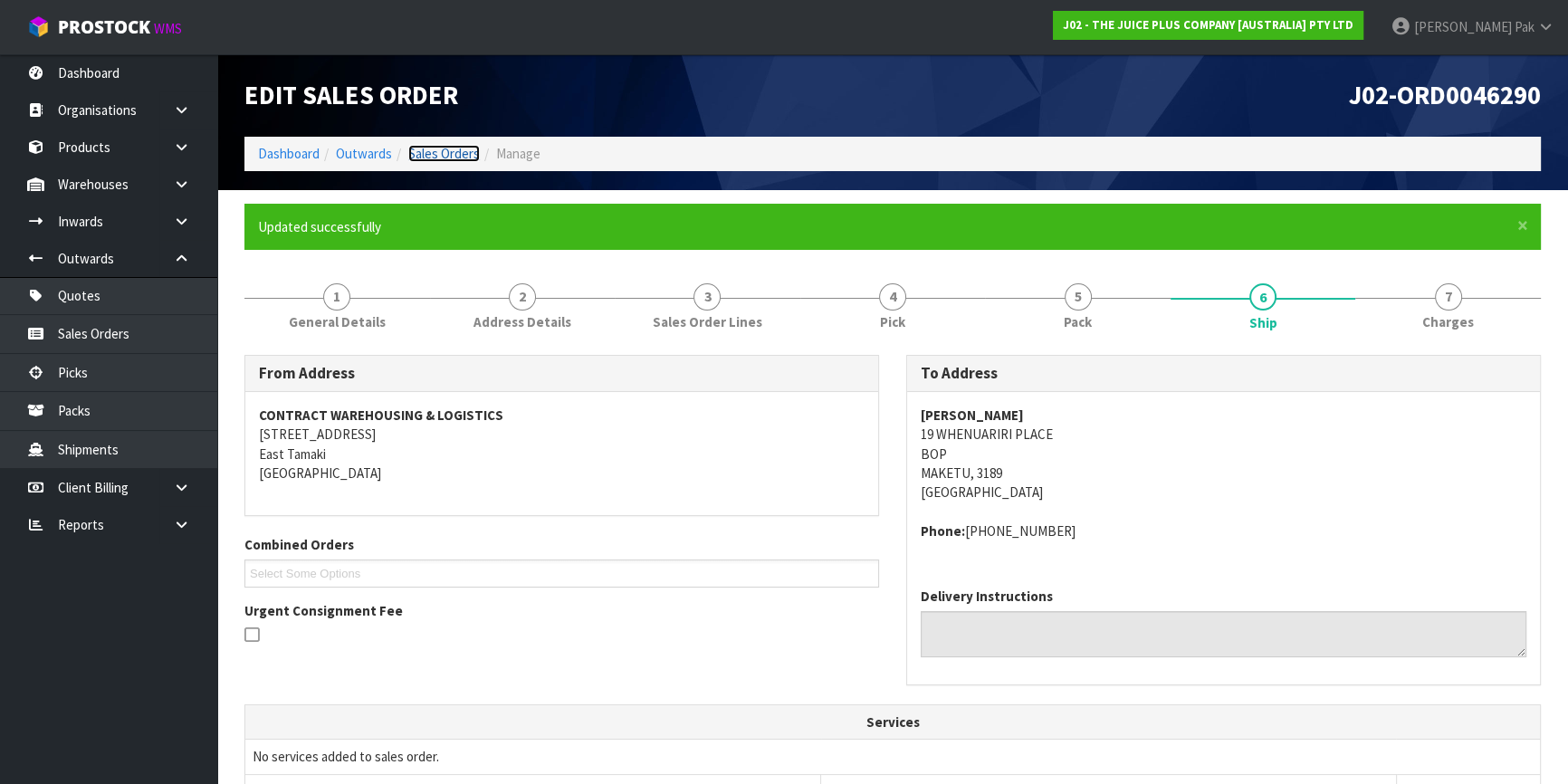
click at [458, 149] on link "Sales Orders" at bounding box center [444, 153] width 72 height 17
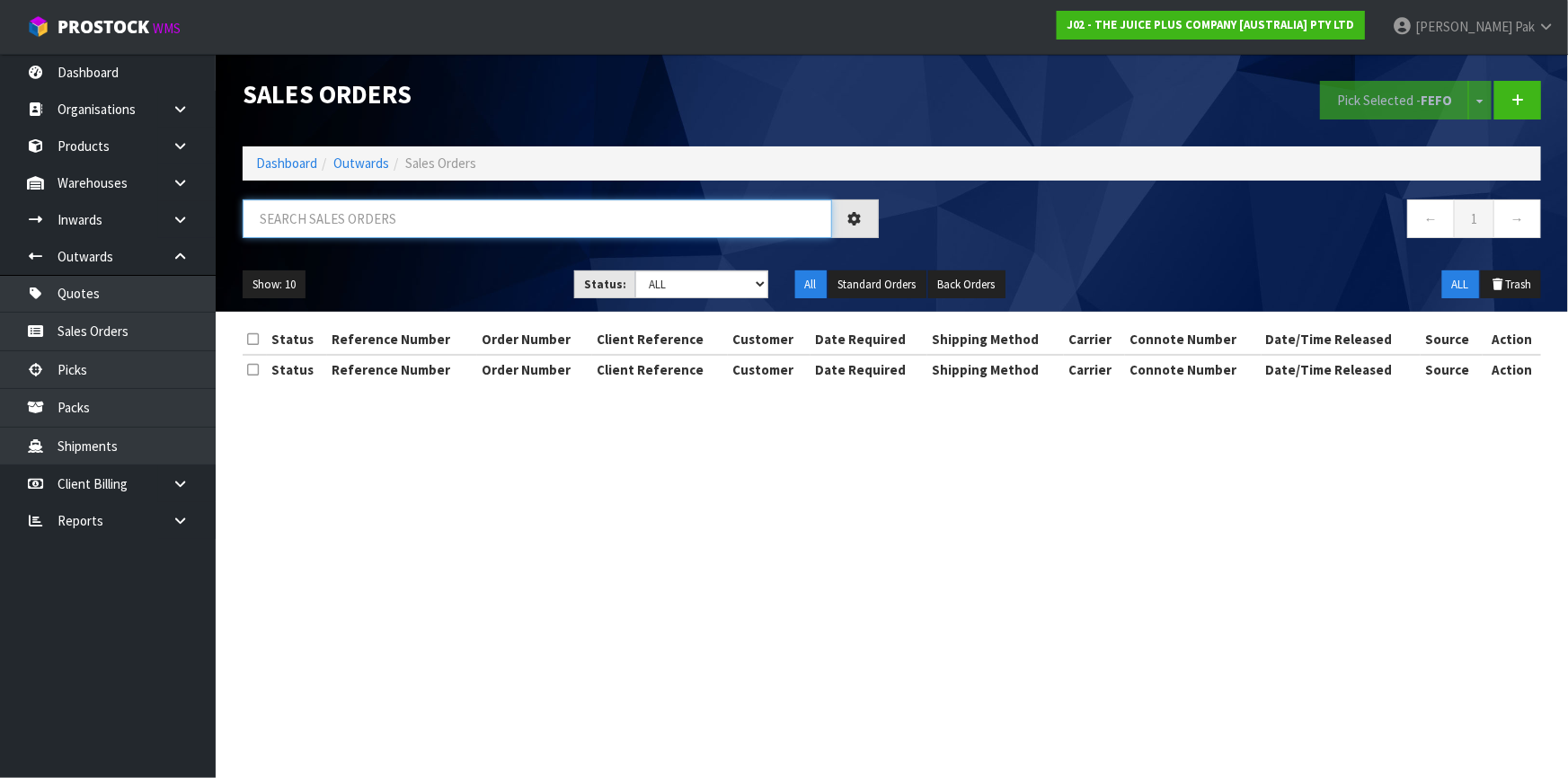
click at [416, 222] on input "text" at bounding box center [538, 218] width 590 height 38
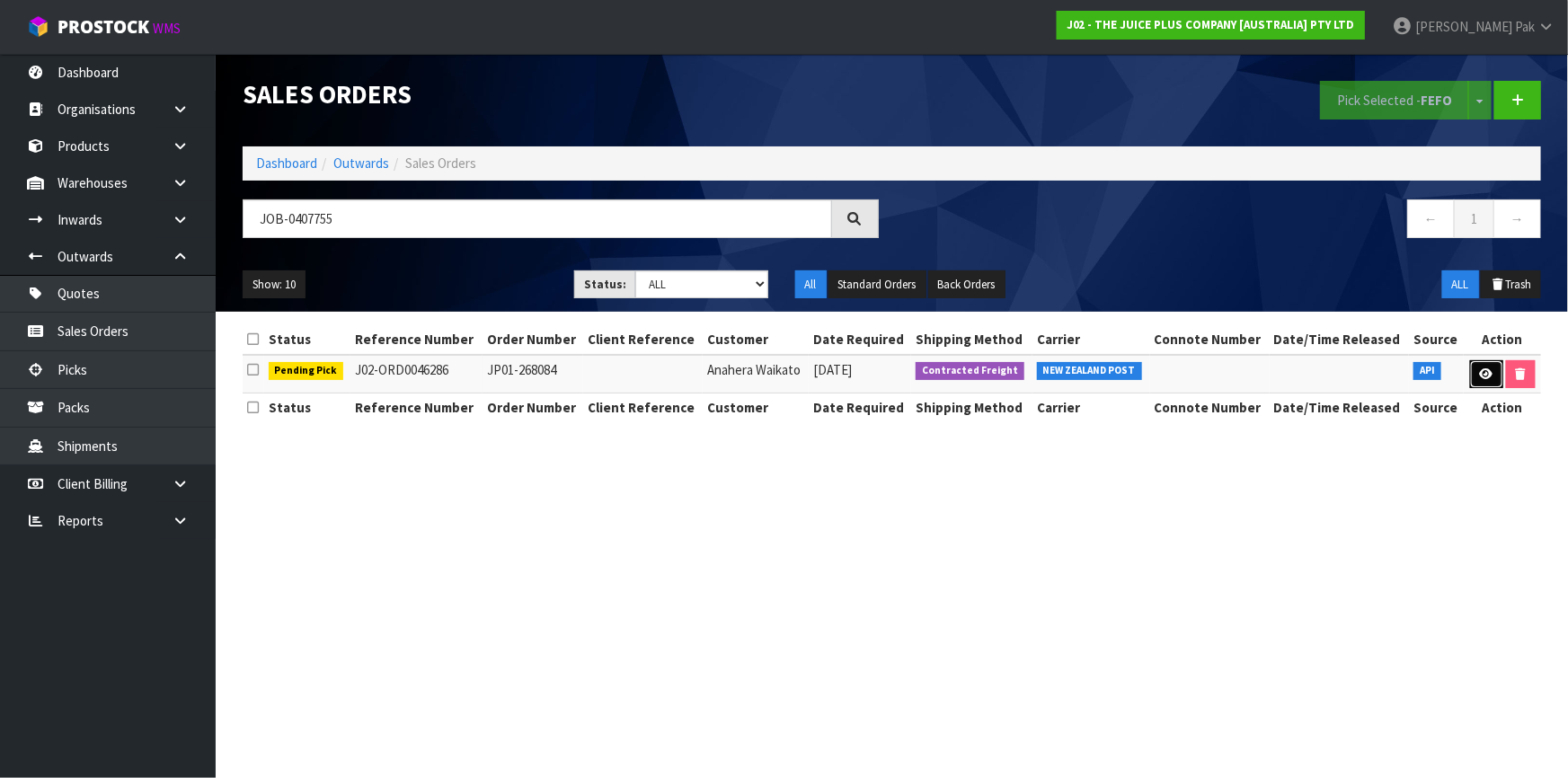
click at [1489, 377] on icon at bounding box center [1487, 373] width 14 height 12
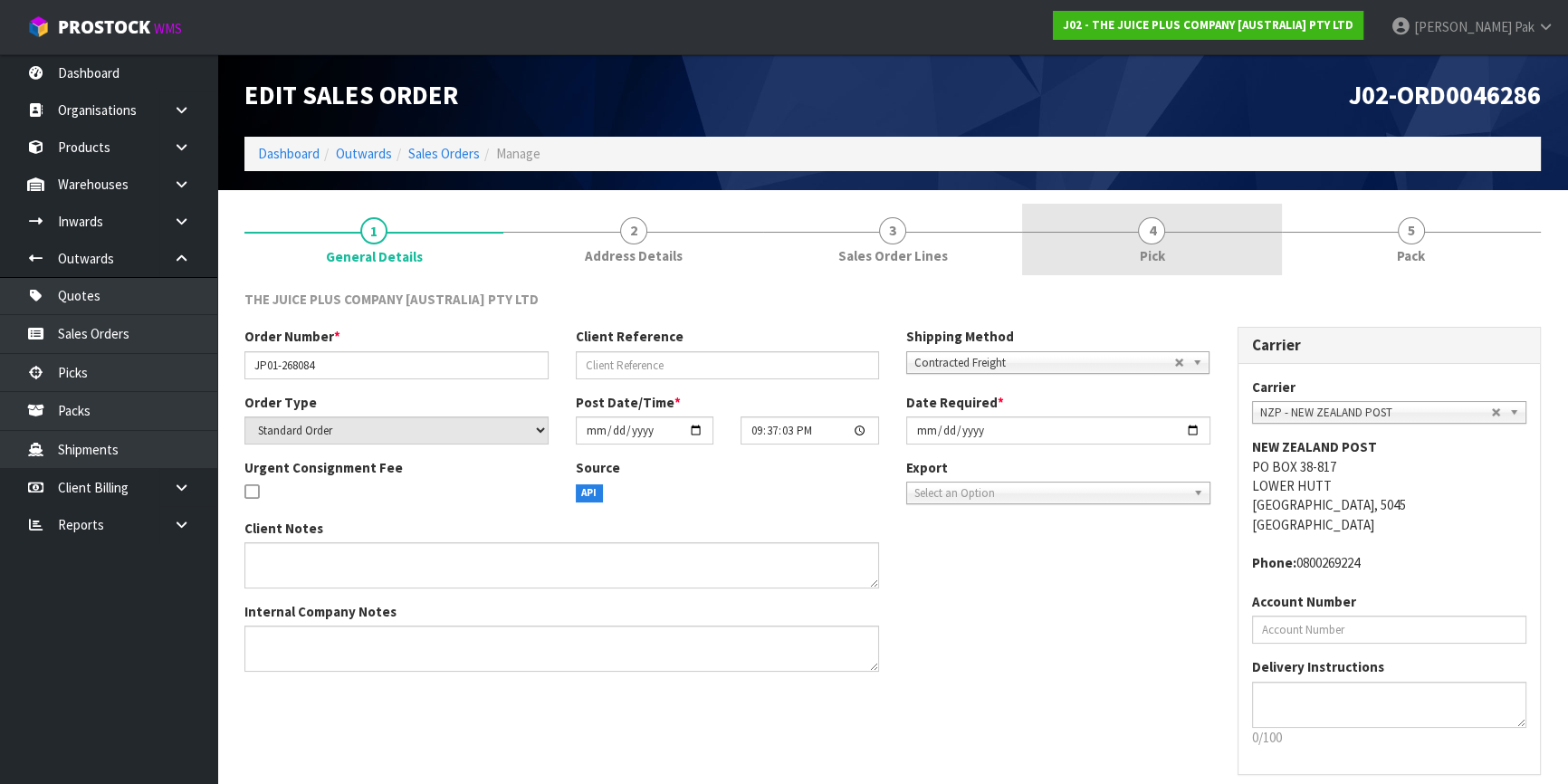
click at [1124, 257] on link "4 Pick" at bounding box center [1151, 239] width 259 height 72
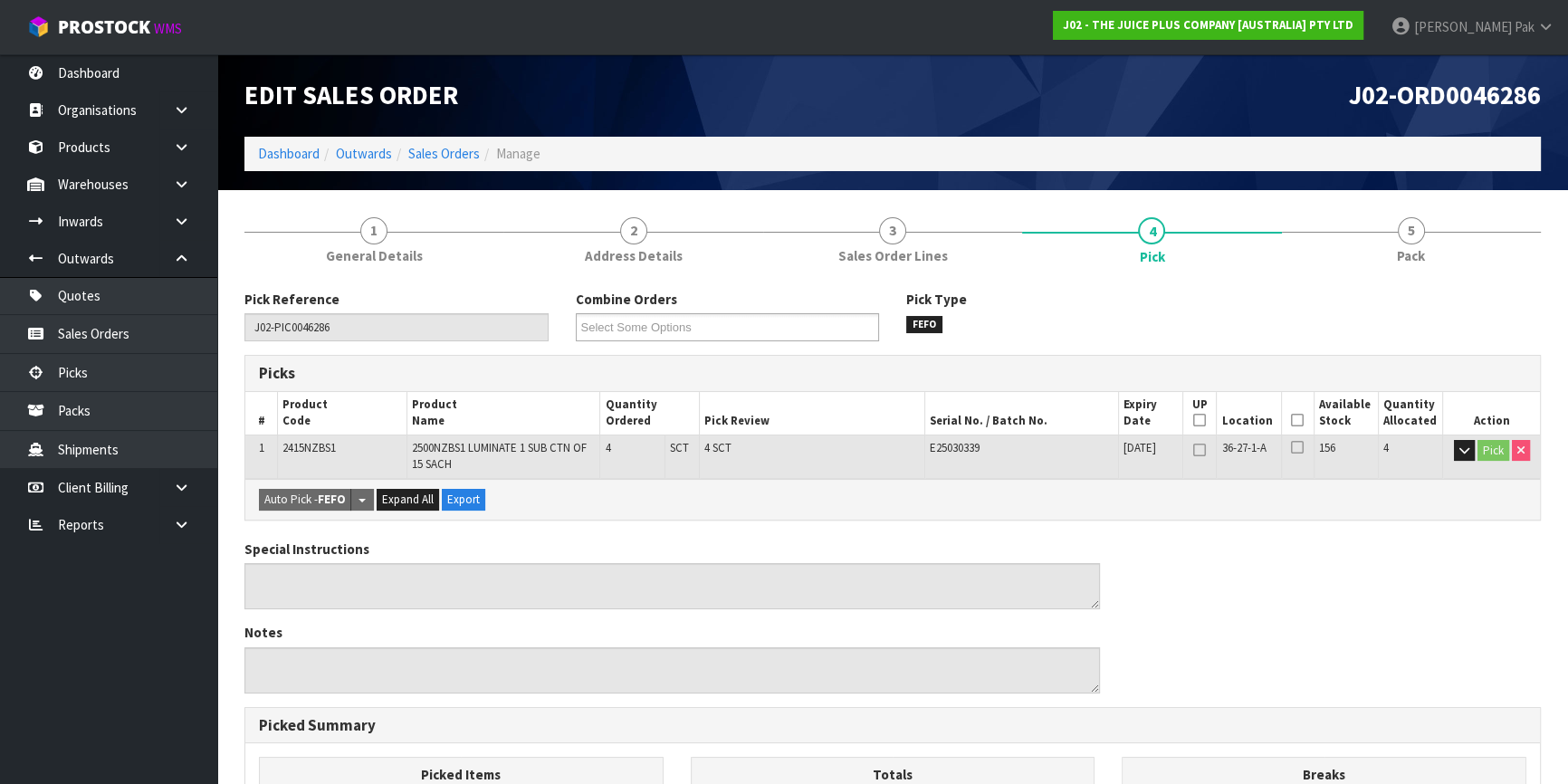
click at [1289, 421] on th "Picked" at bounding box center [1297, 413] width 32 height 42
click at [1295, 421] on icon at bounding box center [1297, 421] width 13 height 1
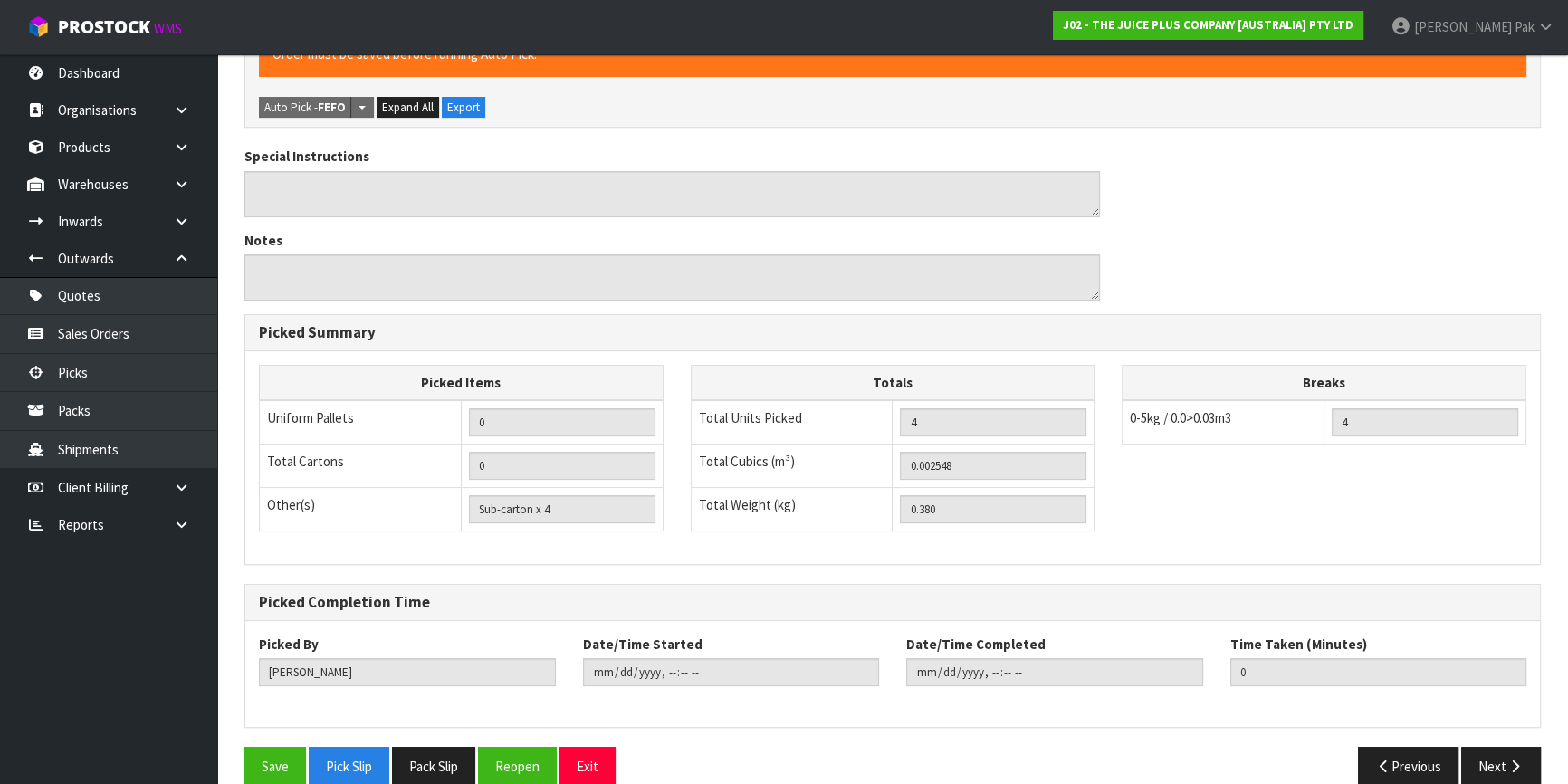
scroll to position [484, 0]
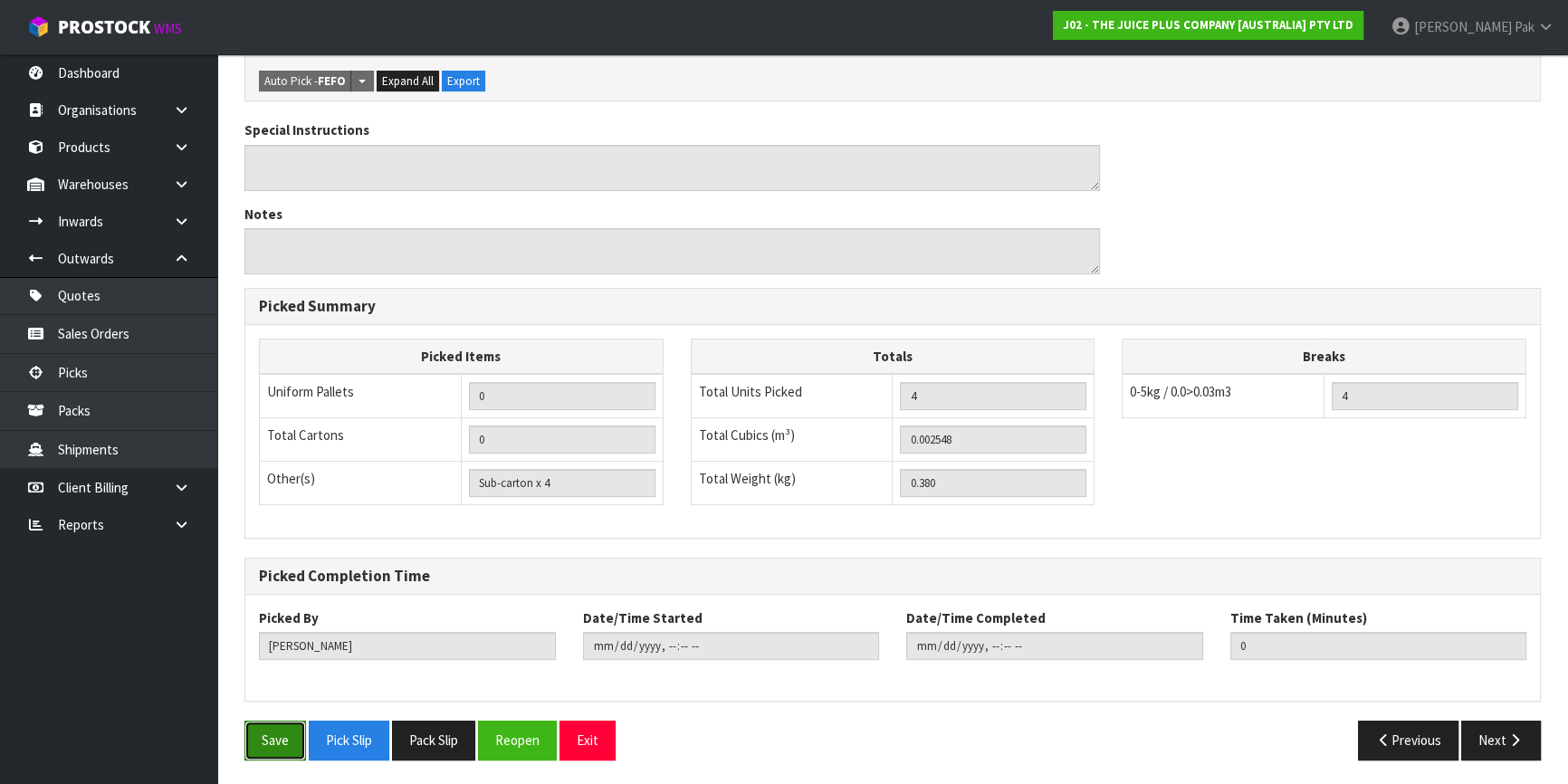
click at [290, 755] on button "Save" at bounding box center [275, 740] width 62 height 39
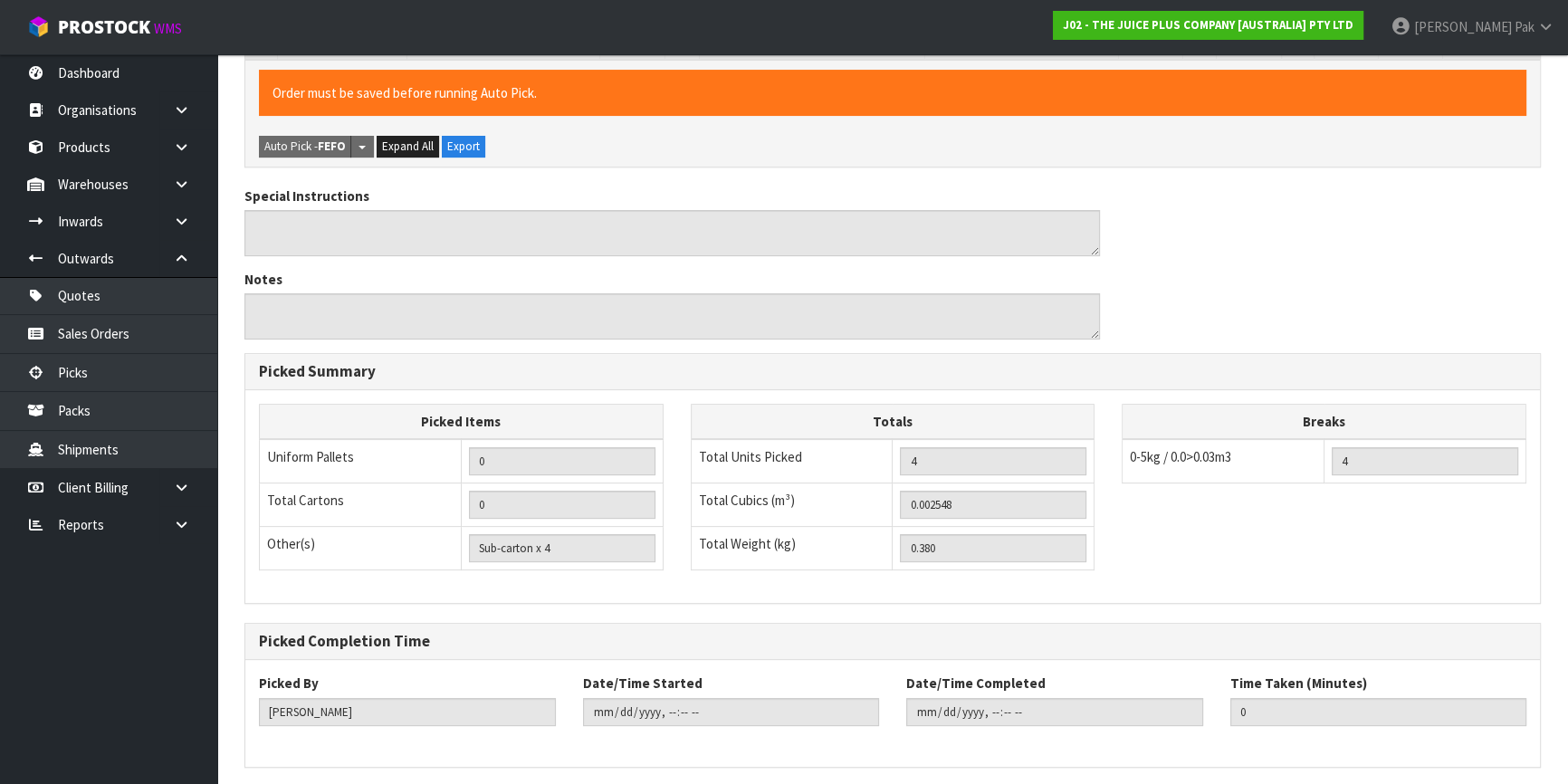
scroll to position [0, 0]
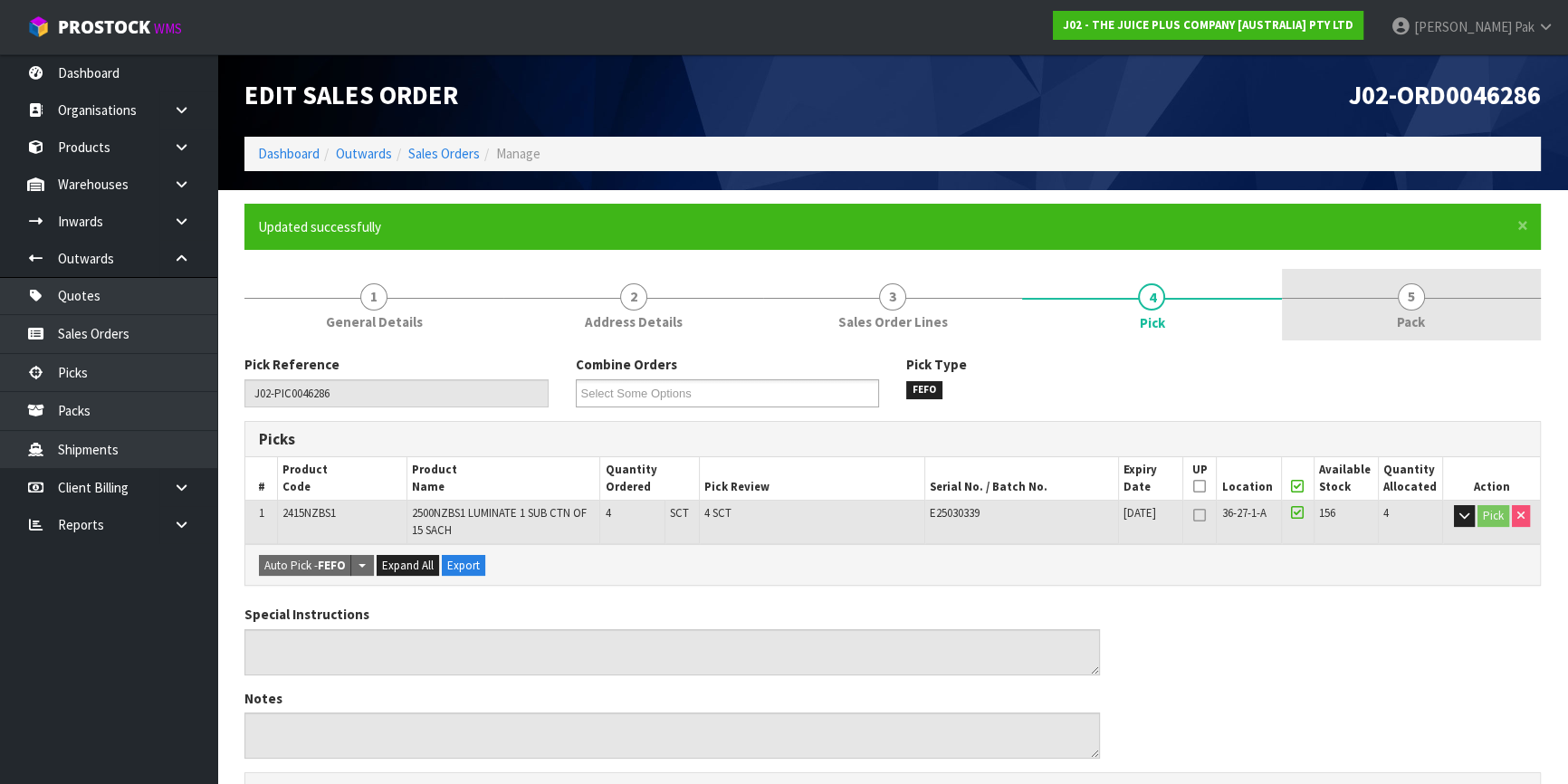
click at [1397, 327] on span "Pack" at bounding box center [1411, 322] width 29 height 19
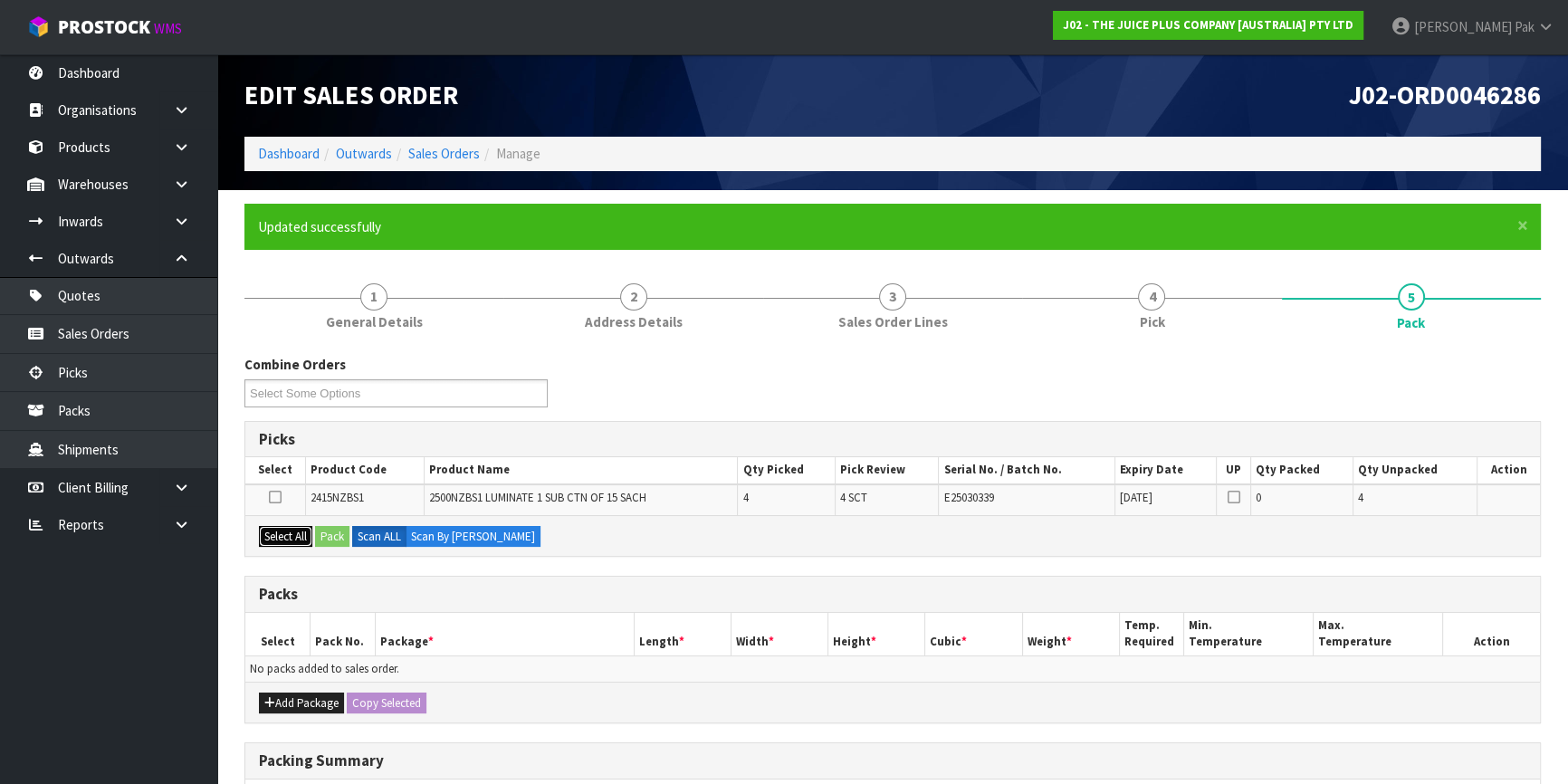
click at [282, 529] on button "Select All" at bounding box center [285, 537] width 53 height 22
click at [326, 528] on button "Pack" at bounding box center [331, 537] width 34 height 22
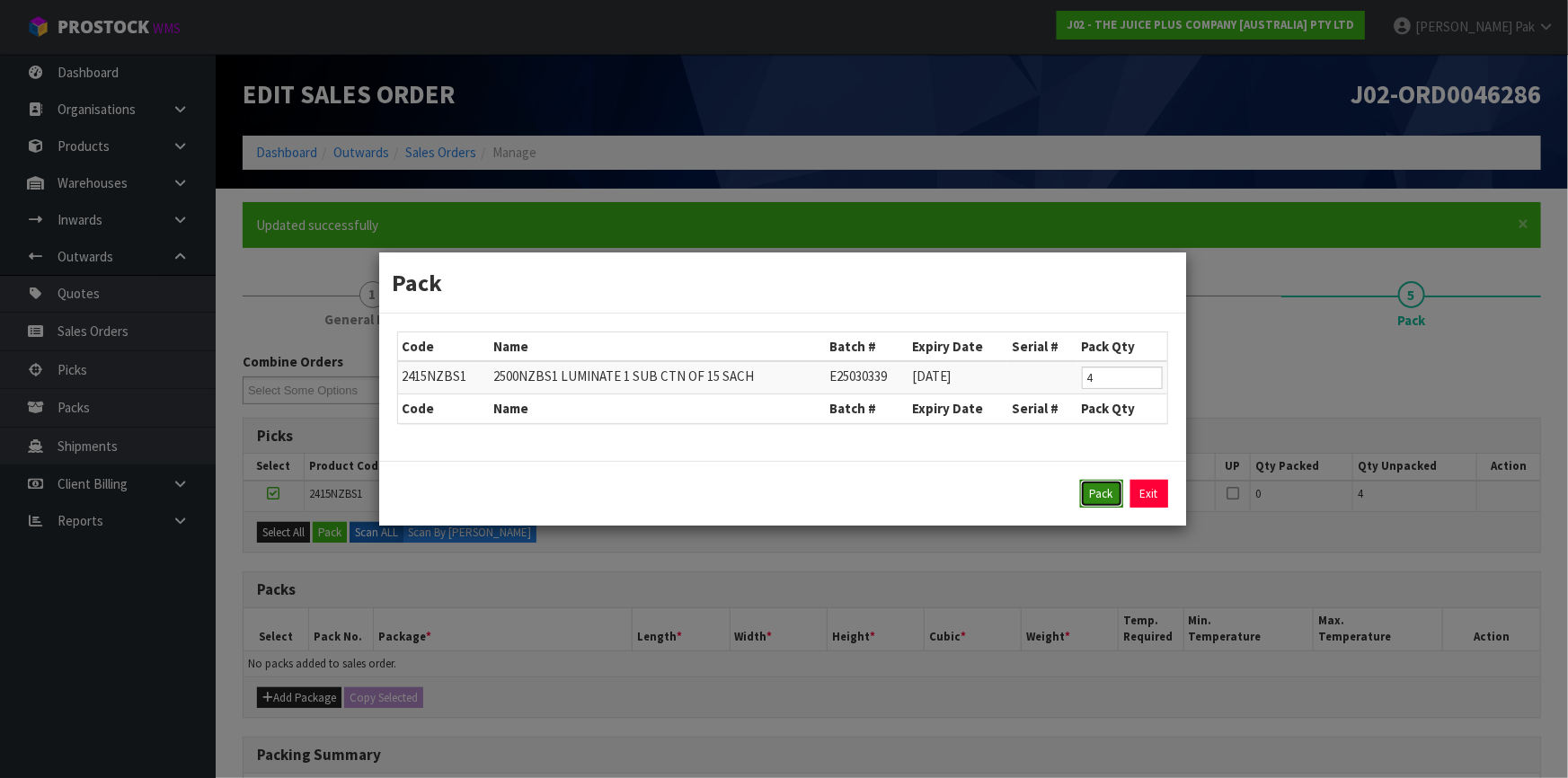
click at [1082, 494] on button "Pack" at bounding box center [1101, 494] width 43 height 28
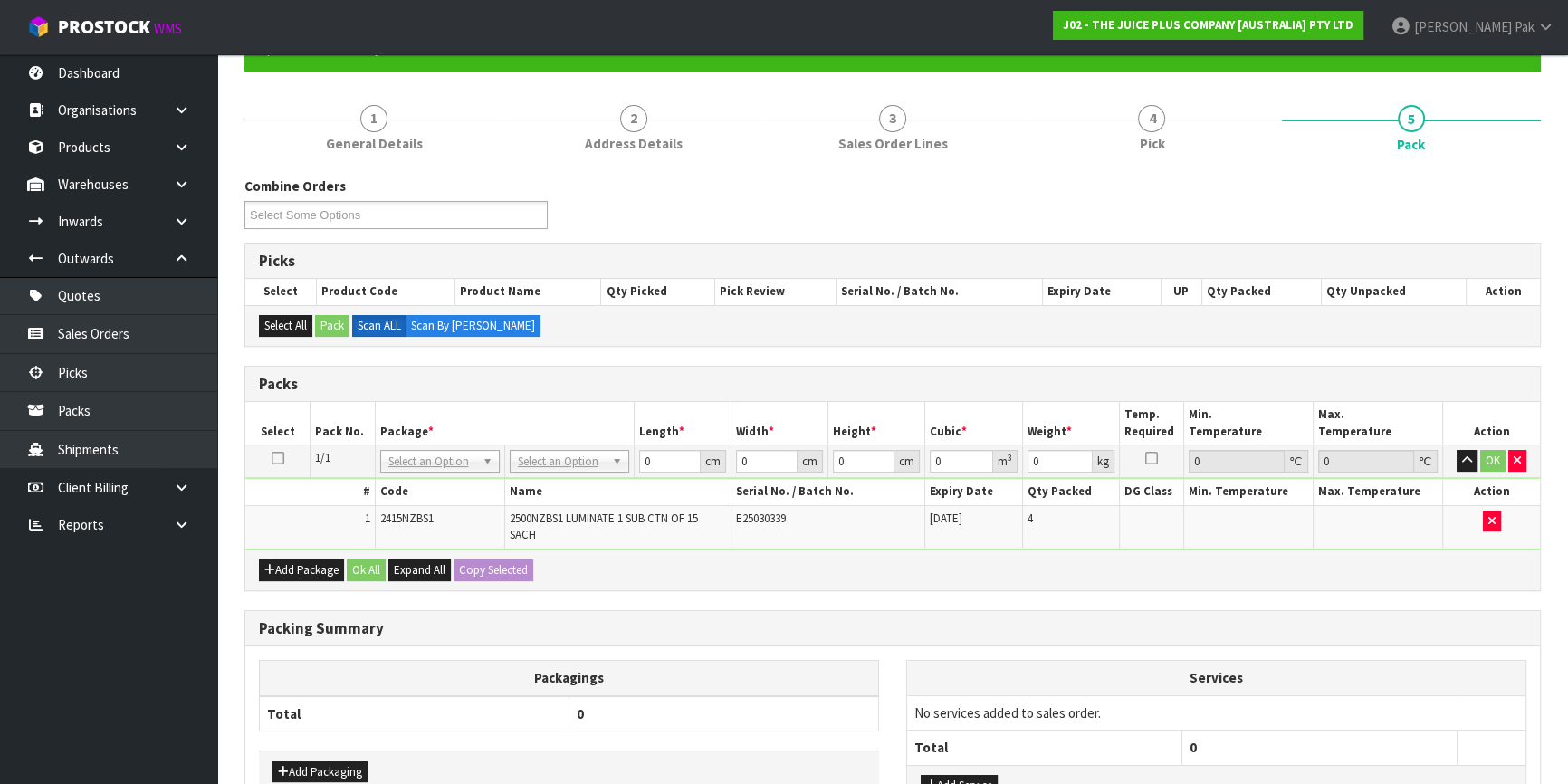
scroll to position [315, 0]
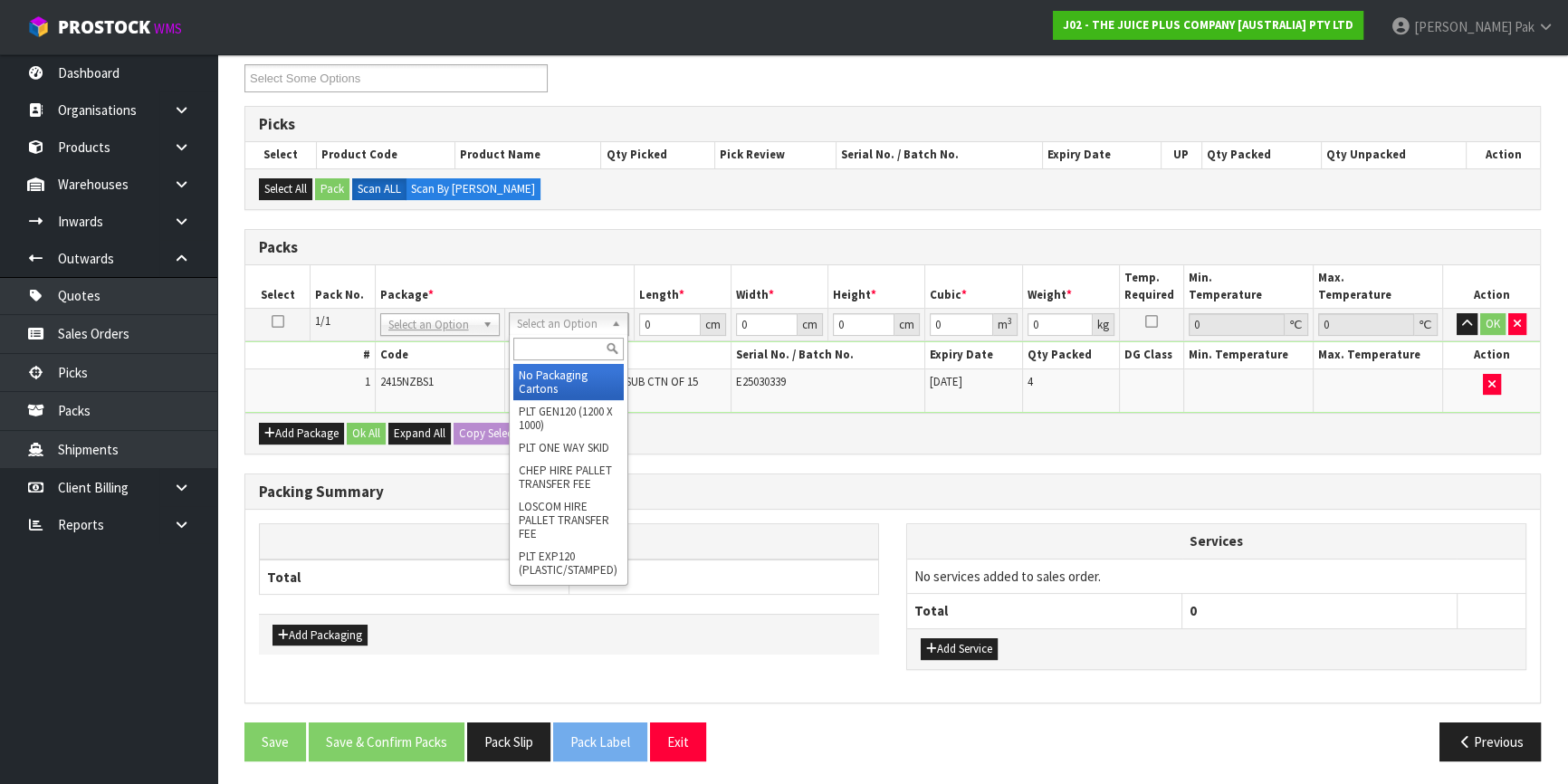
click at [570, 344] on input "text" at bounding box center [569, 349] width 110 height 23
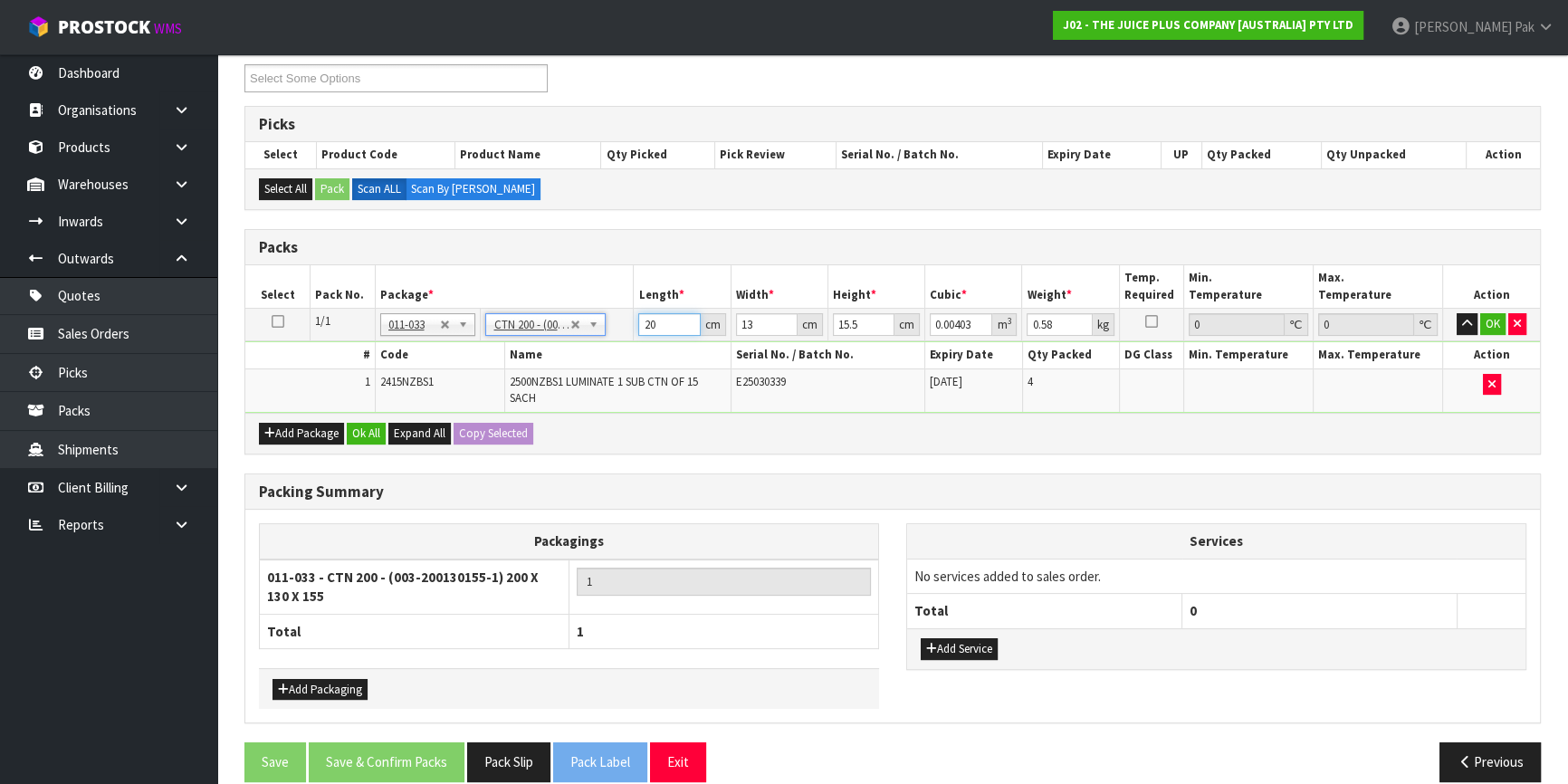
drag, startPoint x: 662, startPoint y: 326, endPoint x: 517, endPoint y: 321, distance: 145.1
click at [518, 321] on tr "1/1 NONE 007-001 007-002 007-004 007-009 007-013 007-014 007-015 007-017 007-01…" at bounding box center [893, 325] width 1295 height 32
click at [1486, 316] on button "OK" at bounding box center [1493, 324] width 26 height 22
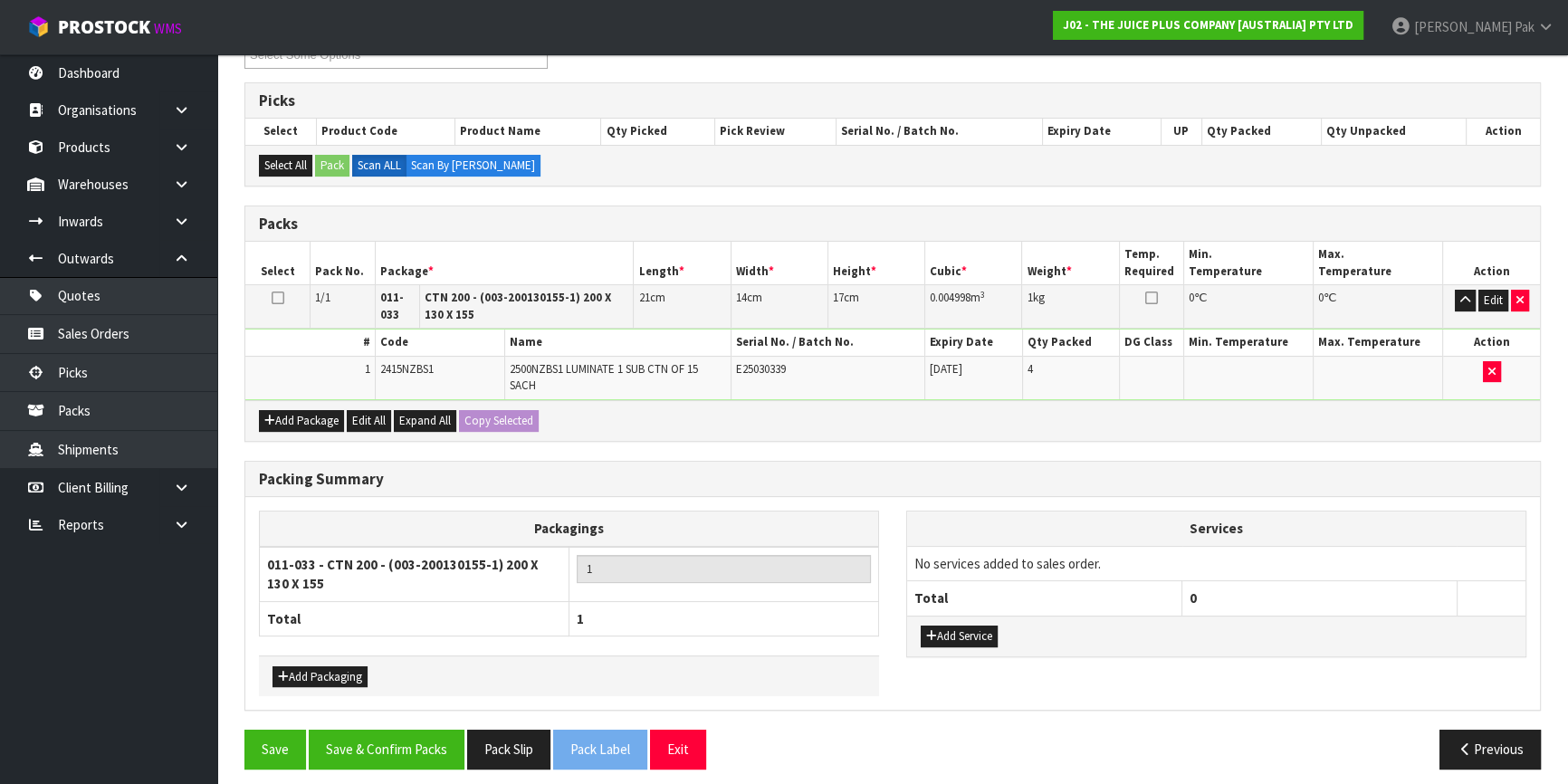
scroll to position [346, 0]
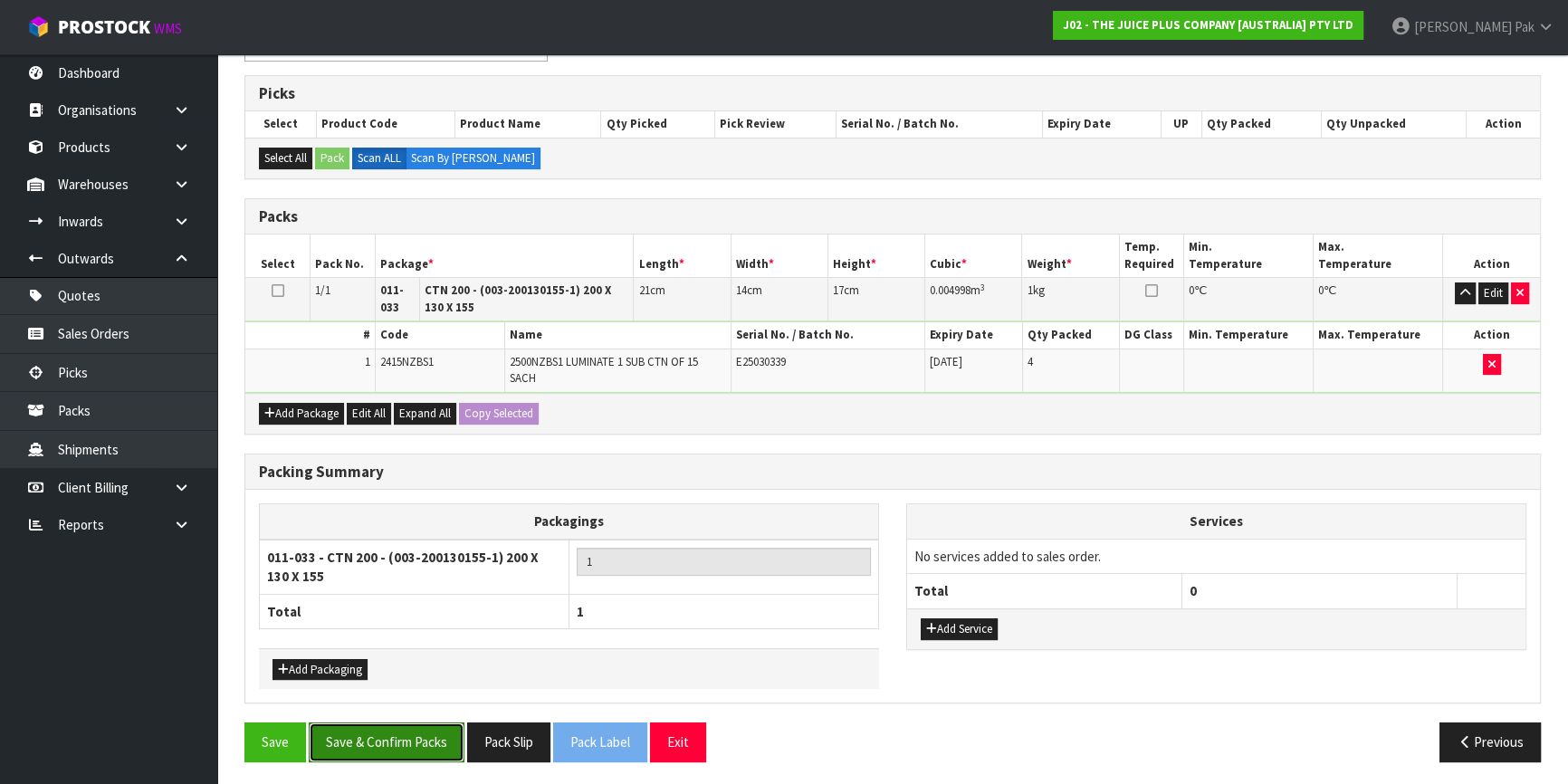
click at [371, 738] on button "Save & Confirm Packs" at bounding box center [386, 742] width 156 height 39
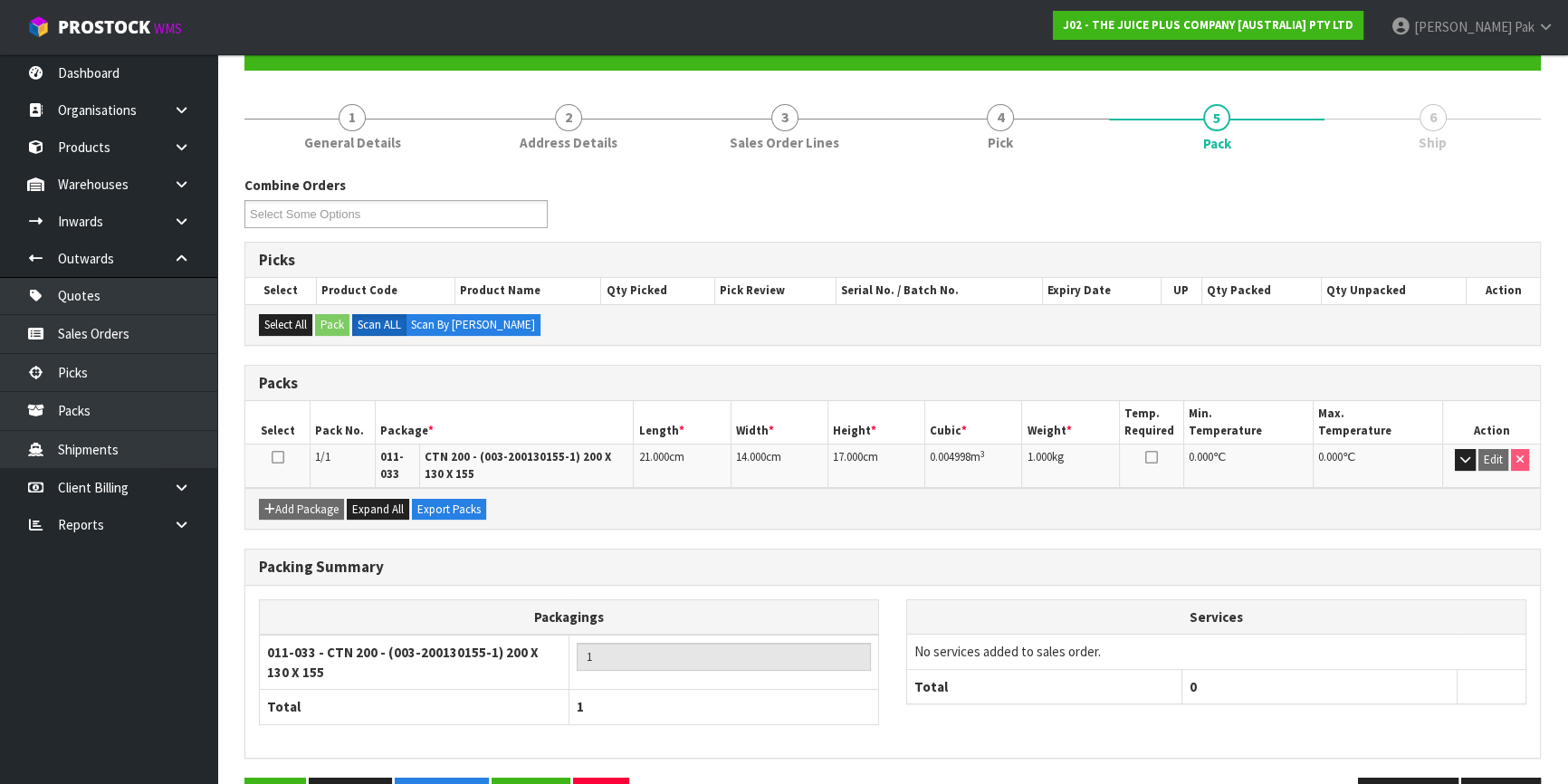
scroll to position [236, 0]
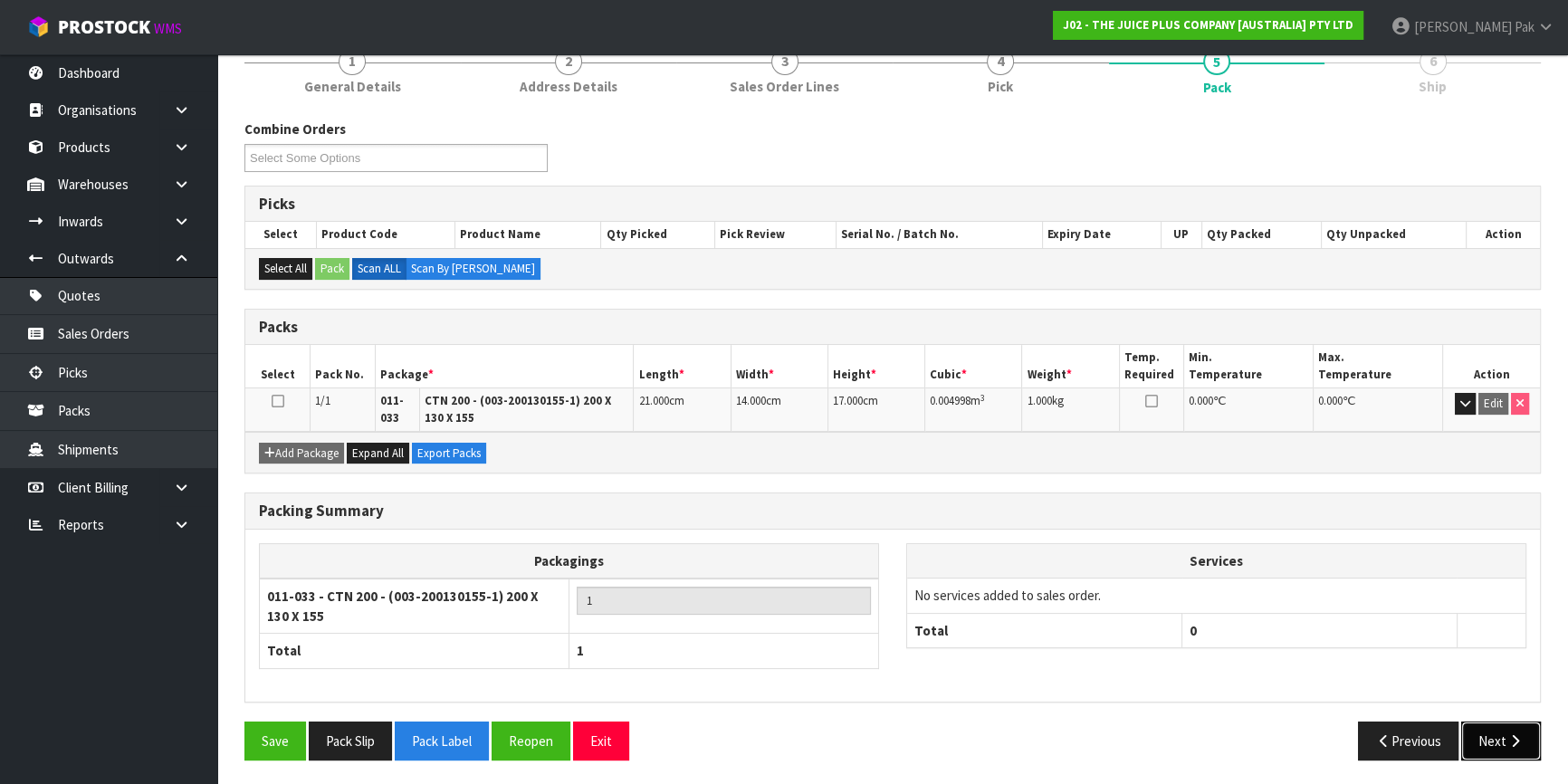
click at [1510, 754] on button "Next" at bounding box center [1501, 741] width 80 height 39
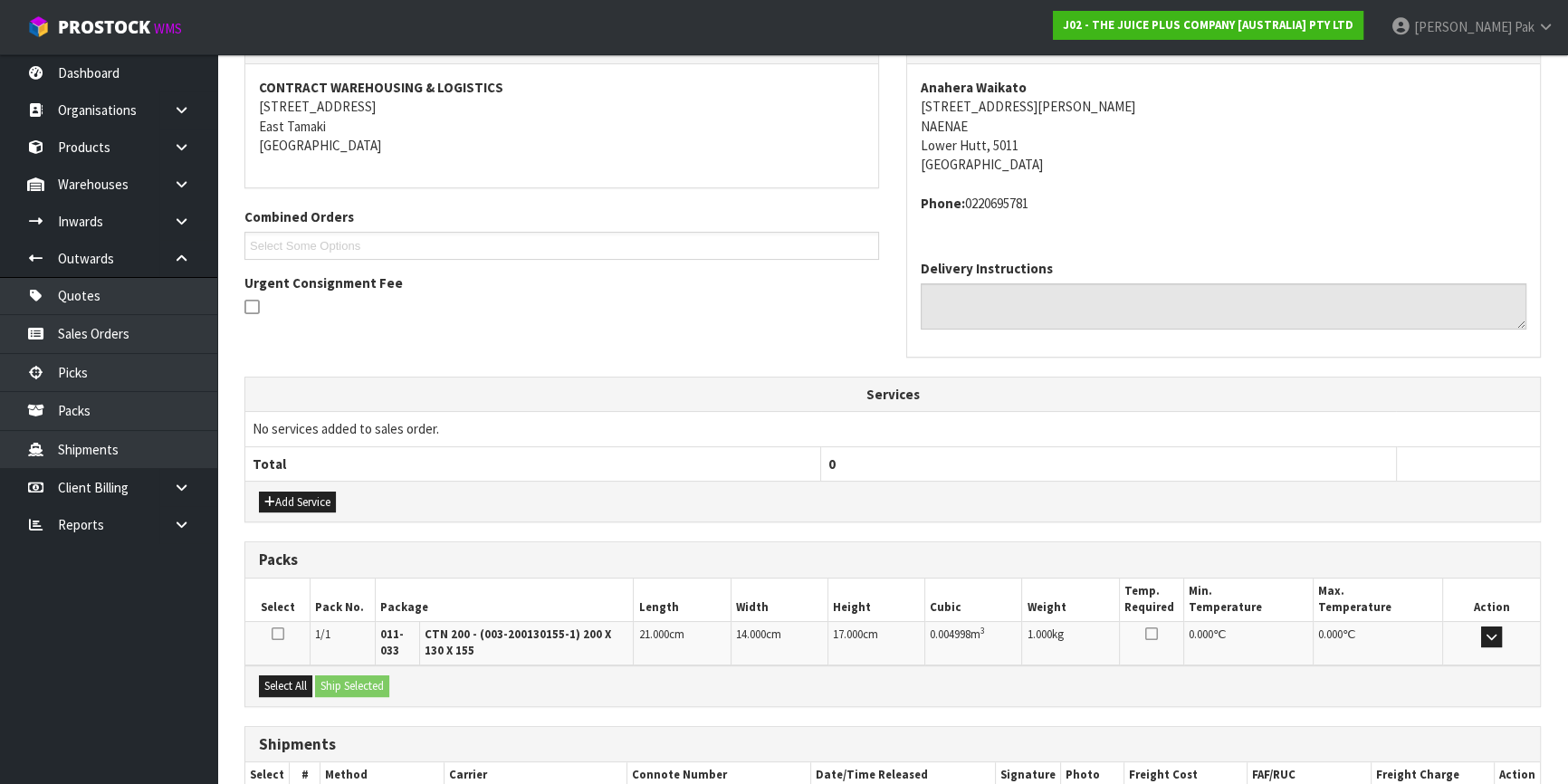
scroll to position [441, 0]
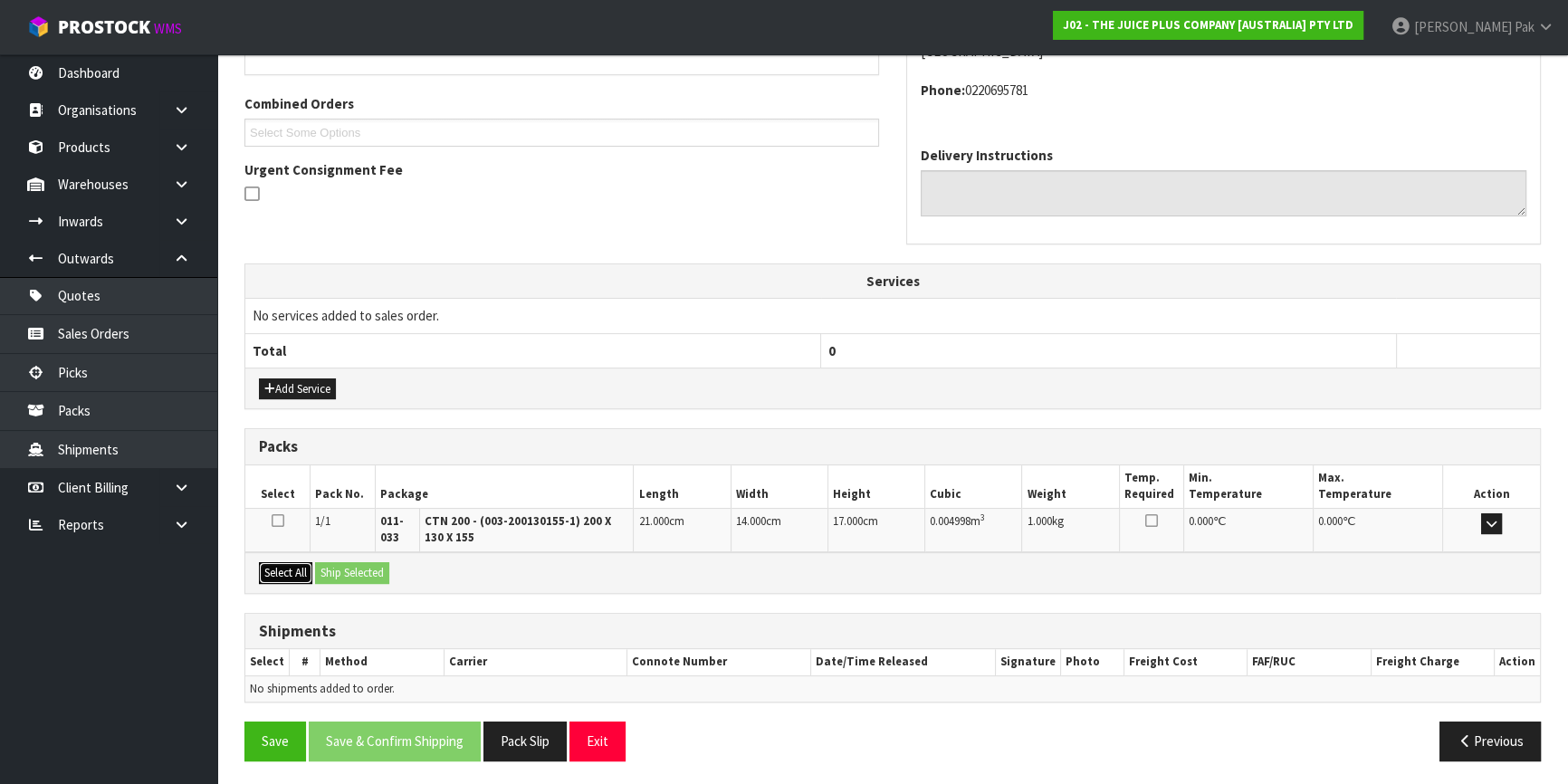
click at [268, 563] on button "Select All" at bounding box center [285, 573] width 53 height 22
click at [376, 562] on button "Ship Selected" at bounding box center [352, 573] width 75 height 22
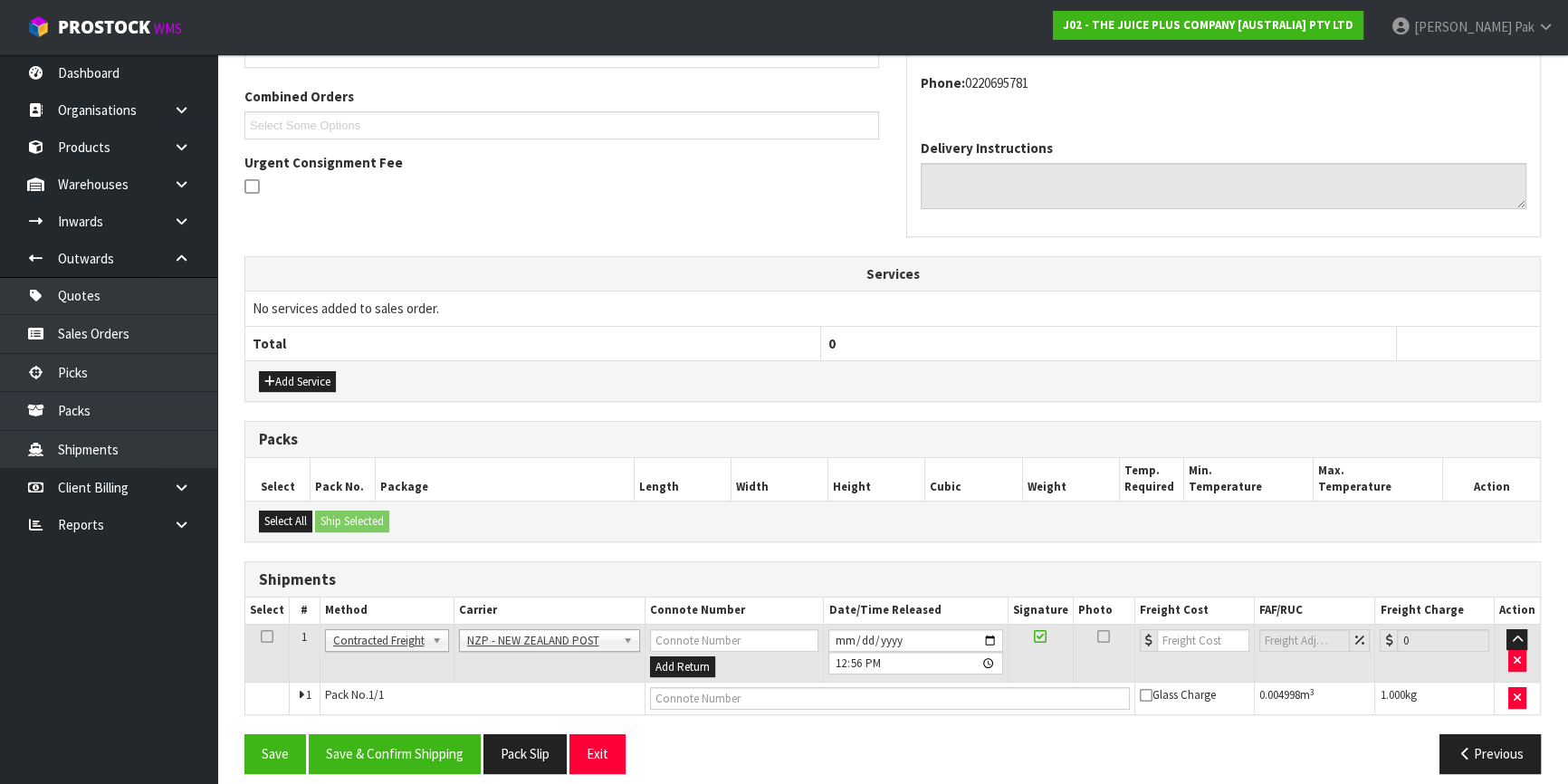
scroll to position [462, 0]
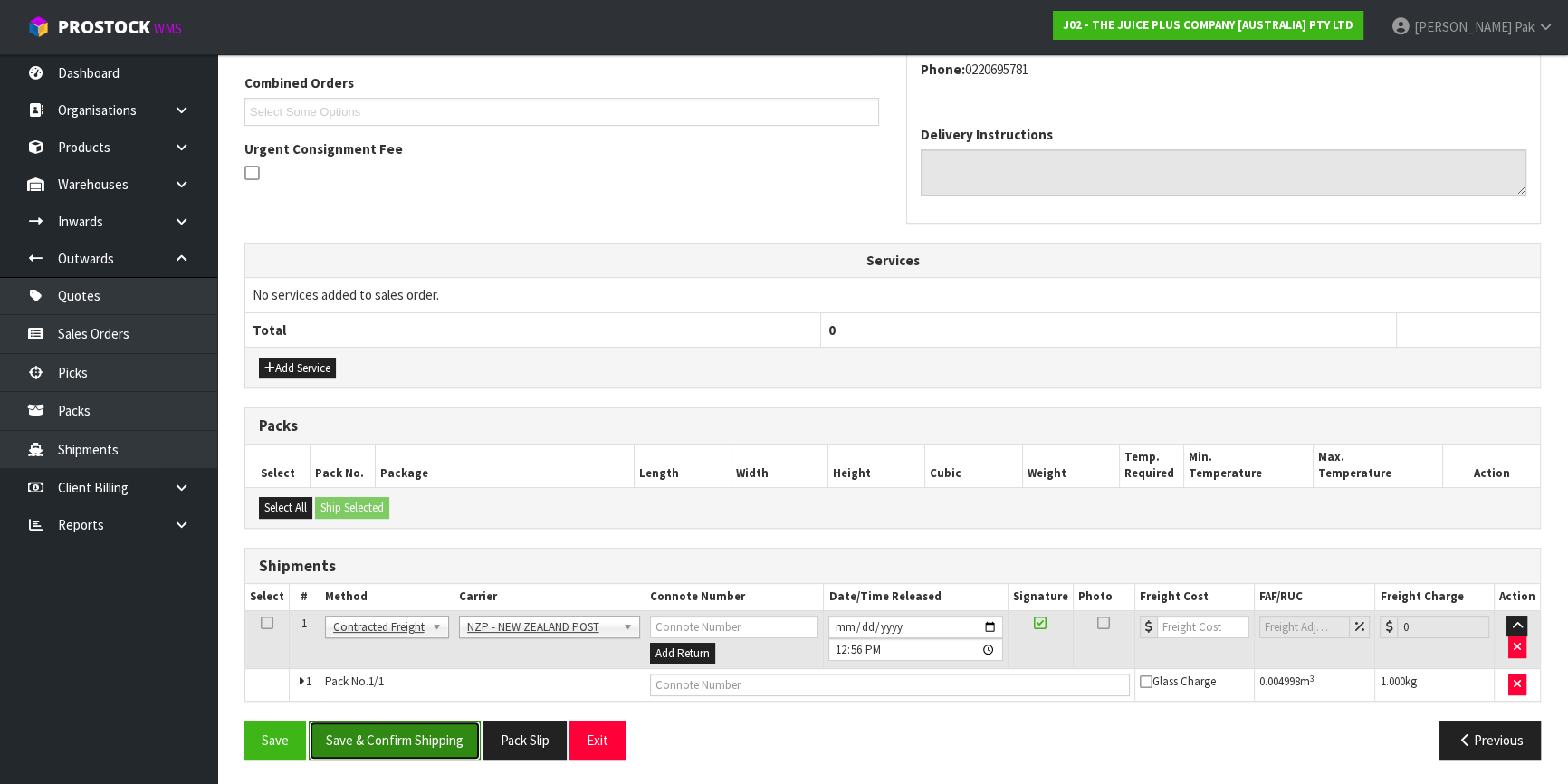
click at [407, 751] on button "Save & Confirm Shipping" at bounding box center [395, 740] width 172 height 39
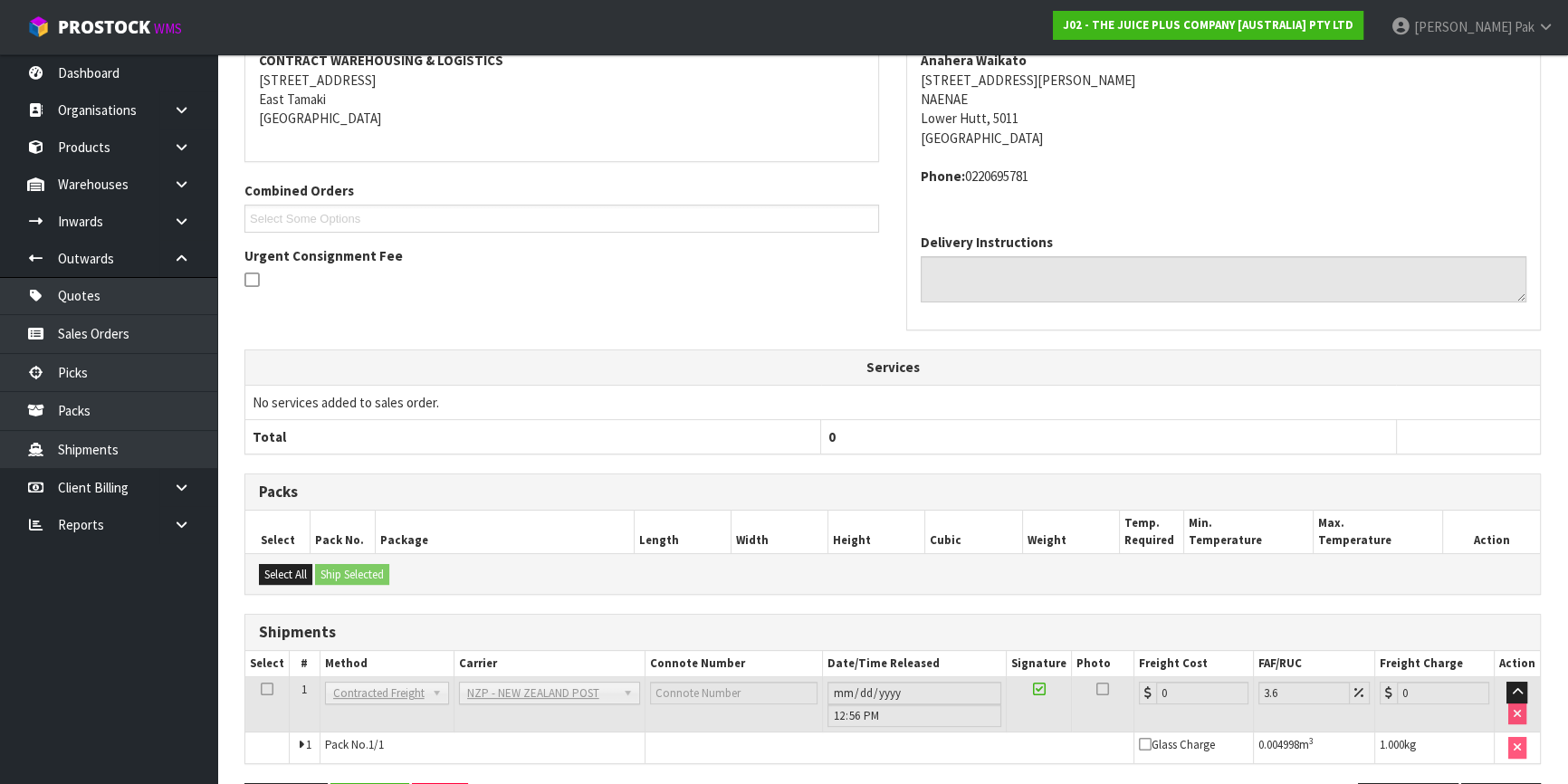
scroll to position [435, 0]
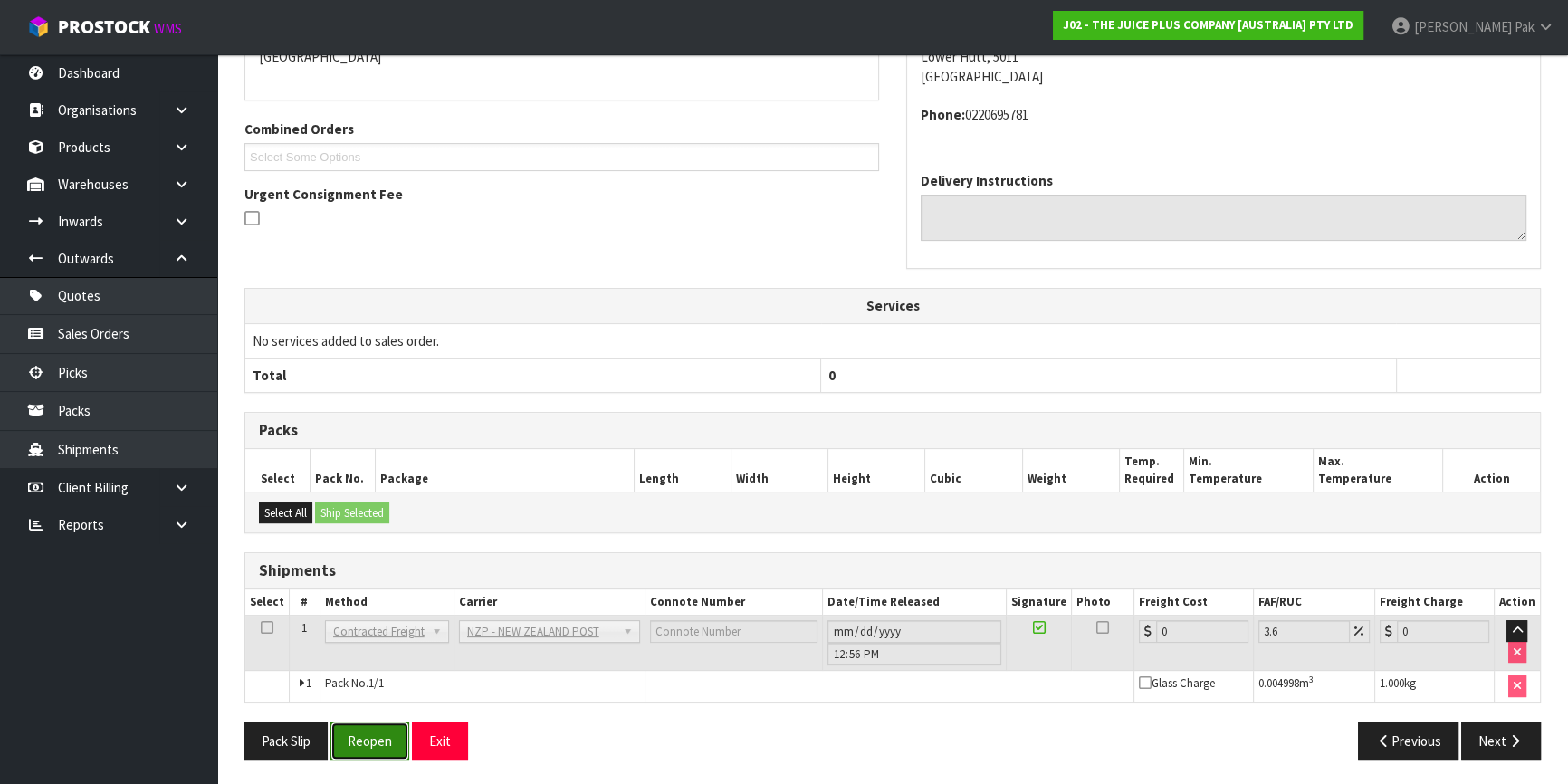
click at [388, 744] on button "Reopen" at bounding box center [370, 741] width 79 height 39
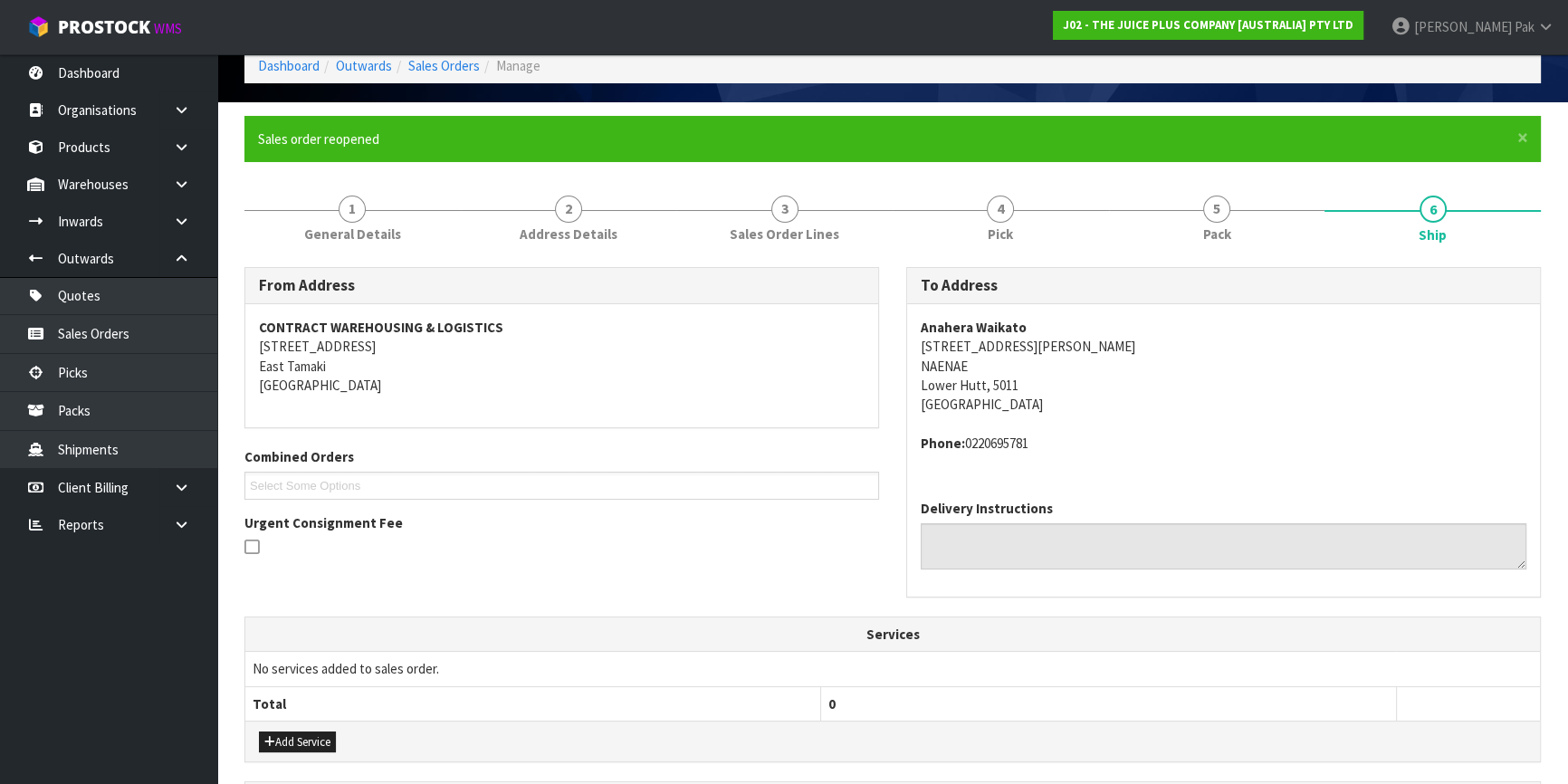
scroll to position [478, 0]
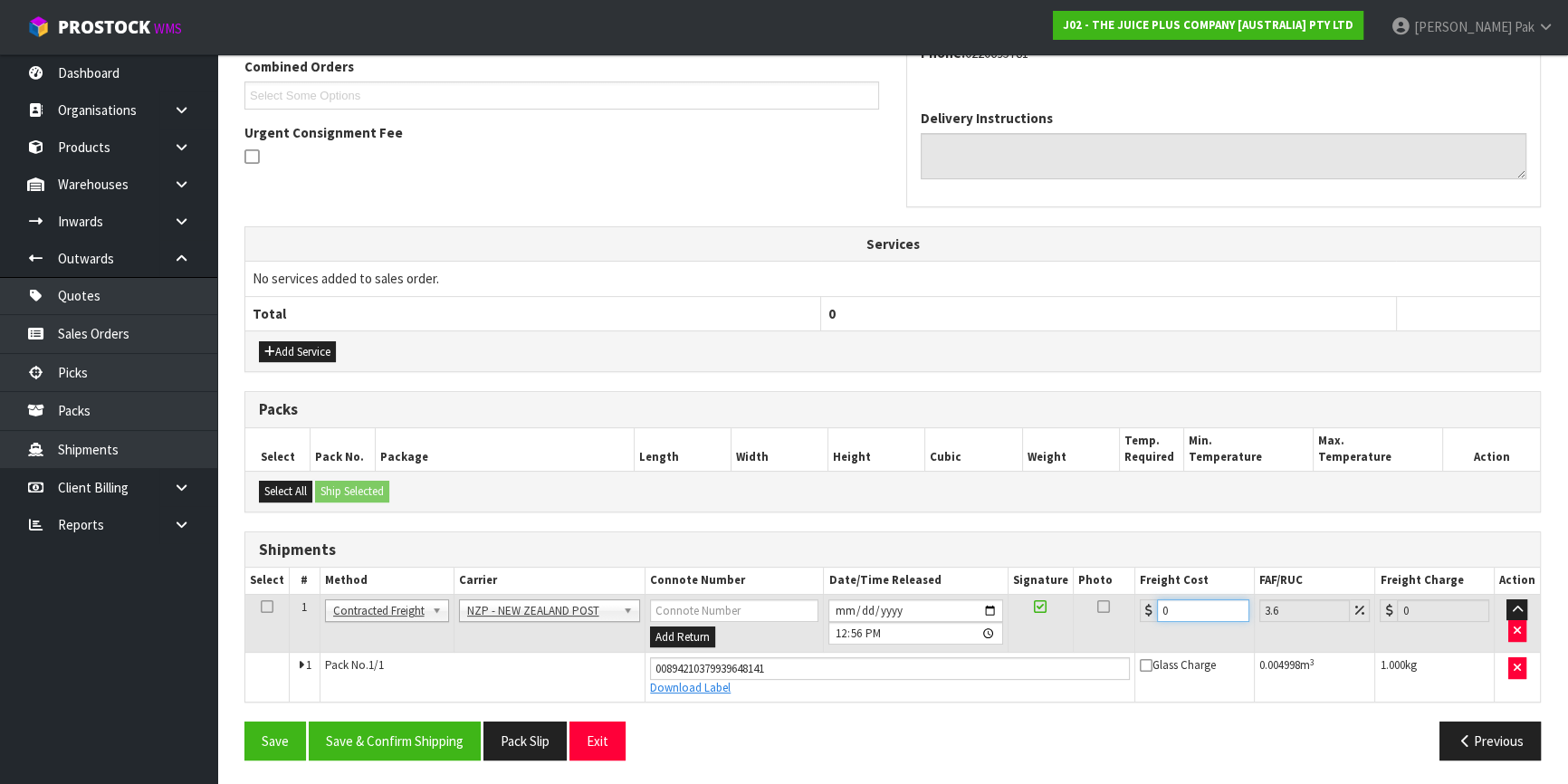
drag, startPoint x: 1182, startPoint y: 608, endPoint x: 986, endPoint y: 589, distance: 196.9
click at [986, 589] on table "Select # Method Carrier Connote Number Date/Time Released Signature Photo Freig…" at bounding box center [893, 634] width 1295 height 133
click at [390, 743] on button "Save & Confirm Shipping" at bounding box center [395, 741] width 172 height 39
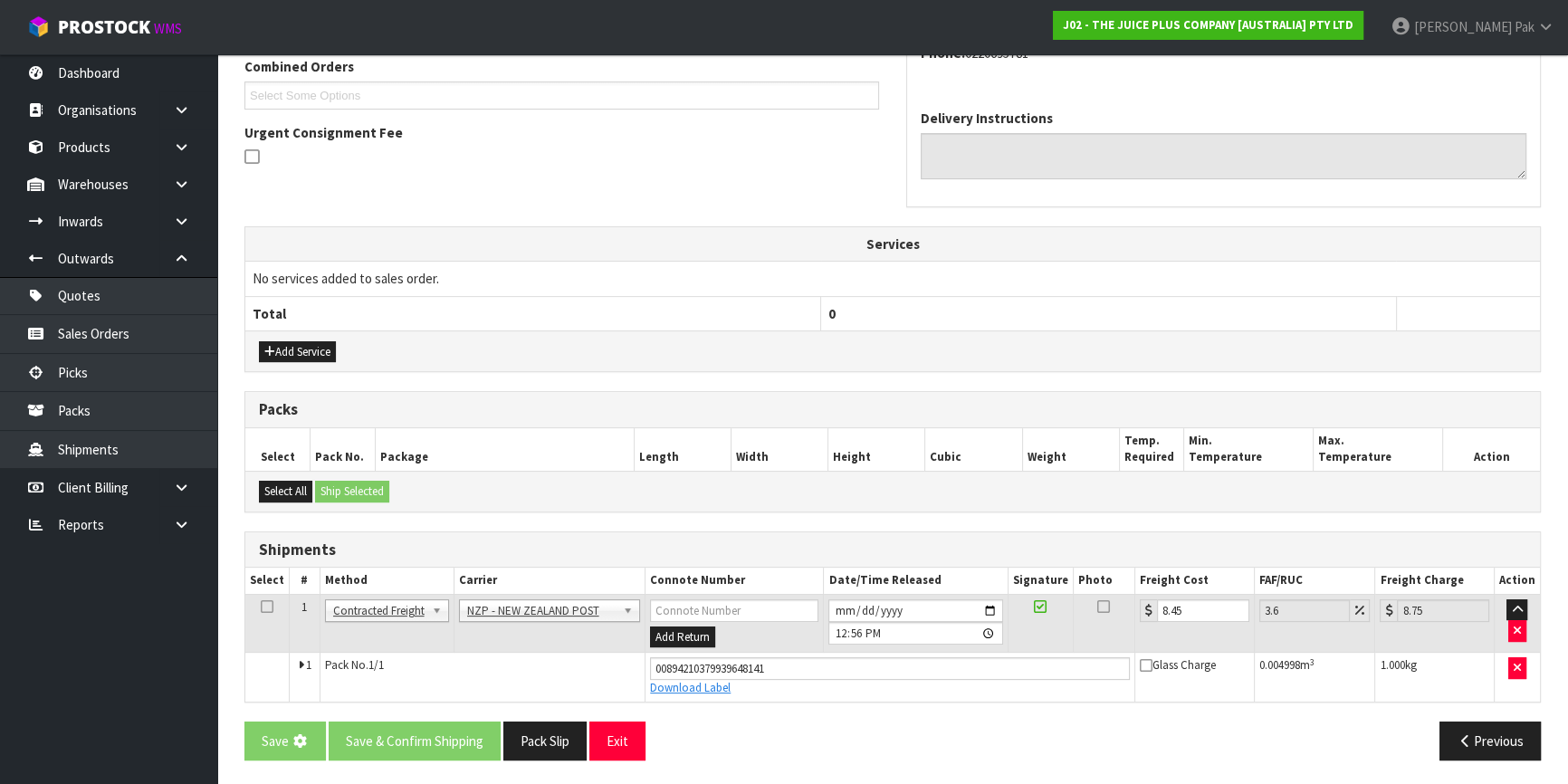
scroll to position [0, 0]
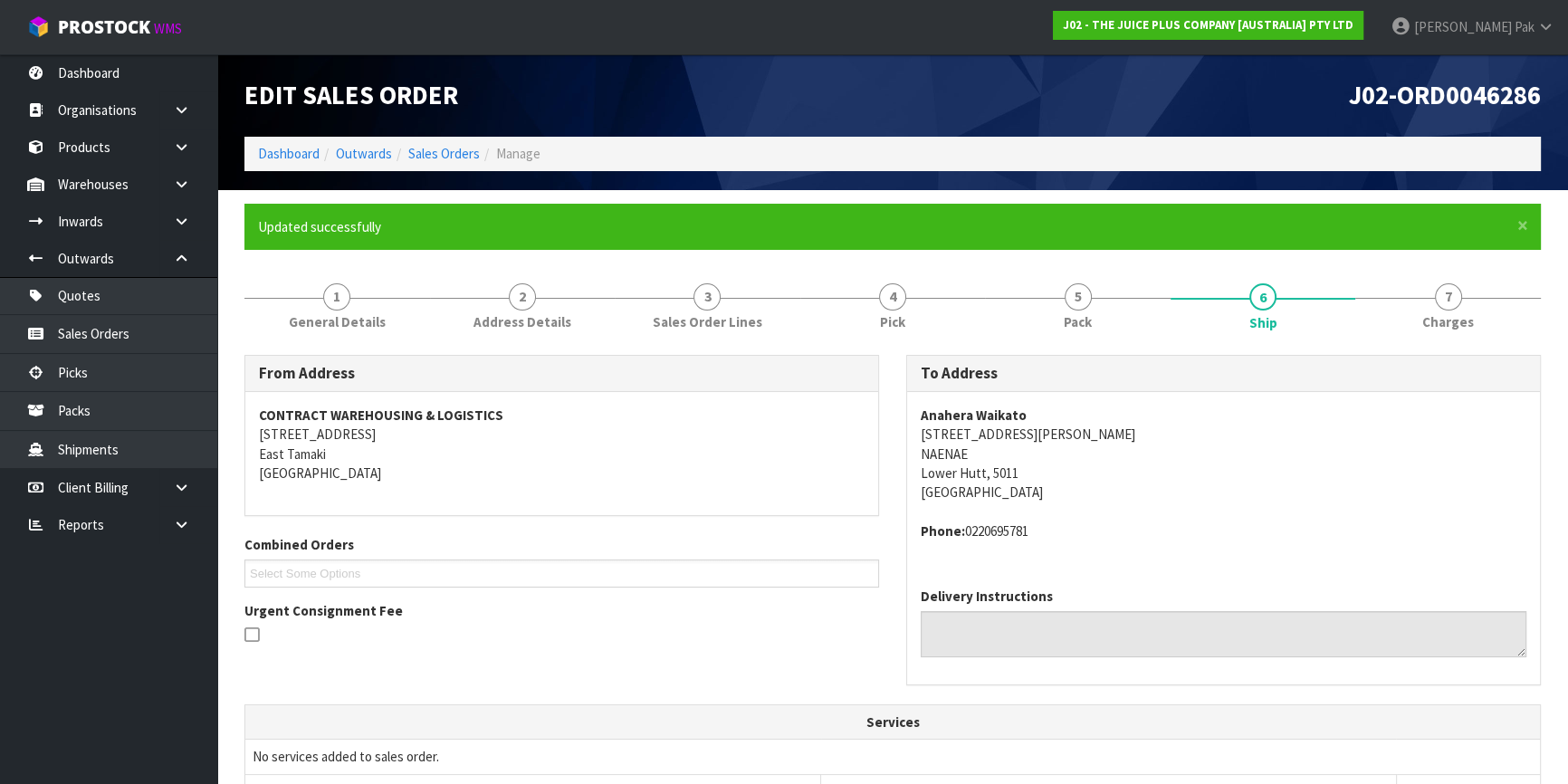
click at [960, 431] on address "Anahera Waikato [STREET_ADDRESS][PERSON_NAME]" at bounding box center [1224, 454] width 605 height 97
click at [939, 432] on address "Anahera Waikato [STREET_ADDRESS][PERSON_NAME]" at bounding box center [1224, 454] width 605 height 97
copy address "[STREET_ADDRESS][PERSON_NAME]"
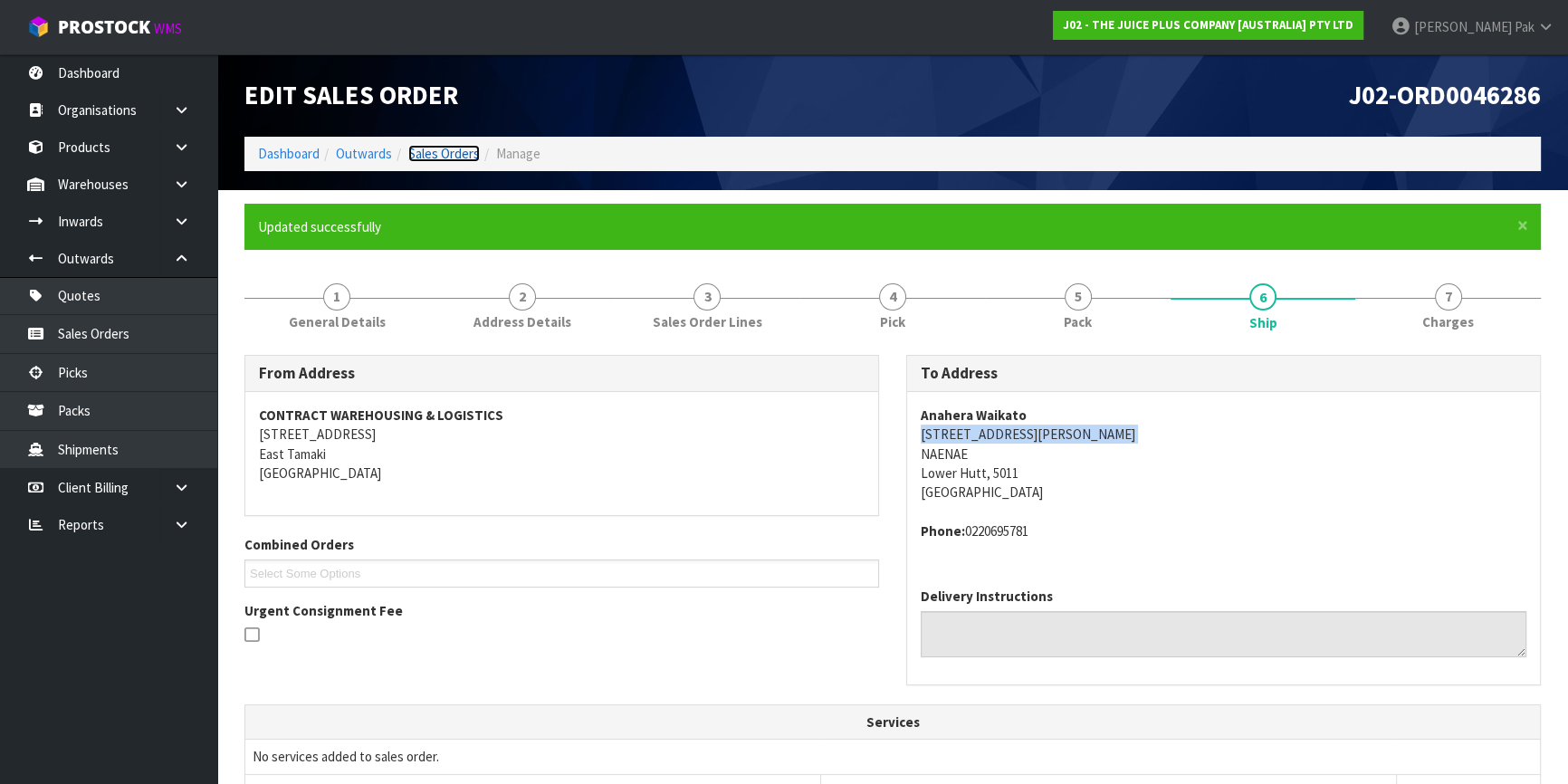
click at [437, 153] on link "Sales Orders" at bounding box center [444, 153] width 72 height 17
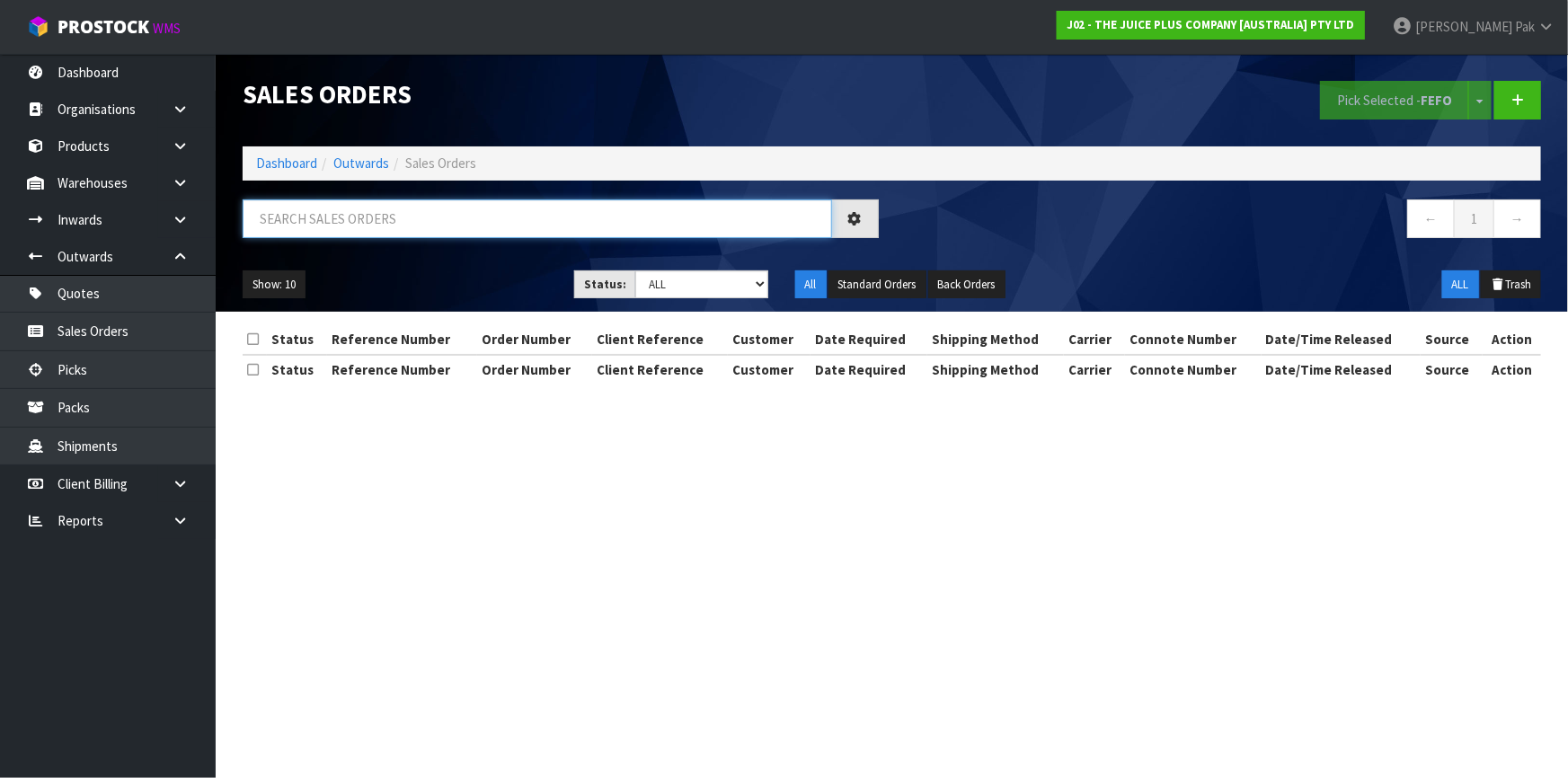
click at [420, 218] on input "text" at bounding box center [538, 218] width 590 height 38
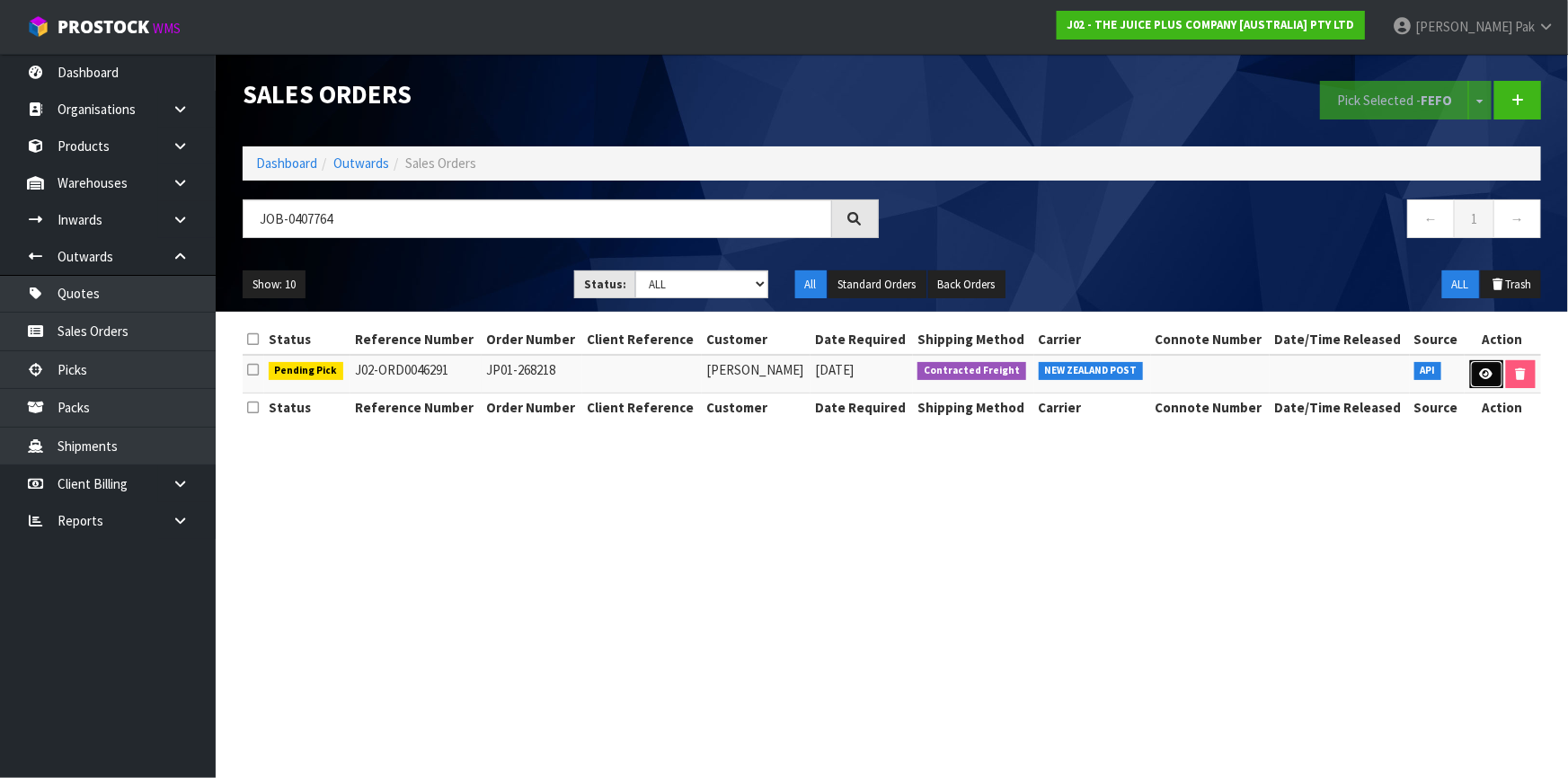
click at [1472, 368] on link at bounding box center [1487, 374] width 33 height 28
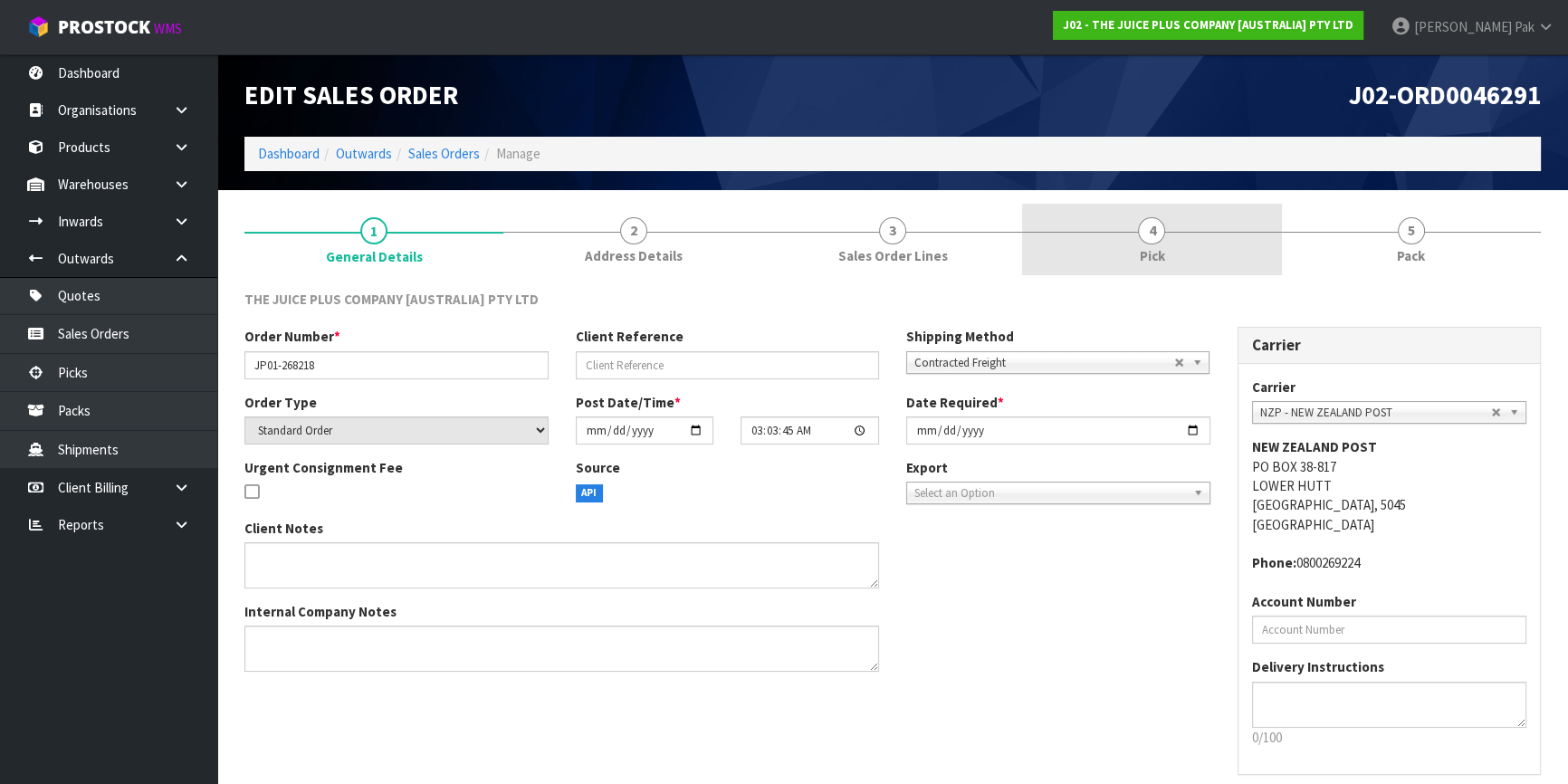
click at [1164, 248] on span "Pick" at bounding box center [1152, 256] width 26 height 19
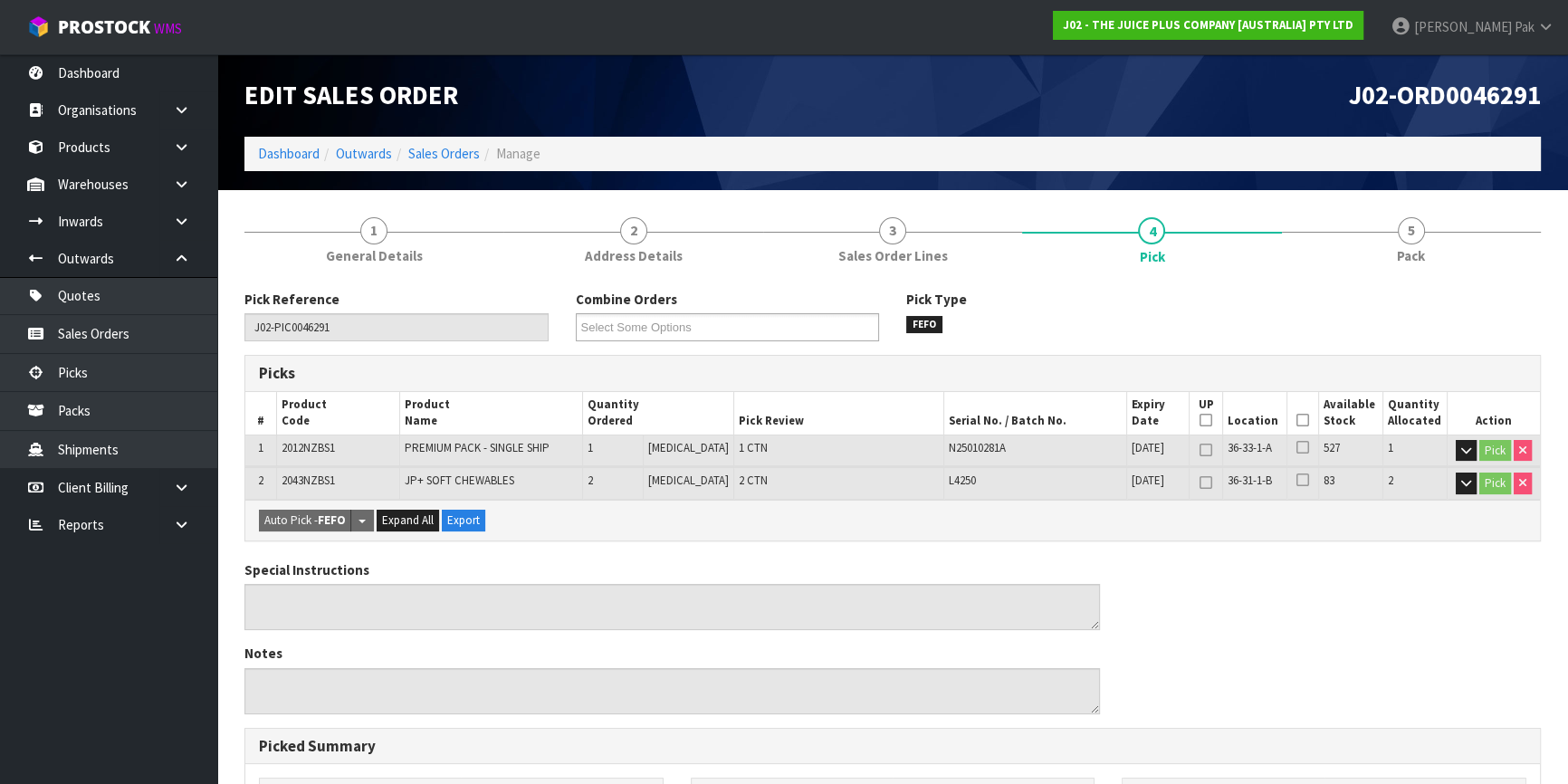
click at [1300, 421] on icon at bounding box center [1303, 421] width 13 height 1
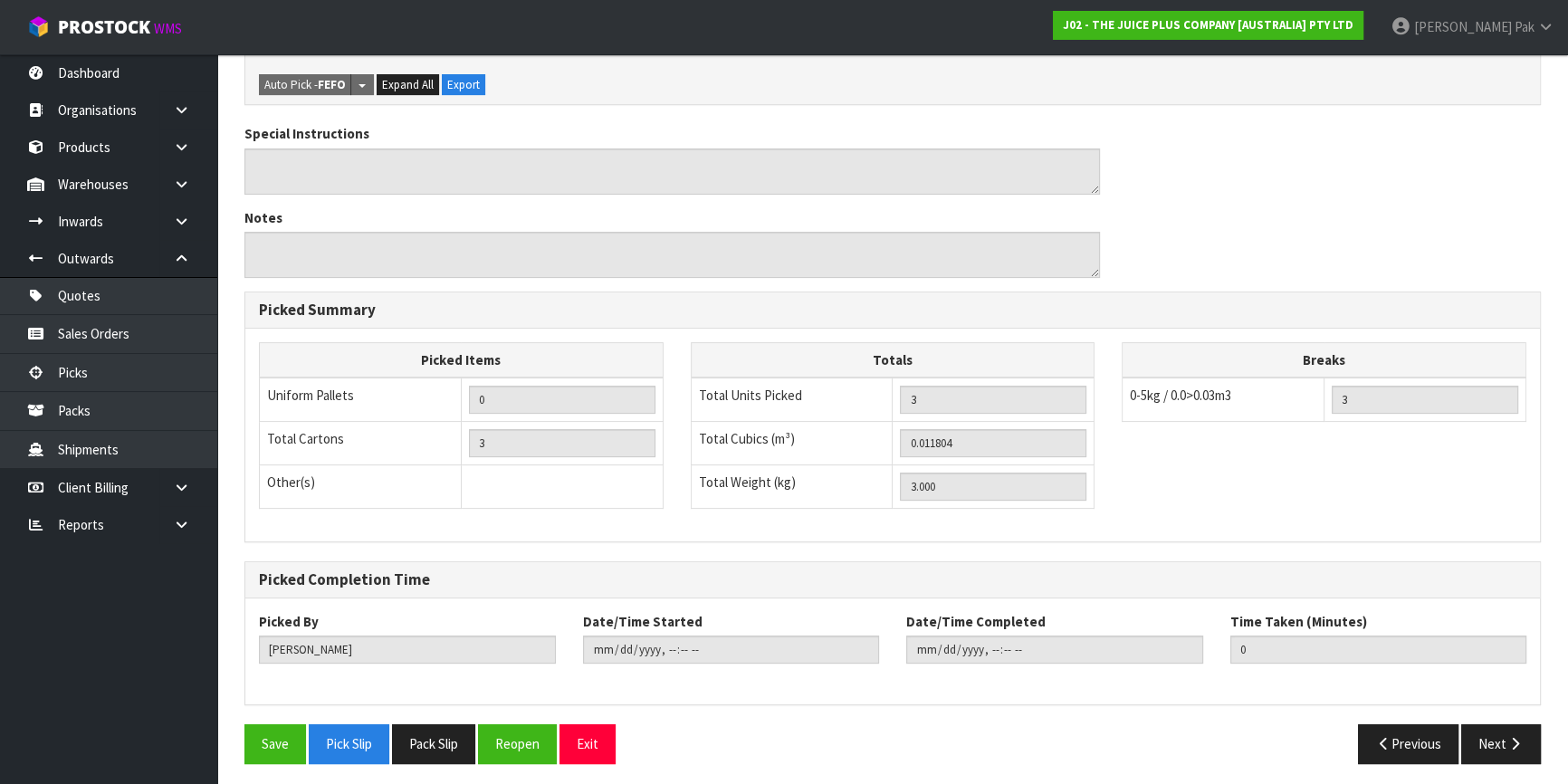
scroll to position [504, 0]
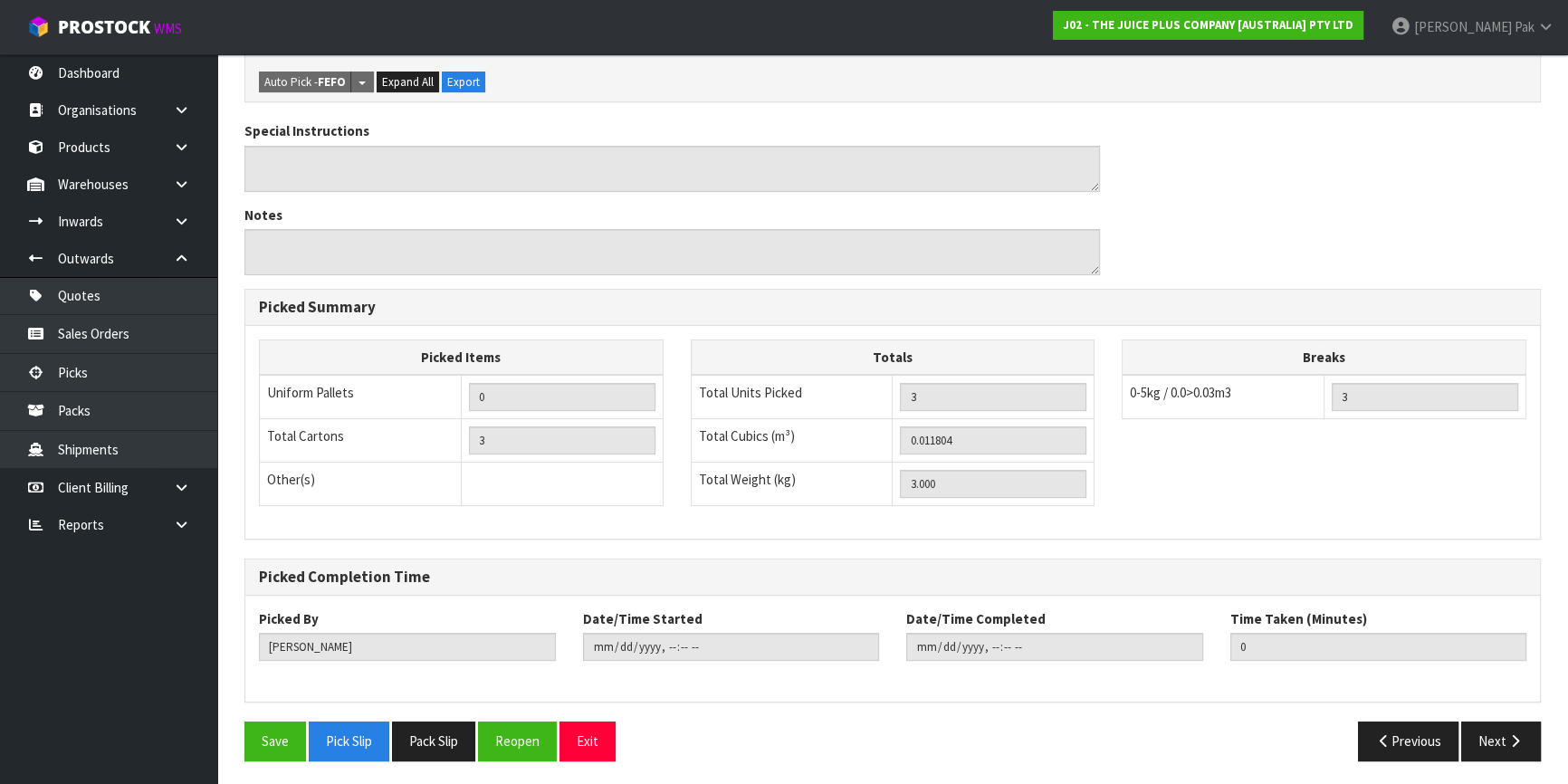
click at [237, 736] on div "Save Pick Slip Pack Slip Reopen Exit" at bounding box center [561, 741] width 662 height 39
click at [269, 735] on button "Save" at bounding box center [275, 741] width 62 height 39
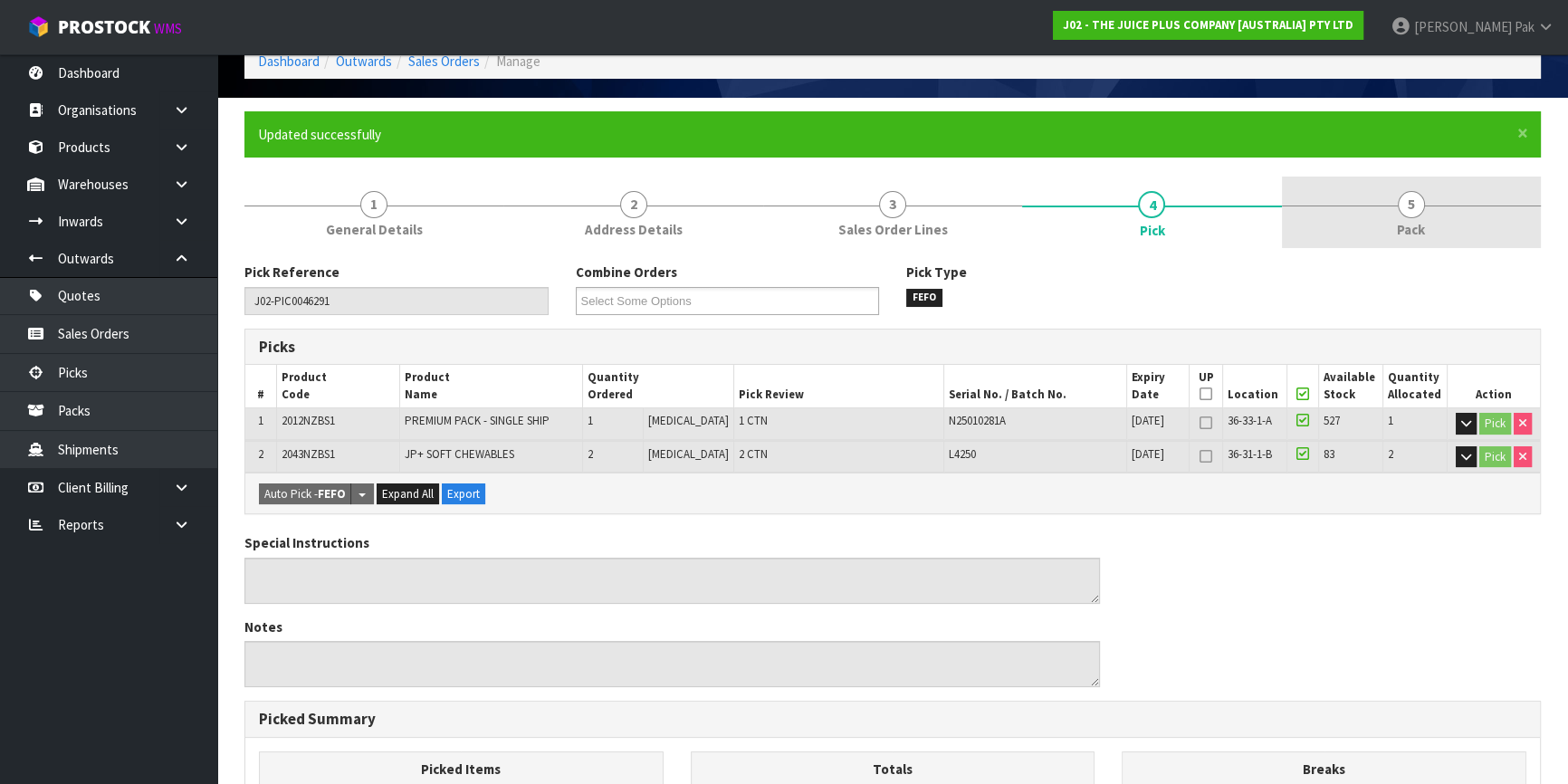
click at [1420, 226] on span "Pack" at bounding box center [1411, 229] width 29 height 19
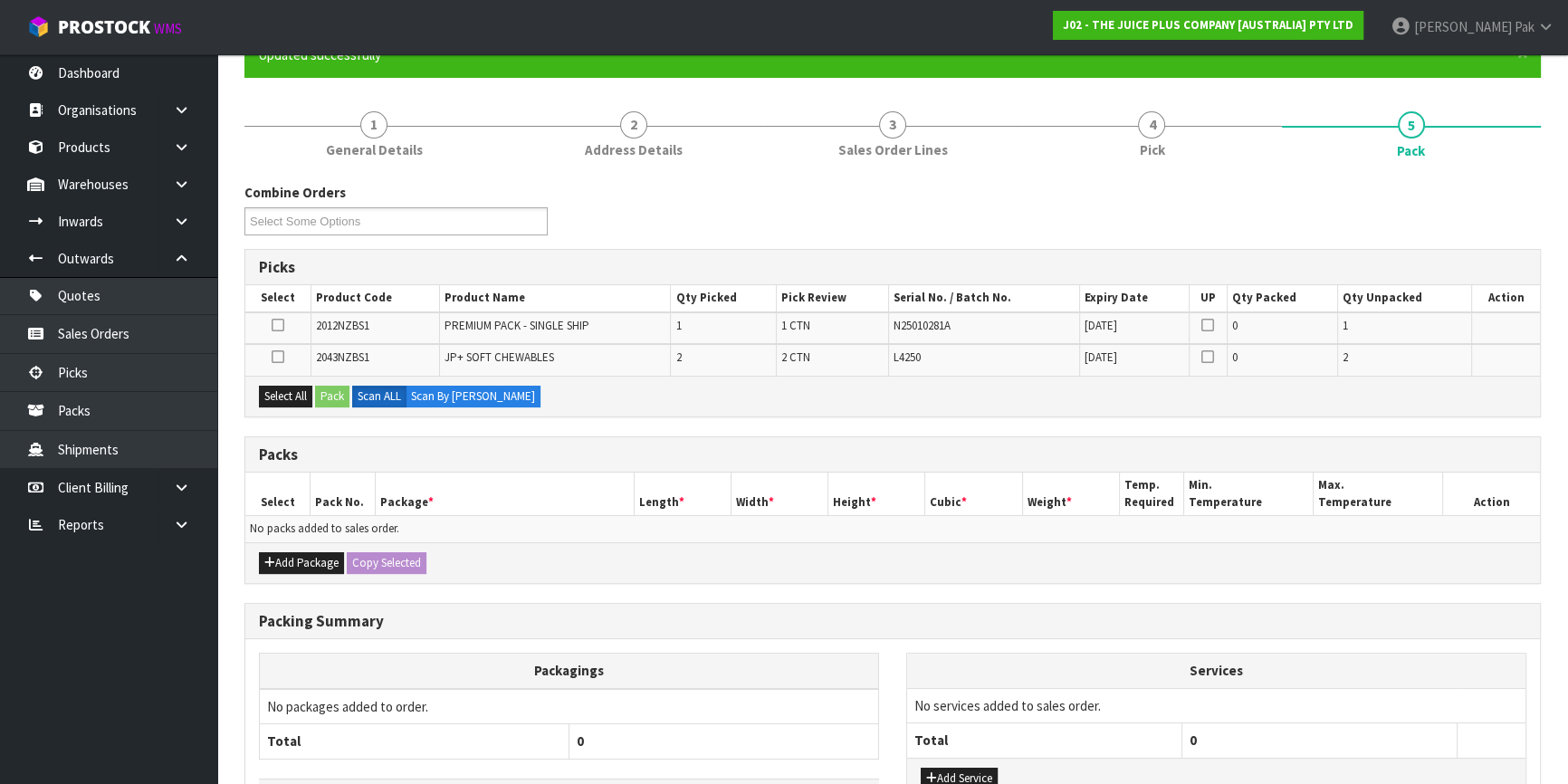
scroll to position [303, 0]
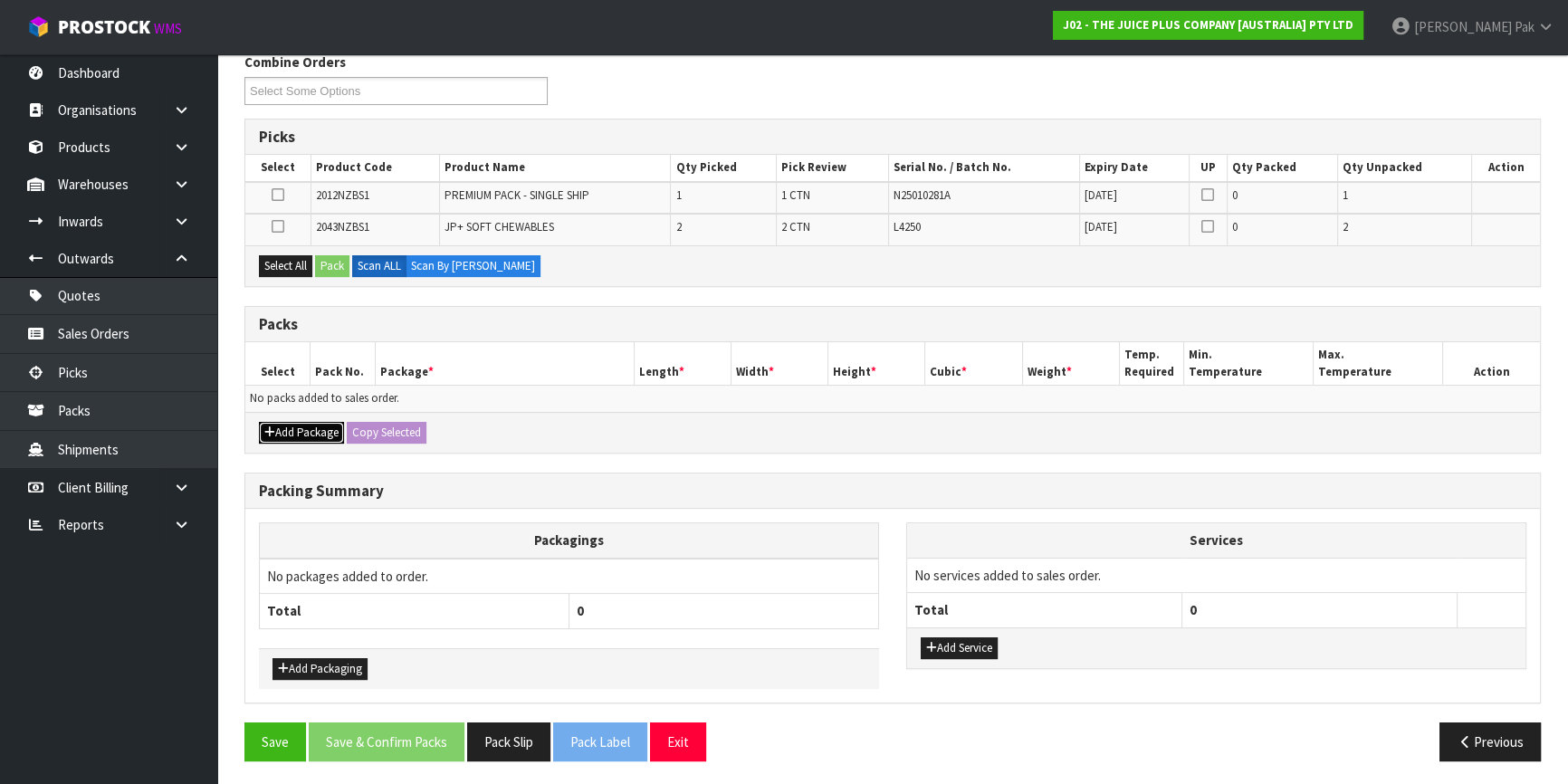
click at [294, 427] on button "Add Package" at bounding box center [301, 433] width 86 height 22
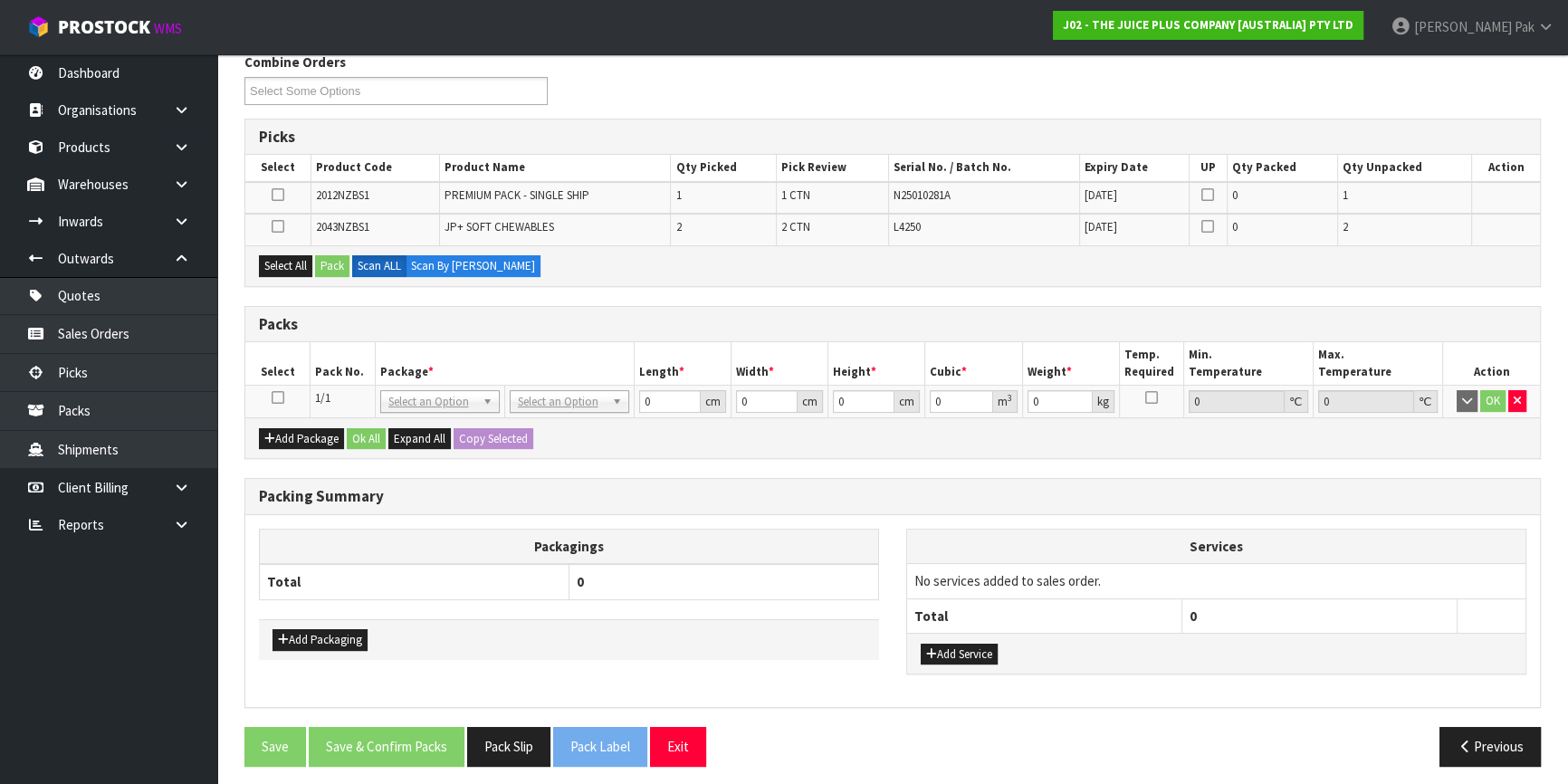
click at [274, 398] on icon at bounding box center [278, 398] width 13 height 1
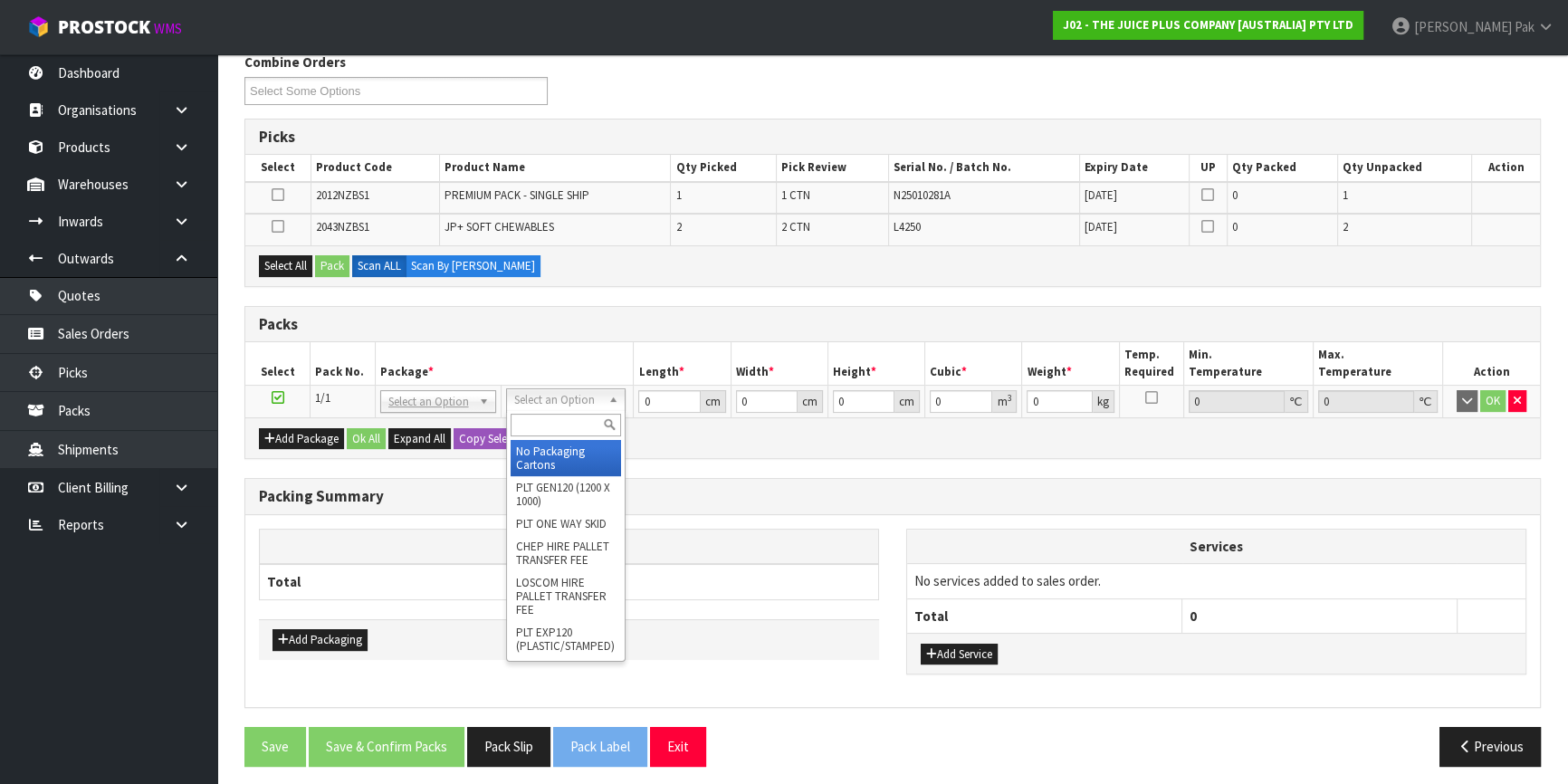
click at [545, 422] on input "text" at bounding box center [566, 425] width 110 height 23
click at [287, 261] on button "Select All" at bounding box center [285, 267] width 53 height 22
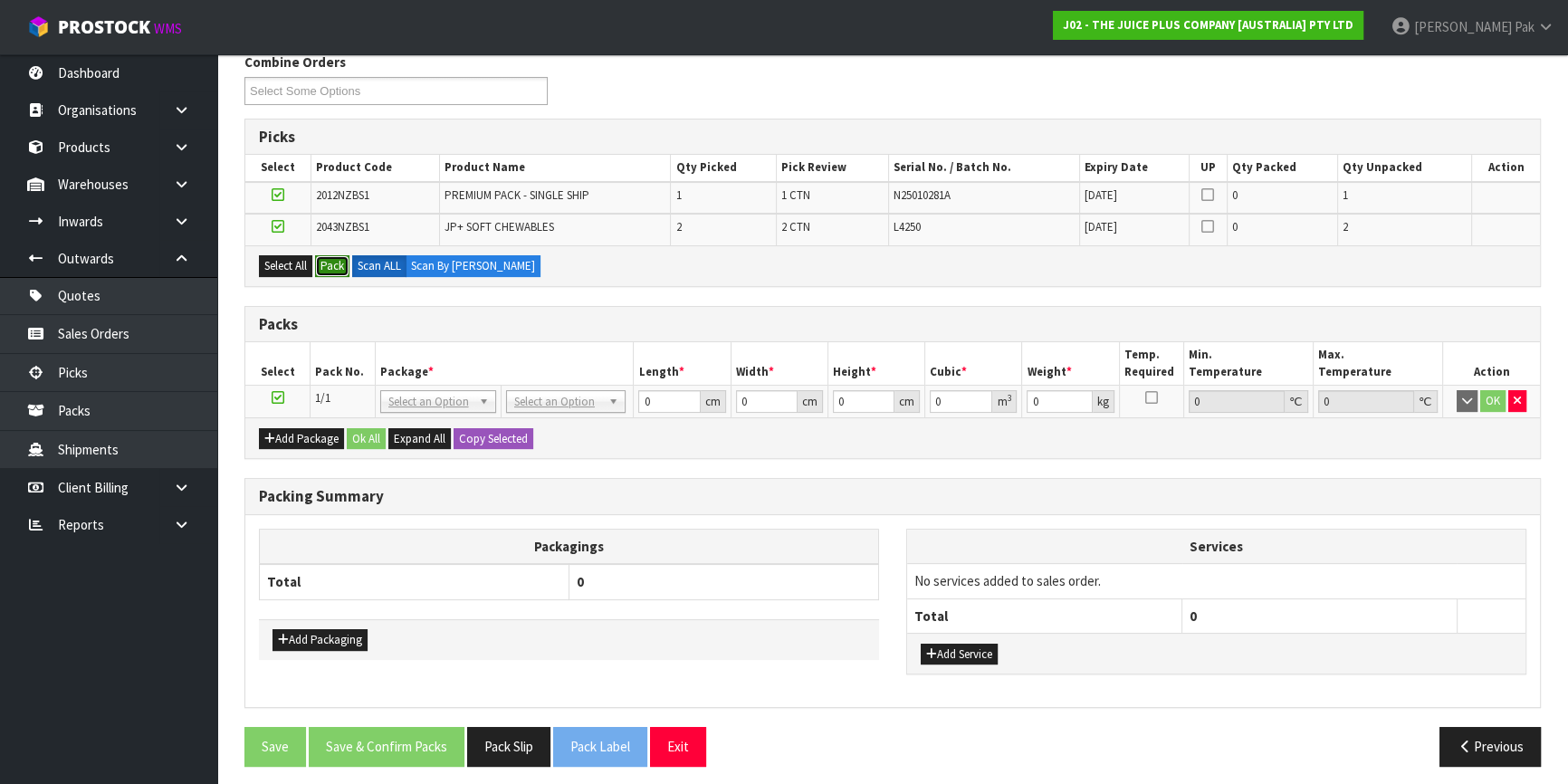
click at [343, 264] on button "Pack" at bounding box center [331, 267] width 34 height 22
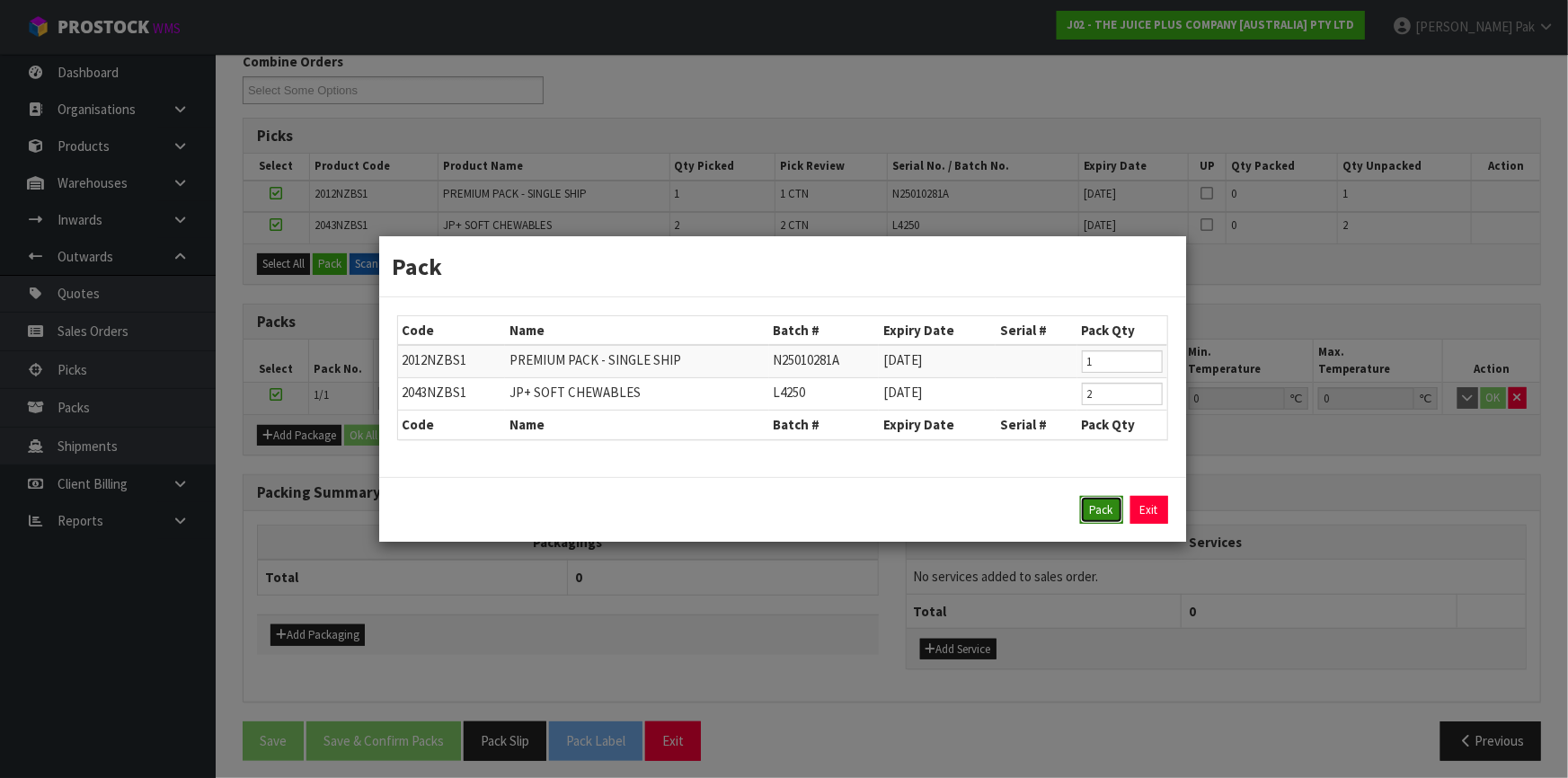
click at [1081, 502] on button "Pack" at bounding box center [1101, 510] width 43 height 28
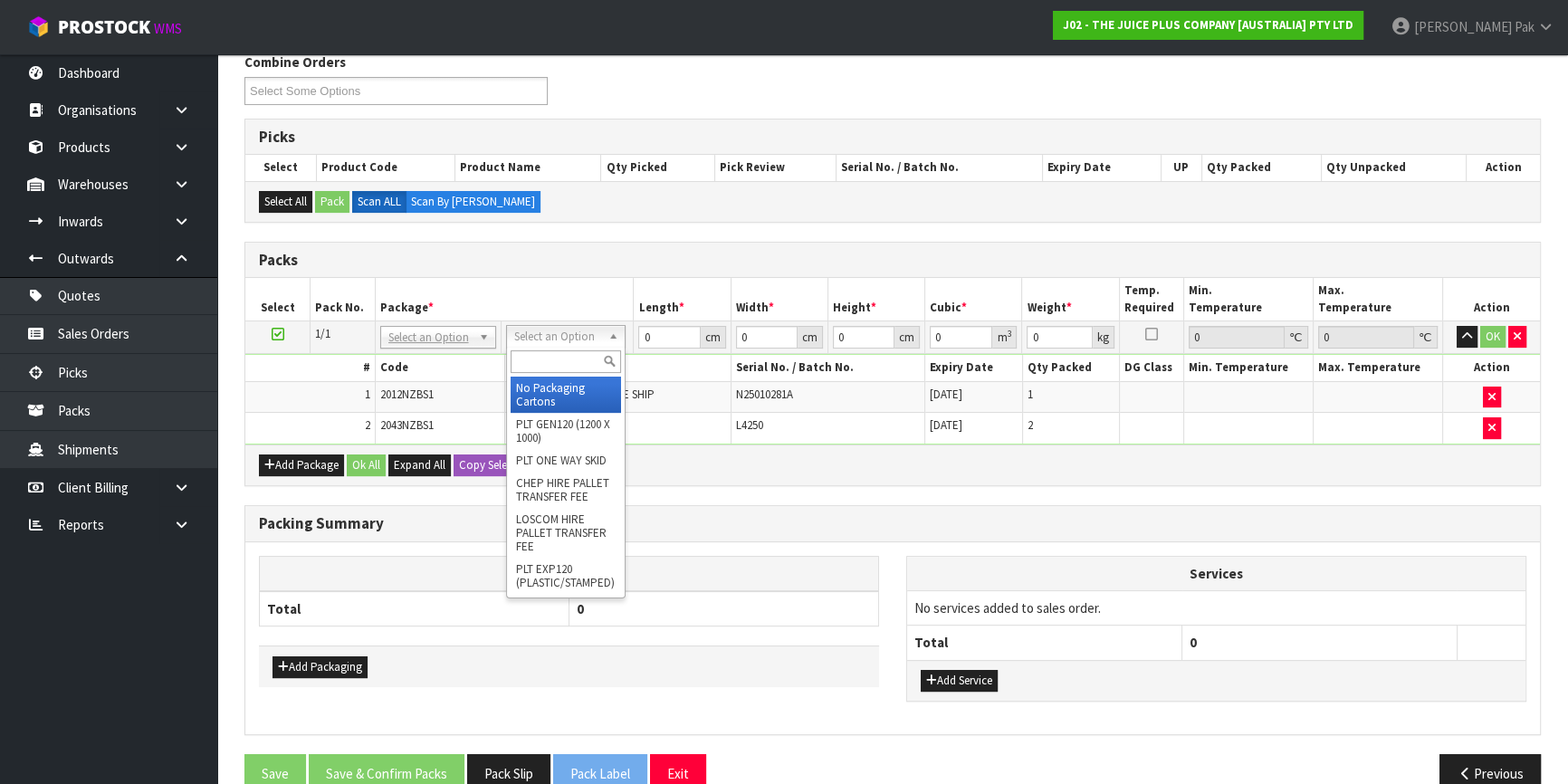
click at [540, 347] on div at bounding box center [566, 362] width 118 height 29
click at [543, 351] on input "text" at bounding box center [566, 362] width 110 height 23
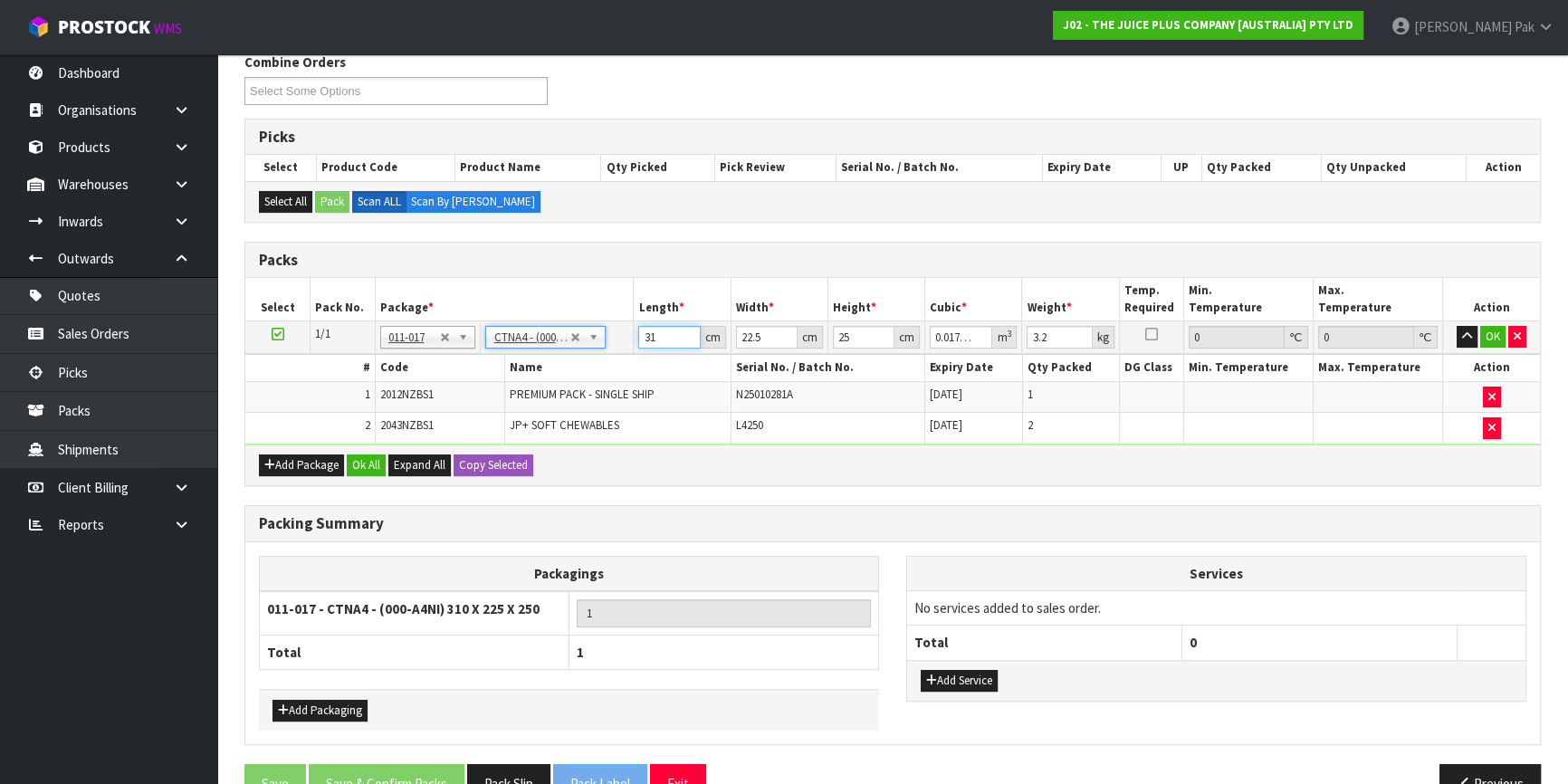
drag, startPoint x: 662, startPoint y: 335, endPoint x: 579, endPoint y: 328, distance: 83.3
click at [579, 328] on tr "1/1 NONE 007-001 007-002 007-004 007-009 007-013 007-014 007-015 007-017 007-01…" at bounding box center [893, 337] width 1295 height 32
click at [1493, 340] on button "OK" at bounding box center [1493, 337] width 26 height 22
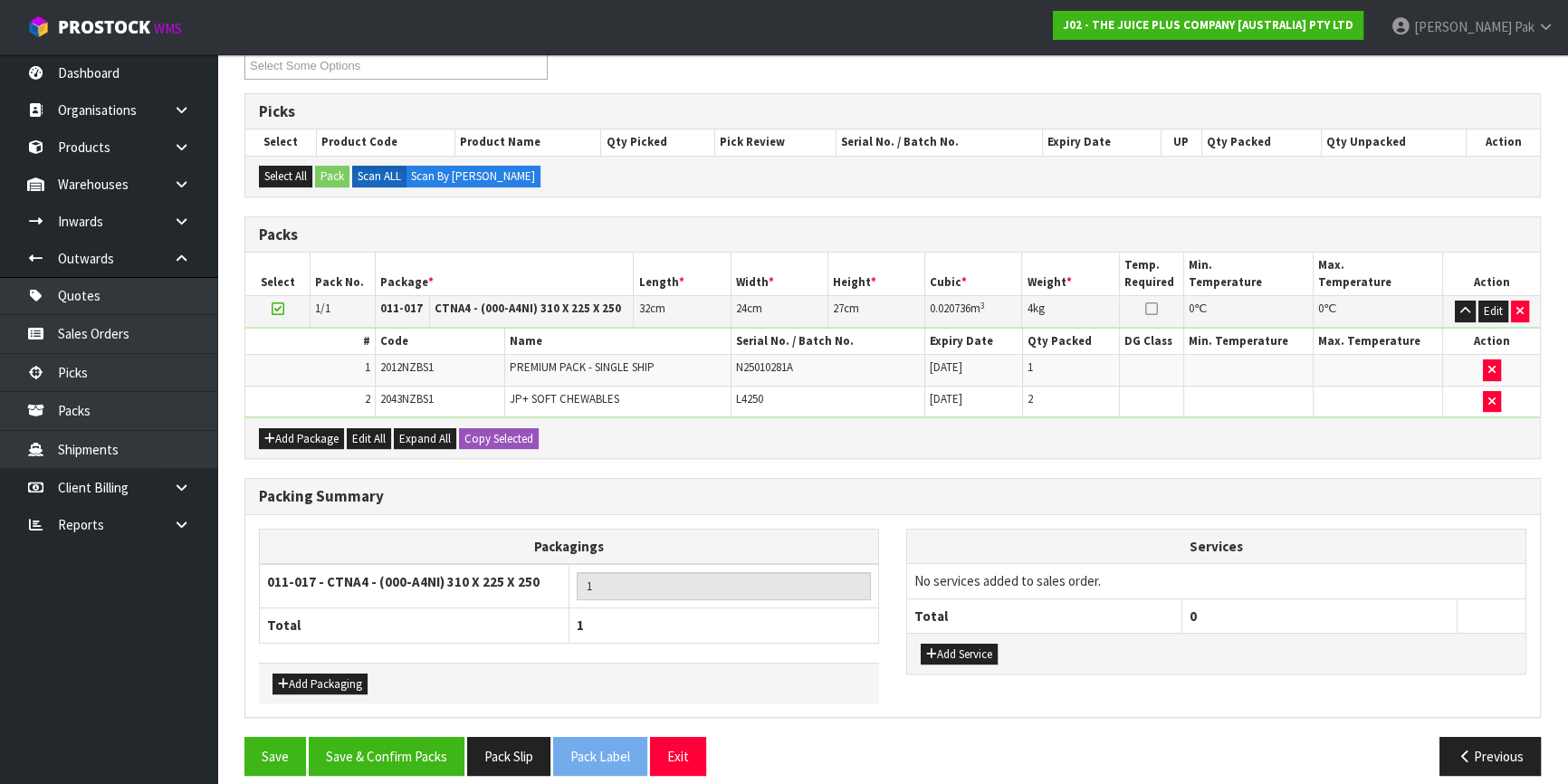
scroll to position [342, 0]
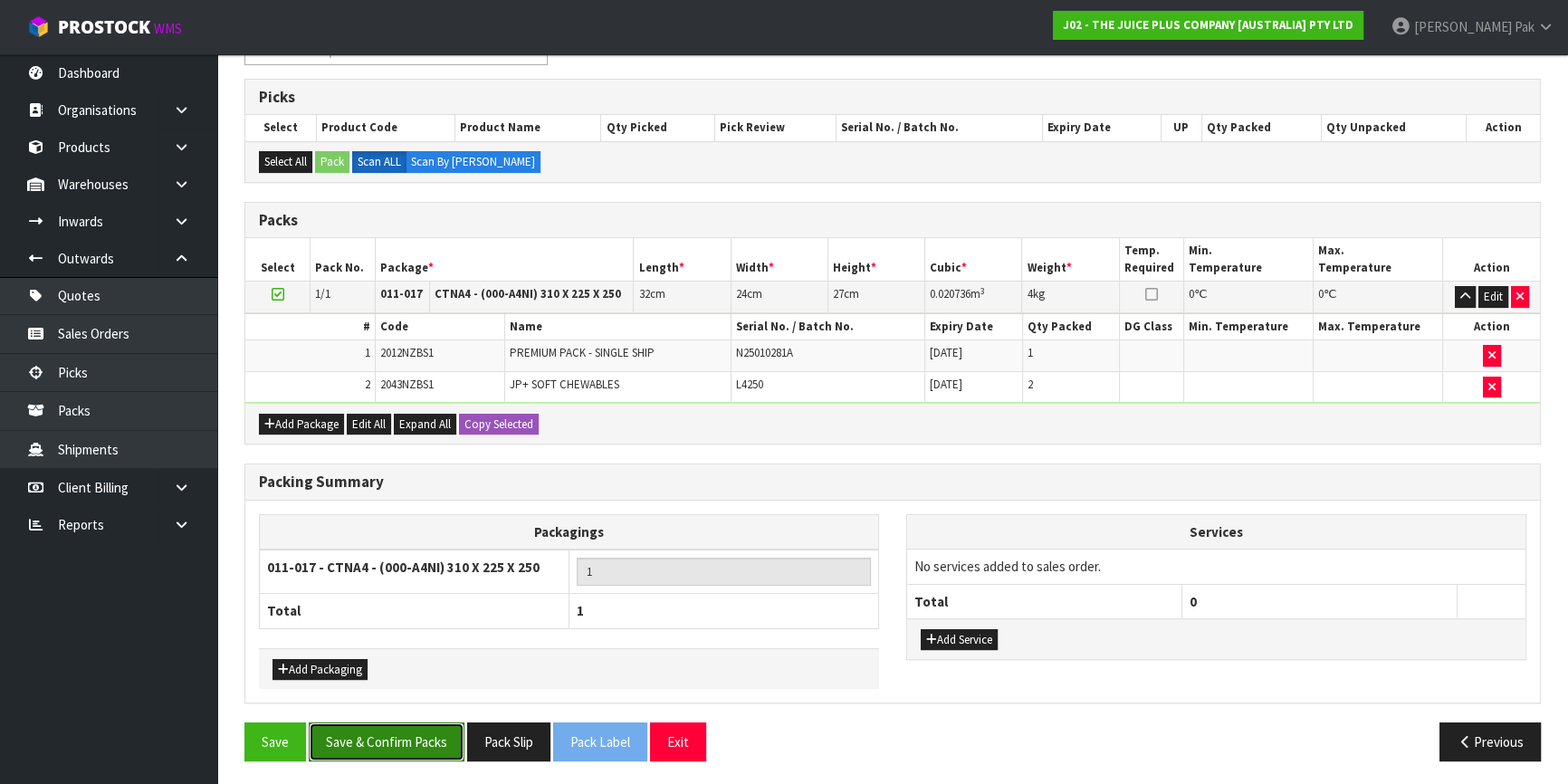
click at [393, 732] on button "Save & Confirm Packs" at bounding box center [386, 742] width 156 height 39
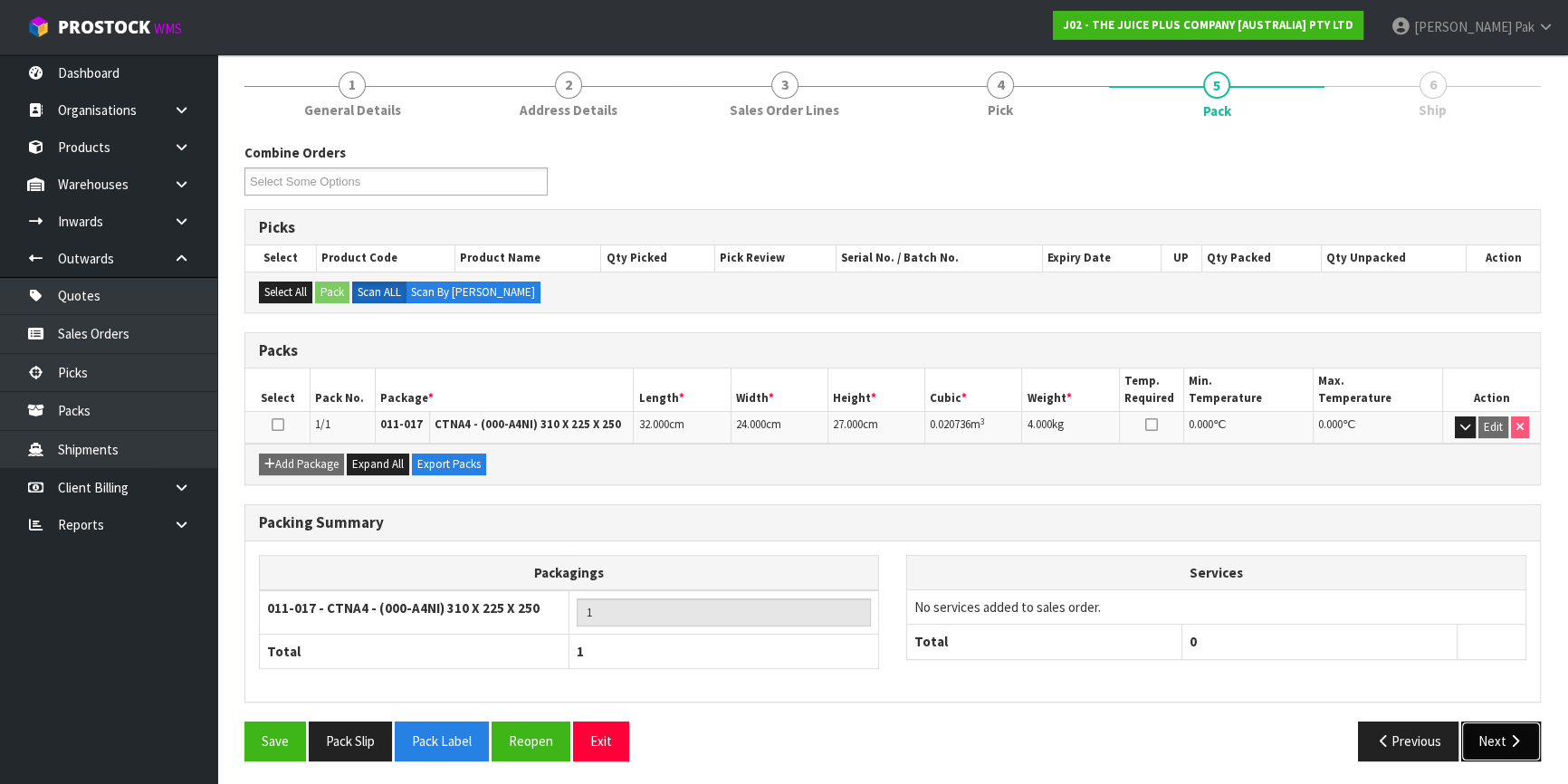
click at [1520, 743] on icon "button" at bounding box center [1516, 741] width 17 height 14
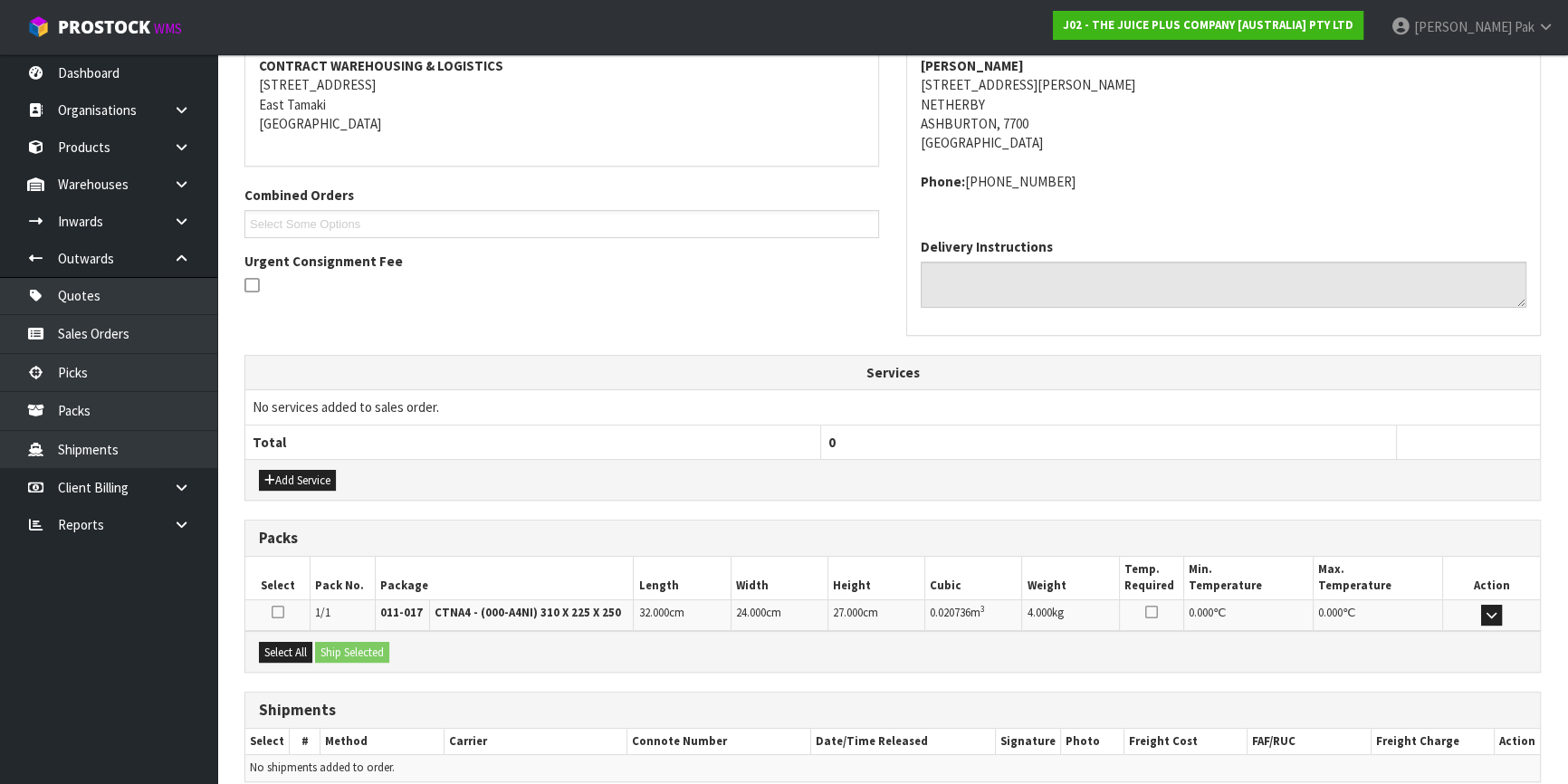
scroll to position [429, 0]
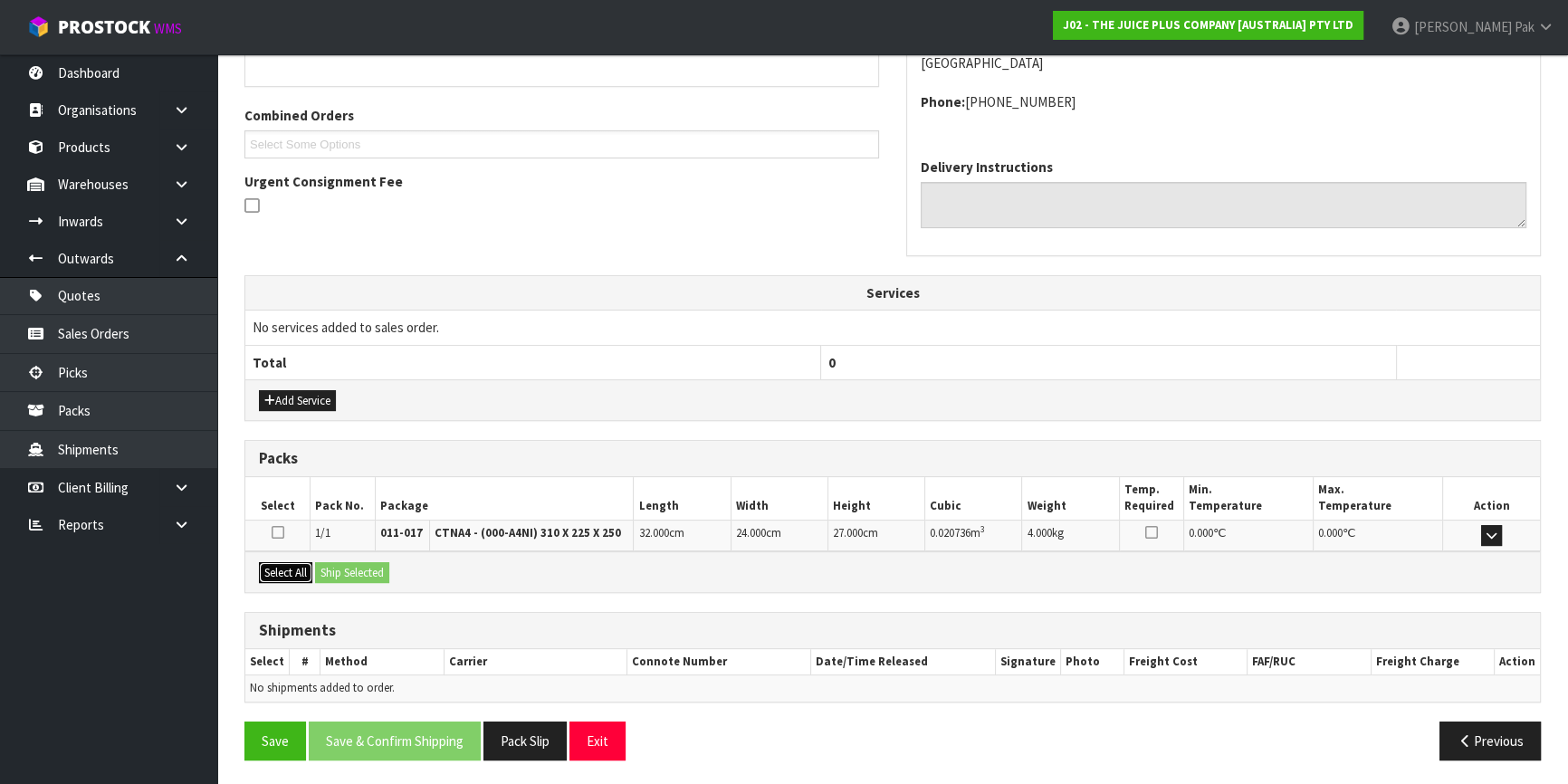
click at [289, 568] on button "Select All" at bounding box center [285, 573] width 53 height 22
click at [345, 568] on button "Ship Selected" at bounding box center [352, 573] width 75 height 22
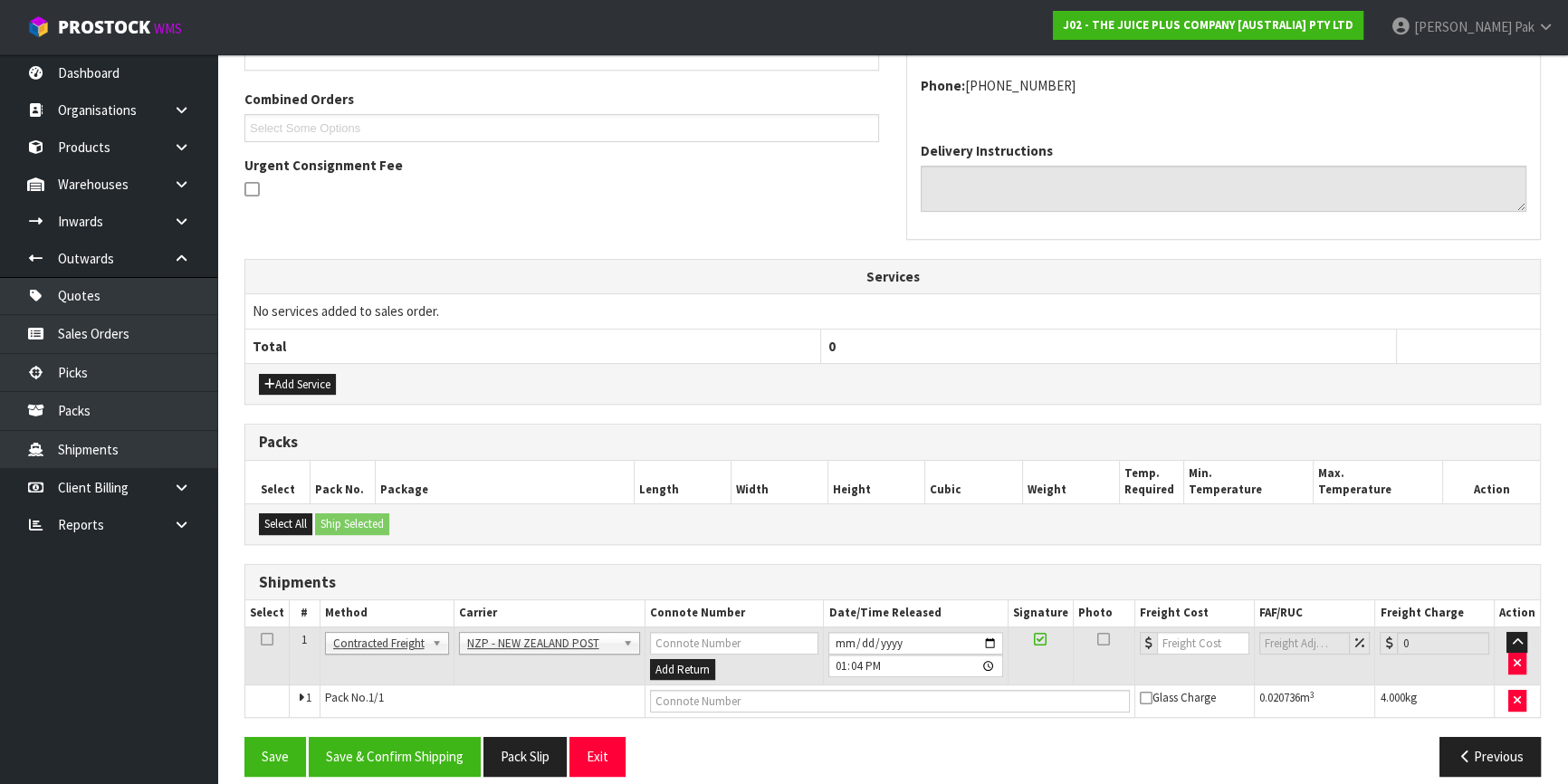
scroll to position [462, 0]
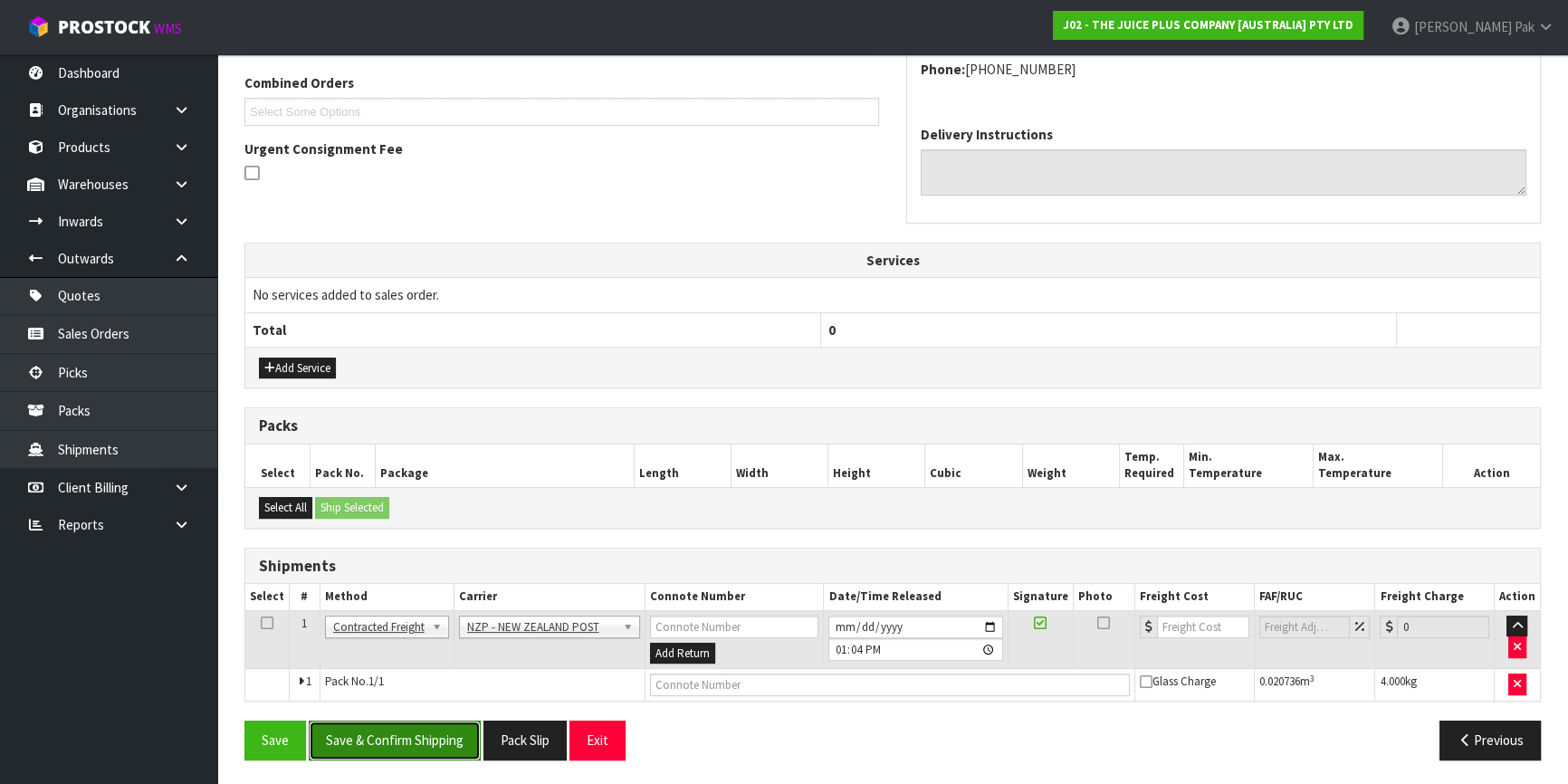
drag, startPoint x: 433, startPoint y: 744, endPoint x: 496, endPoint y: 751, distance: 63.4
click at [433, 744] on button "Save & Confirm Shipping" at bounding box center [395, 740] width 172 height 39
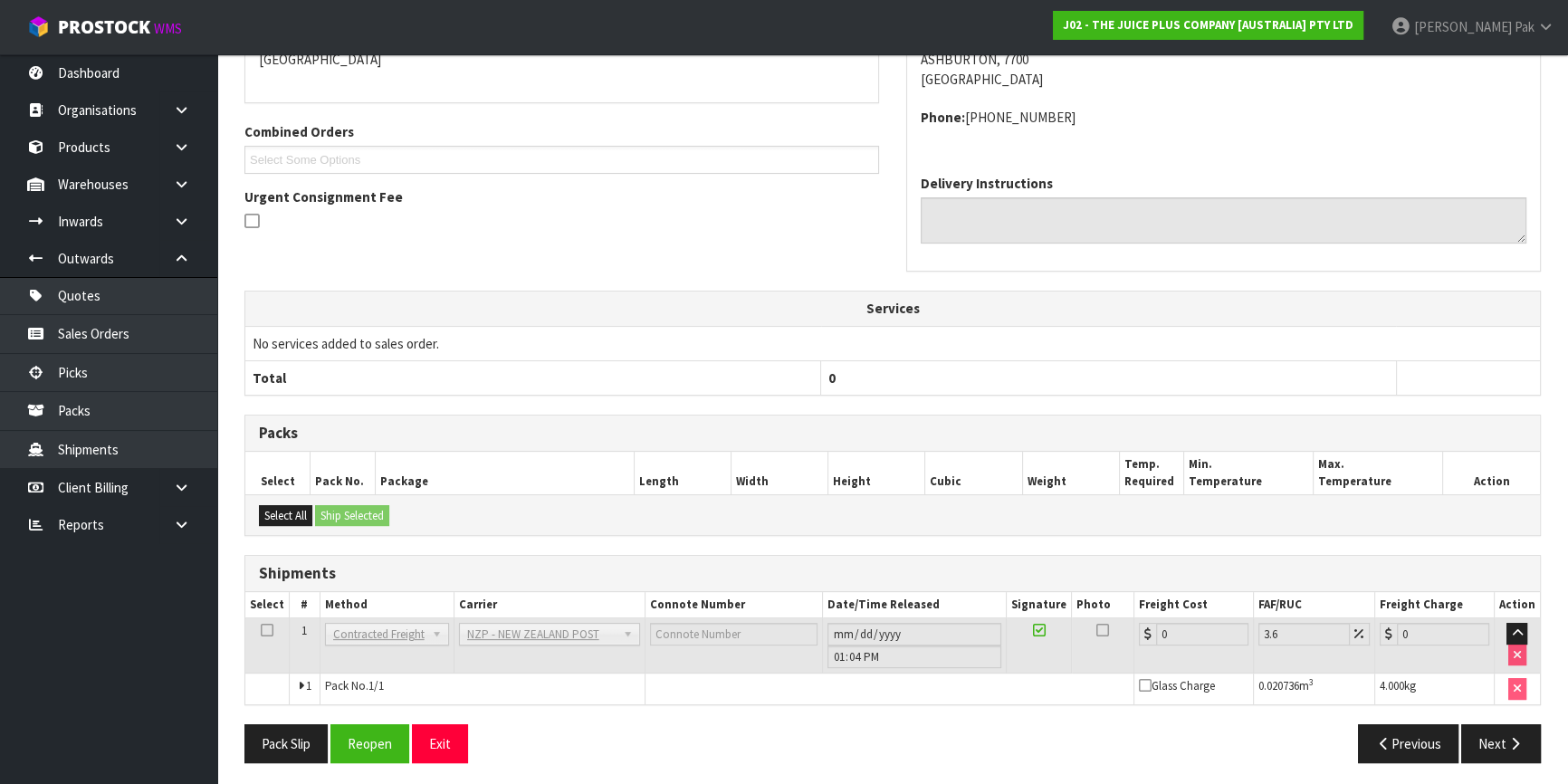
scroll to position [435, 0]
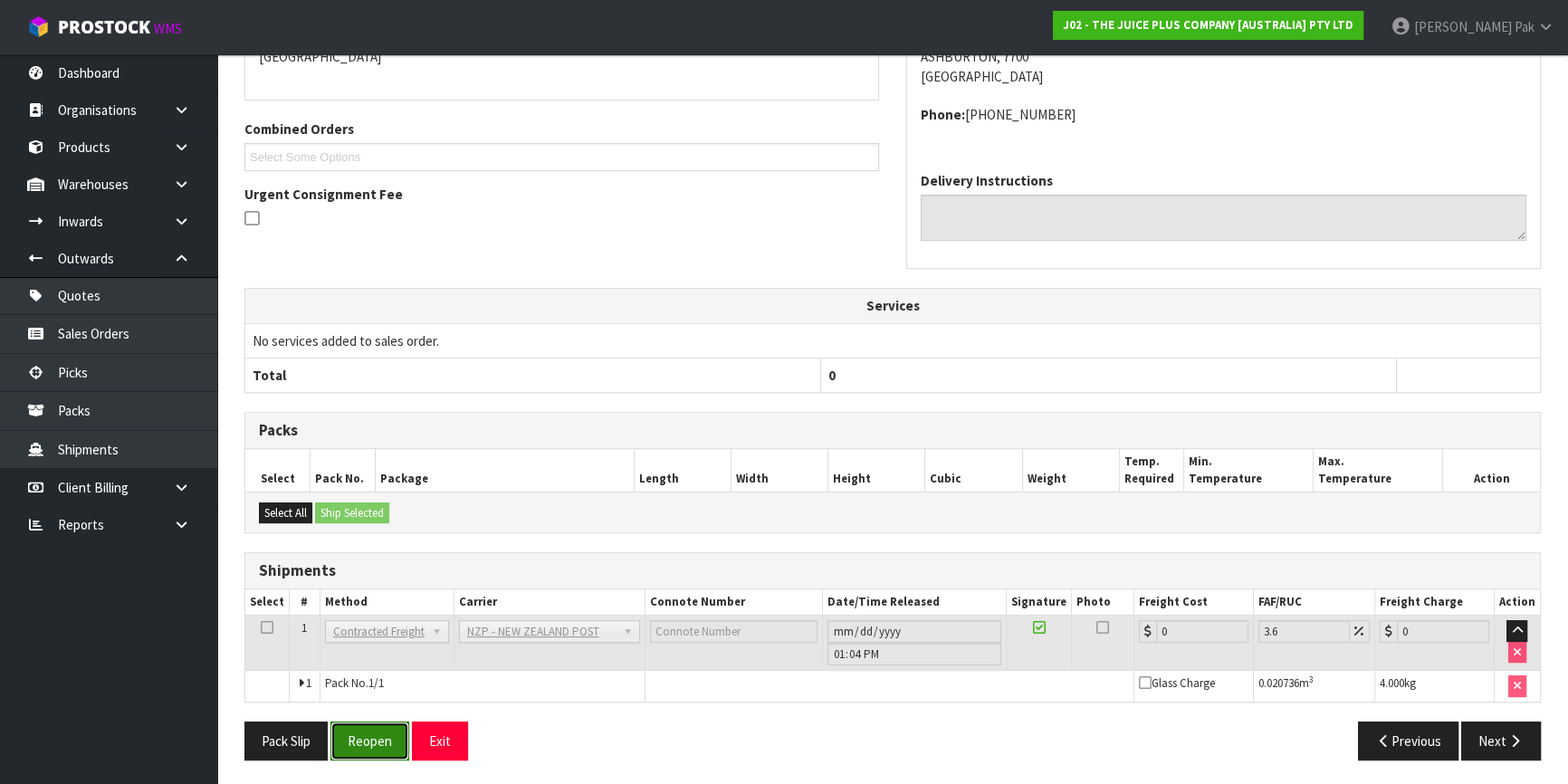
click at [382, 742] on button "Reopen" at bounding box center [370, 741] width 79 height 39
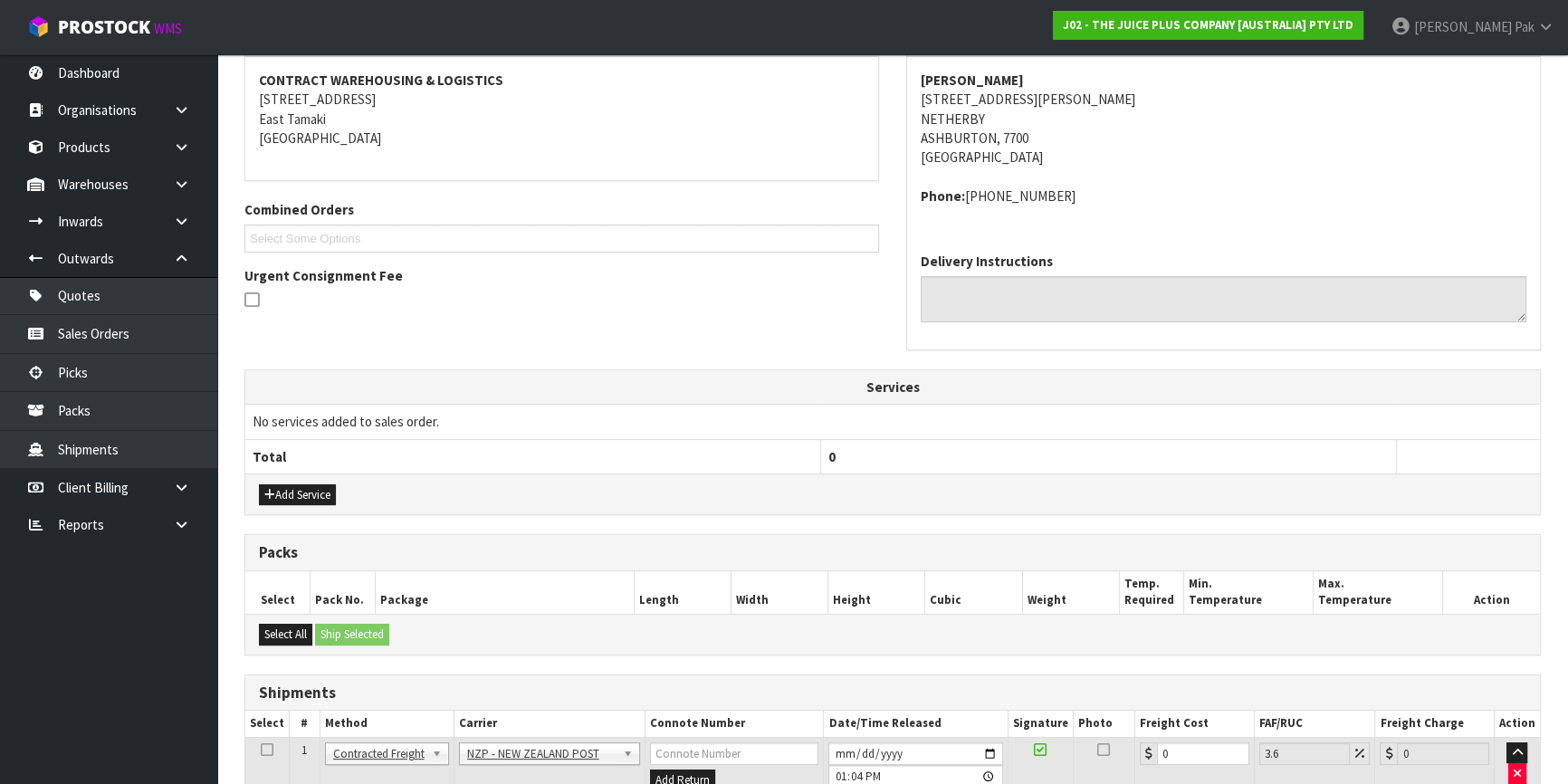
scroll to position [478, 0]
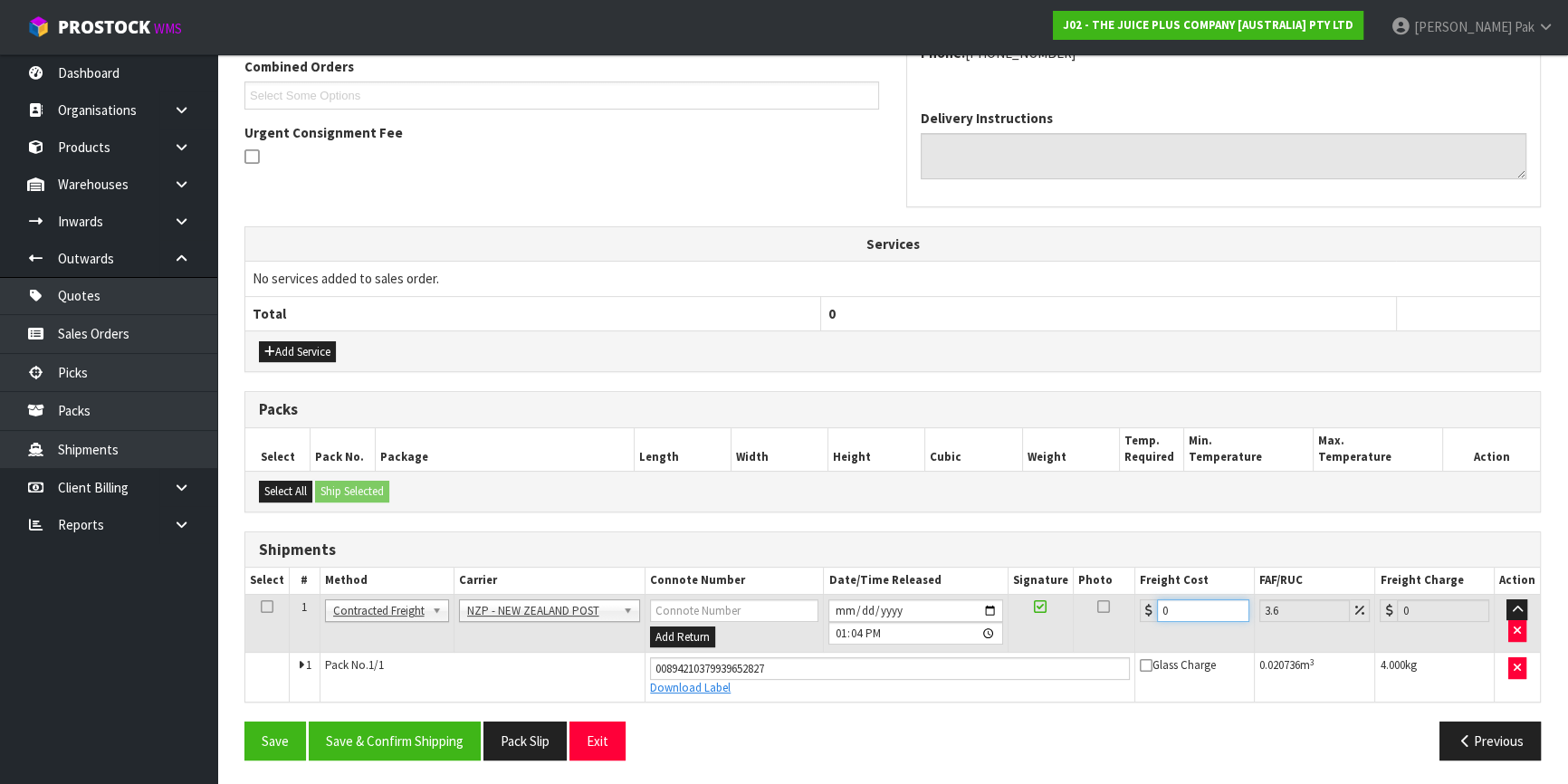
drag, startPoint x: 1174, startPoint y: 601, endPoint x: 1110, endPoint y: 601, distance: 64.0
click at [1110, 601] on tr "1 Client Local Pickup Customer Local Pickup Company Freight Contracted Freight …" at bounding box center [893, 624] width 1295 height 59
click at [395, 737] on button "Save & Confirm Shipping" at bounding box center [395, 741] width 172 height 39
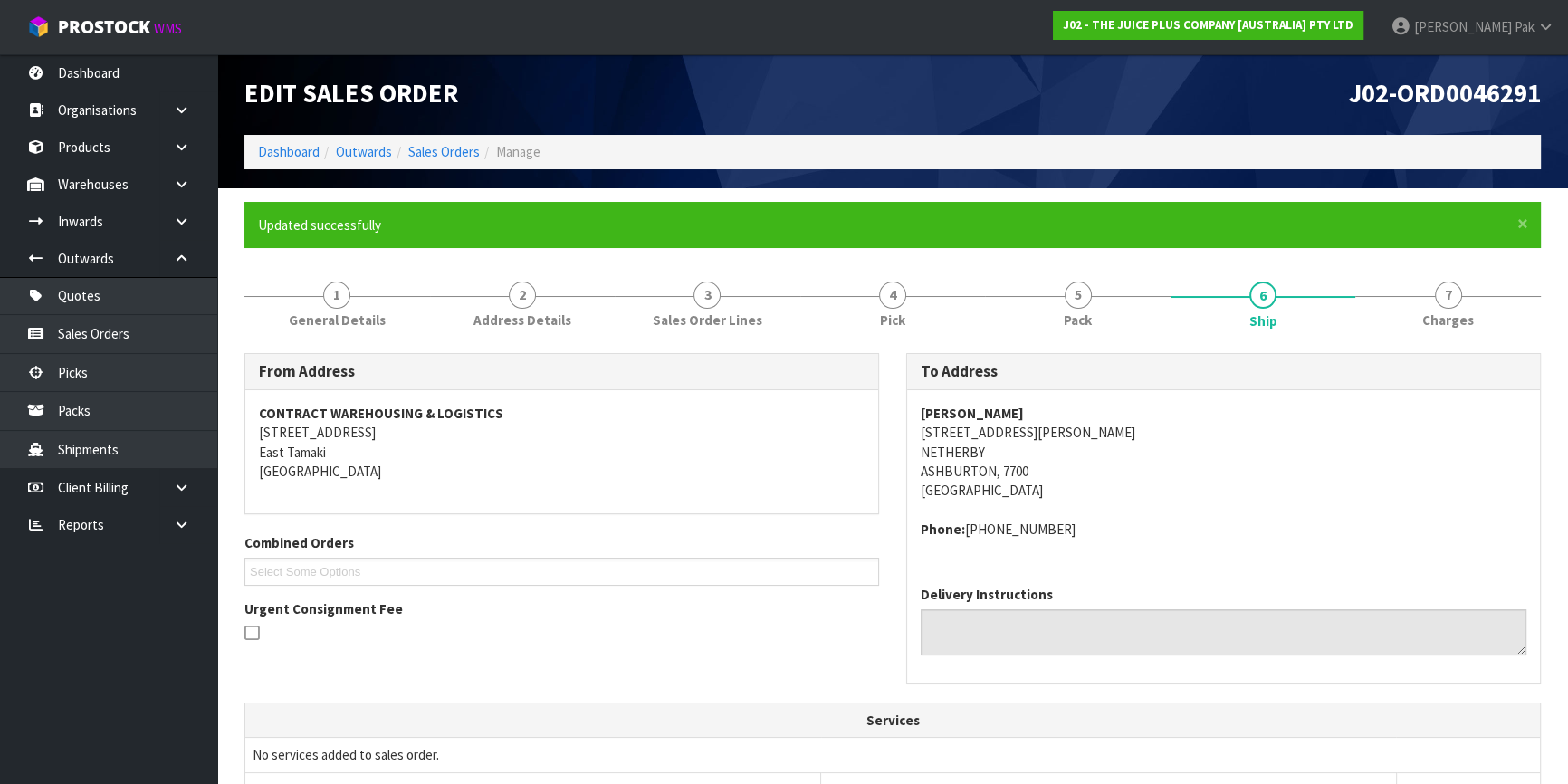
scroll to position [0, 0]
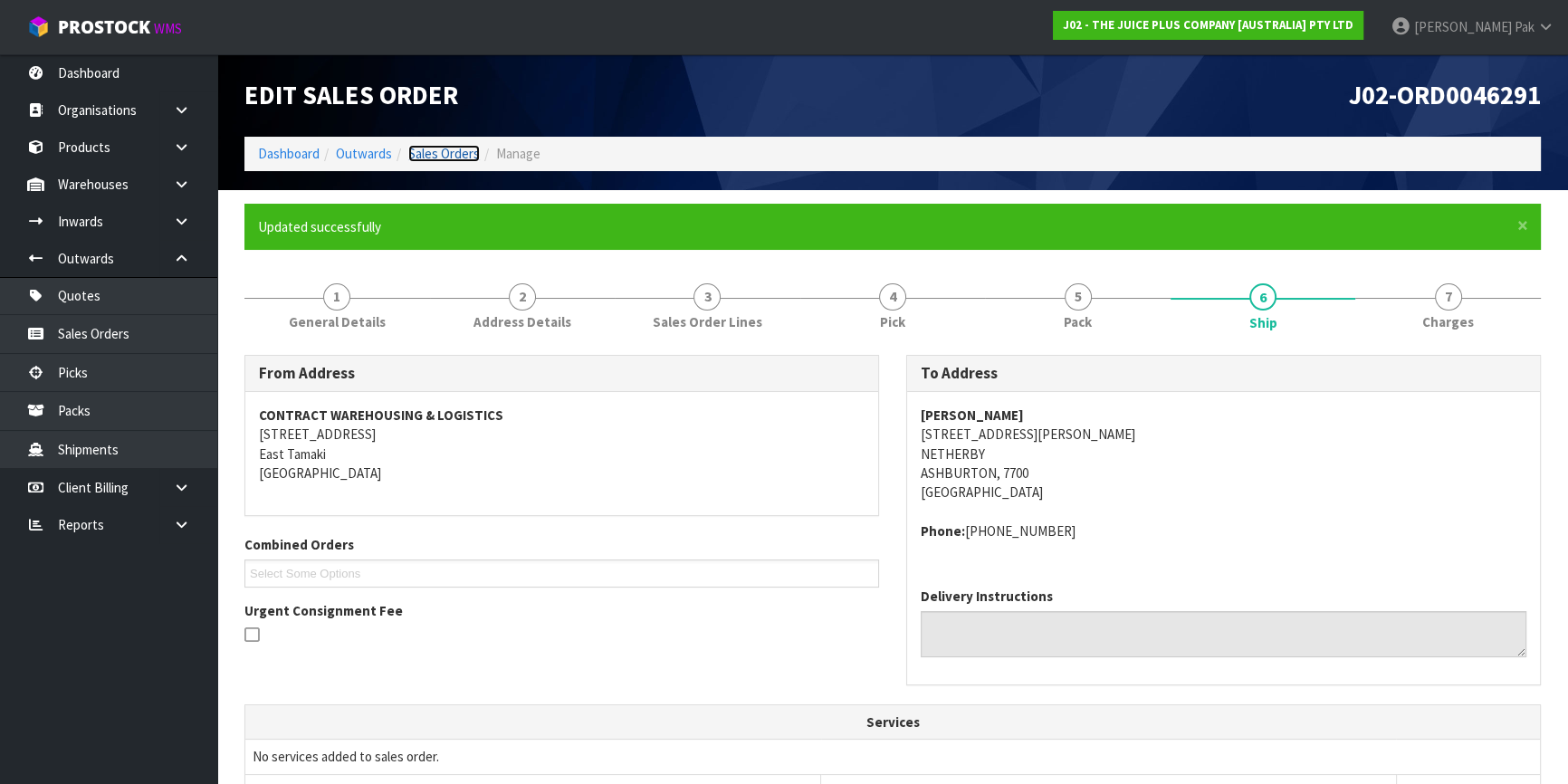
click at [440, 150] on link "Sales Orders" at bounding box center [444, 153] width 72 height 17
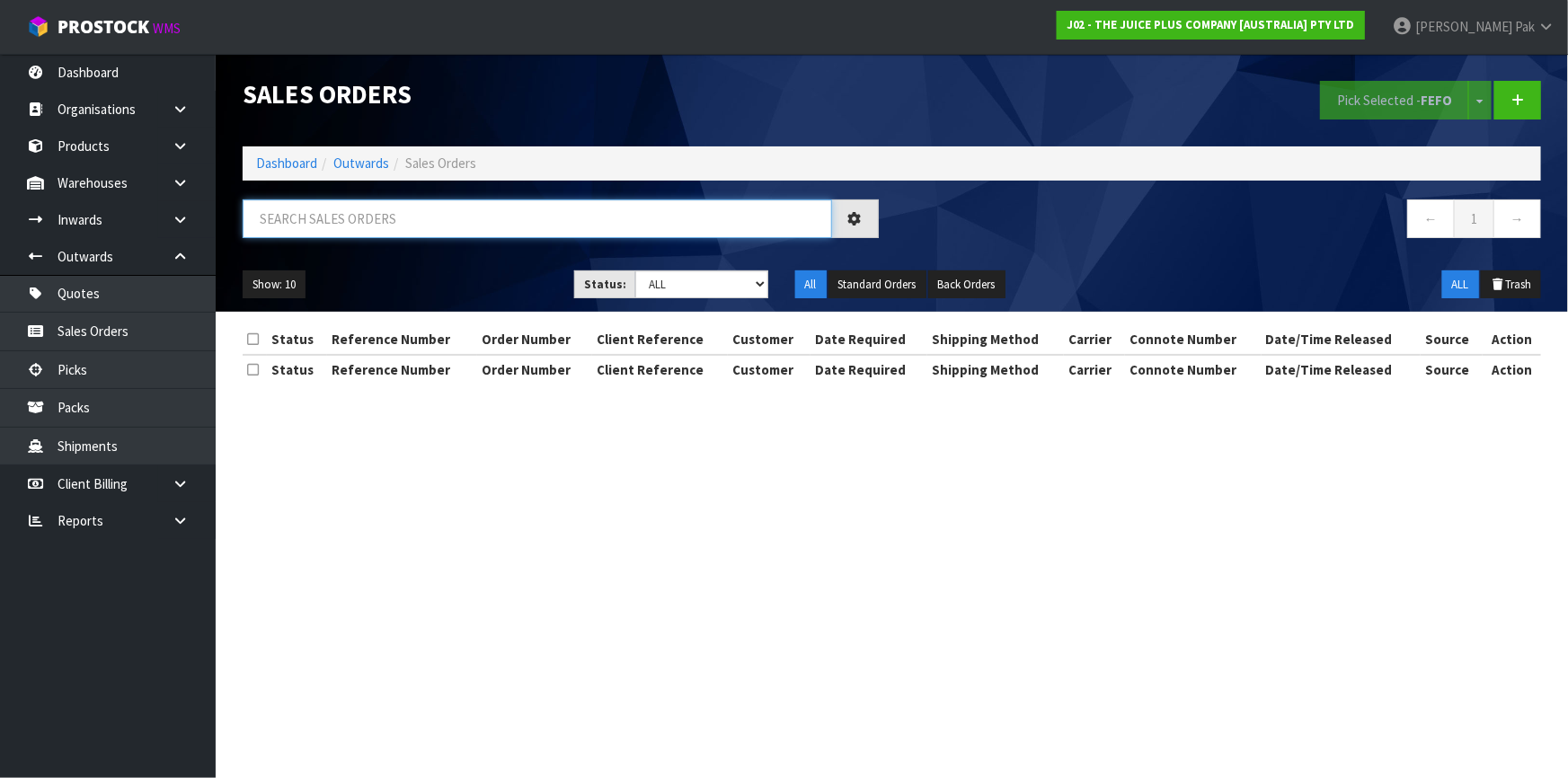
click at [461, 210] on input "text" at bounding box center [538, 218] width 590 height 38
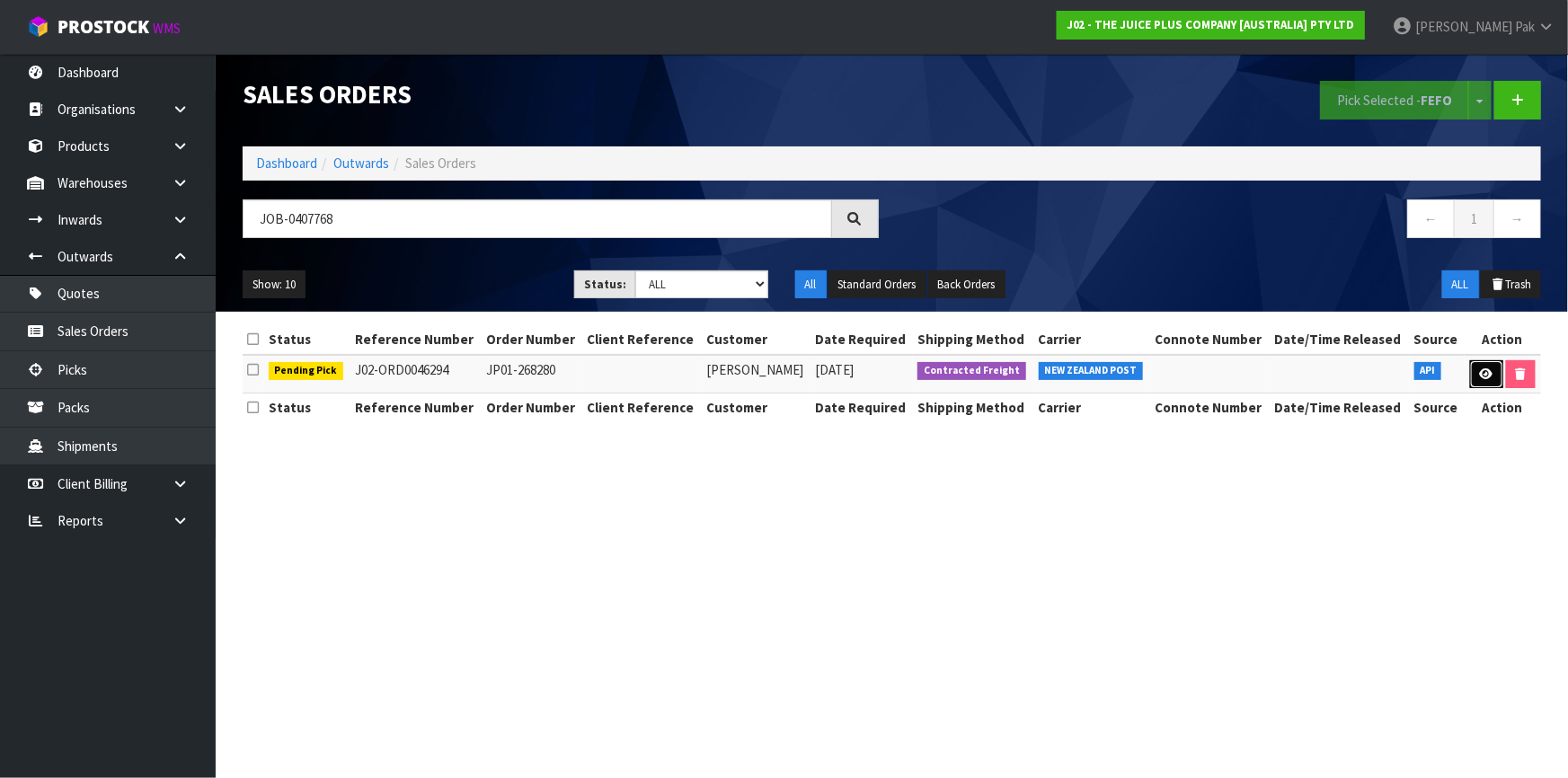
click at [1480, 369] on icon at bounding box center [1487, 373] width 14 height 12
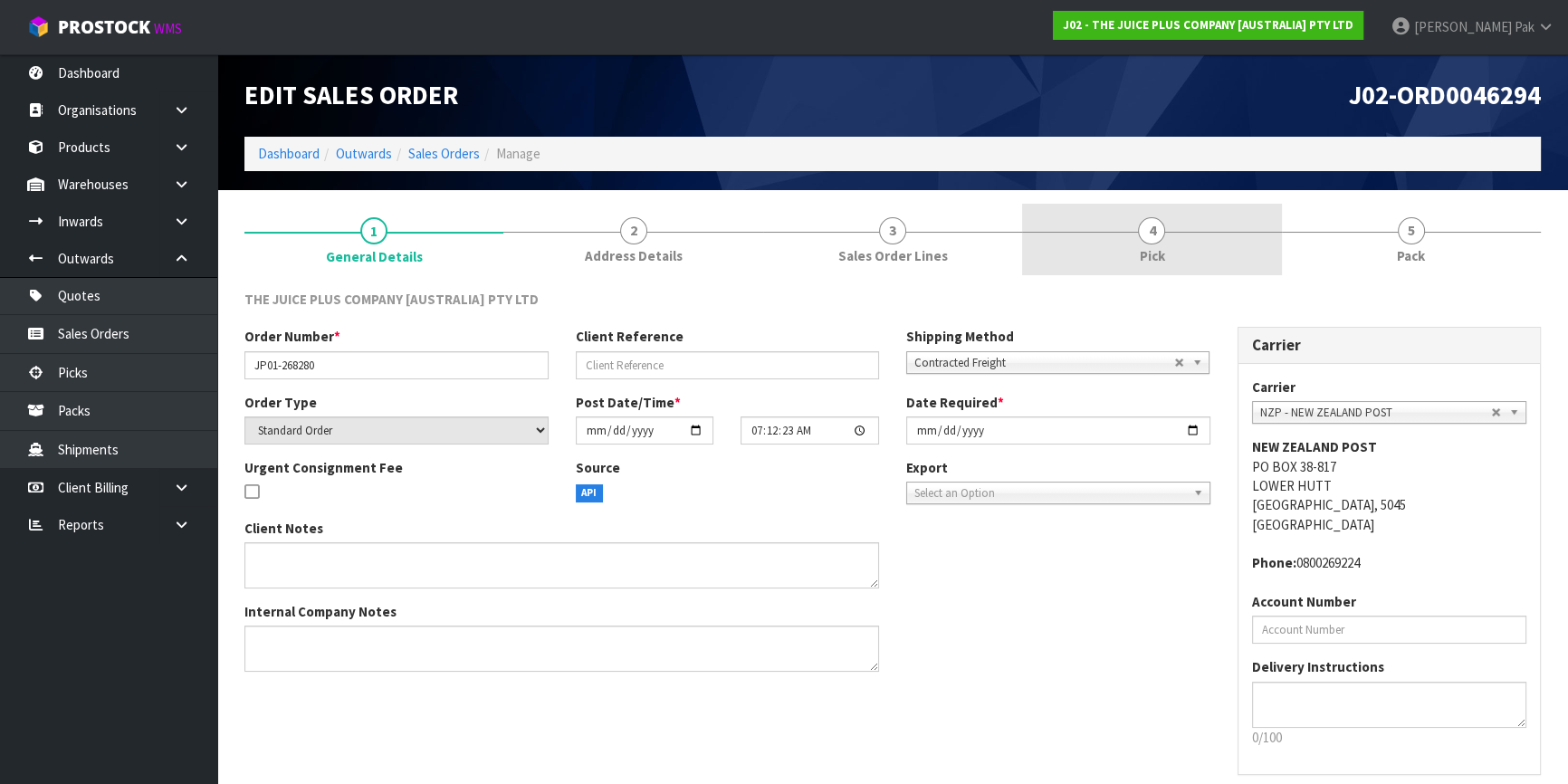
click at [1158, 258] on span "Pick" at bounding box center [1152, 256] width 26 height 19
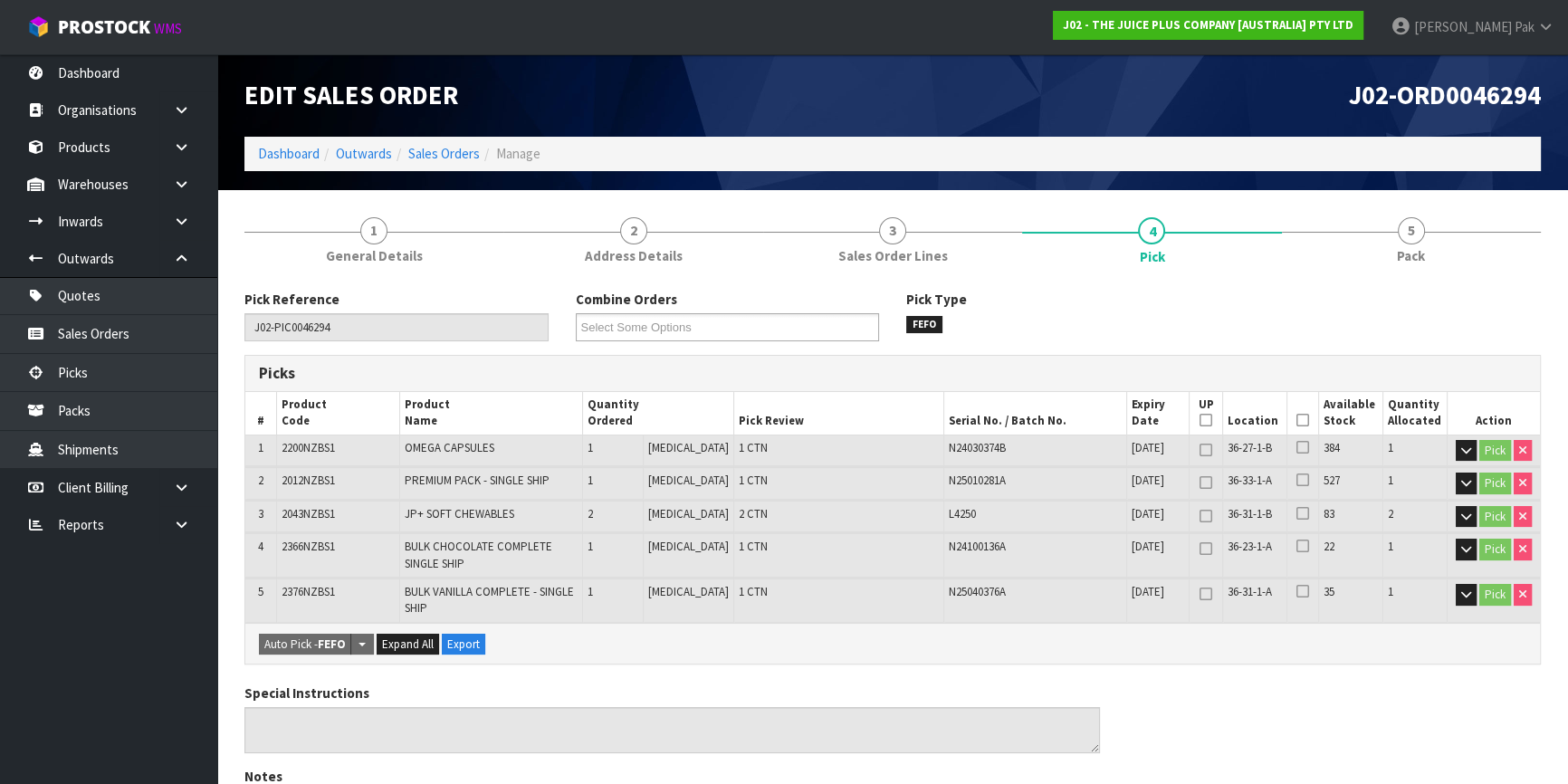
click at [1300, 421] on icon at bounding box center [1303, 421] width 13 height 1
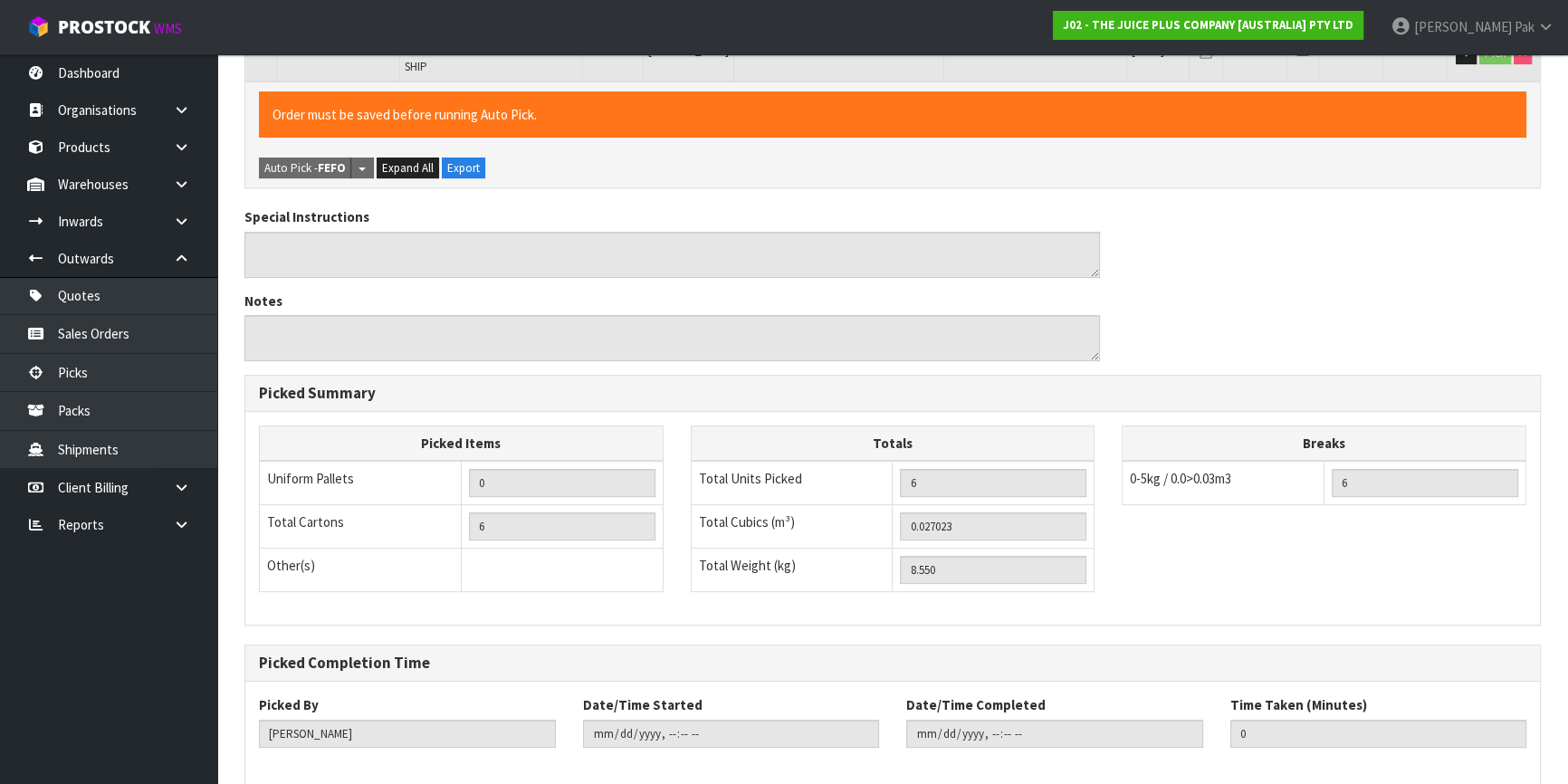
scroll to position [627, 0]
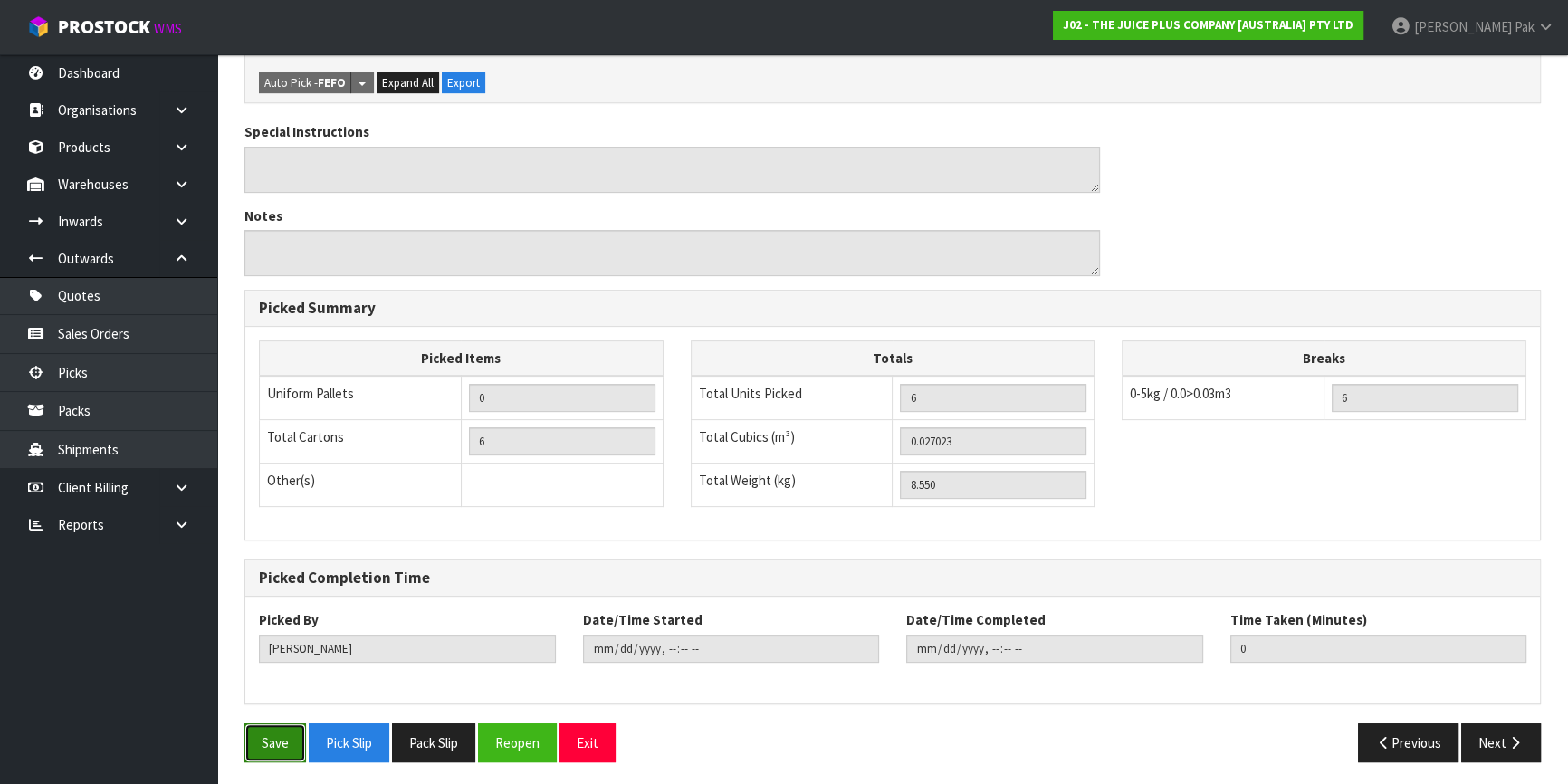
click at [258, 733] on button "Save" at bounding box center [275, 743] width 62 height 39
click at [1500, 739] on button "Next" at bounding box center [1501, 743] width 80 height 39
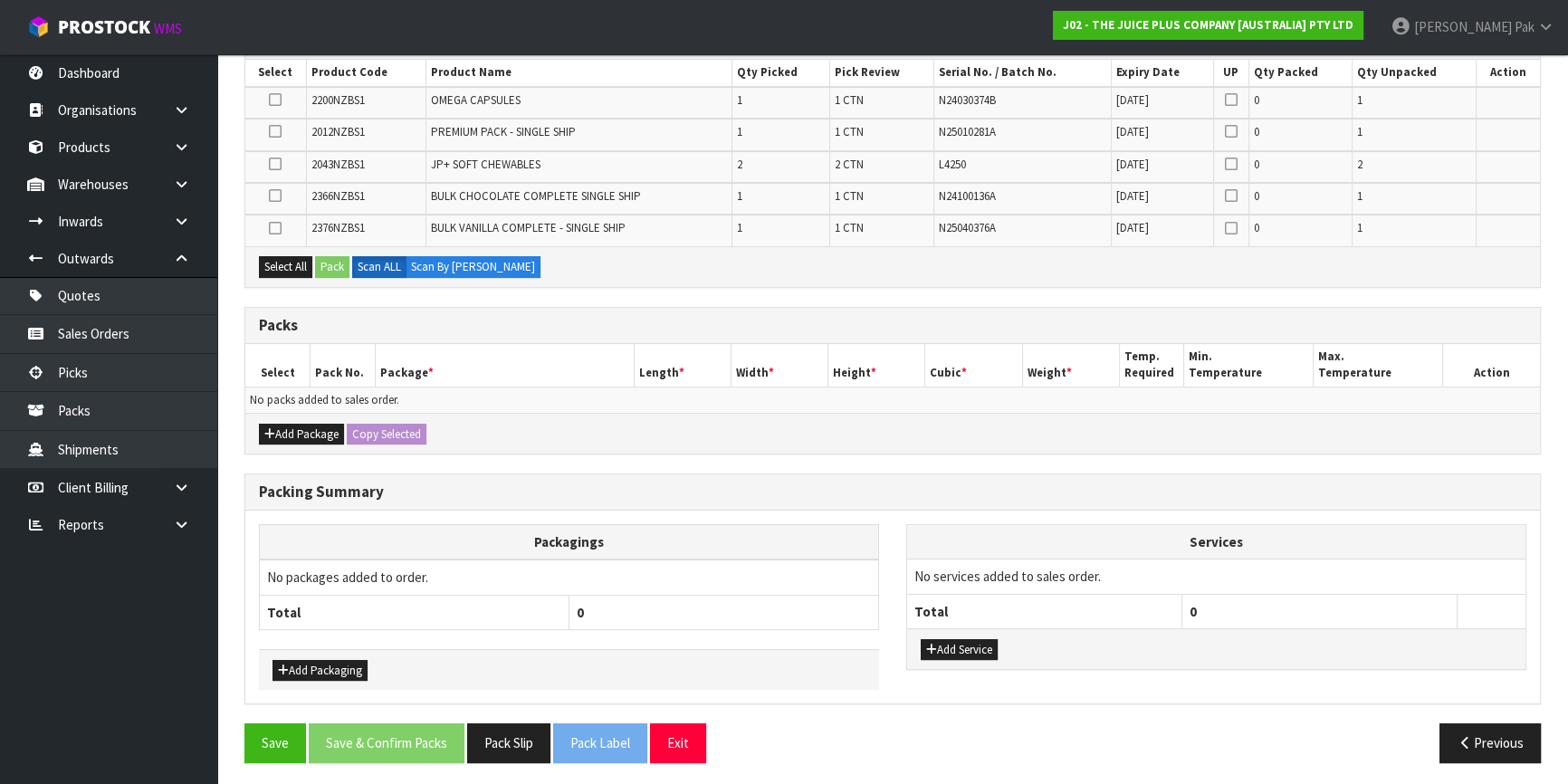
scroll to position [398, 0]
click at [301, 427] on button "Add Package" at bounding box center [301, 434] width 86 height 22
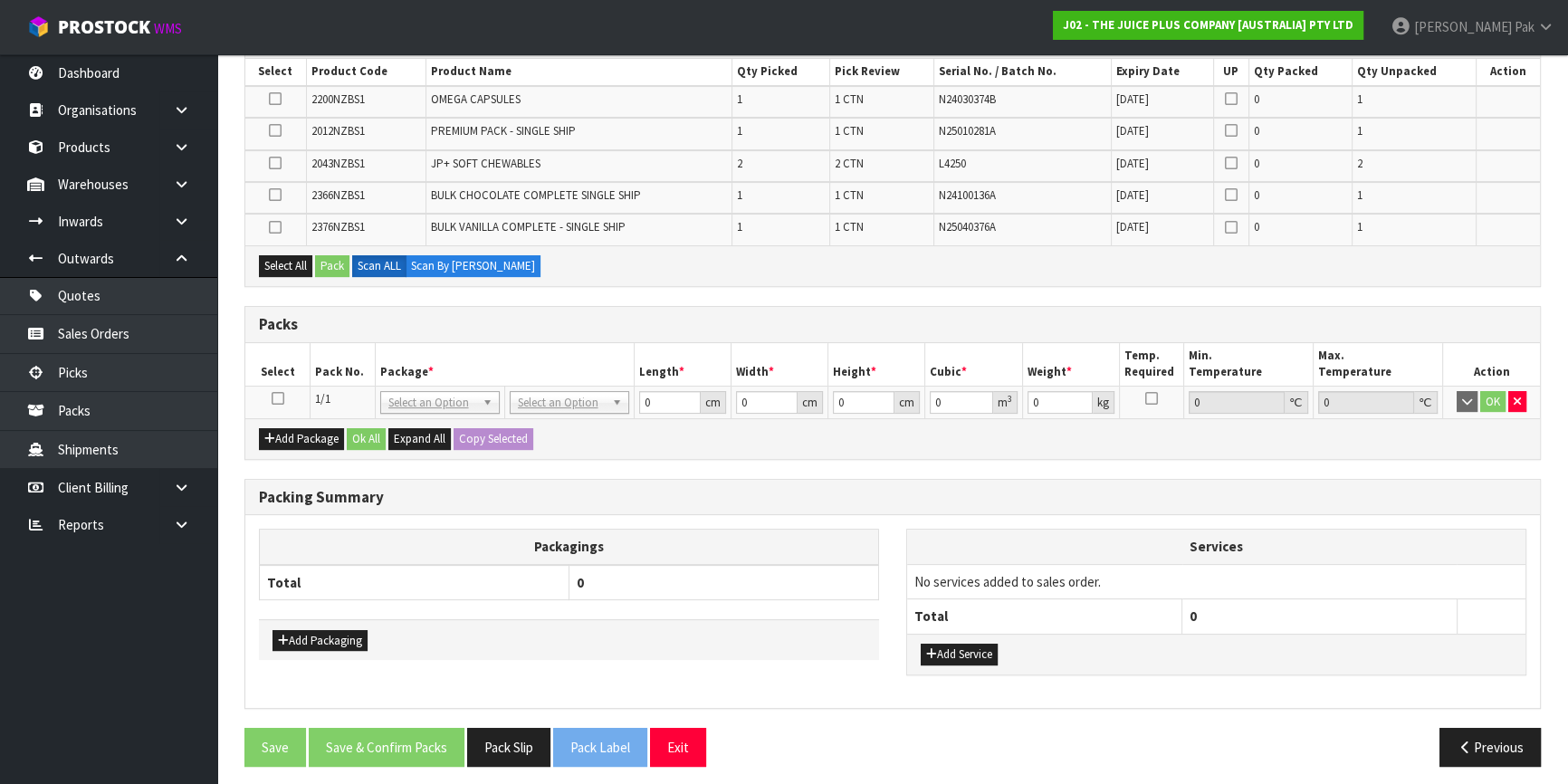
click at [276, 398] on icon at bounding box center [278, 398] width 13 height 1
click at [291, 256] on button "Select All" at bounding box center [285, 267] width 53 height 22
click at [326, 257] on button "Pack" at bounding box center [331, 267] width 34 height 22
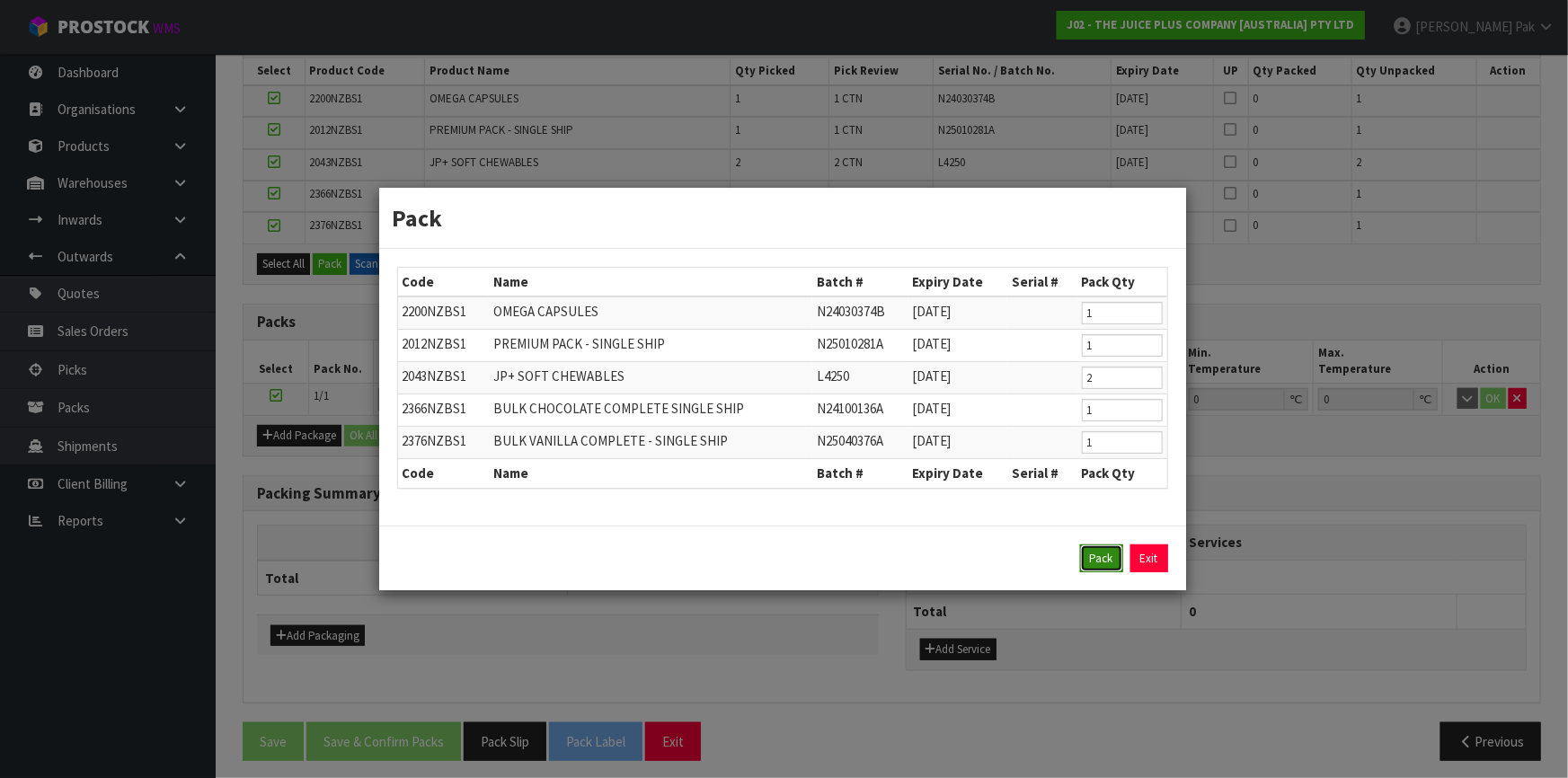
click at [1096, 546] on button "Pack" at bounding box center [1101, 558] width 43 height 28
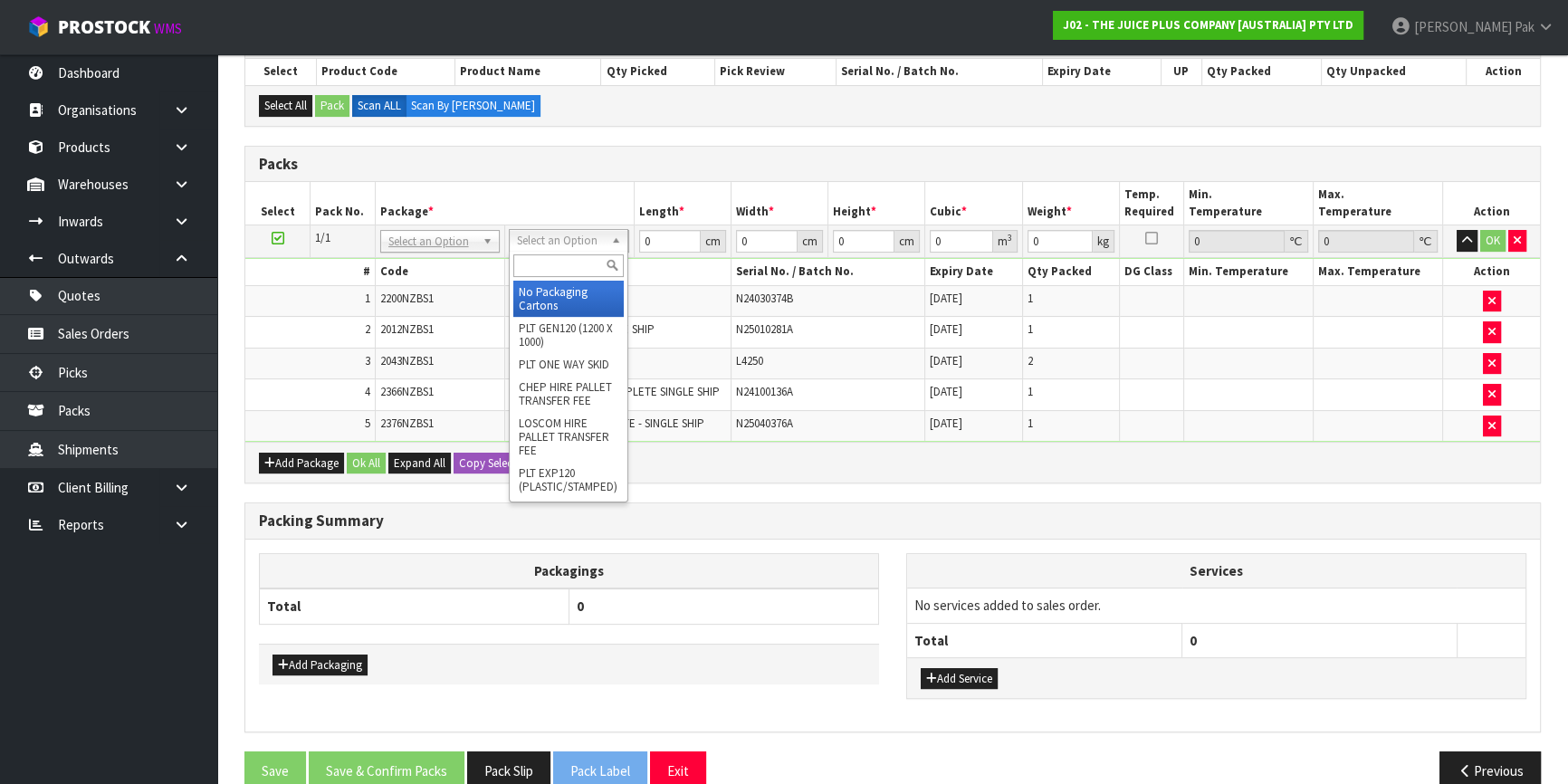
click at [577, 256] on input "text" at bounding box center [569, 266] width 110 height 23
click at [552, 269] on input "5" at bounding box center [569, 266] width 110 height 23
click at [516, 271] on input "5" at bounding box center [569, 266] width 110 height 23
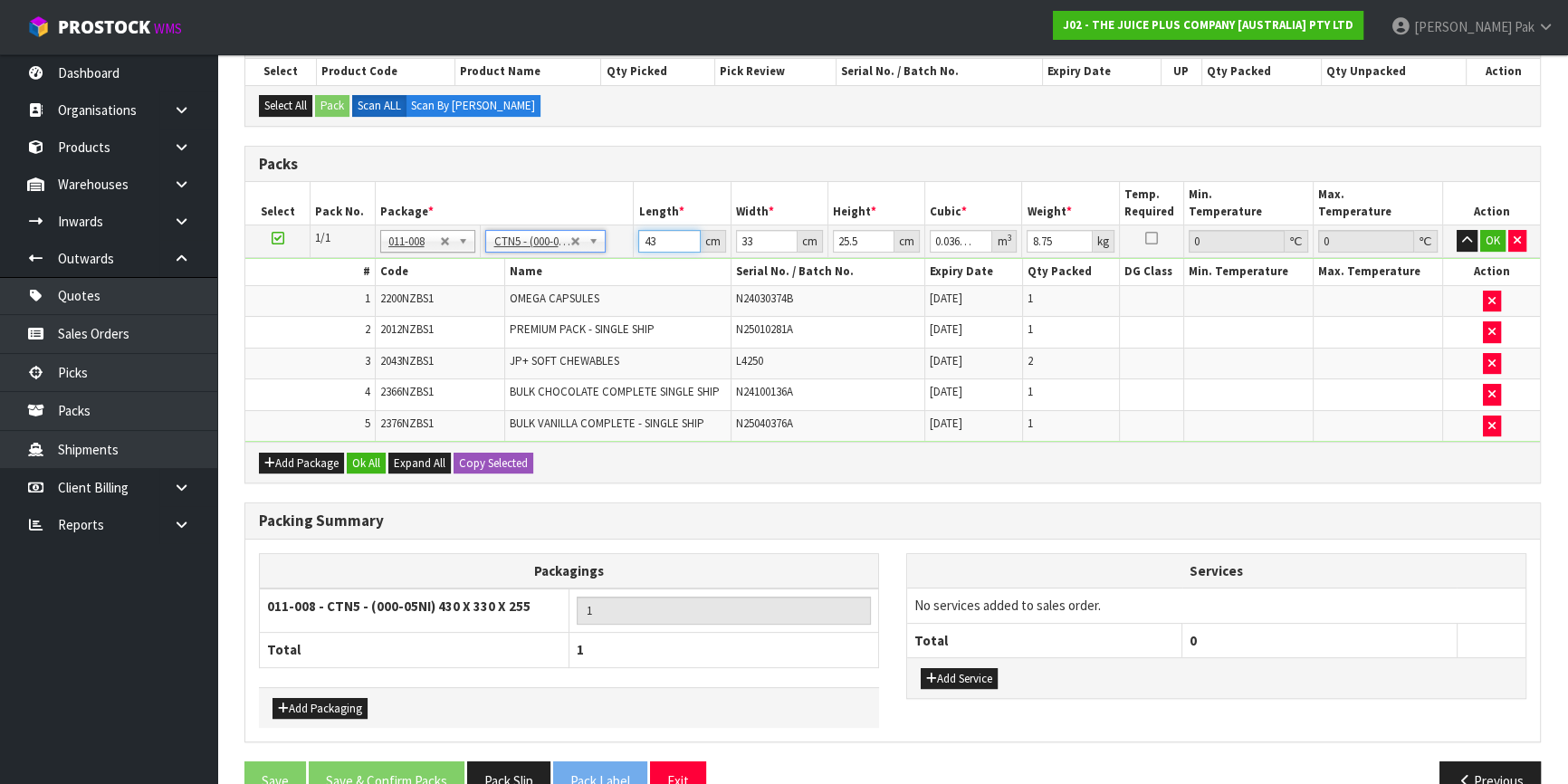
click at [651, 245] on input "43" at bounding box center [669, 241] width 62 height 23
click at [1486, 237] on button "OK" at bounding box center [1493, 241] width 26 height 22
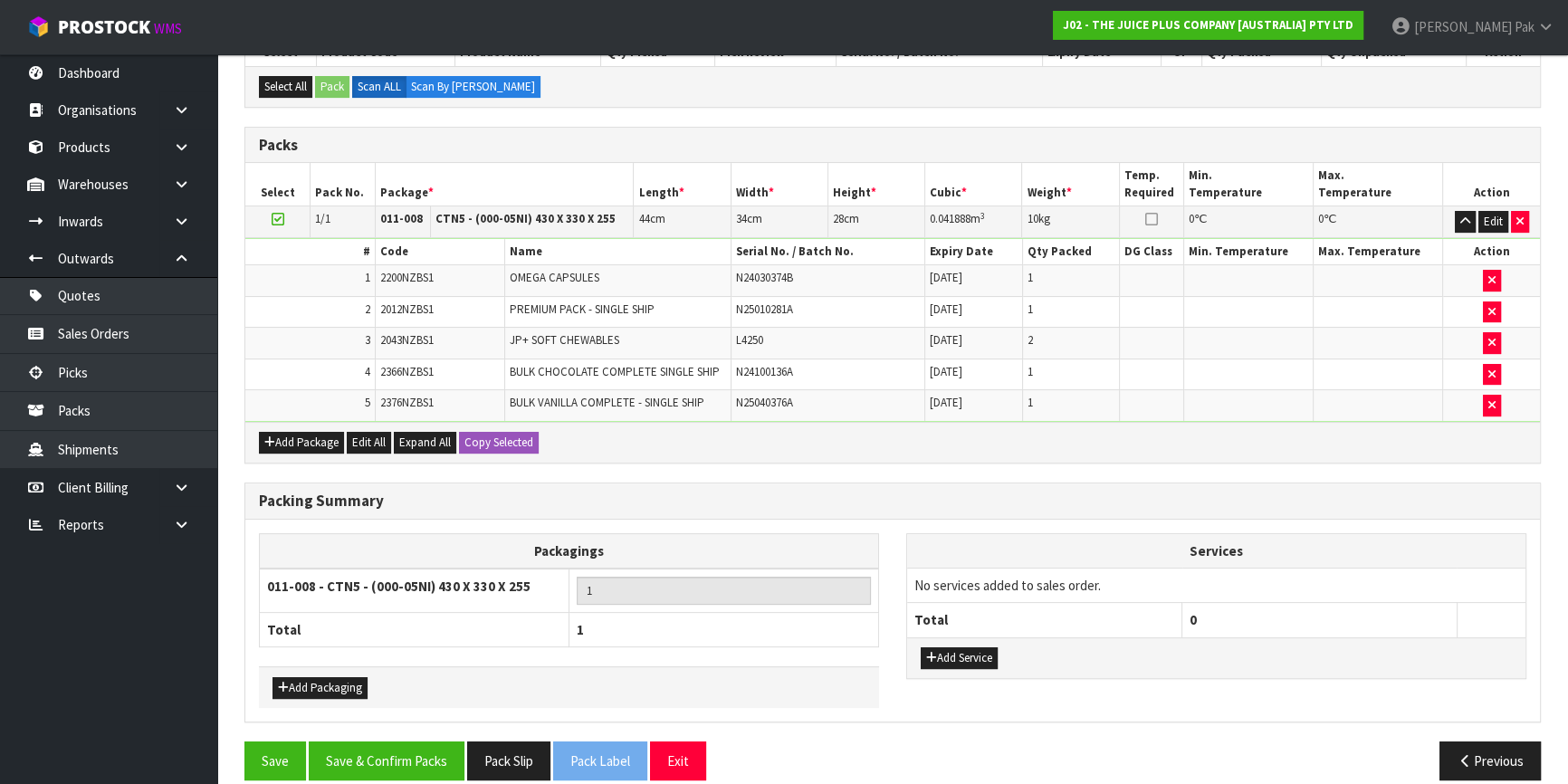
scroll to position [434, 0]
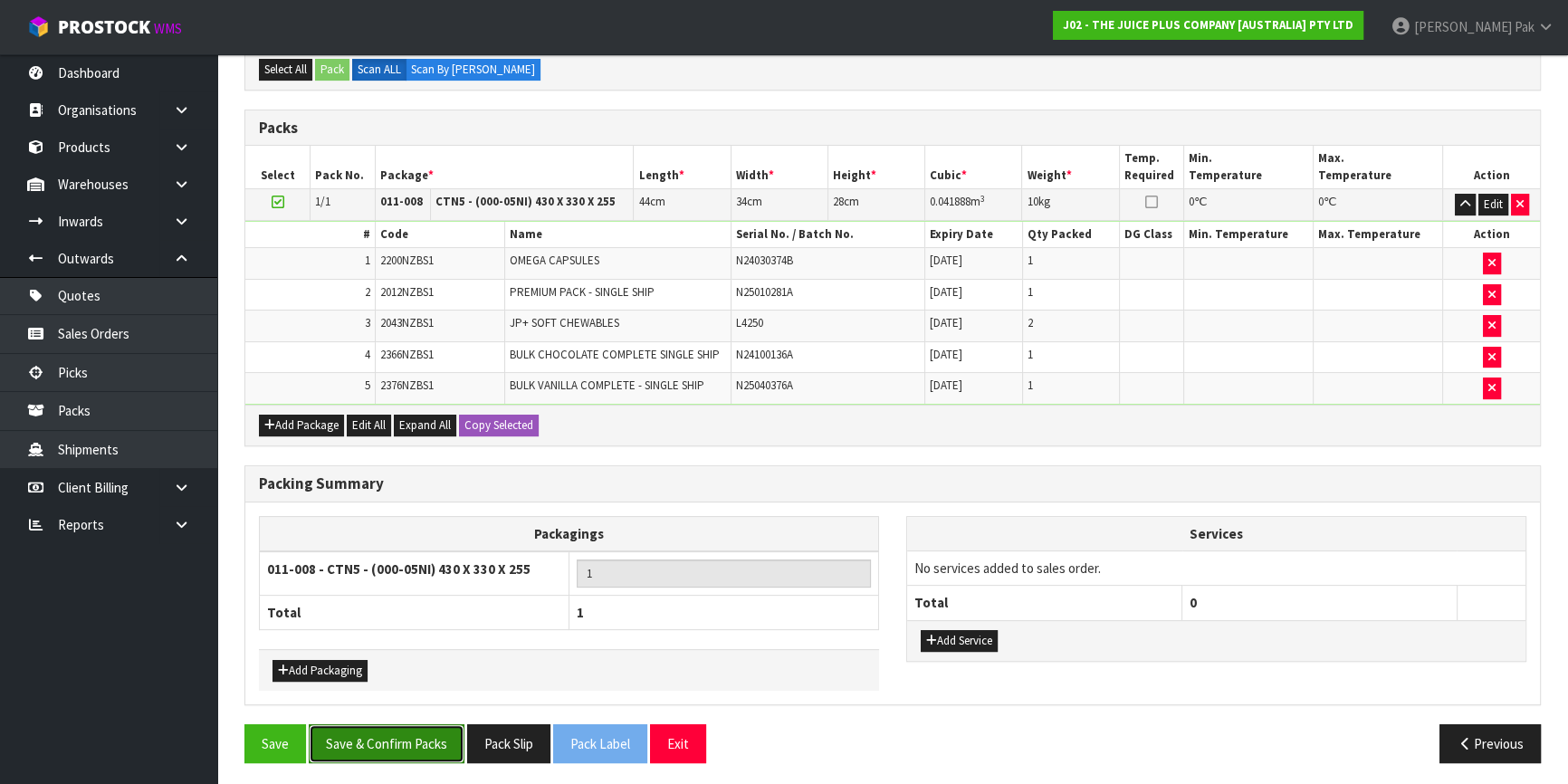
click at [390, 747] on button "Save & Confirm Packs" at bounding box center [386, 744] width 156 height 39
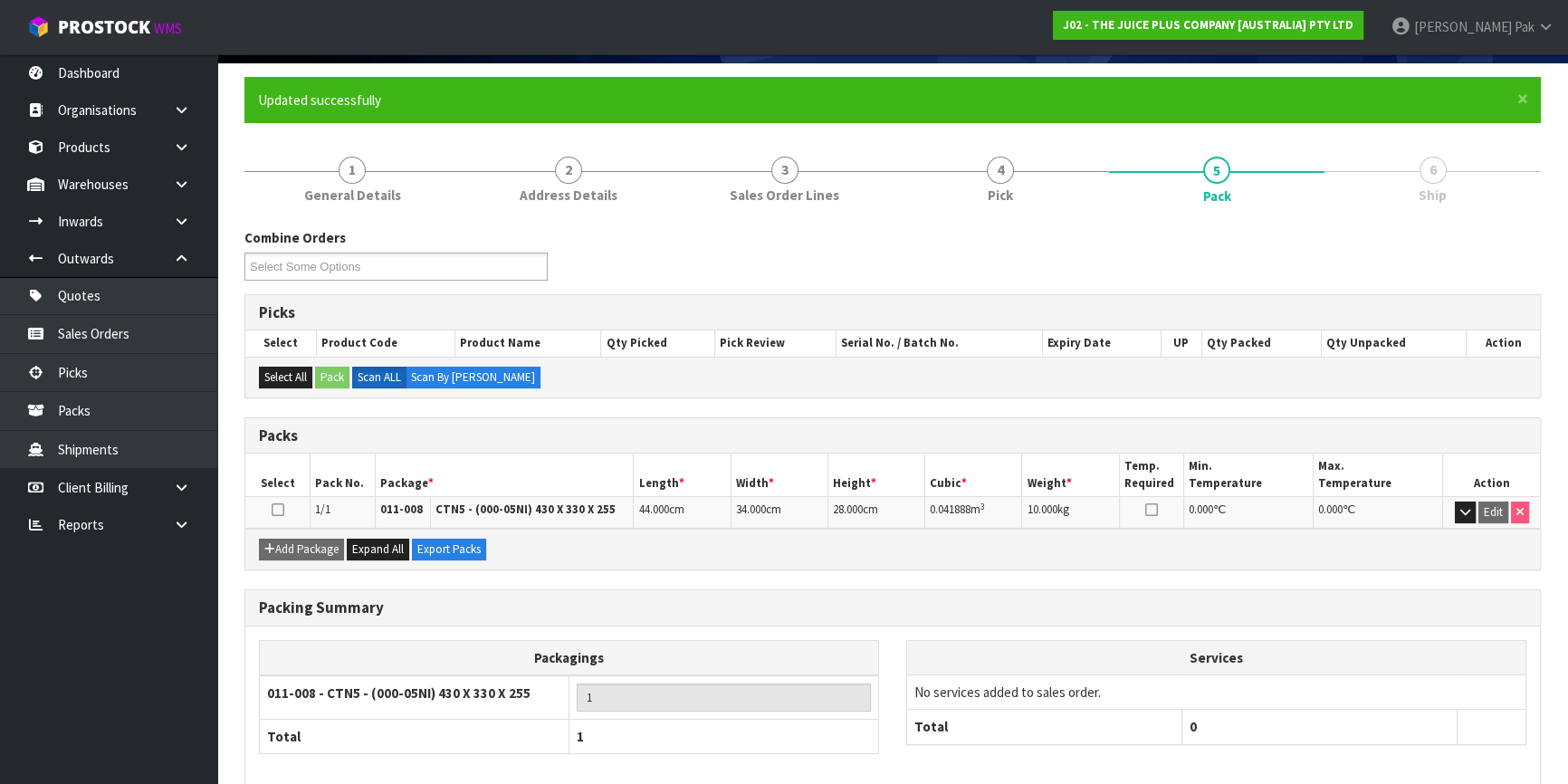
scroll to position [212, 0]
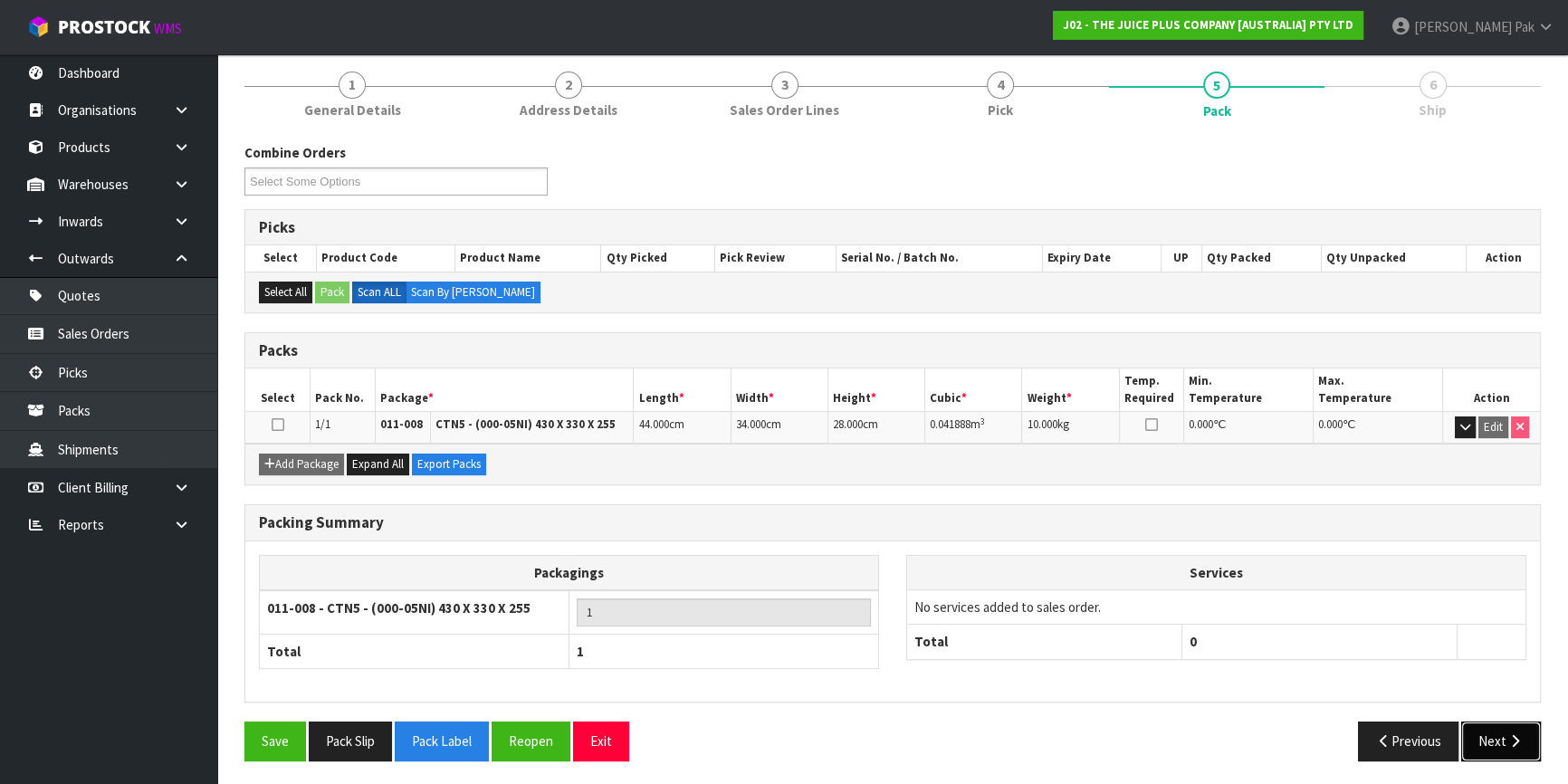
click at [1487, 741] on button "Next" at bounding box center [1501, 741] width 80 height 39
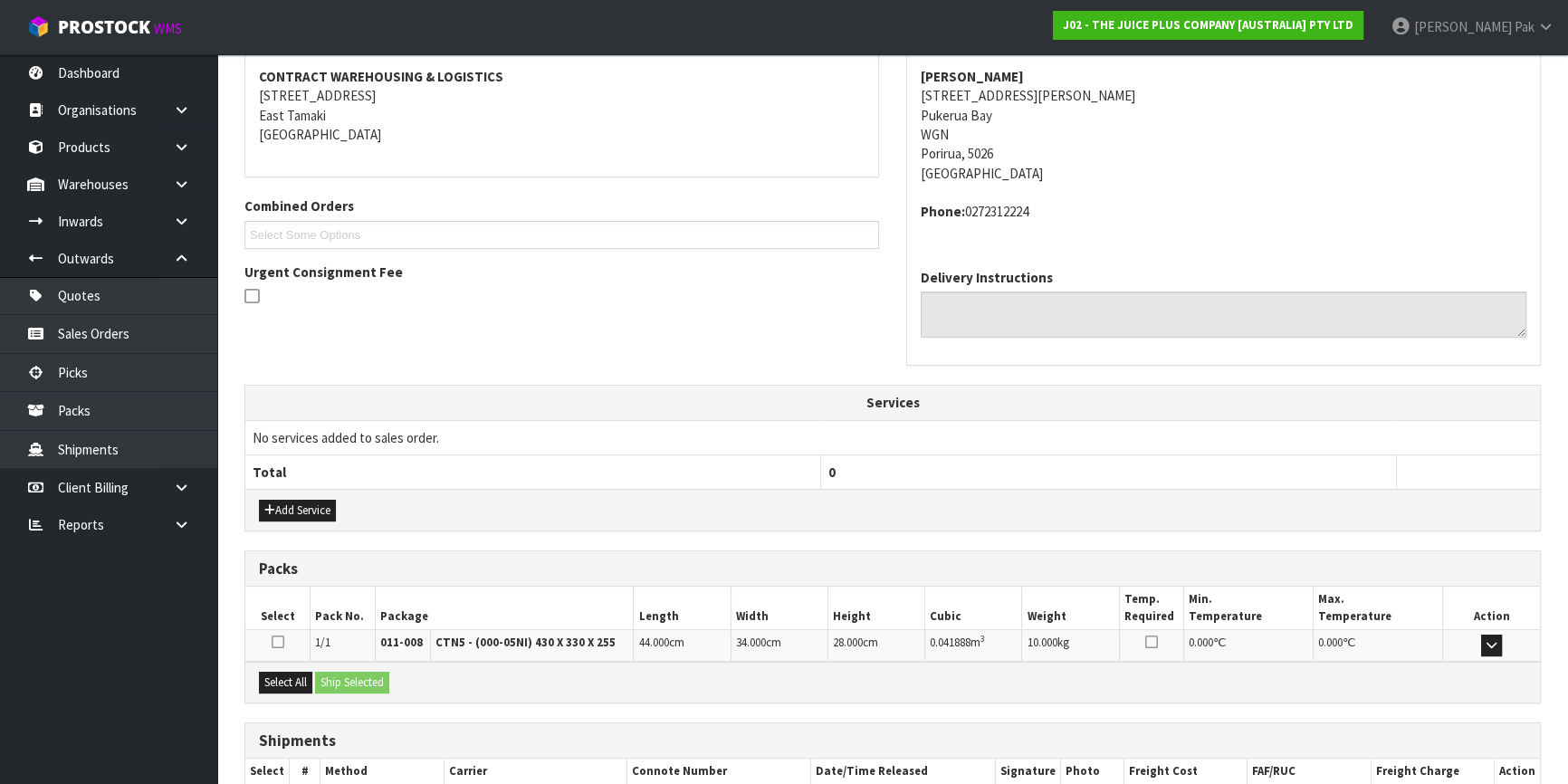
scroll to position [448, 0]
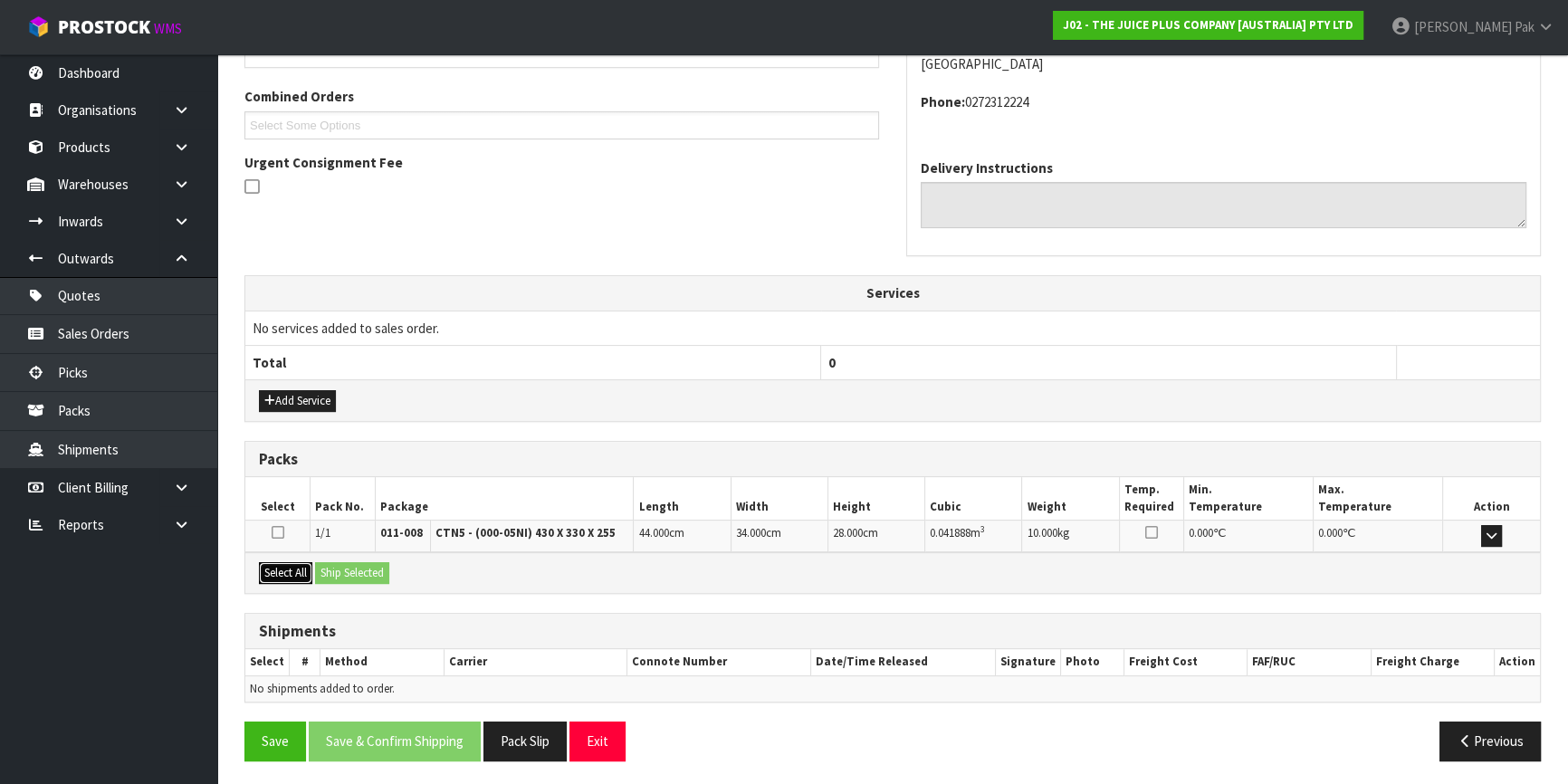
click at [281, 571] on button "Select All" at bounding box center [285, 573] width 53 height 22
click at [372, 571] on button "Ship Selected" at bounding box center [352, 573] width 75 height 22
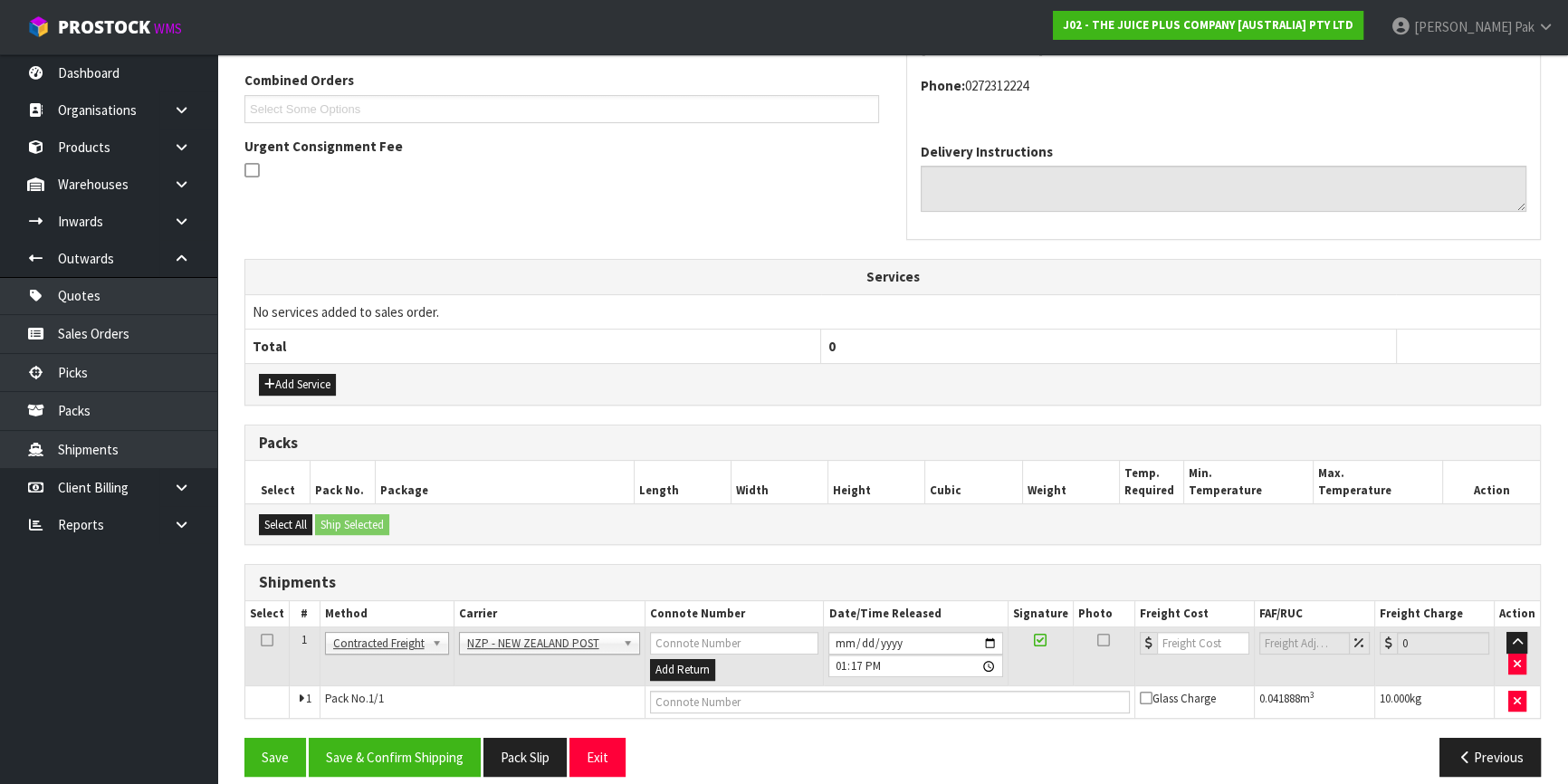
scroll to position [480, 0]
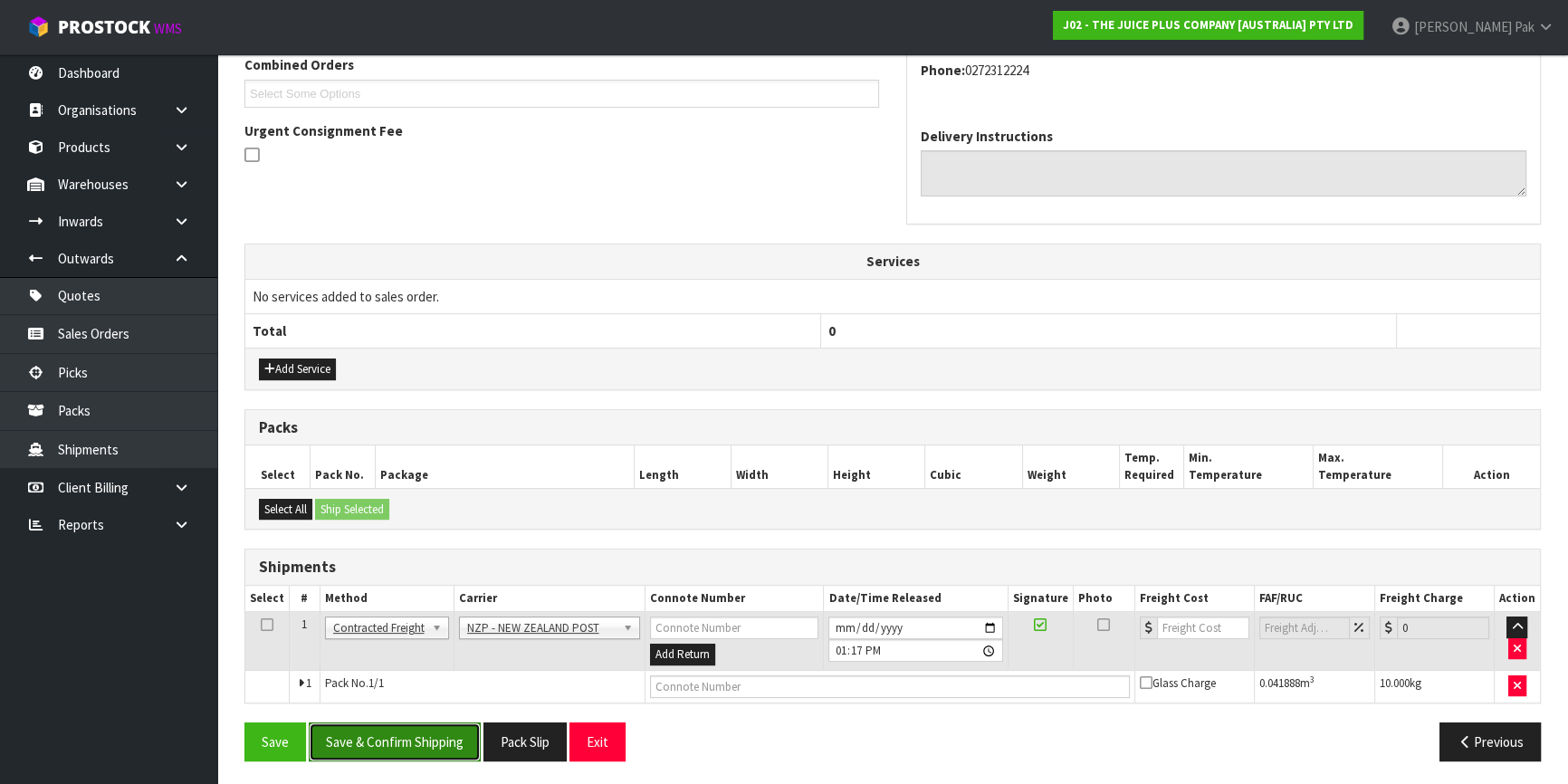
click at [432, 739] on button "Save & Confirm Shipping" at bounding box center [395, 742] width 172 height 39
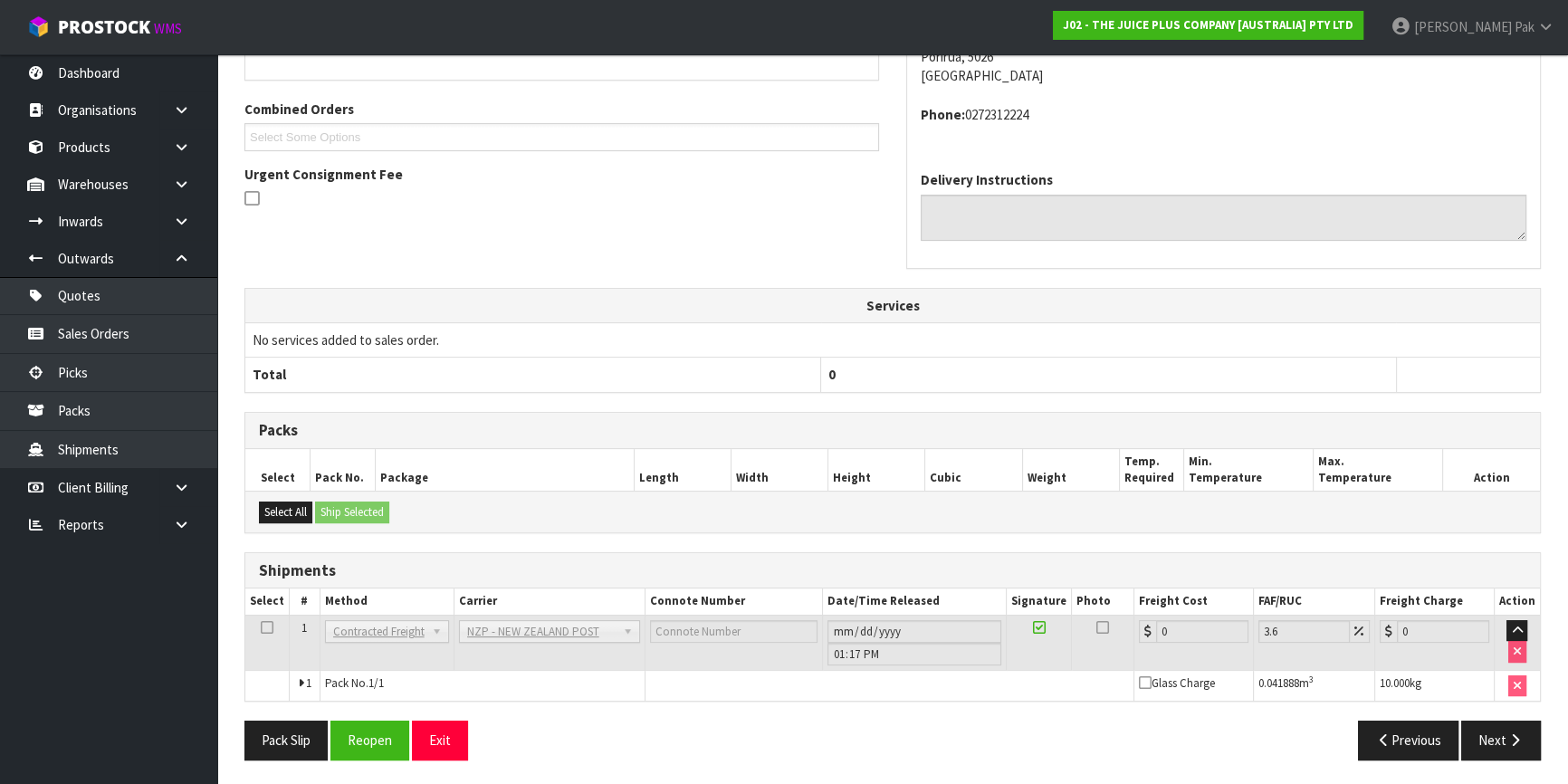
scroll to position [127, 0]
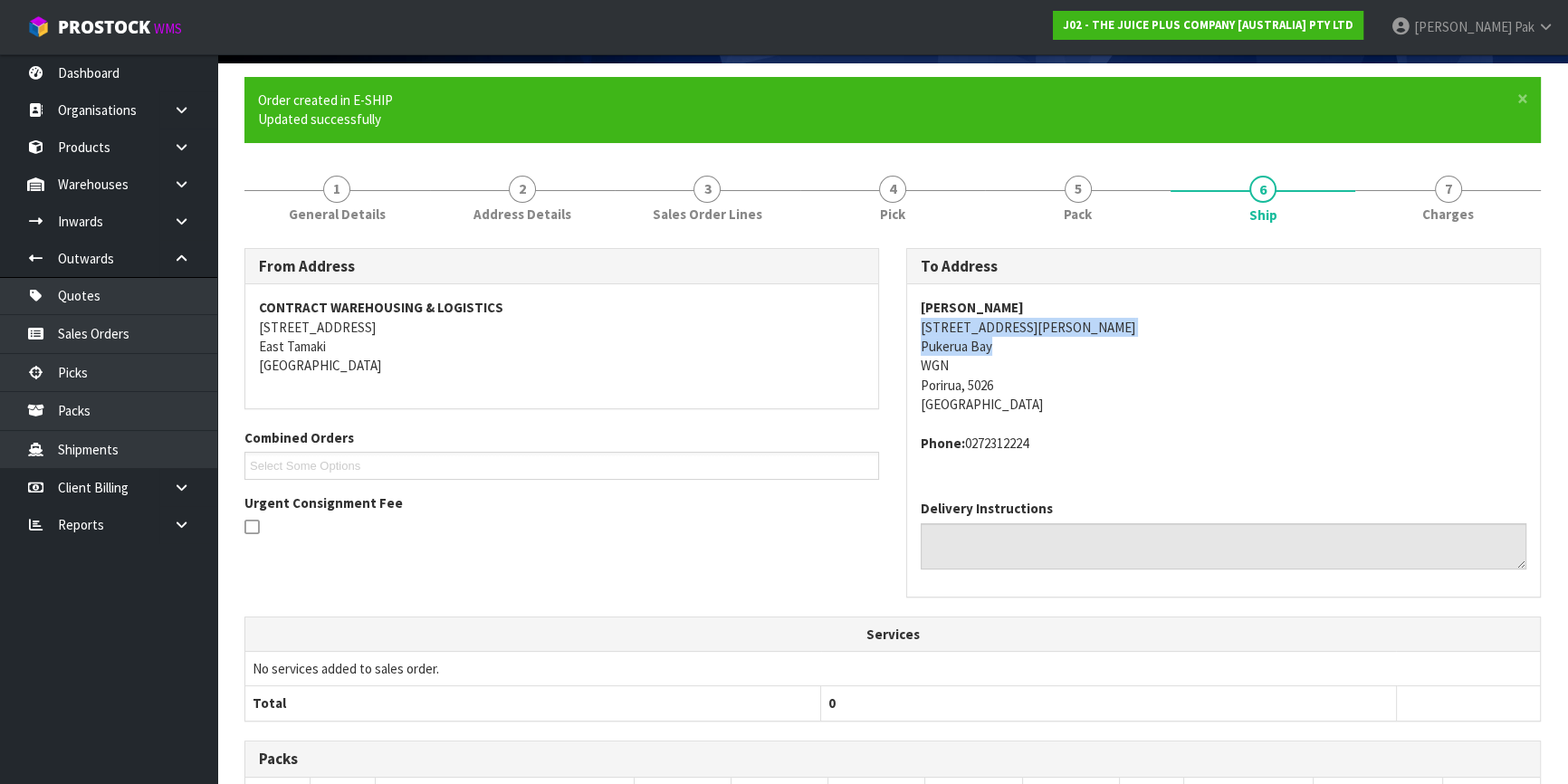
drag, startPoint x: 918, startPoint y: 323, endPoint x: 1004, endPoint y: 355, distance: 91.8
click at [1004, 355] on div "[PERSON_NAME] [STREET_ADDRESS][PERSON_NAME] Phone: [PHONE_NUMBER]" at bounding box center [1224, 385] width 633 height 201
copy address "[STREET_ADDRESS][PERSON_NAME]"
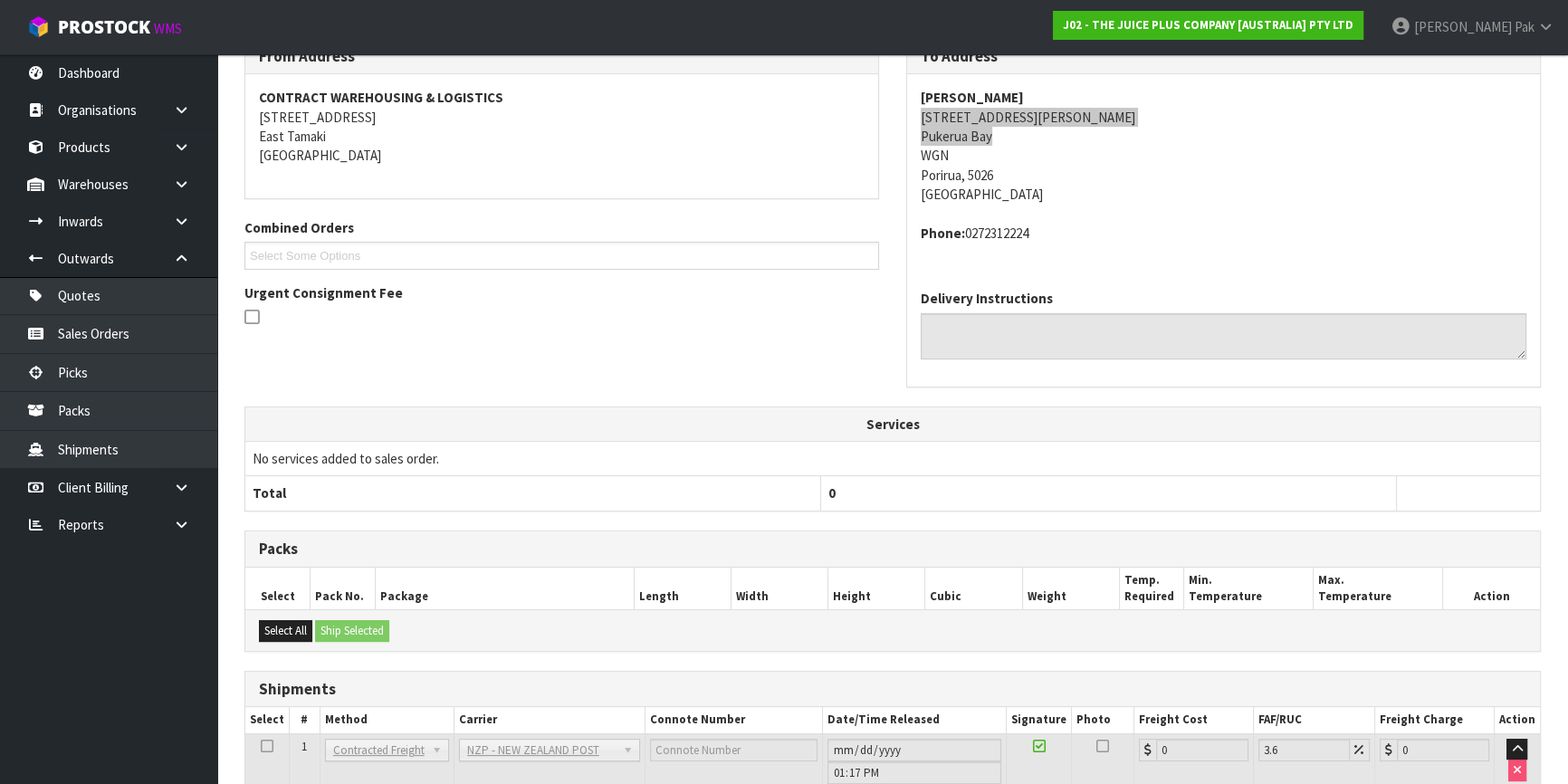
scroll to position [455, 0]
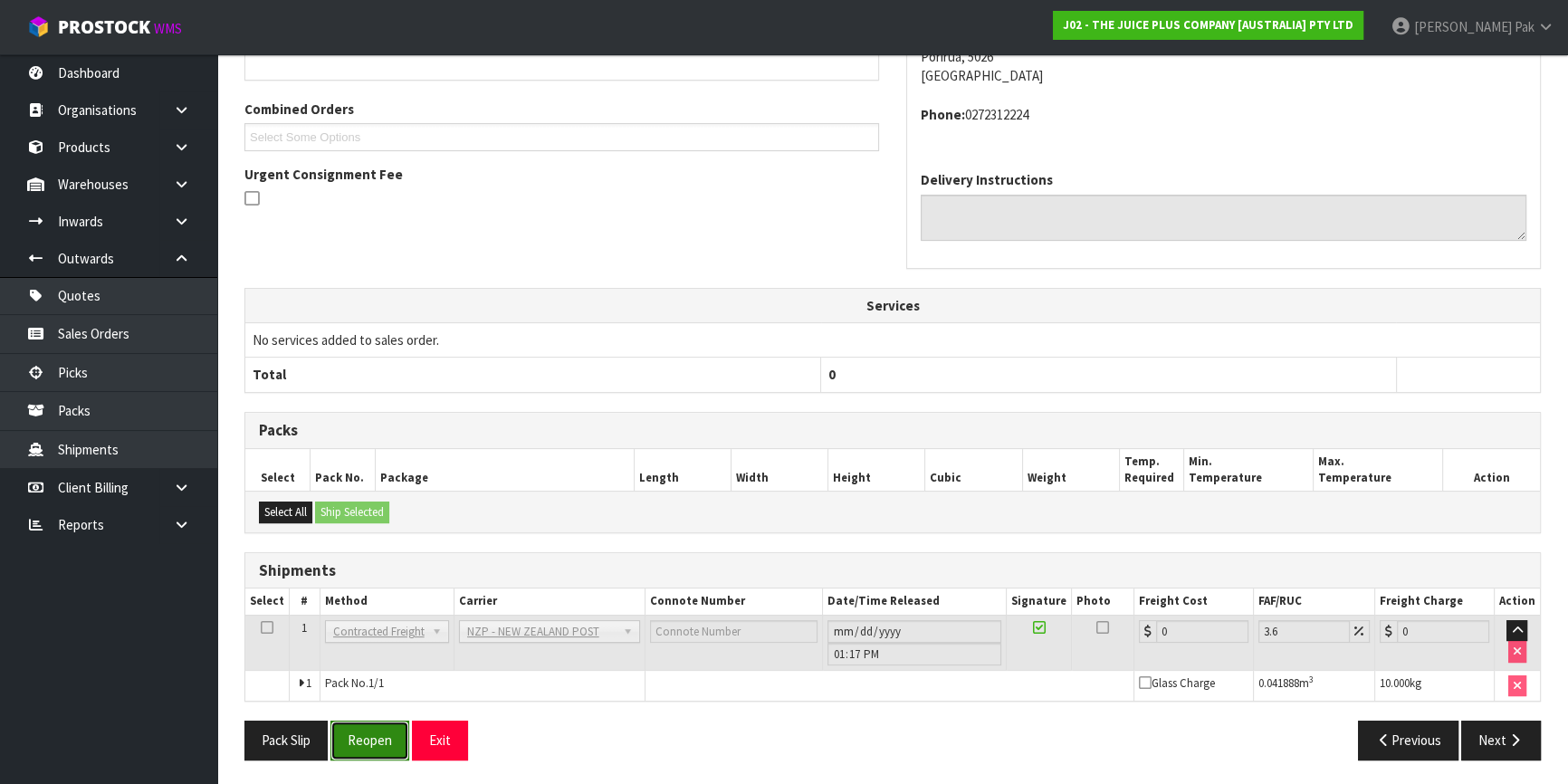
drag, startPoint x: 364, startPoint y: 733, endPoint x: 388, endPoint y: 732, distance: 24.0
click at [364, 733] on button "Reopen" at bounding box center [370, 740] width 79 height 39
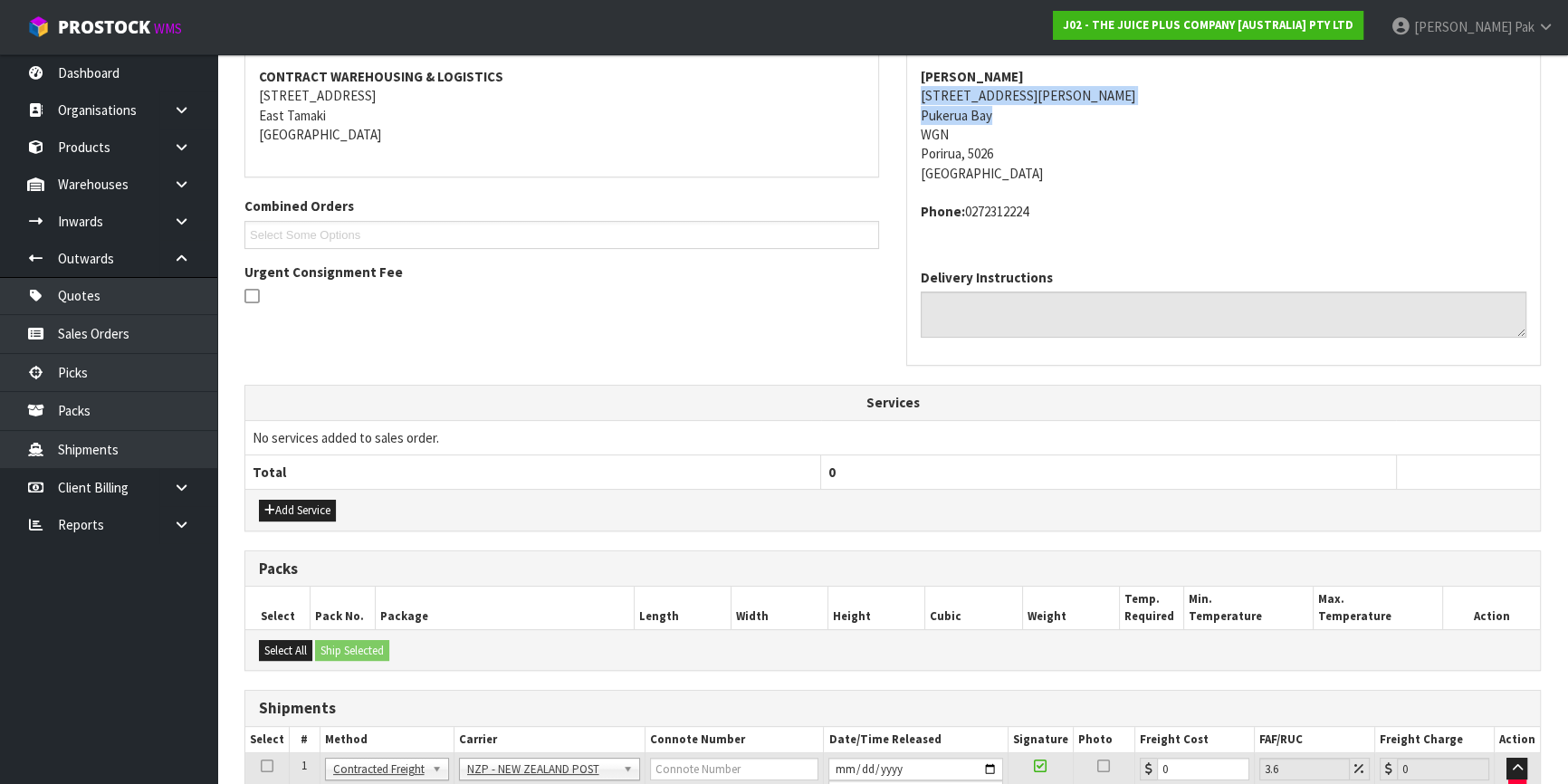
scroll to position [493, 0]
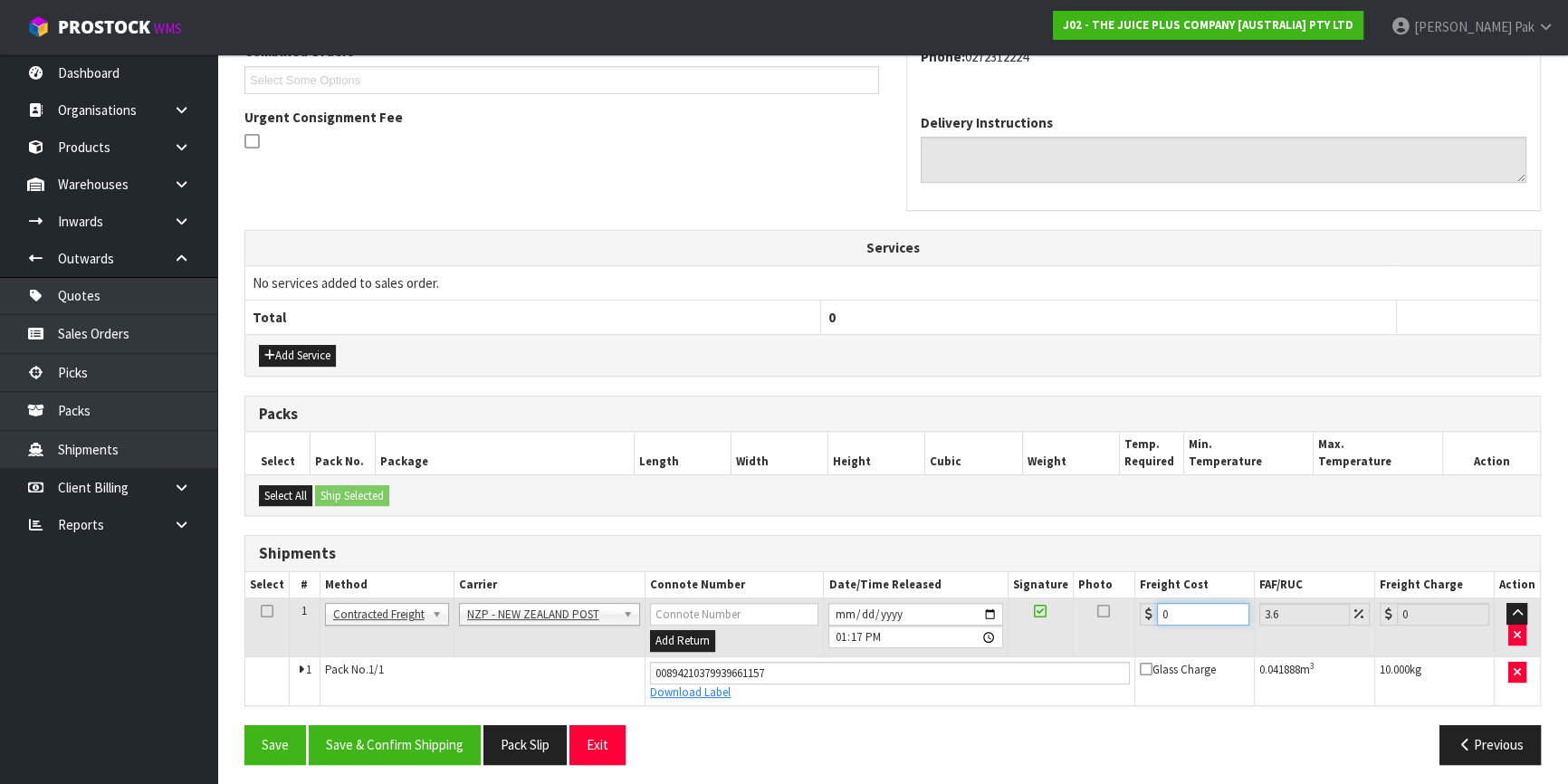
drag, startPoint x: 1210, startPoint y: 613, endPoint x: 894, endPoint y: 613, distance: 316.0
click at [940, 613] on tr "1 Client Local Pickup Customer Local Pickup Company Freight Contracted Freight …" at bounding box center [893, 628] width 1295 height 59
click at [330, 758] on button "Save & Confirm Shipping" at bounding box center [395, 744] width 172 height 39
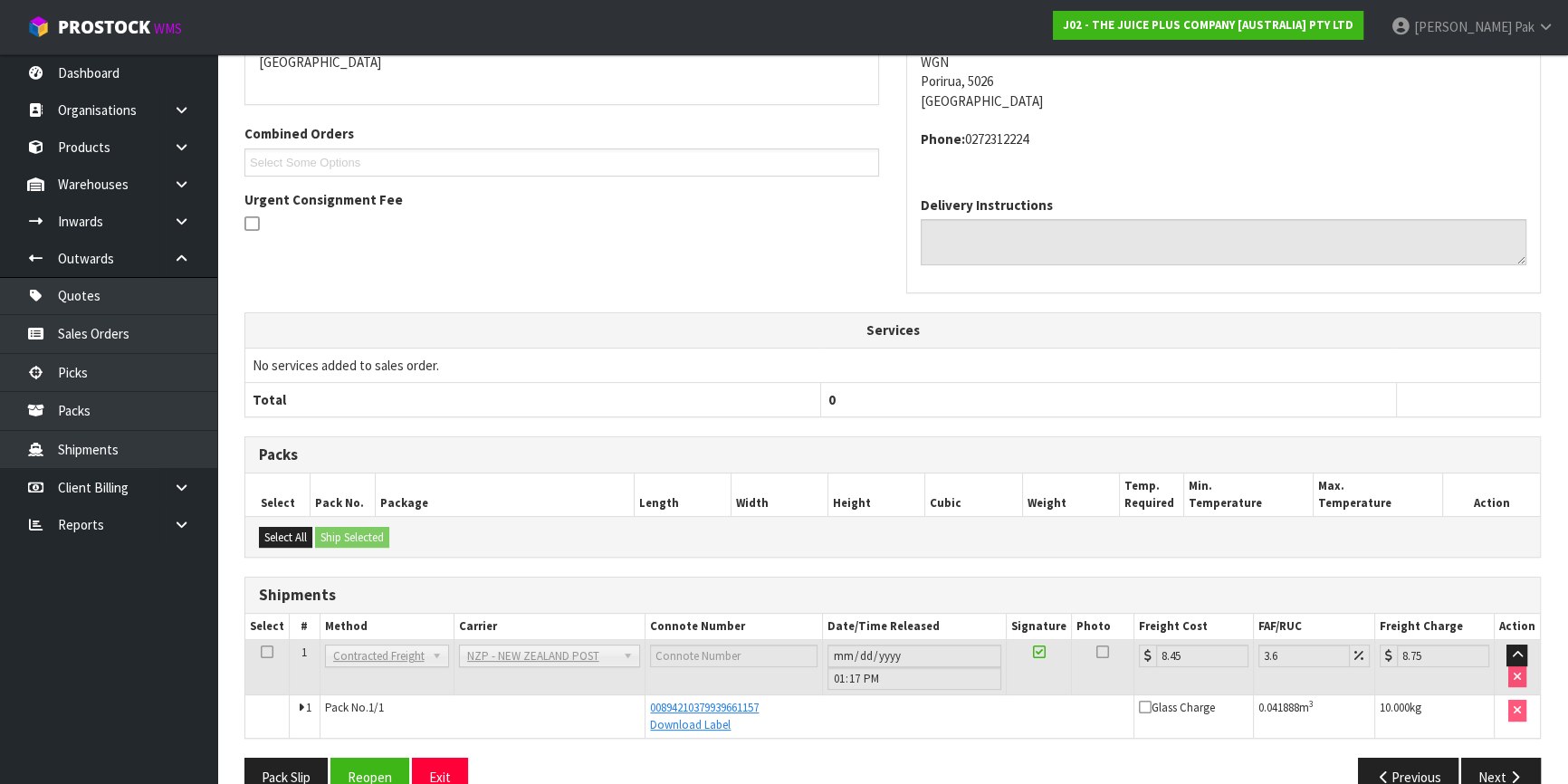
scroll to position [448, 0]
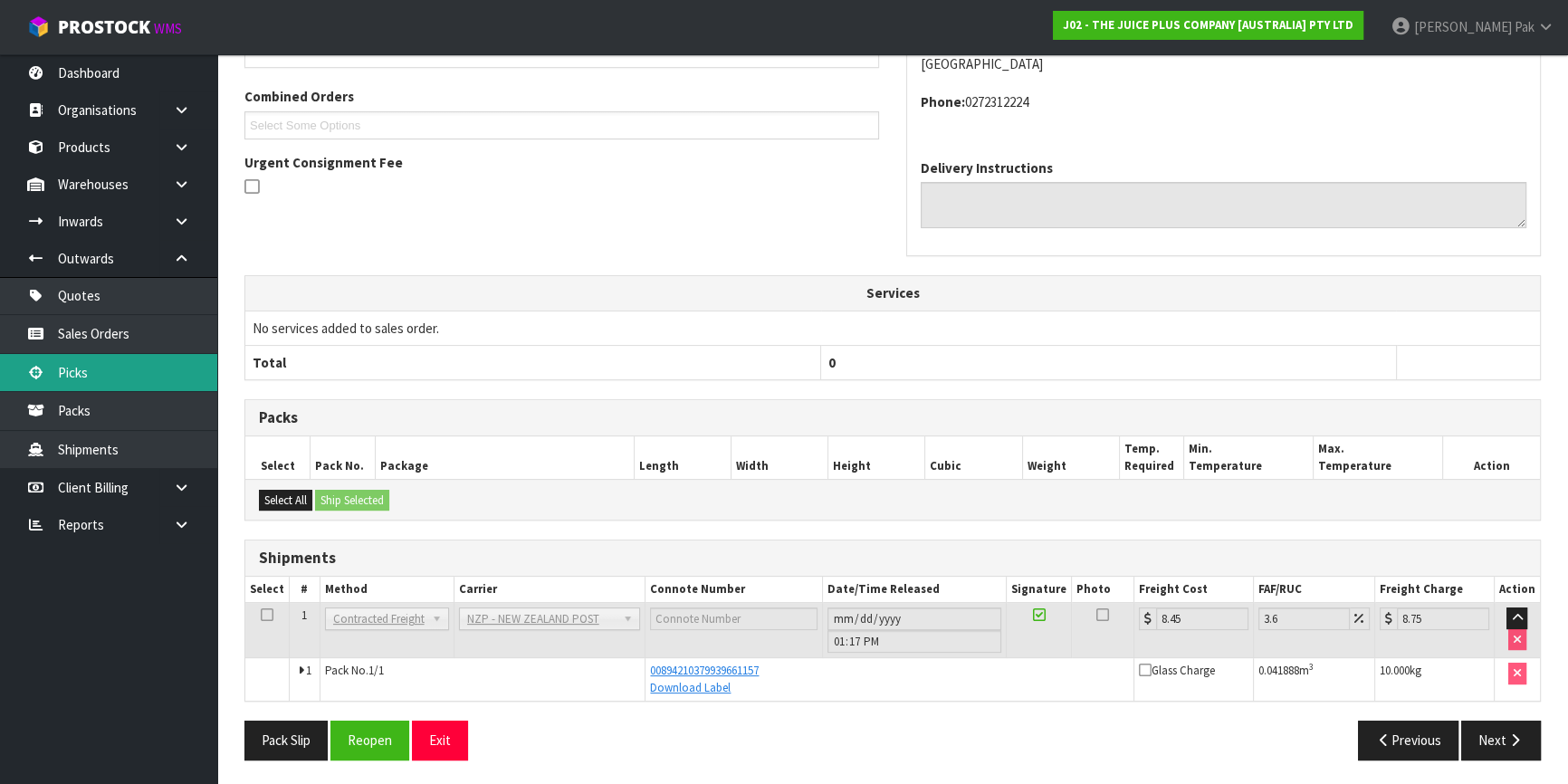
click at [130, 376] on link "Picks" at bounding box center [109, 373] width 217 height 37
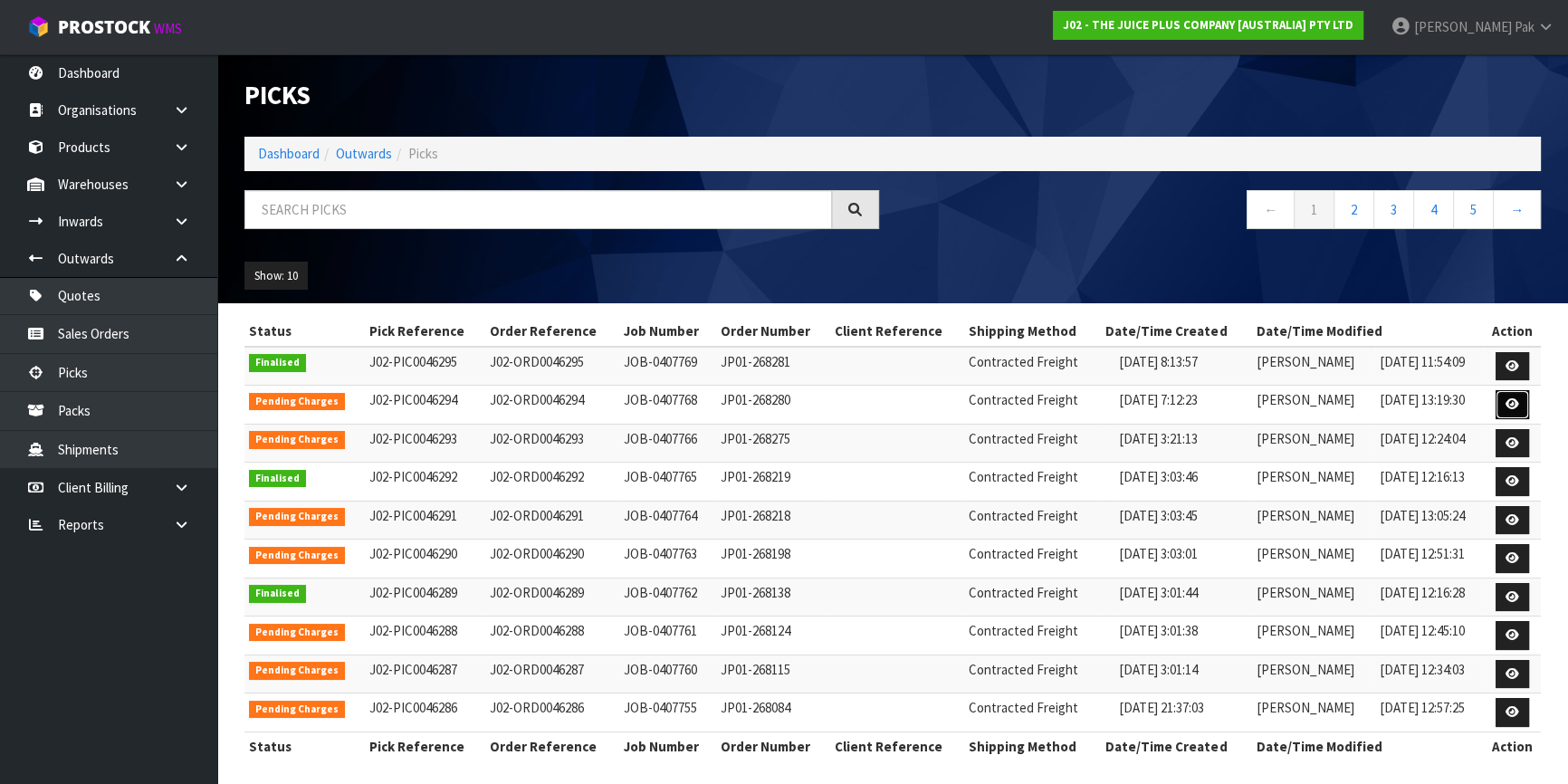
click at [1508, 398] on icon at bounding box center [1513, 404] width 14 height 12
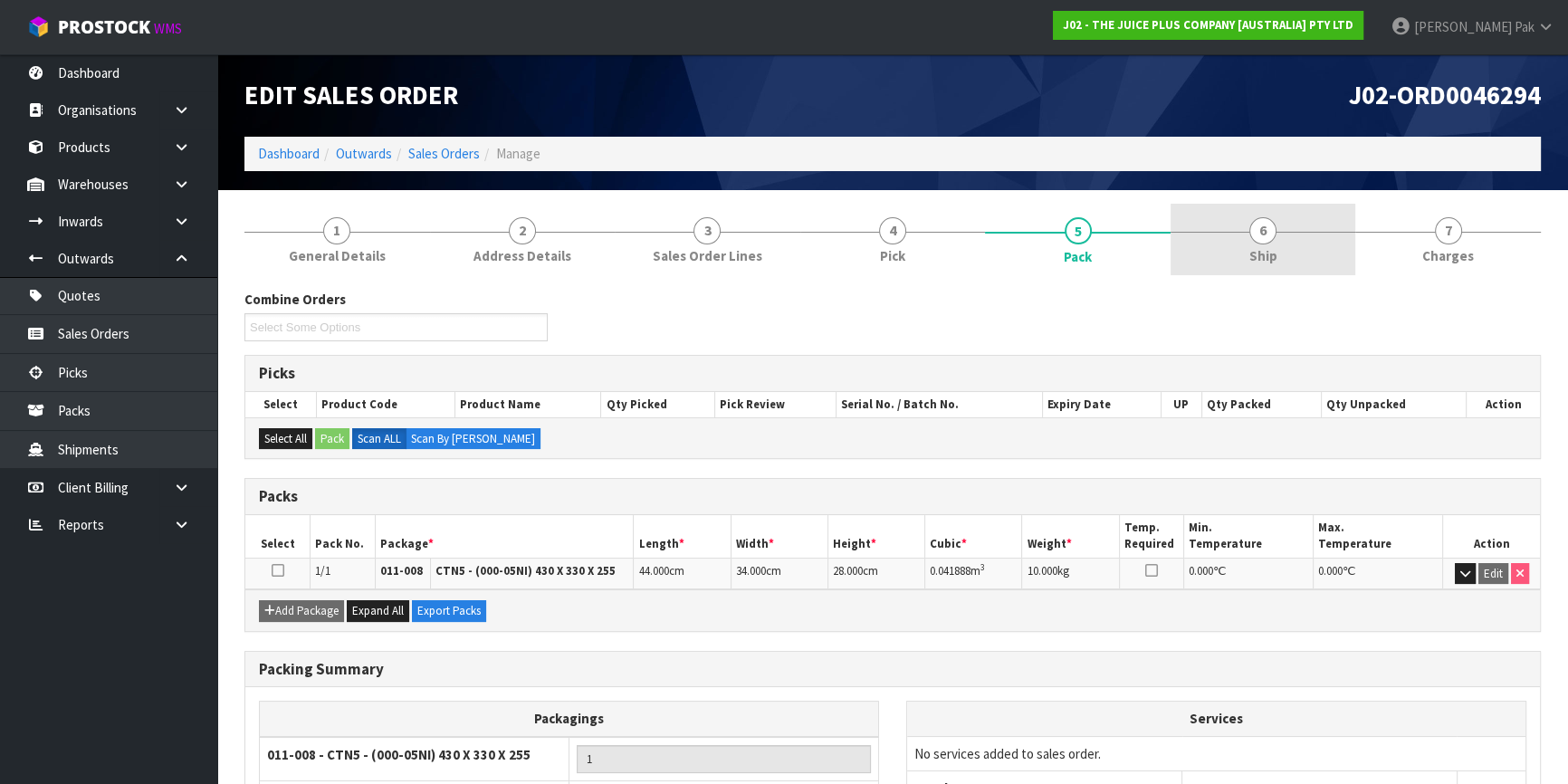
click at [1223, 239] on link "6 Ship" at bounding box center [1263, 239] width 186 height 72
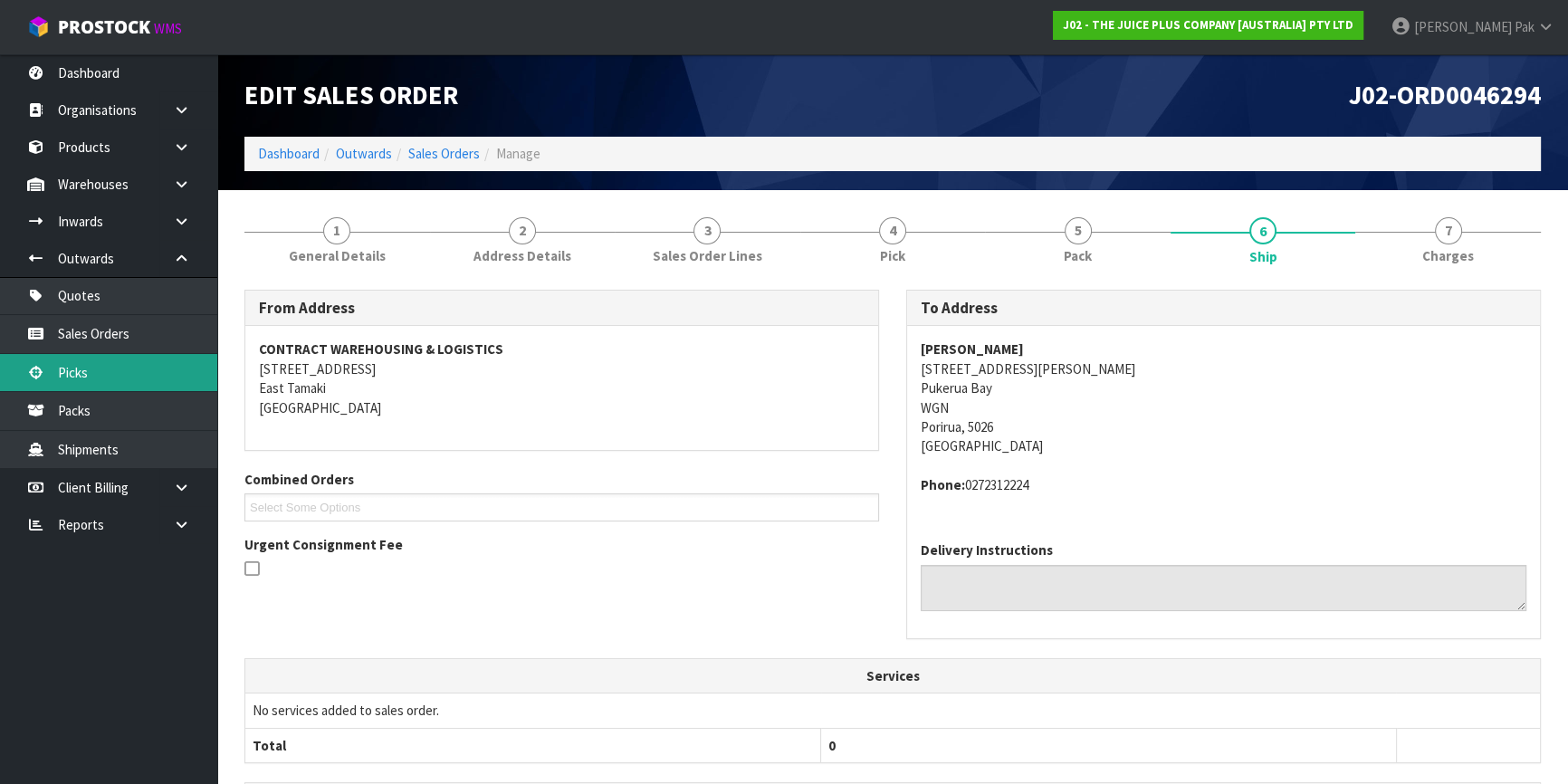
click at [118, 359] on link "Picks" at bounding box center [109, 373] width 217 height 37
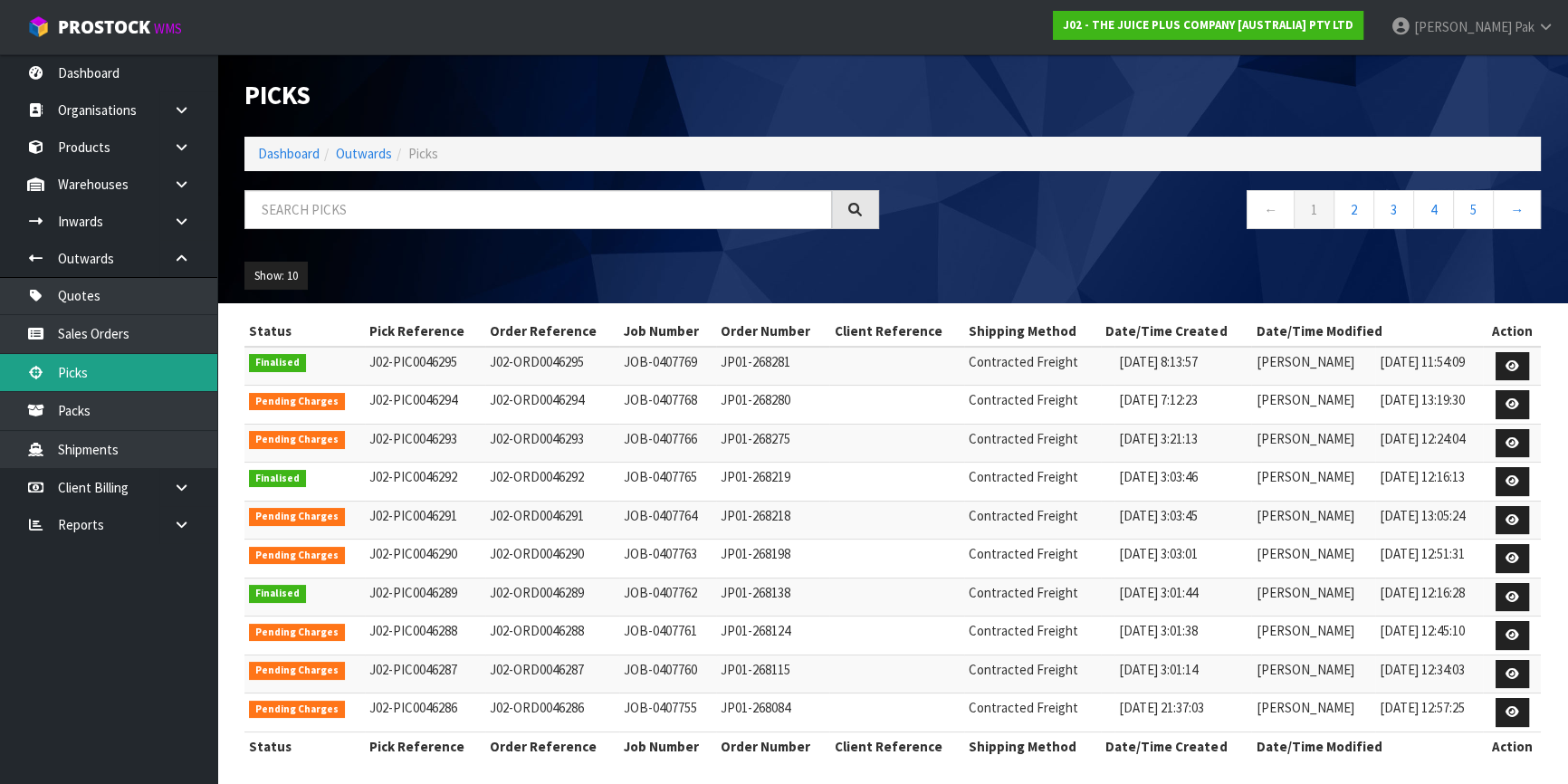
scroll to position [6, 0]
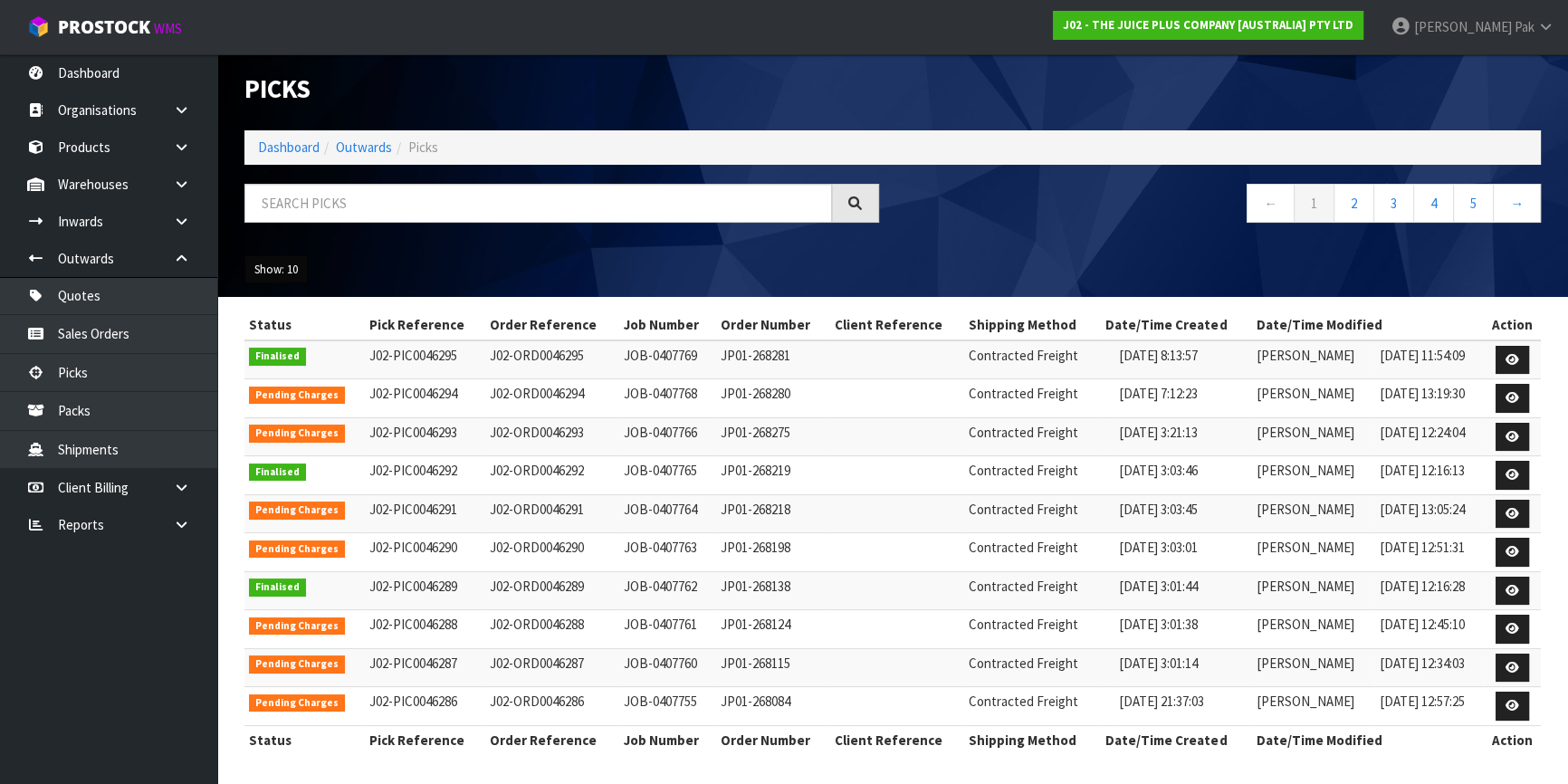
click at [292, 271] on button "Show: 10" at bounding box center [276, 270] width 63 height 29
click at [307, 383] on link "50" at bounding box center [317, 377] width 143 height 25
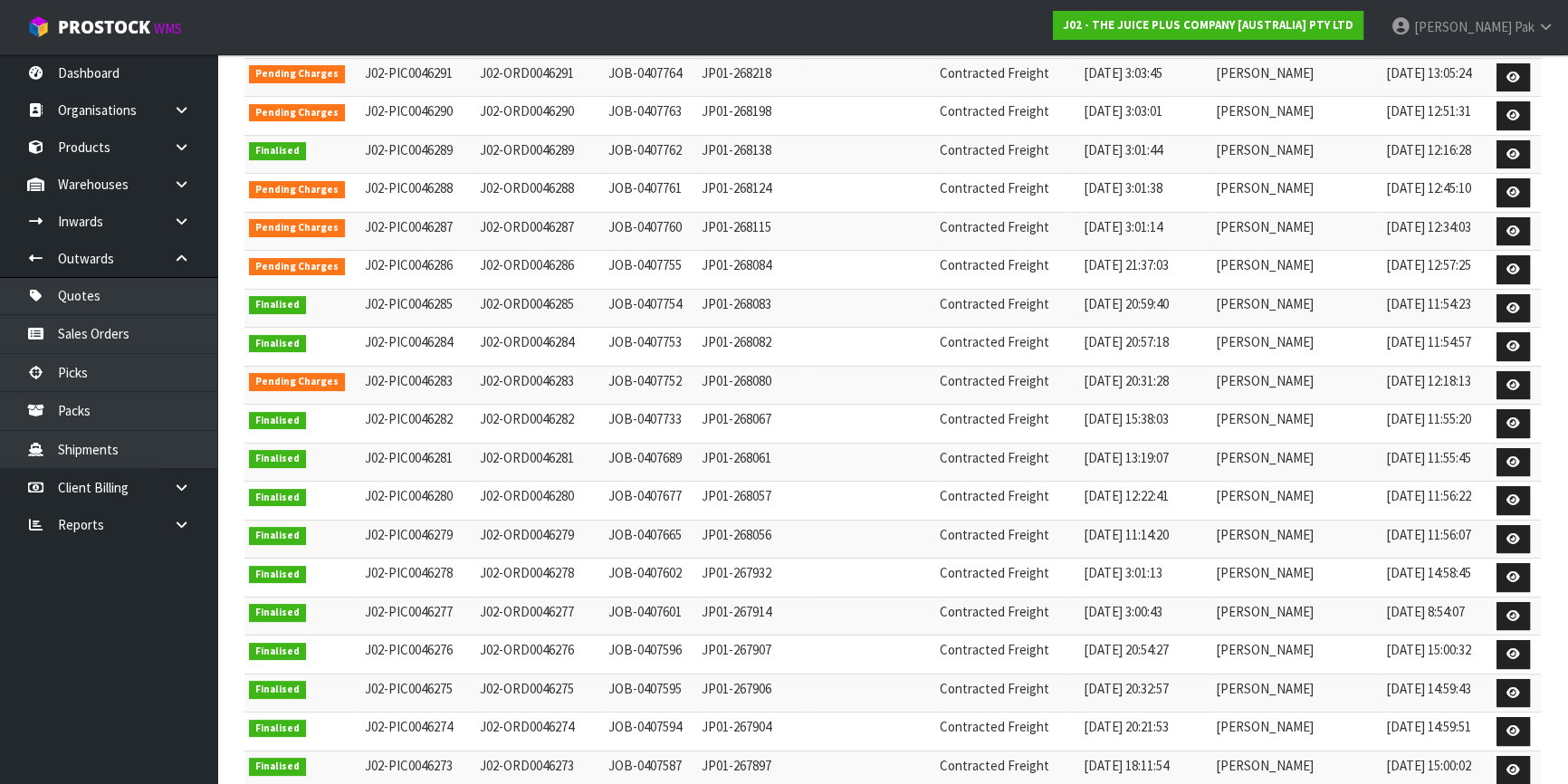
scroll to position [418, 0]
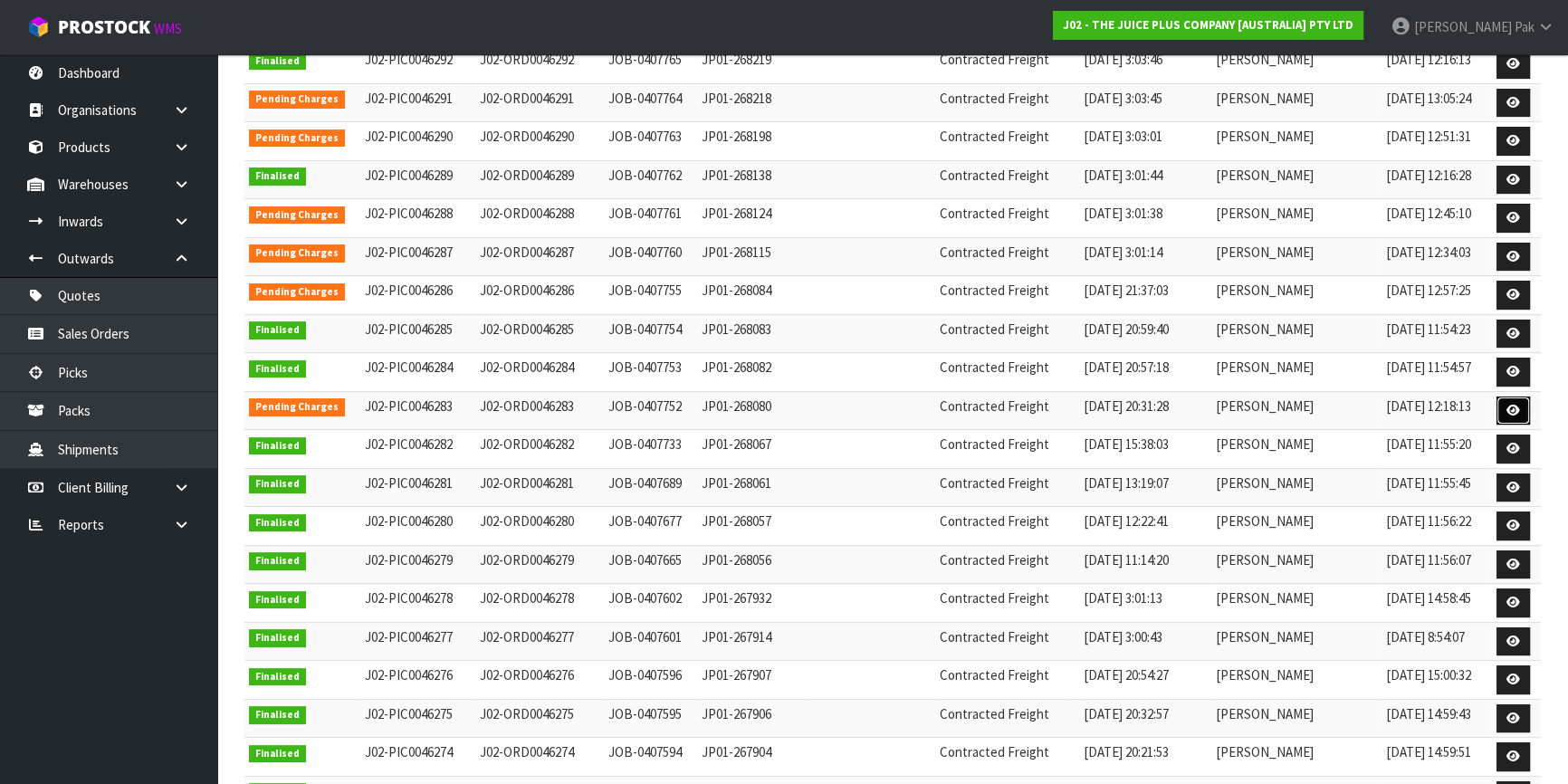
click at [1510, 405] on icon at bounding box center [1514, 410] width 14 height 12
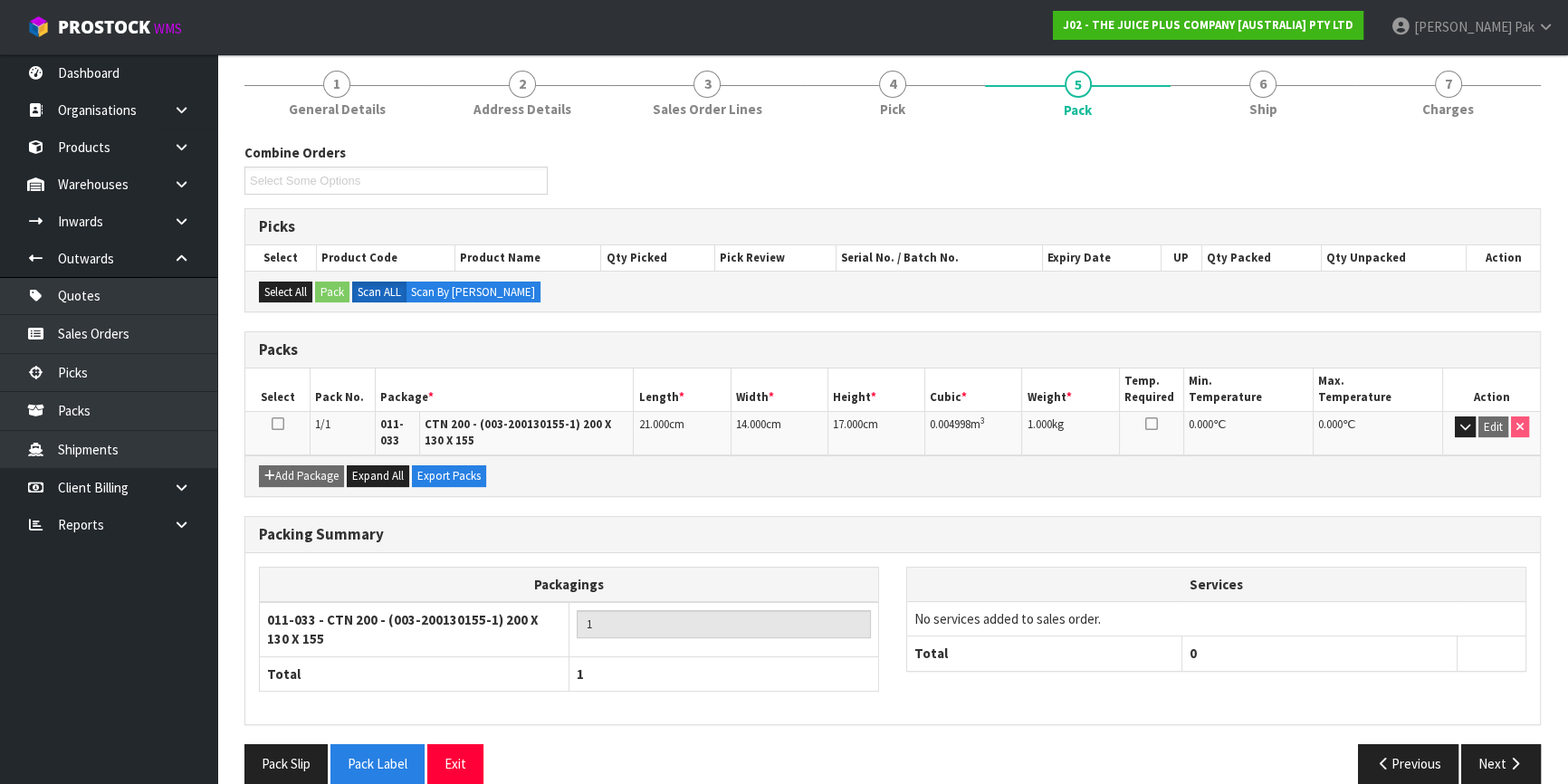
scroll to position [169, 0]
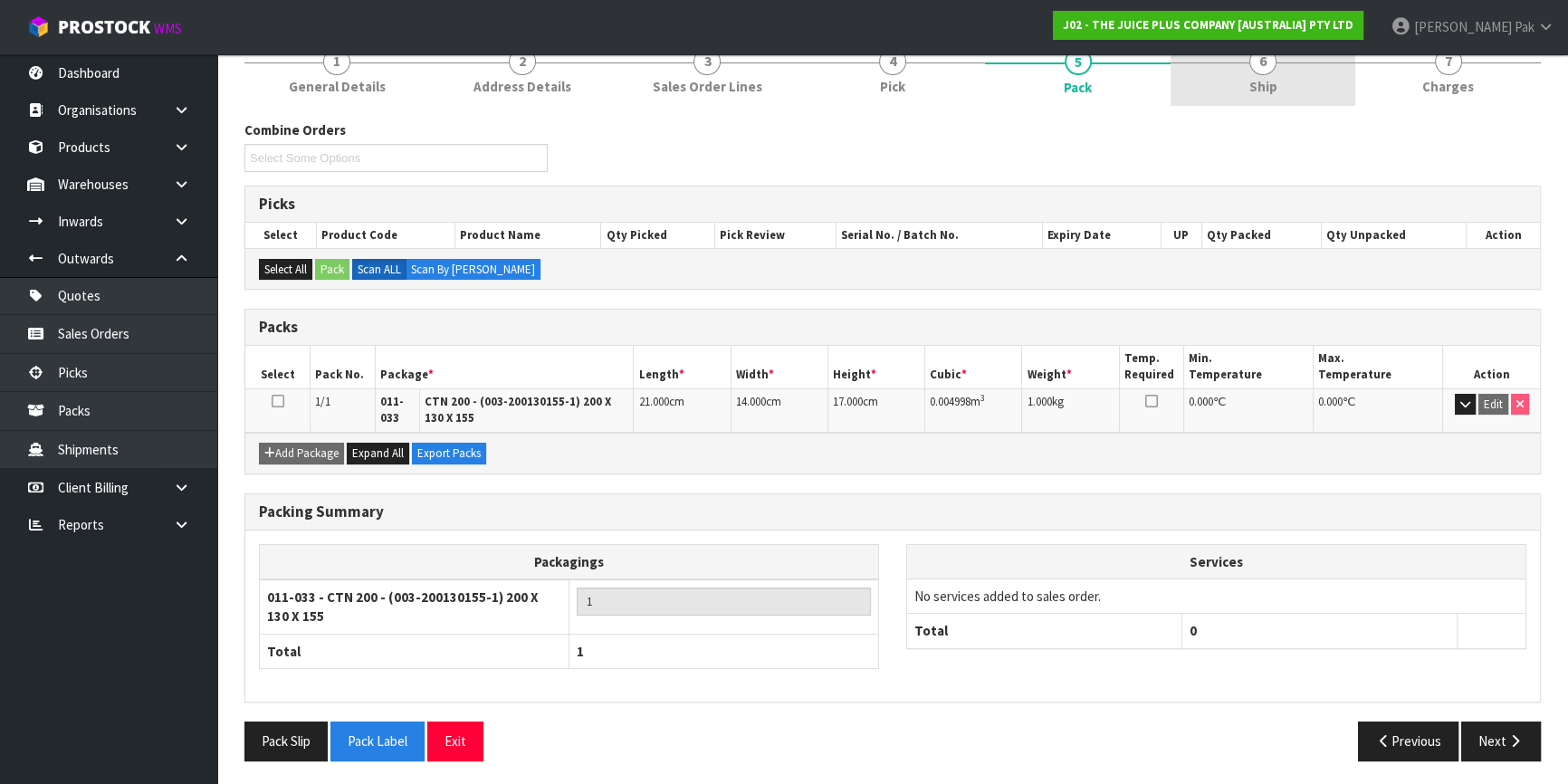
click at [1267, 92] on span "Ship" at bounding box center [1263, 86] width 29 height 19
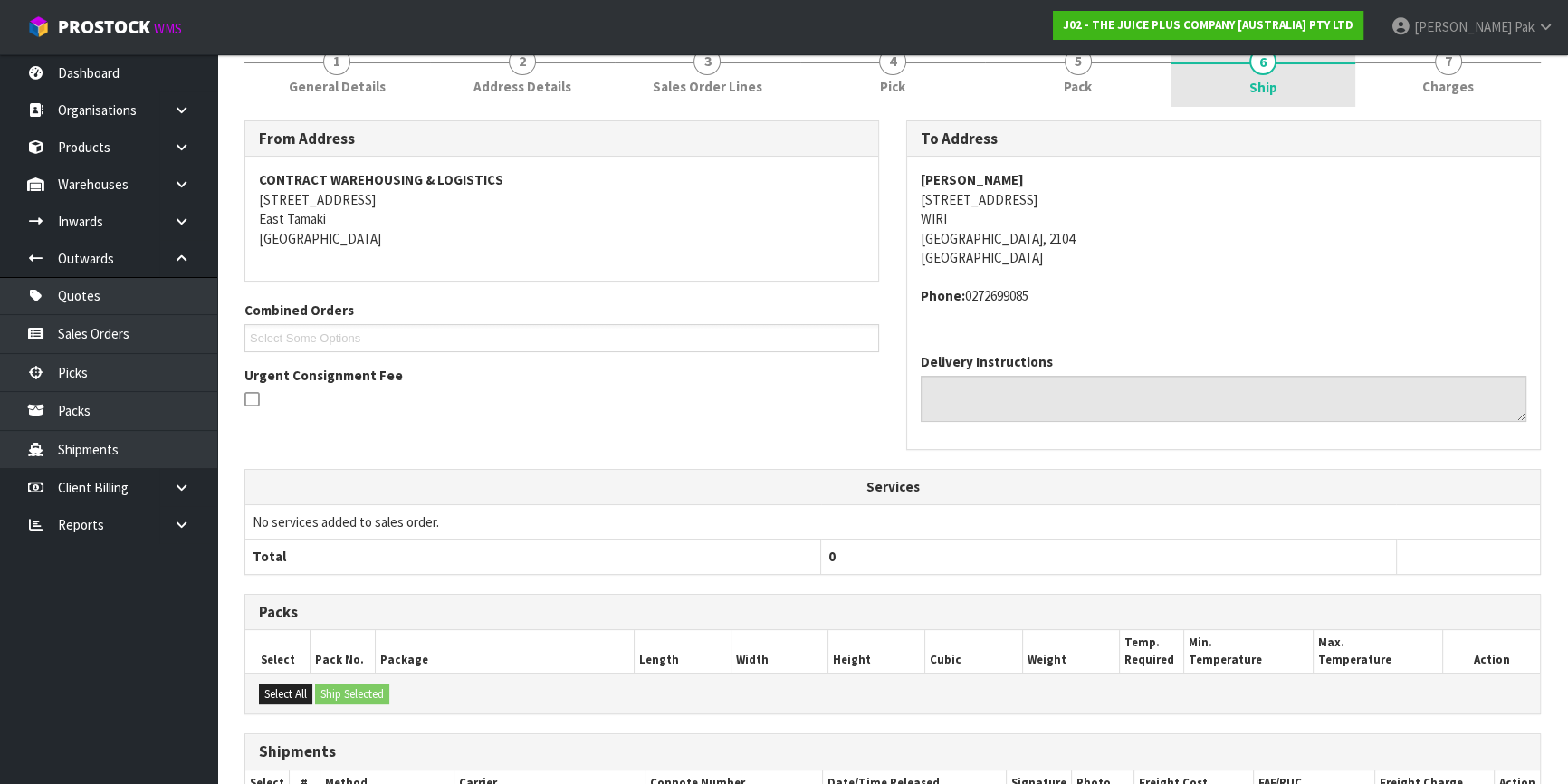
scroll to position [363, 0]
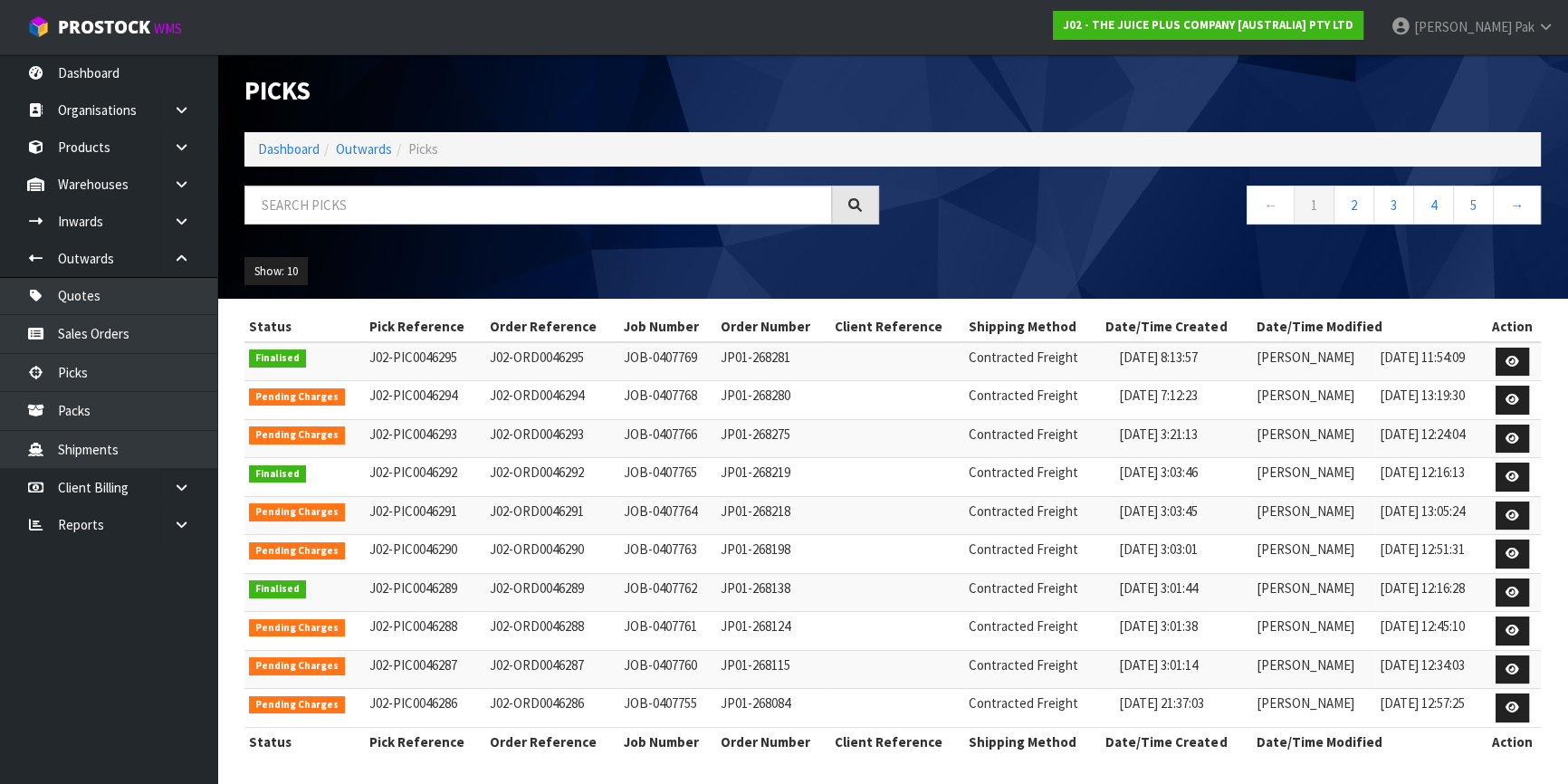
scroll to position [6, 0]
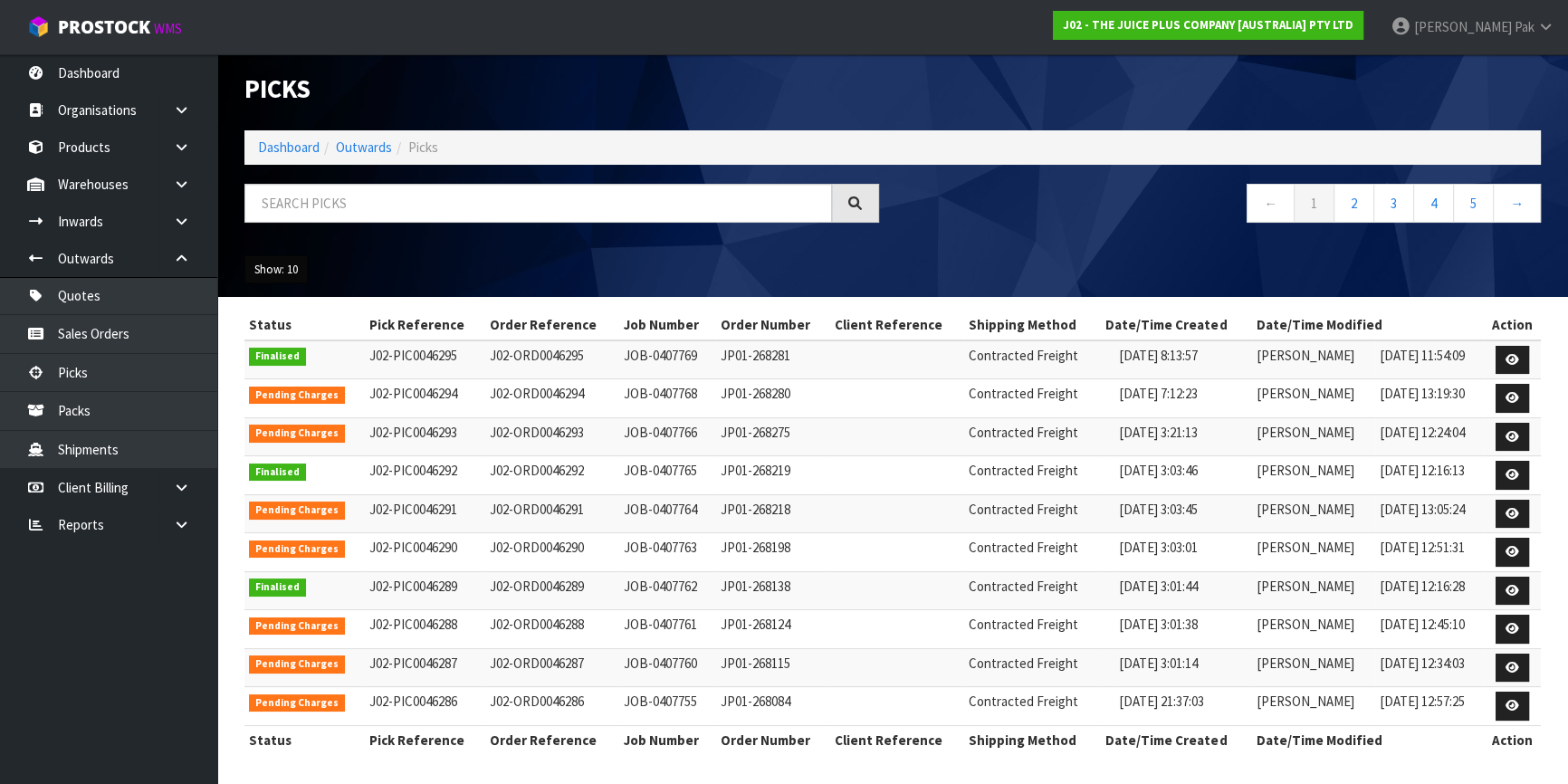
click at [290, 270] on button "Show: 10" at bounding box center [276, 270] width 63 height 29
click at [316, 371] on link "50" at bounding box center [317, 377] width 143 height 25
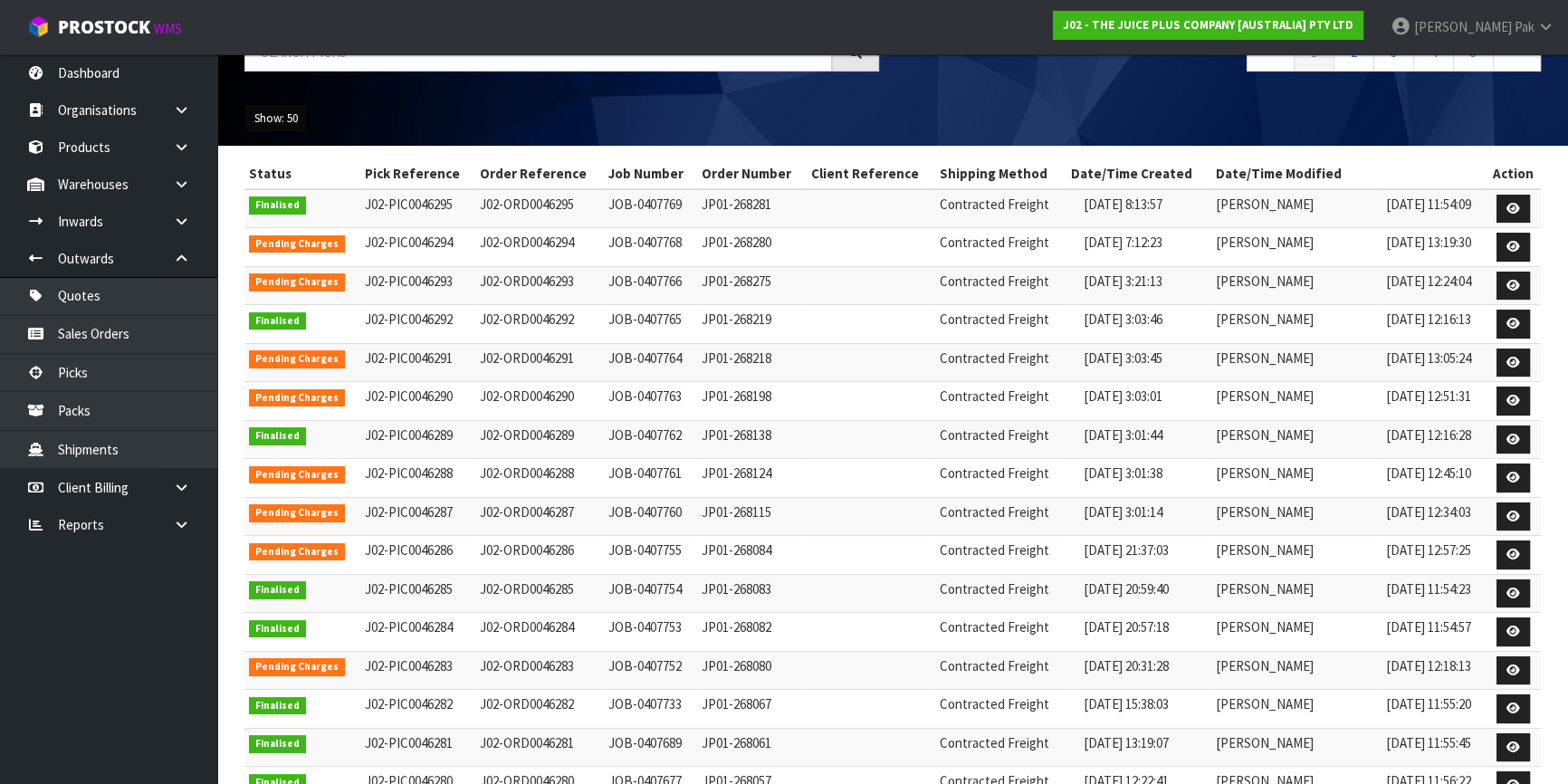
scroll to position [0, 0]
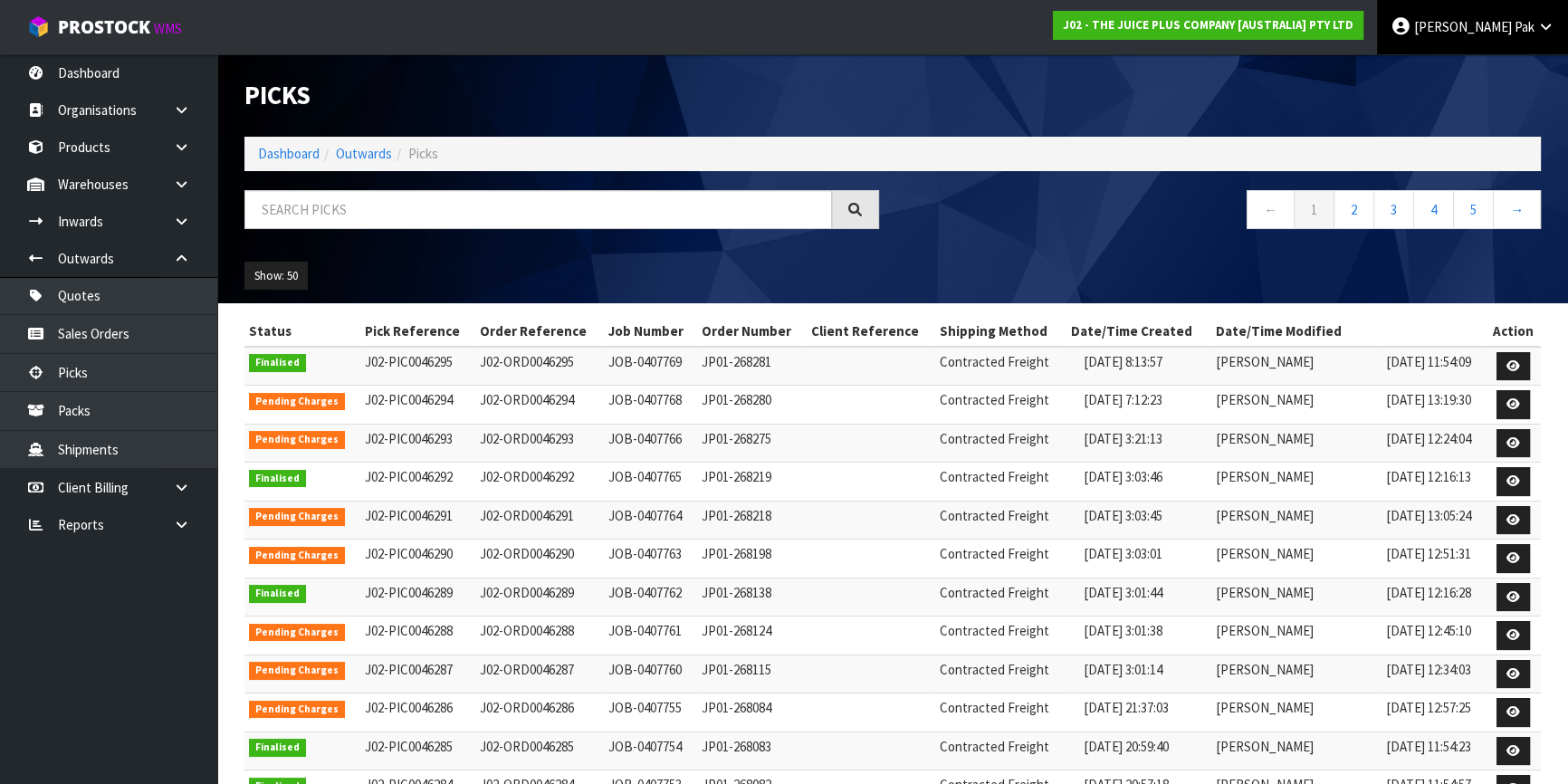
click at [1473, 33] on span "[PERSON_NAME]" at bounding box center [1463, 27] width 98 height 17
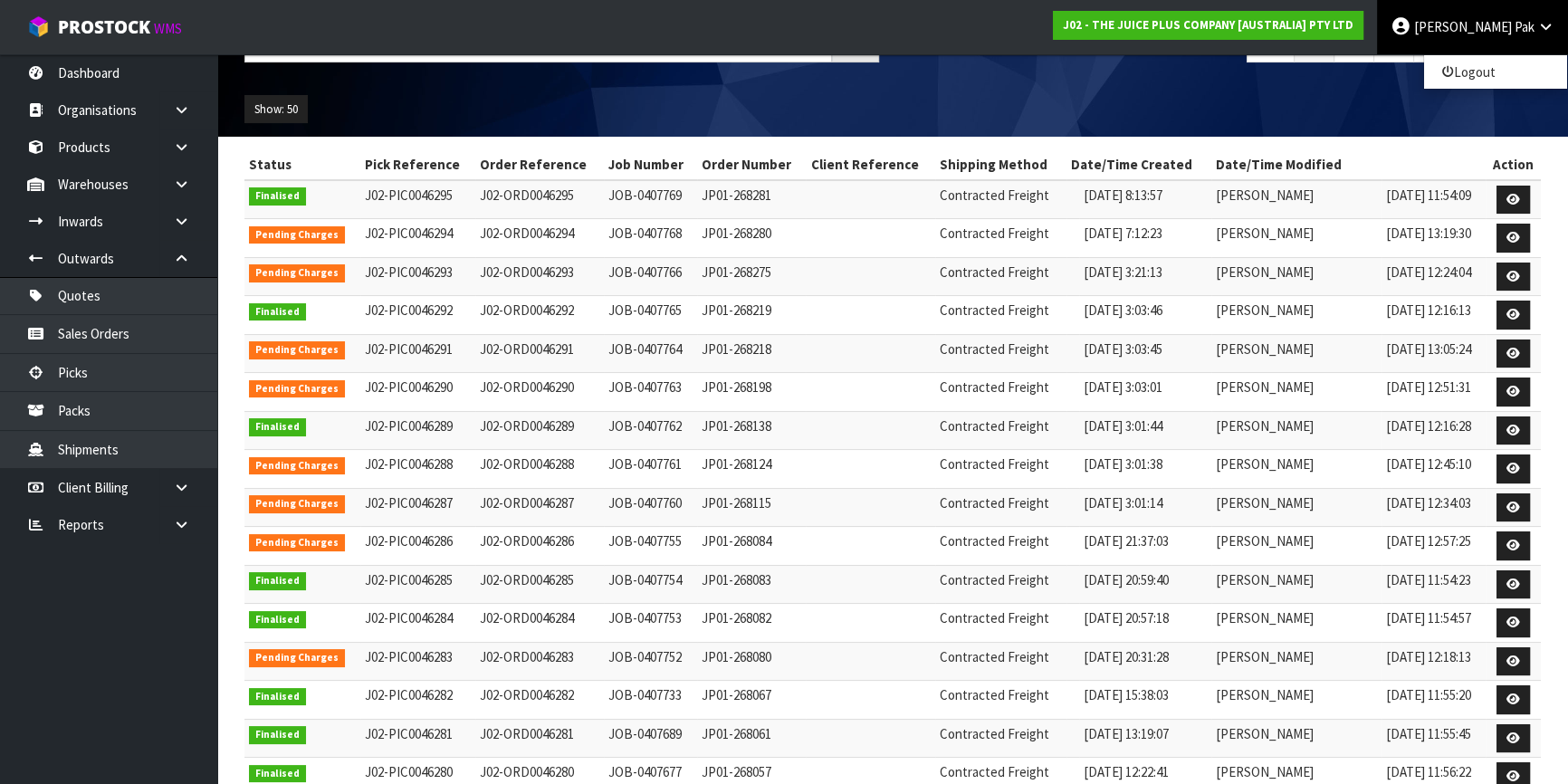
scroll to position [329, 0]
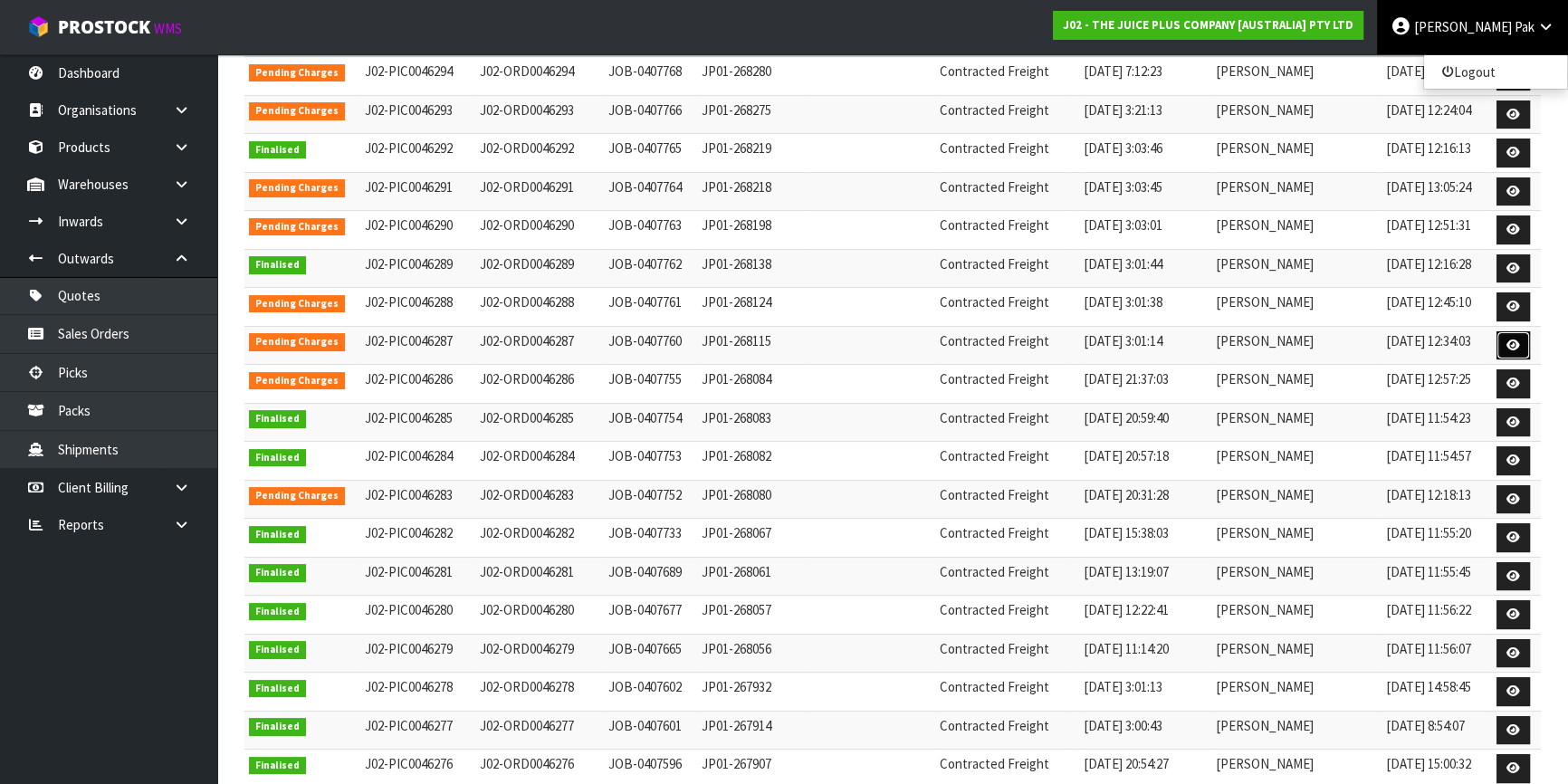
click at [1510, 340] on icon at bounding box center [1514, 345] width 14 height 12
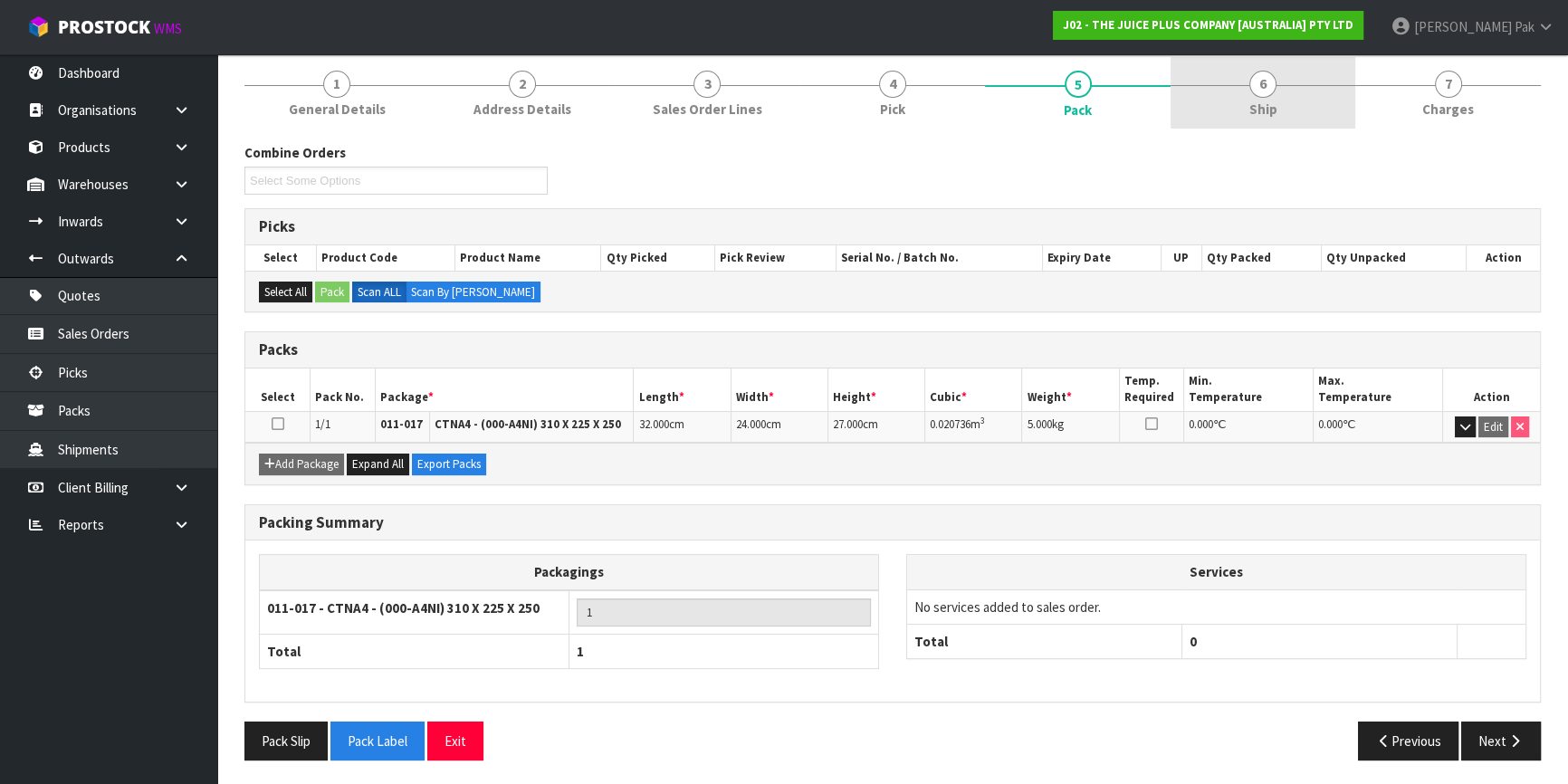
click at [1294, 127] on link "6 Ship" at bounding box center [1263, 93] width 186 height 72
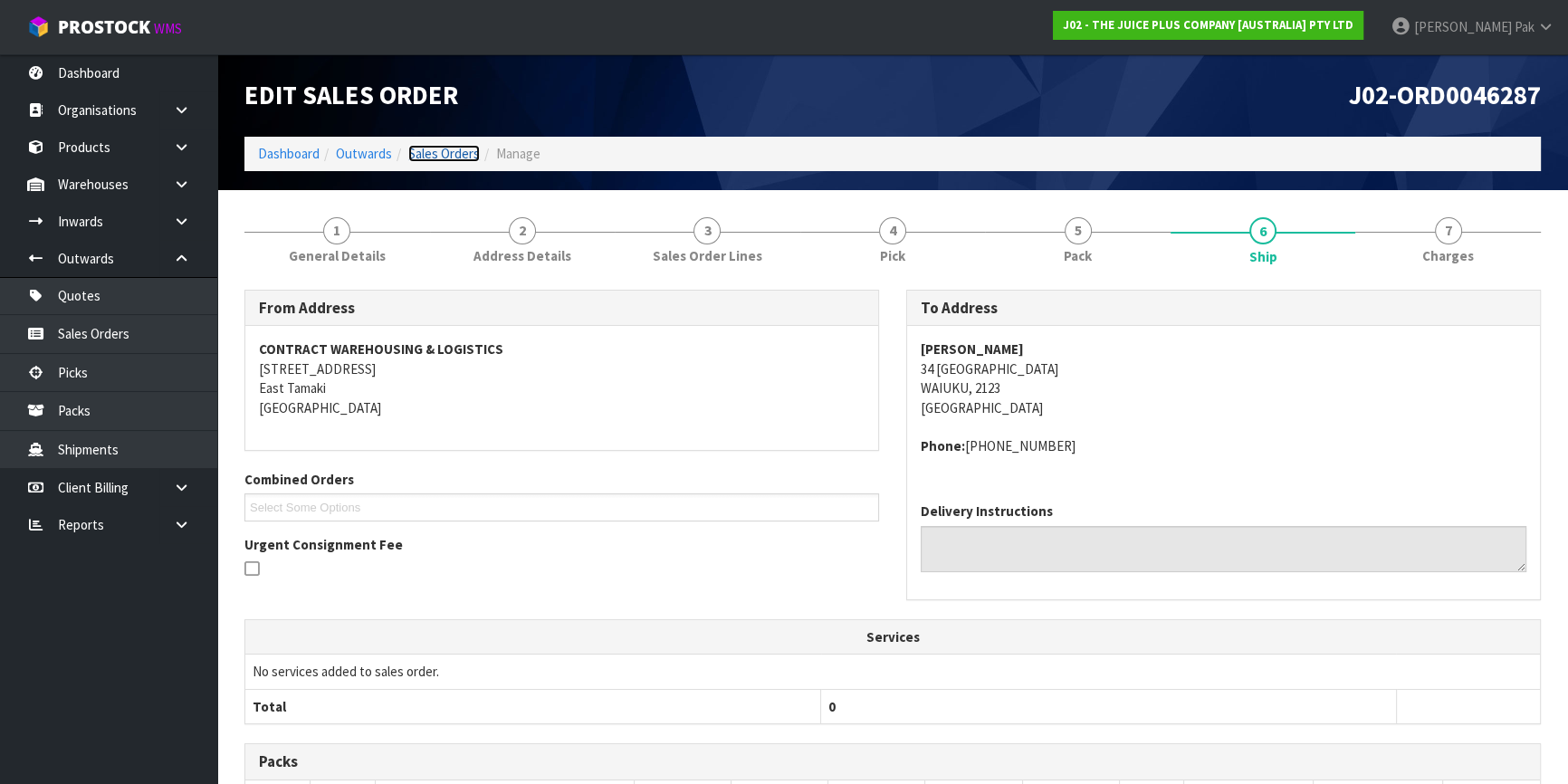
click at [437, 151] on link "Sales Orders" at bounding box center [444, 153] width 72 height 17
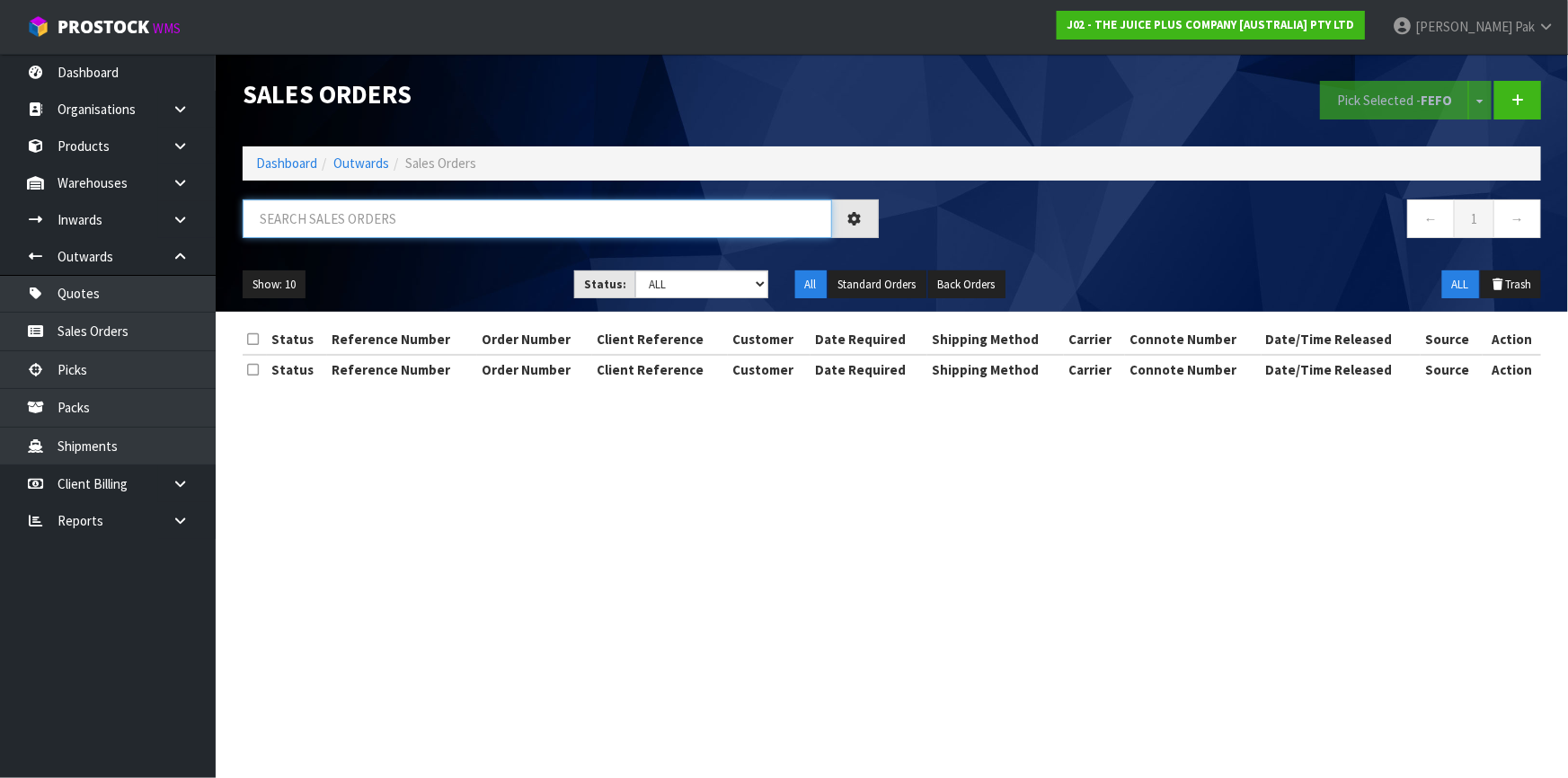
click at [329, 234] on input "text" at bounding box center [538, 218] width 590 height 38
click at [333, 225] on input "text" at bounding box center [538, 218] width 590 height 38
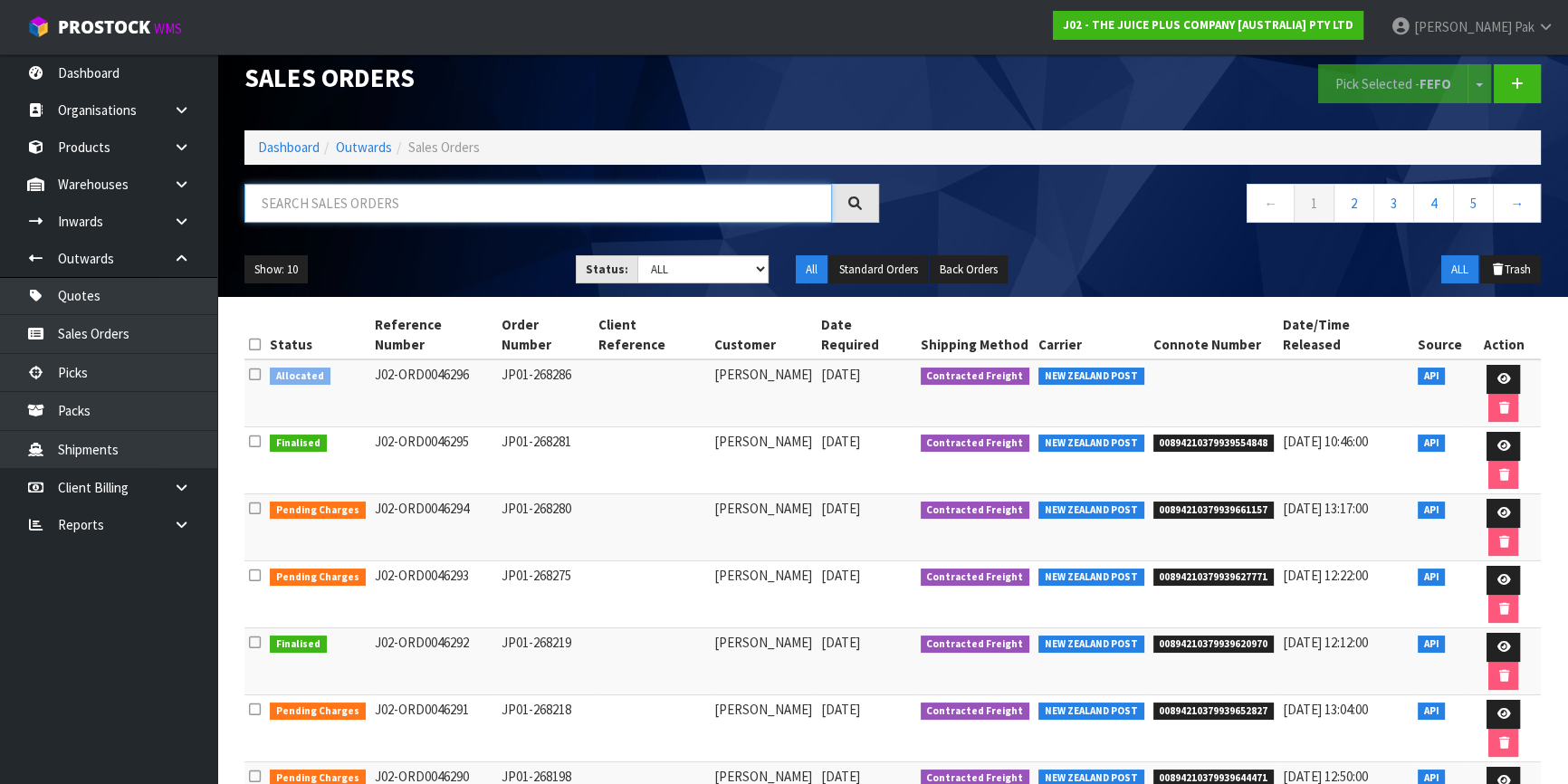
scroll to position [22, 0]
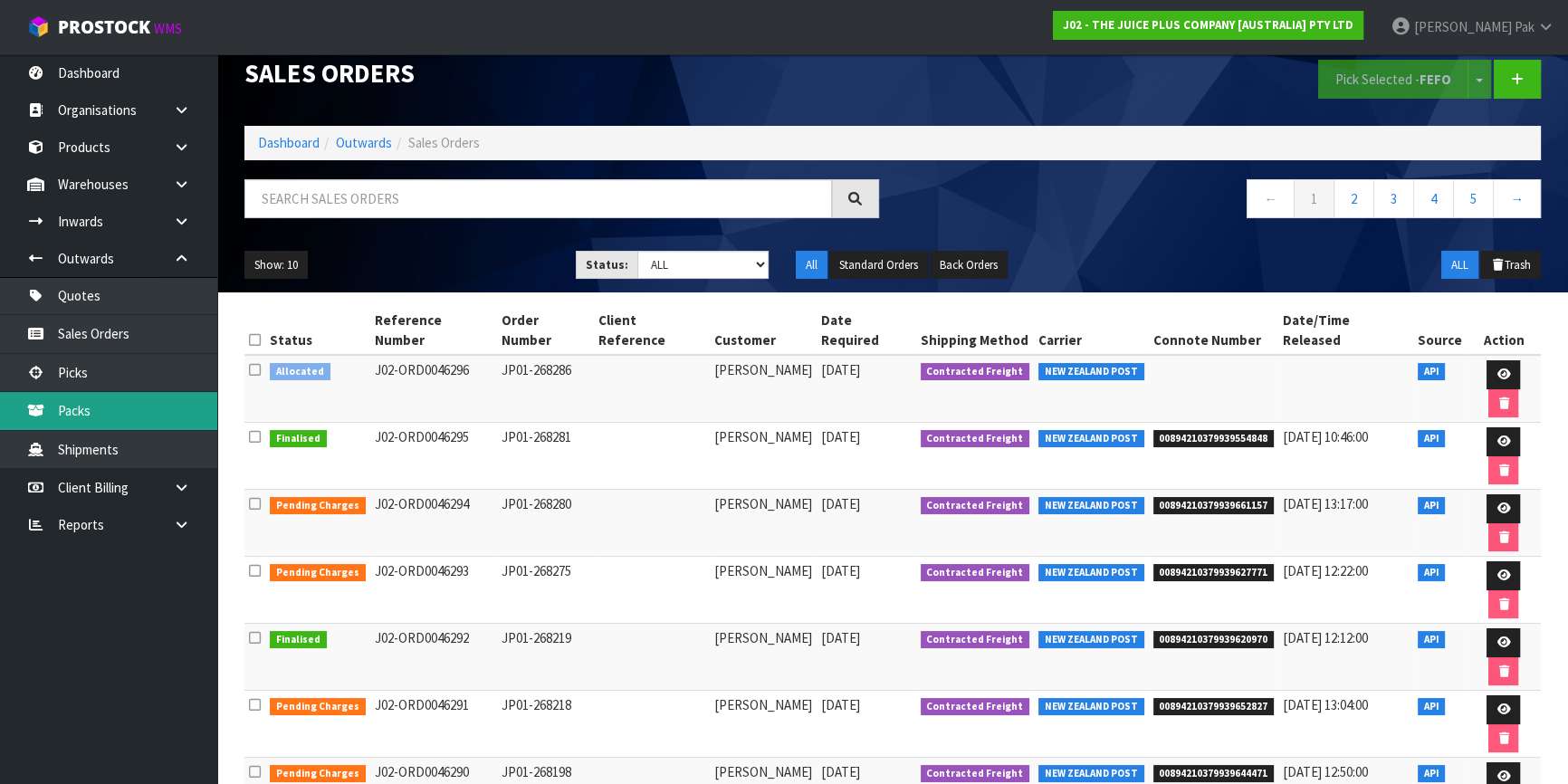
click at [120, 412] on link "Packs" at bounding box center [109, 410] width 217 height 37
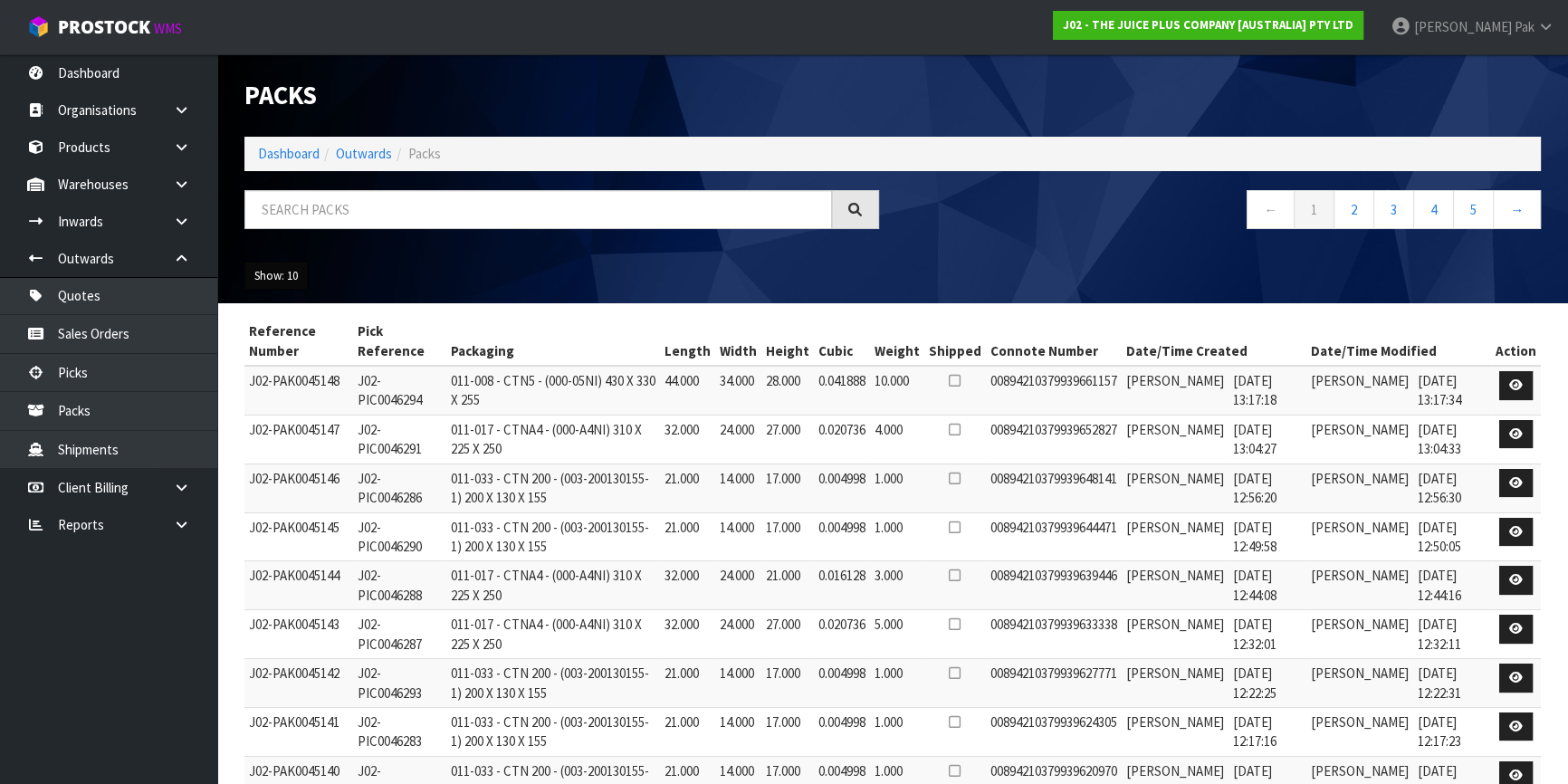
click at [262, 280] on button "Show: 10" at bounding box center [276, 275] width 63 height 29
click at [354, 353] on link "25" at bounding box center [317, 359] width 143 height 25
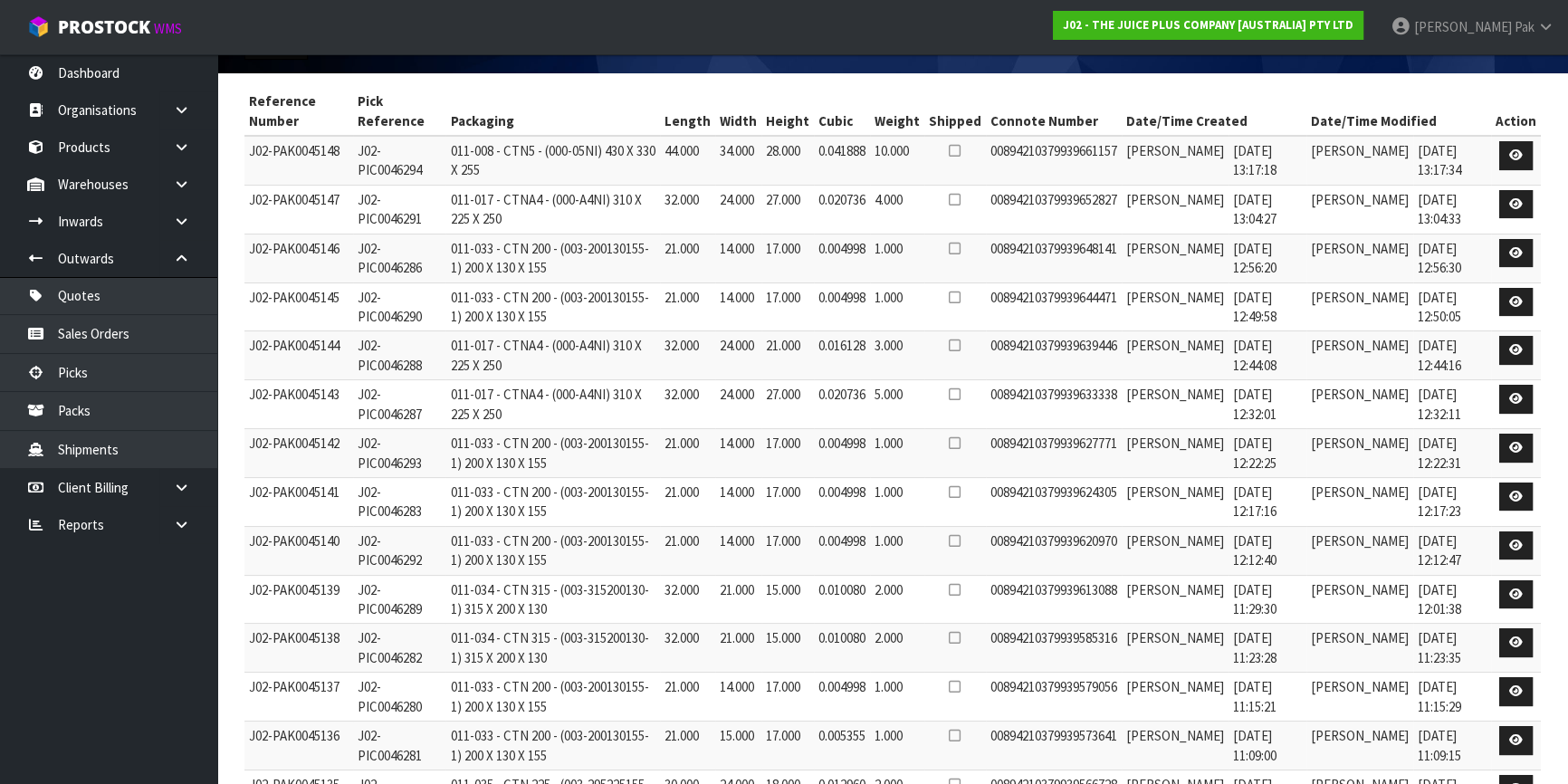
scroll to position [220, 0]
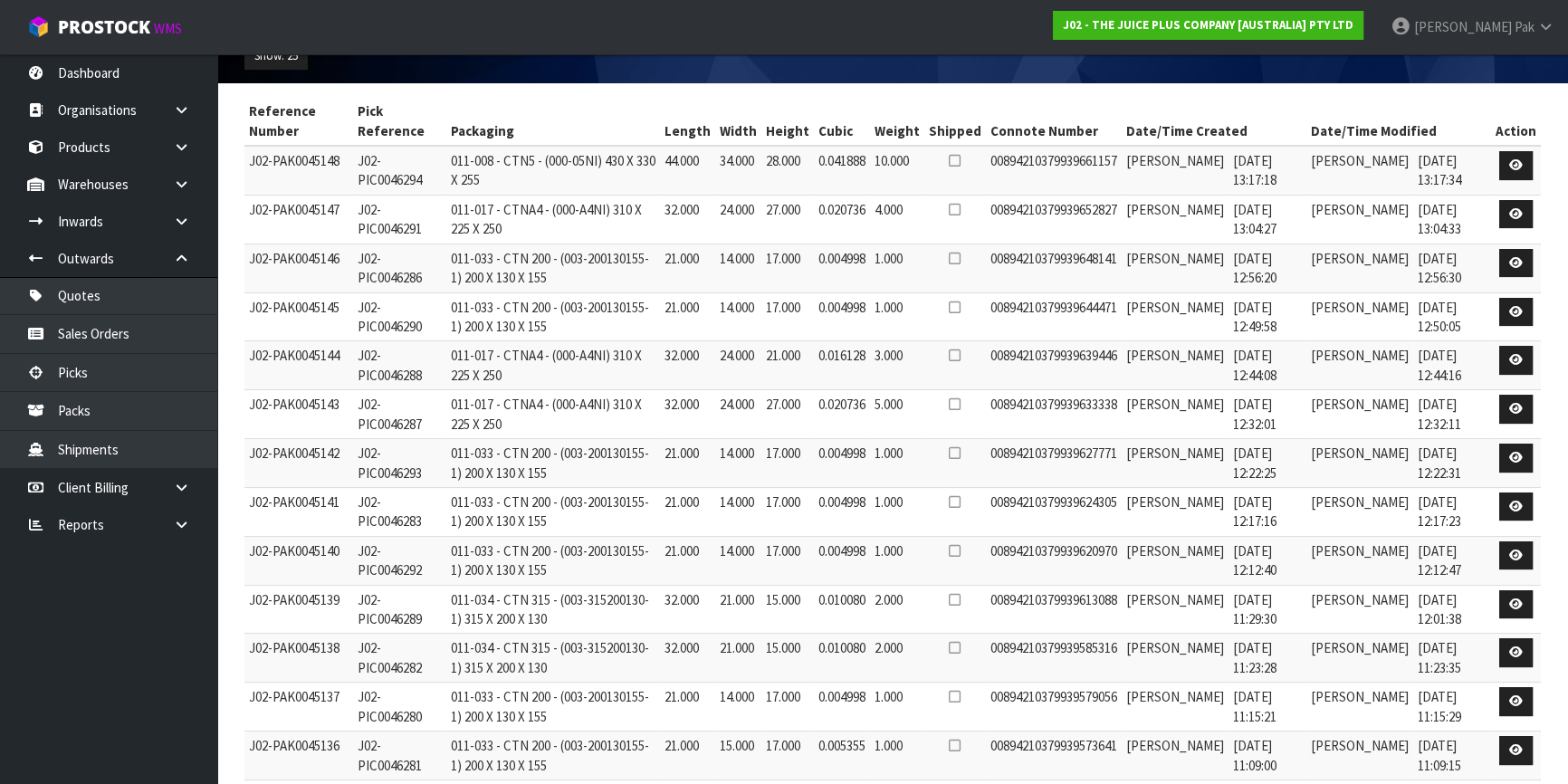
click at [1345, 266] on td "[PERSON_NAME]" at bounding box center [1360, 268] width 107 height 49
click at [1340, 323] on td "[PERSON_NAME]" at bounding box center [1360, 317] width 107 height 49
click at [1337, 362] on td "[PERSON_NAME]" at bounding box center [1360, 365] width 107 height 49
click at [1337, 396] on td "[PERSON_NAME]" at bounding box center [1360, 414] width 107 height 49
click at [1329, 496] on td "[PERSON_NAME]" at bounding box center [1360, 511] width 107 height 49
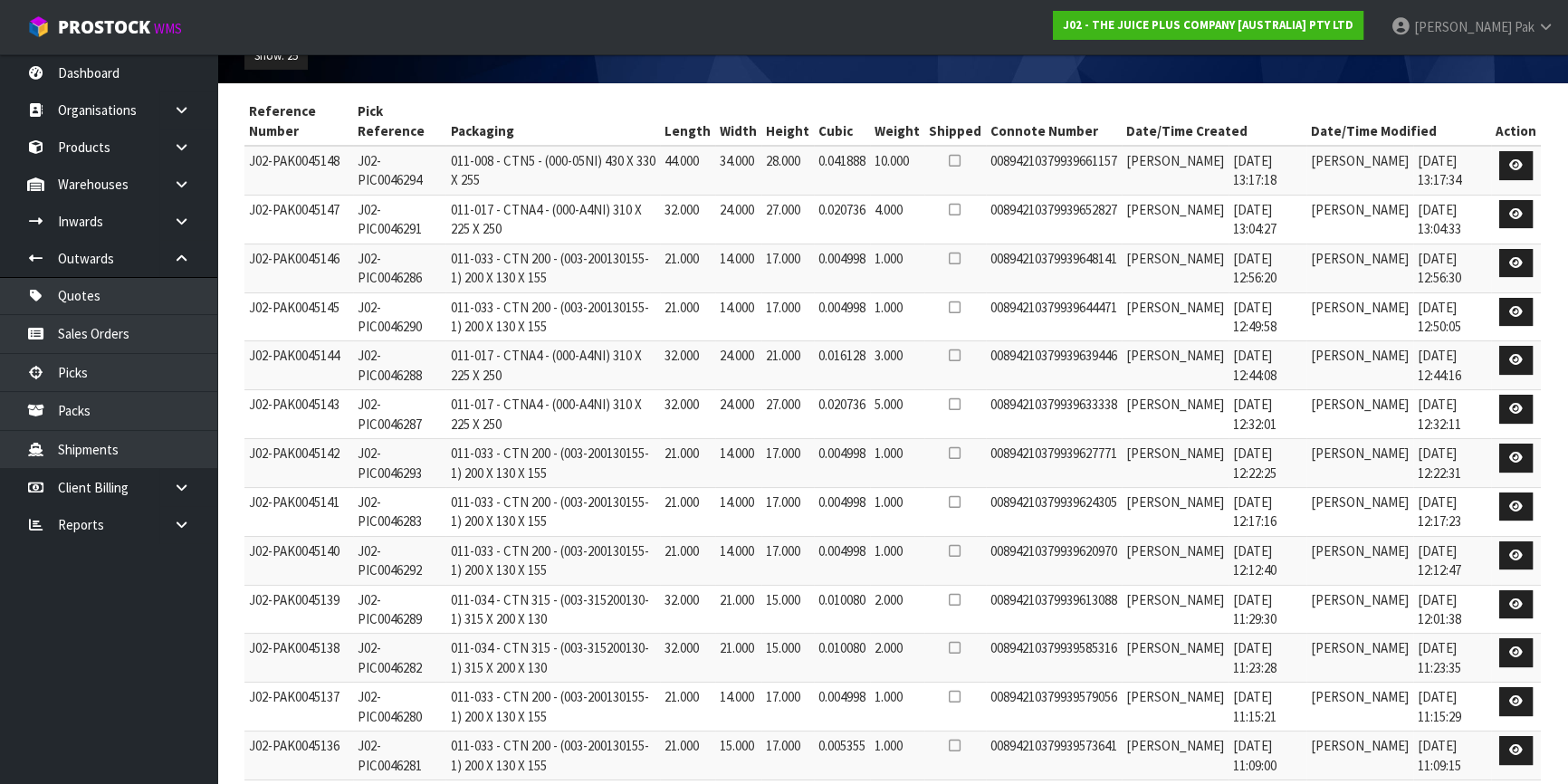
click at [1333, 467] on td "[PERSON_NAME]" at bounding box center [1360, 463] width 107 height 49
click at [1340, 507] on td "[PERSON_NAME]" at bounding box center [1360, 511] width 107 height 49
click at [1342, 555] on td "[PERSON_NAME]" at bounding box center [1360, 560] width 107 height 49
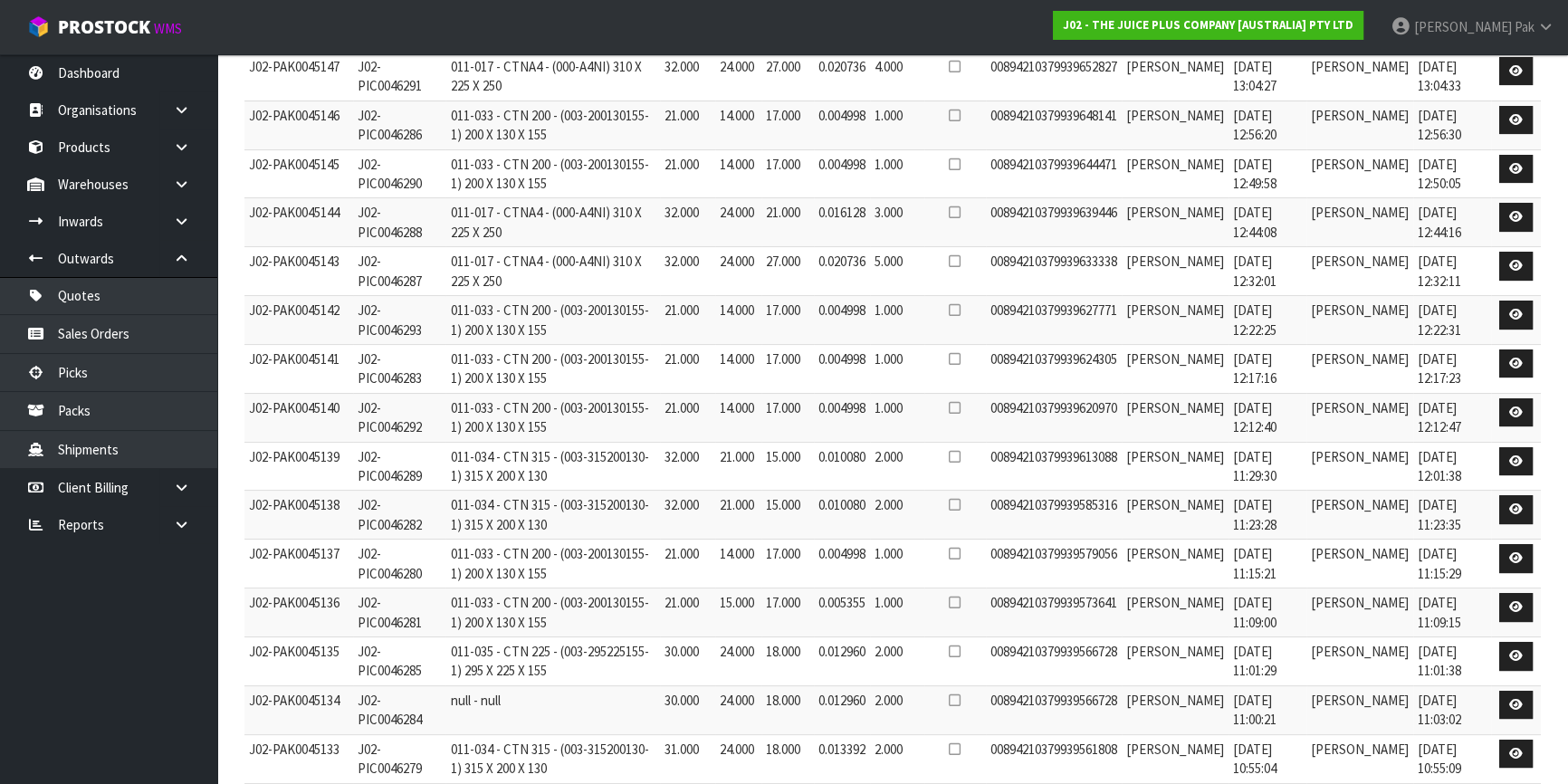
scroll to position [385, 0]
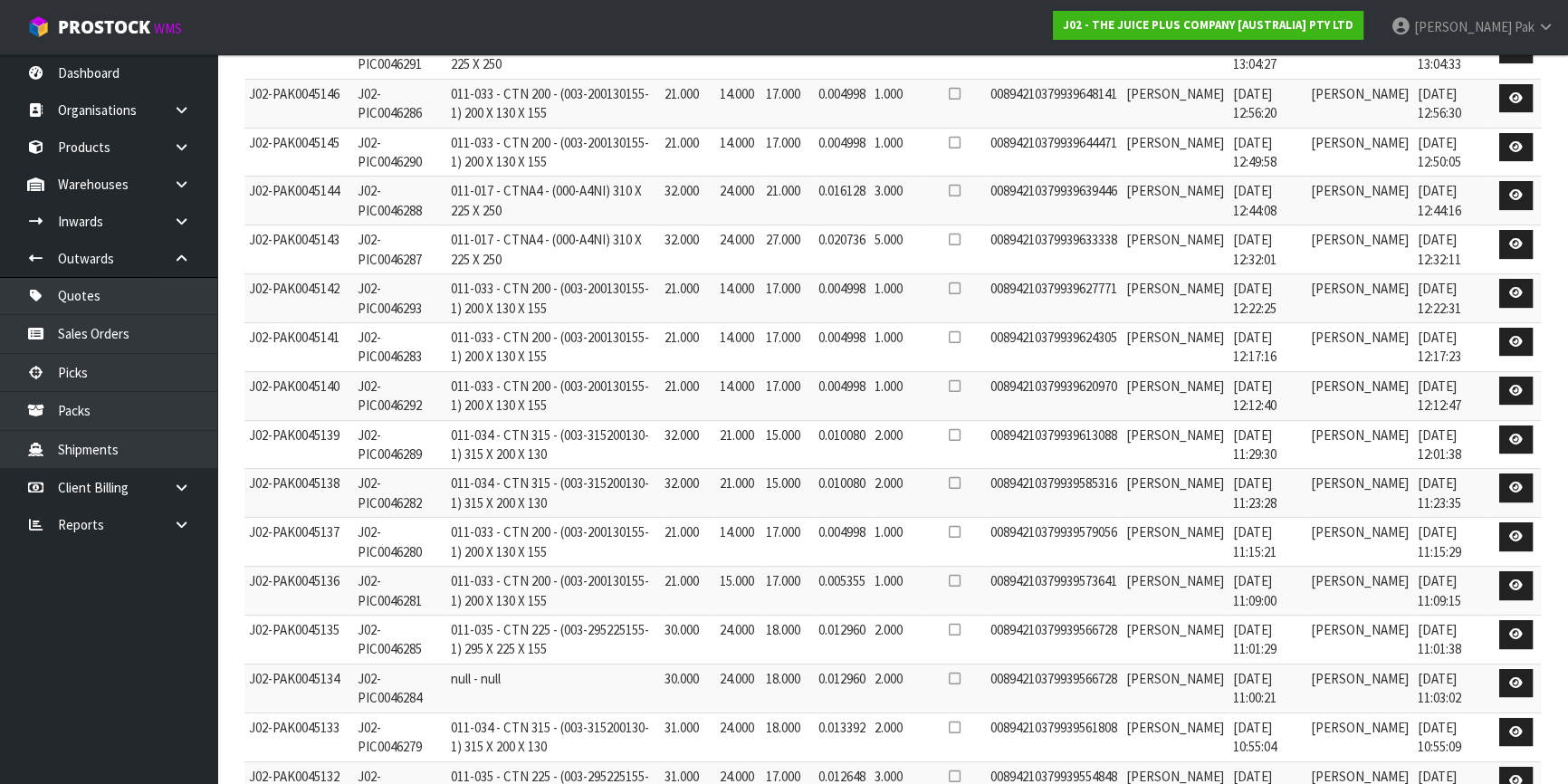
click at [1348, 439] on td "[PERSON_NAME]" at bounding box center [1360, 444] width 107 height 49
click at [1337, 487] on td "[PERSON_NAME]" at bounding box center [1360, 493] width 107 height 49
click at [1344, 531] on td "[PERSON_NAME]" at bounding box center [1360, 542] width 107 height 49
click at [1339, 588] on td "[PERSON_NAME]" at bounding box center [1360, 591] width 107 height 49
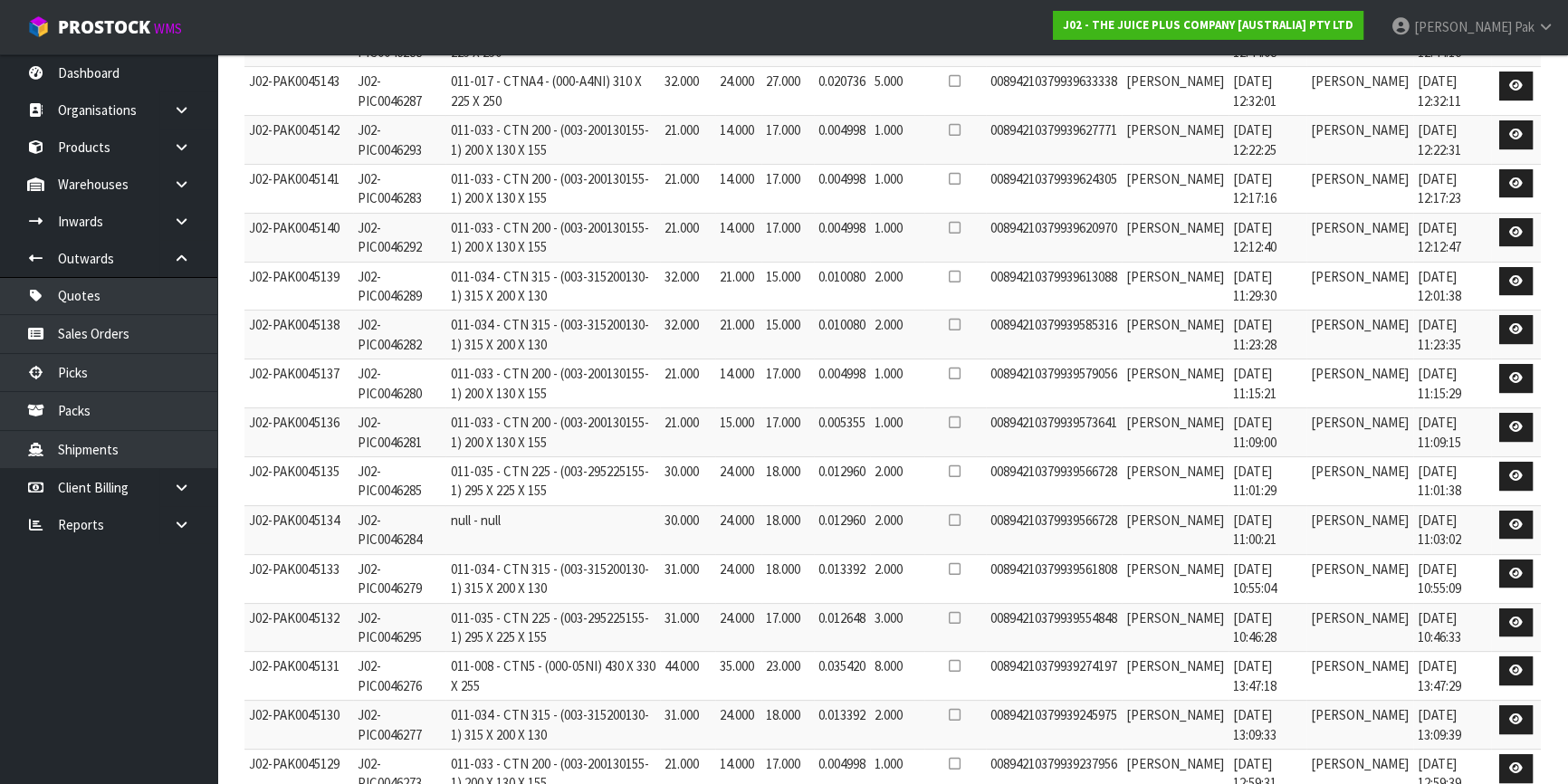
scroll to position [549, 0]
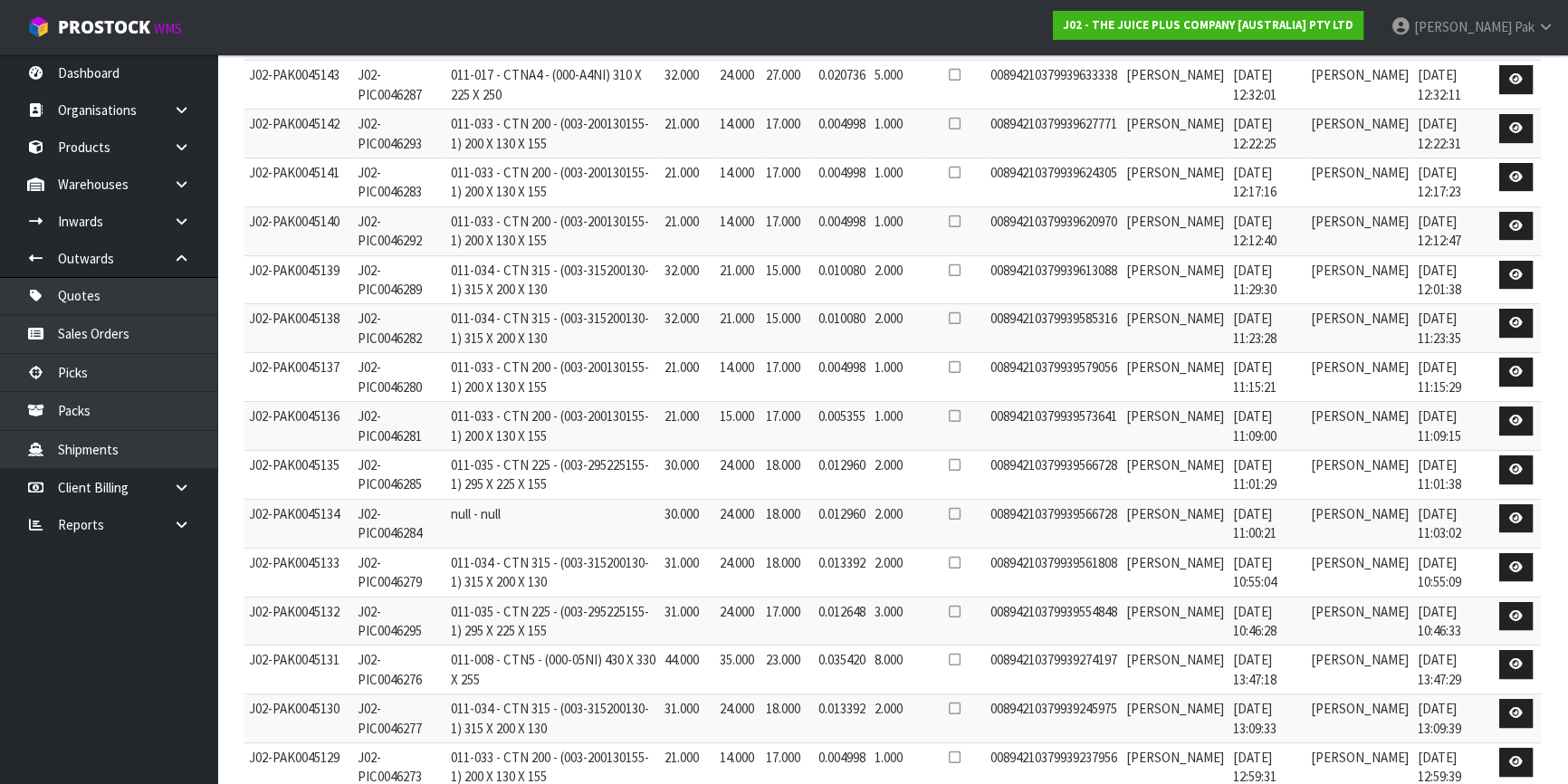
click at [1336, 465] on td "[PERSON_NAME]" at bounding box center [1360, 475] width 107 height 49
click at [1340, 517] on td "[PERSON_NAME]" at bounding box center [1360, 523] width 107 height 49
click at [1344, 565] on td "[PERSON_NAME]" at bounding box center [1360, 571] width 107 height 49
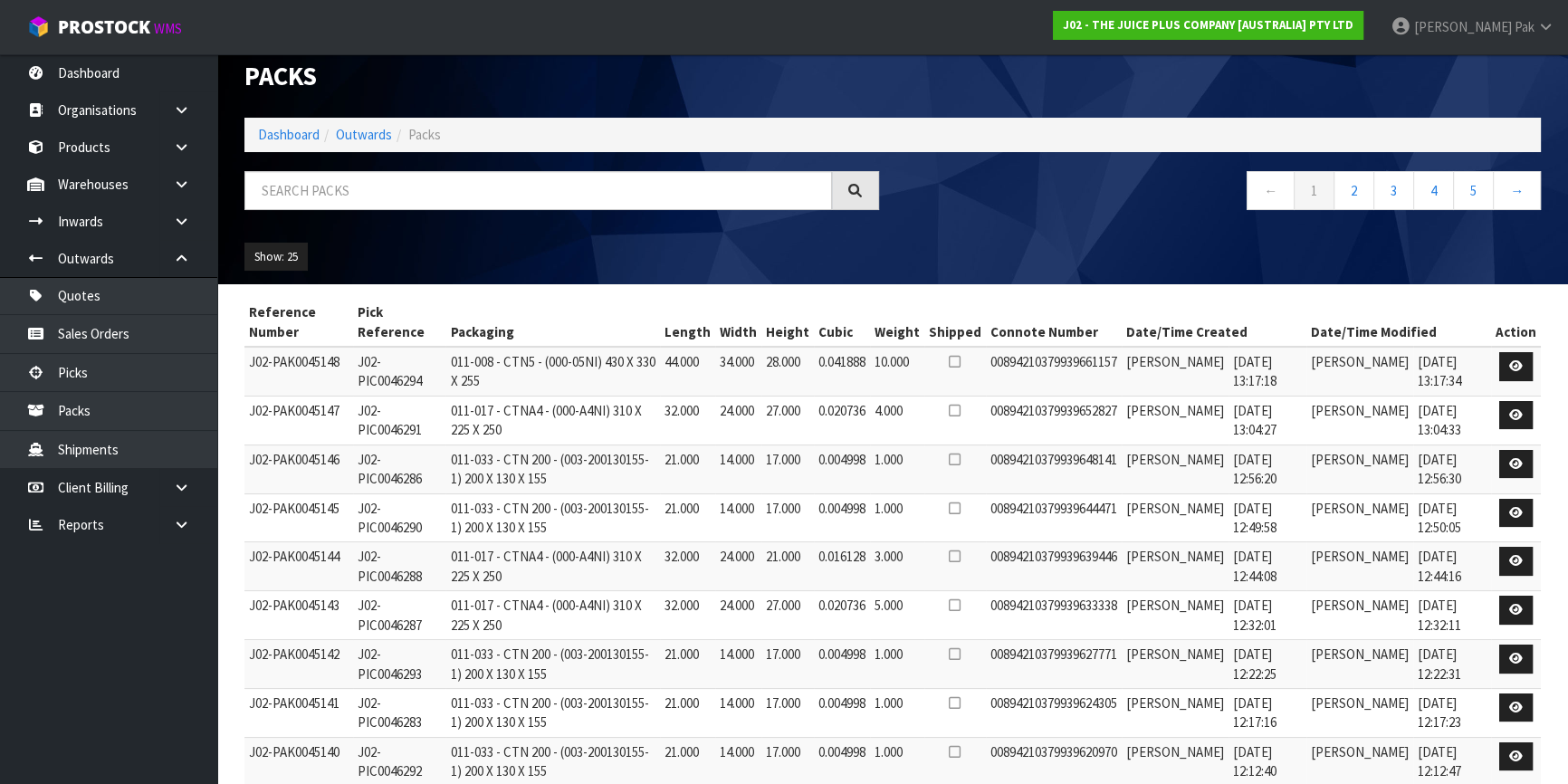
scroll to position [0, 0]
